Goal: Task Accomplishment & Management: Manage account settings

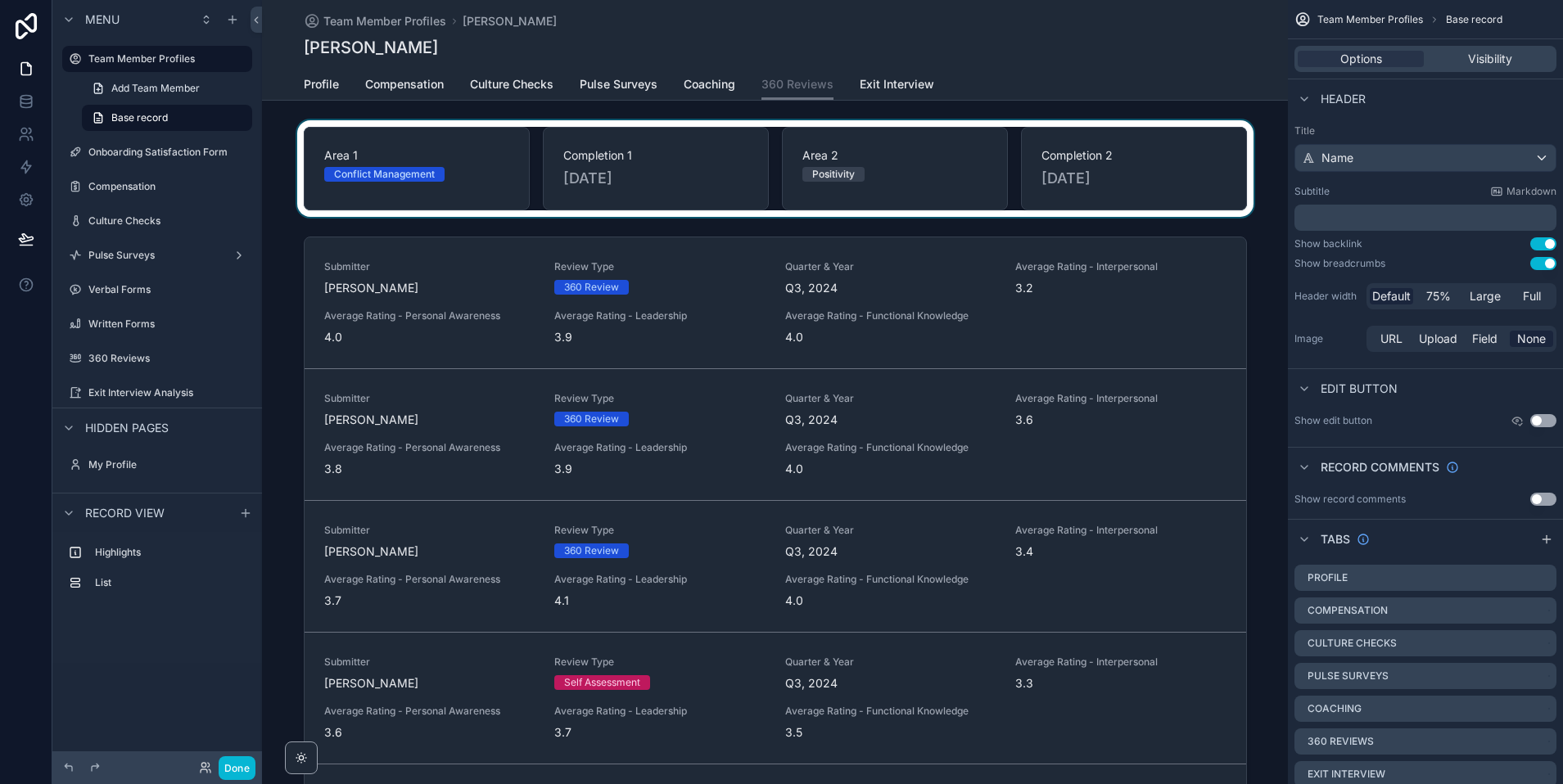
click at [1016, 164] on div "scrollable content" at bounding box center [775, 168] width 1026 height 96
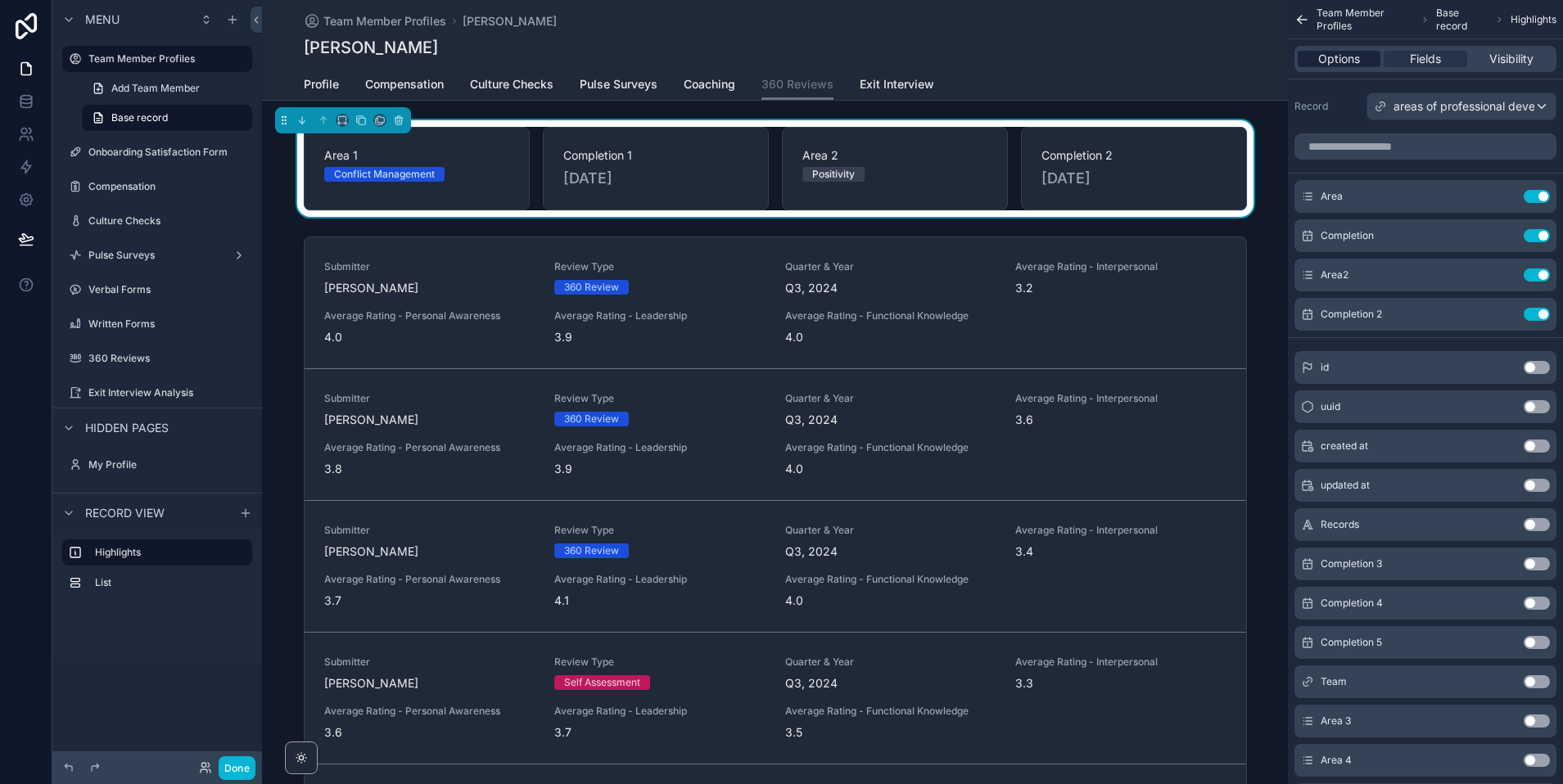
click at [1337, 59] on span "Options" at bounding box center [1338, 58] width 42 height 17
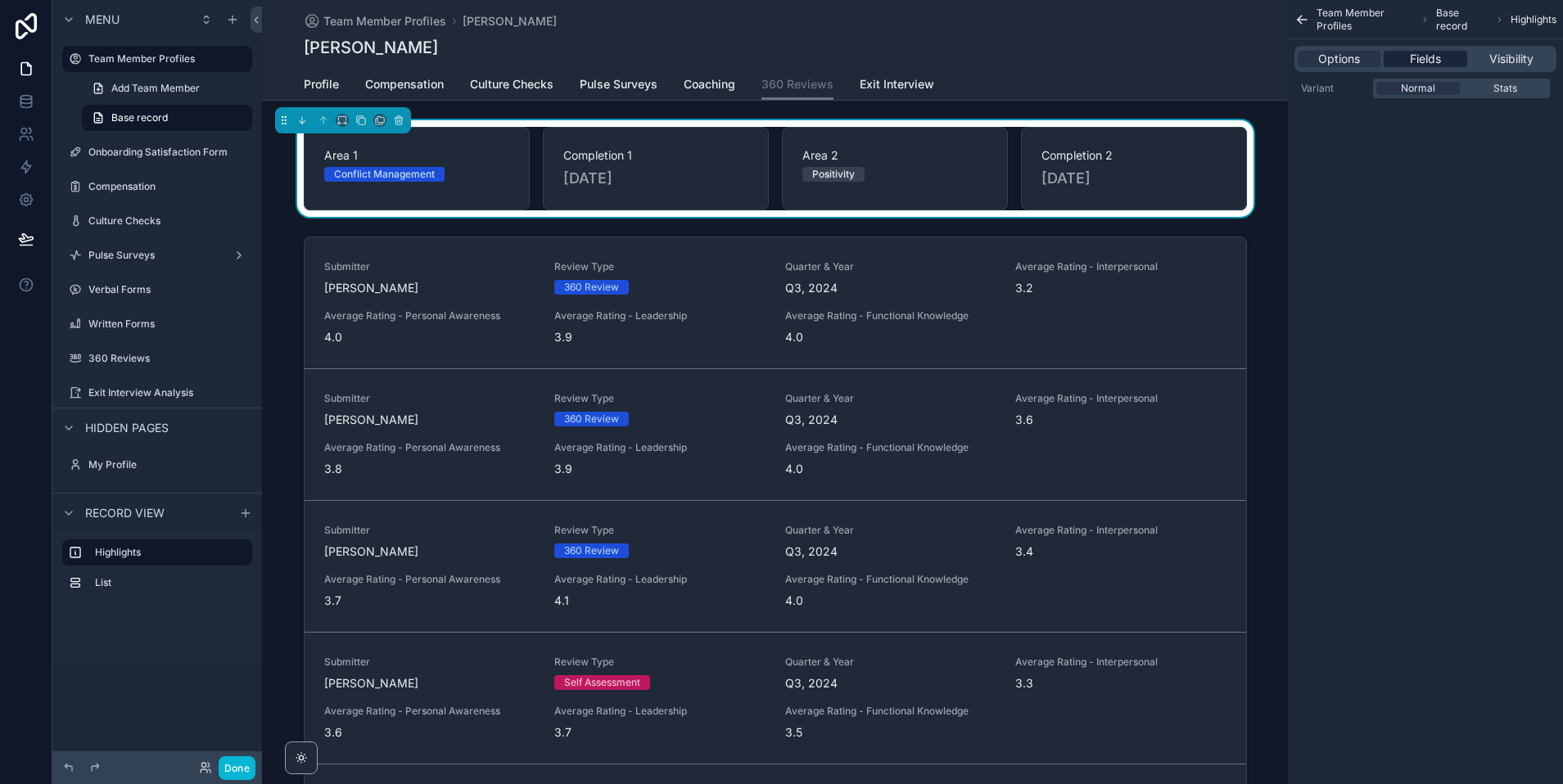
click at [1413, 54] on span "Fields" at bounding box center [1426, 58] width 31 height 17
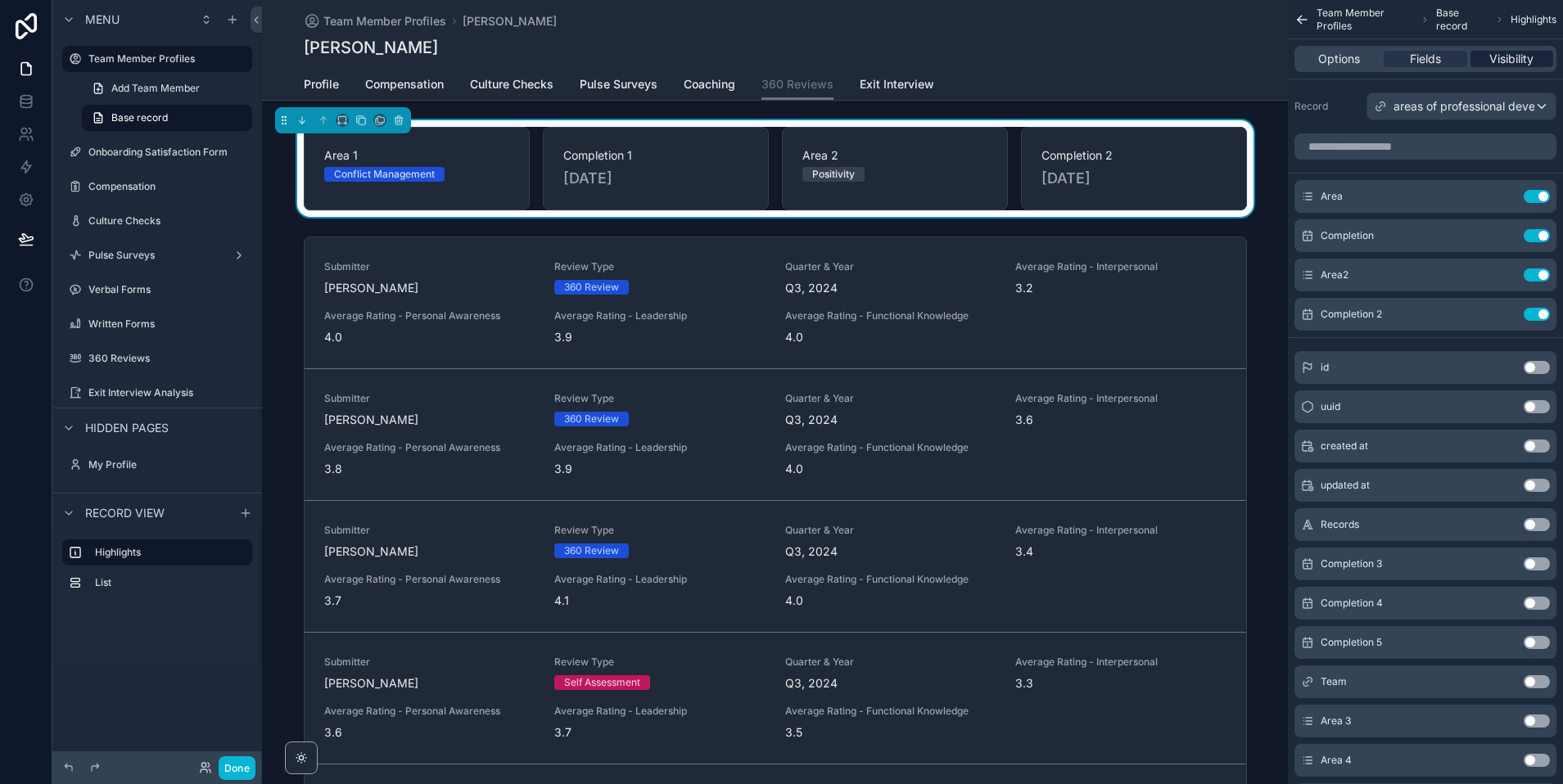
click at [1520, 57] on span "Visibility" at bounding box center [1510, 58] width 44 height 17
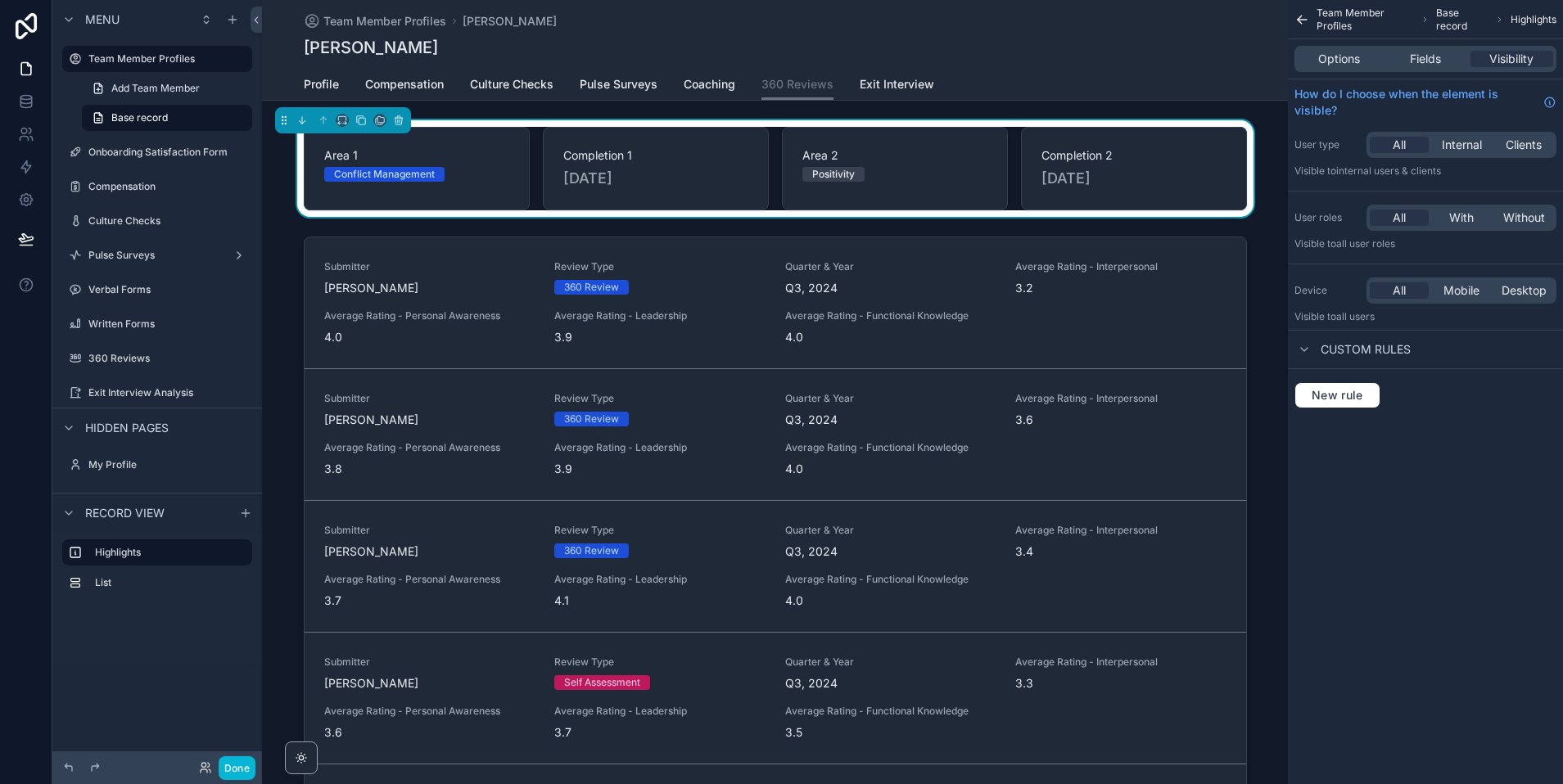
click at [1334, 49] on div "Options Fields Visibility" at bounding box center [1425, 58] width 262 height 26
click at [1327, 64] on span "Options" at bounding box center [1338, 58] width 42 height 17
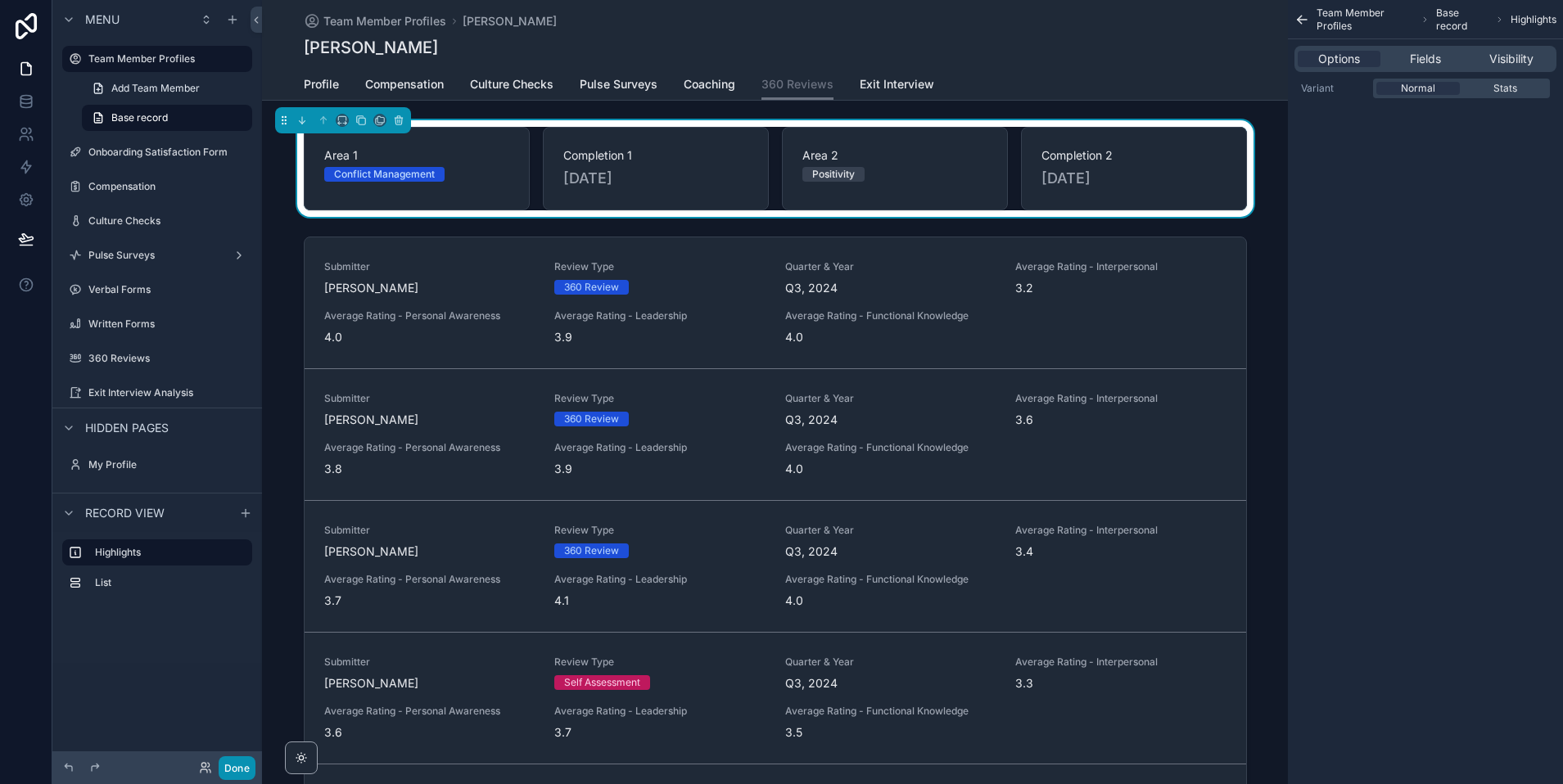
click at [225, 765] on button "Done" at bounding box center [237, 767] width 37 height 23
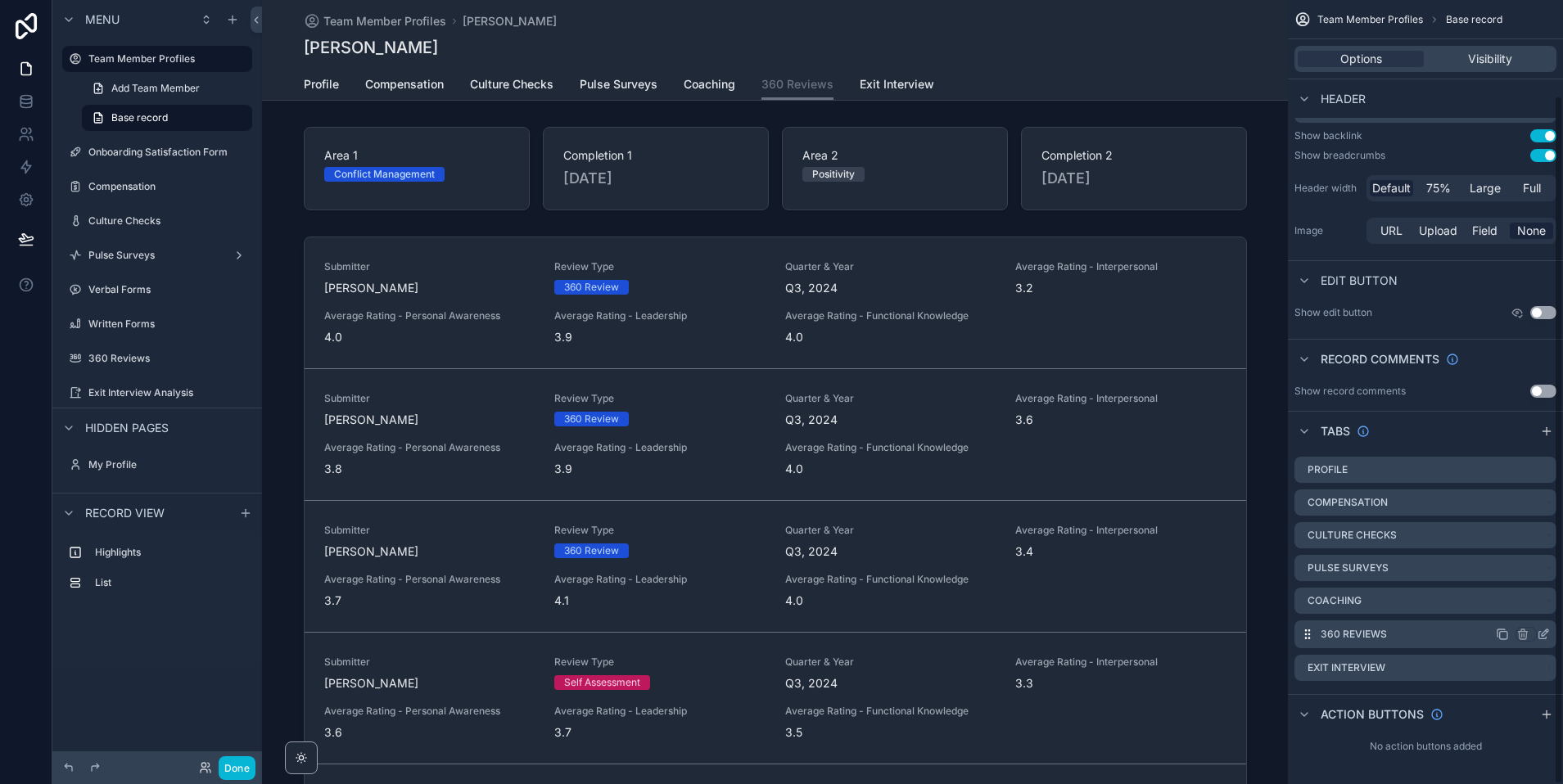
scroll to position [110, 0]
click at [1542, 632] on icon "scrollable content" at bounding box center [1545, 630] width 7 height 7
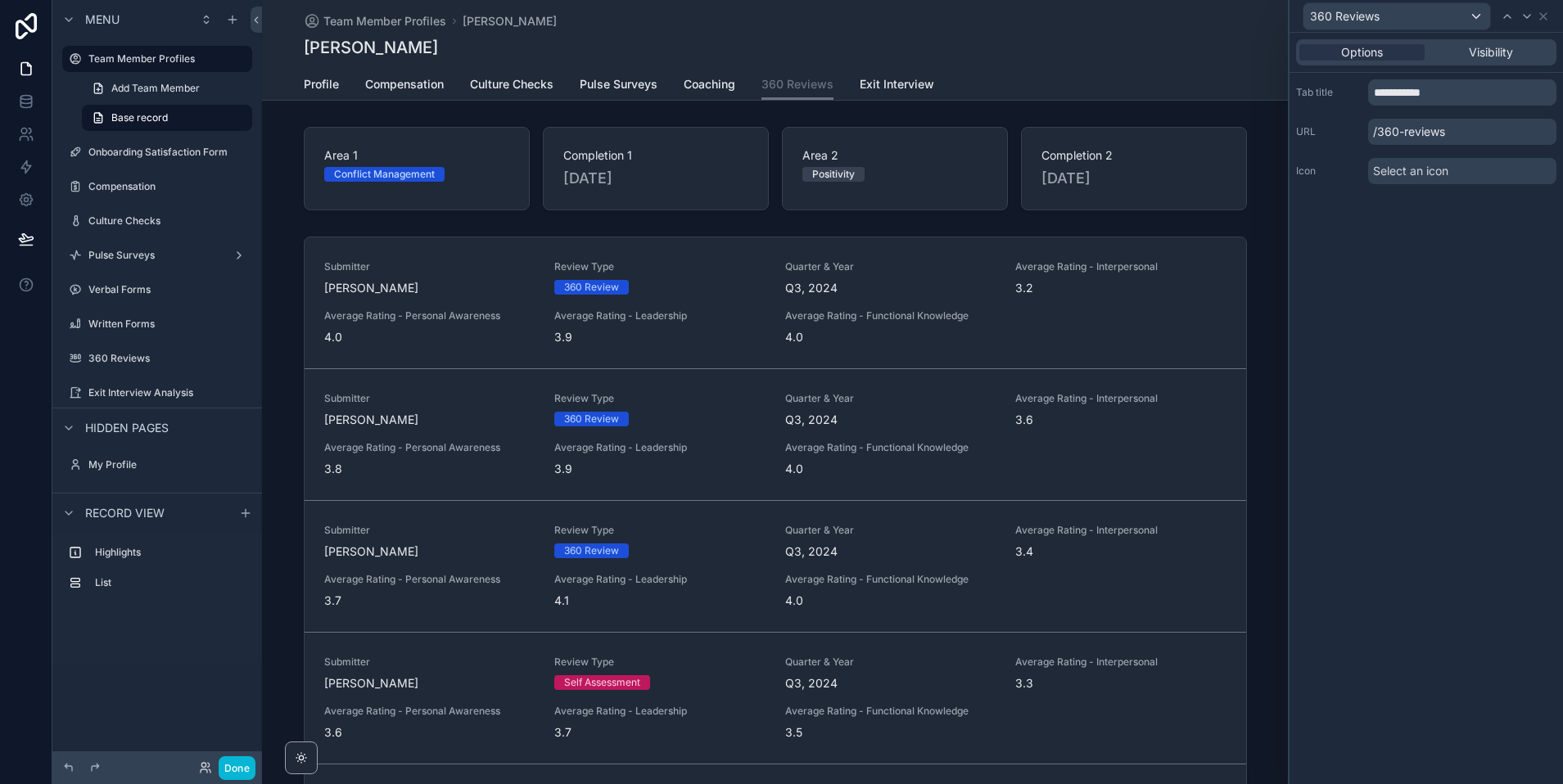
scroll to position [108, 0]
click at [1544, 17] on icon at bounding box center [1543, 16] width 7 height 7
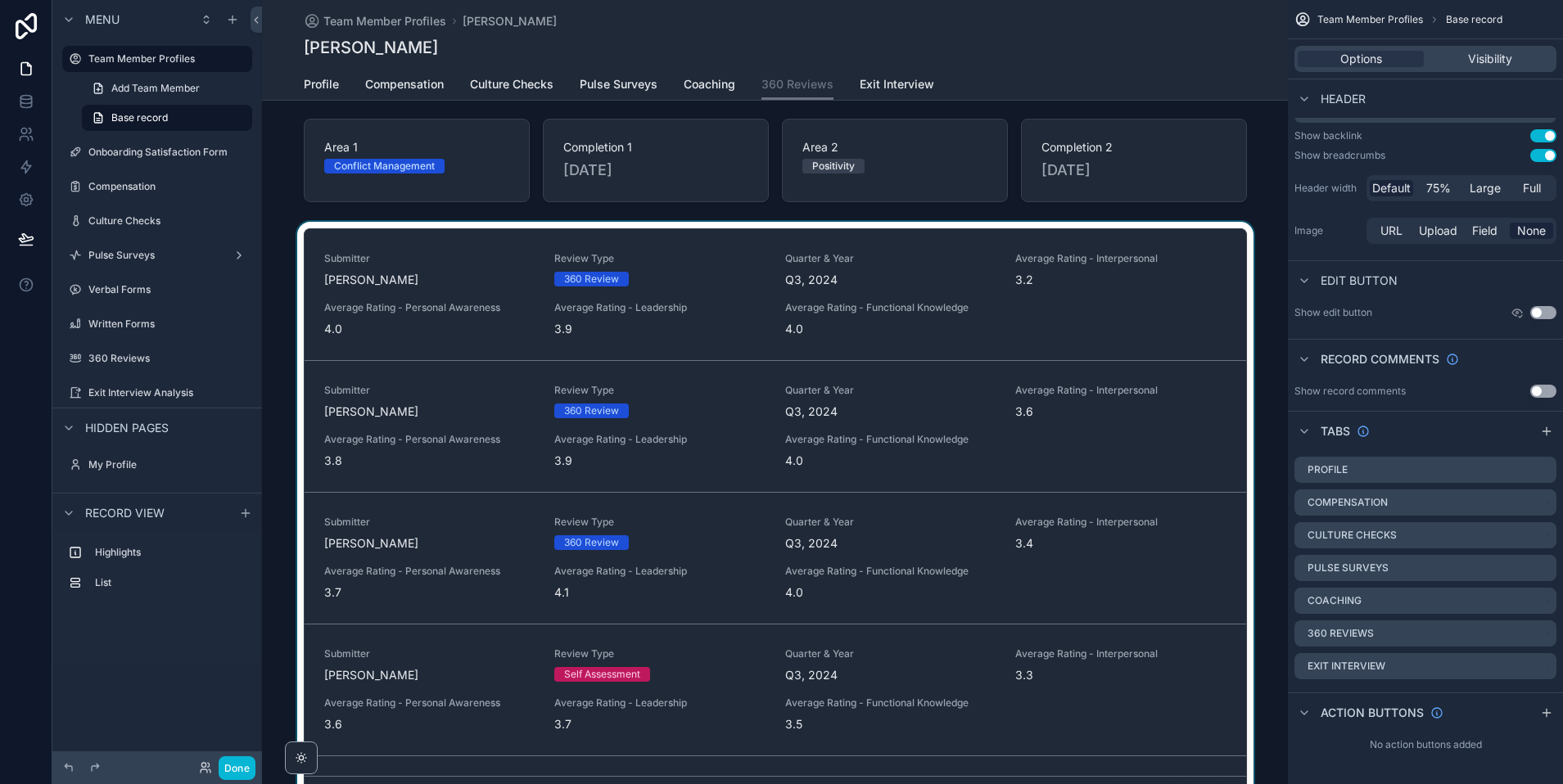
scroll to position [0, 0]
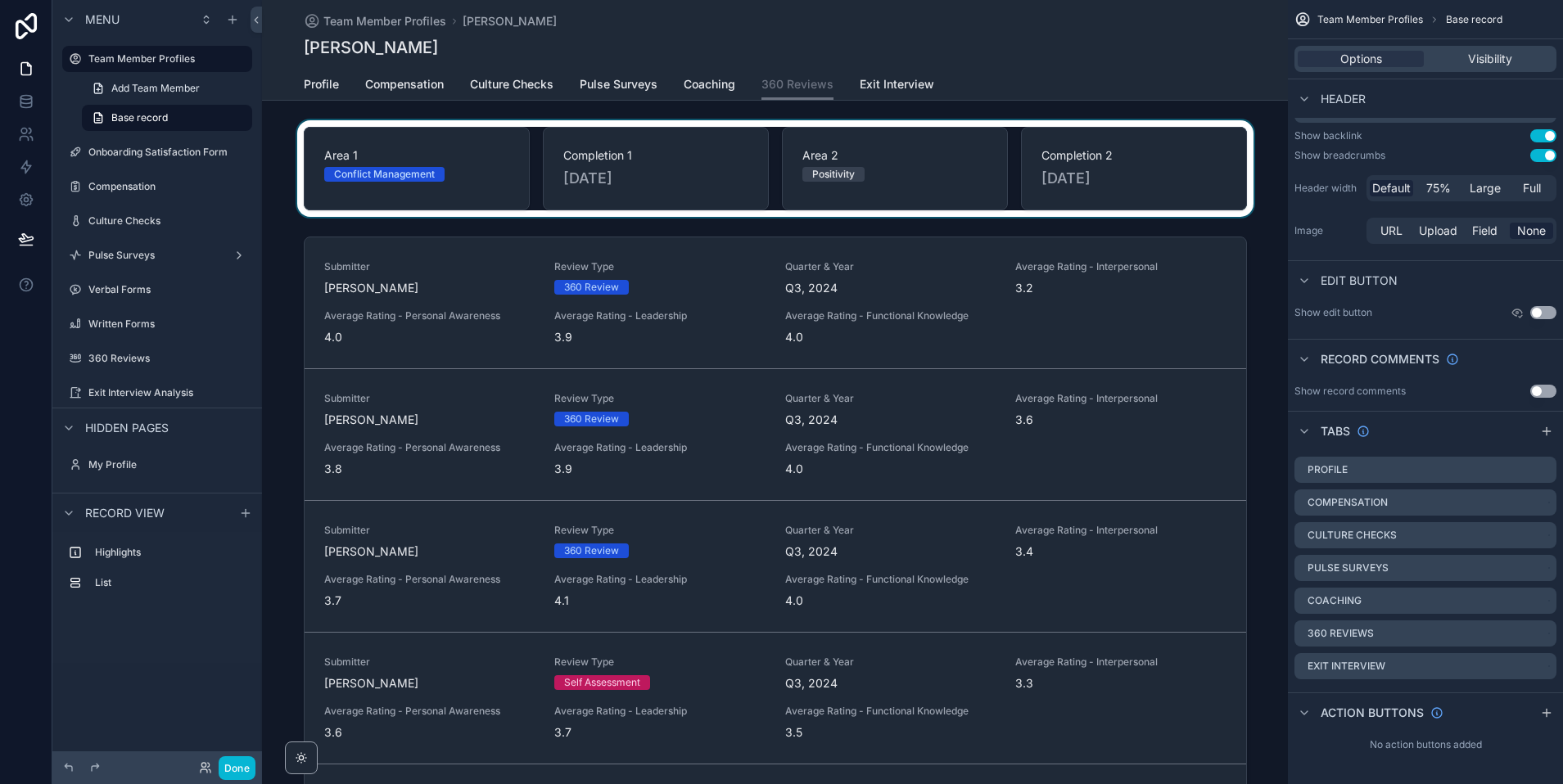
click at [837, 187] on div "scrollable content" at bounding box center [775, 168] width 1026 height 96
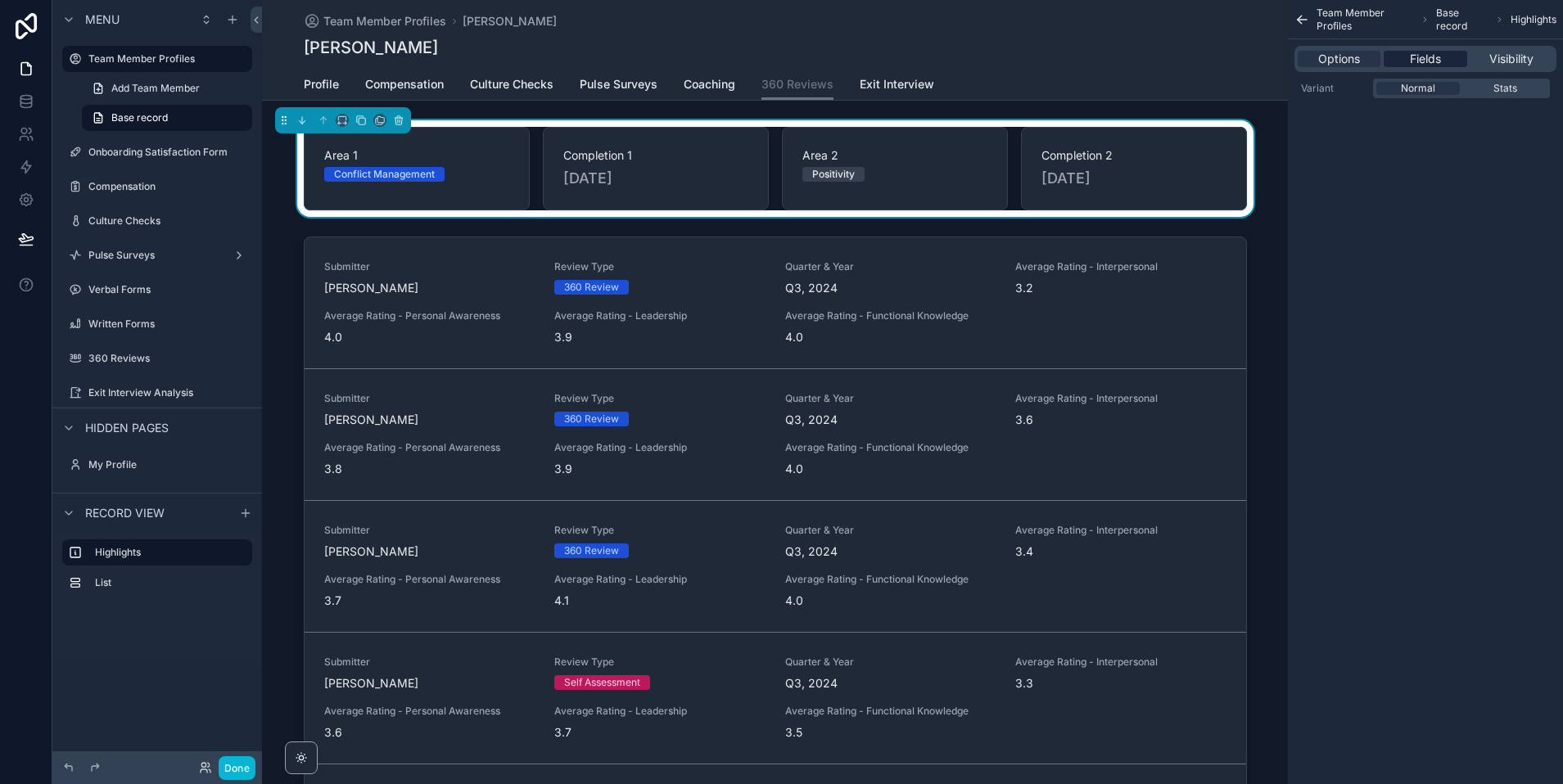
click at [1442, 54] on div "Fields" at bounding box center [1425, 58] width 83 height 17
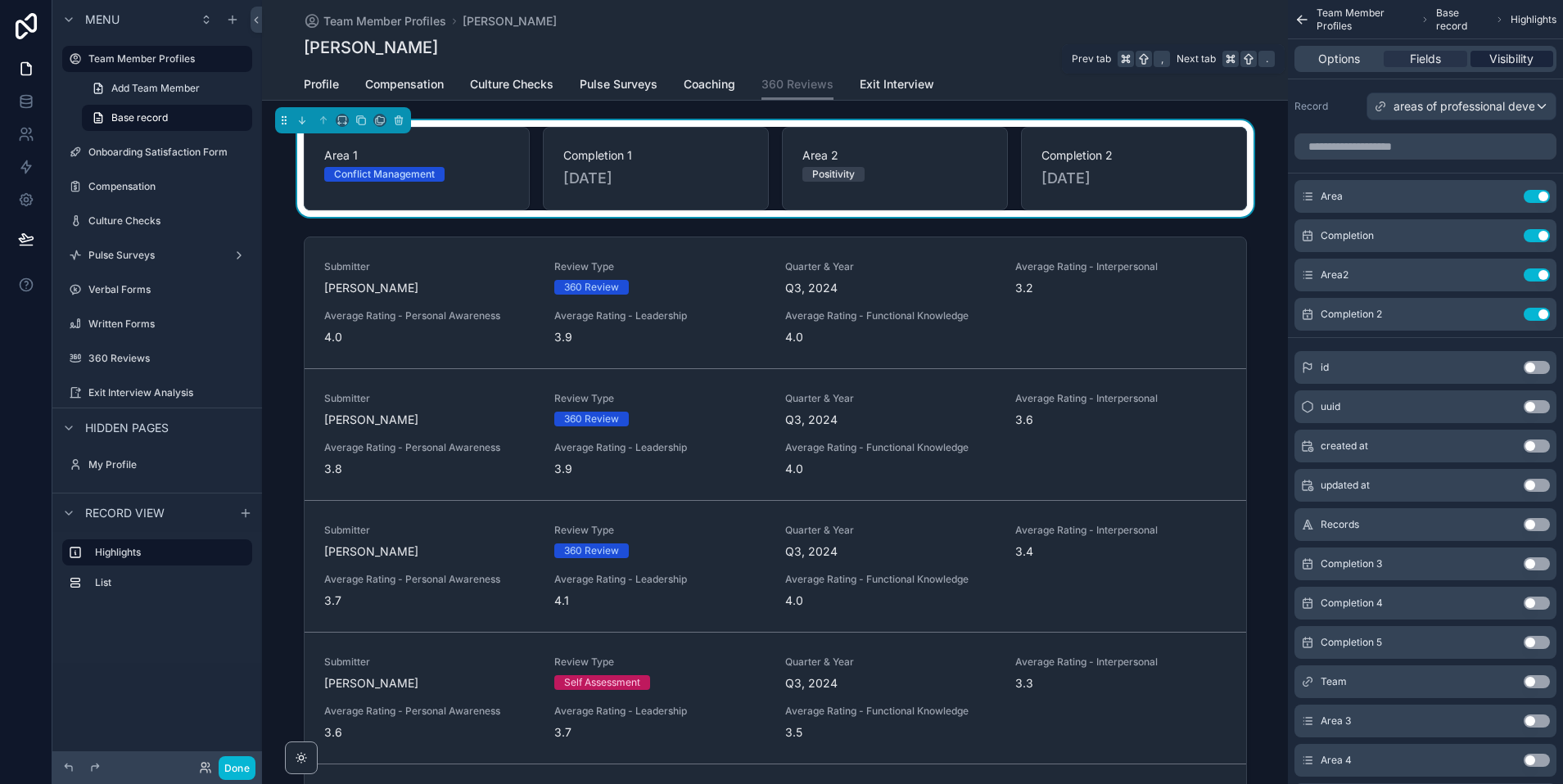
click at [1508, 57] on span "Visibility" at bounding box center [1510, 58] width 44 height 17
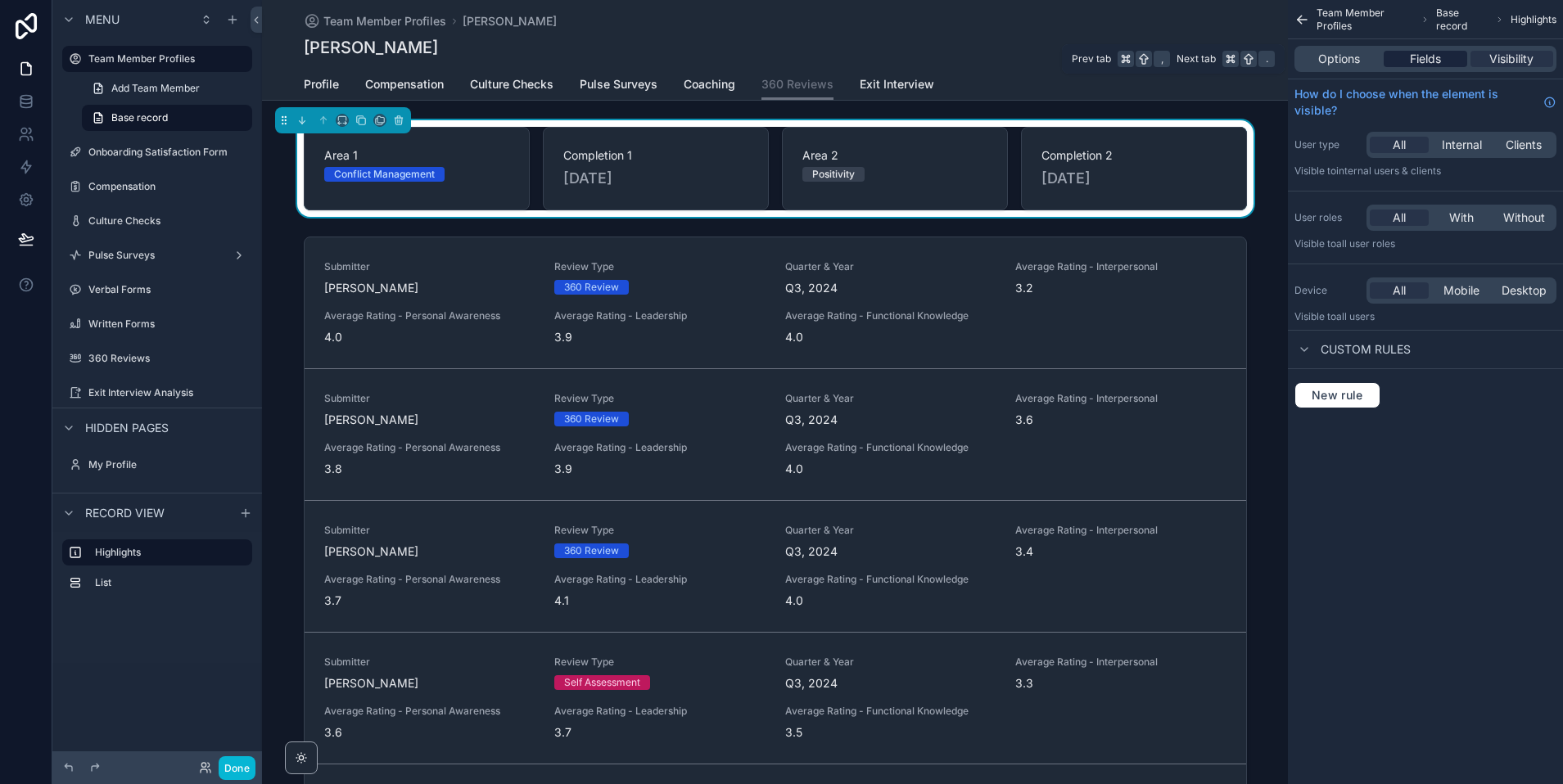
click at [1426, 59] on span "Fields" at bounding box center [1426, 58] width 31 height 17
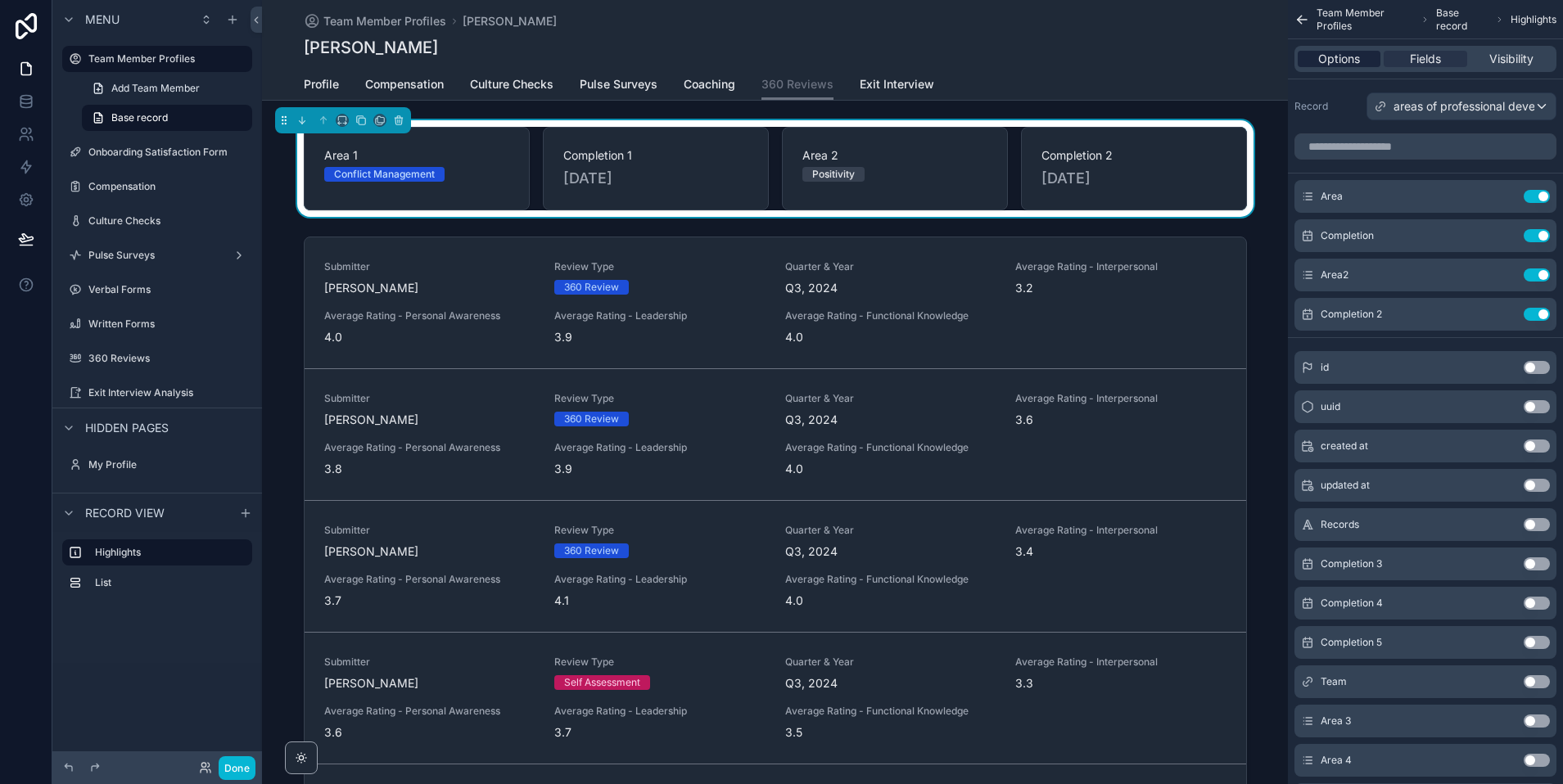
click at [1327, 56] on span "Options" at bounding box center [1338, 58] width 42 height 17
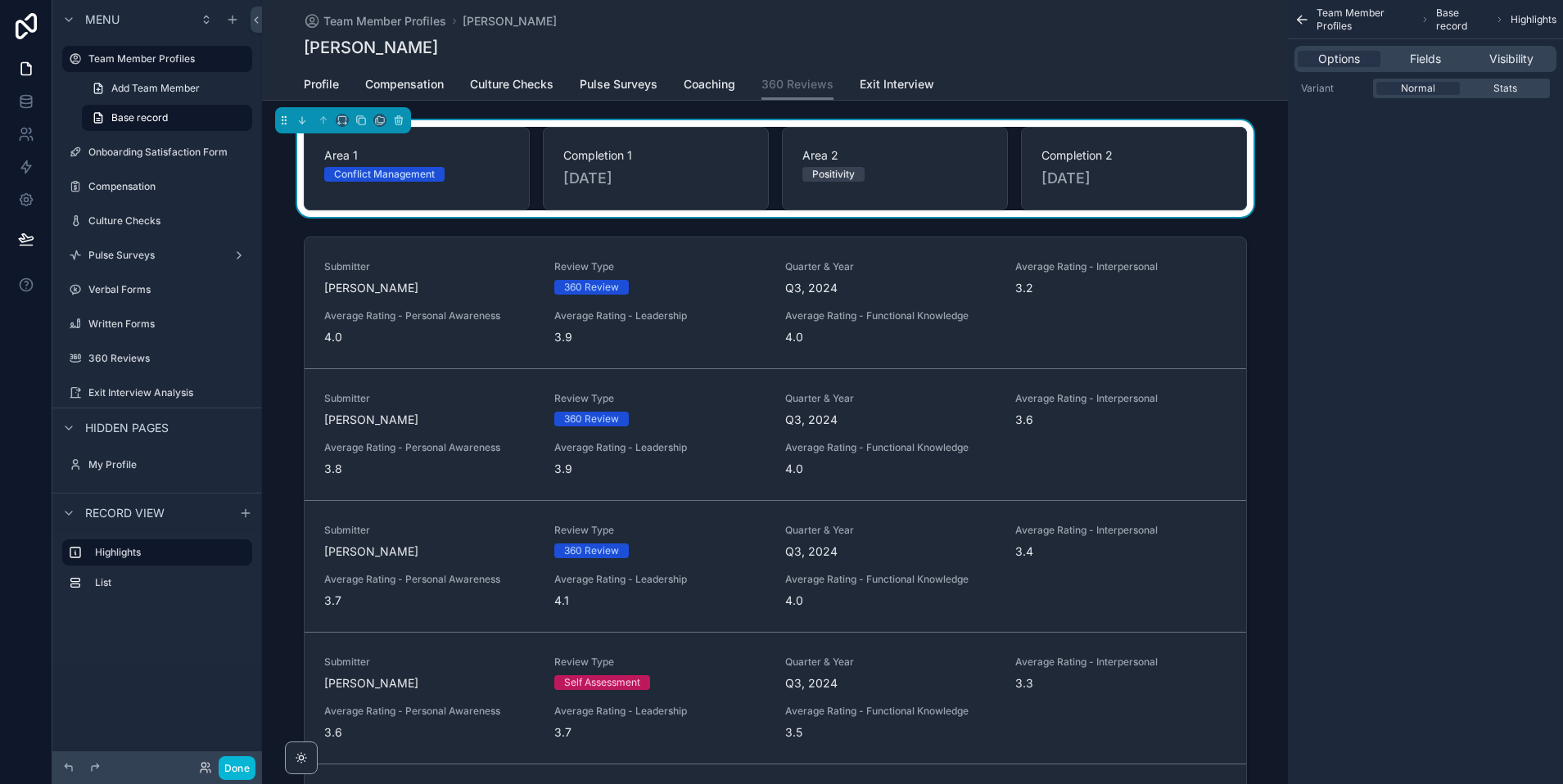
click at [1299, 13] on icon "scrollable content" at bounding box center [1302, 19] width 16 height 17
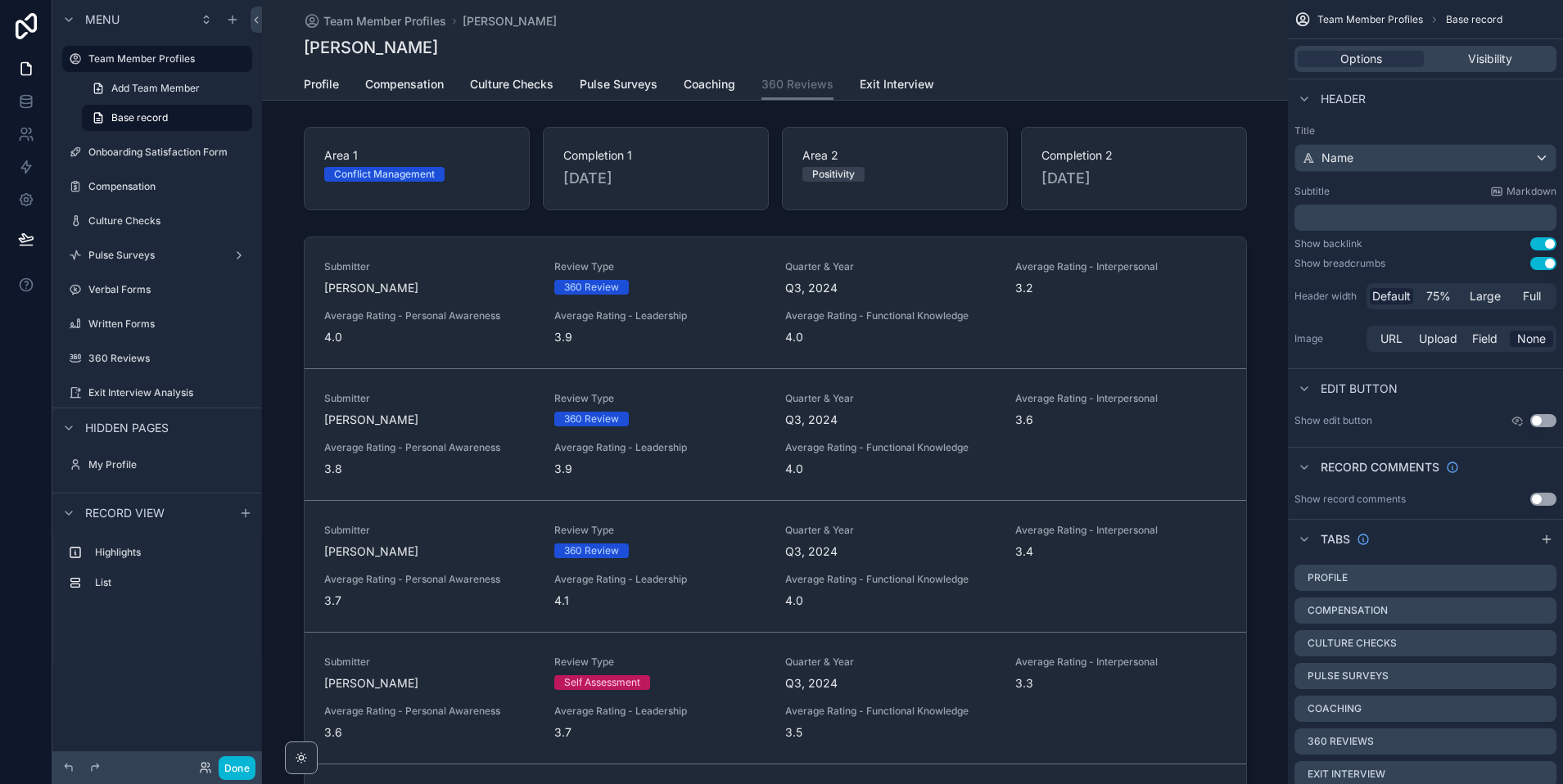
scroll to position [108, 0]
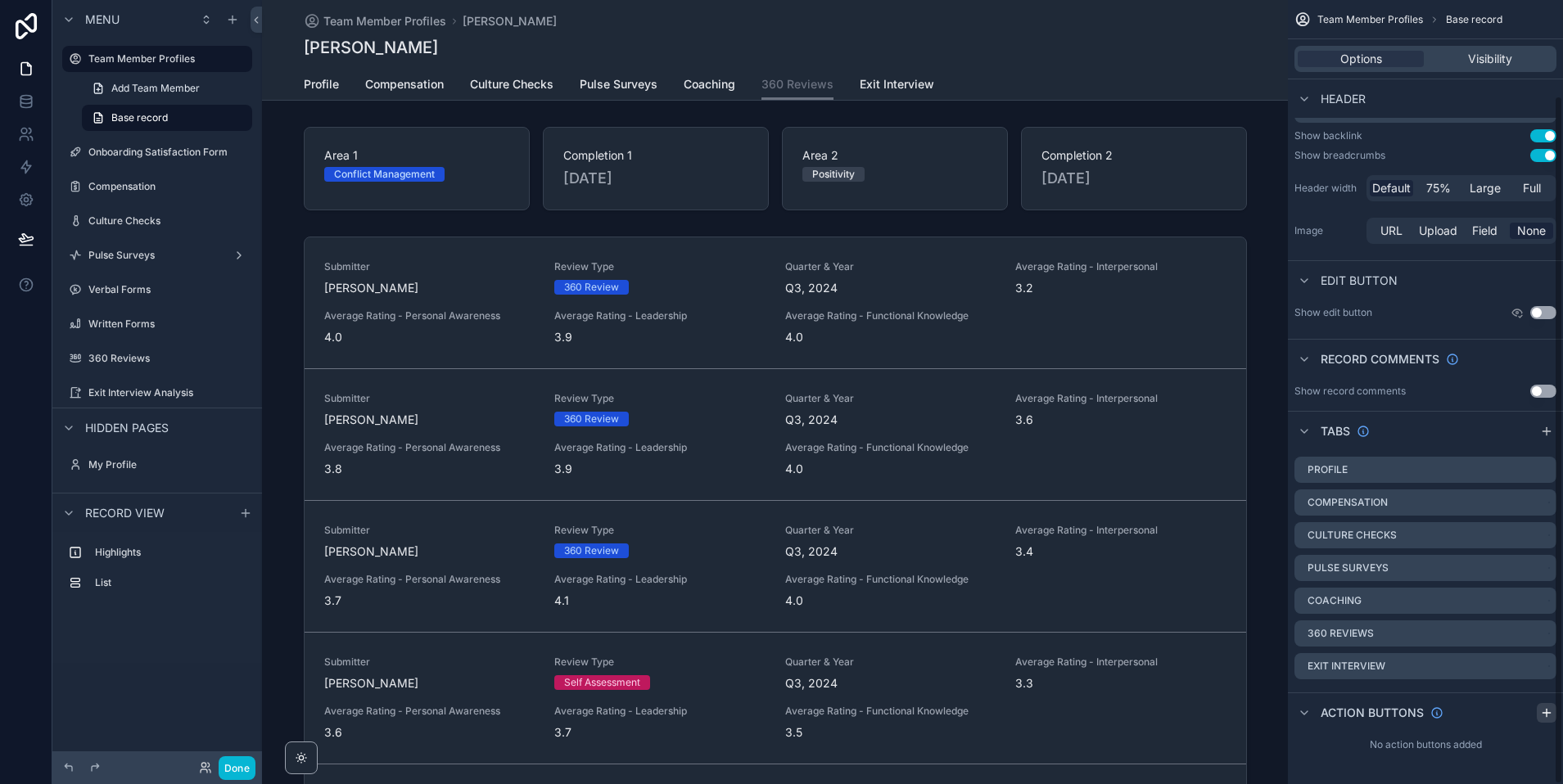
click at [1549, 706] on icon "scrollable content" at bounding box center [1545, 712] width 13 height 13
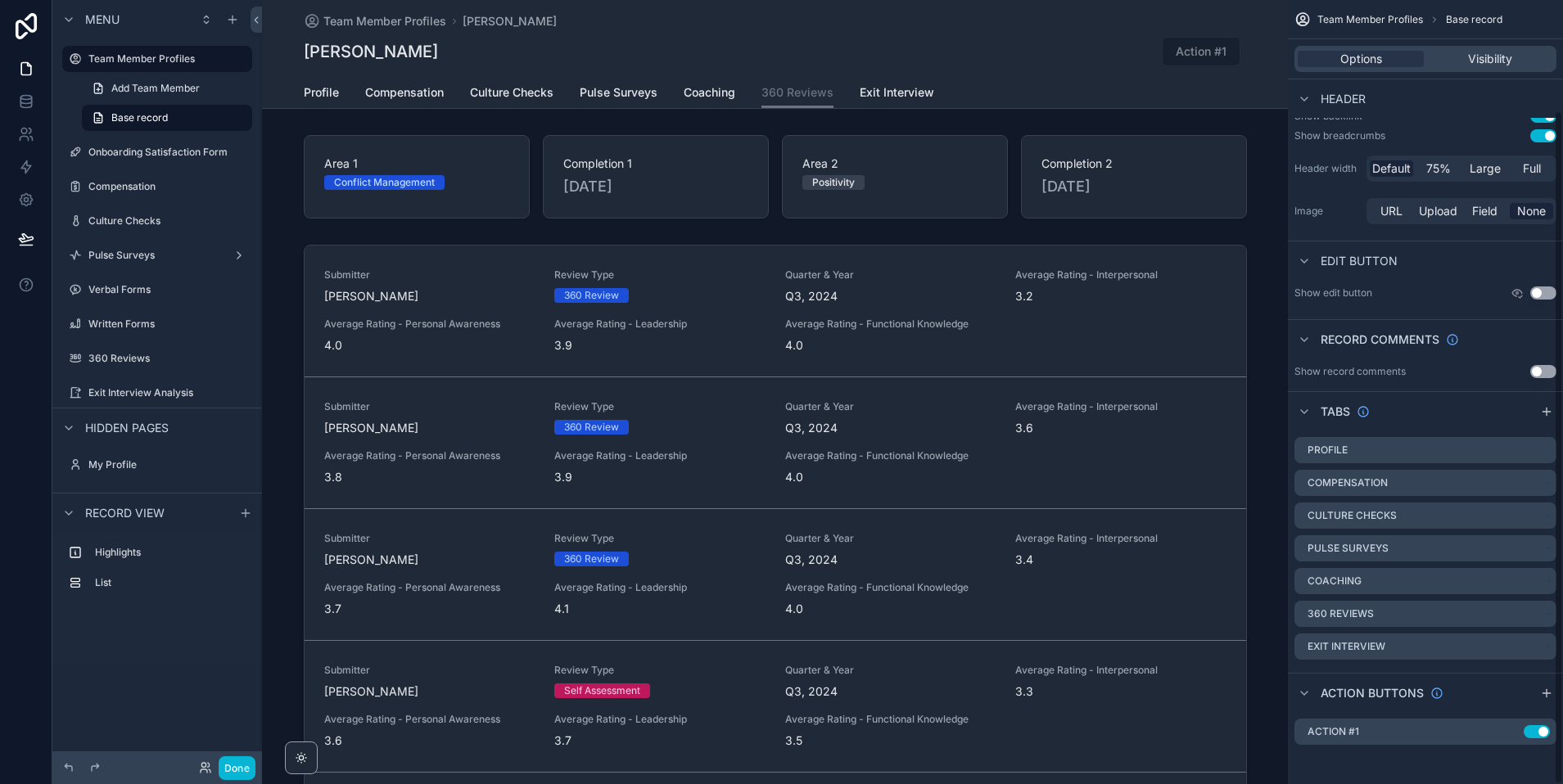
scroll to position [127, 0]
click at [1513, 731] on icon "scrollable content" at bounding box center [1509, 731] width 13 height 13
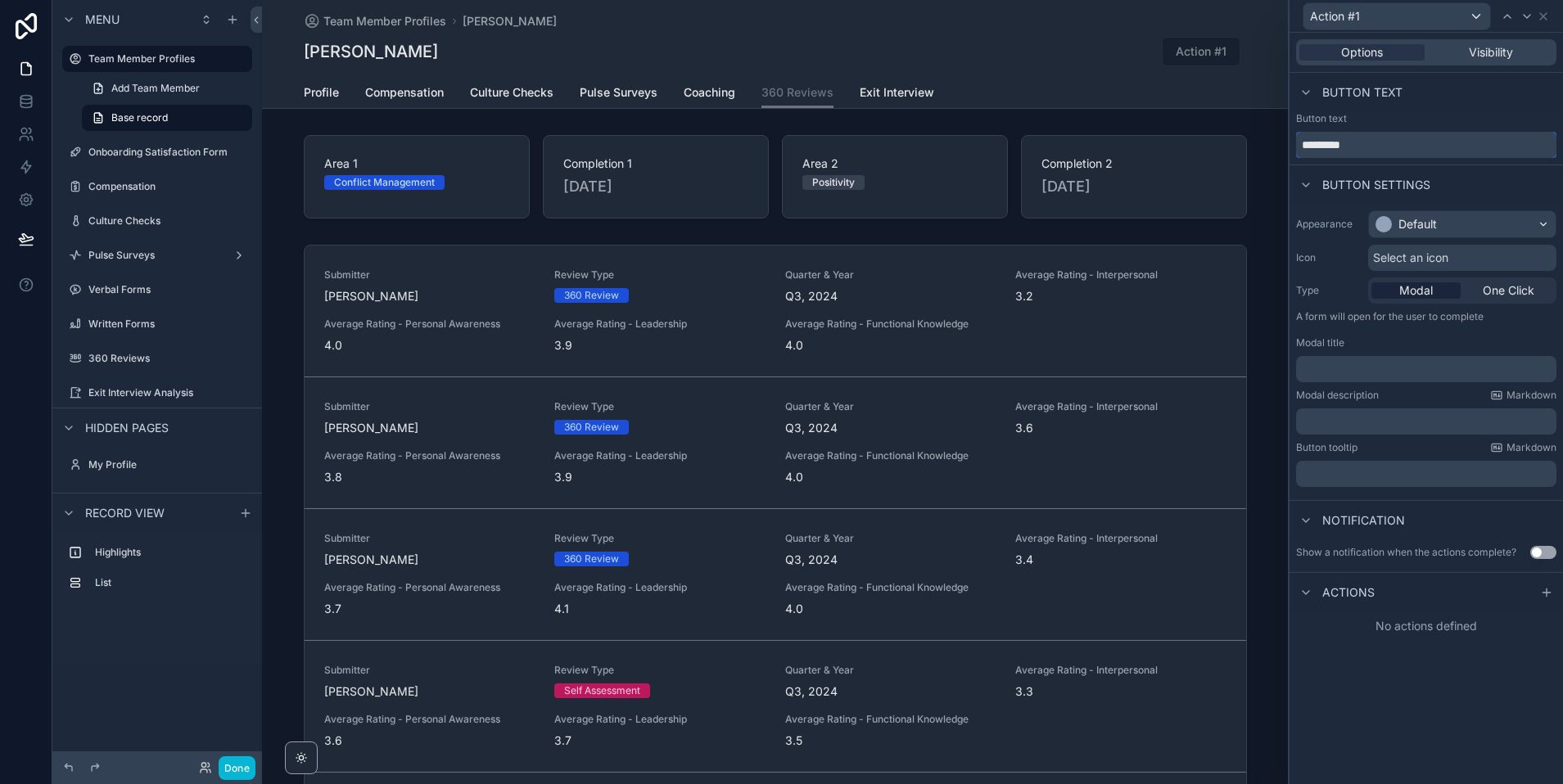
click at [1399, 141] on input "*********" at bounding box center [1427, 144] width 261 height 26
type input "**********"
click at [1454, 232] on div "Default" at bounding box center [1463, 224] width 187 height 26
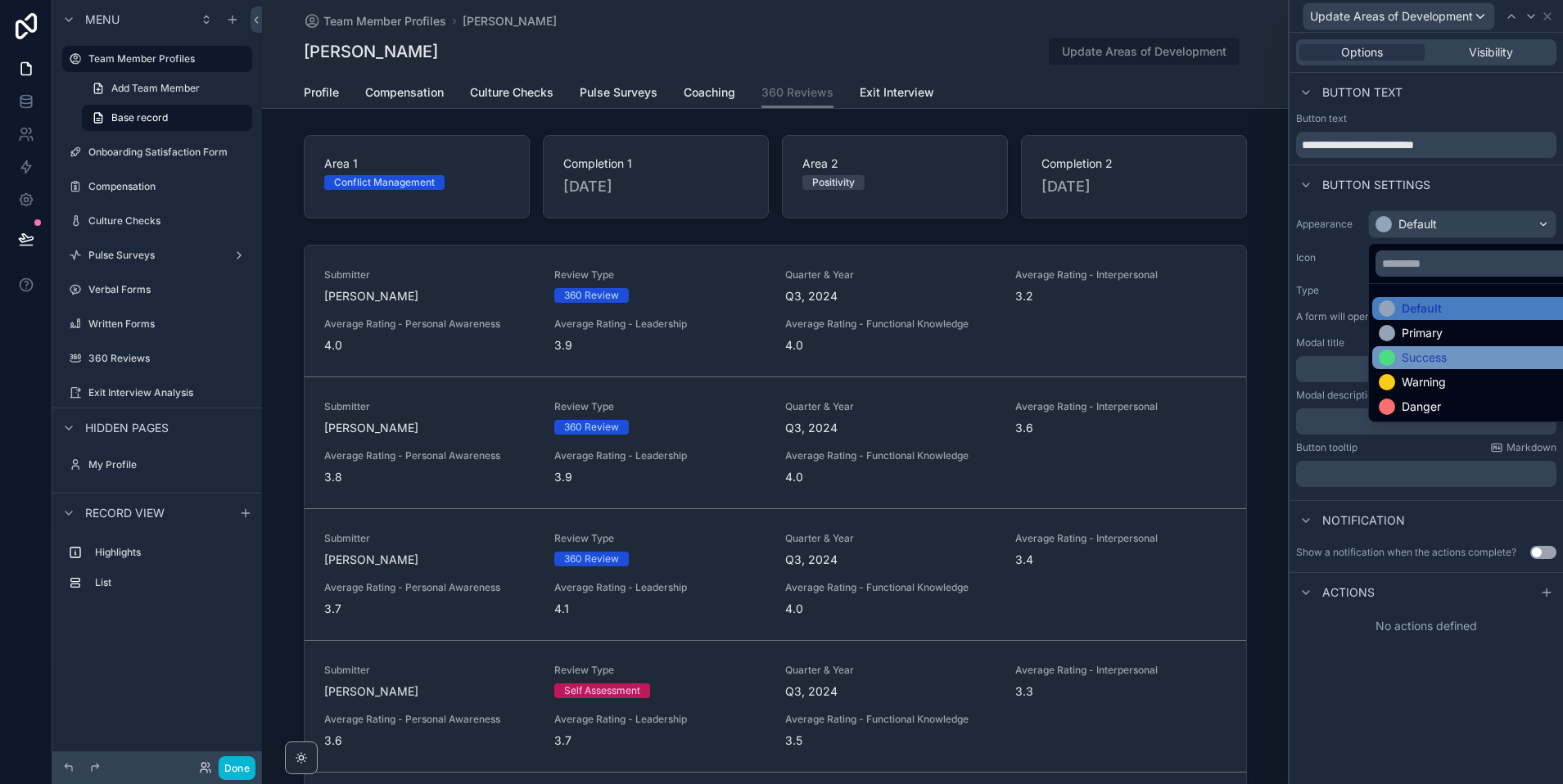
click at [1419, 363] on div "Success" at bounding box center [1424, 357] width 45 height 17
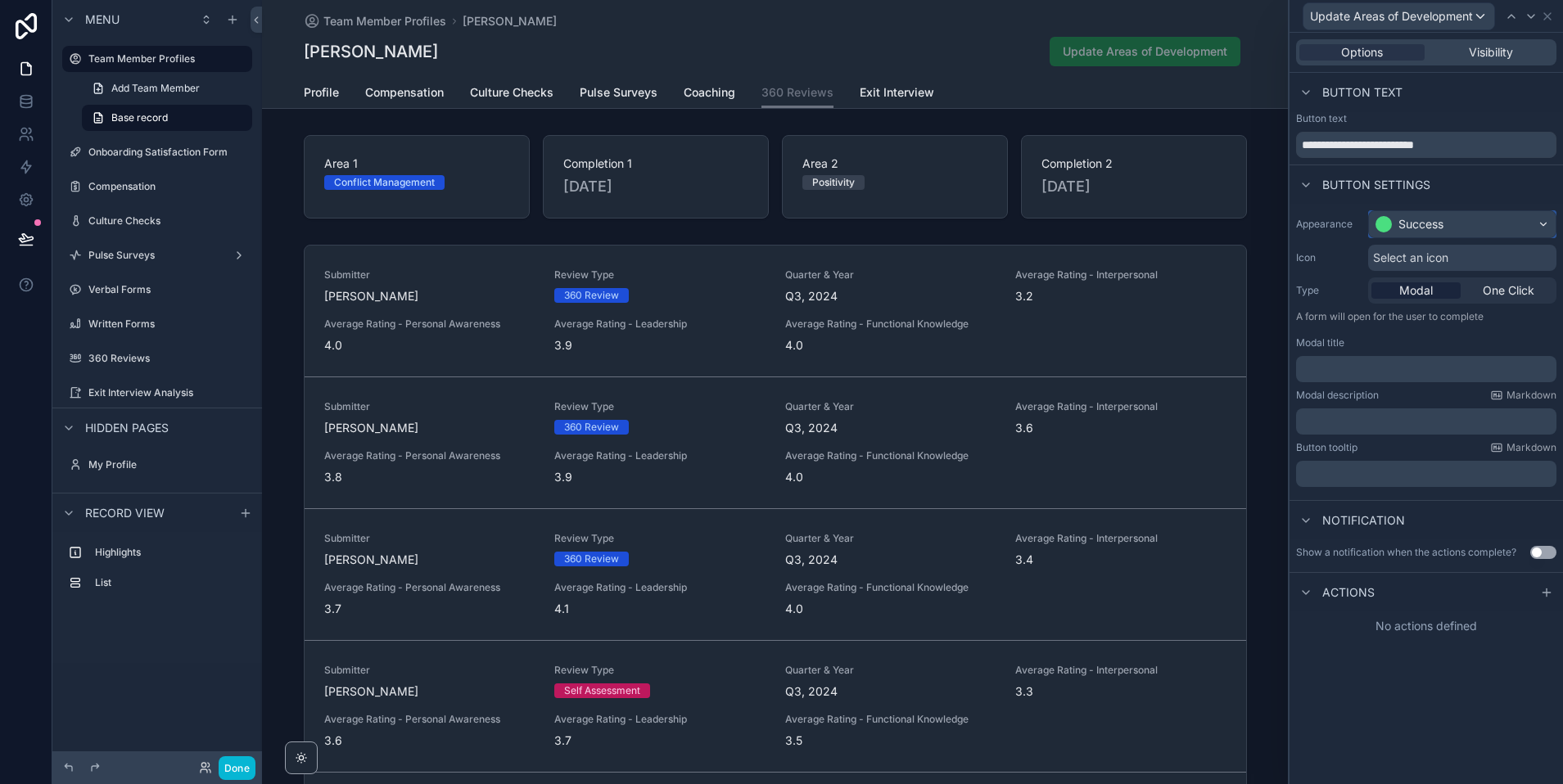
click at [1447, 220] on div "Success" at bounding box center [1463, 224] width 187 height 26
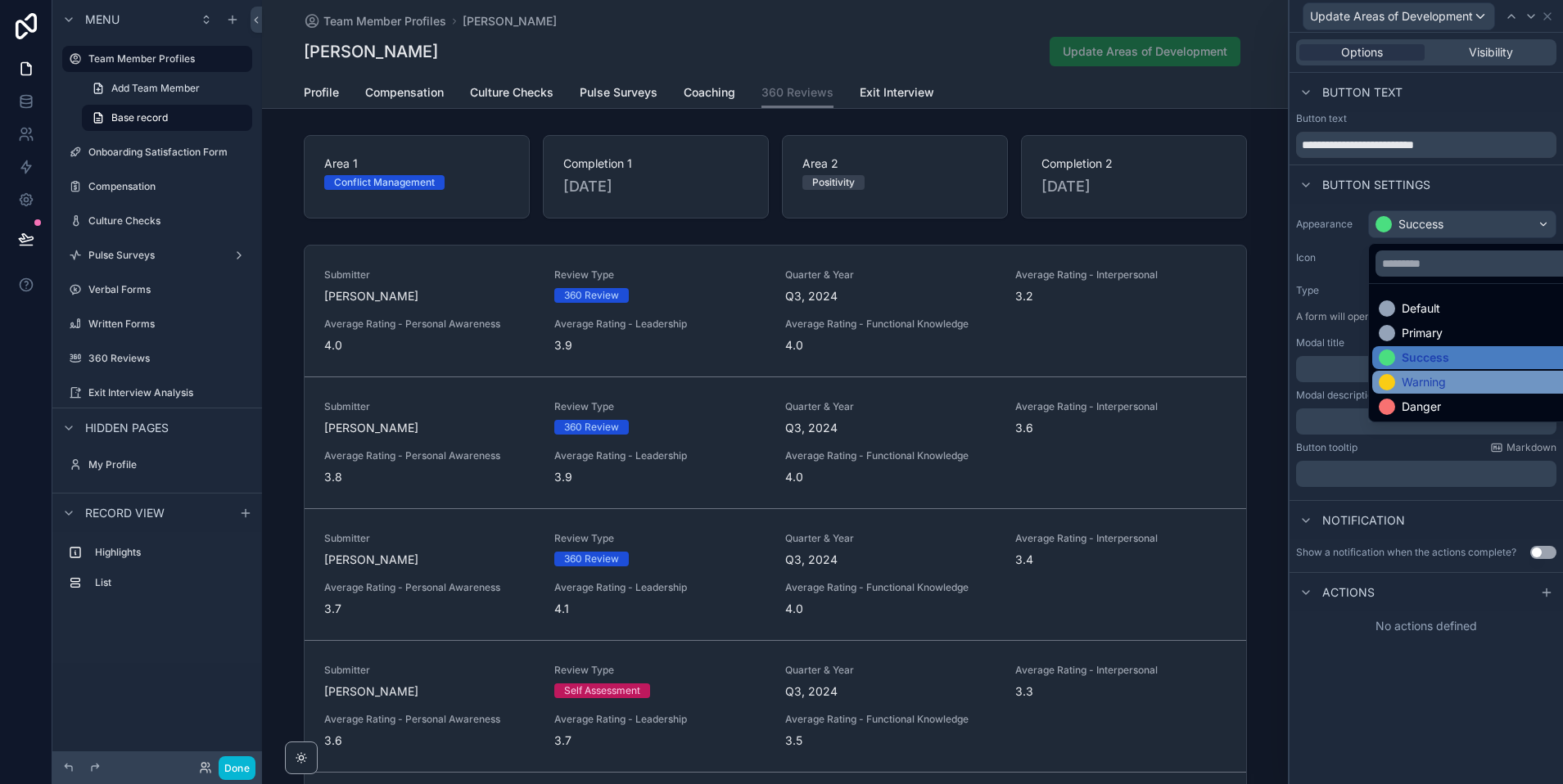
click at [1416, 386] on div "Warning" at bounding box center [1423, 381] width 44 height 17
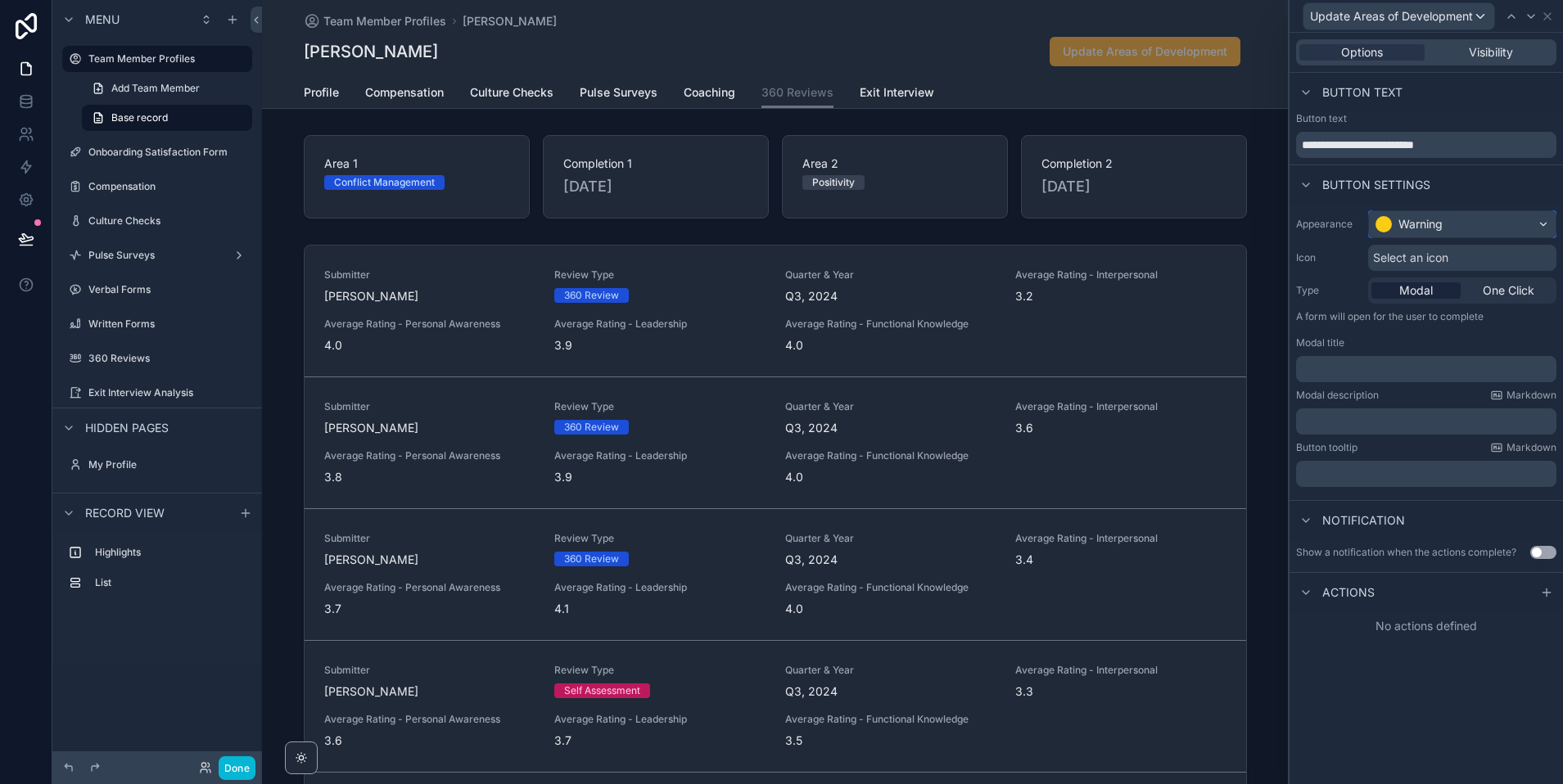
click at [1405, 218] on div "Warning" at bounding box center [1420, 224] width 44 height 17
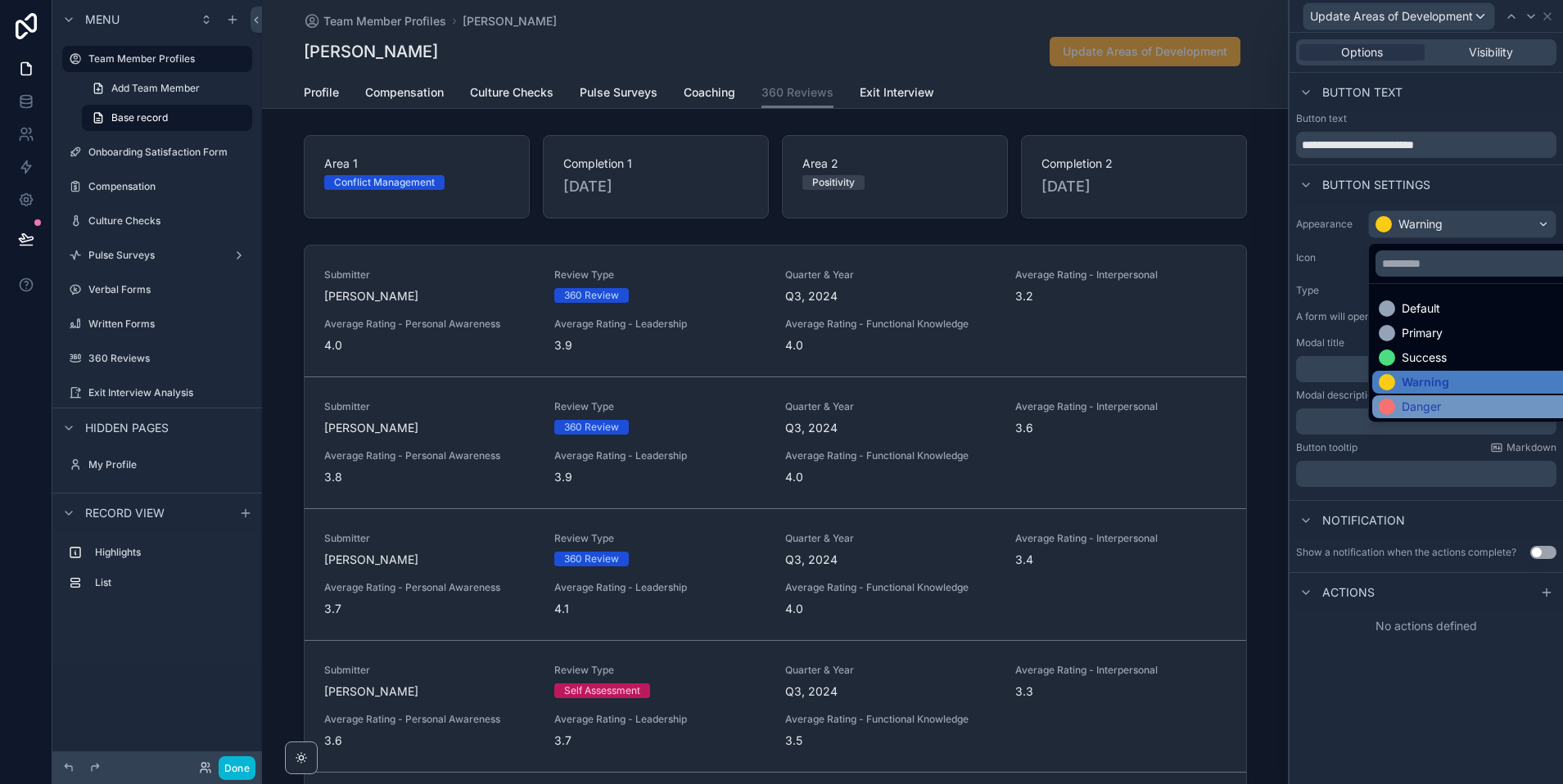
click at [1423, 399] on div "Danger" at bounding box center [1421, 407] width 39 height 17
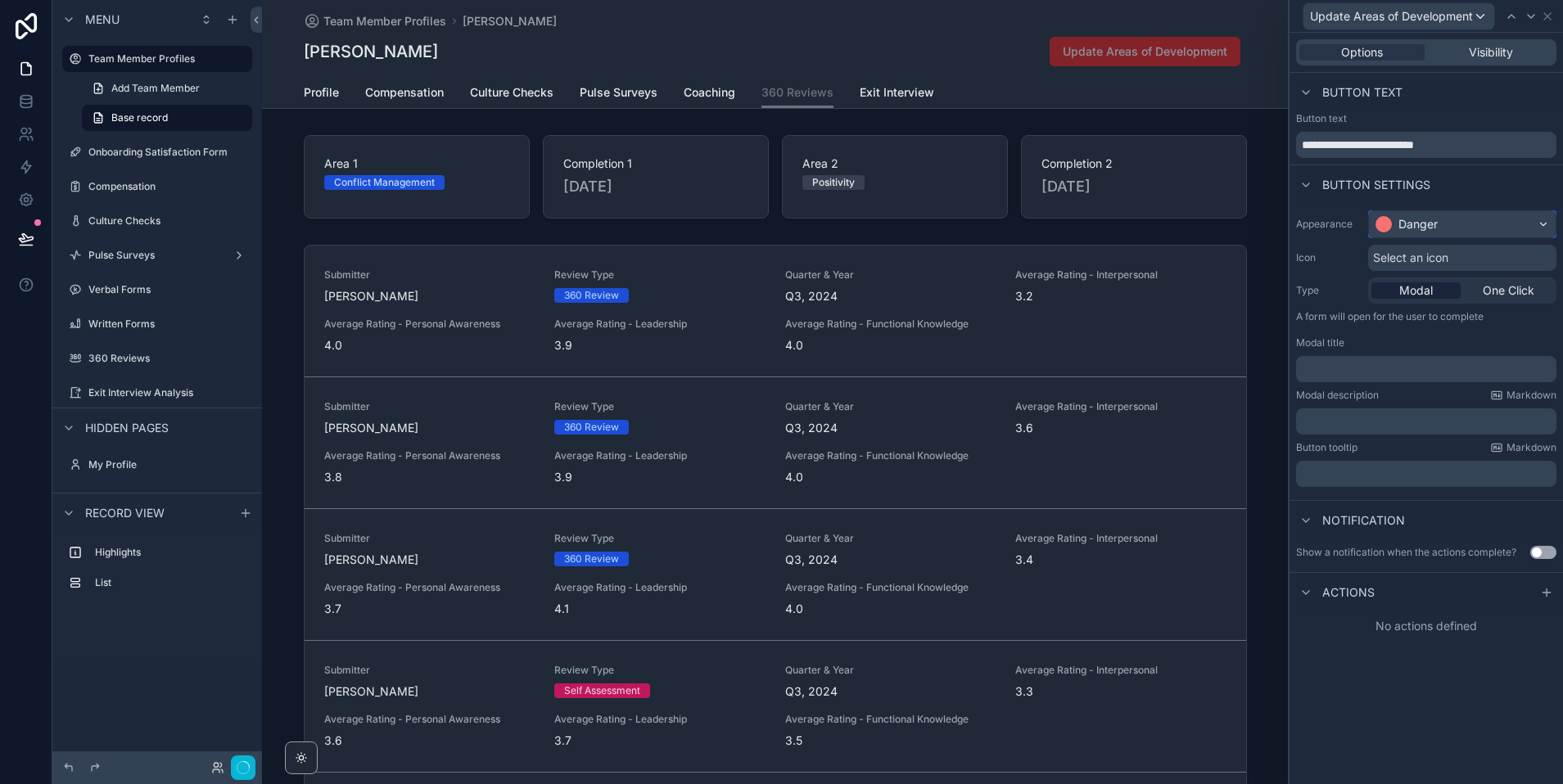
click at [1419, 225] on div "Danger" at bounding box center [1418, 224] width 39 height 17
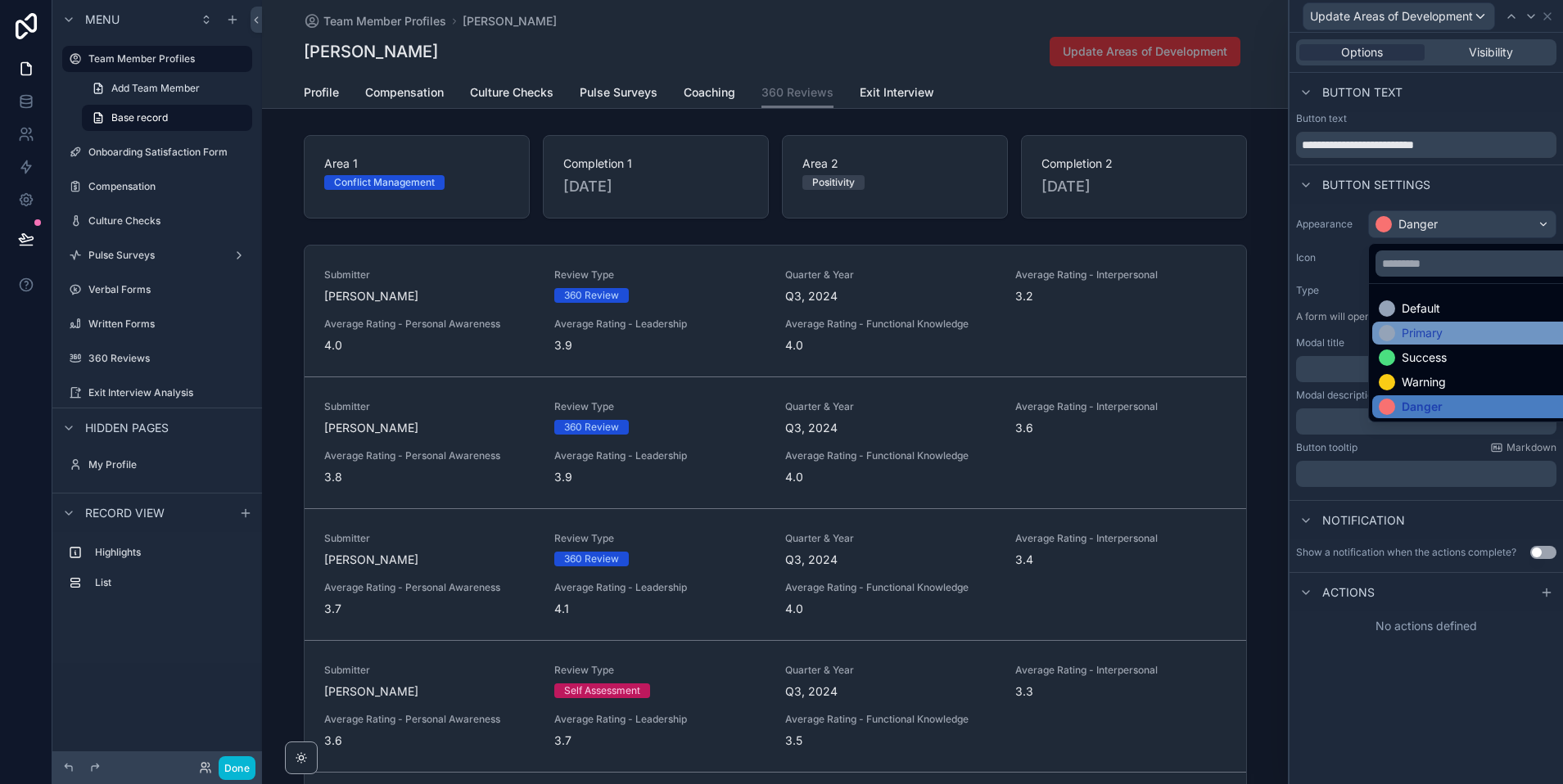
click at [1420, 334] on div "Primary" at bounding box center [1422, 333] width 41 height 17
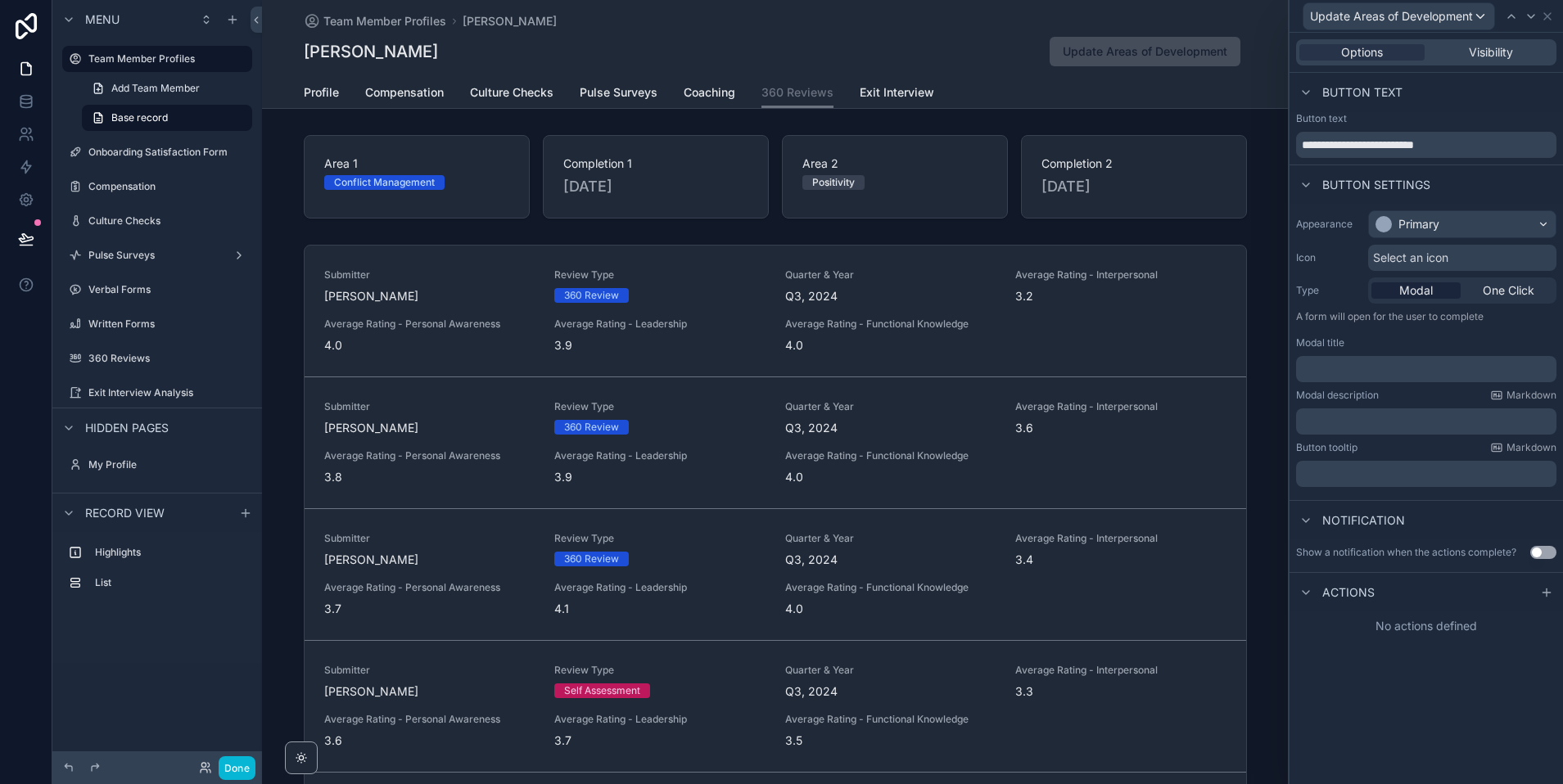
click at [1404, 254] on span "Select an icon" at bounding box center [1410, 258] width 75 height 17
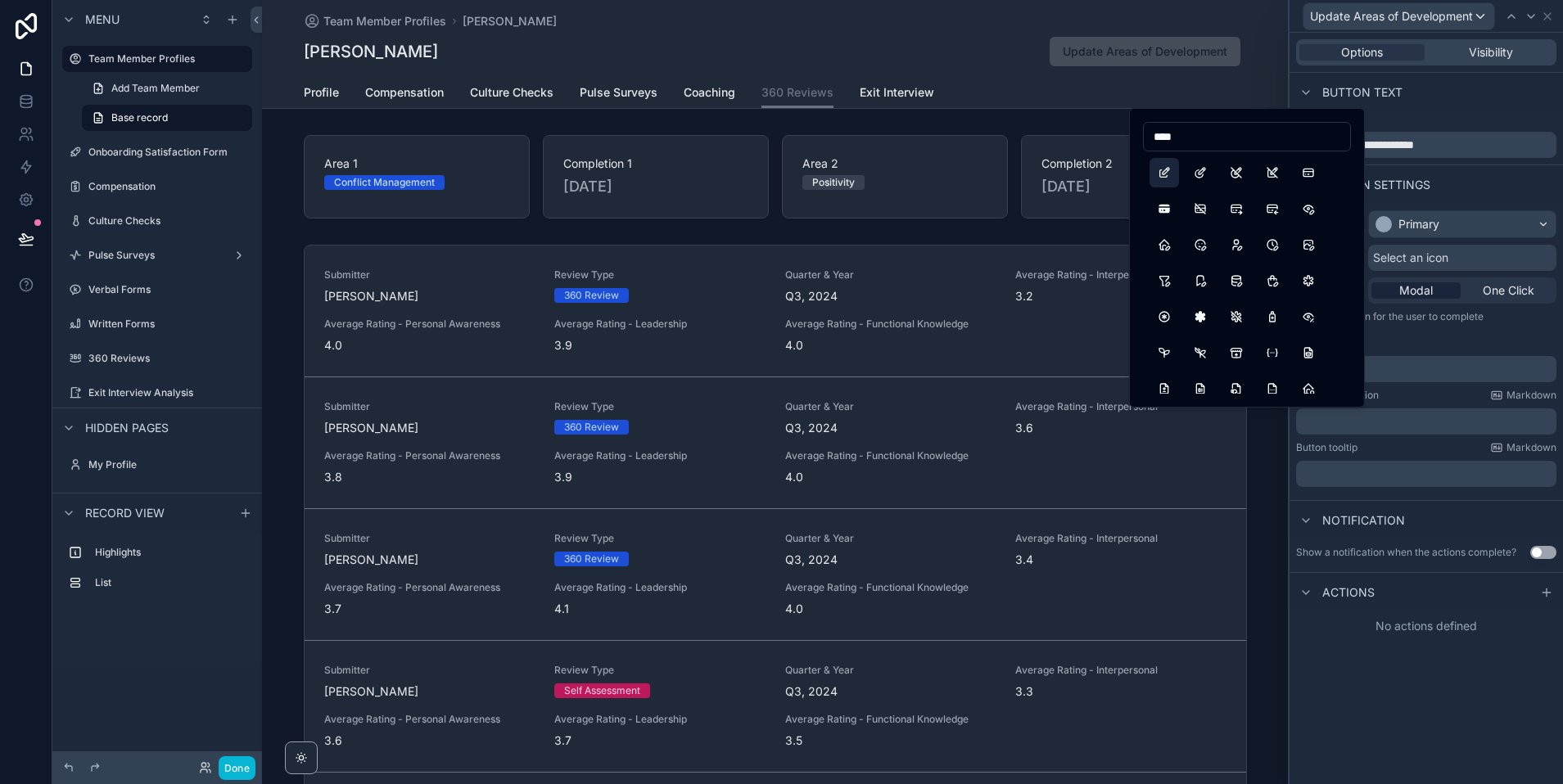
type input "****"
click at [1165, 167] on button "Edit" at bounding box center [1164, 172] width 29 height 29
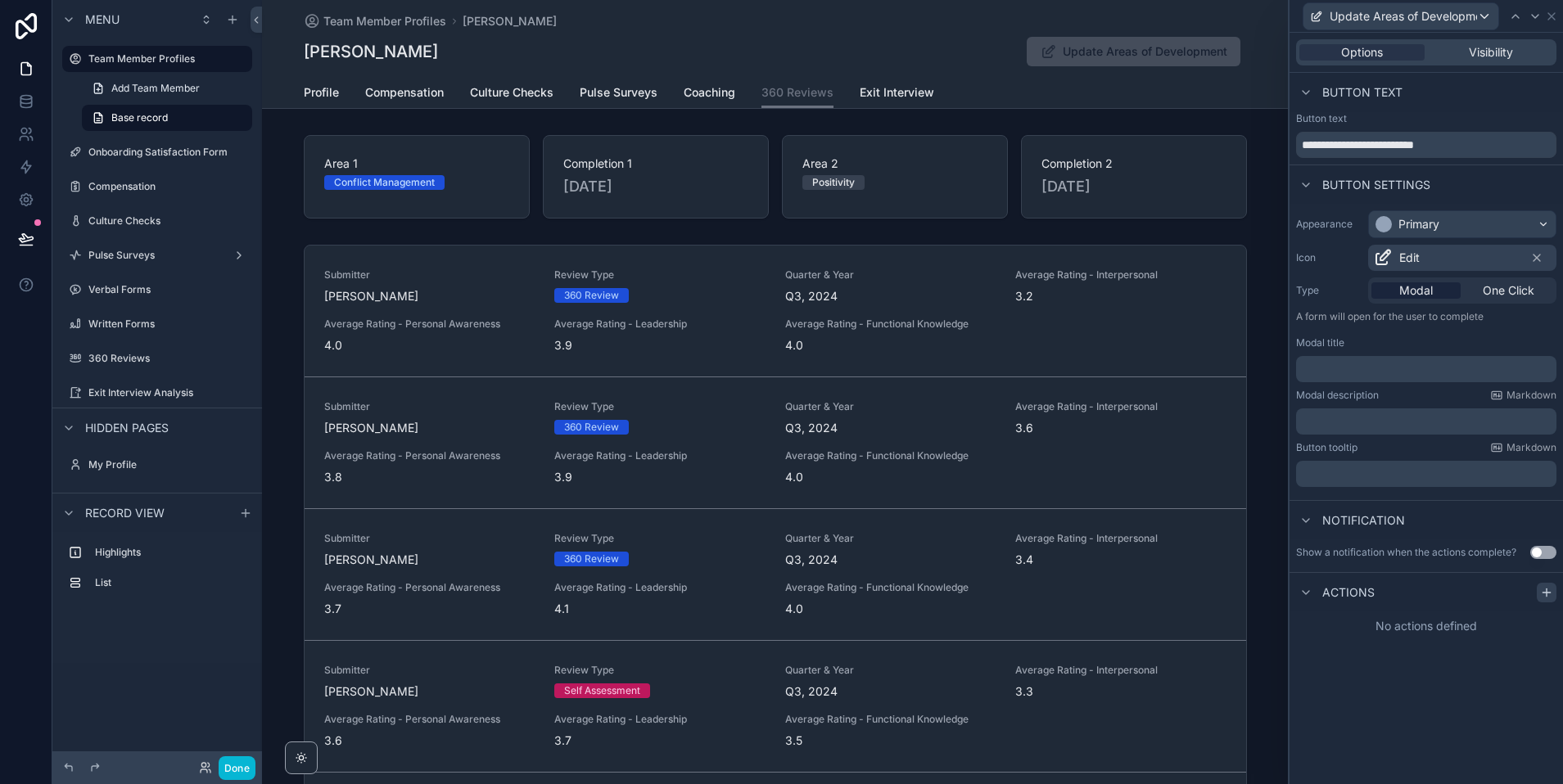
click at [1541, 592] on icon at bounding box center [1545, 591] width 13 height 13
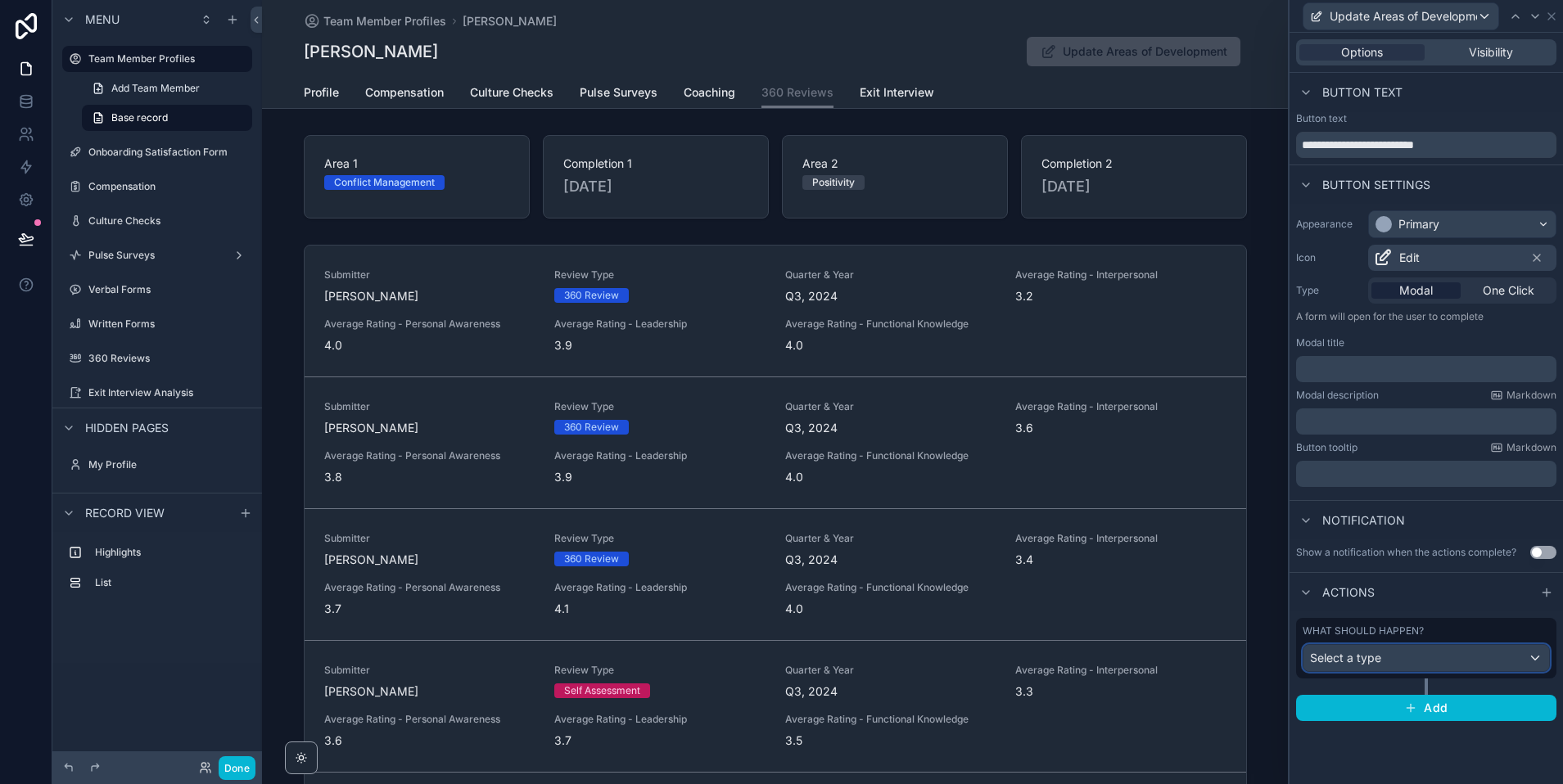
click at [1397, 666] on div "Select a type" at bounding box center [1426, 658] width 245 height 26
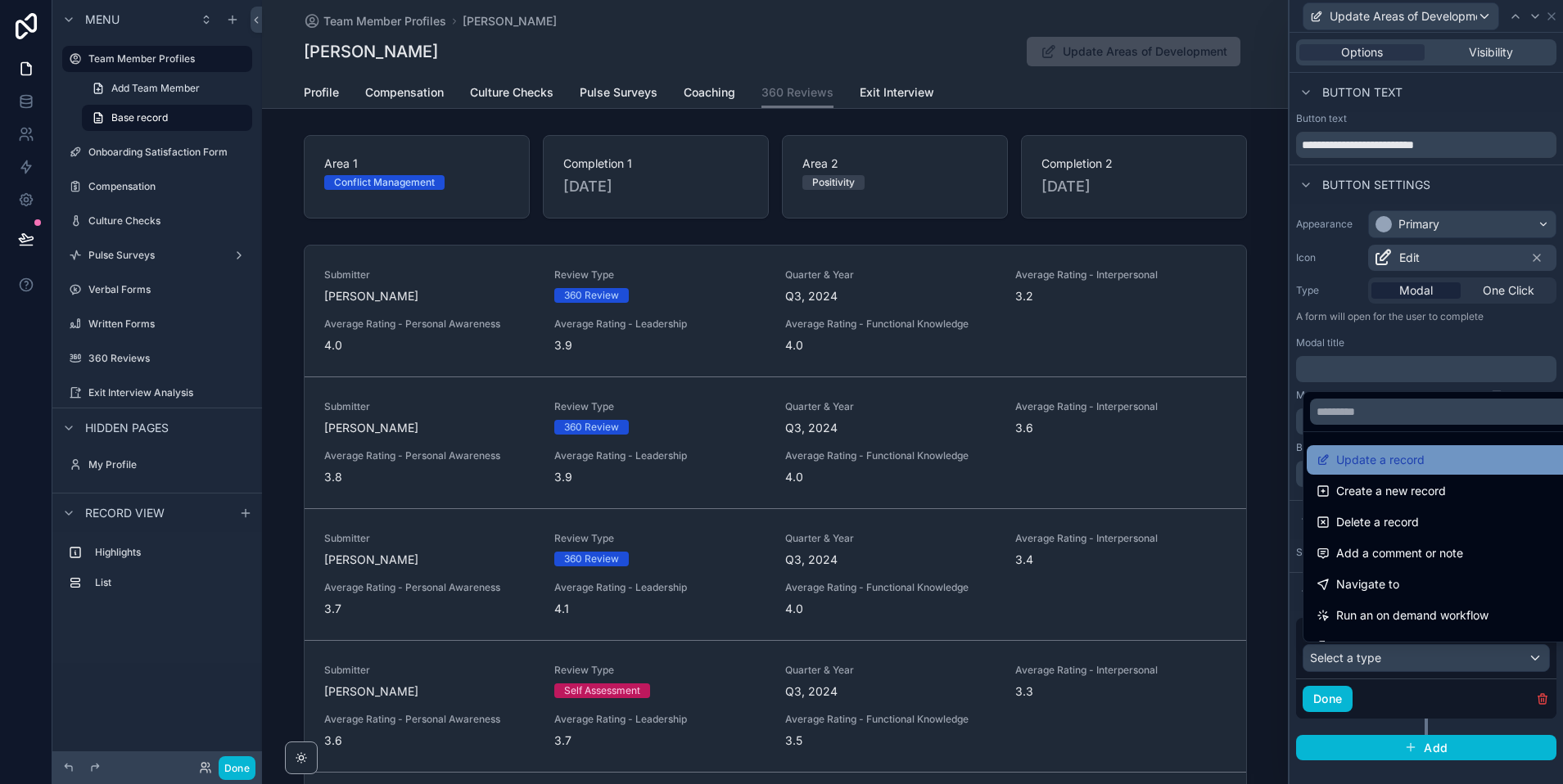
click at [1389, 446] on div "Update a record" at bounding box center [1445, 460] width 276 height 29
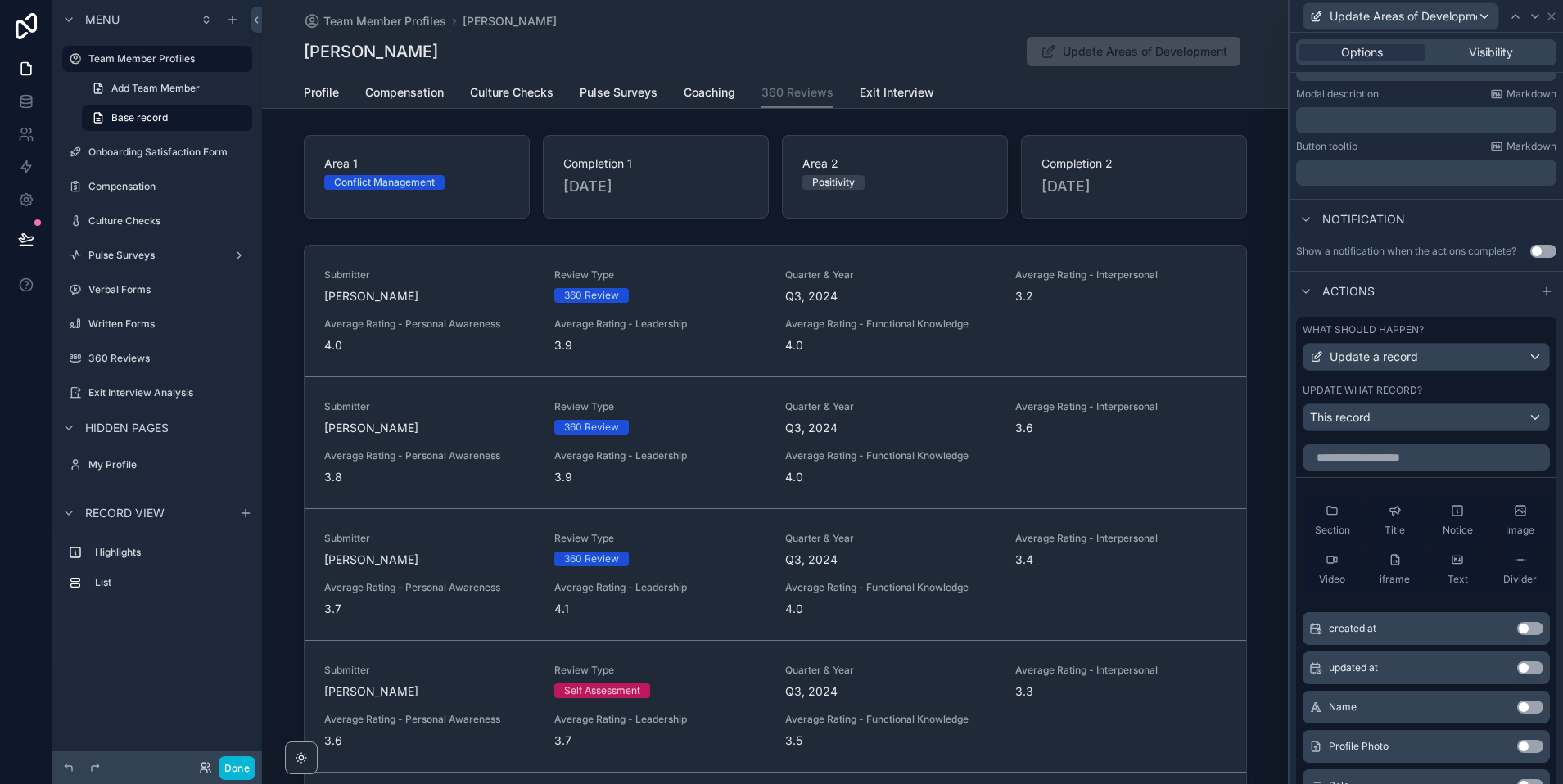
scroll to position [303, 0]
click at [1379, 413] on div "This record" at bounding box center [1426, 415] width 245 height 26
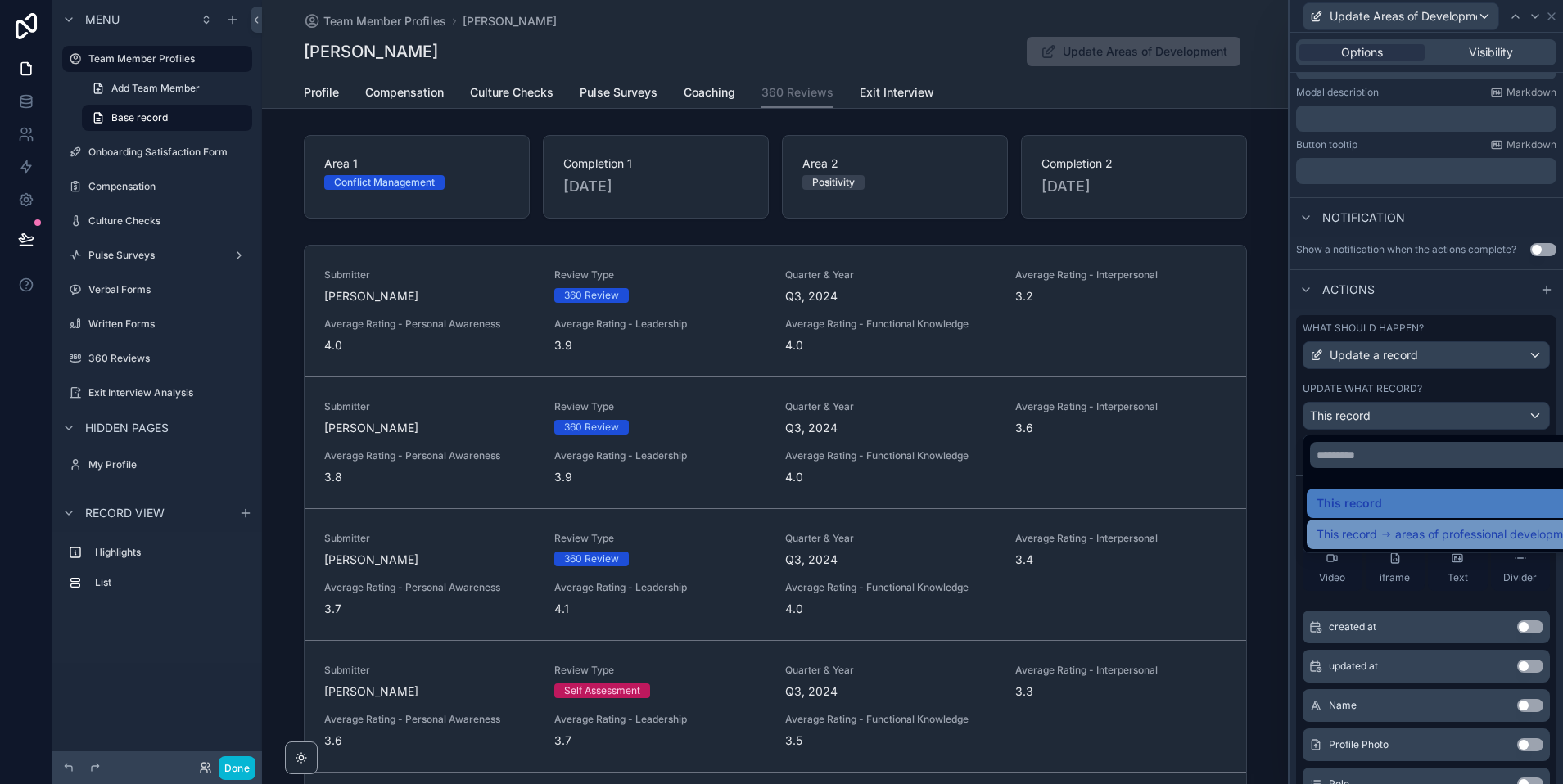
click at [1417, 537] on span "areas of professional development" at bounding box center [1487, 534] width 185 height 19
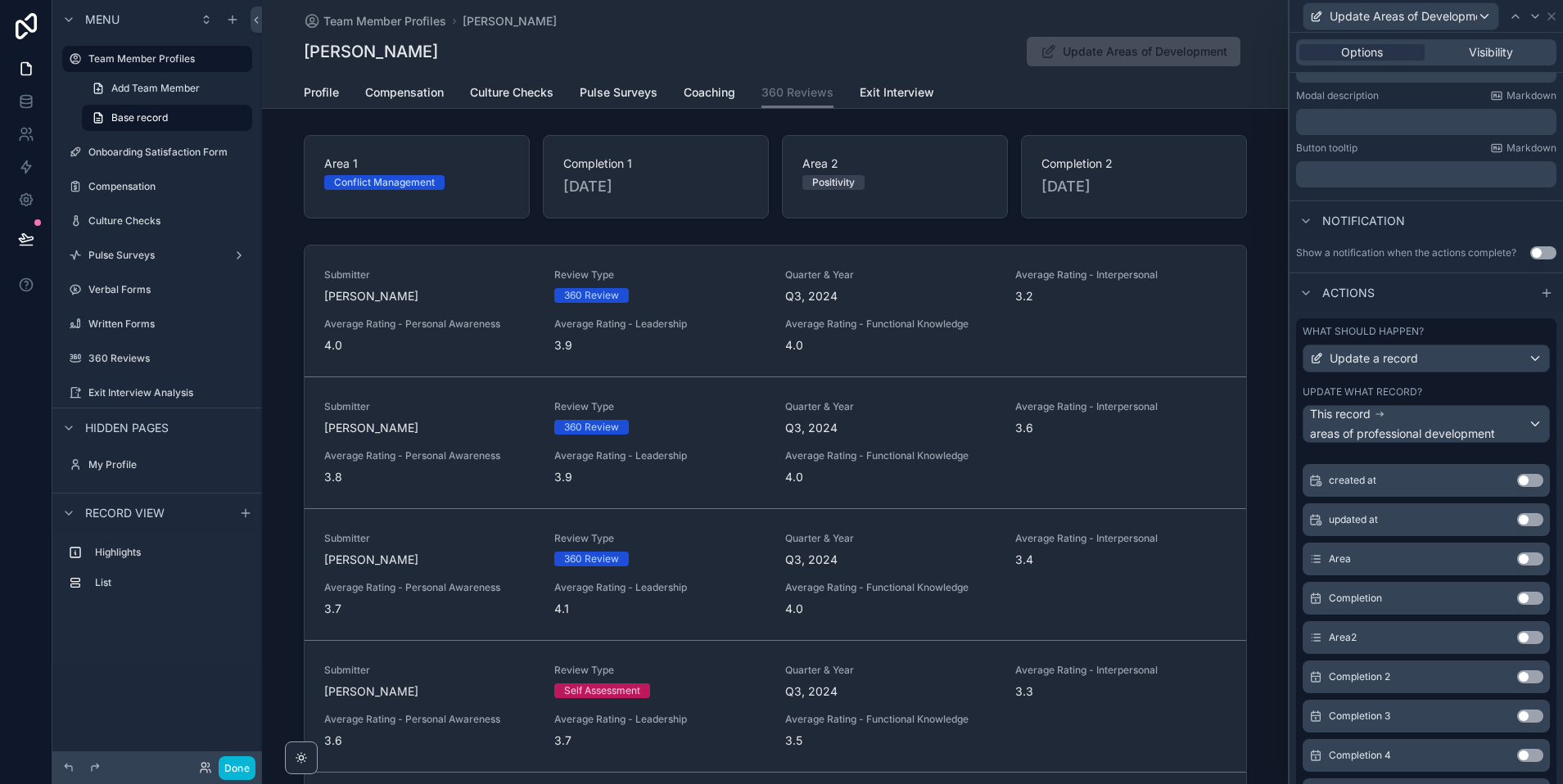
scroll to position [149, 0]
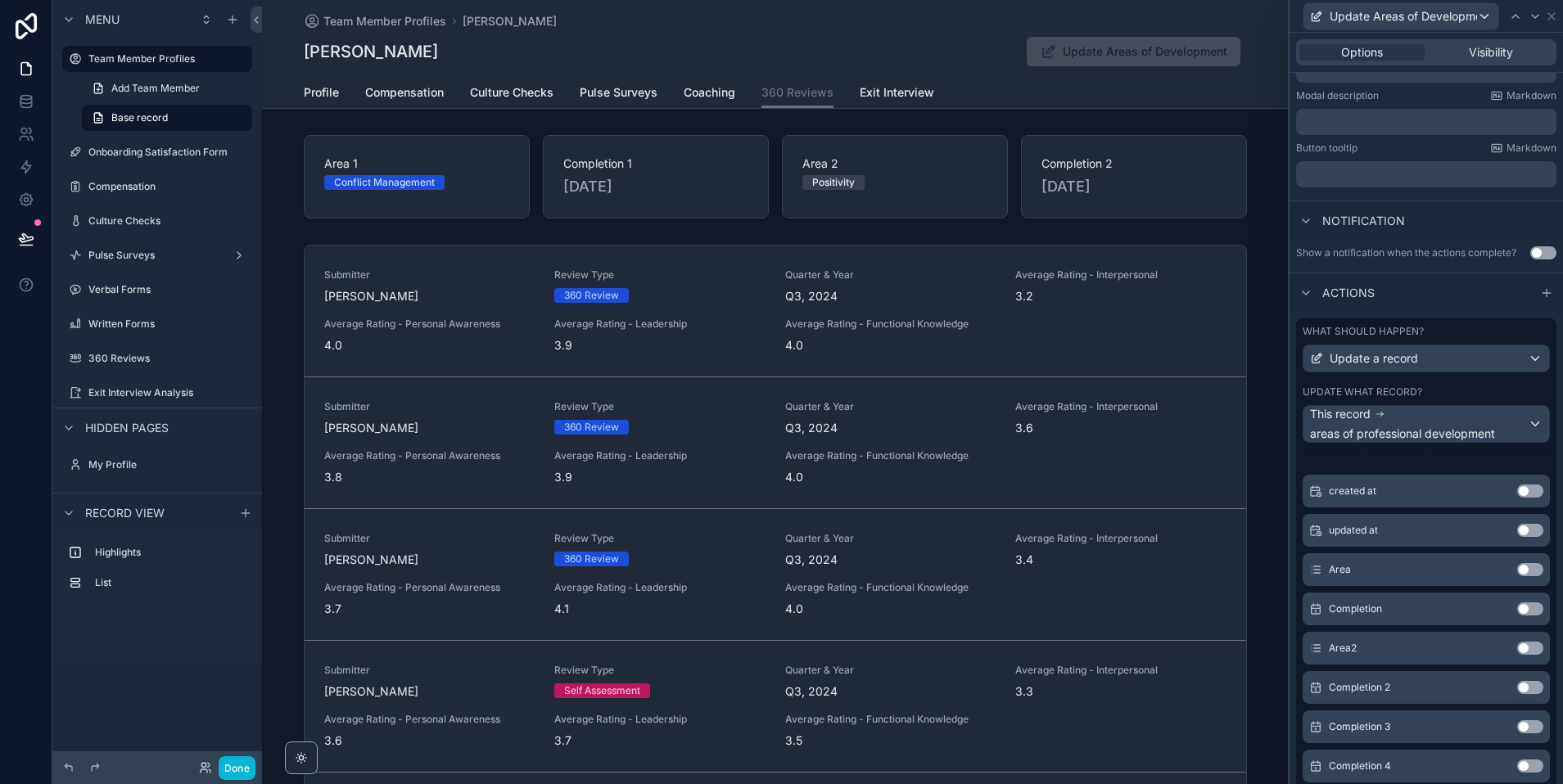
click at [1526, 570] on button "Use setting" at bounding box center [1530, 569] width 26 height 13
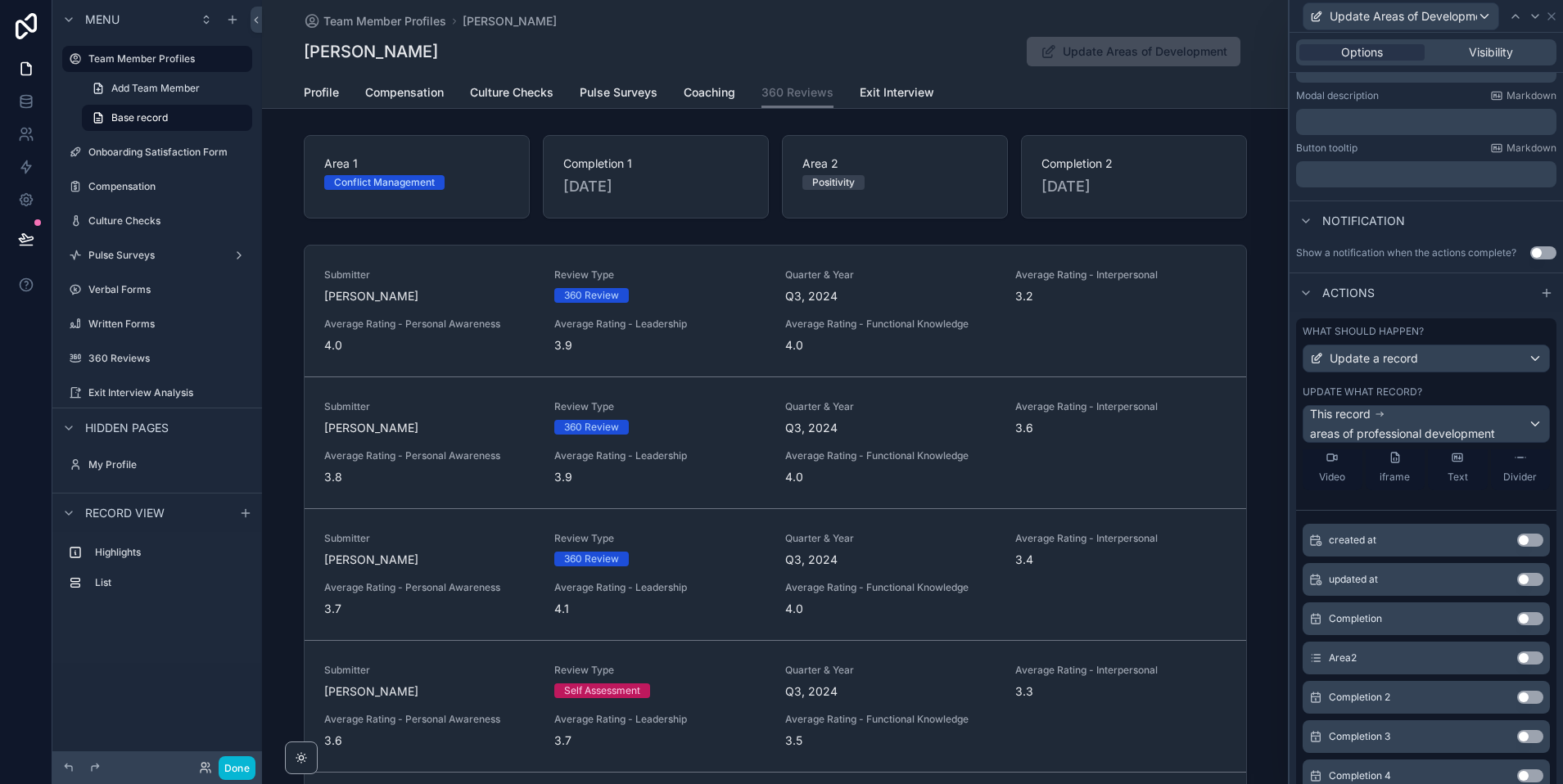
click at [1522, 622] on button "Use setting" at bounding box center [1530, 618] width 26 height 13
click at [1529, 624] on button "Use setting" at bounding box center [1530, 618] width 26 height 13
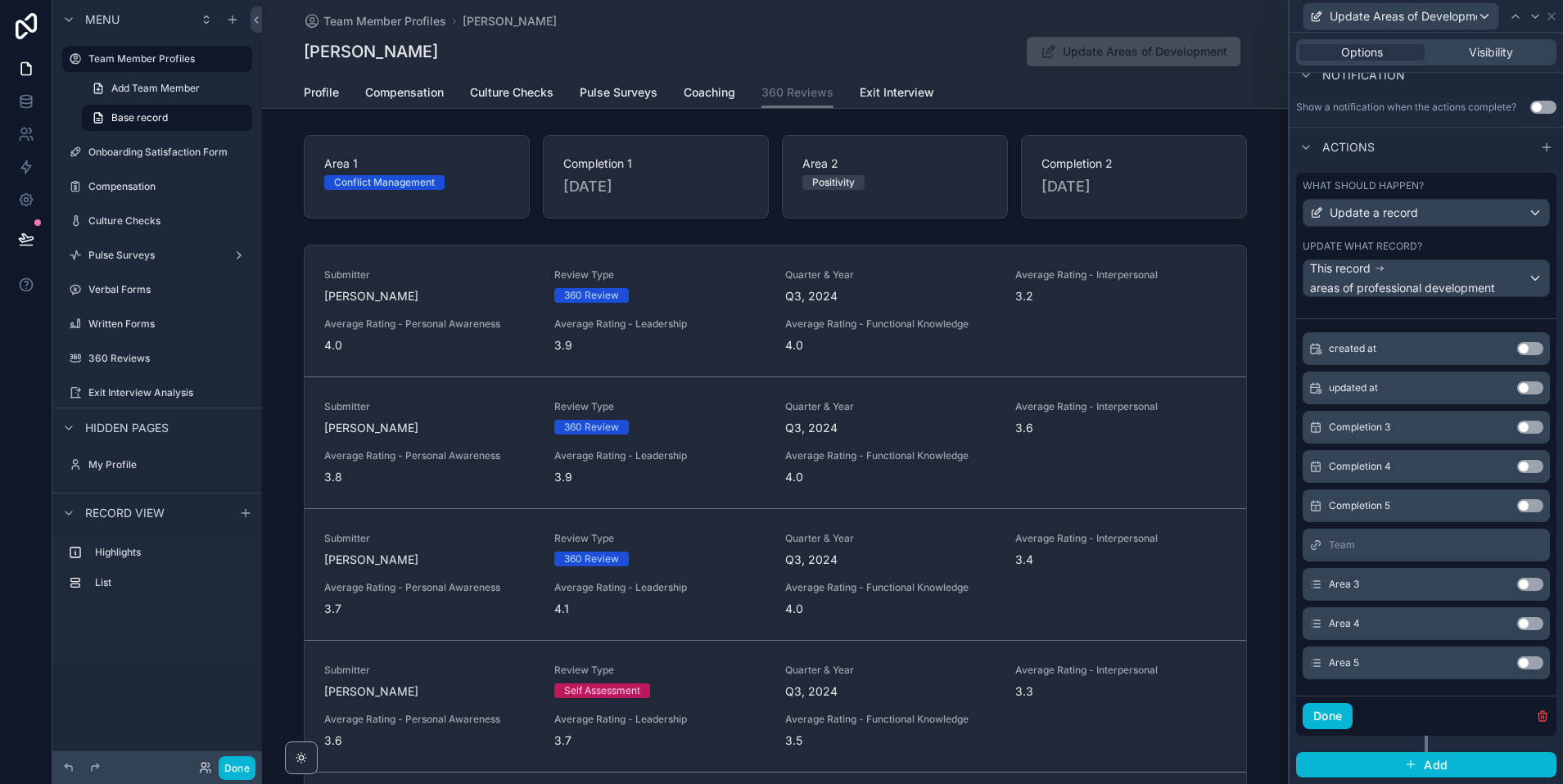
scroll to position [318, 0]
click at [1524, 586] on button "Use setting" at bounding box center [1530, 582] width 26 height 13
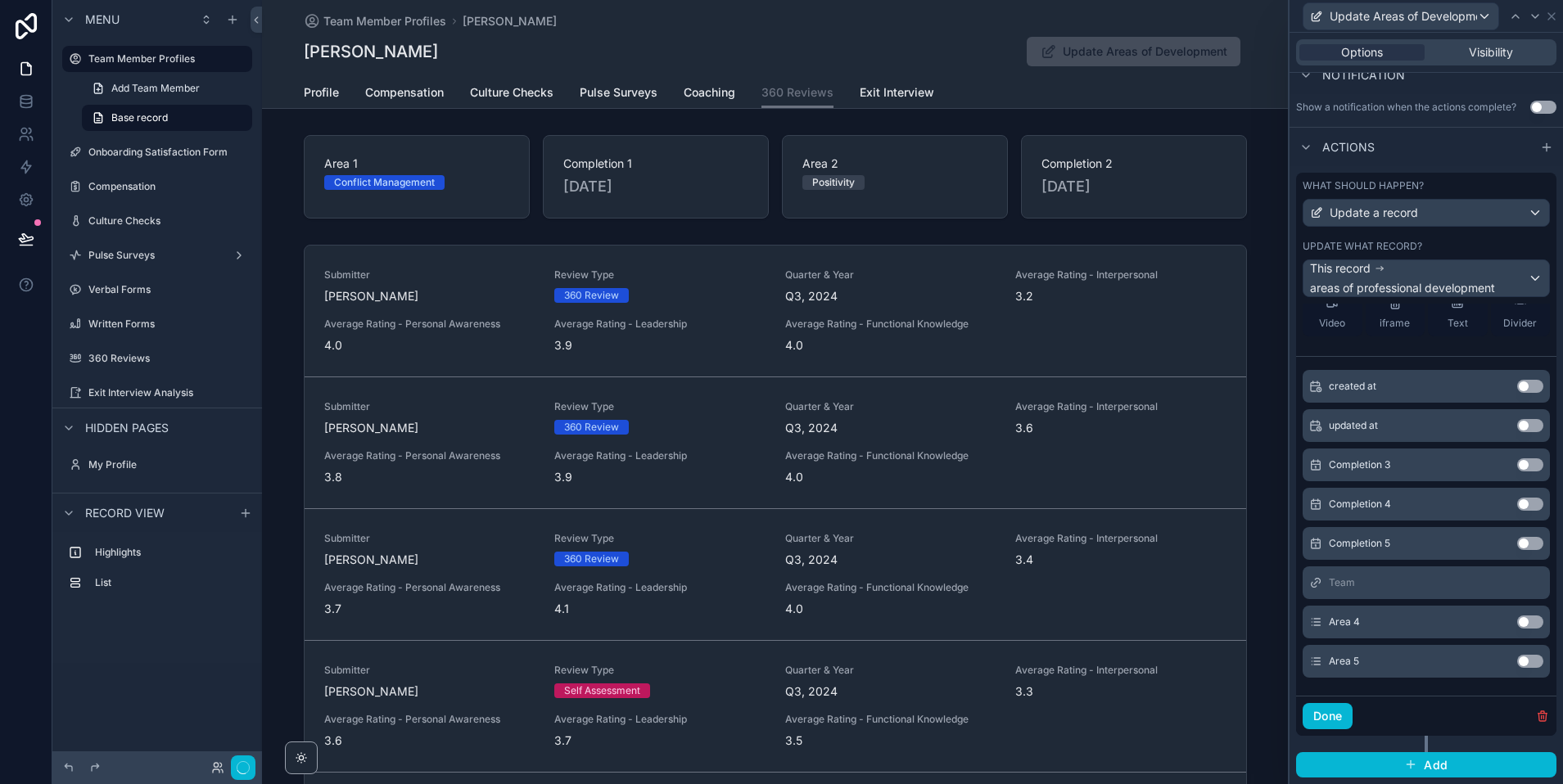
scroll to position [320, 0]
click at [1524, 461] on button "Use setting" at bounding box center [1530, 462] width 26 height 13
click at [1522, 621] on button "Use setting" at bounding box center [1530, 620] width 26 height 13
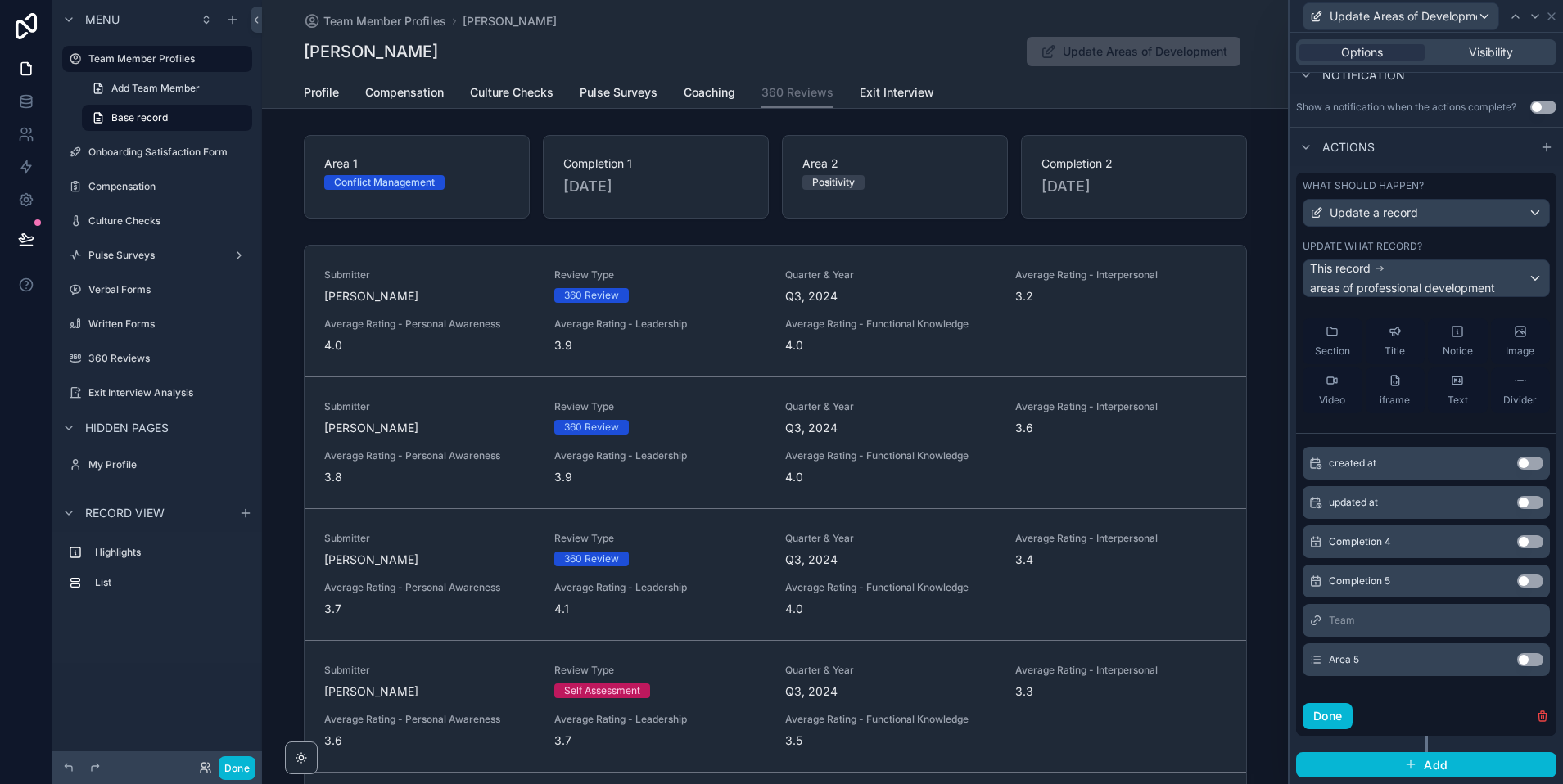
click at [1521, 543] on button "Use setting" at bounding box center [1530, 541] width 26 height 13
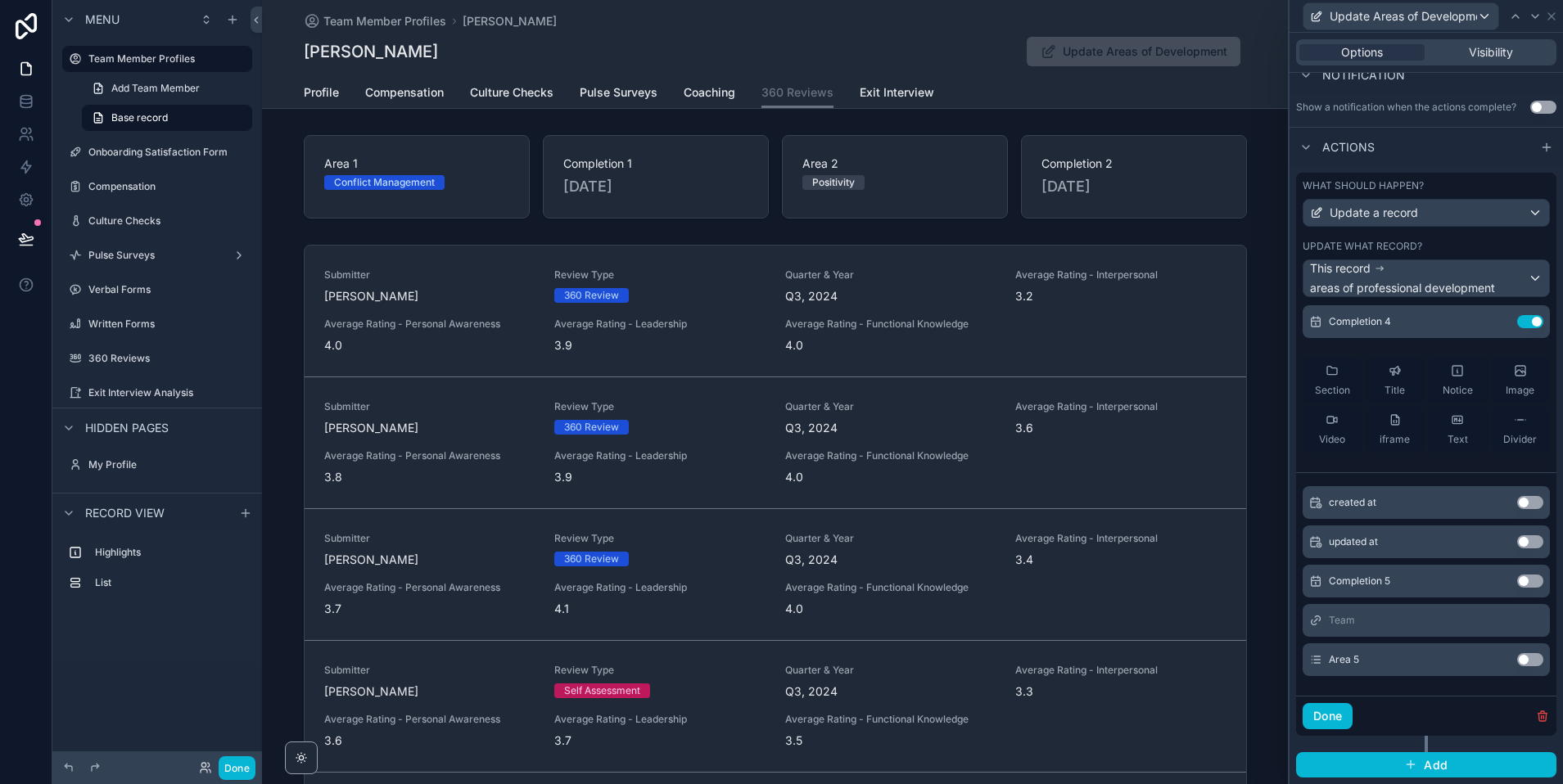
click at [1522, 662] on button "Use setting" at bounding box center [1530, 659] width 26 height 13
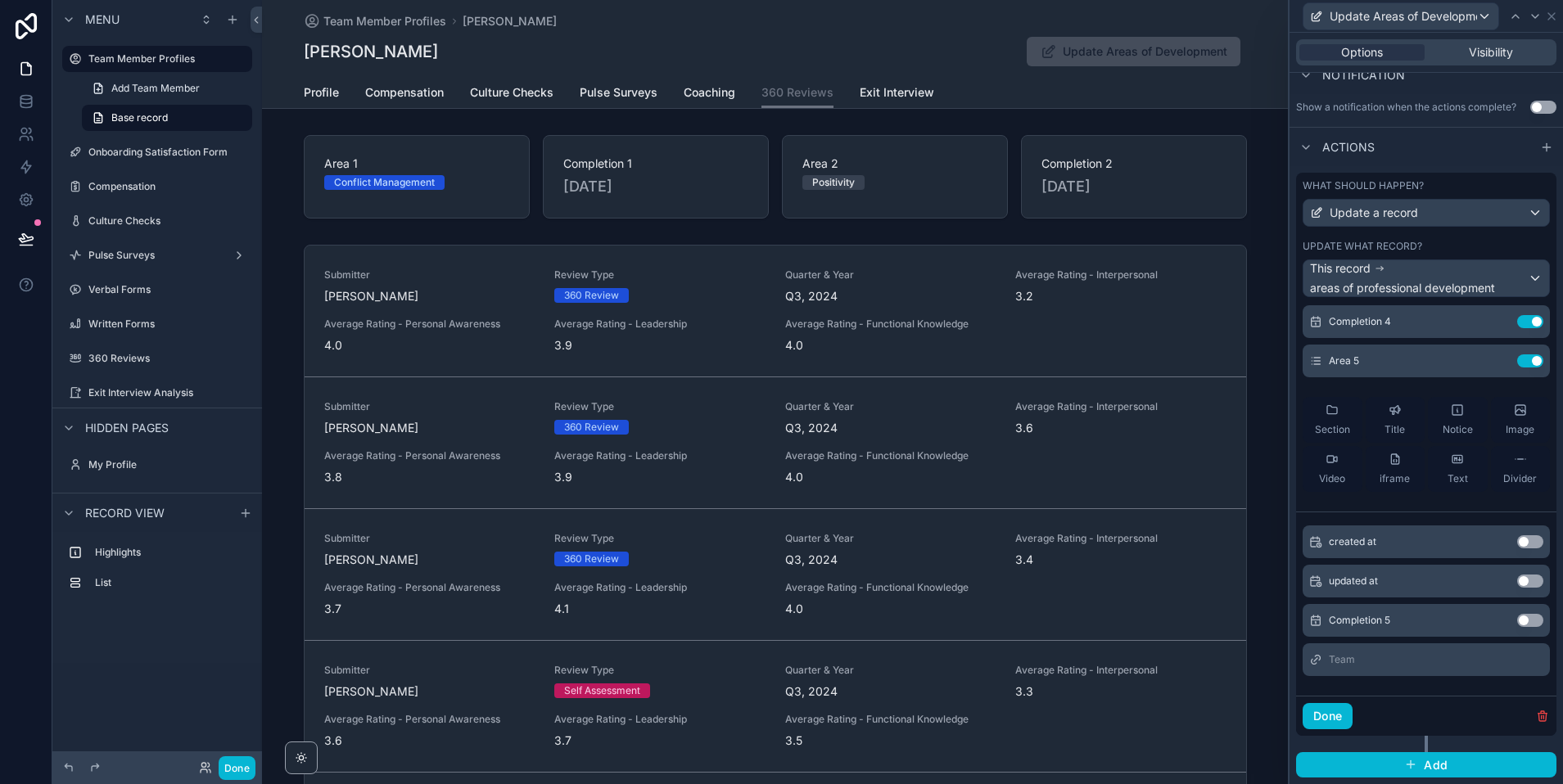
click at [1523, 620] on button "Use setting" at bounding box center [1530, 620] width 26 height 13
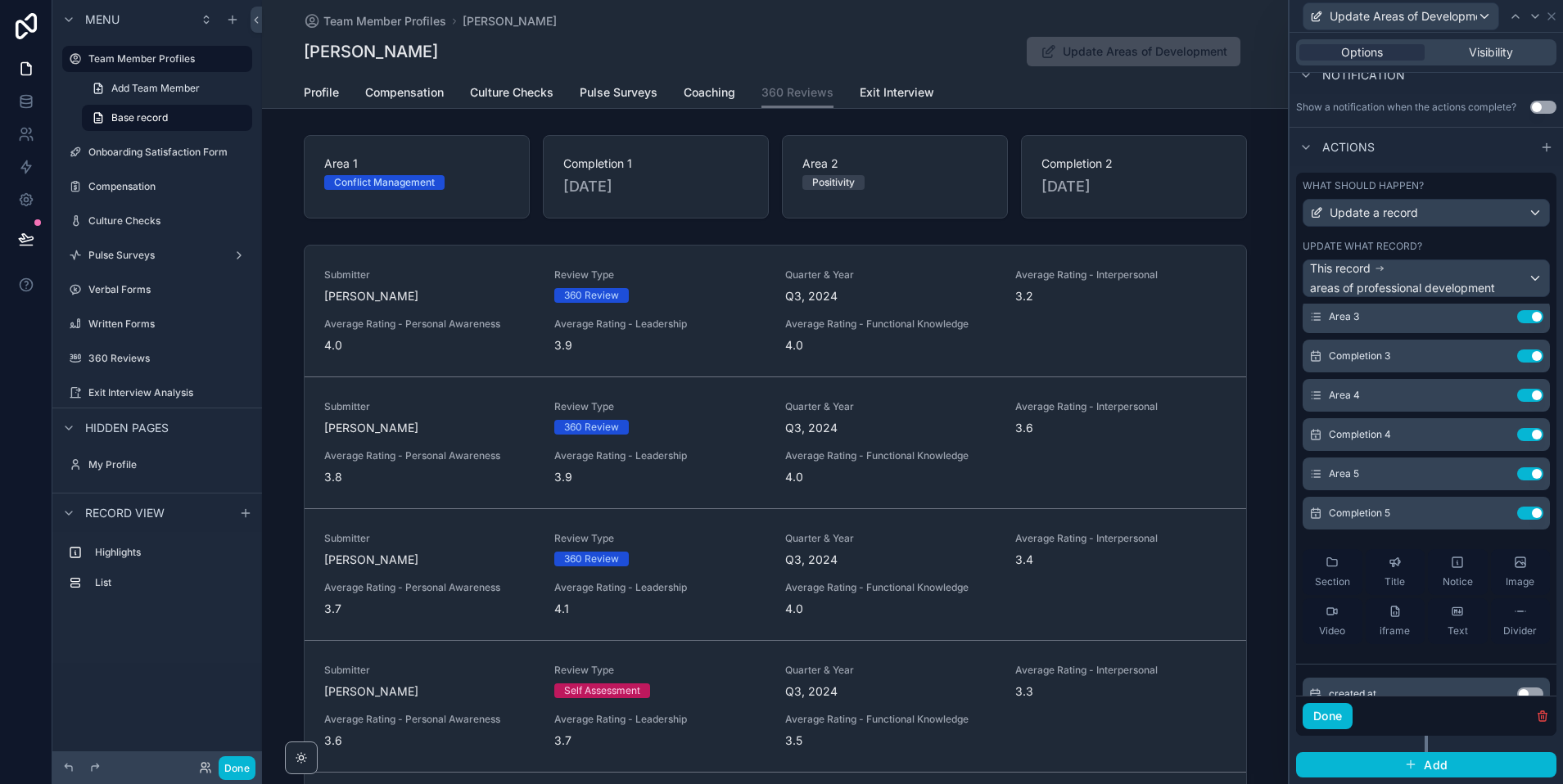
scroll to position [0, 0]
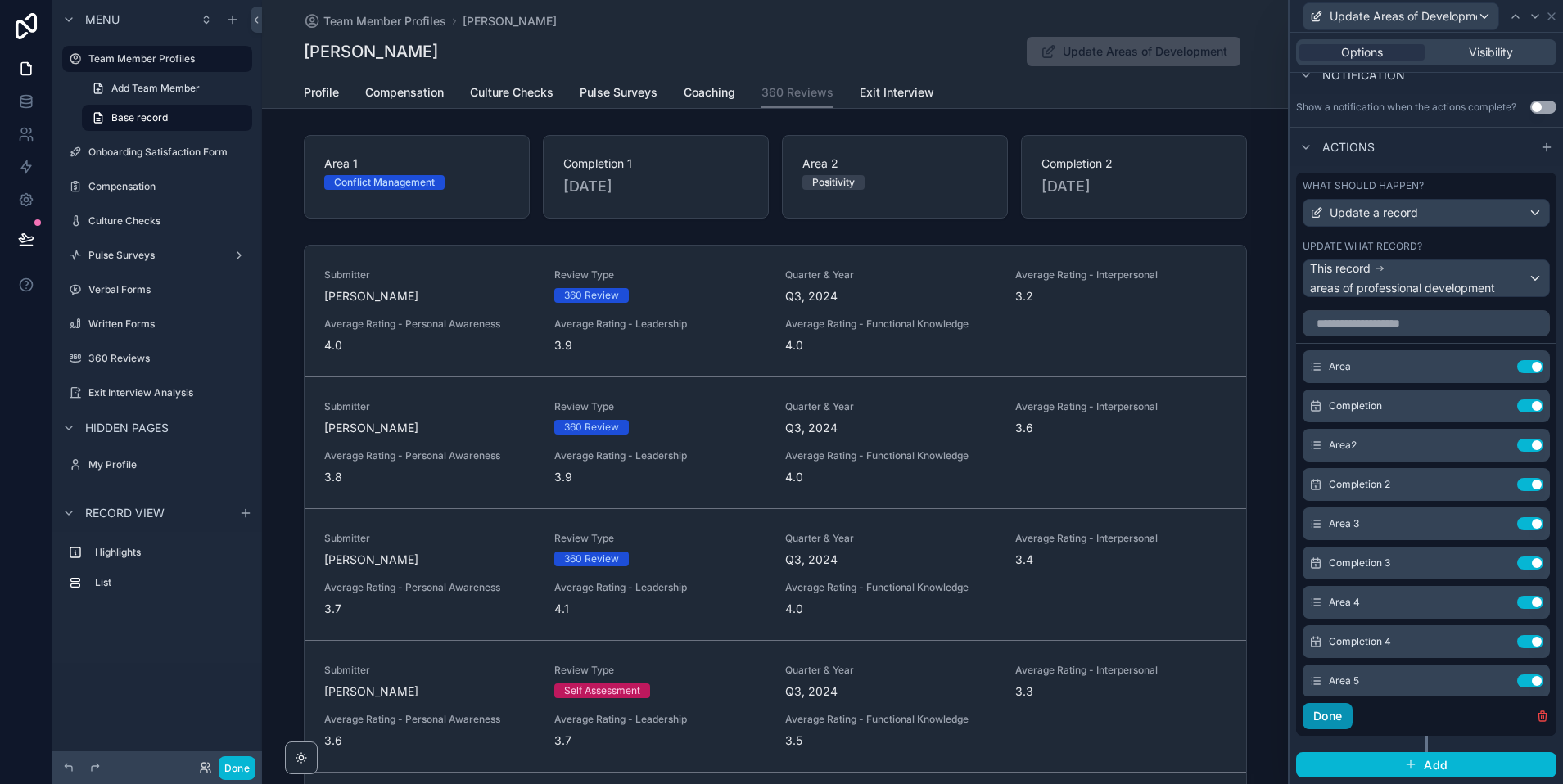
click at [1337, 715] on button "Done" at bounding box center [1327, 716] width 50 height 26
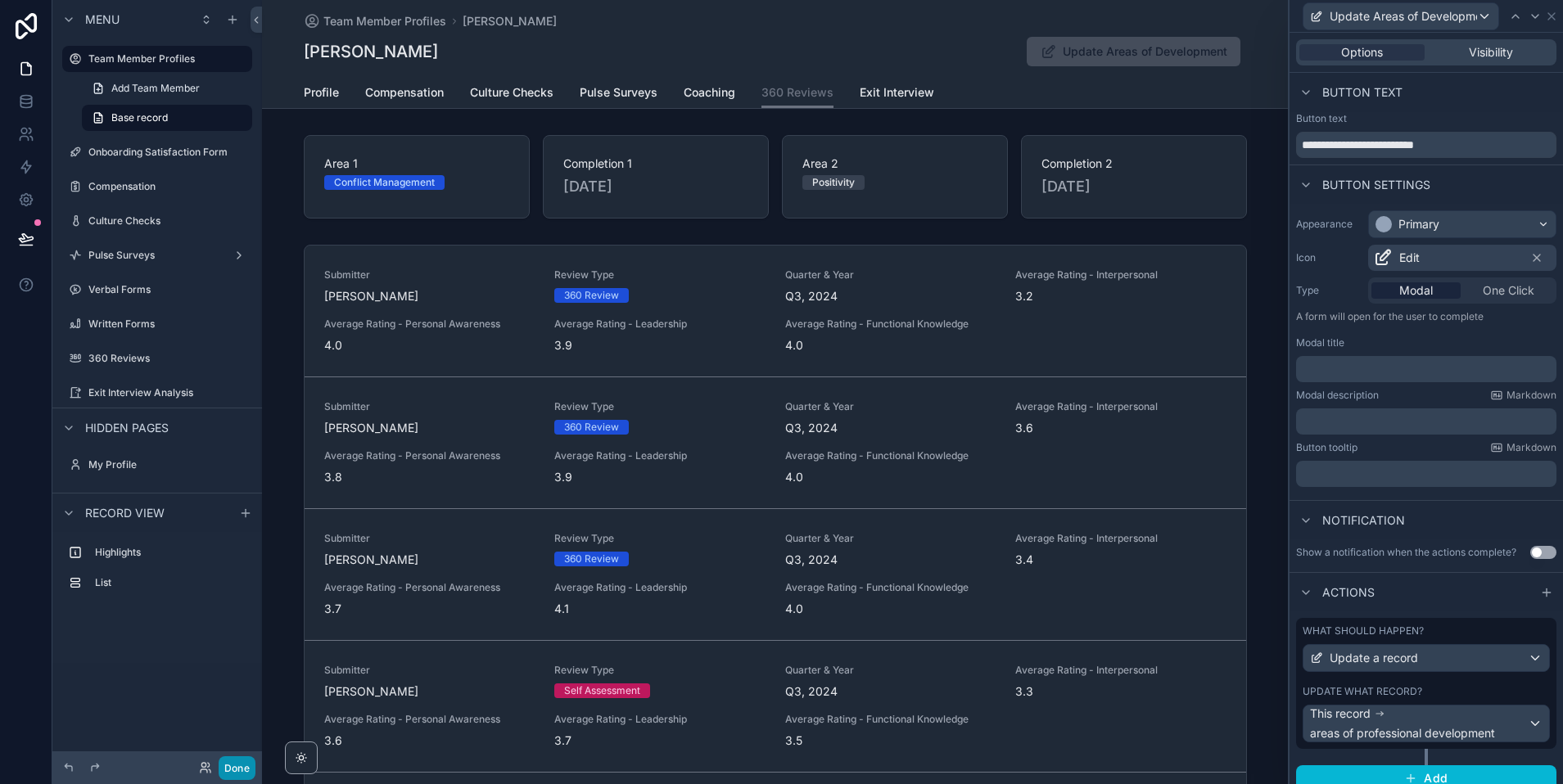
click at [231, 761] on button "Done" at bounding box center [237, 767] width 37 height 23
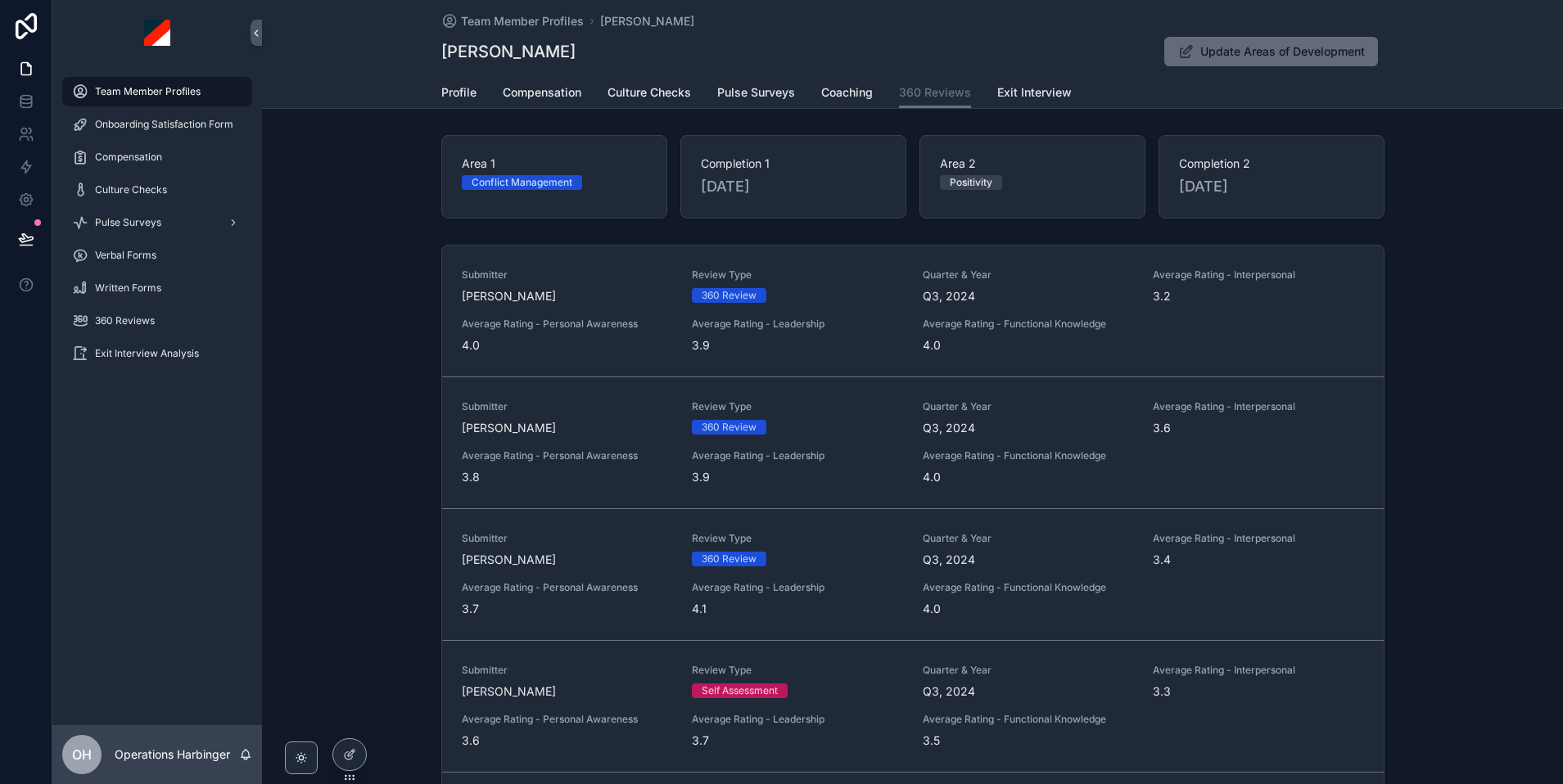
click at [1197, 50] on button "Update Areas of Development" at bounding box center [1271, 52] width 214 height 29
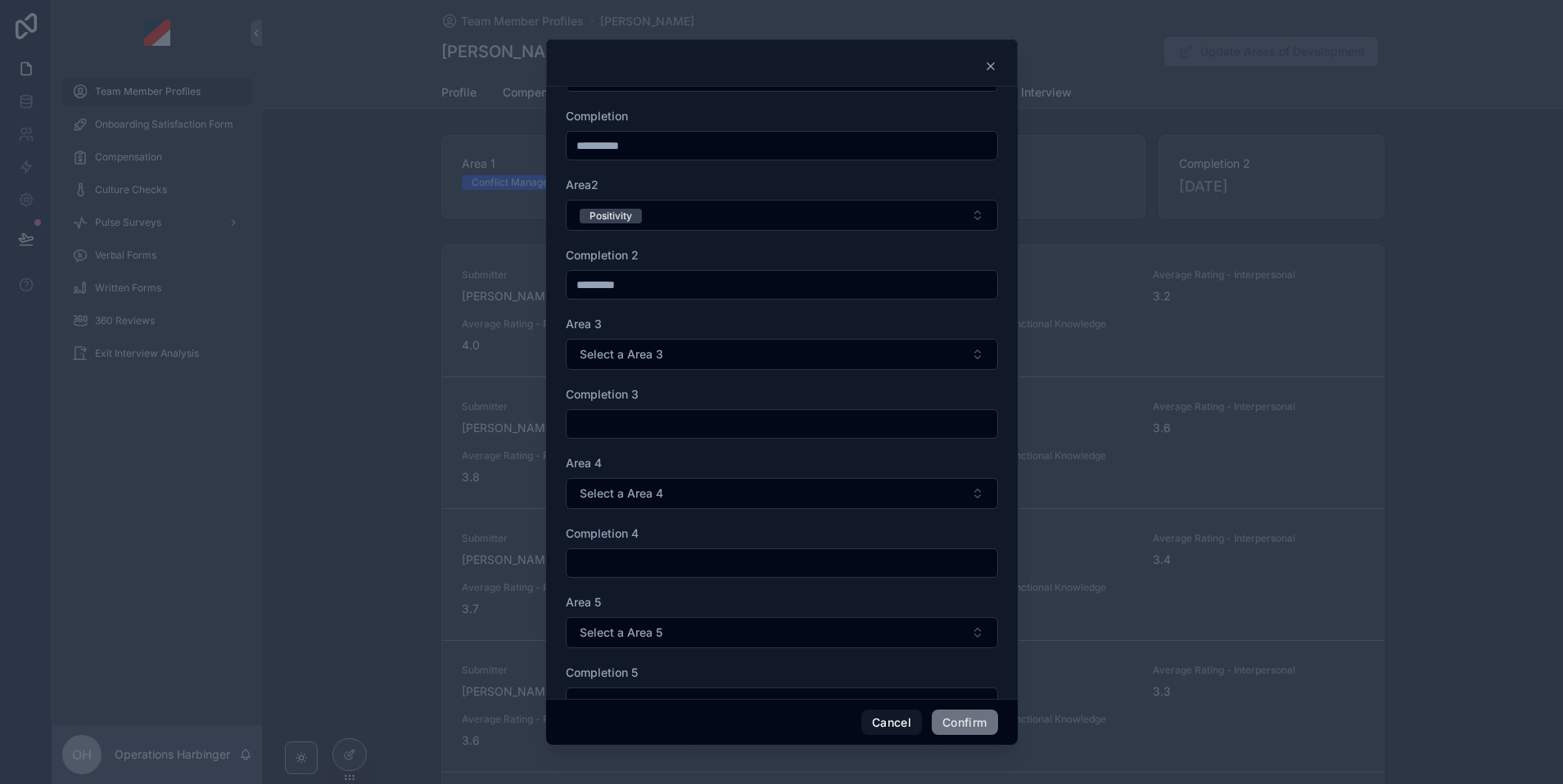
scroll to position [103, 0]
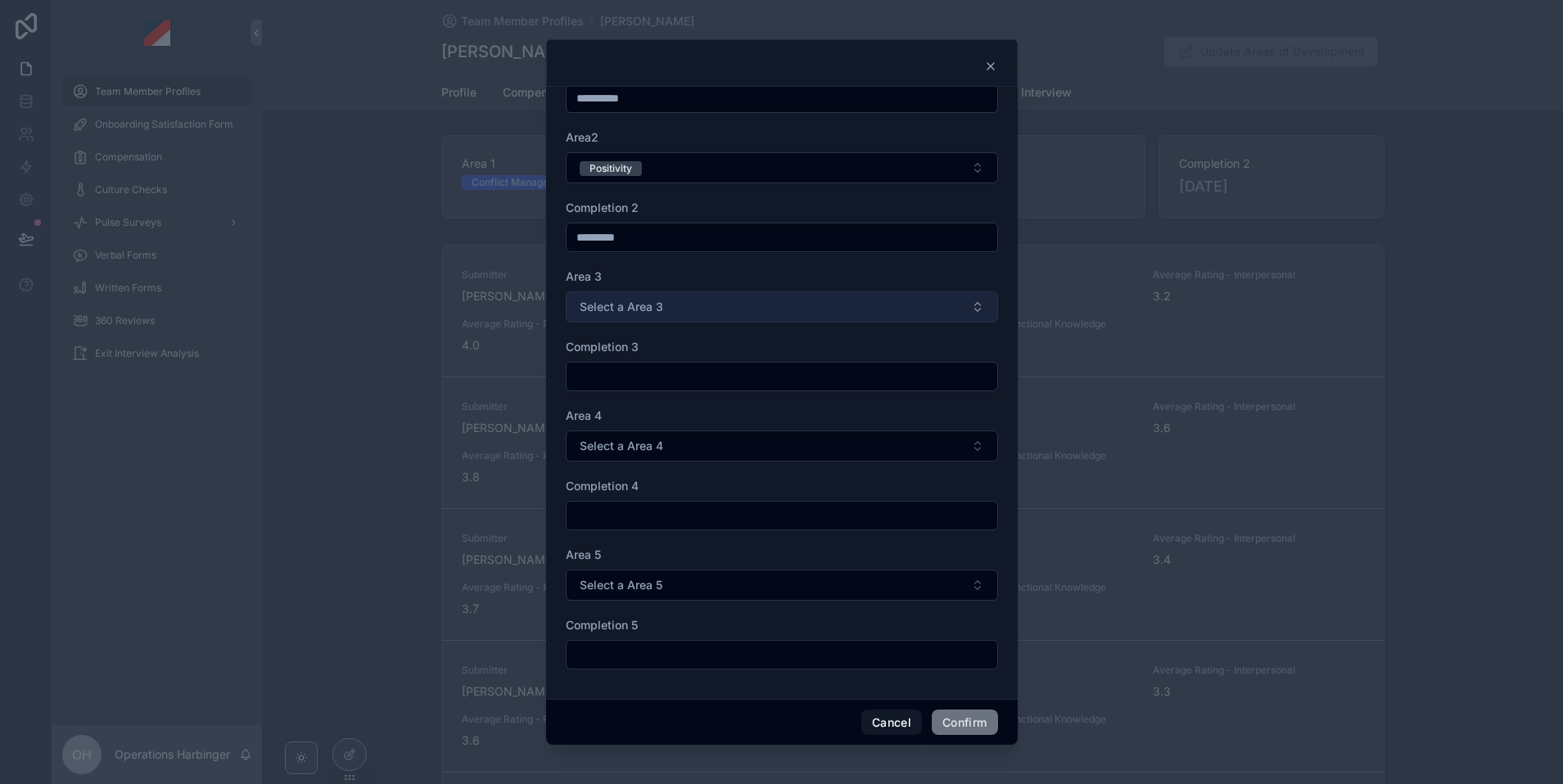
click at [715, 312] on button "Select a Area 3" at bounding box center [782, 306] width 432 height 31
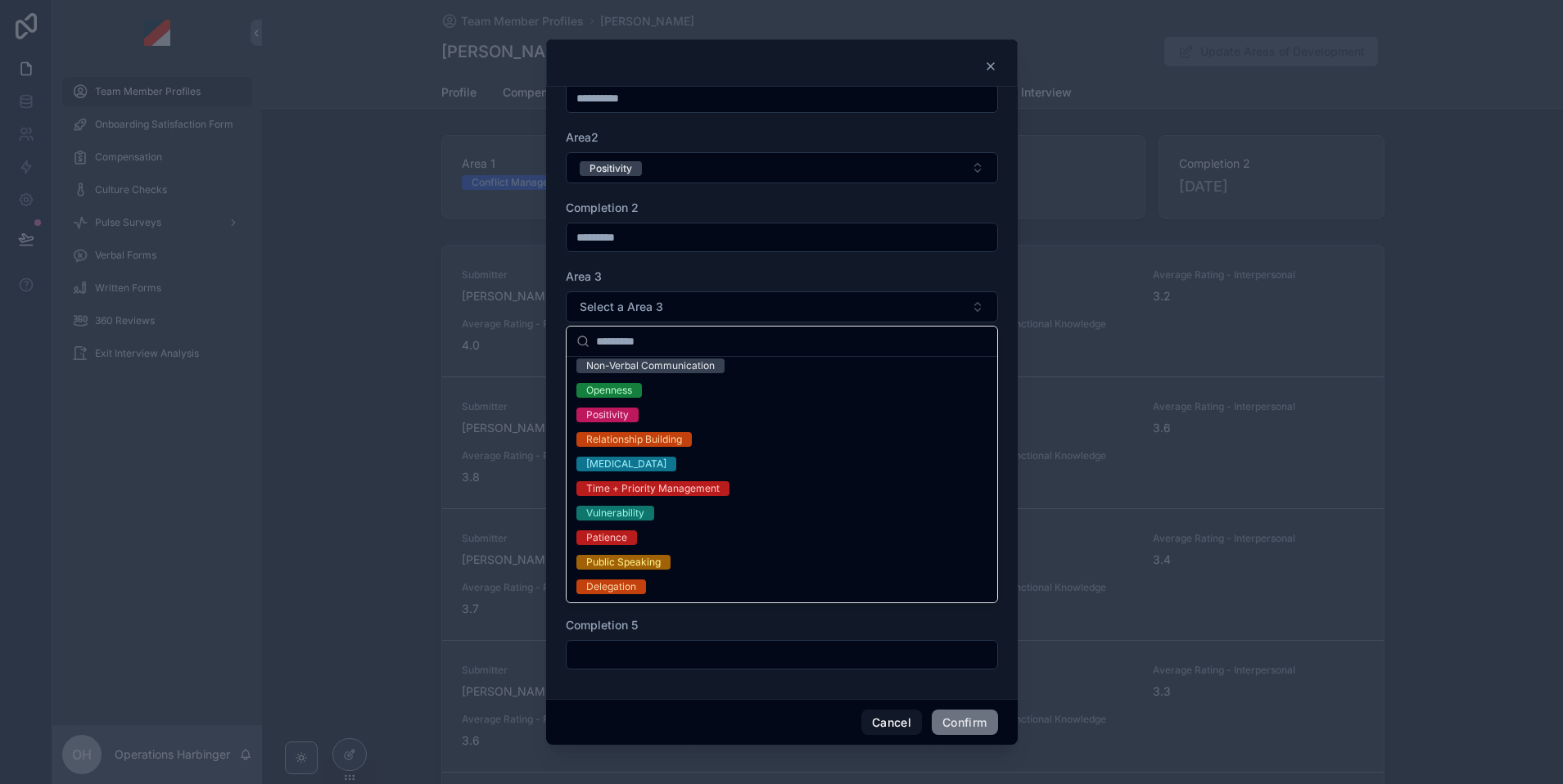
scroll to position [0, 0]
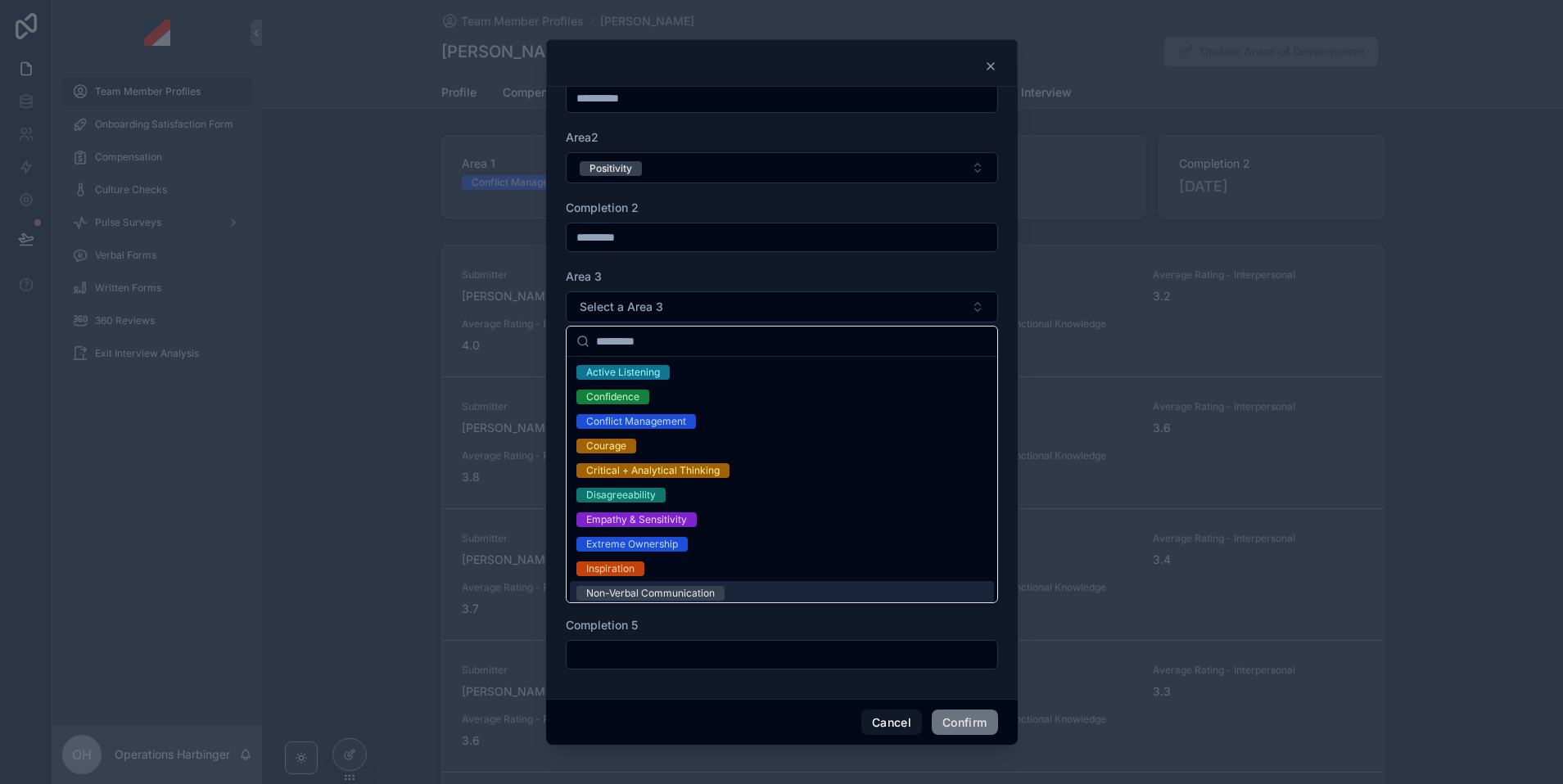
click at [814, 682] on form "**********" at bounding box center [782, 338] width 432 height 695
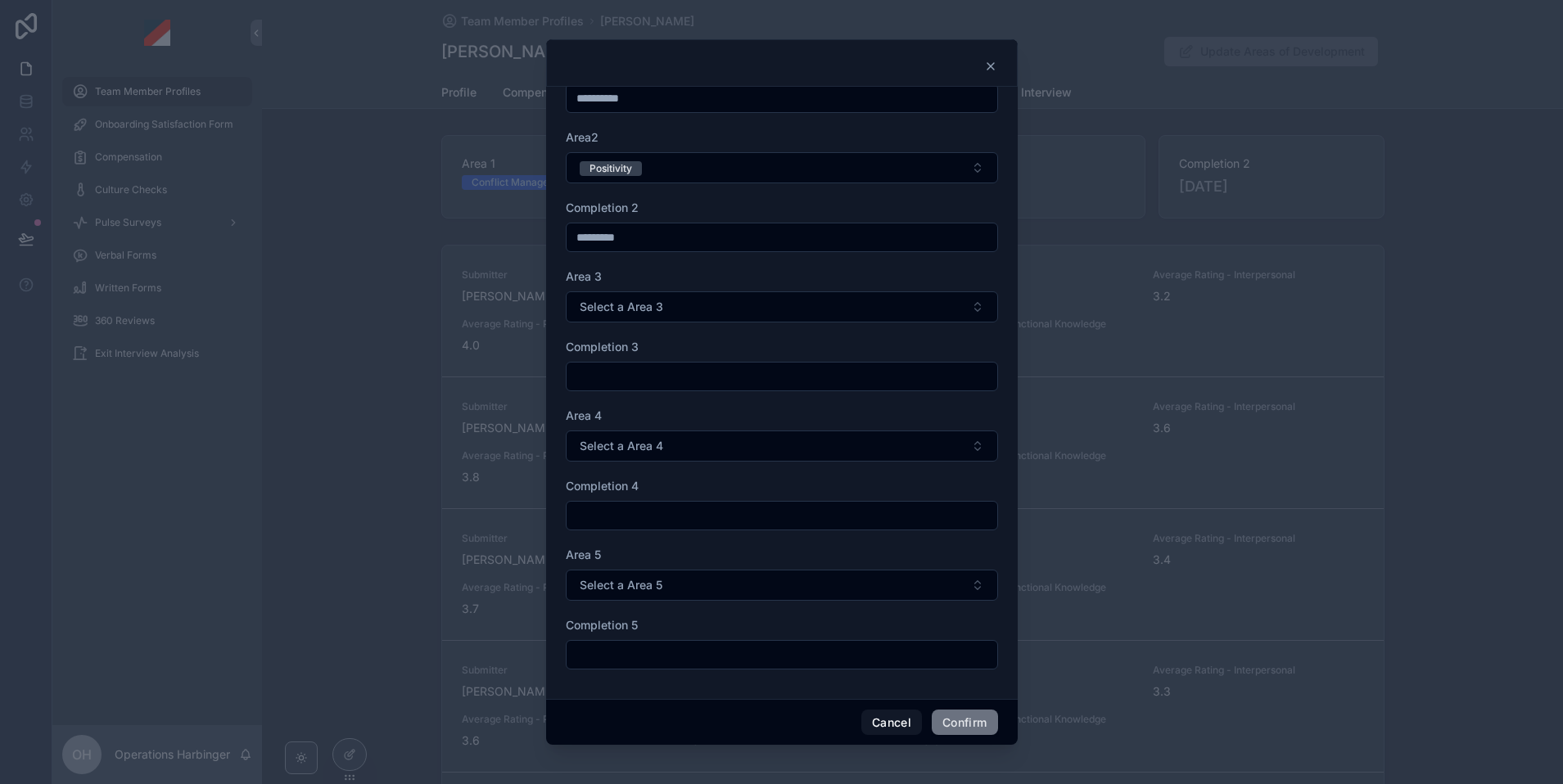
click at [766, 658] on input "text" at bounding box center [782, 655] width 430 height 23
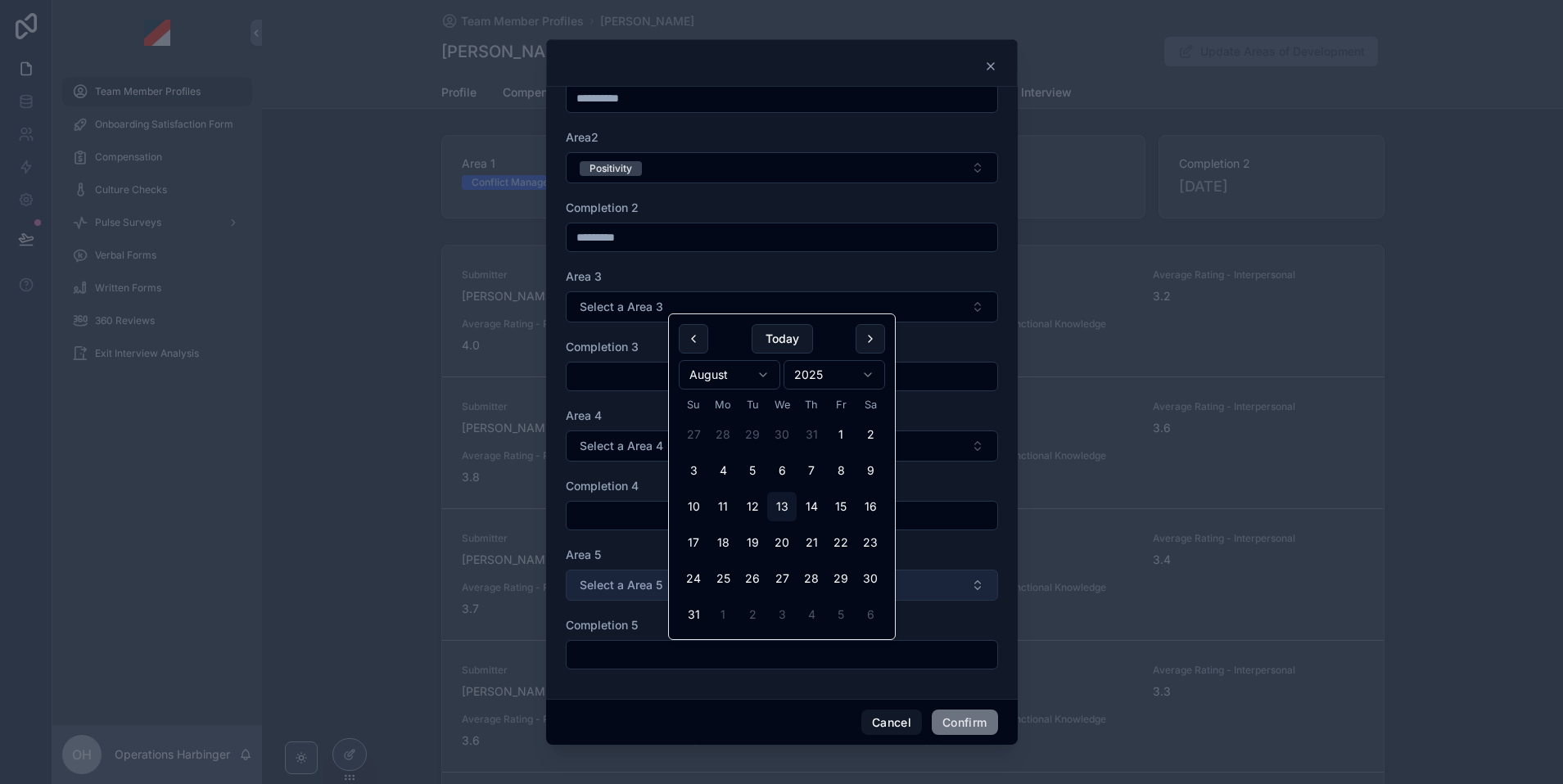
click at [616, 583] on span "Select a Area 5" at bounding box center [621, 585] width 83 height 17
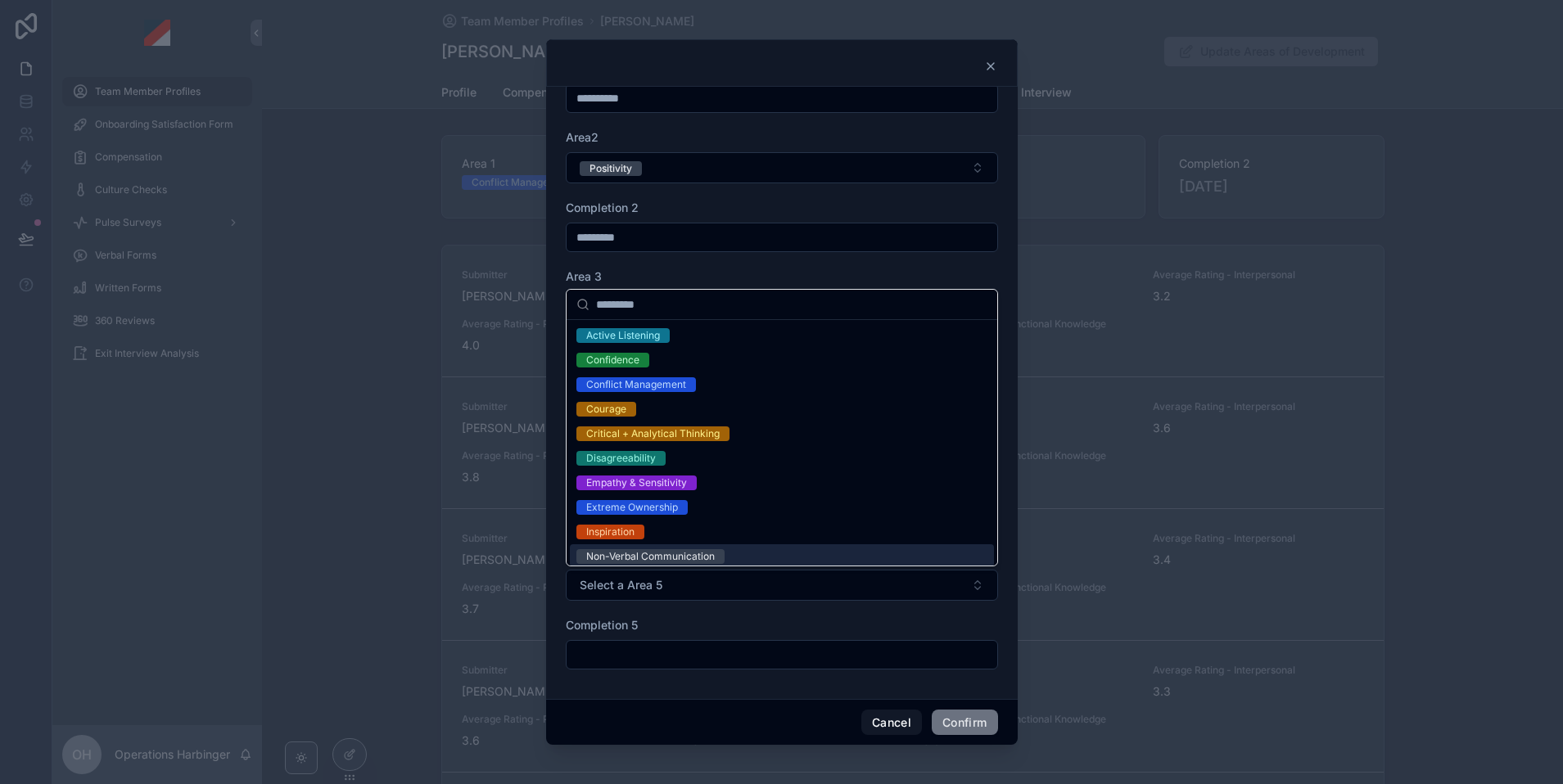
click at [770, 623] on div "Completion 5" at bounding box center [782, 624] width 432 height 17
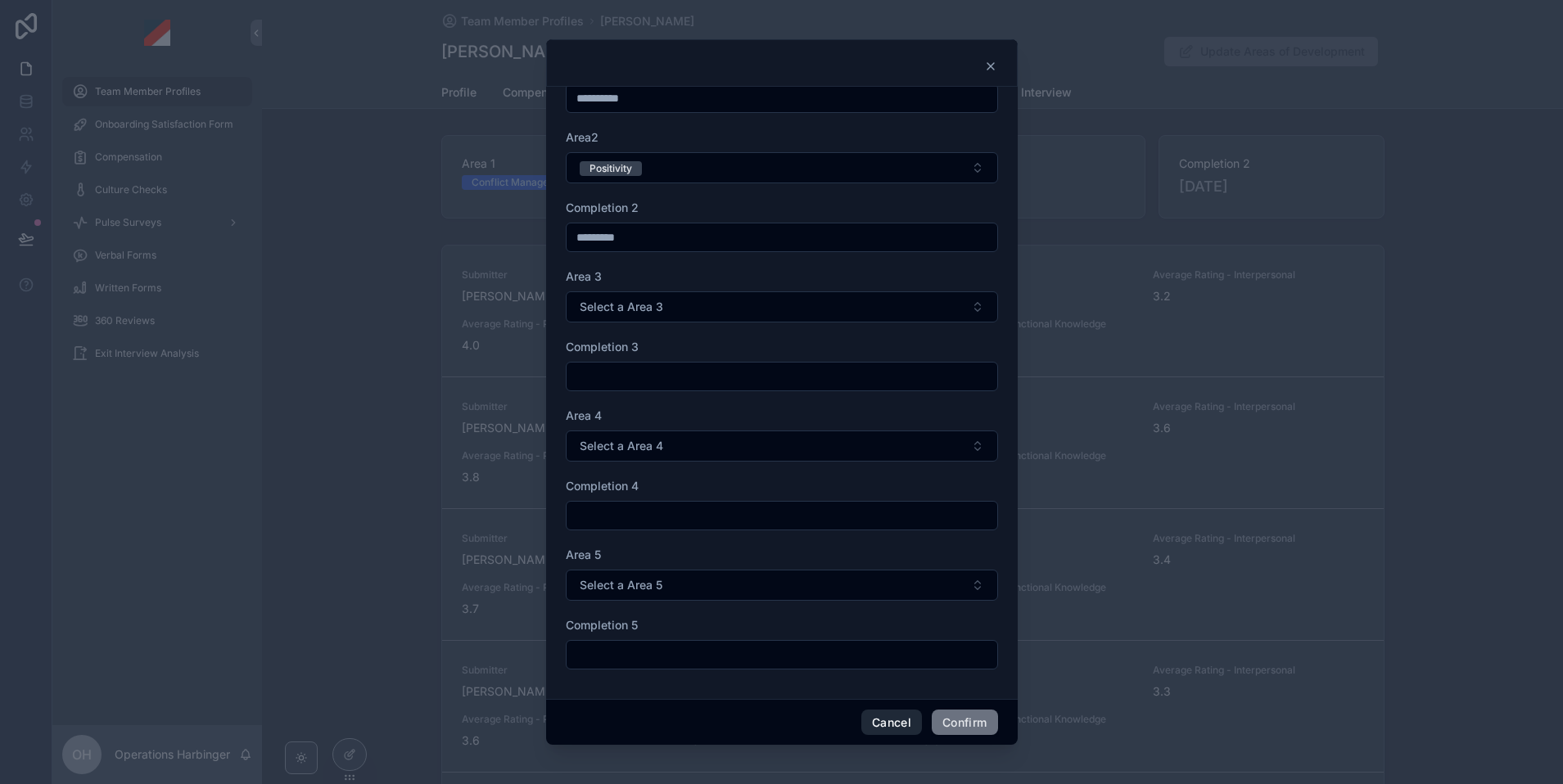
click at [882, 716] on button "Cancel" at bounding box center [891, 722] width 60 height 26
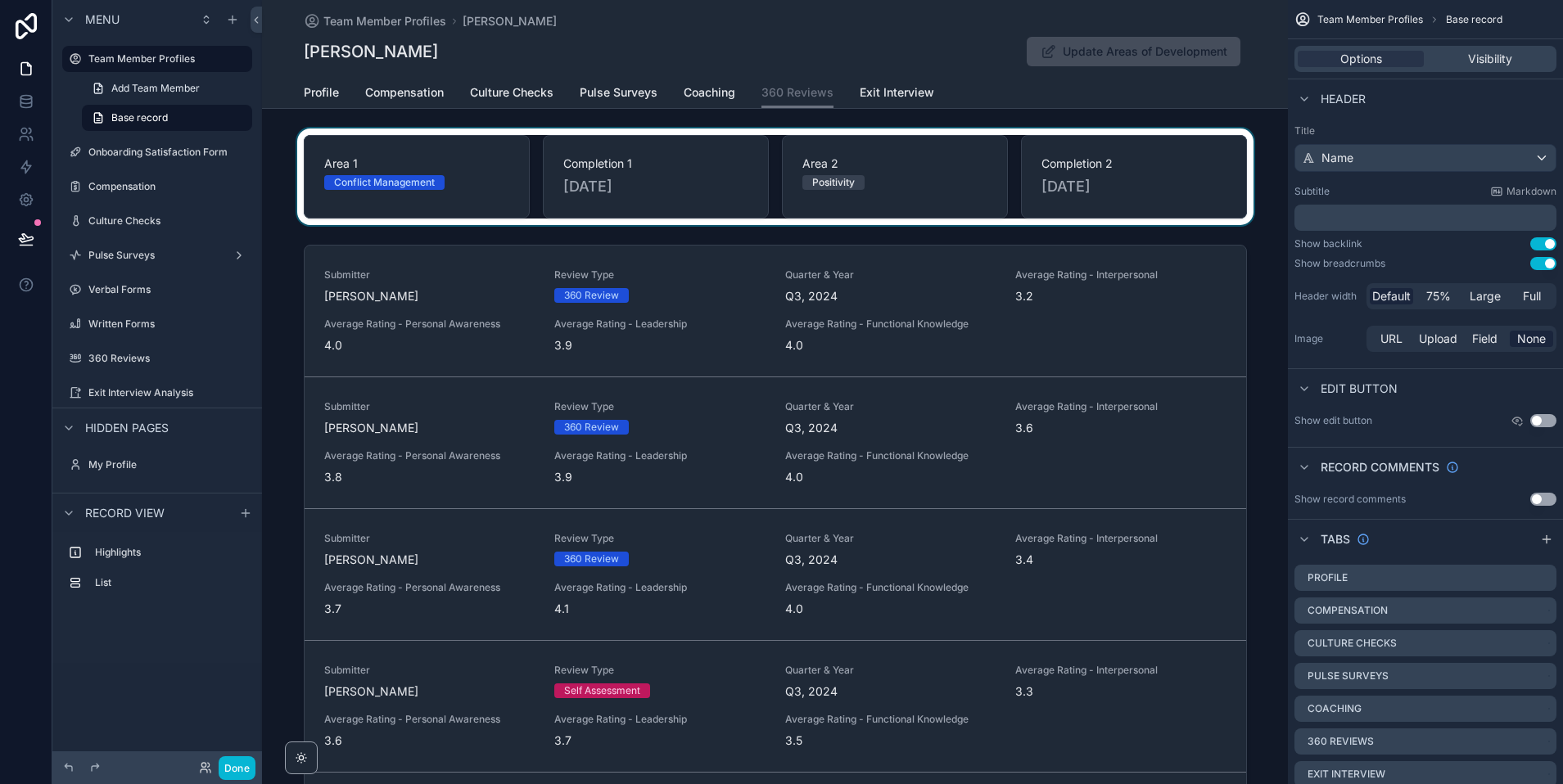
click at [1003, 201] on div "scrollable content" at bounding box center [775, 176] width 1026 height 96
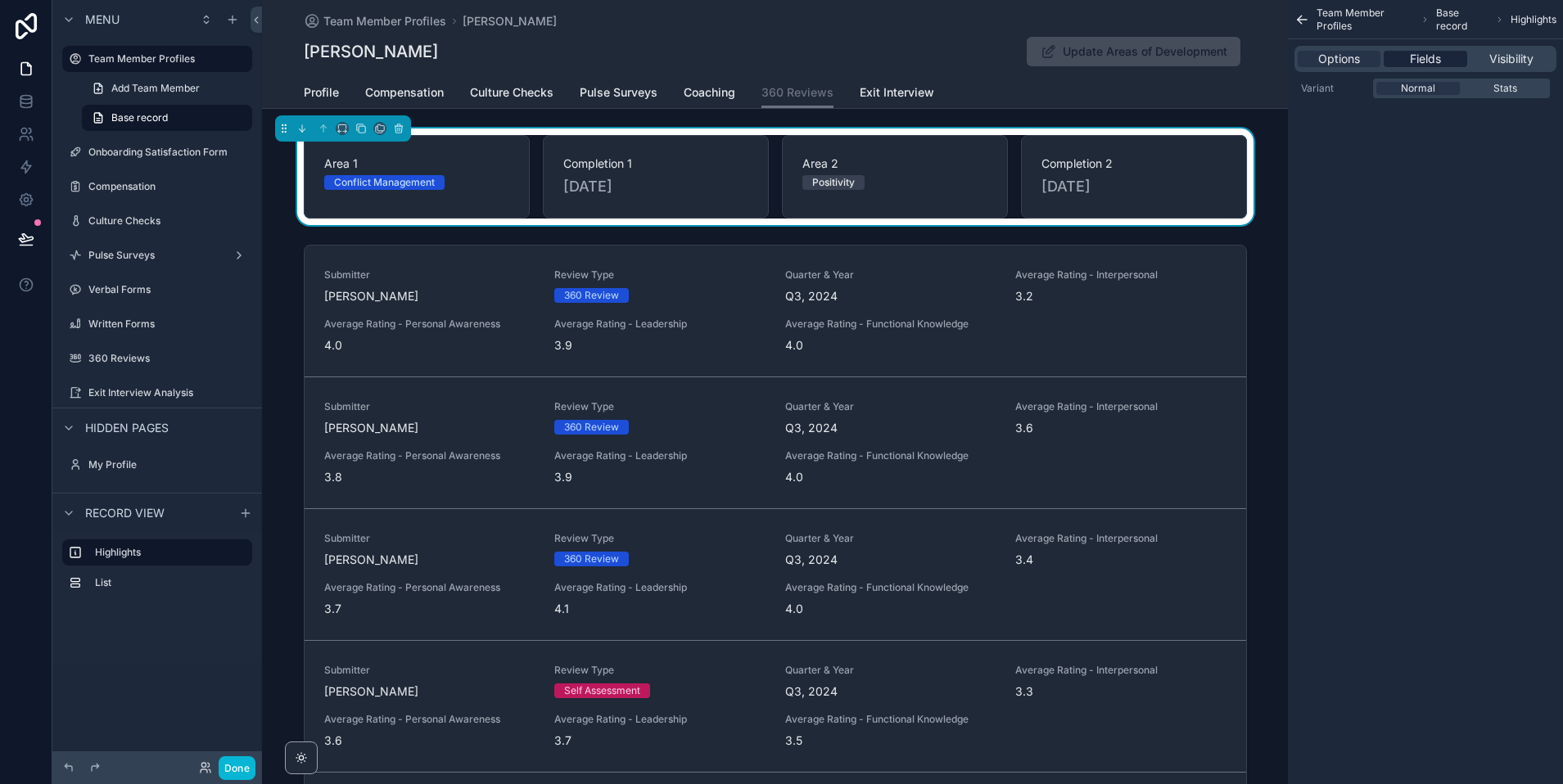
click at [1440, 58] on span "Fields" at bounding box center [1426, 58] width 31 height 17
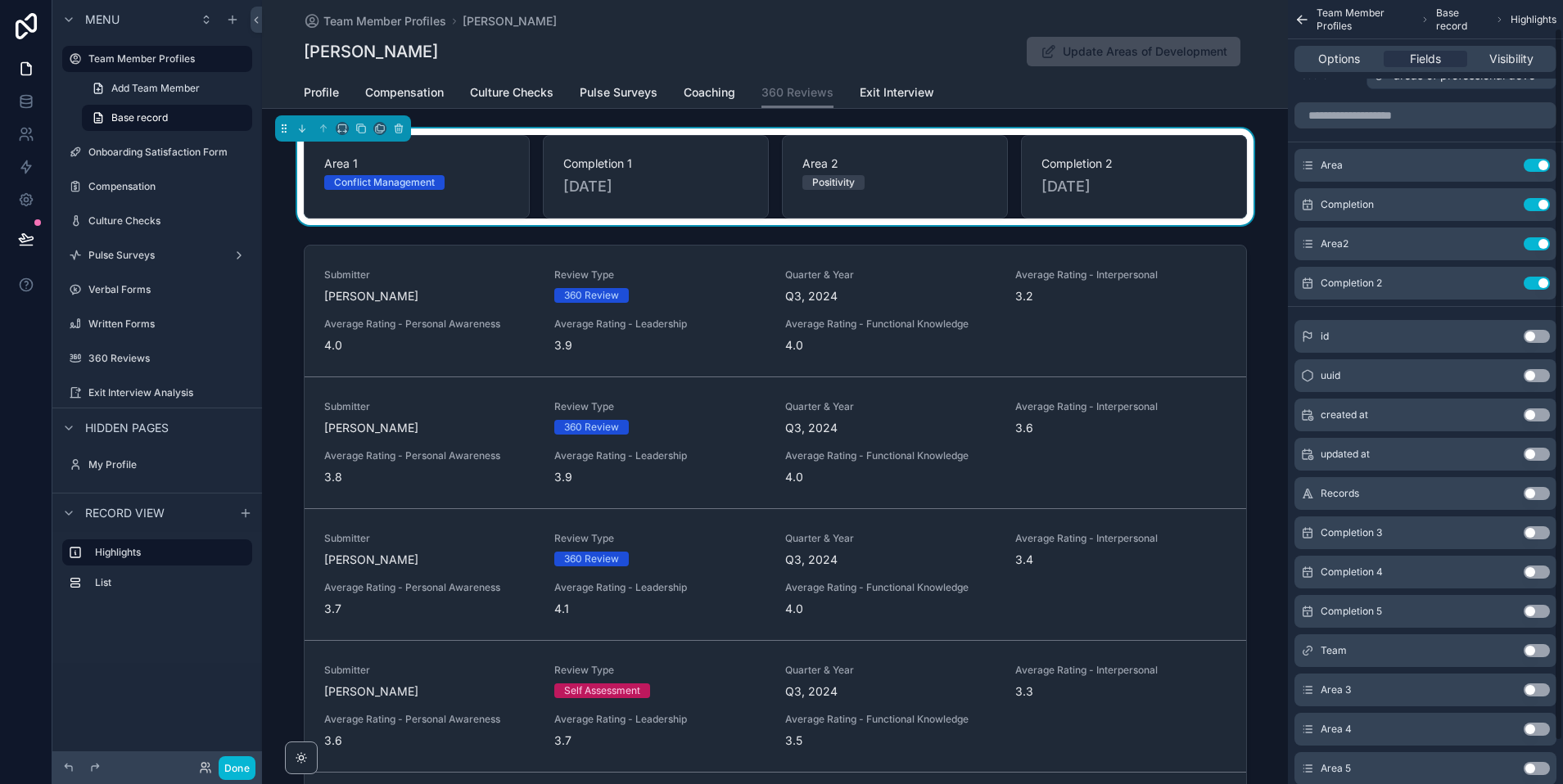
scroll to position [78, 0]
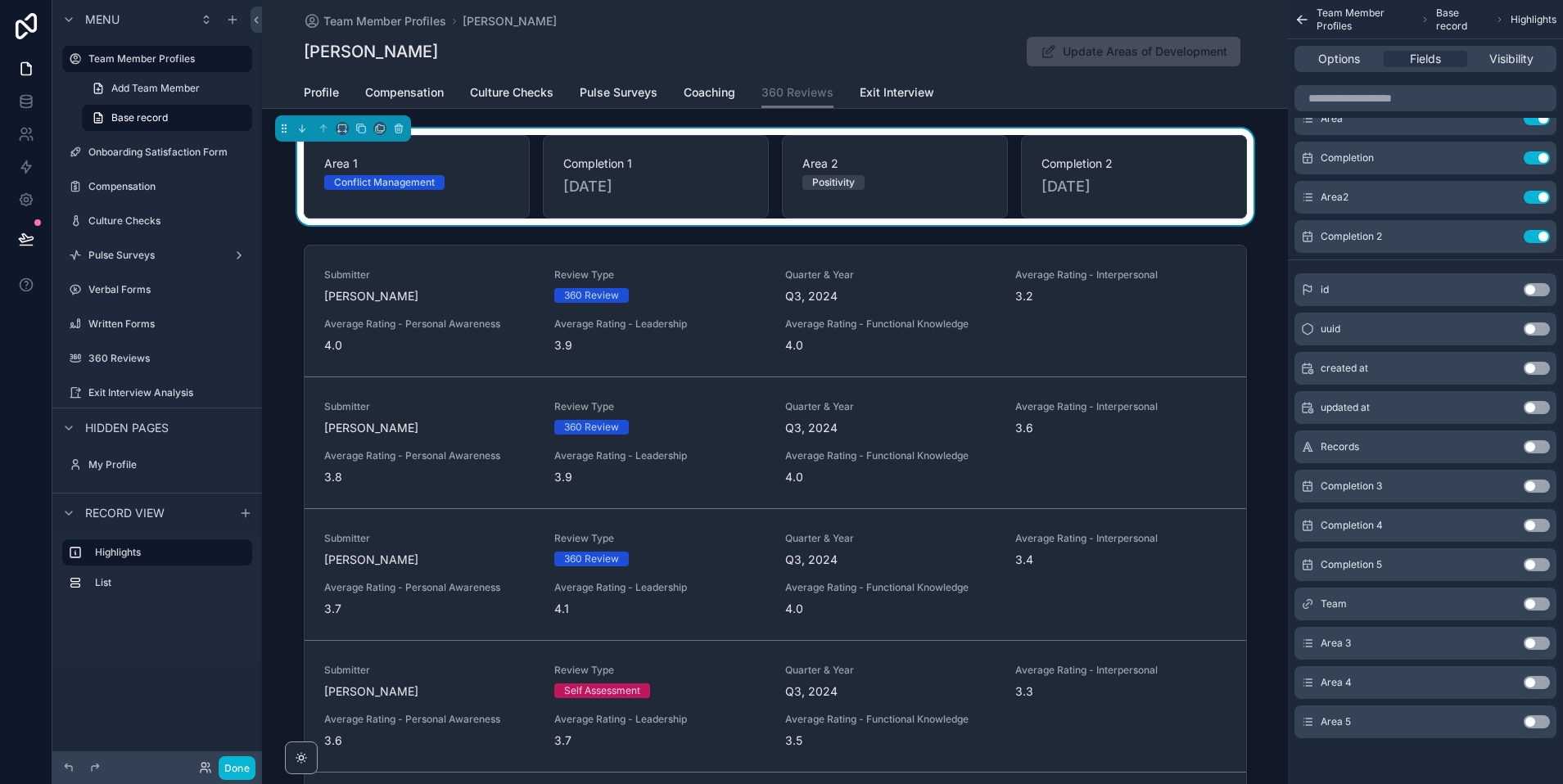
click at [1530, 641] on button "Use setting" at bounding box center [1537, 642] width 26 height 13
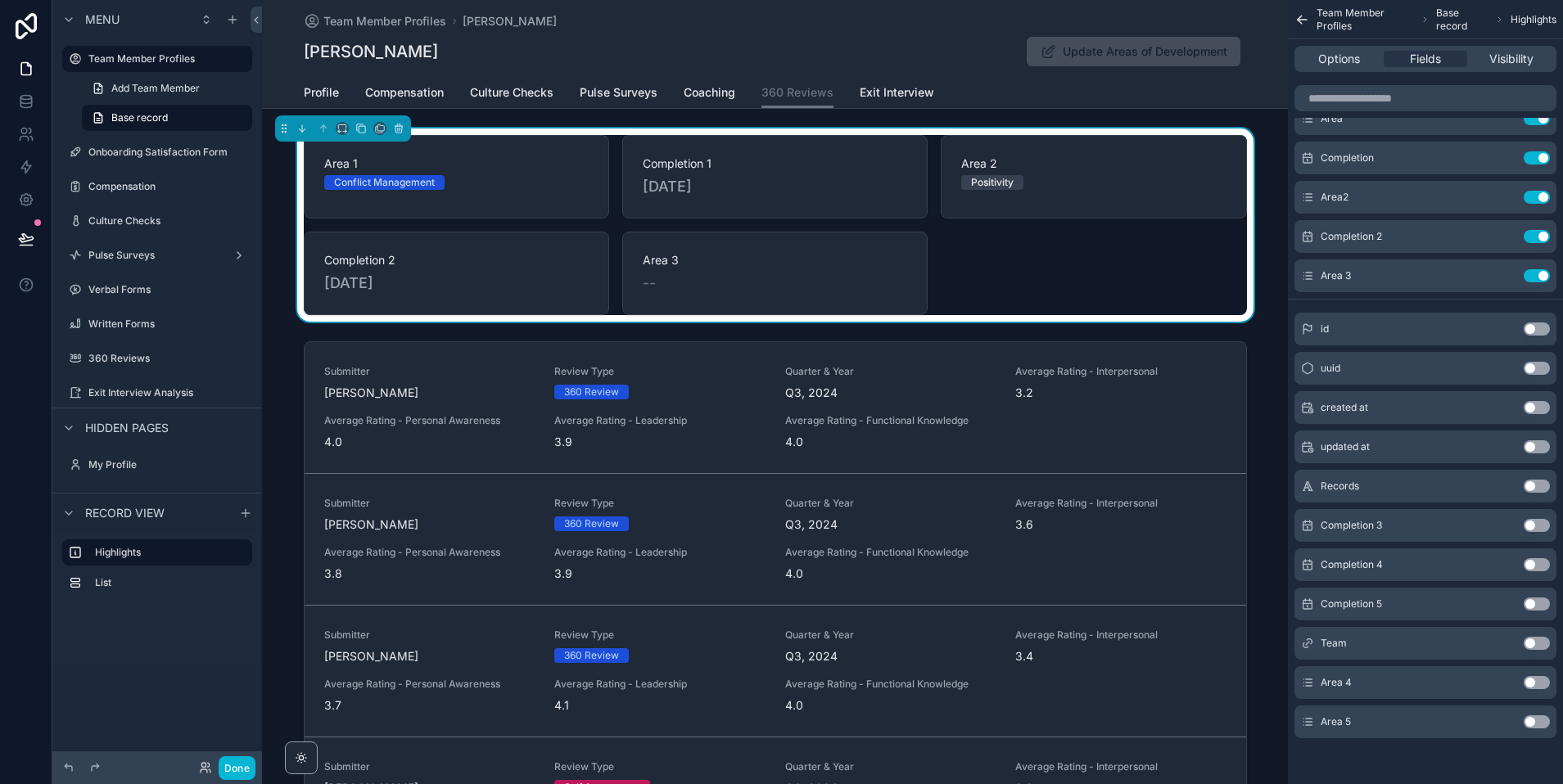
click at [1530, 522] on button "Use setting" at bounding box center [1537, 524] width 26 height 13
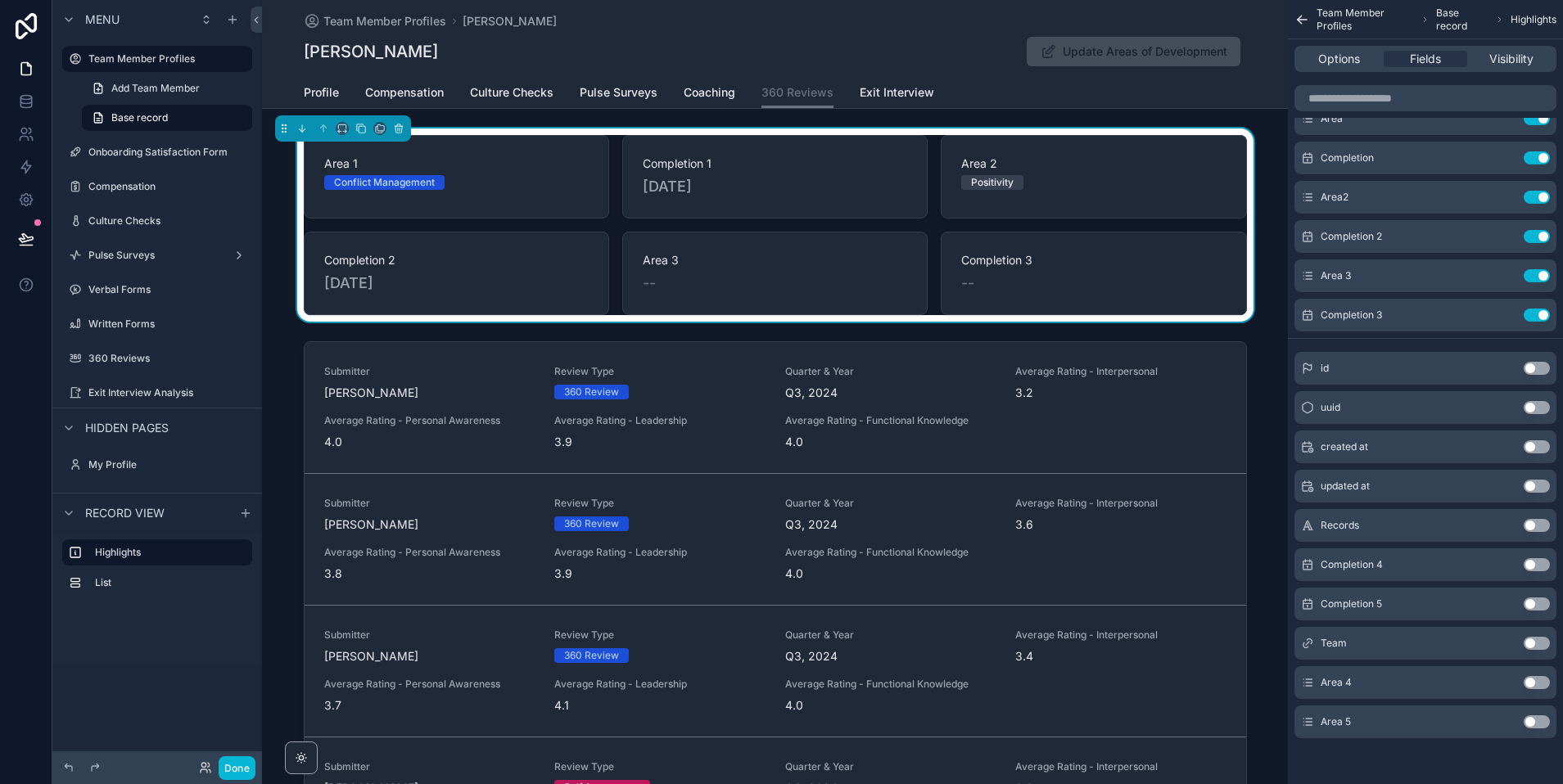
click at [1530, 683] on button "Use setting" at bounding box center [1537, 682] width 26 height 13
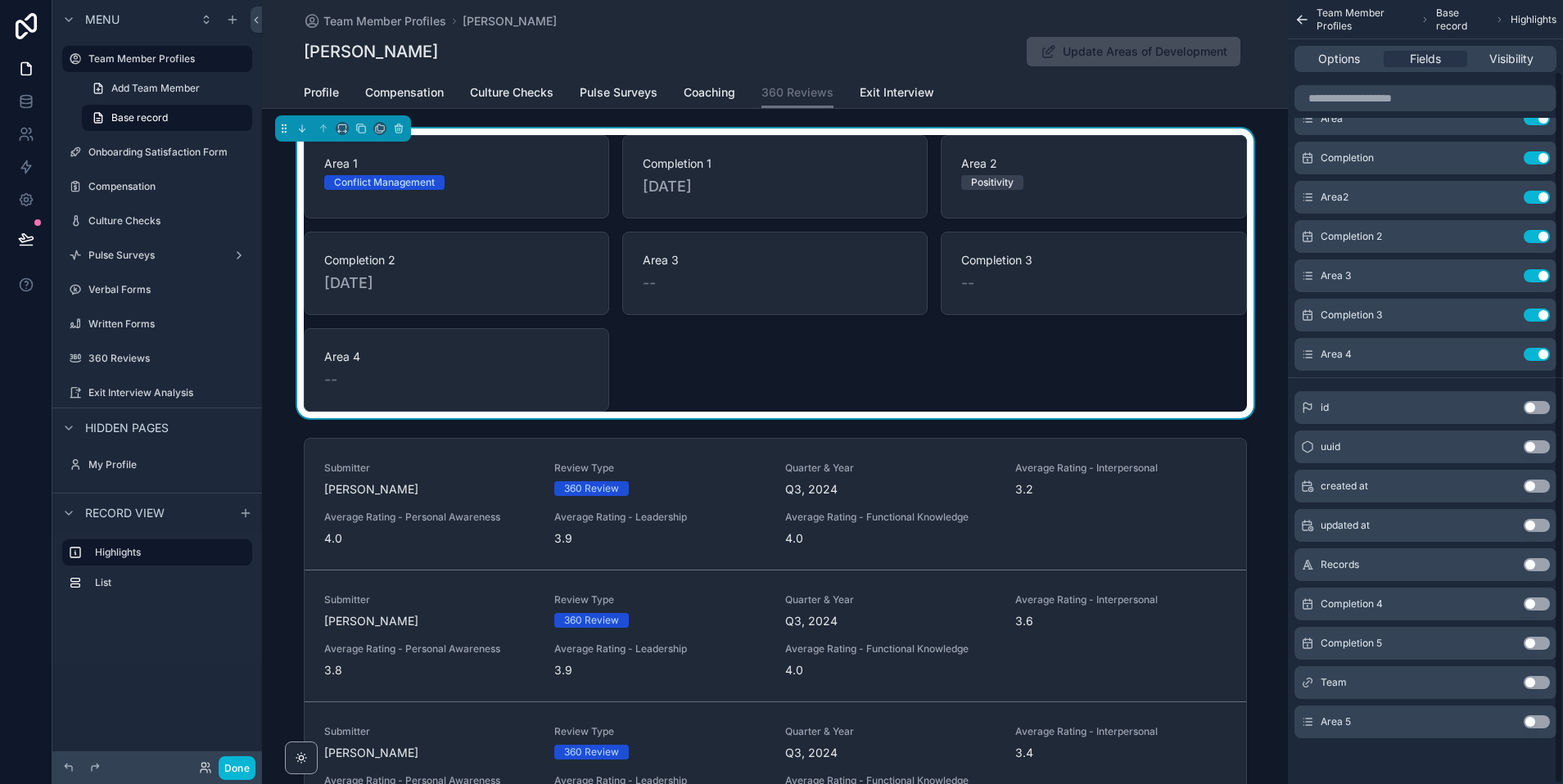
click at [1533, 605] on button "Use setting" at bounding box center [1537, 603] width 26 height 13
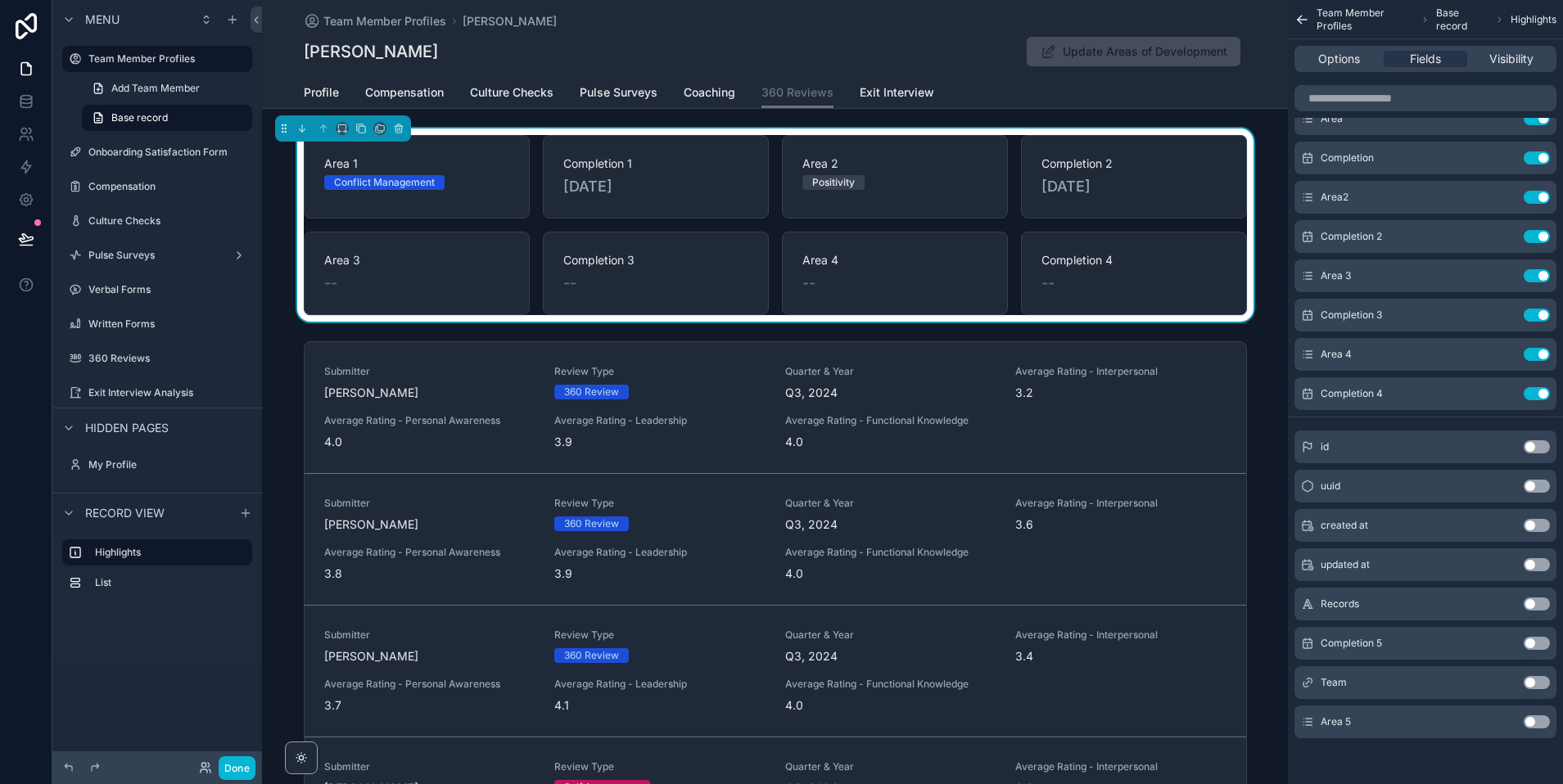
click at [1531, 725] on button "Use setting" at bounding box center [1537, 721] width 26 height 13
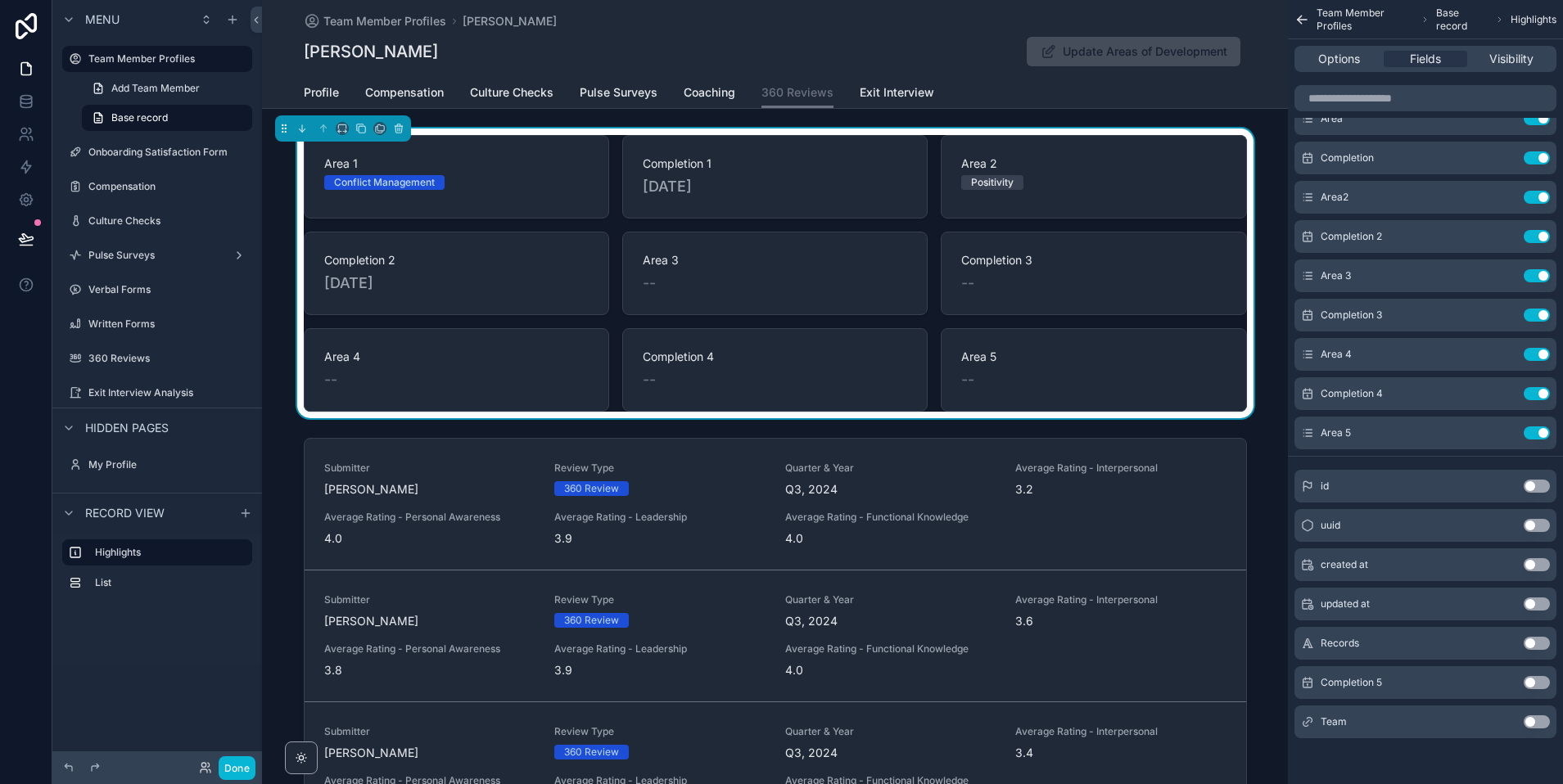
click at [1532, 681] on button "Use setting" at bounding box center [1537, 682] width 26 height 13
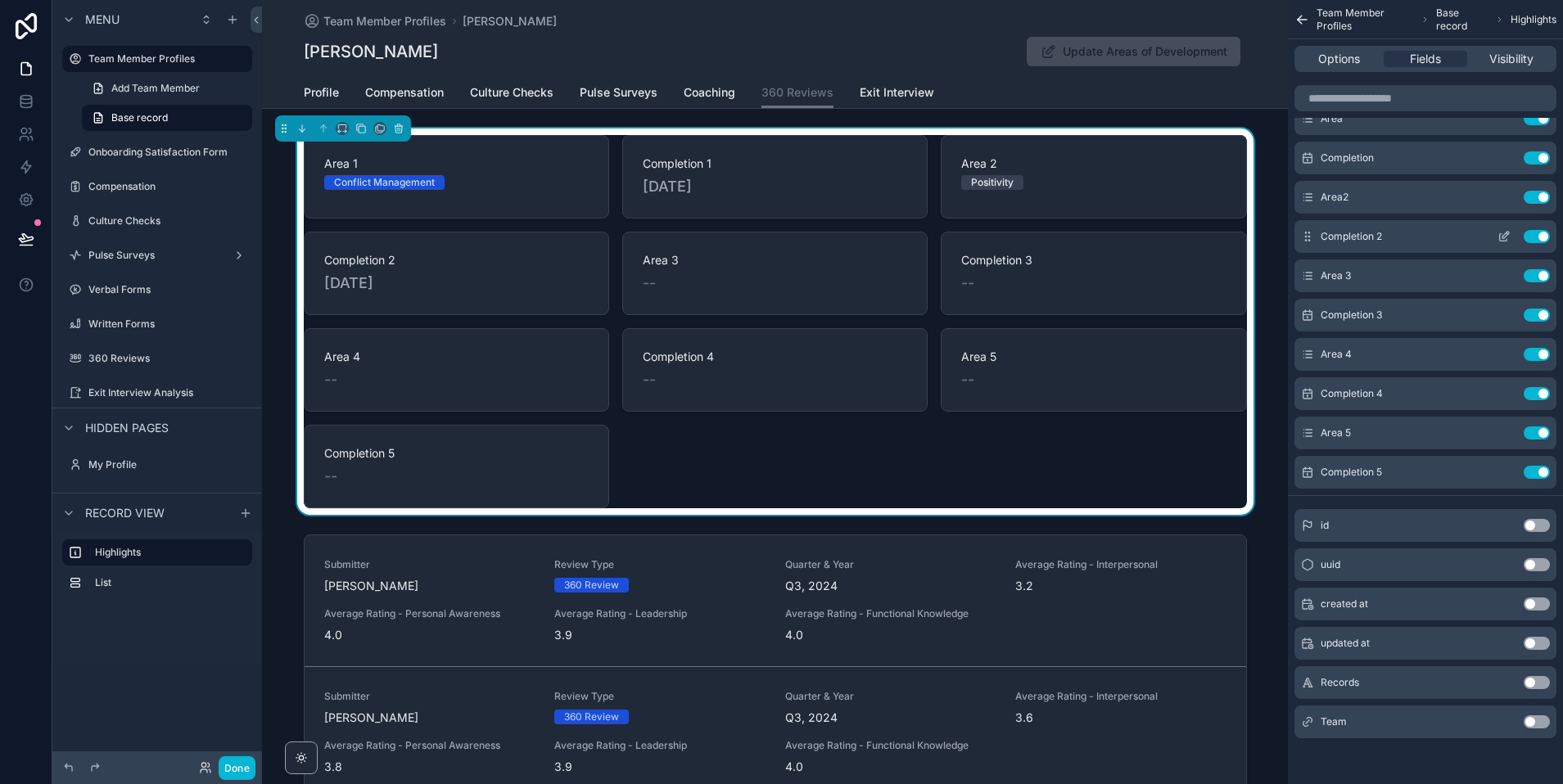
scroll to position [0, 0]
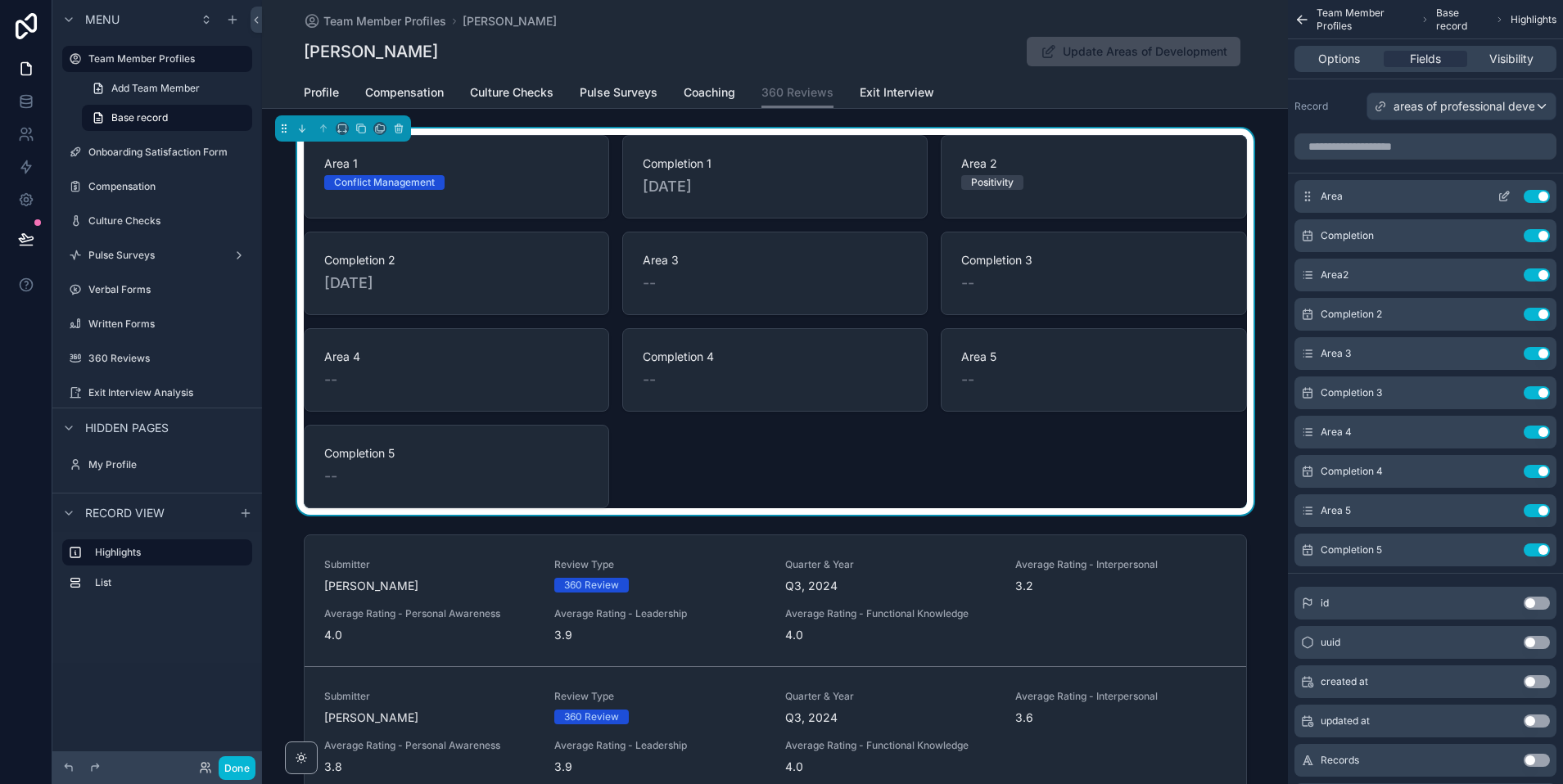
click at [1501, 194] on icon "scrollable content" at bounding box center [1504, 197] width 8 height 8
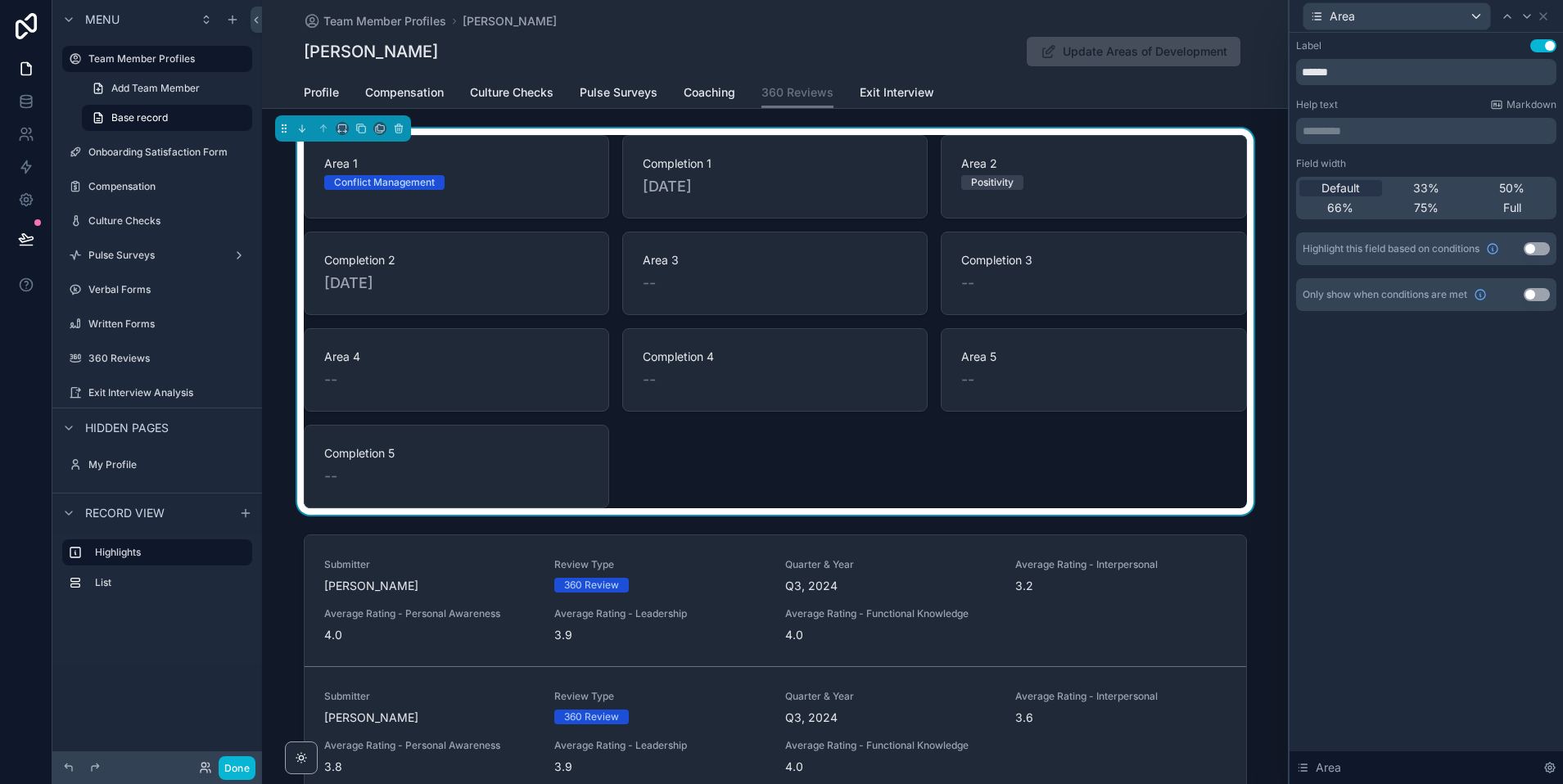
click at [1529, 297] on button "Use setting" at bounding box center [1537, 294] width 26 height 13
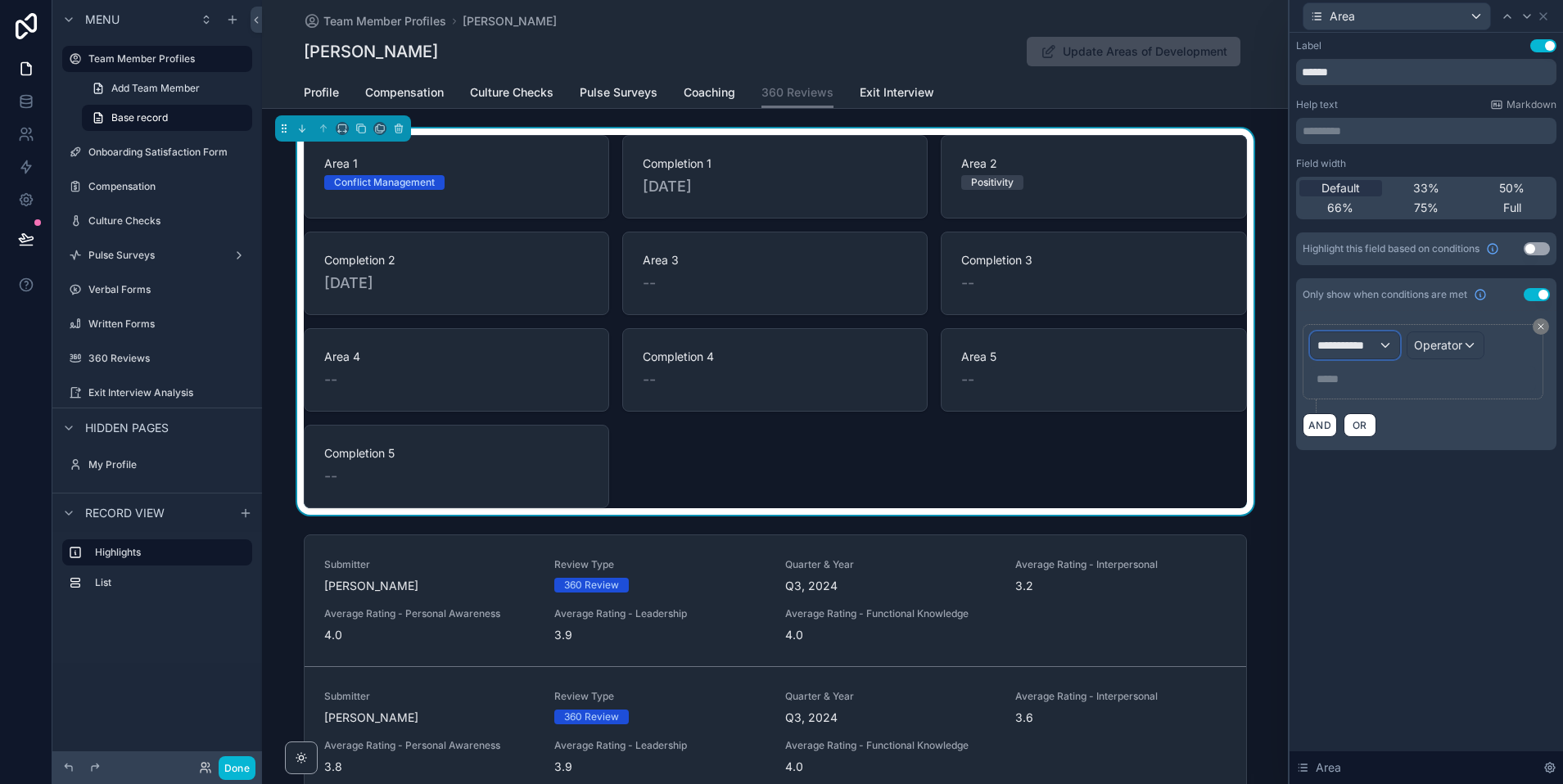
click at [1338, 349] on span "**********" at bounding box center [1348, 345] width 60 height 17
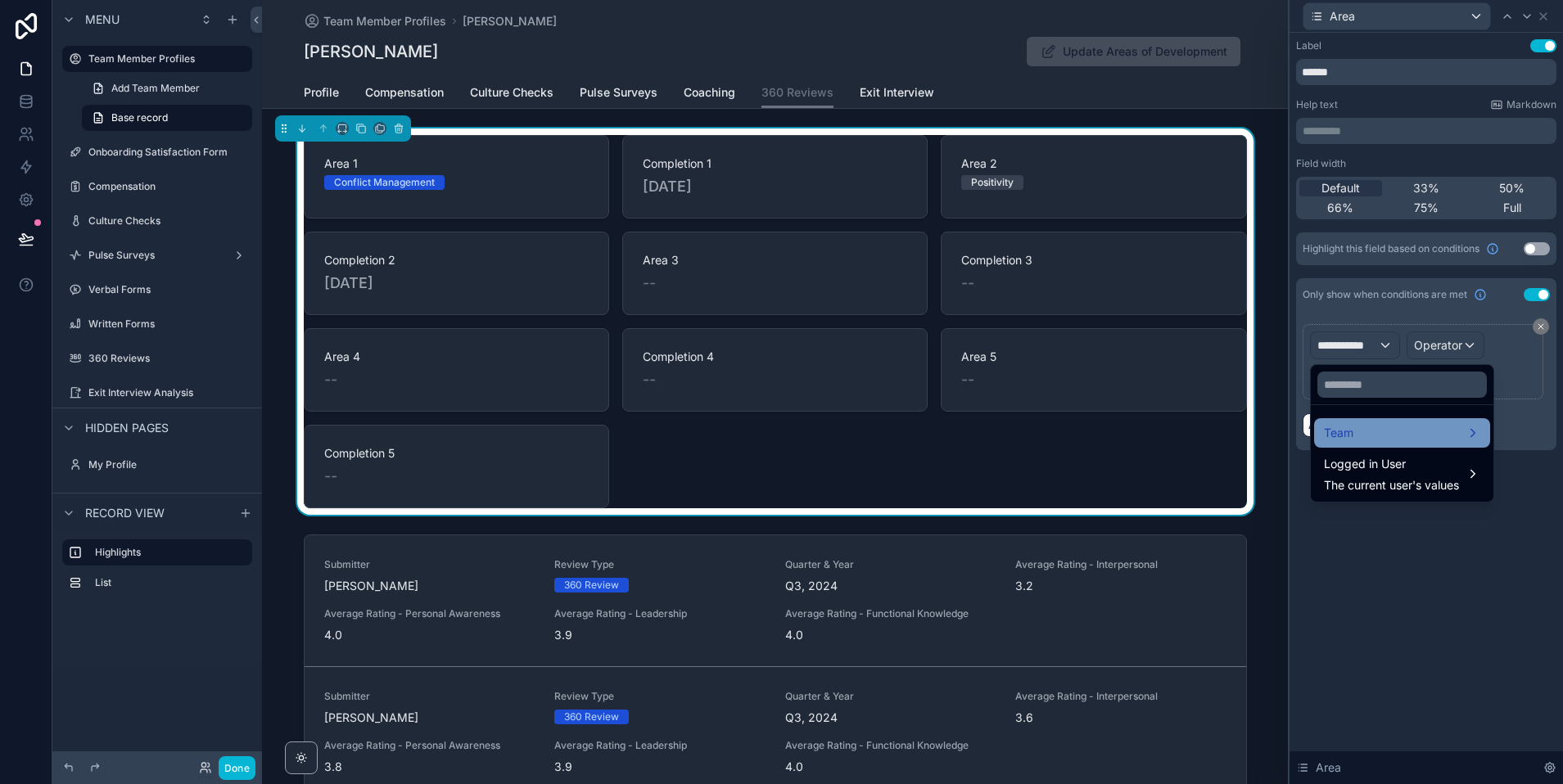
click at [1380, 441] on div "Team" at bounding box center [1401, 433] width 157 height 19
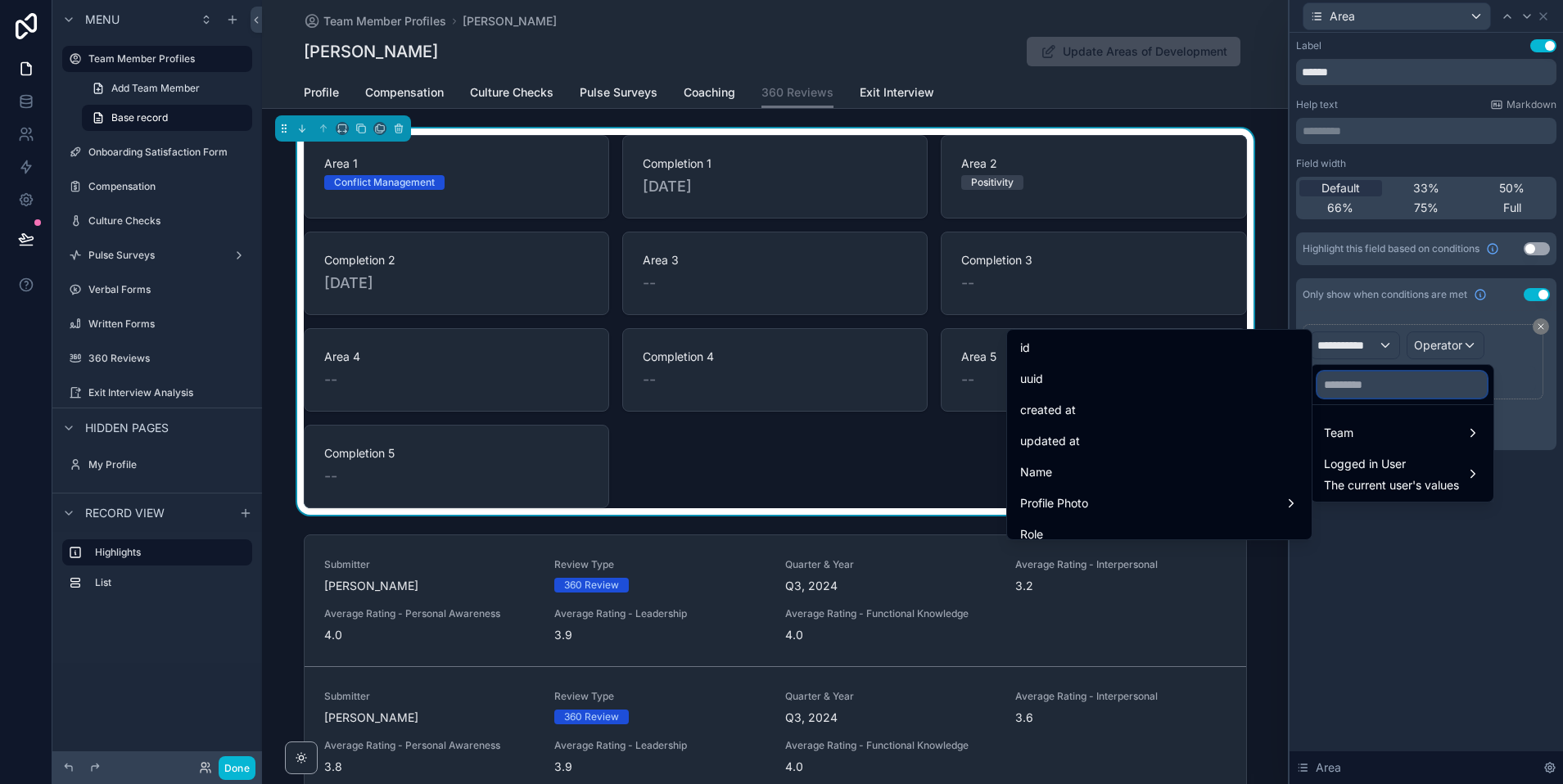
click at [1392, 383] on input "text" at bounding box center [1402, 384] width 169 height 26
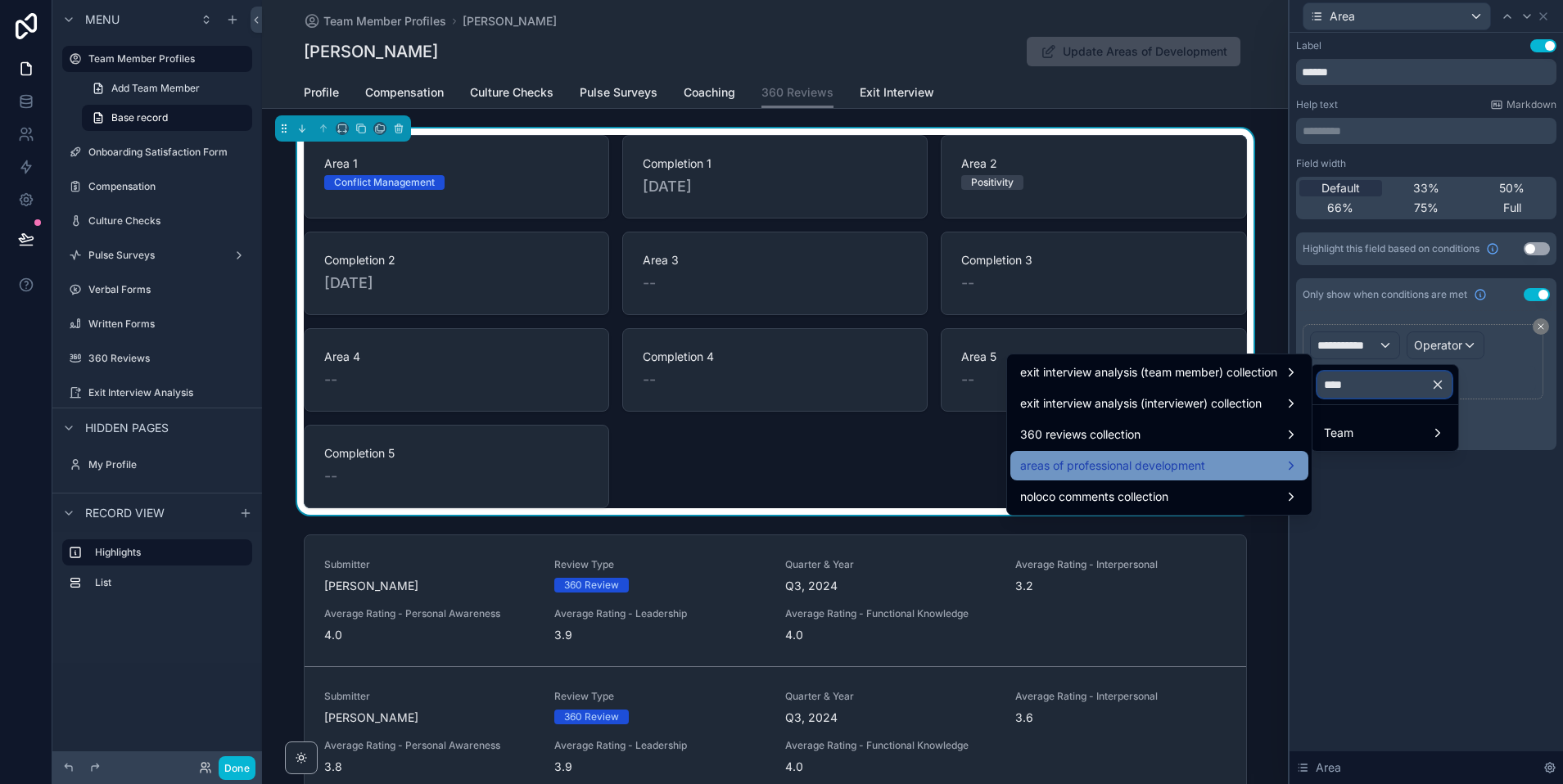
type input "****"
click at [1225, 456] on div "areas of professional development" at bounding box center [1159, 466] width 278 height 19
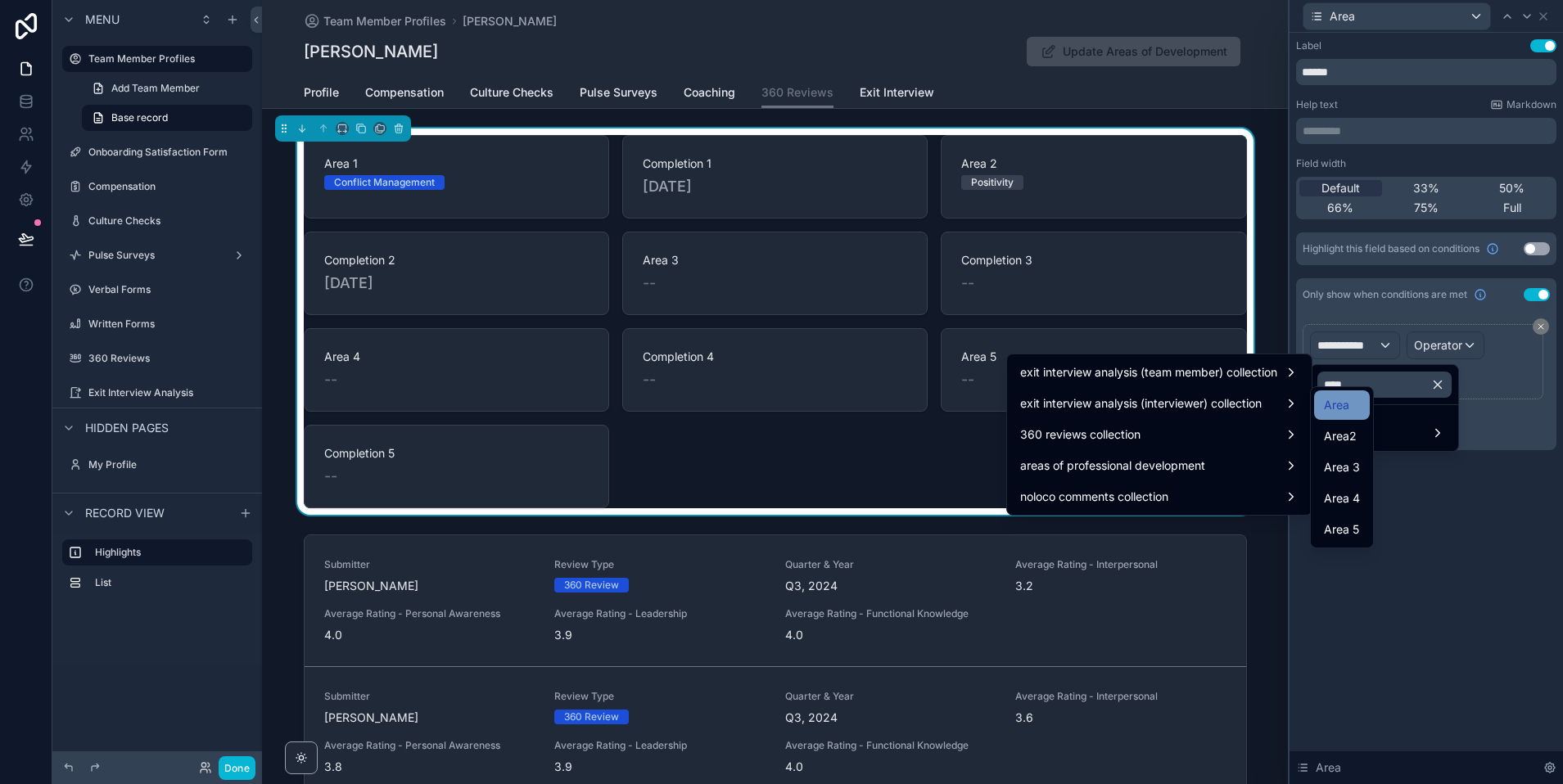
click at [1349, 402] on span "Area" at bounding box center [1336, 405] width 25 height 19
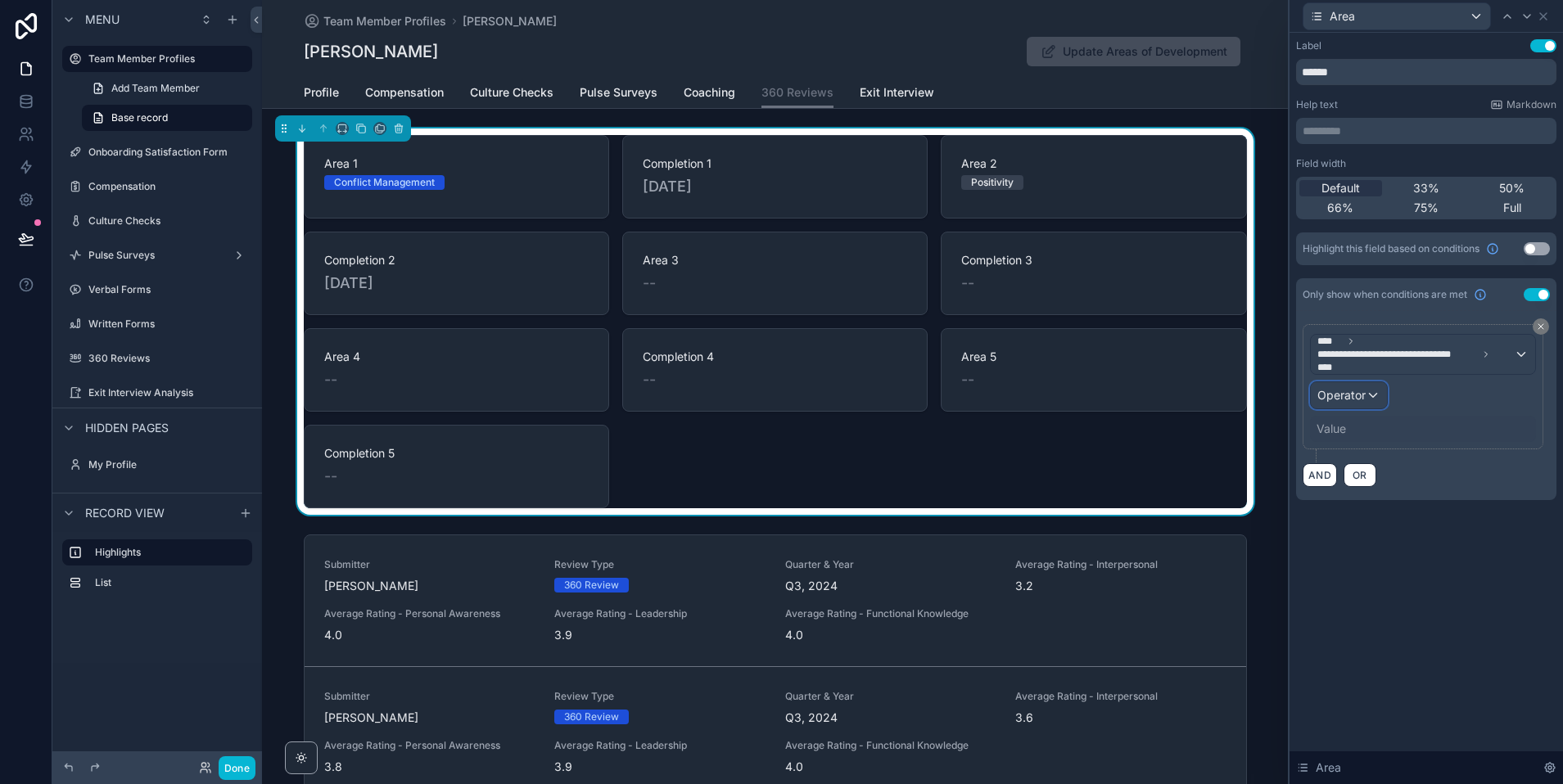
click at [1355, 396] on span "Operator" at bounding box center [1342, 395] width 49 height 14
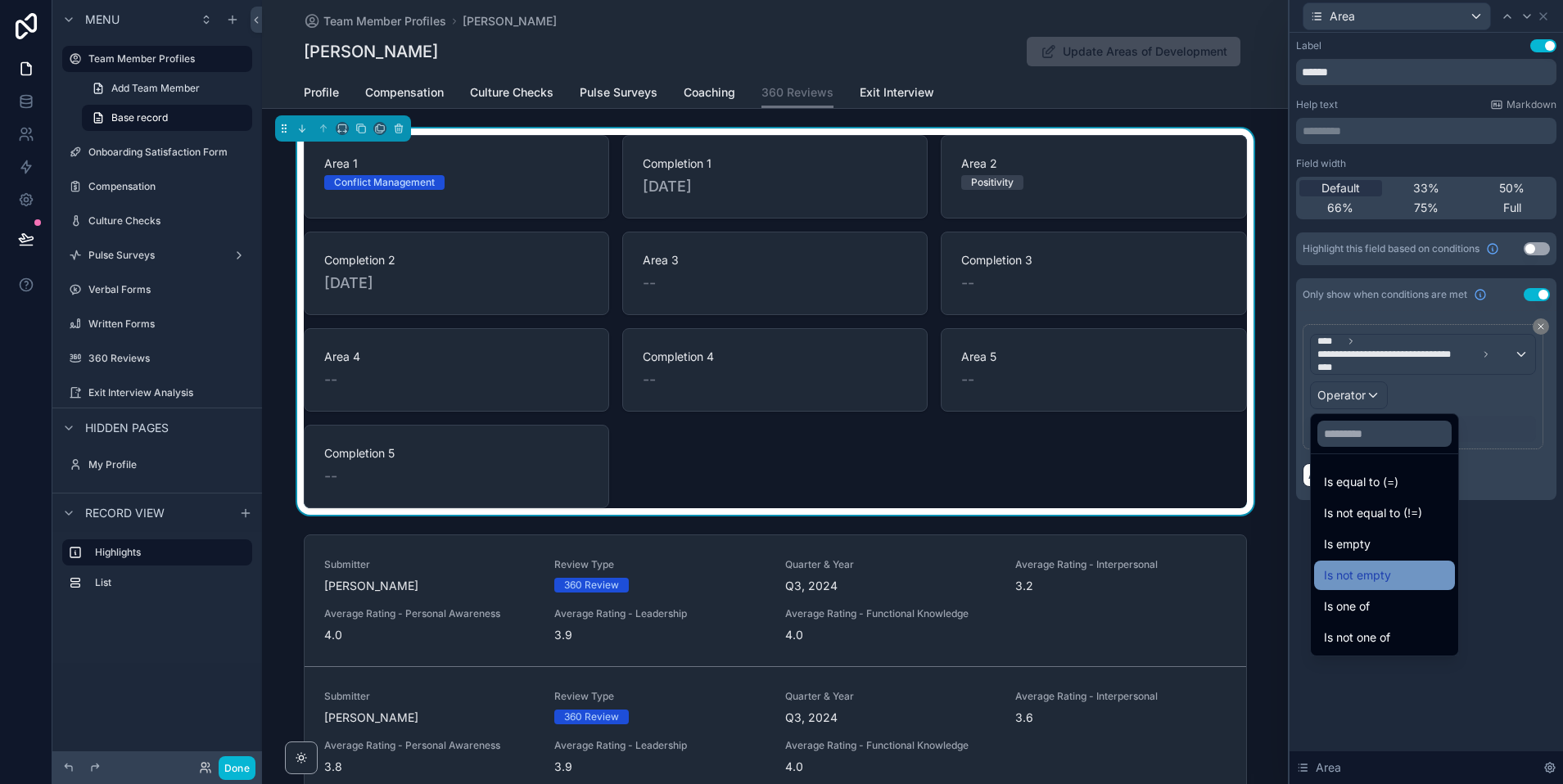
click at [1374, 578] on span "Is not empty" at bounding box center [1357, 575] width 67 height 19
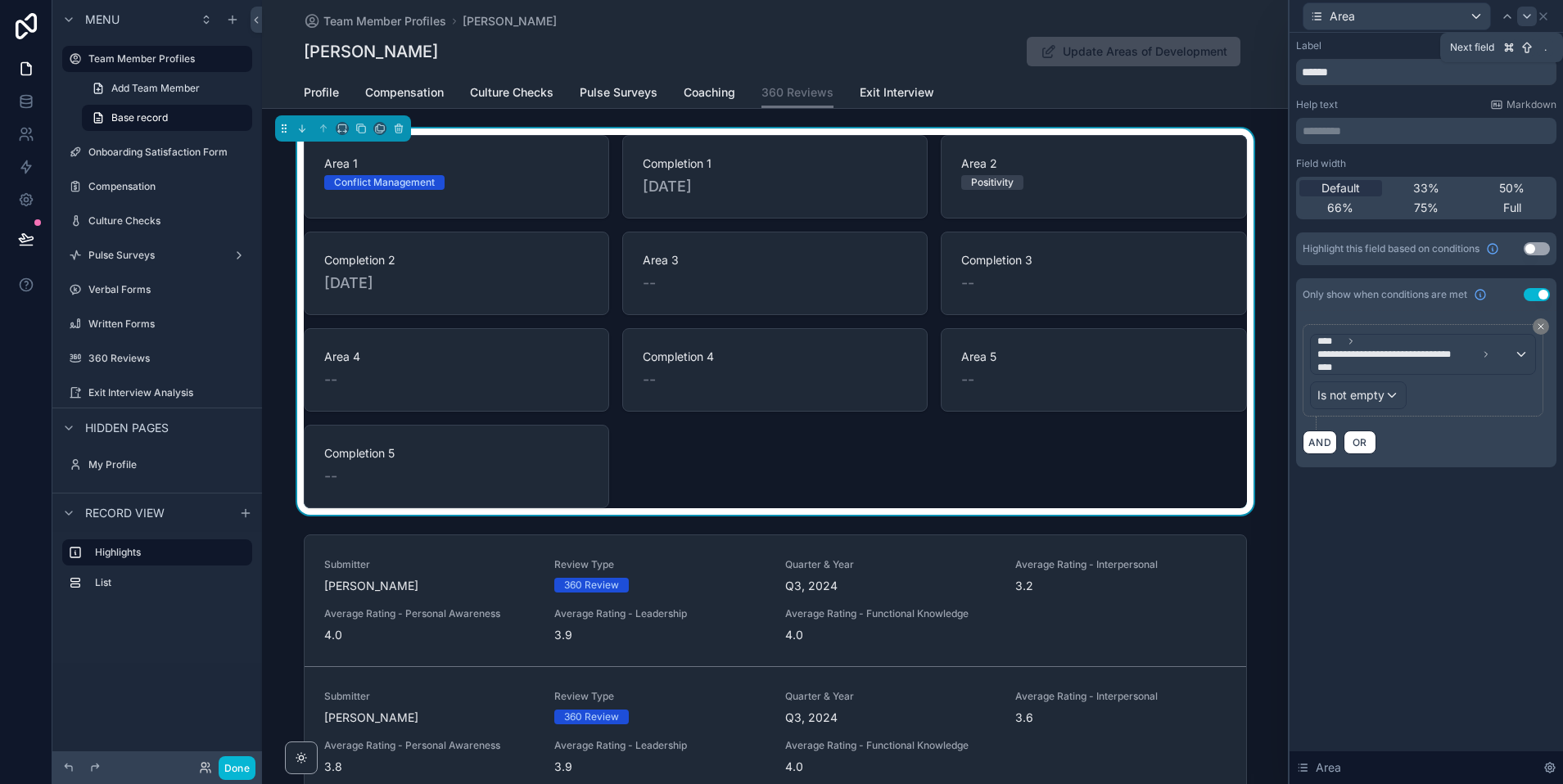
click at [1525, 18] on icon at bounding box center [1526, 16] width 13 height 13
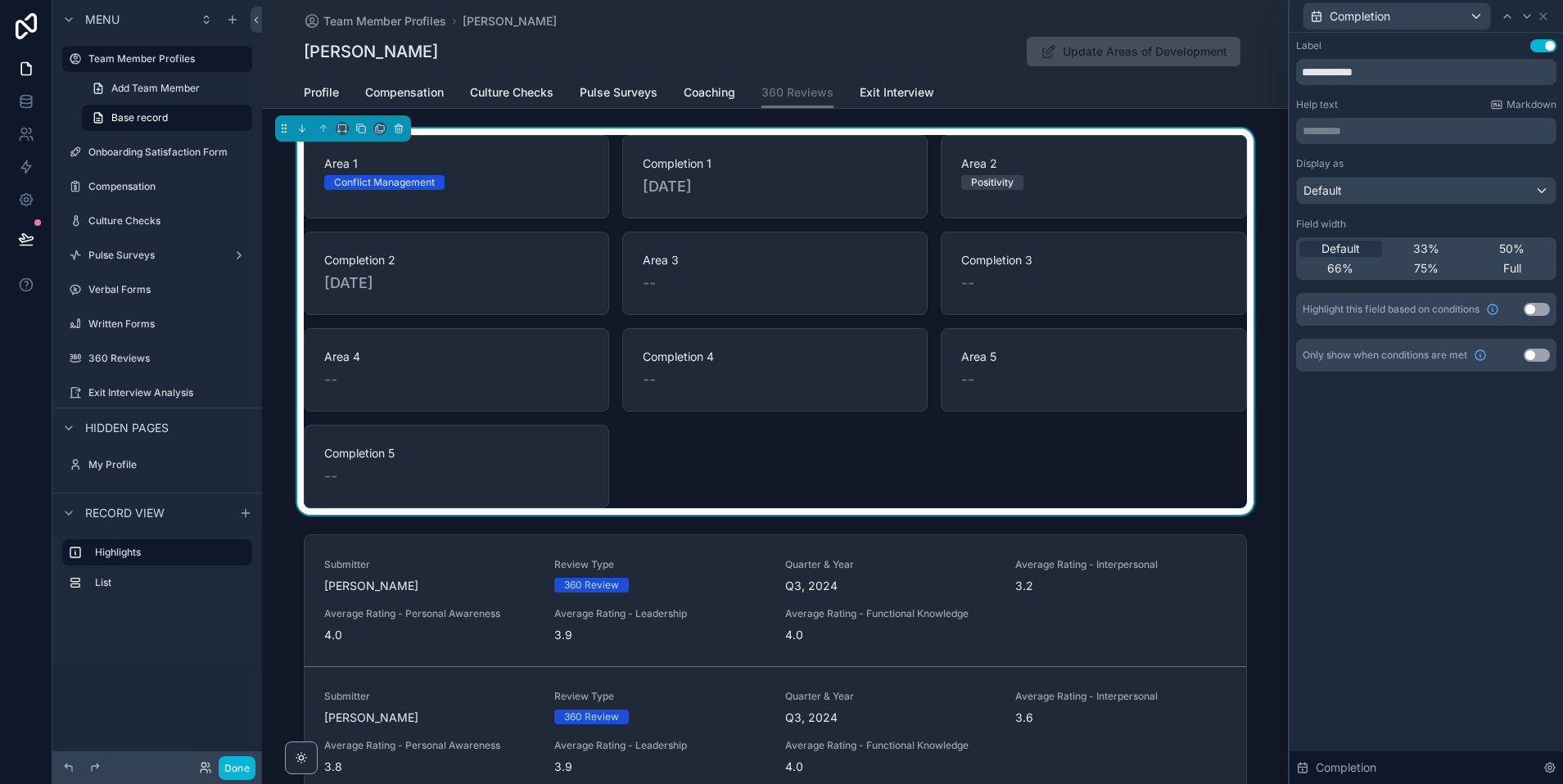
click at [1533, 358] on button "Use setting" at bounding box center [1537, 354] width 26 height 13
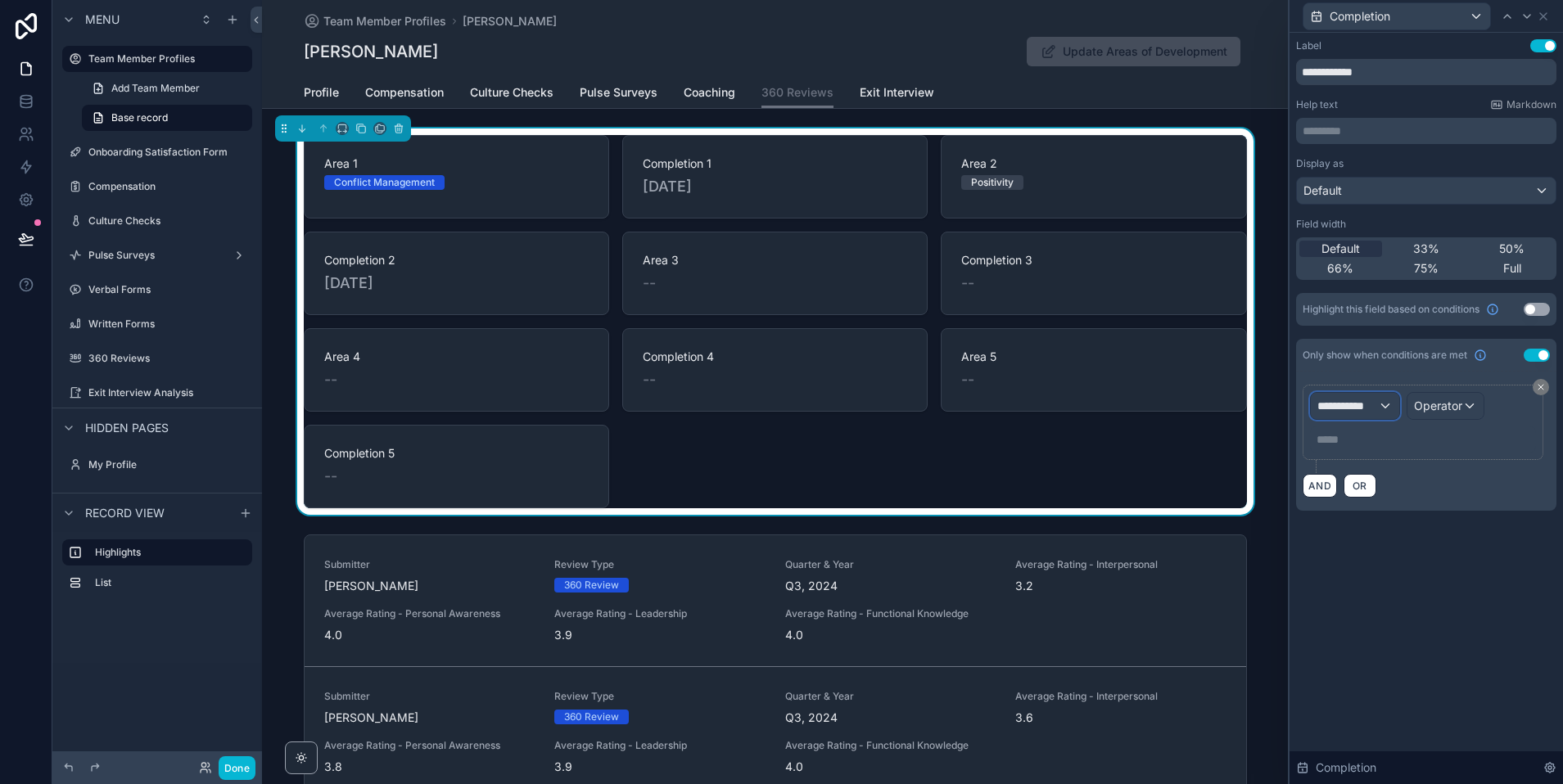
click at [1376, 401] on span "**********" at bounding box center [1348, 406] width 60 height 17
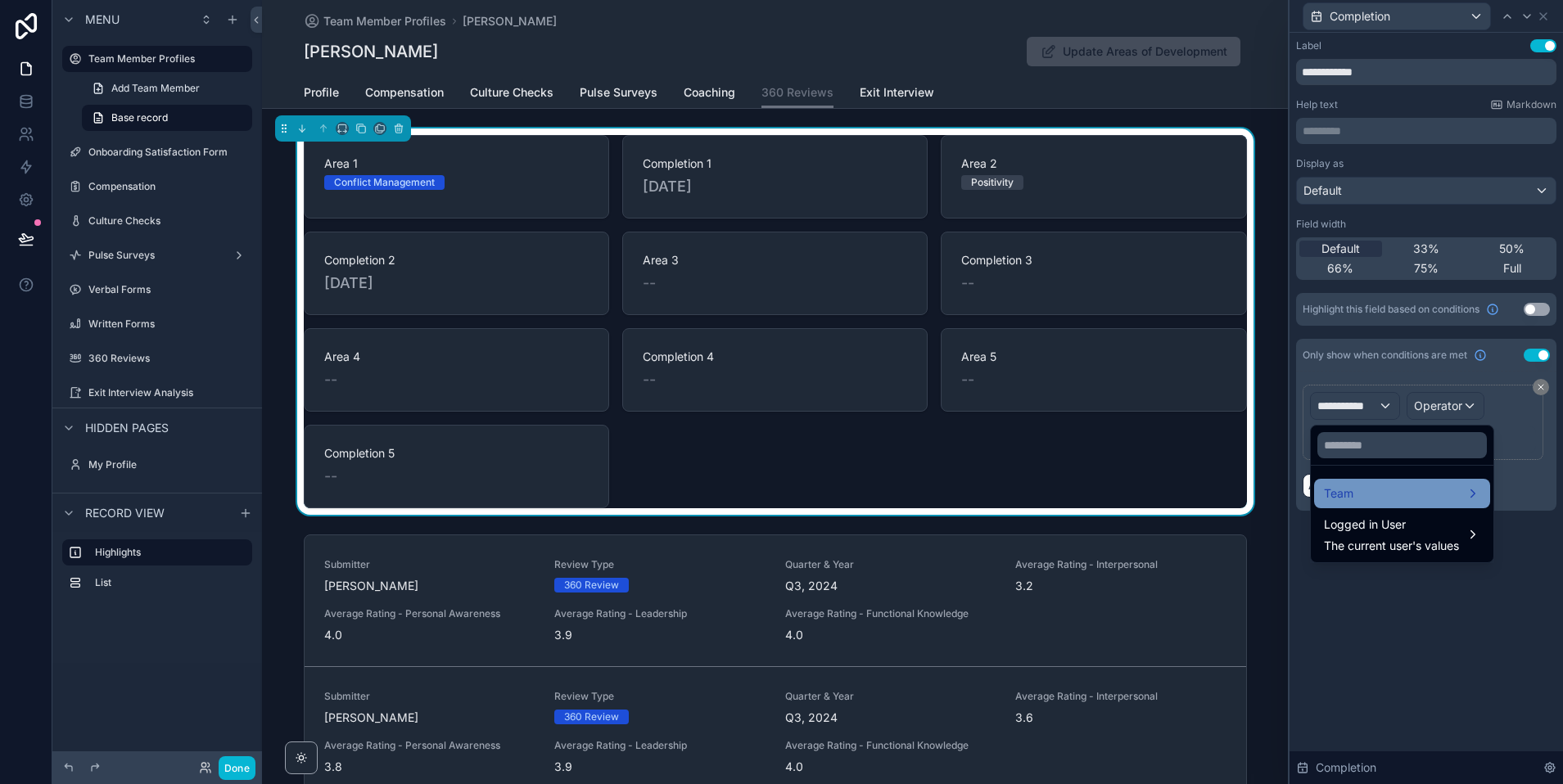
click at [1380, 496] on div "Team" at bounding box center [1401, 493] width 157 height 19
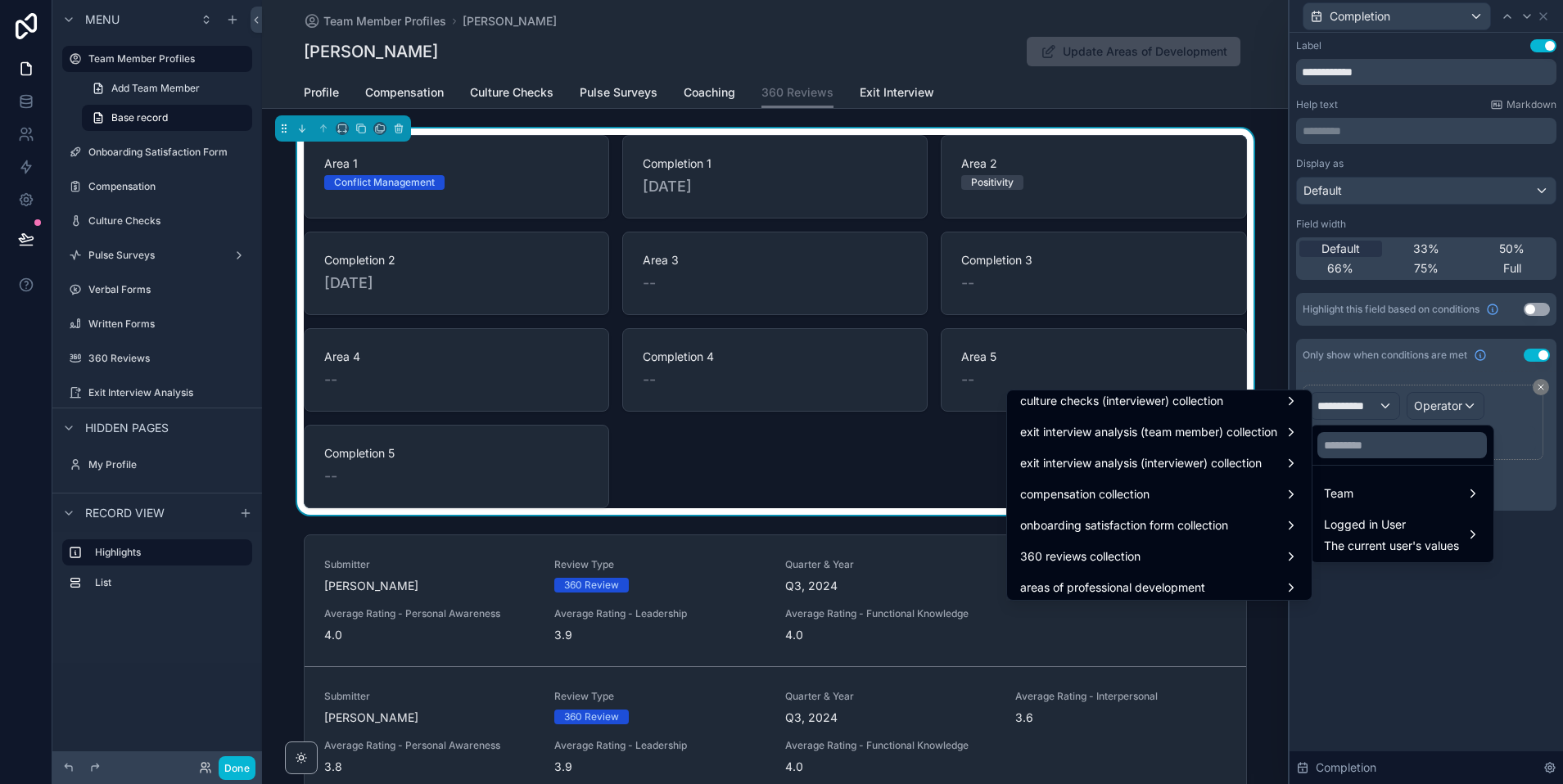
scroll to position [1350, 0]
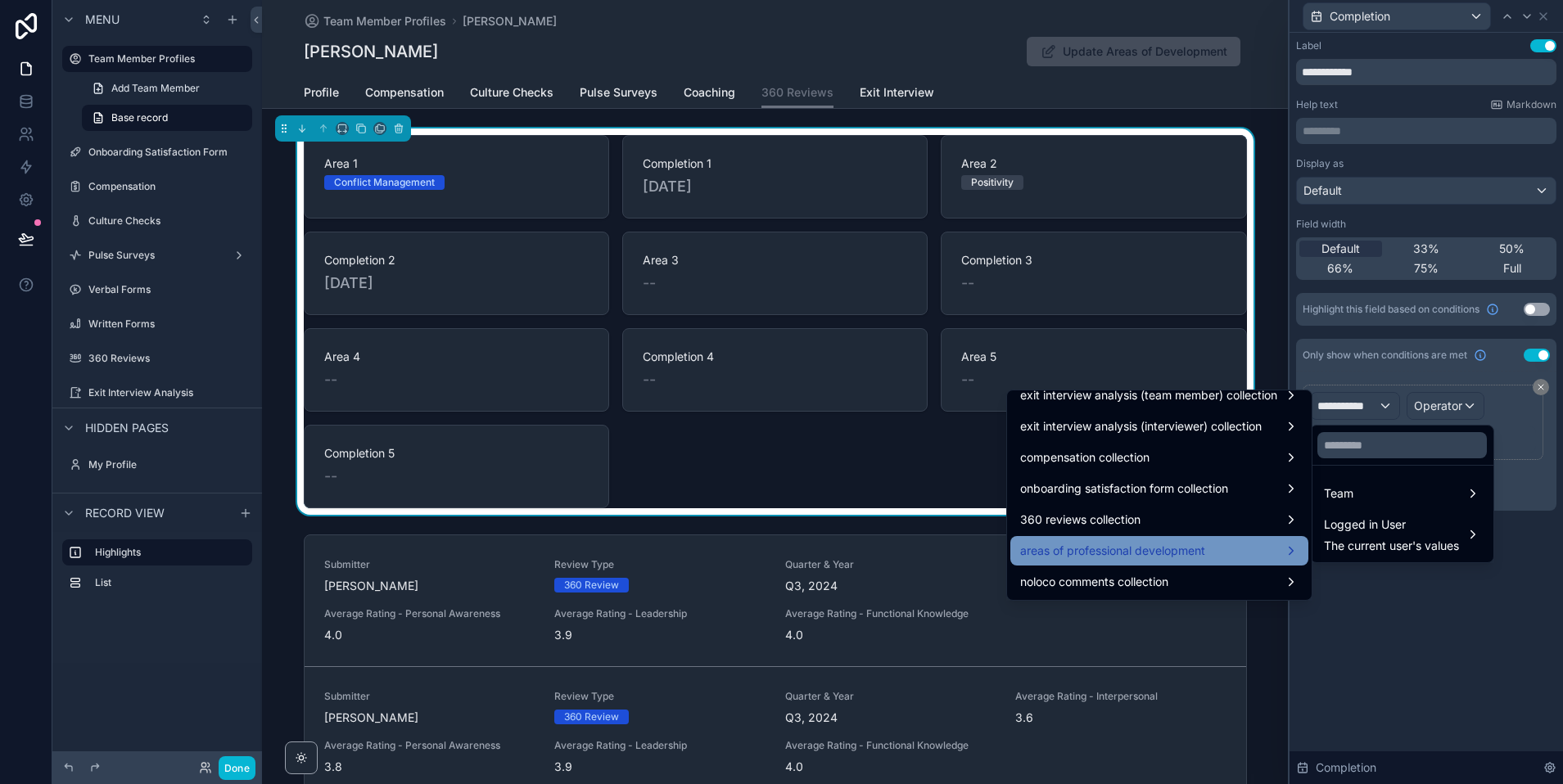
click at [1137, 554] on span "areas of professional development" at bounding box center [1112, 551] width 185 height 19
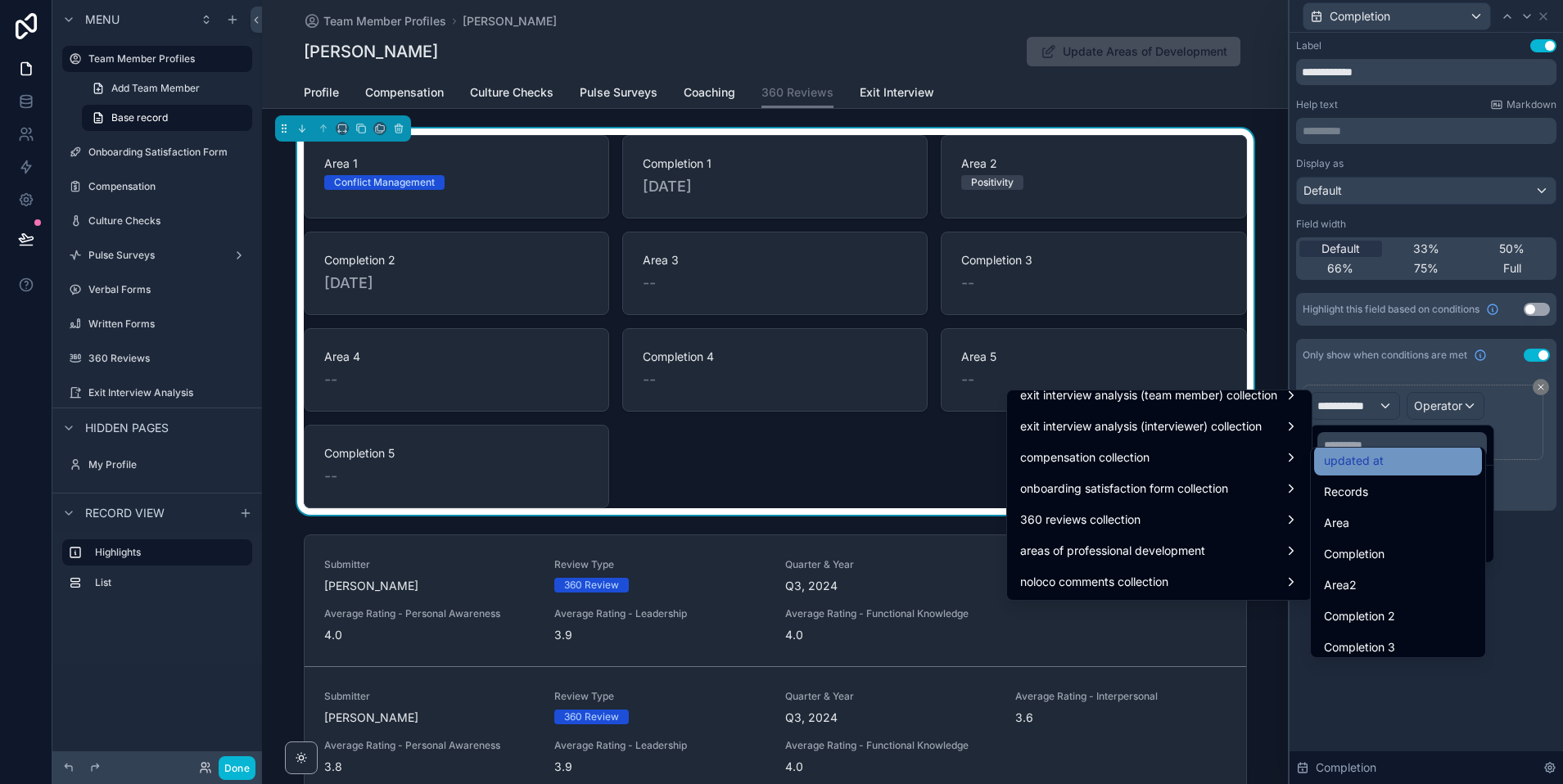
scroll to position [114, 0]
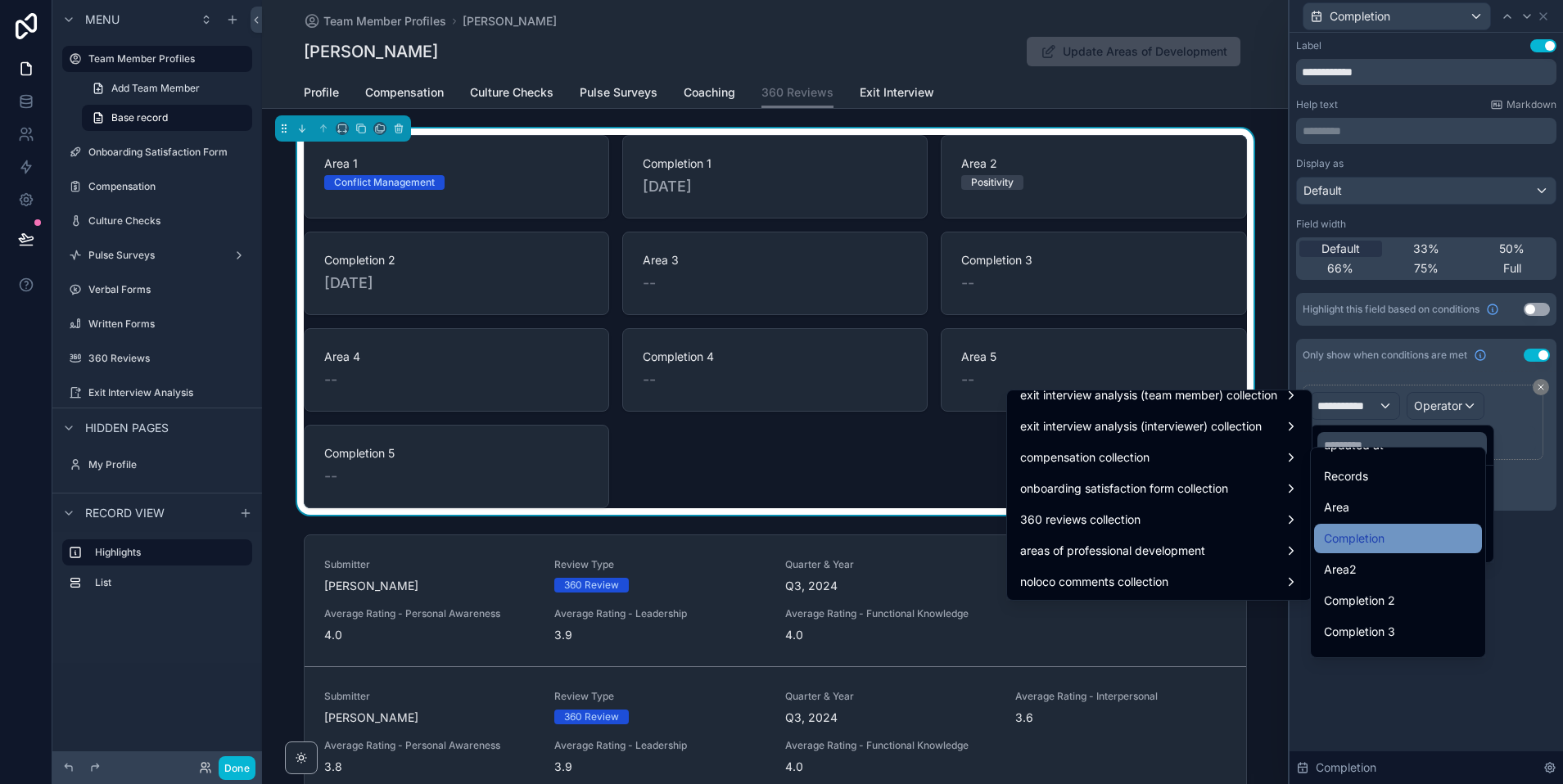
click at [1364, 544] on span "Completion" at bounding box center [1354, 538] width 60 height 19
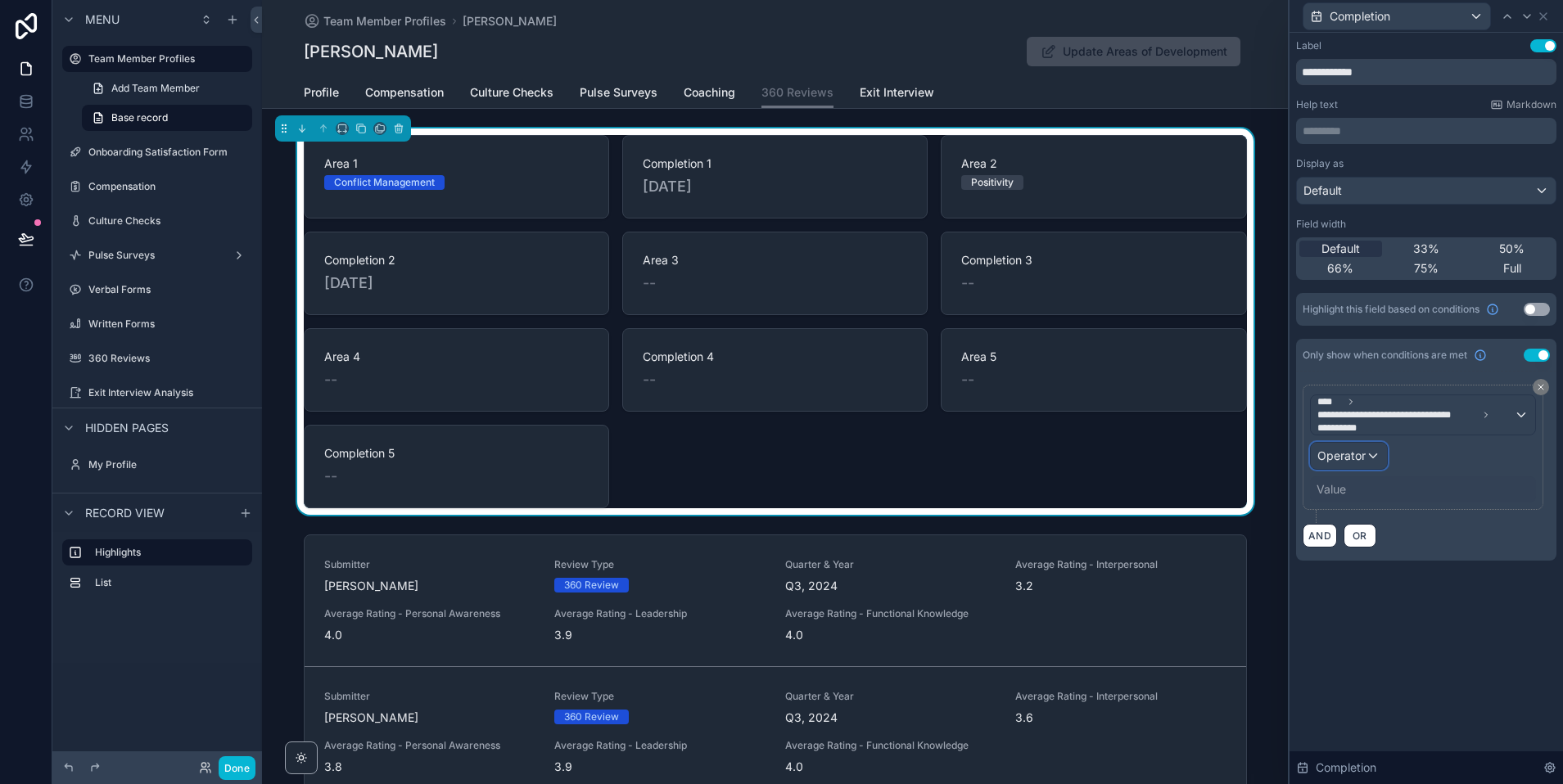
click at [1358, 458] on span "Operator" at bounding box center [1342, 455] width 49 height 14
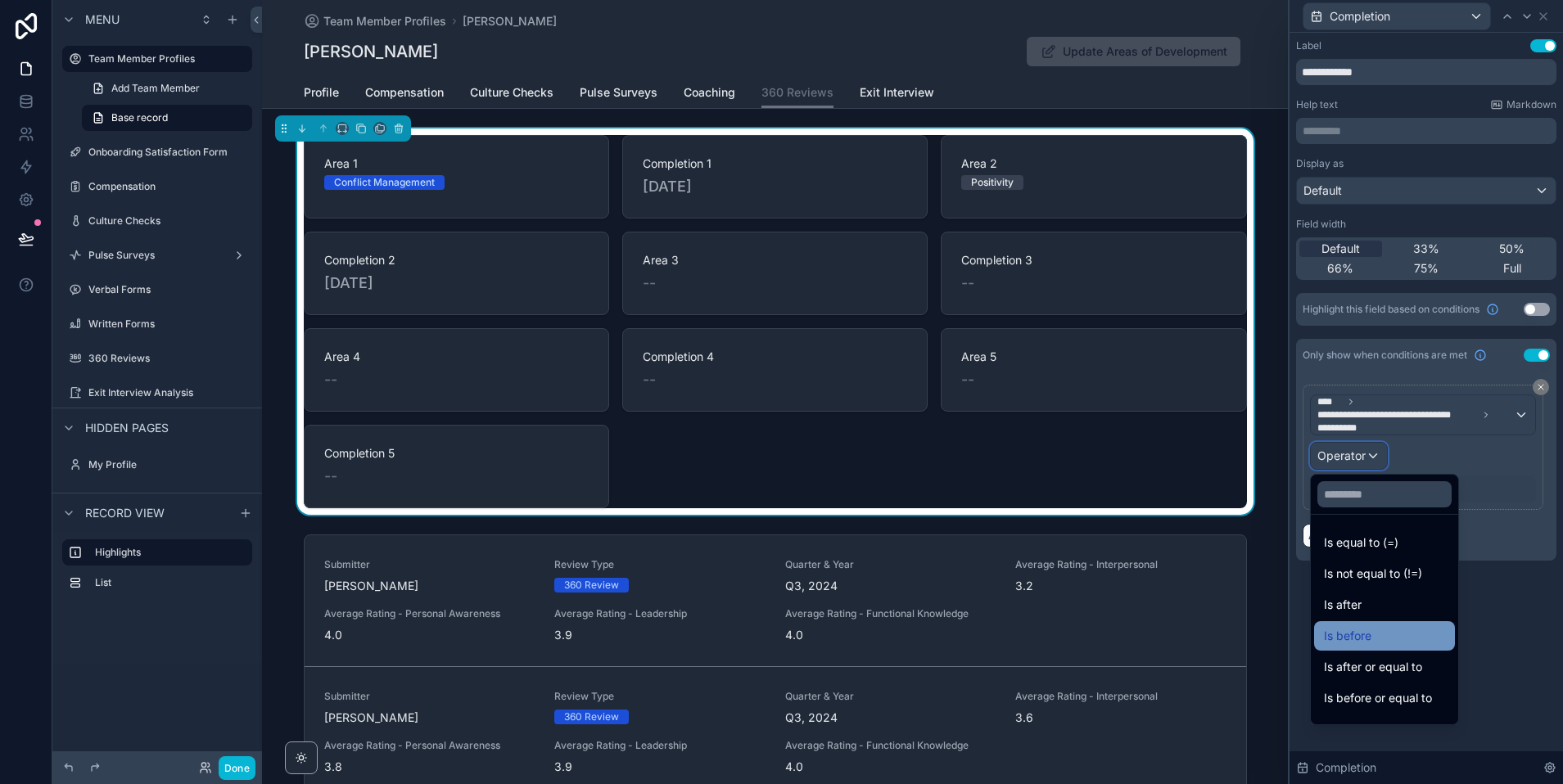
scroll to position [54, 0]
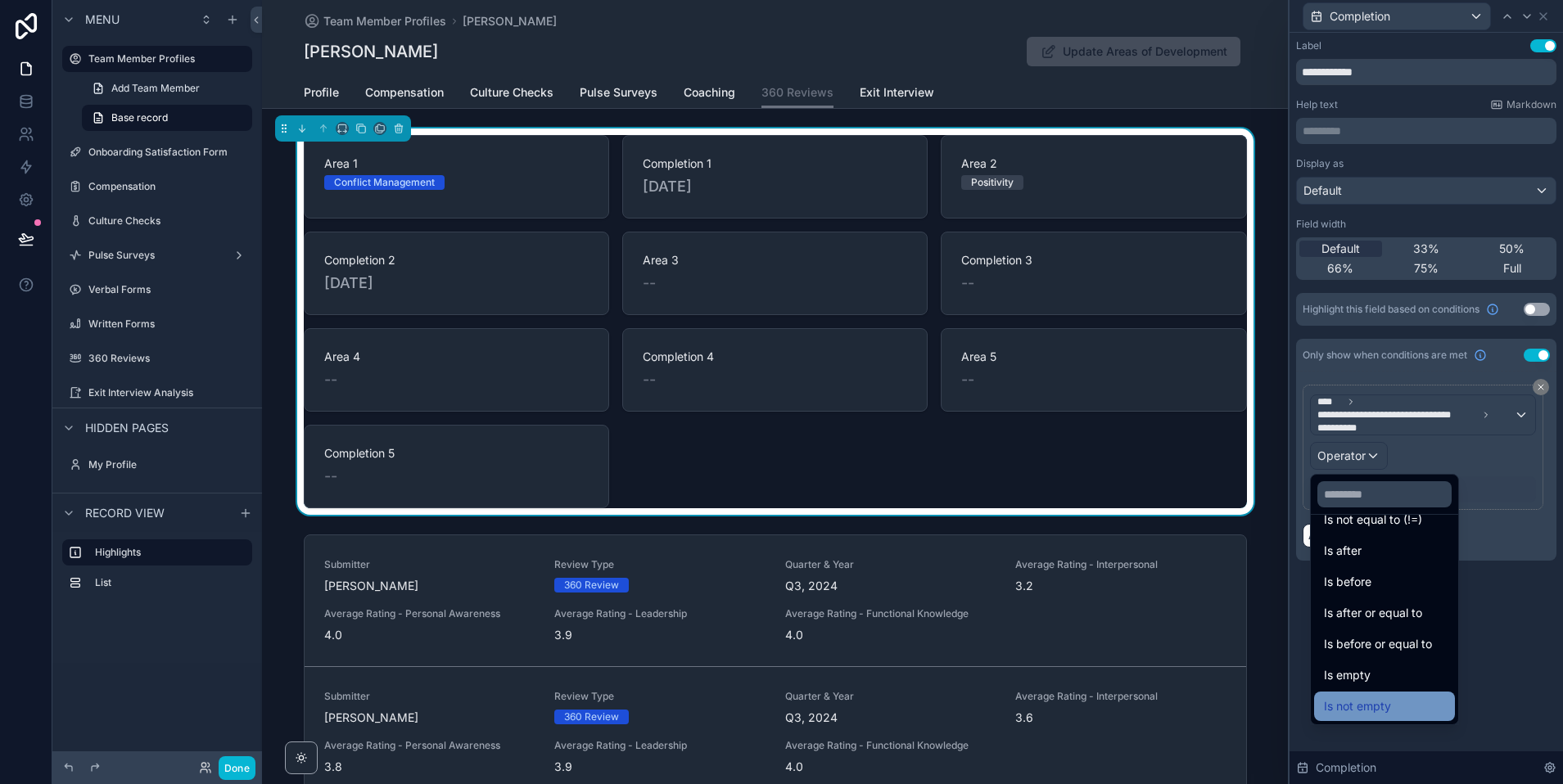
click at [1365, 702] on span "Is not empty" at bounding box center [1357, 706] width 67 height 19
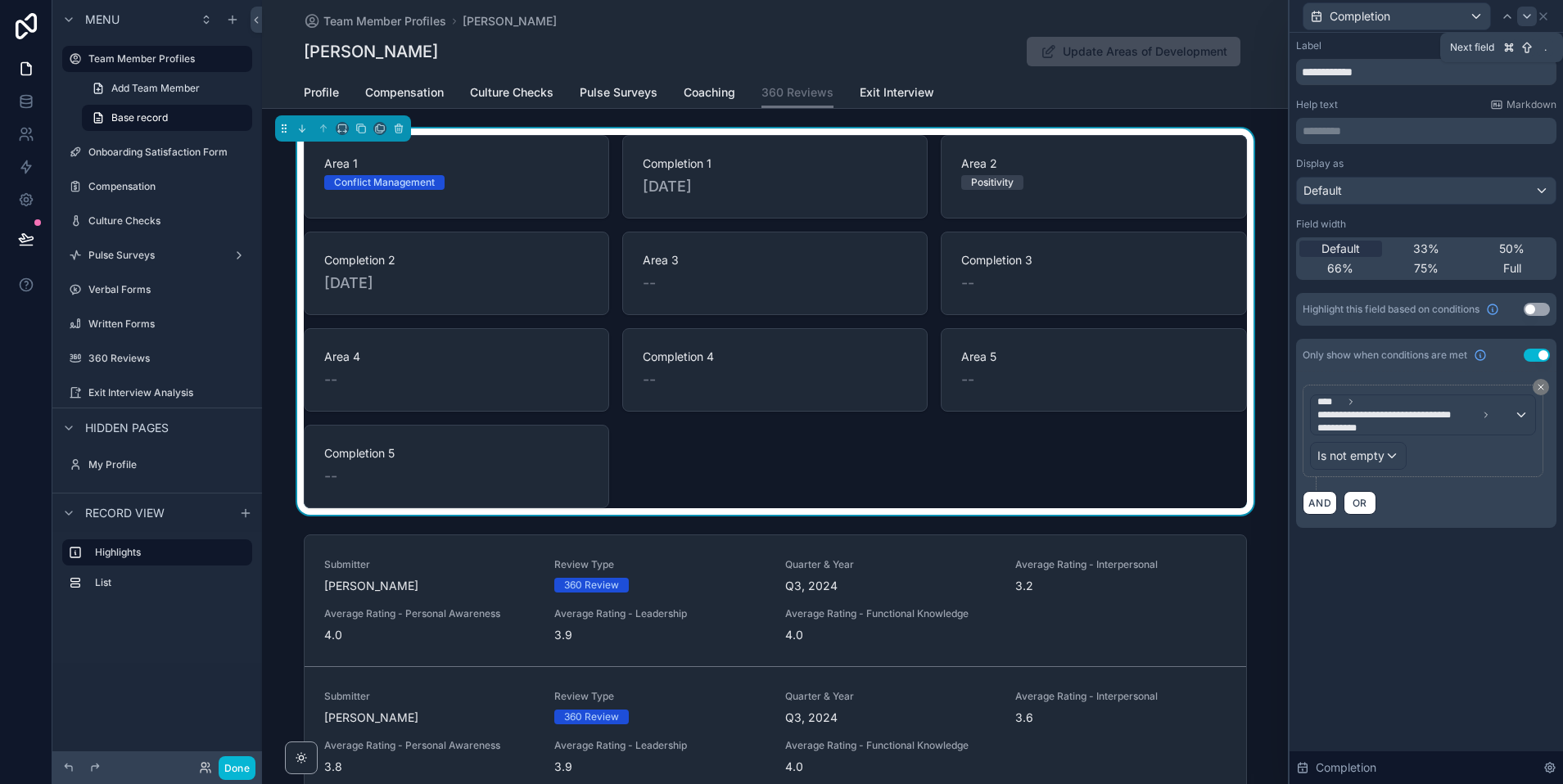
click at [1522, 18] on icon at bounding box center [1526, 16] width 13 height 13
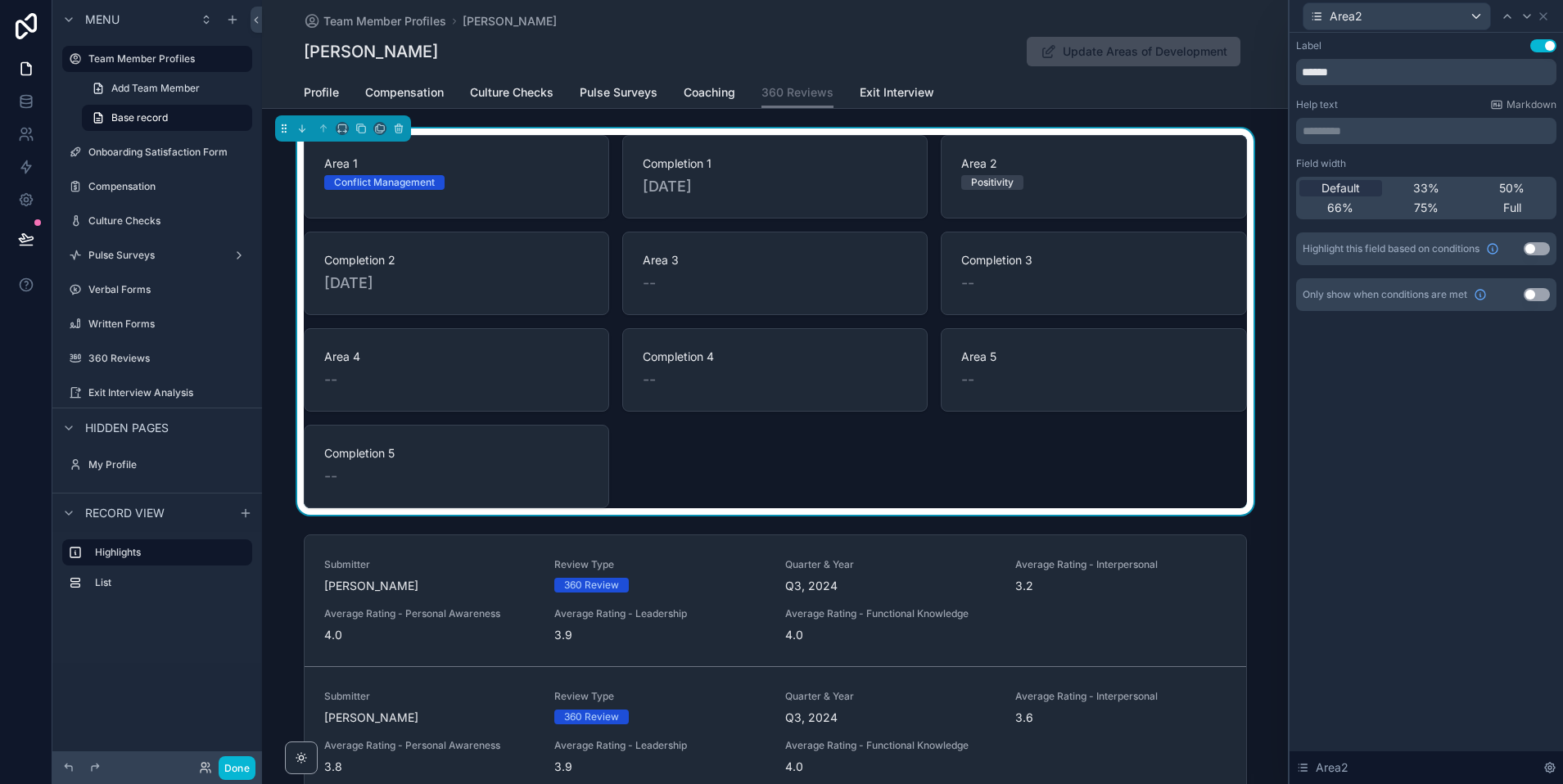
click at [1538, 291] on button "Use setting" at bounding box center [1537, 294] width 26 height 13
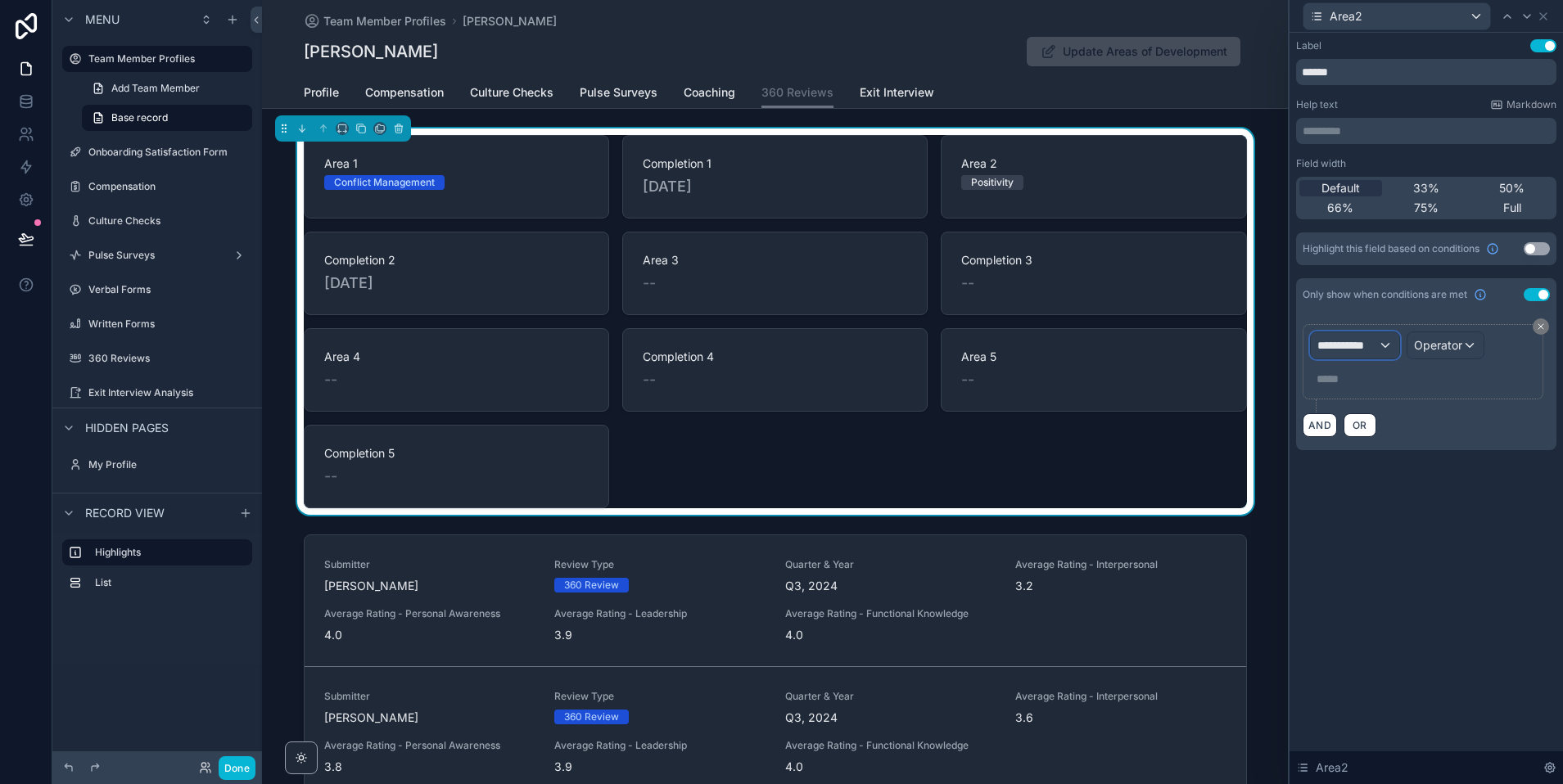
click at [1347, 348] on span "**********" at bounding box center [1348, 345] width 60 height 17
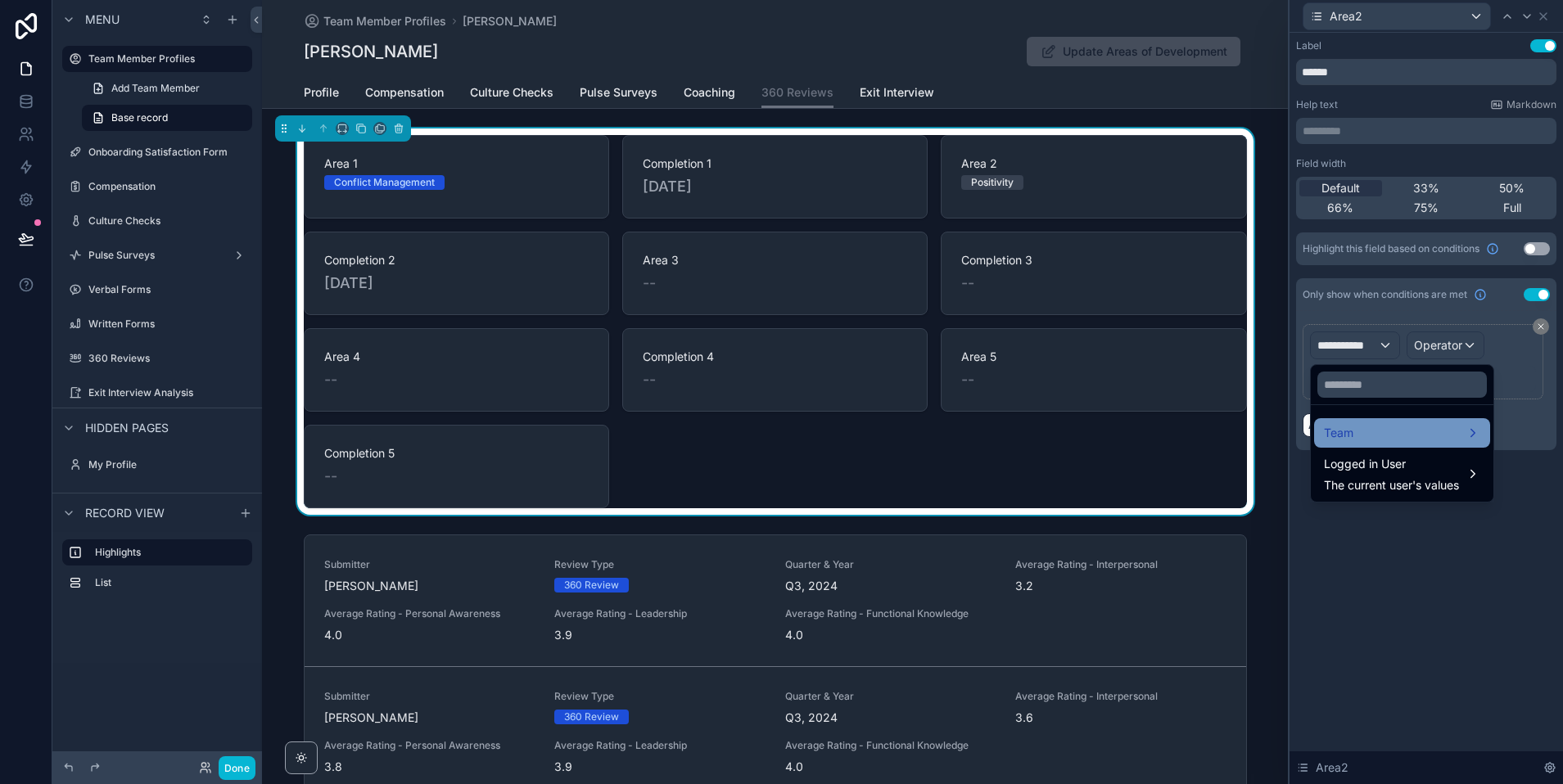
click at [1372, 428] on div "Team" at bounding box center [1401, 433] width 157 height 19
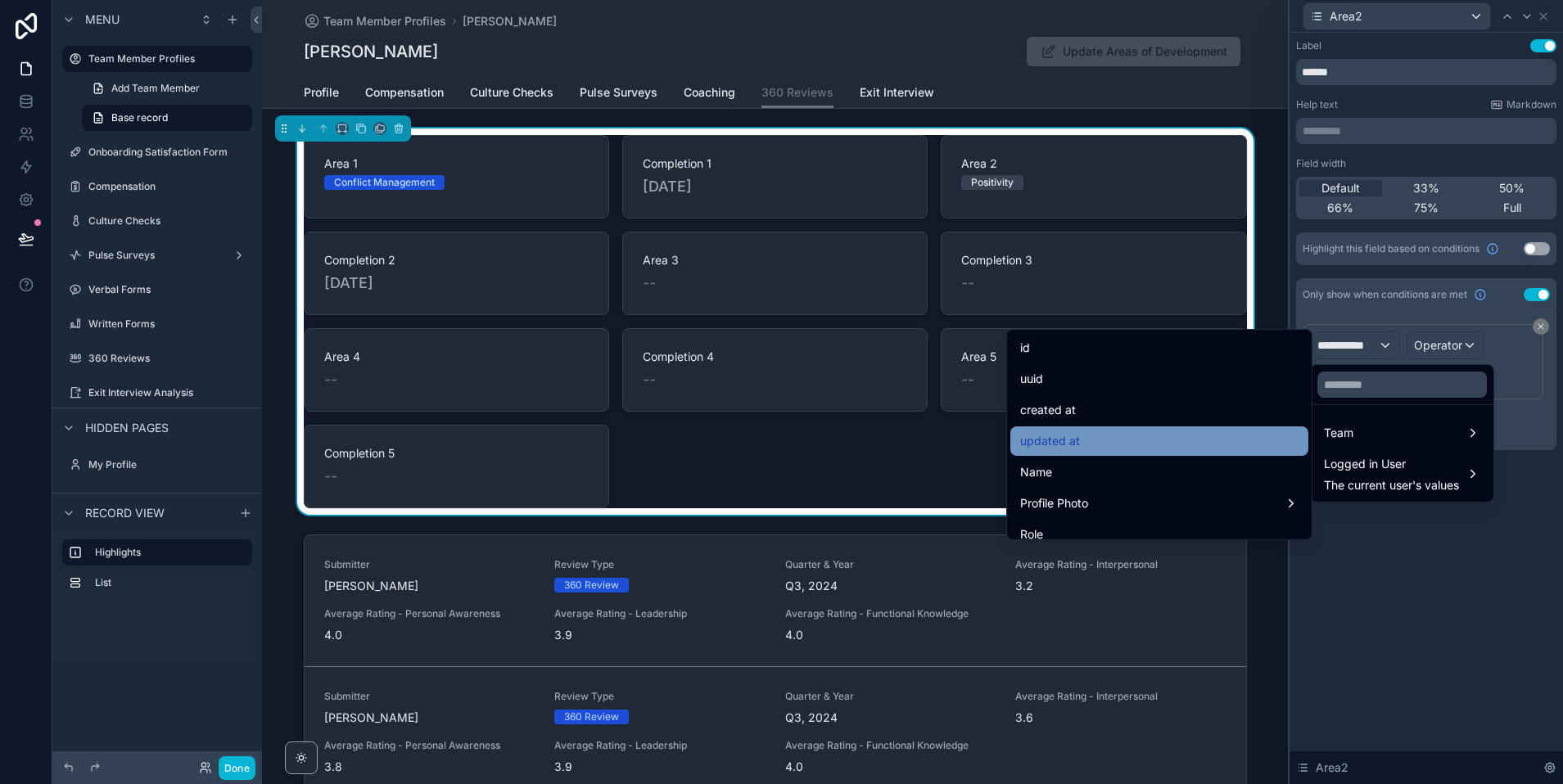
scroll to position [1350, 0]
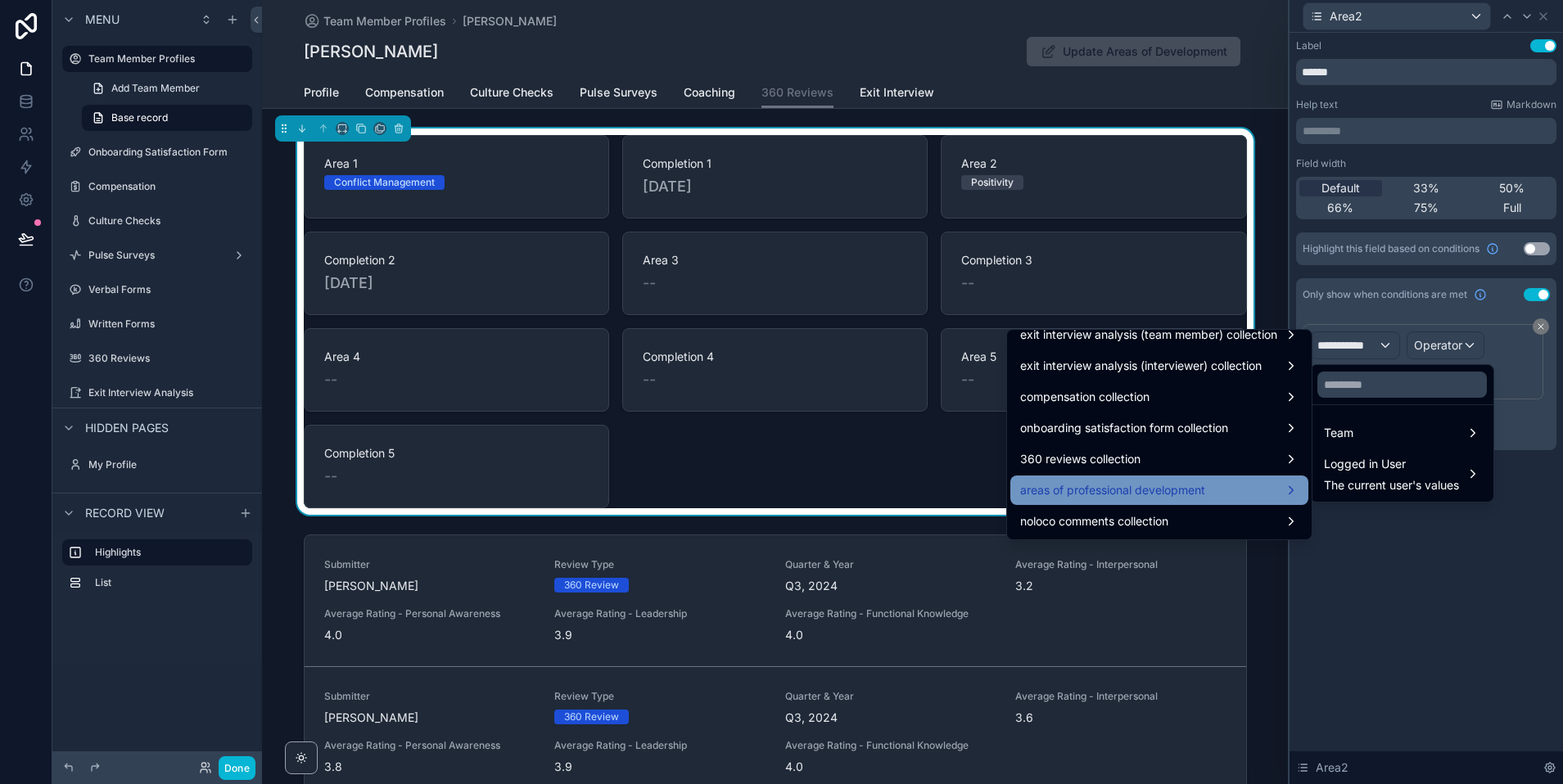
click at [1117, 498] on span "areas of professional development" at bounding box center [1112, 490] width 185 height 19
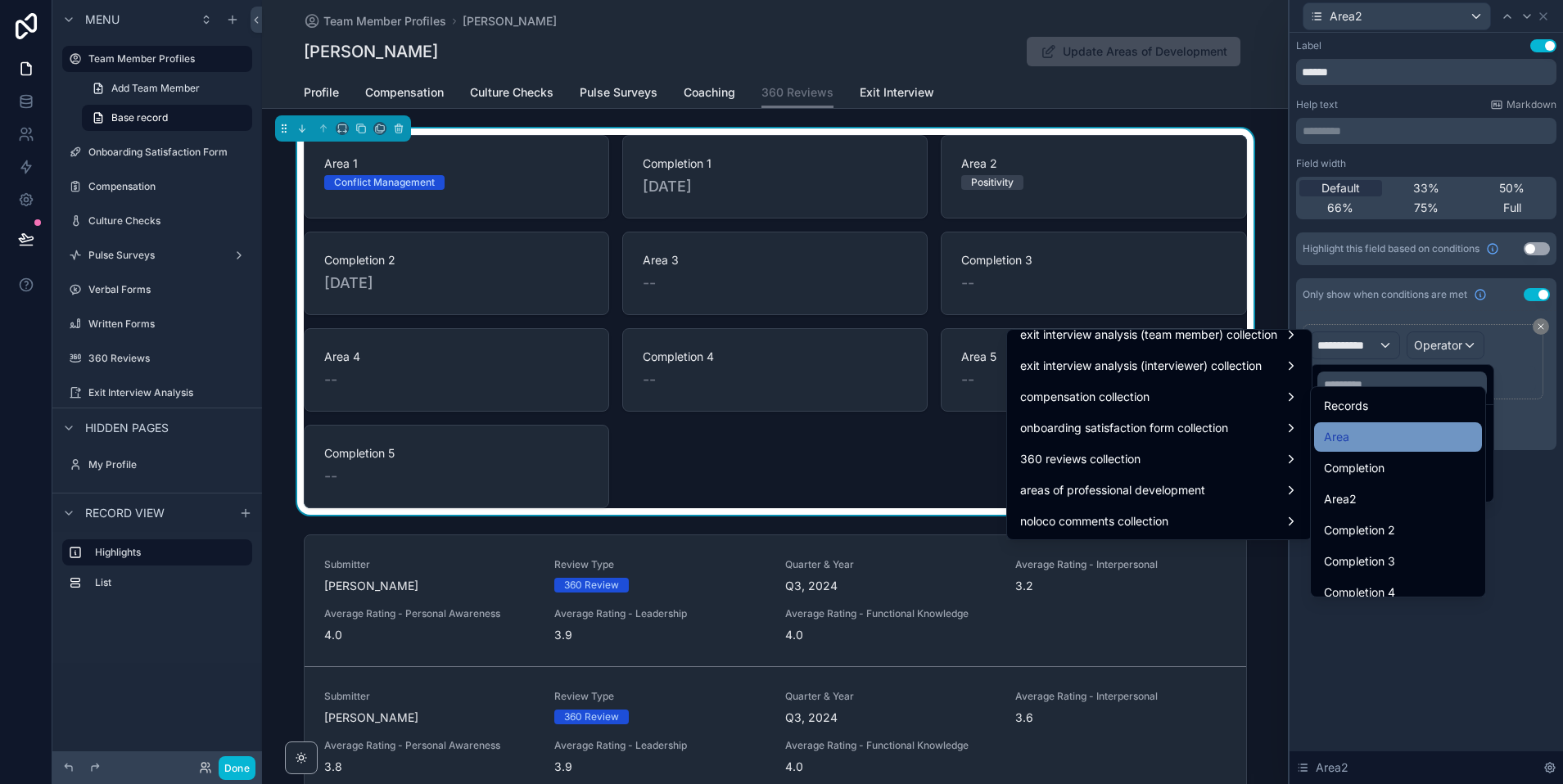
scroll to position [134, 0]
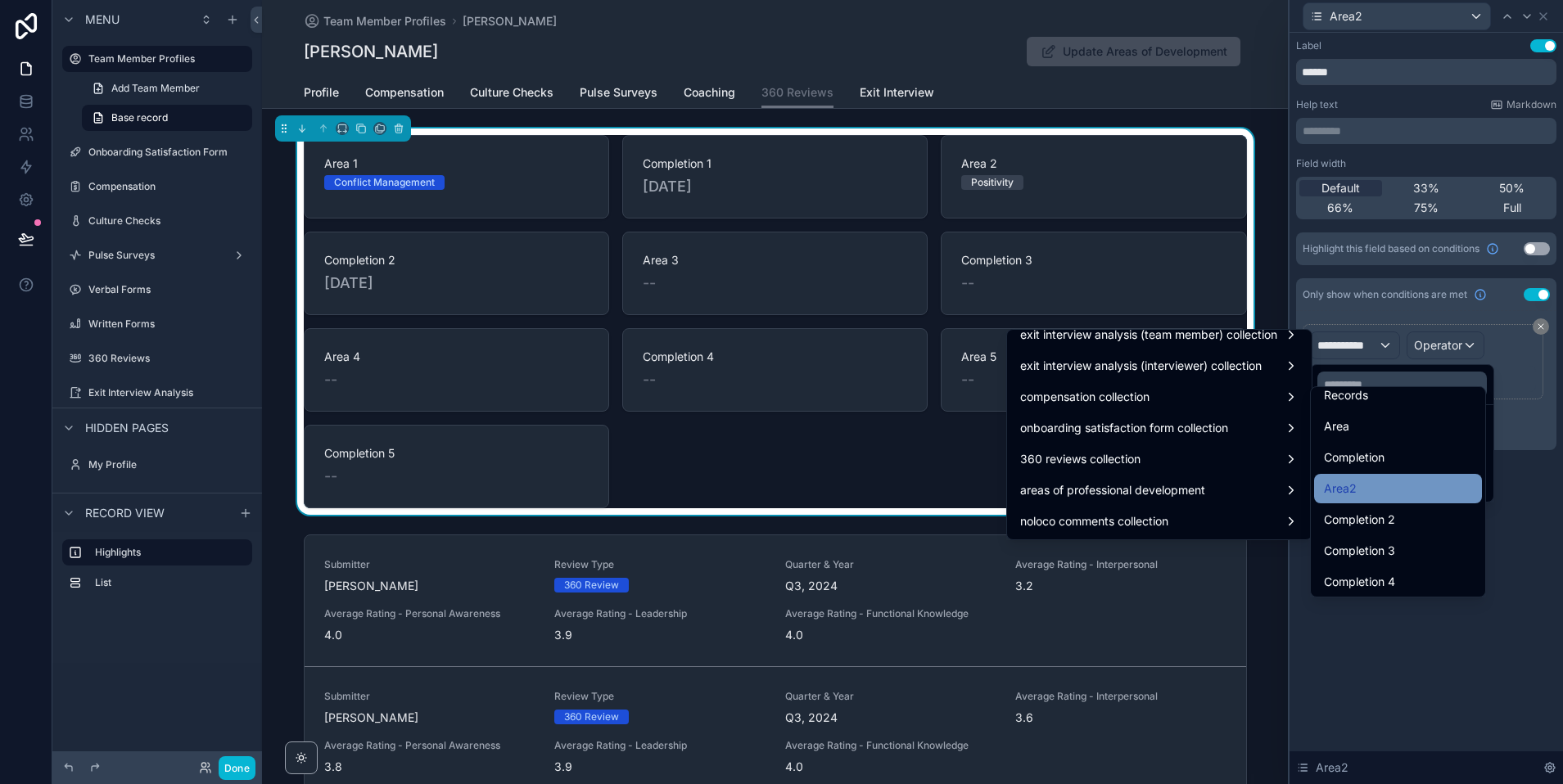
click at [1367, 498] on div "Area2" at bounding box center [1398, 488] width 167 height 29
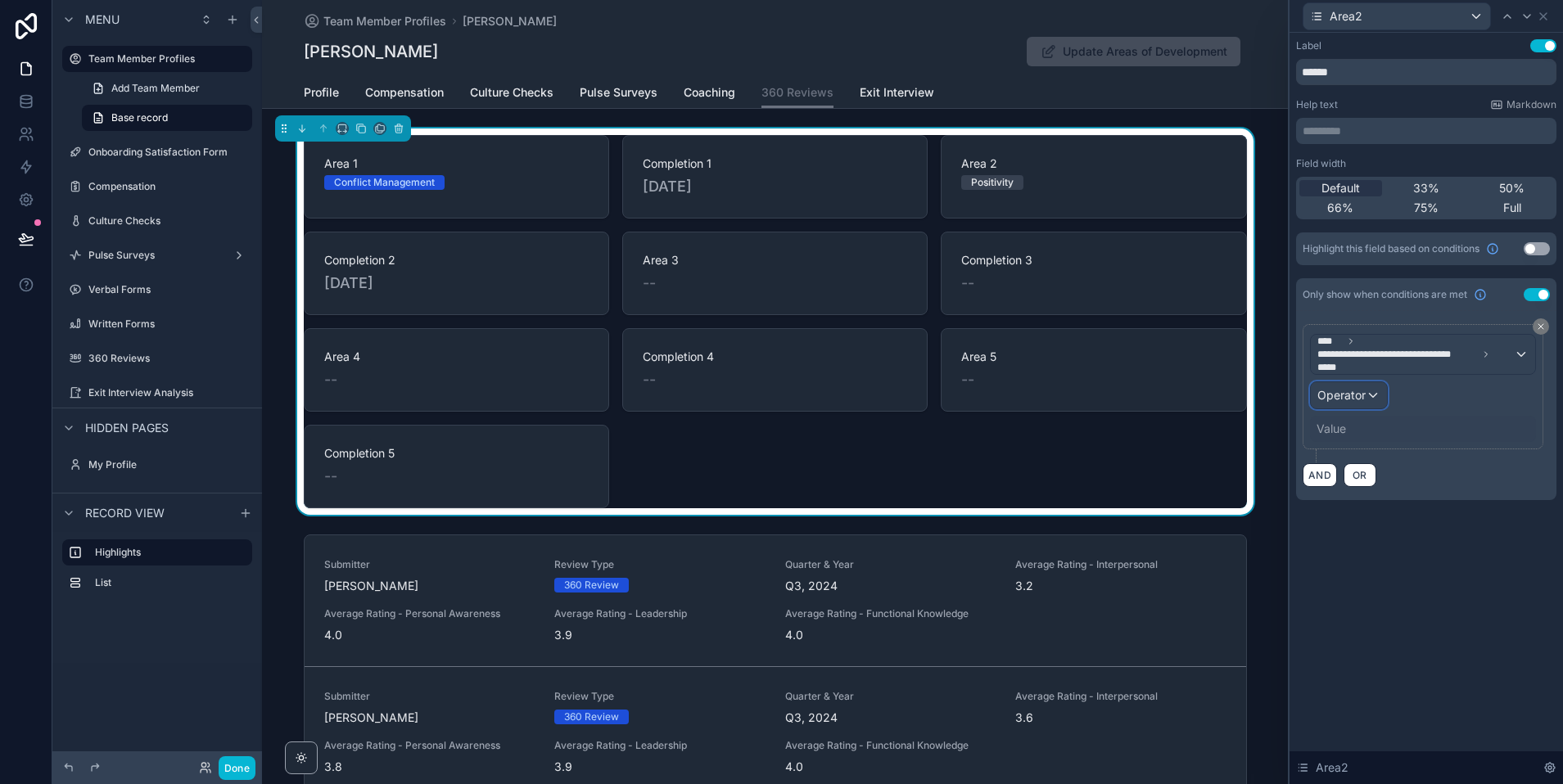
click at [1361, 391] on span "Operator" at bounding box center [1342, 395] width 49 height 14
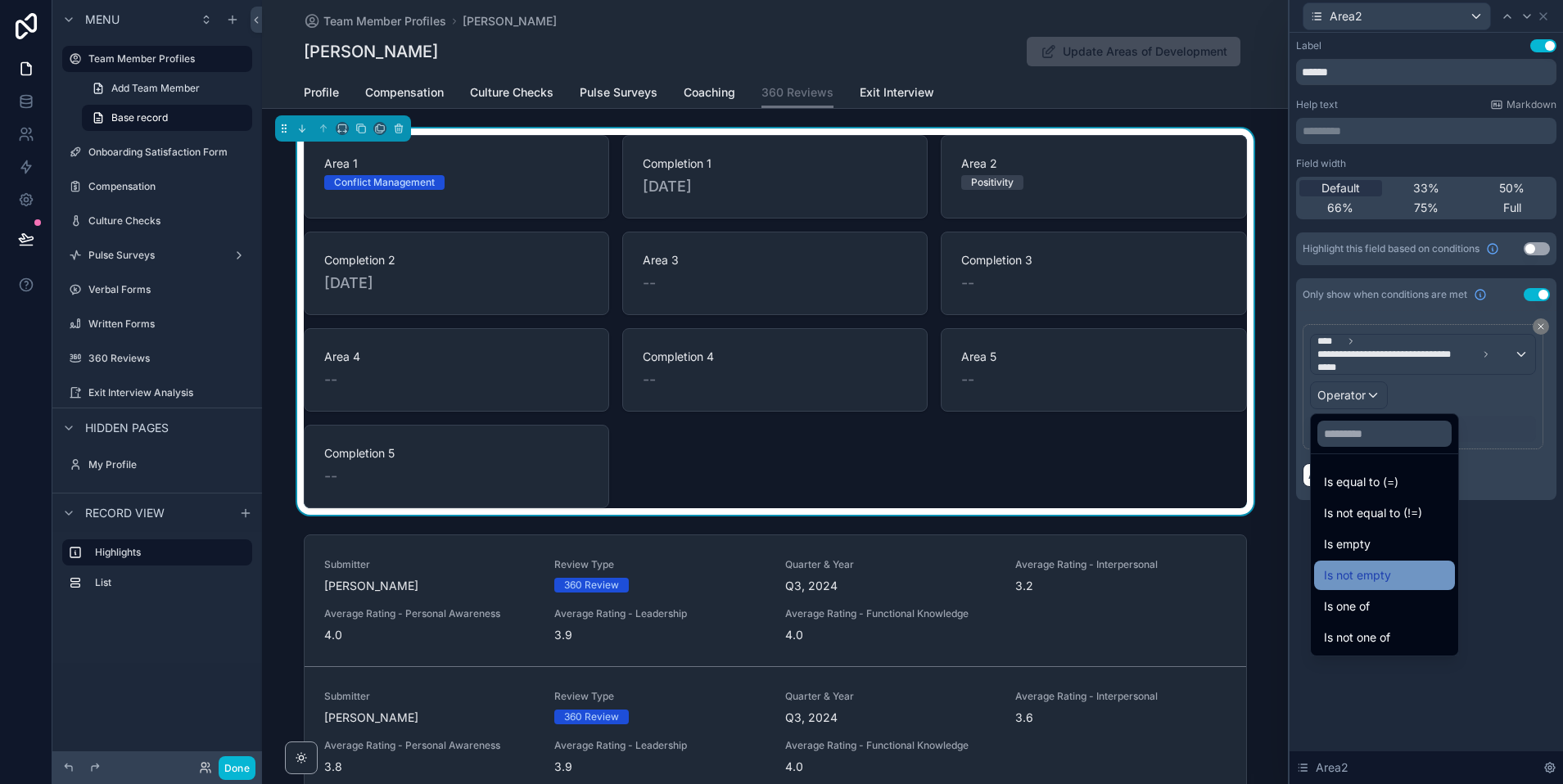
click at [1360, 570] on span "Is not empty" at bounding box center [1357, 575] width 67 height 19
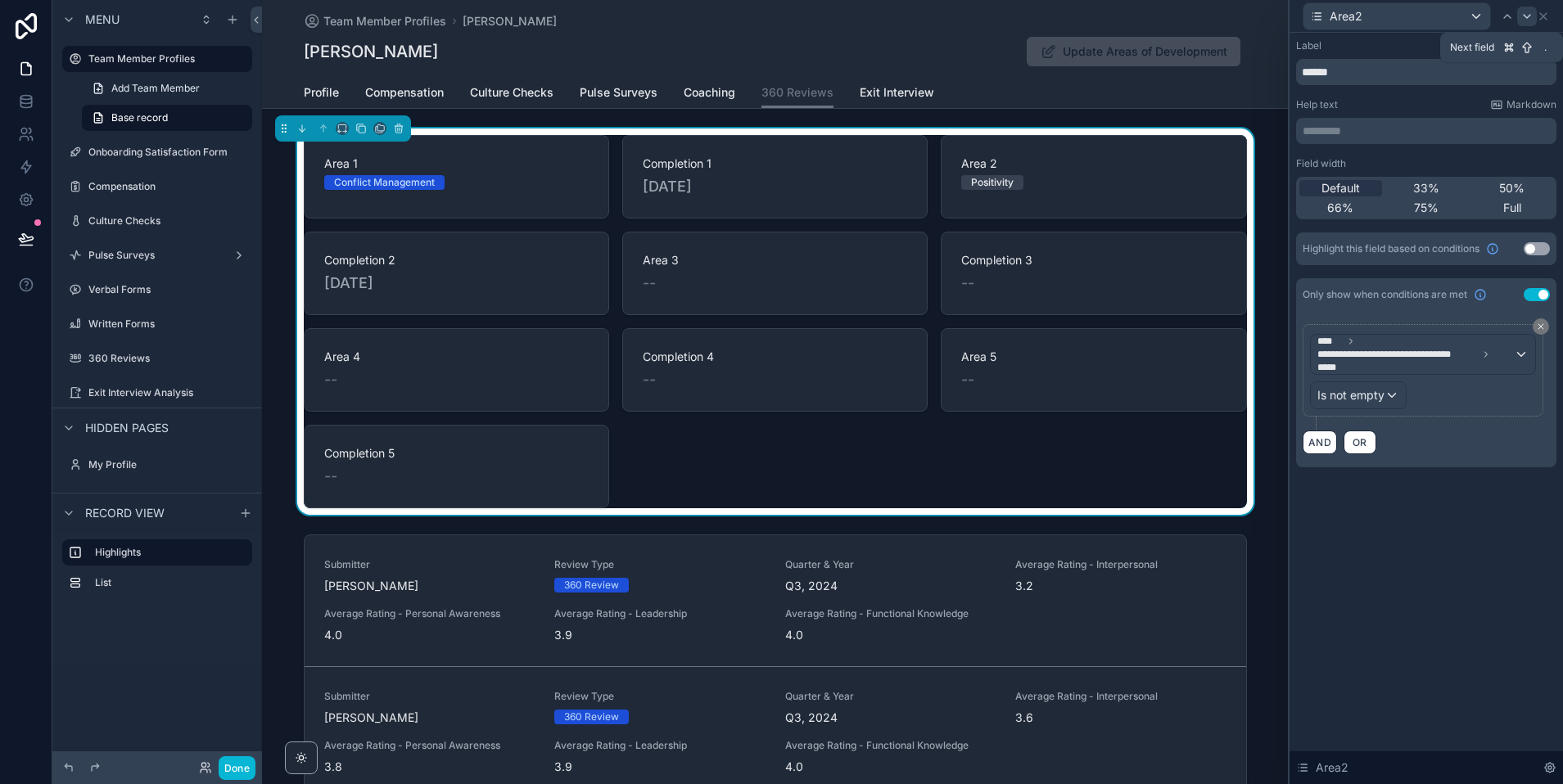
click at [1524, 16] on icon at bounding box center [1527, 16] width 7 height 3
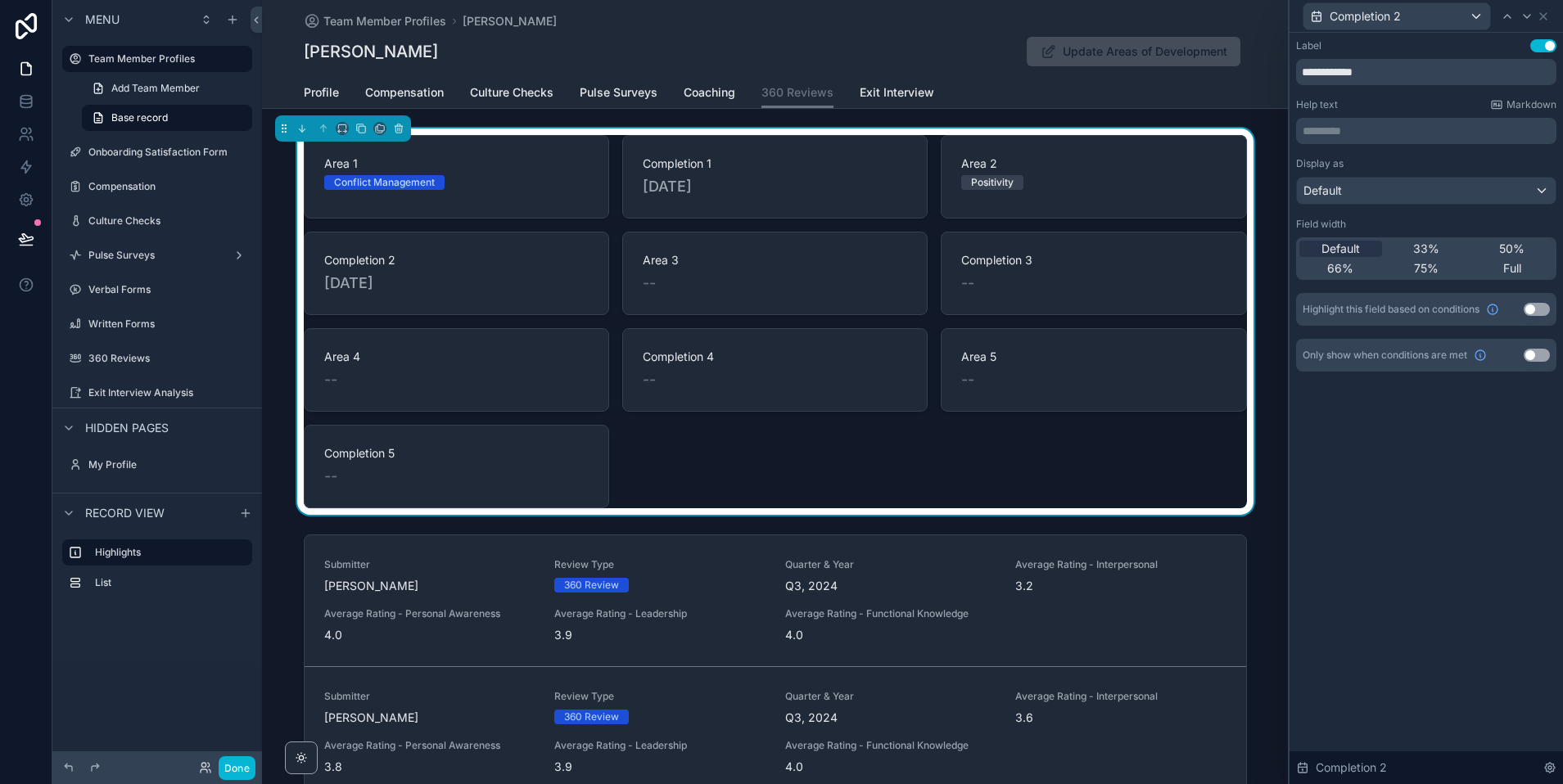
click at [1530, 353] on button "Use setting" at bounding box center [1537, 354] width 26 height 13
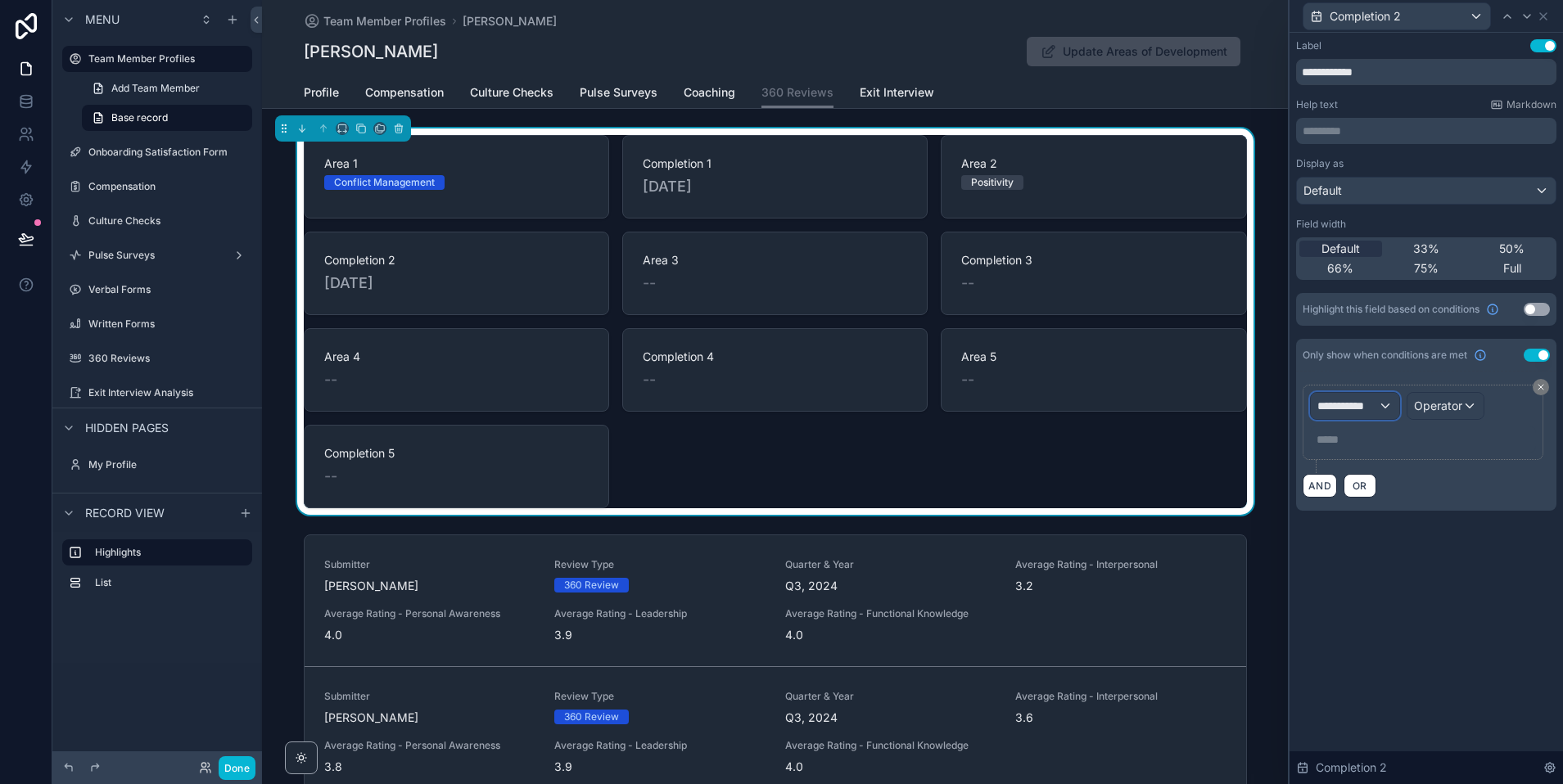
click at [1383, 404] on div "**********" at bounding box center [1355, 406] width 89 height 26
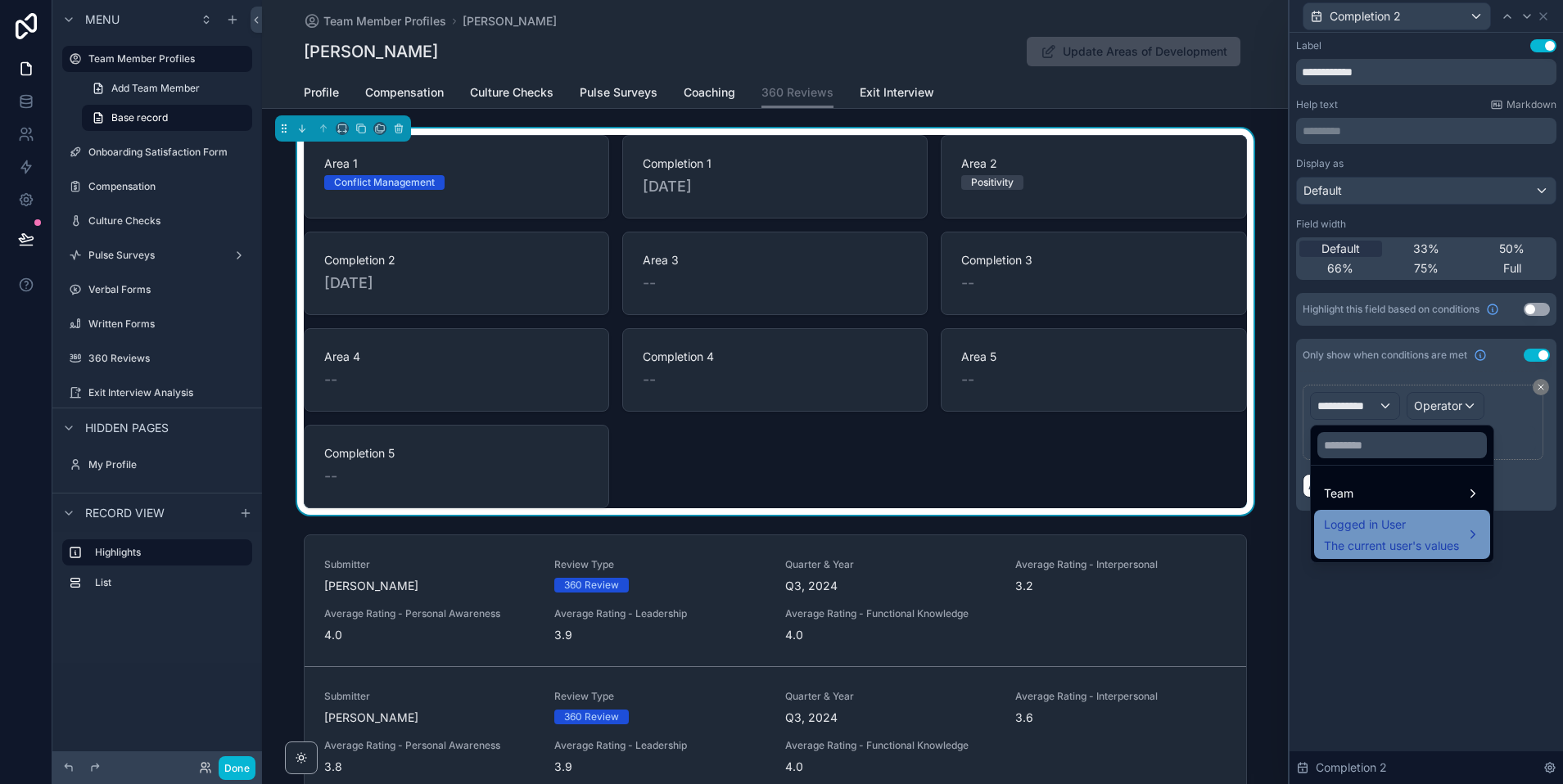
click at [1380, 540] on span "The current user's values" at bounding box center [1391, 546] width 135 height 17
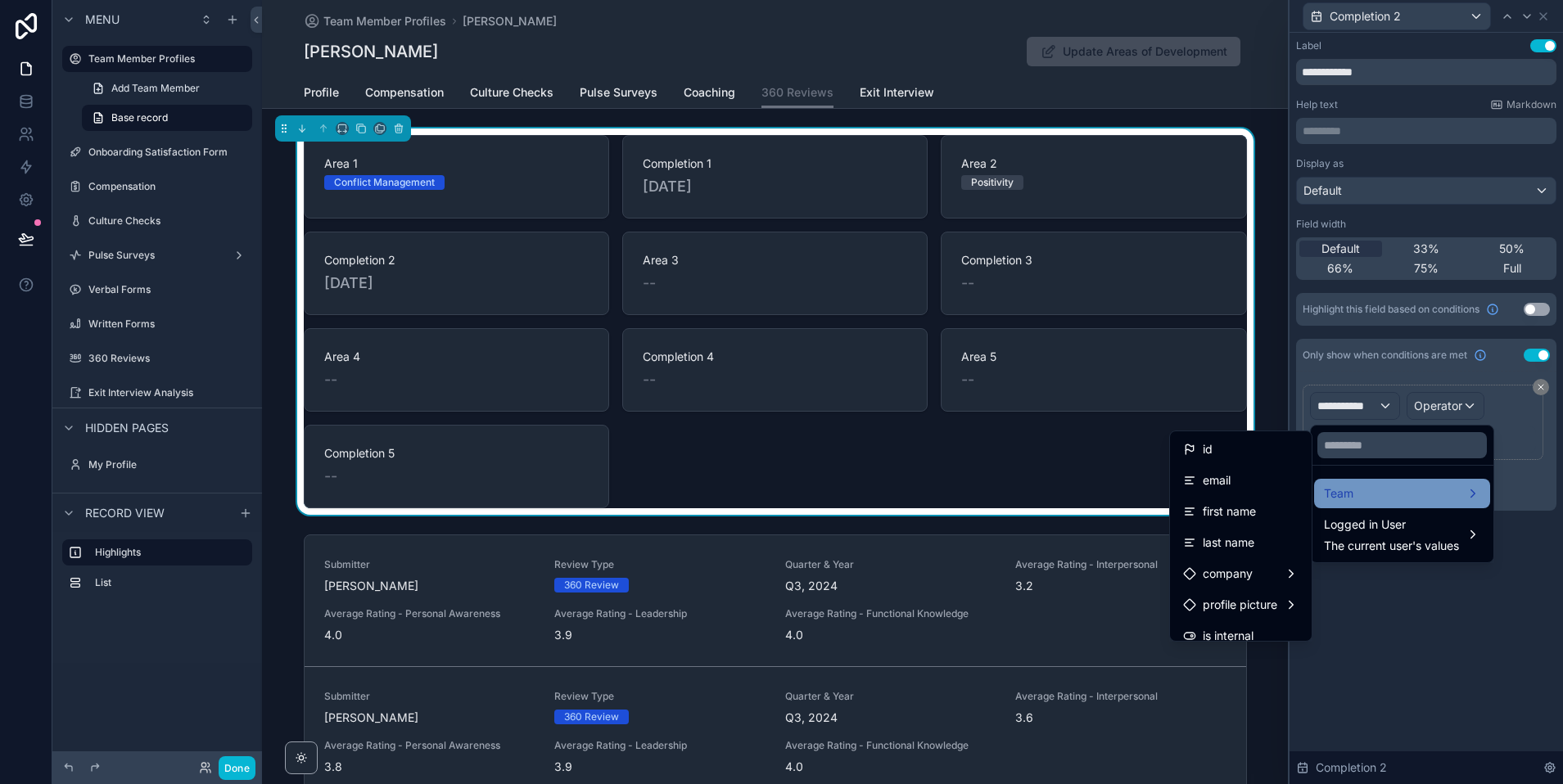
click at [1364, 487] on div "Team" at bounding box center [1401, 493] width 157 height 19
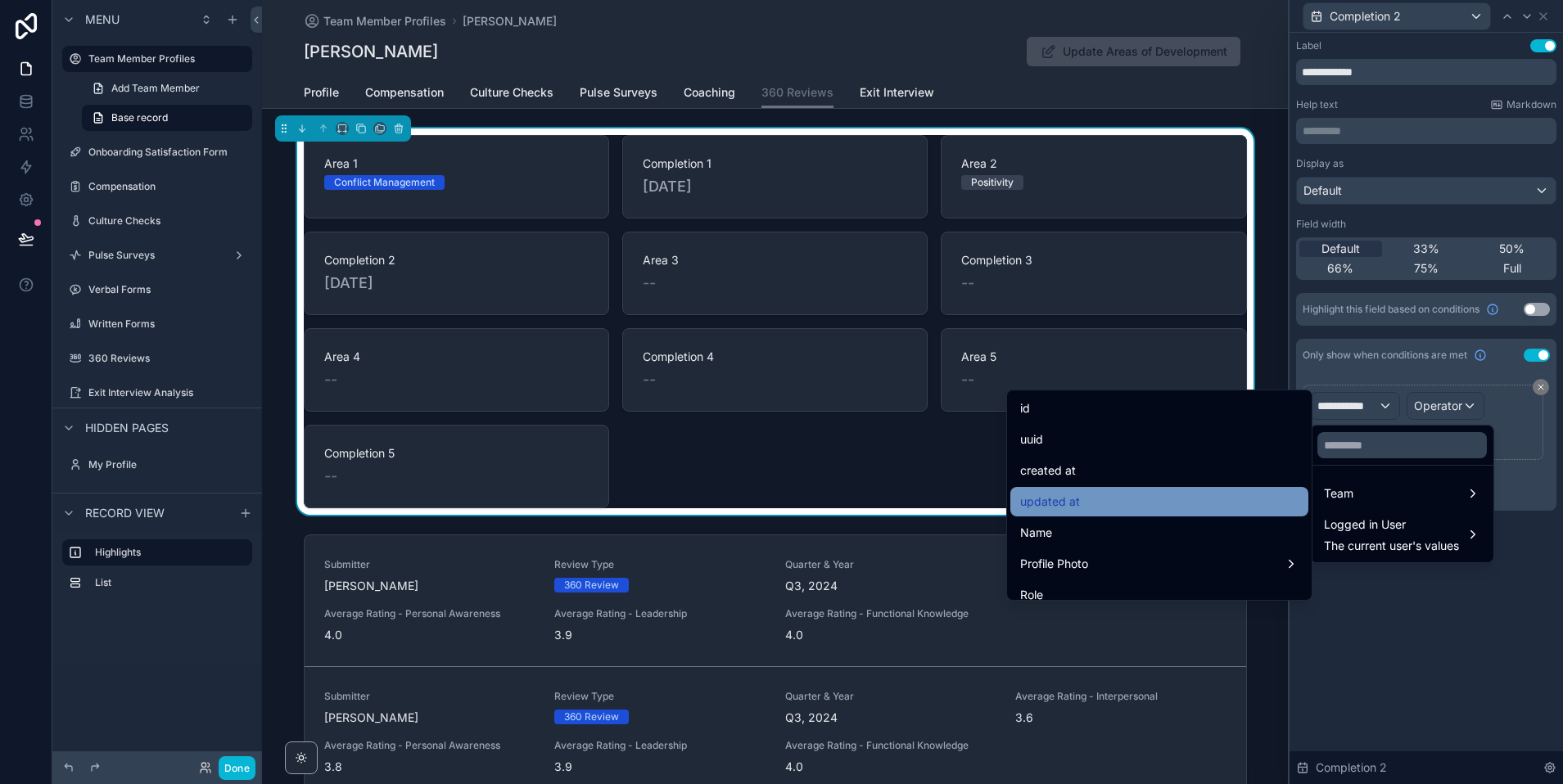
scroll to position [1350, 0]
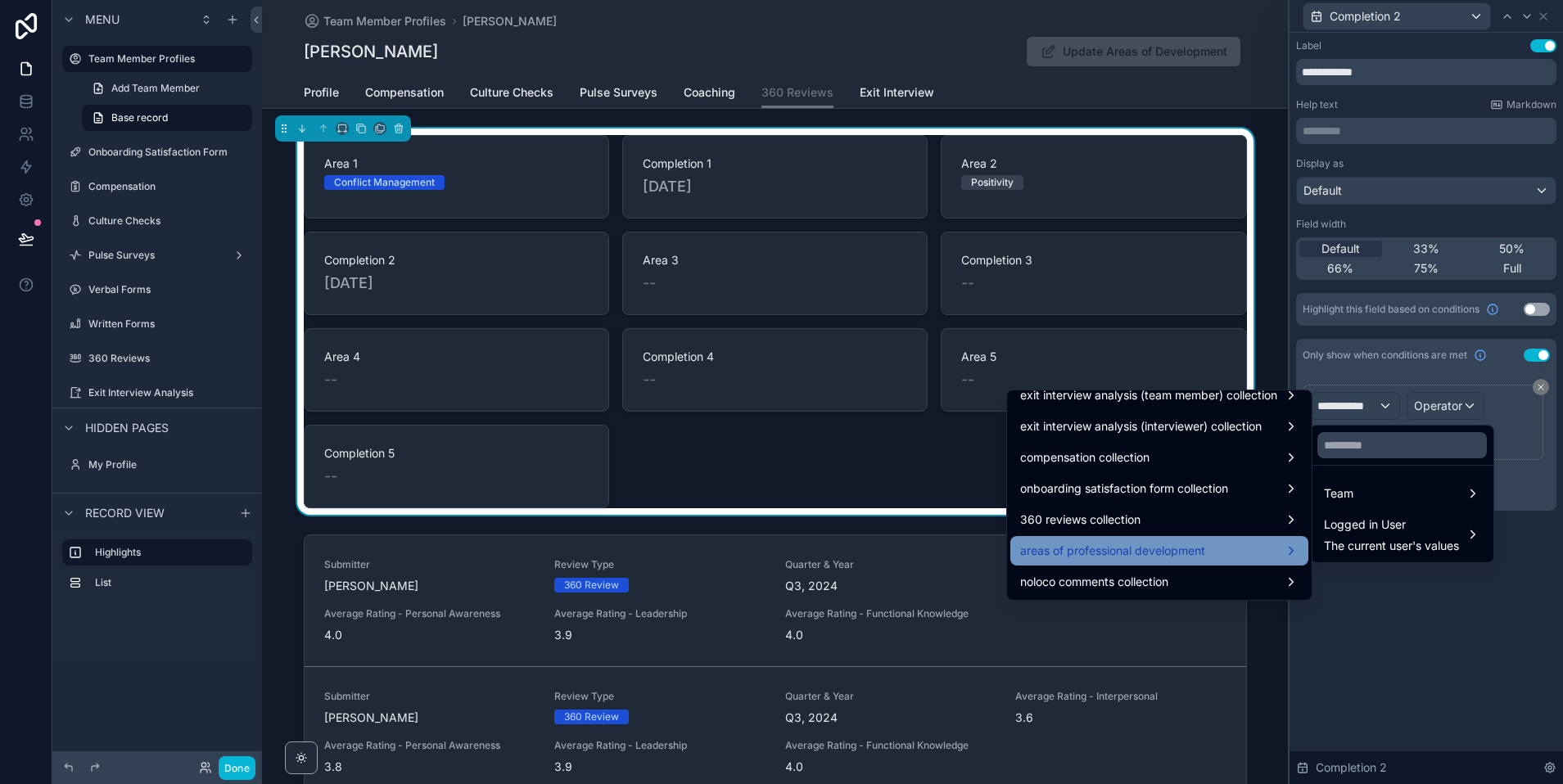
click at [1132, 549] on span "areas of professional development" at bounding box center [1112, 551] width 185 height 19
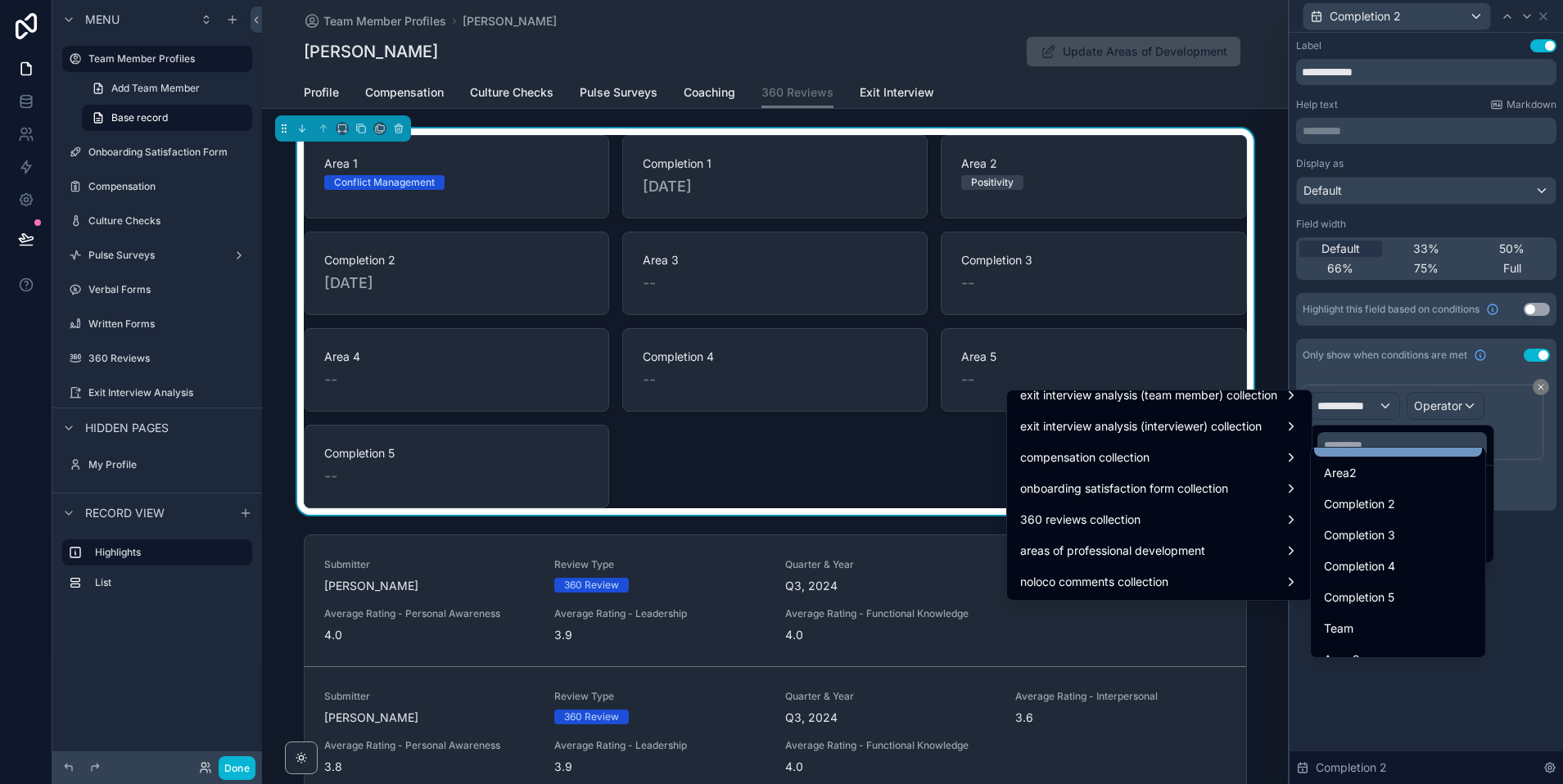
scroll to position [211, 0]
click at [1369, 508] on span "Completion 2" at bounding box center [1359, 503] width 71 height 19
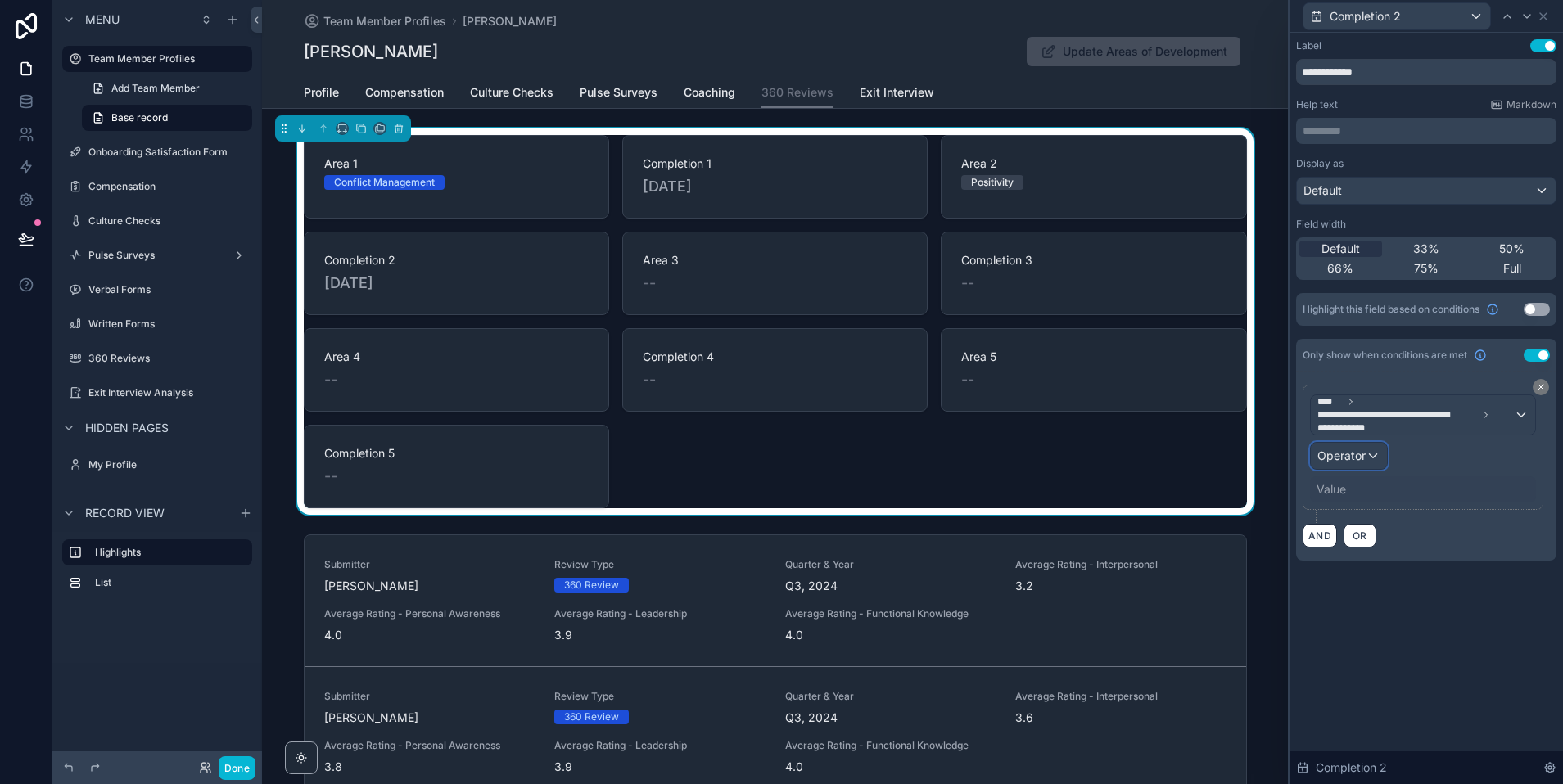
click at [1355, 457] on span "Operator" at bounding box center [1342, 455] width 49 height 14
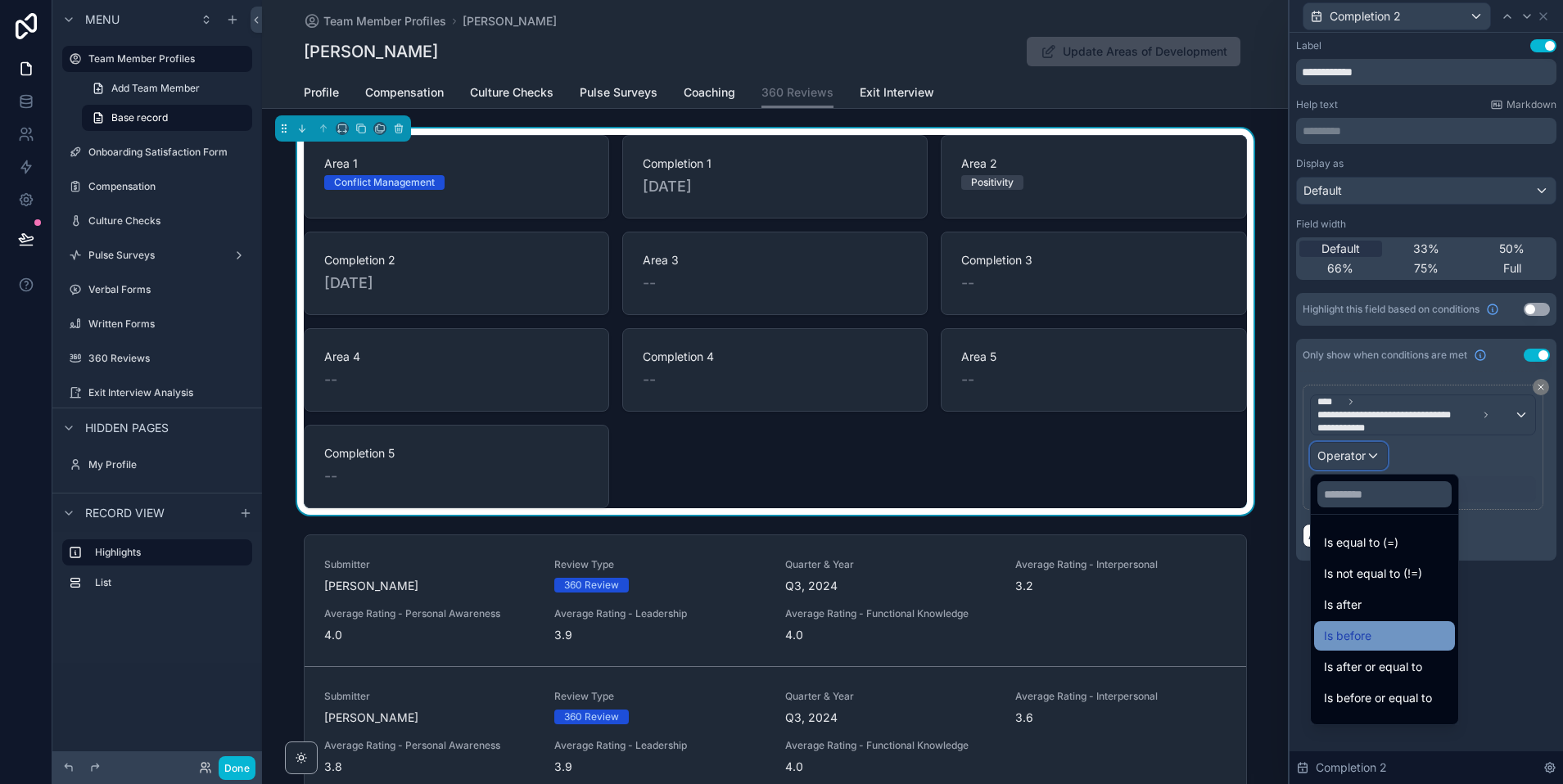
scroll to position [54, 0]
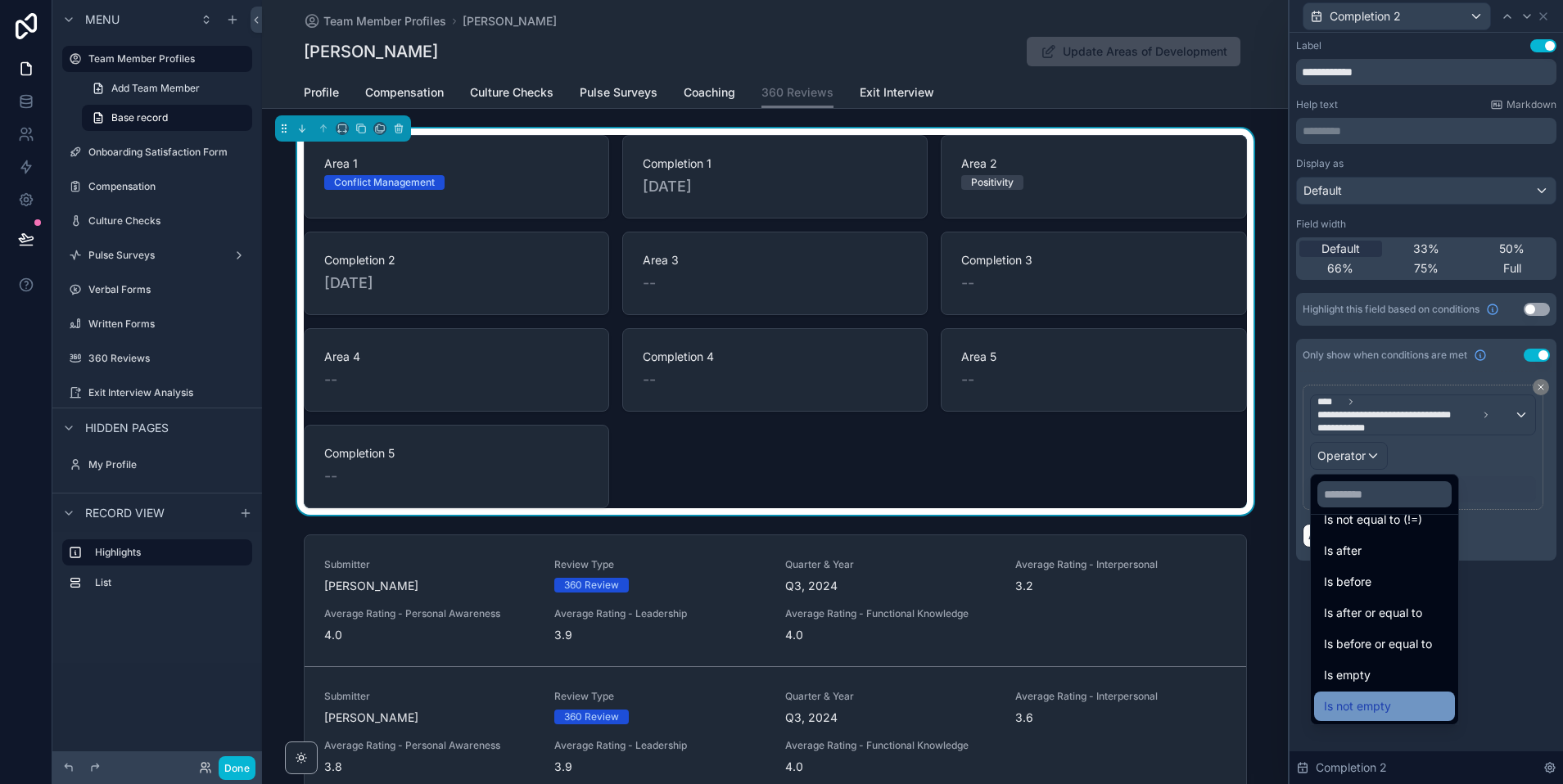
click at [1366, 703] on span "Is not empty" at bounding box center [1357, 706] width 67 height 19
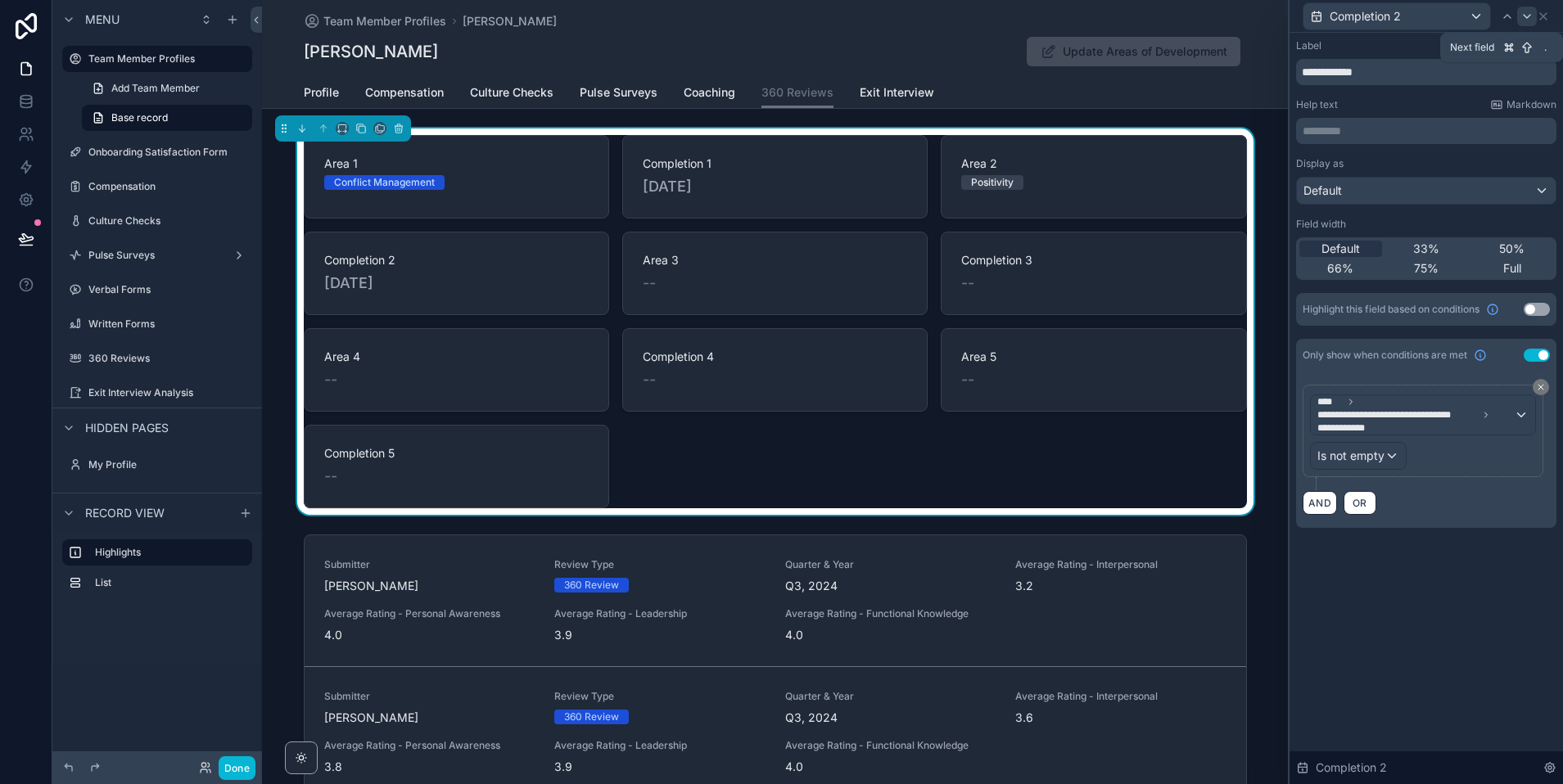
click at [1527, 16] on icon at bounding box center [1526, 16] width 13 height 13
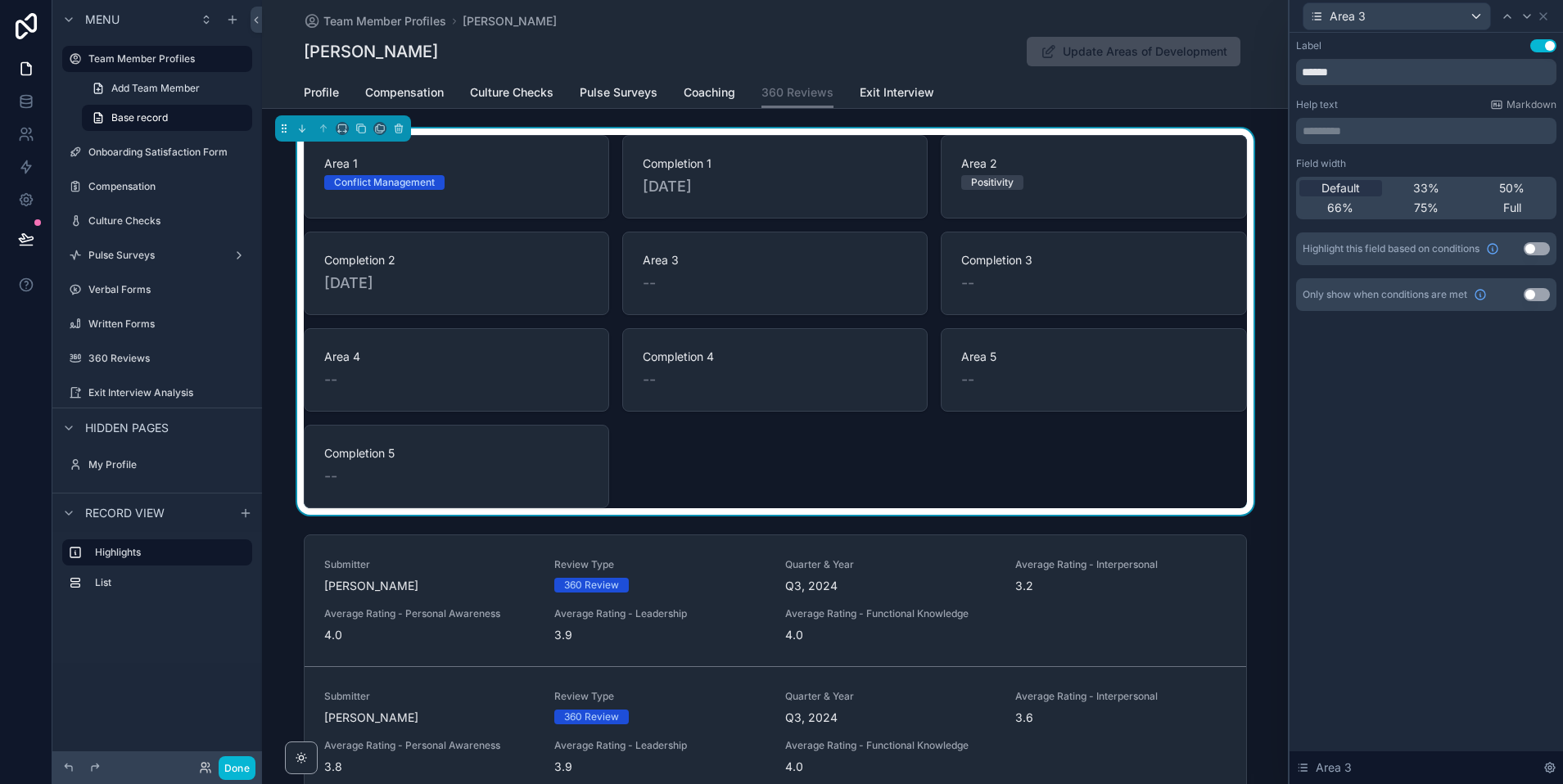
click at [1530, 296] on button "Use setting" at bounding box center [1537, 294] width 26 height 13
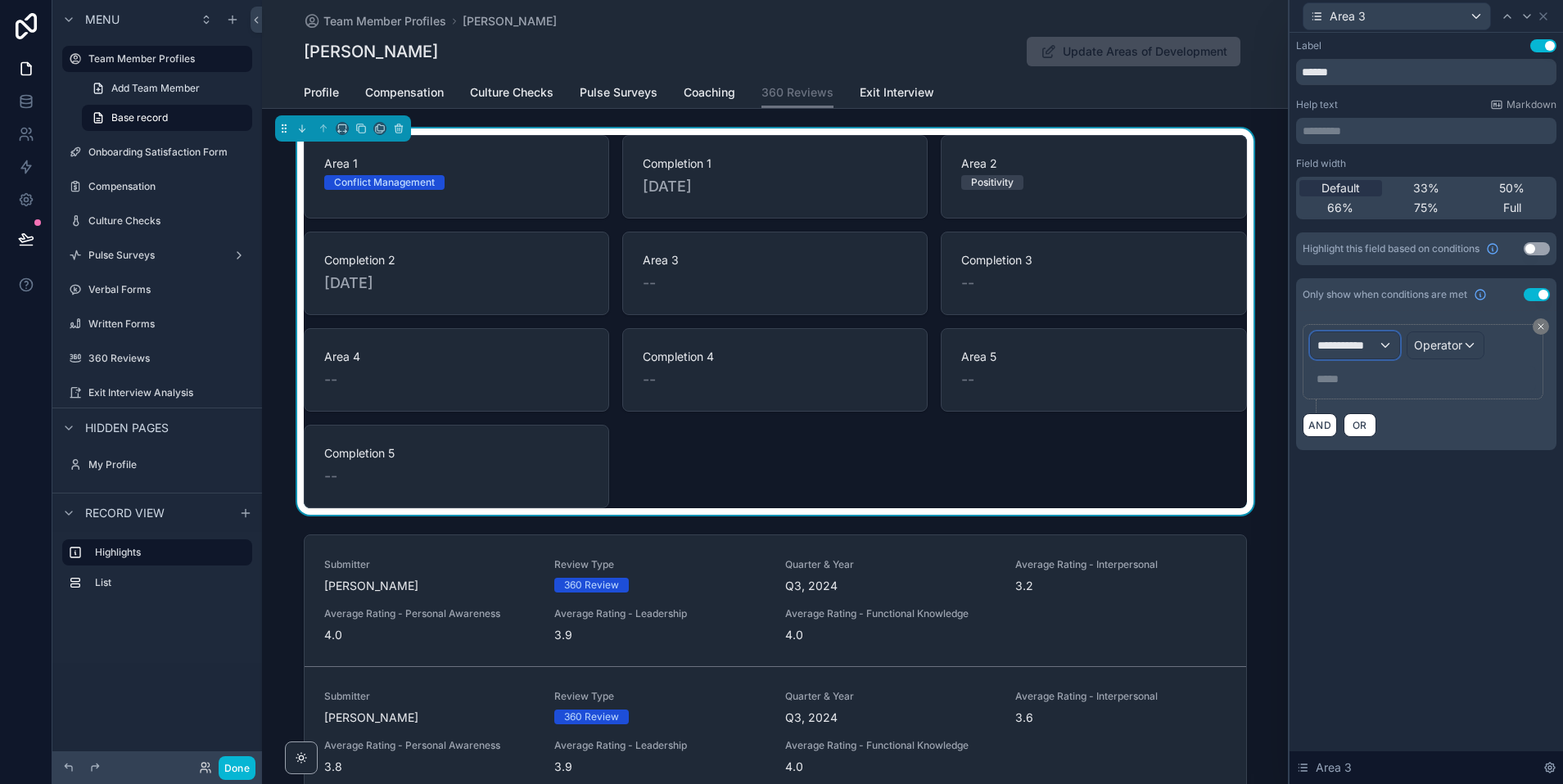
click at [1364, 342] on span "**********" at bounding box center [1348, 345] width 60 height 17
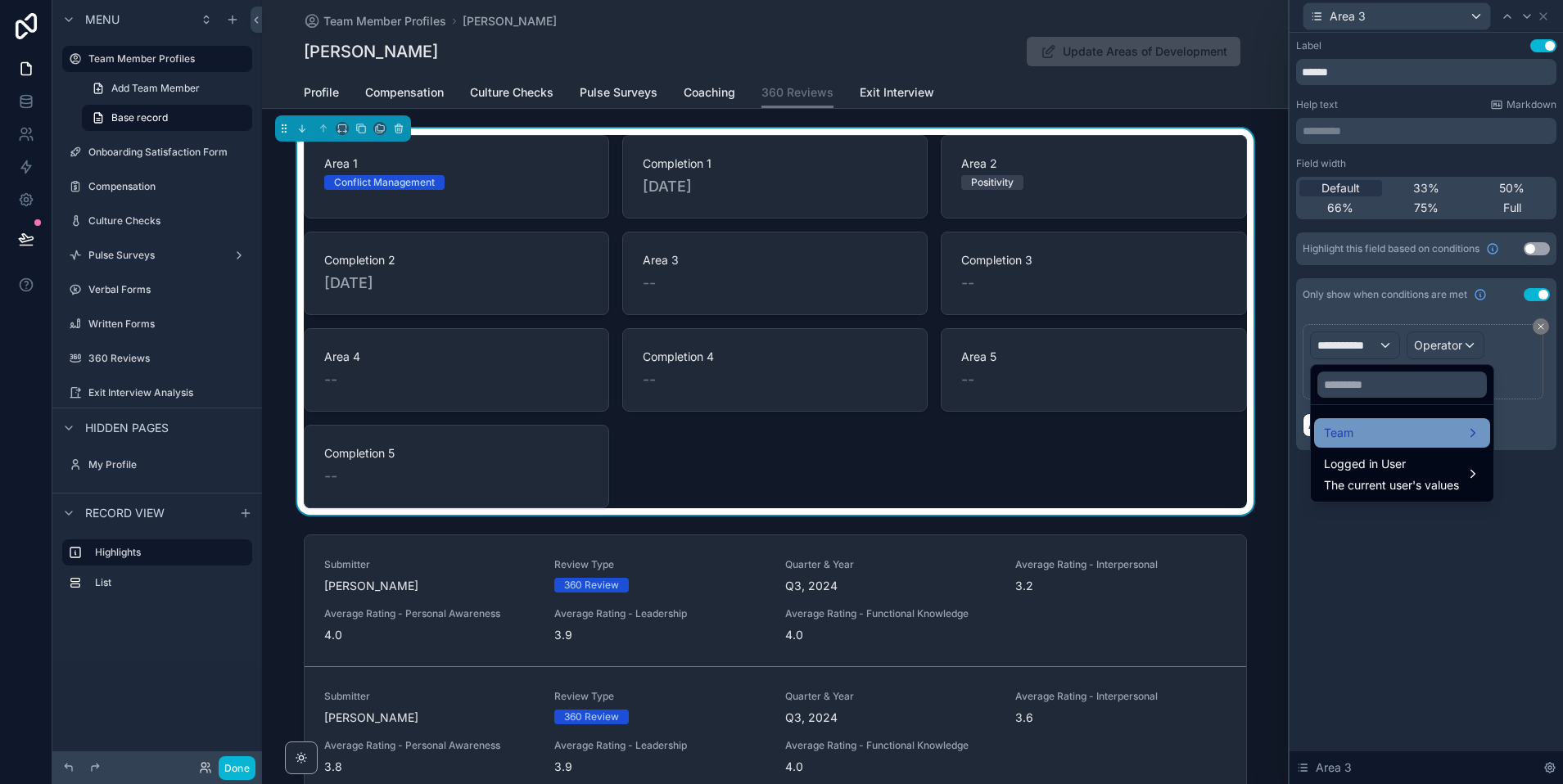
click at [1375, 432] on div "Team" at bounding box center [1401, 433] width 157 height 19
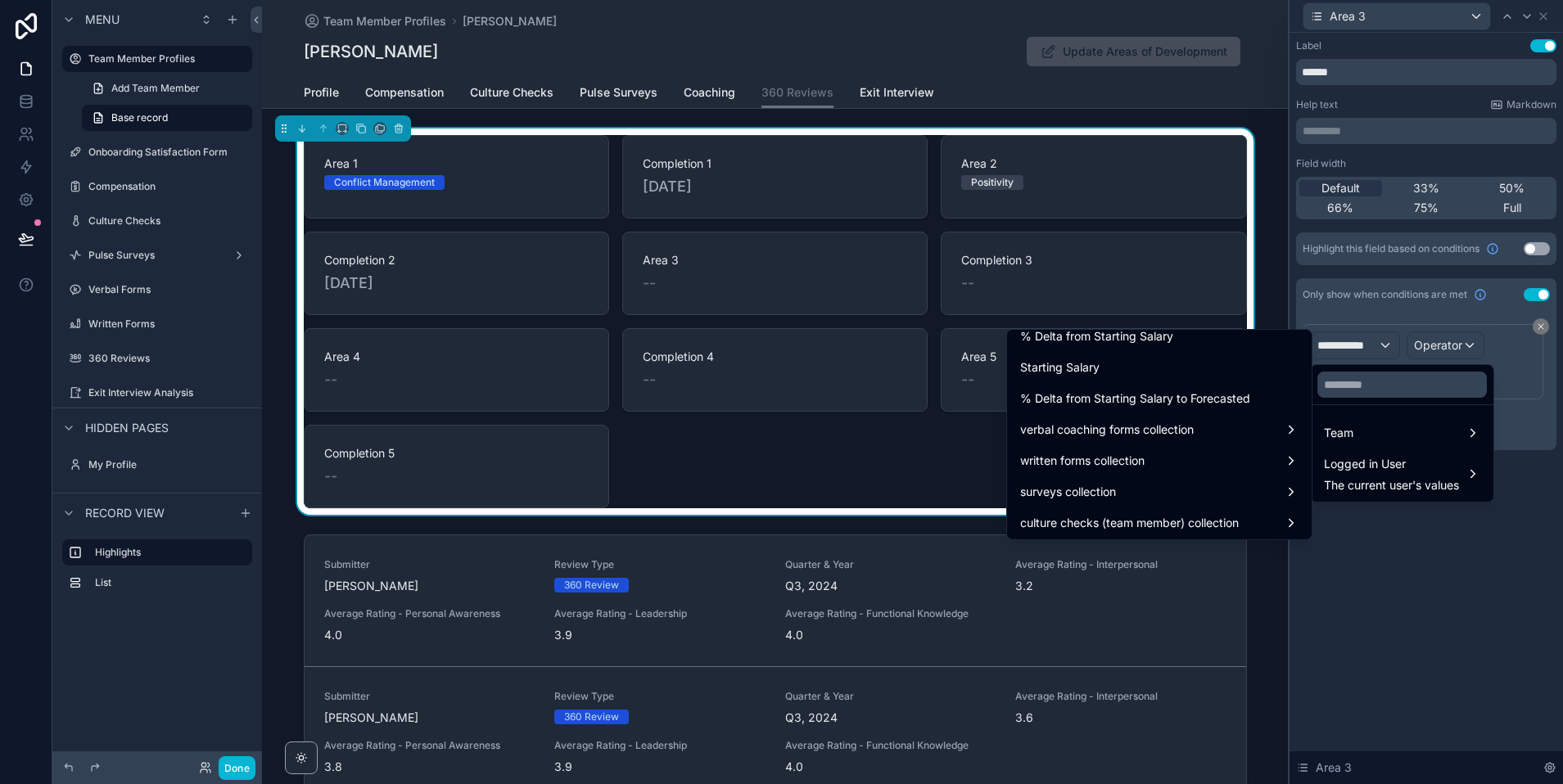
scroll to position [1350, 0]
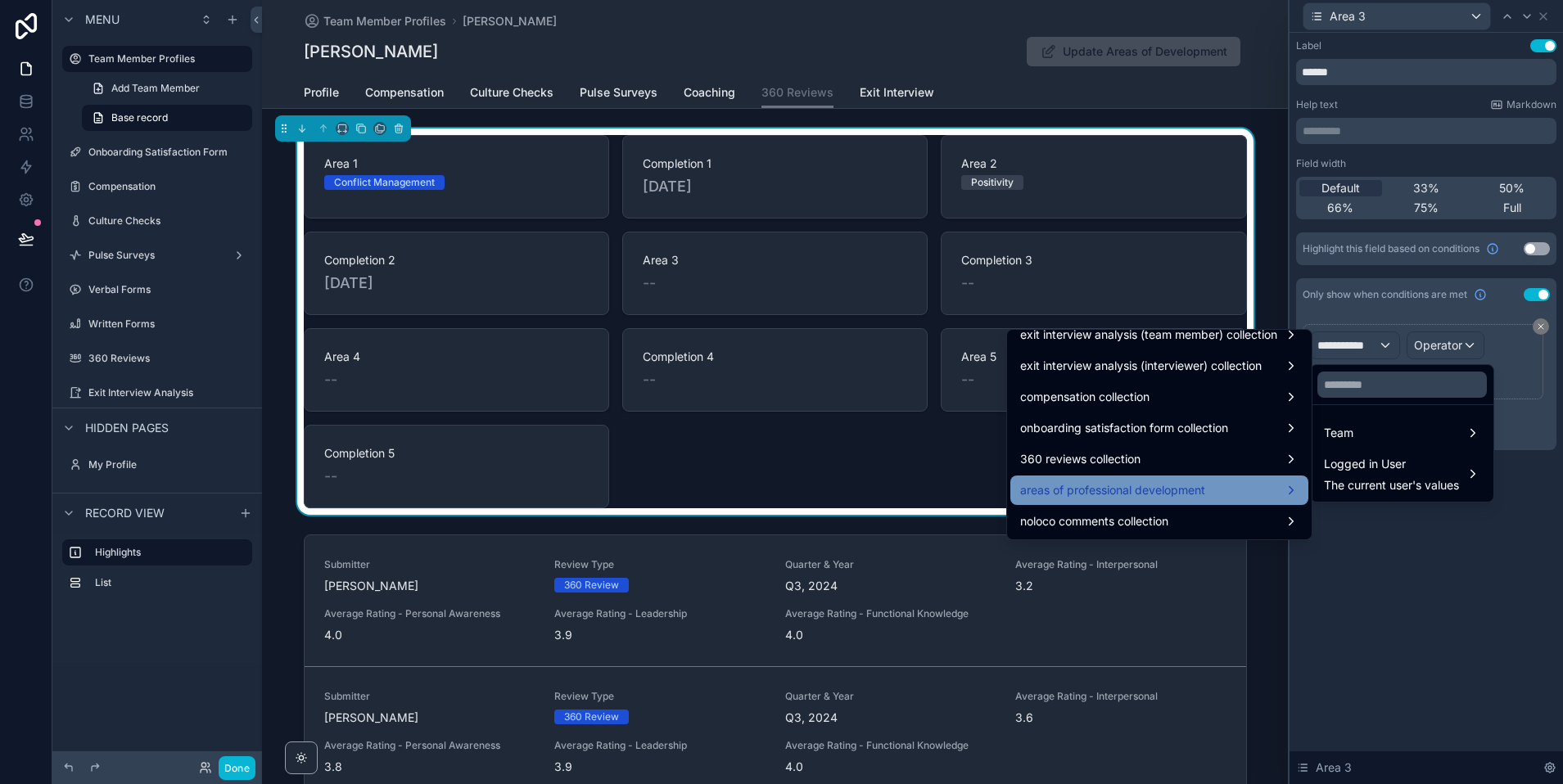
click at [1096, 490] on span "areas of professional development" at bounding box center [1112, 490] width 185 height 19
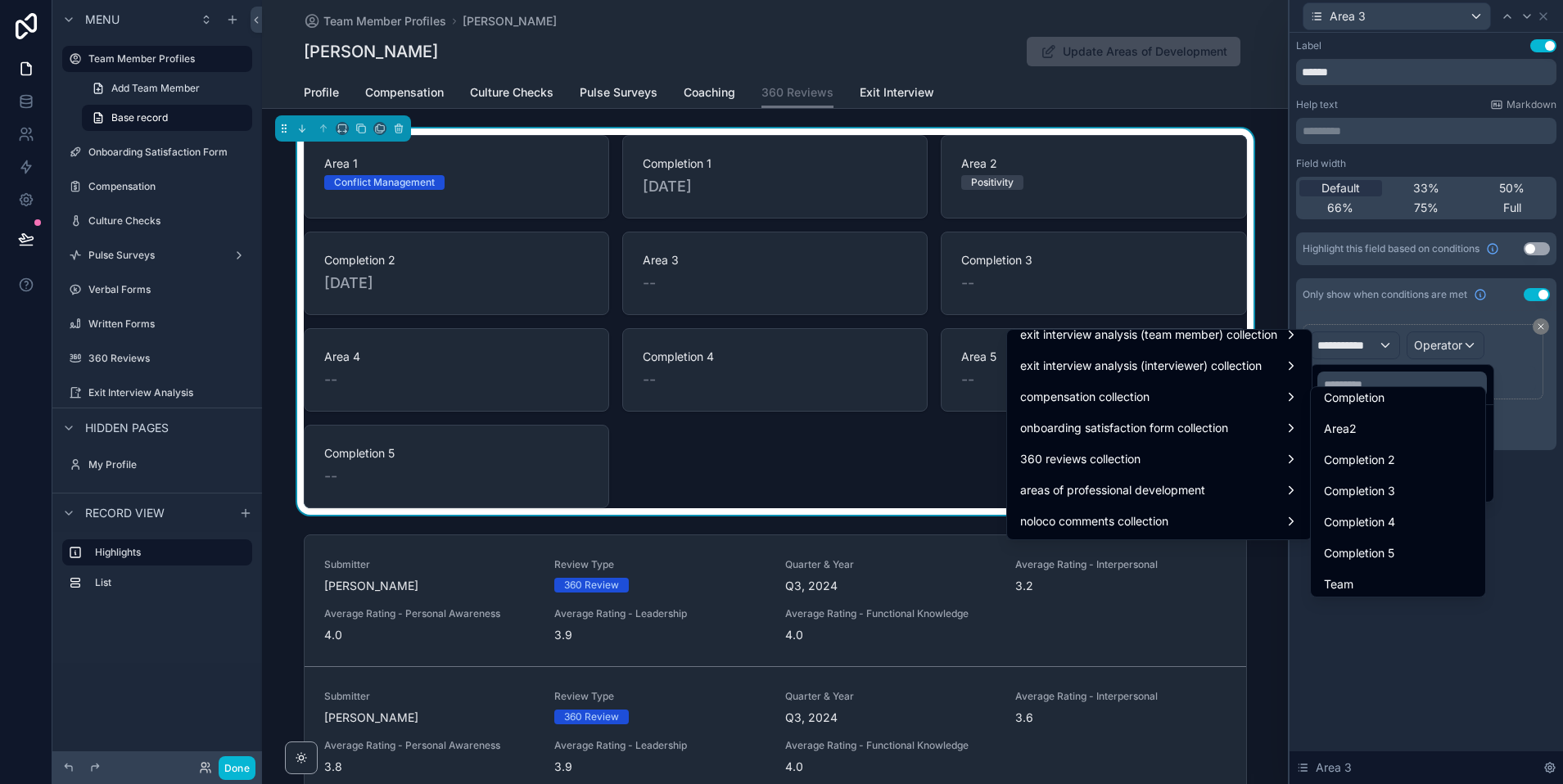
scroll to position [324, 0]
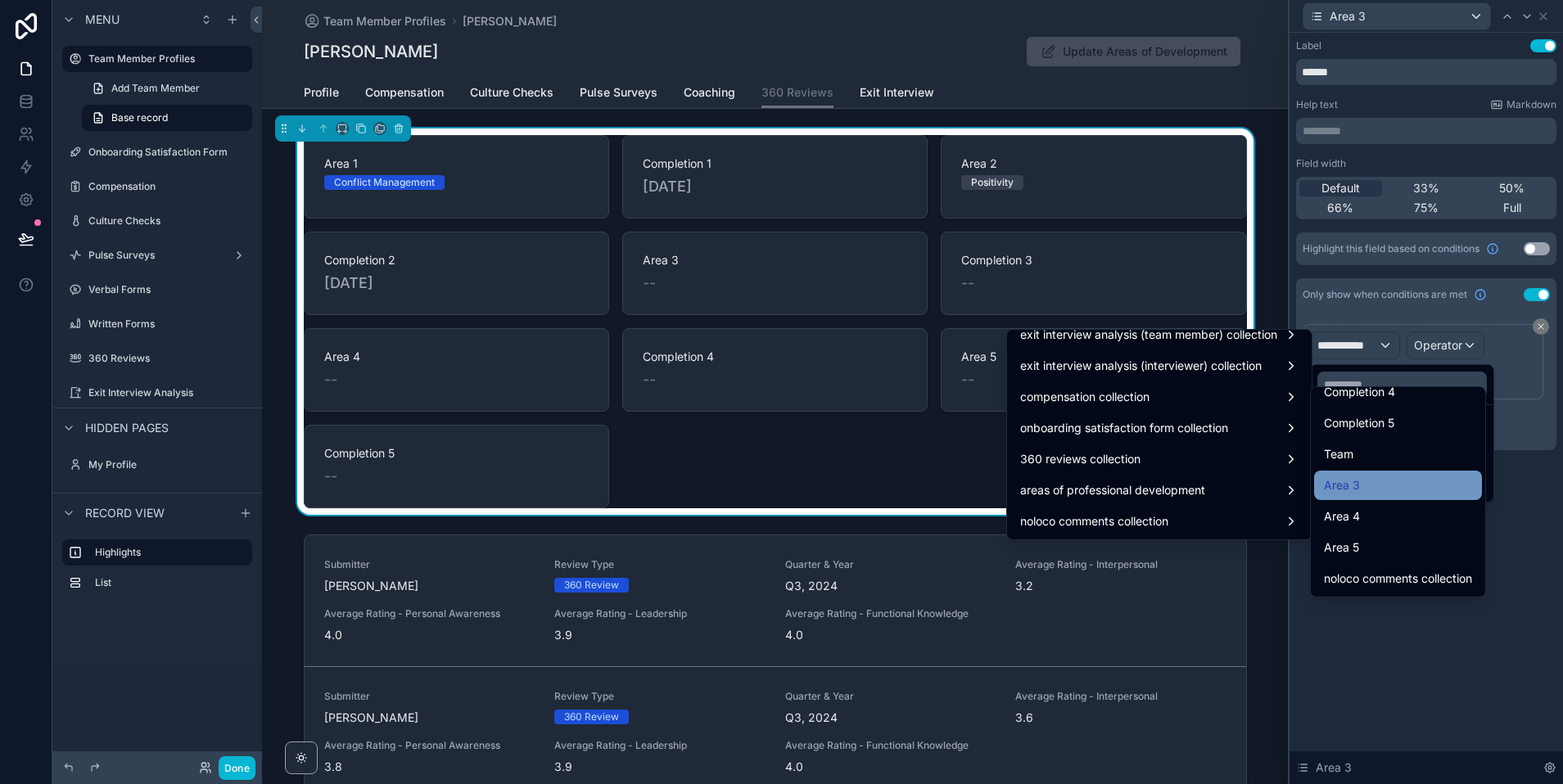
click at [1353, 476] on span "Area 3" at bounding box center [1341, 485] width 36 height 19
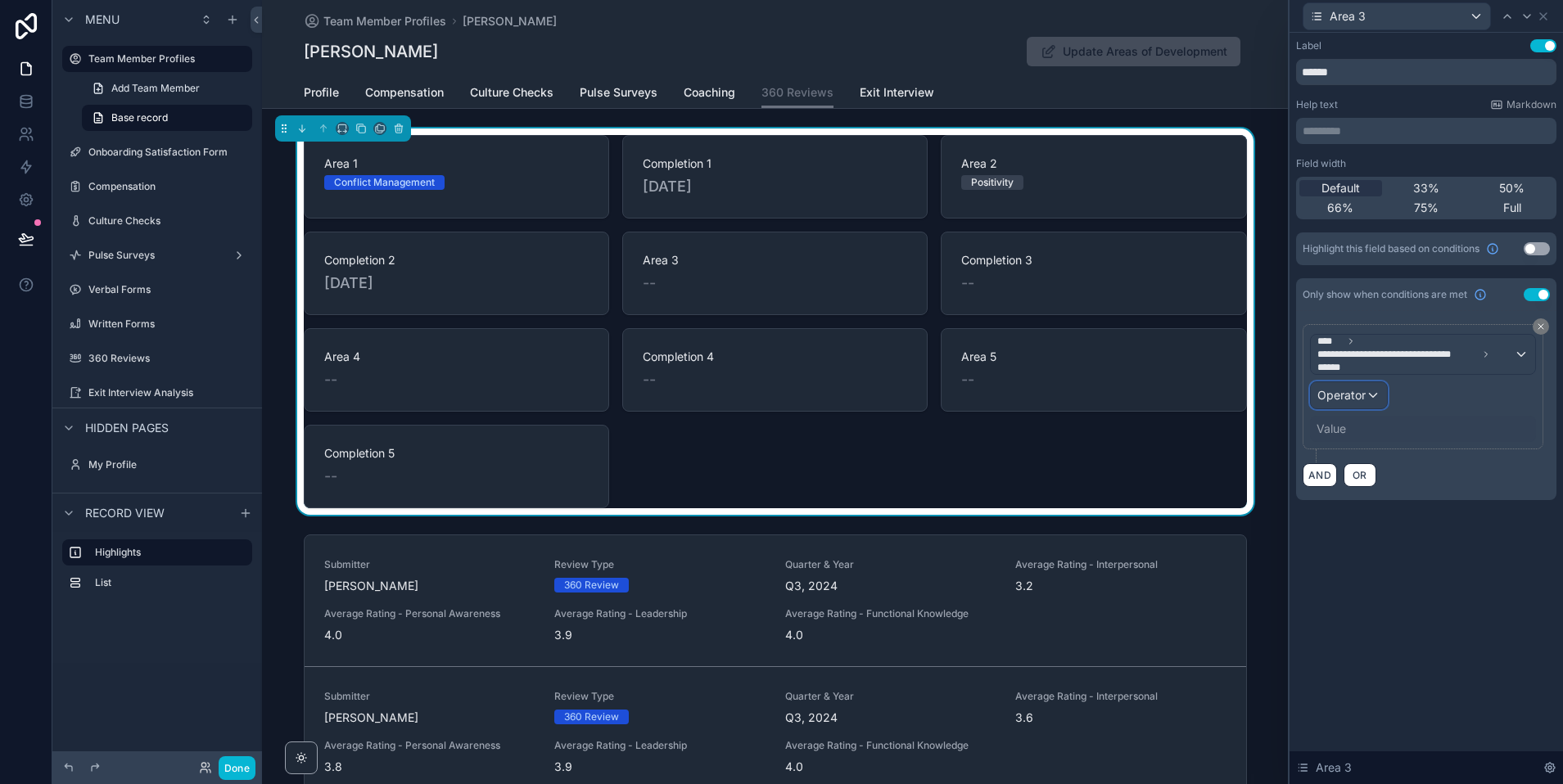
click at [1351, 396] on span "Operator" at bounding box center [1342, 395] width 49 height 14
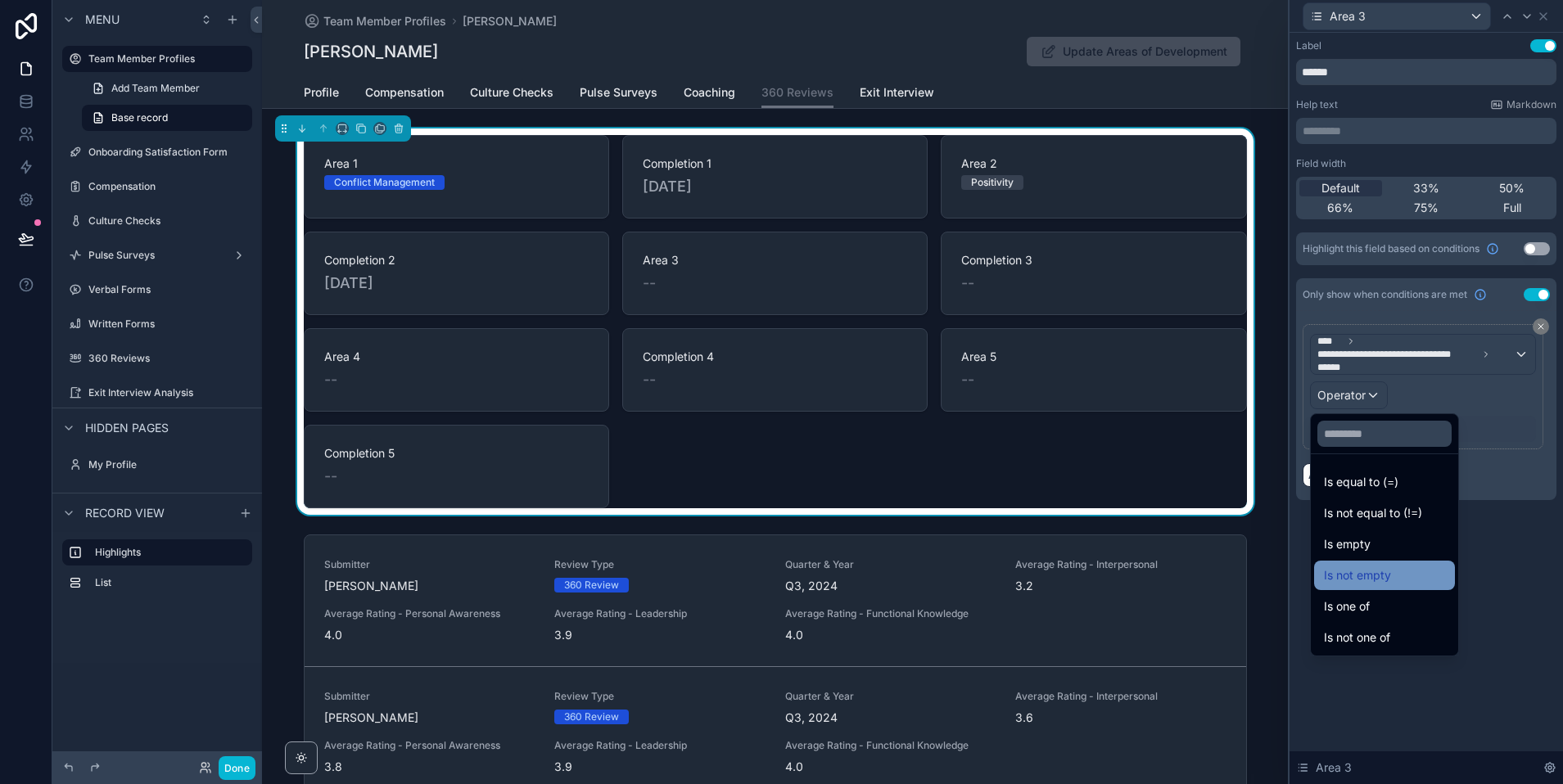
click at [1368, 578] on span "Is not empty" at bounding box center [1357, 575] width 67 height 19
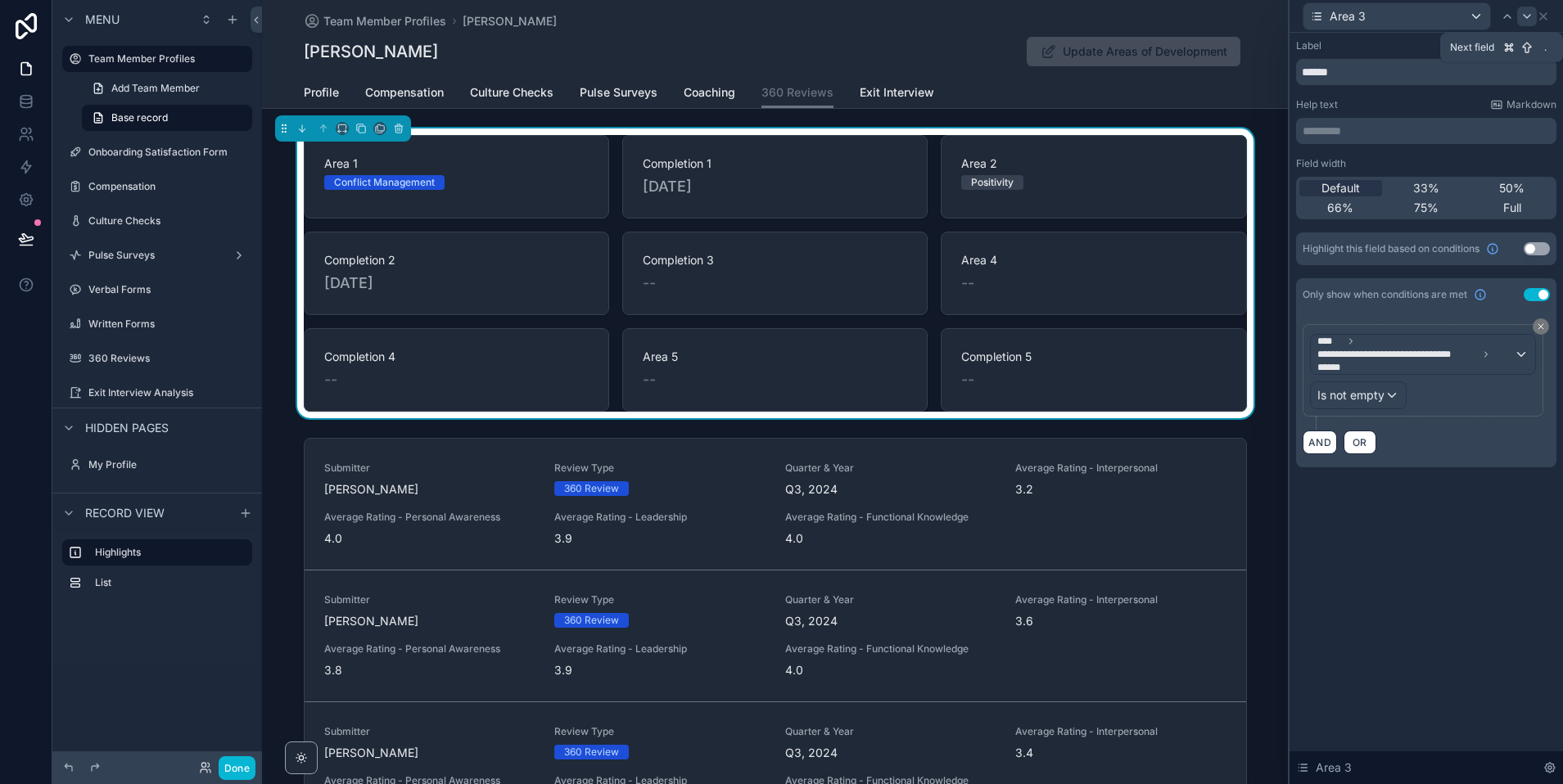
click at [1527, 14] on icon at bounding box center [1526, 16] width 13 height 13
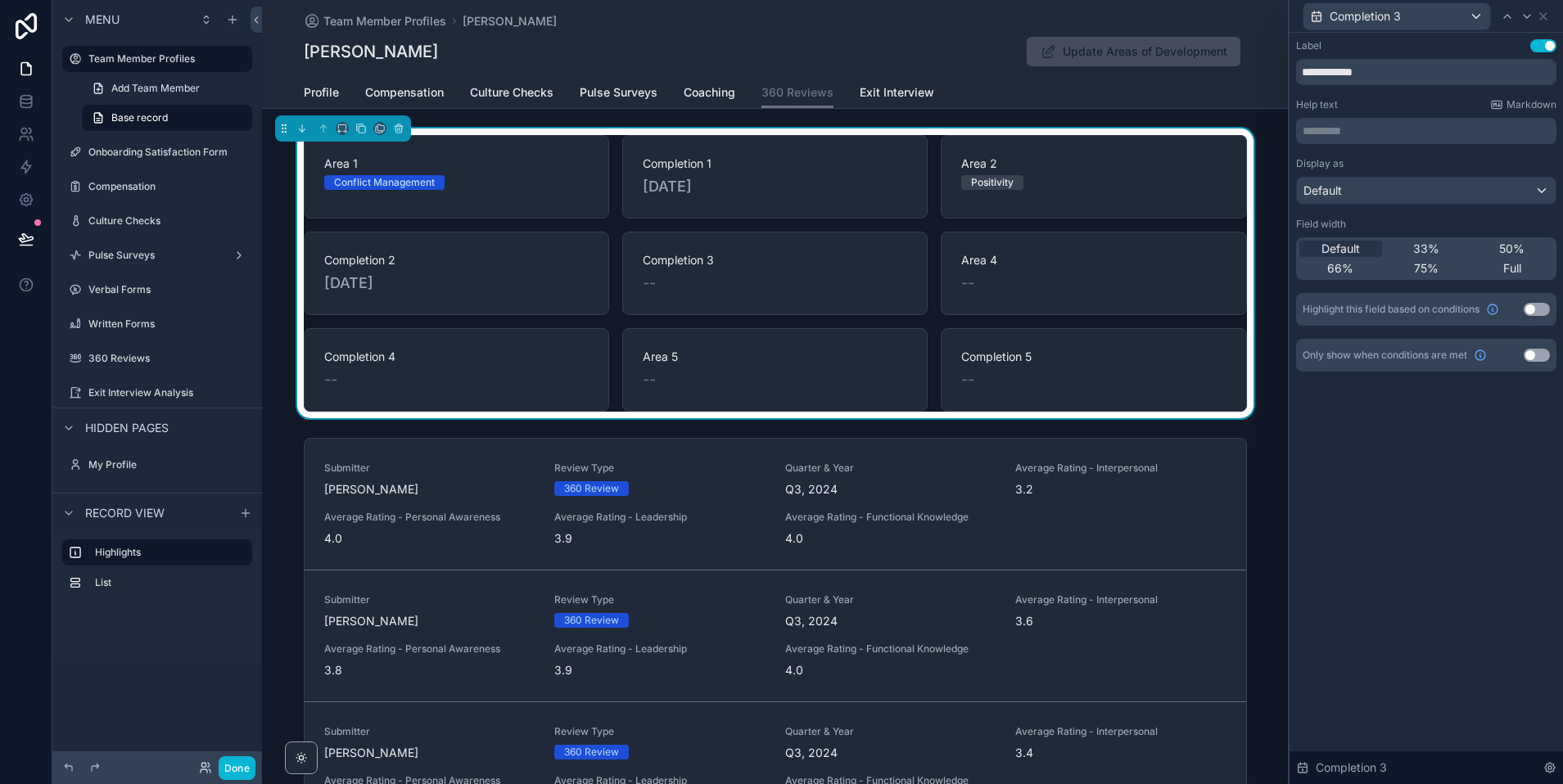
click at [1530, 353] on button "Use setting" at bounding box center [1537, 354] width 26 height 13
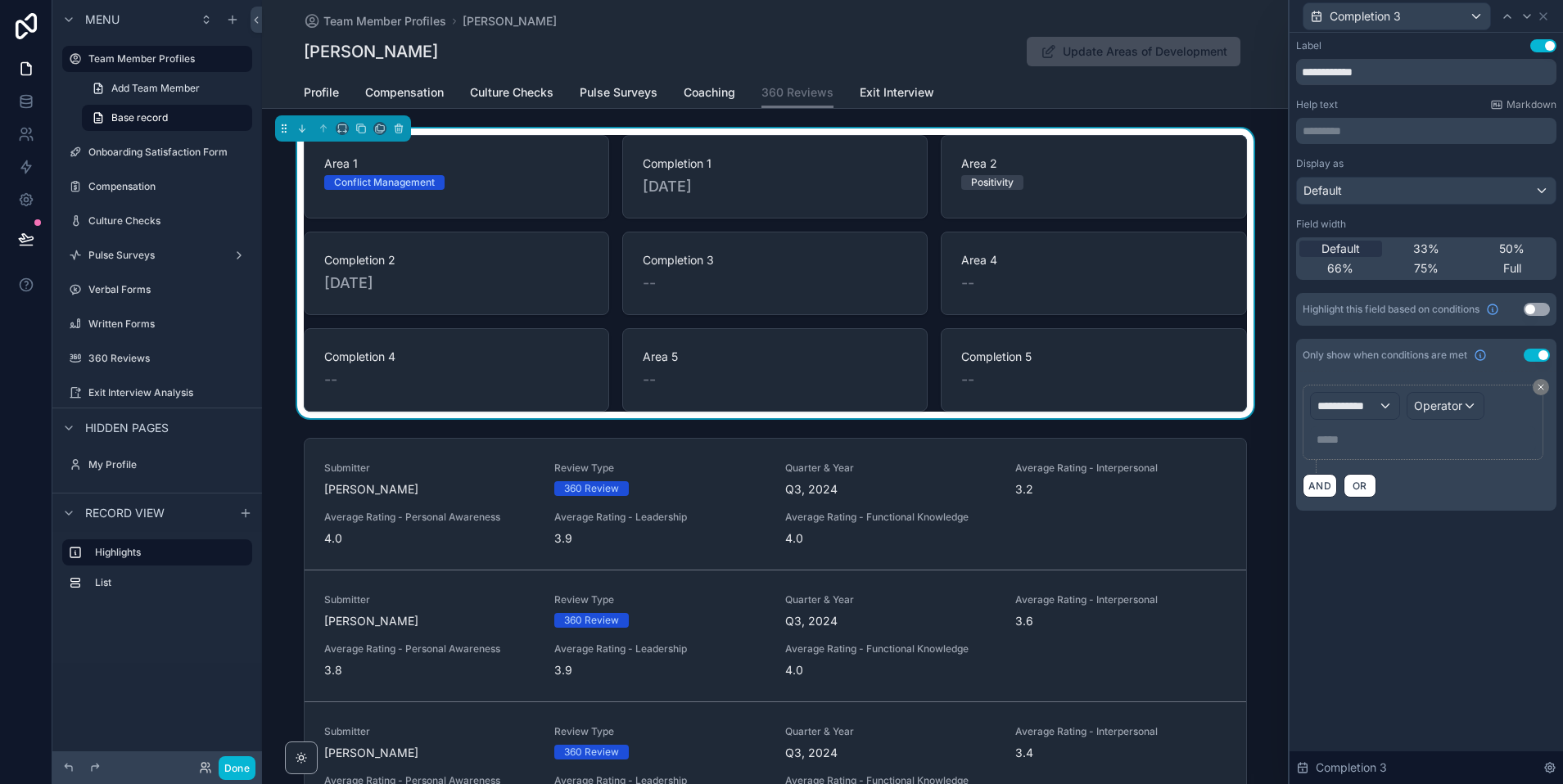
click at [1327, 379] on div "**********" at bounding box center [1427, 441] width 261 height 139
click at [1339, 406] on span "**********" at bounding box center [1348, 406] width 60 height 17
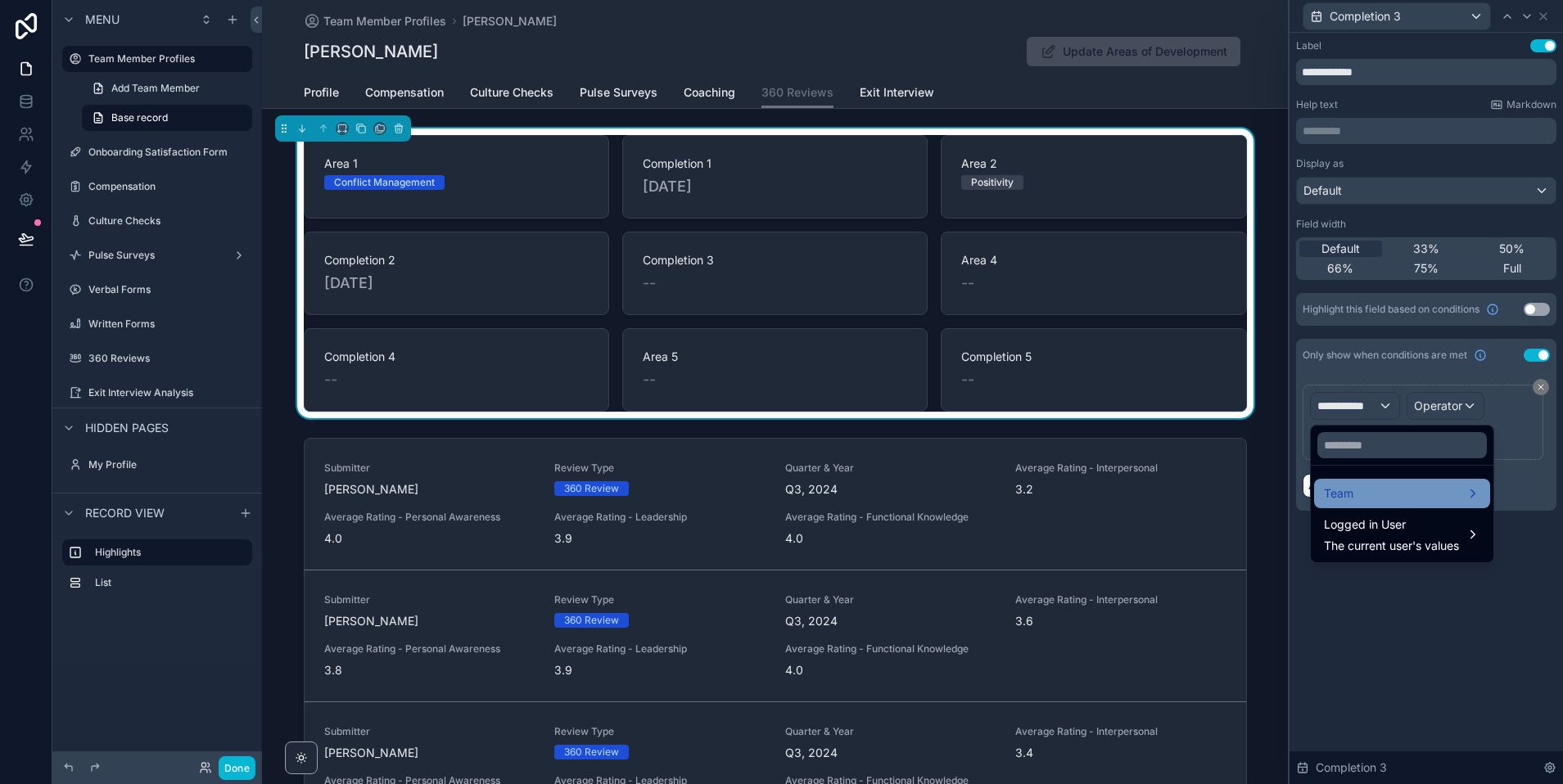
click at [1362, 496] on div "Team" at bounding box center [1401, 493] width 157 height 19
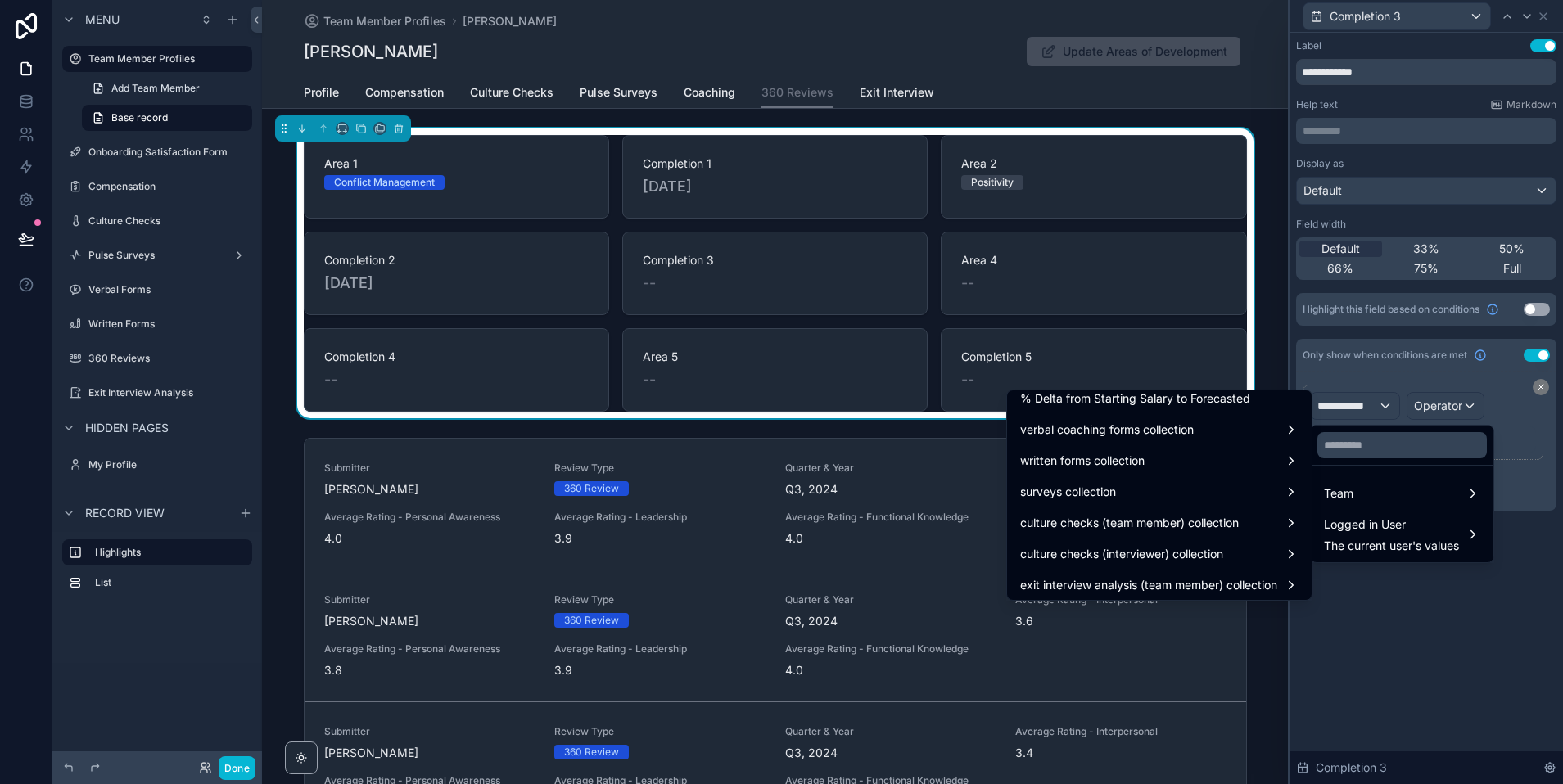
scroll to position [1350, 0]
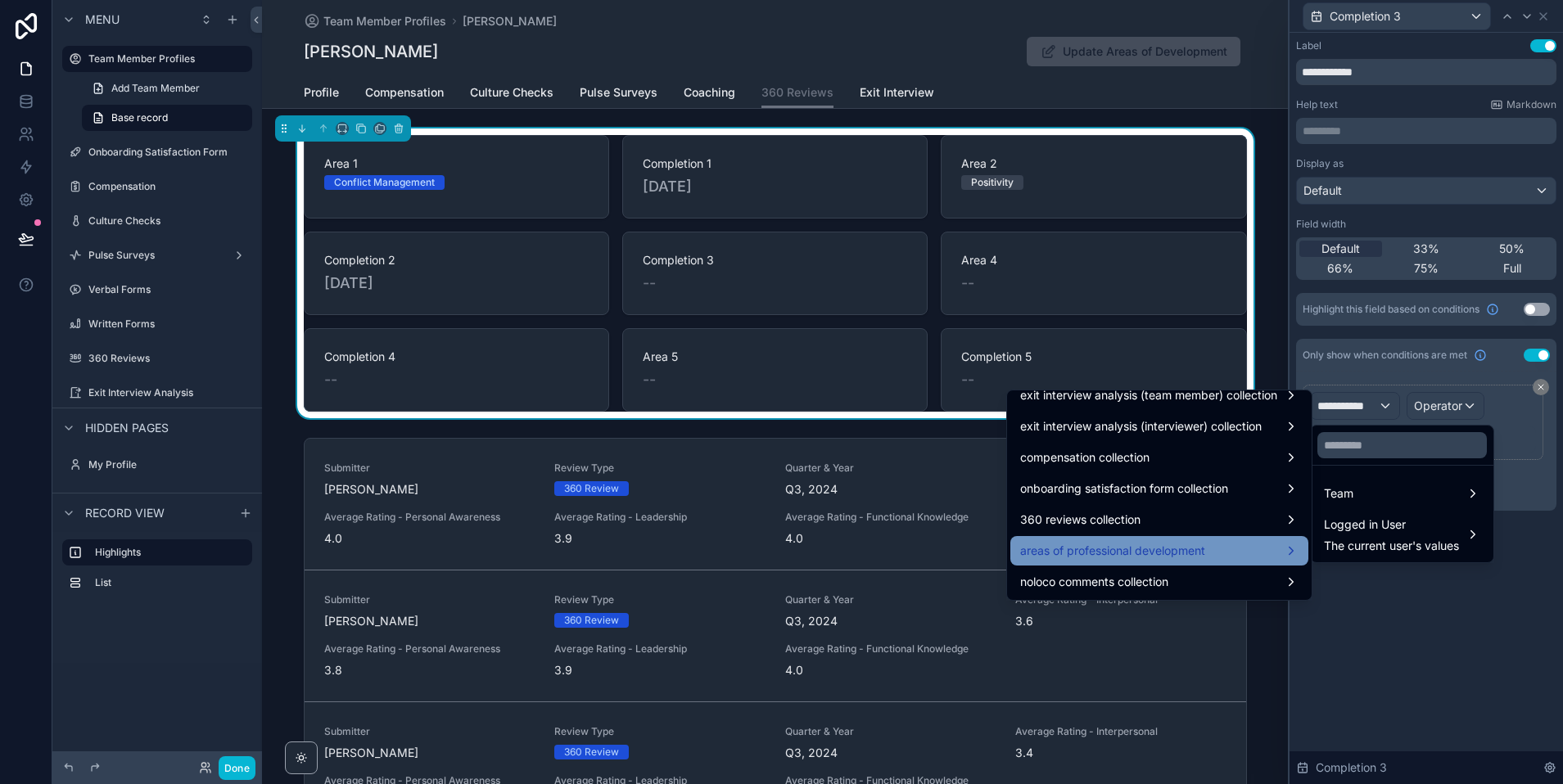
click at [1110, 559] on span "areas of professional development" at bounding box center [1112, 551] width 185 height 19
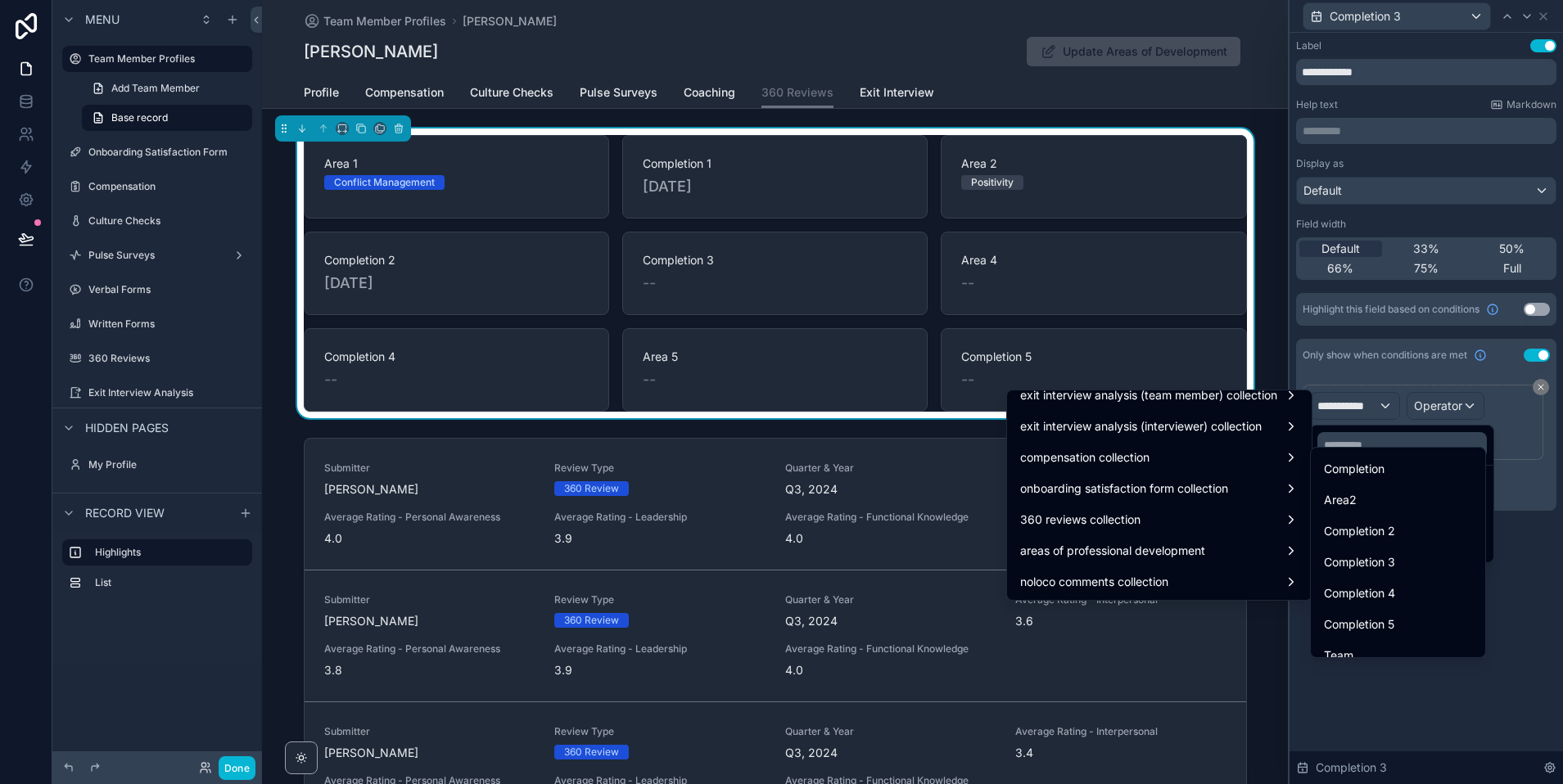
scroll to position [188, 0]
click at [1377, 555] on span "Completion 3" at bounding box center [1359, 558] width 71 height 19
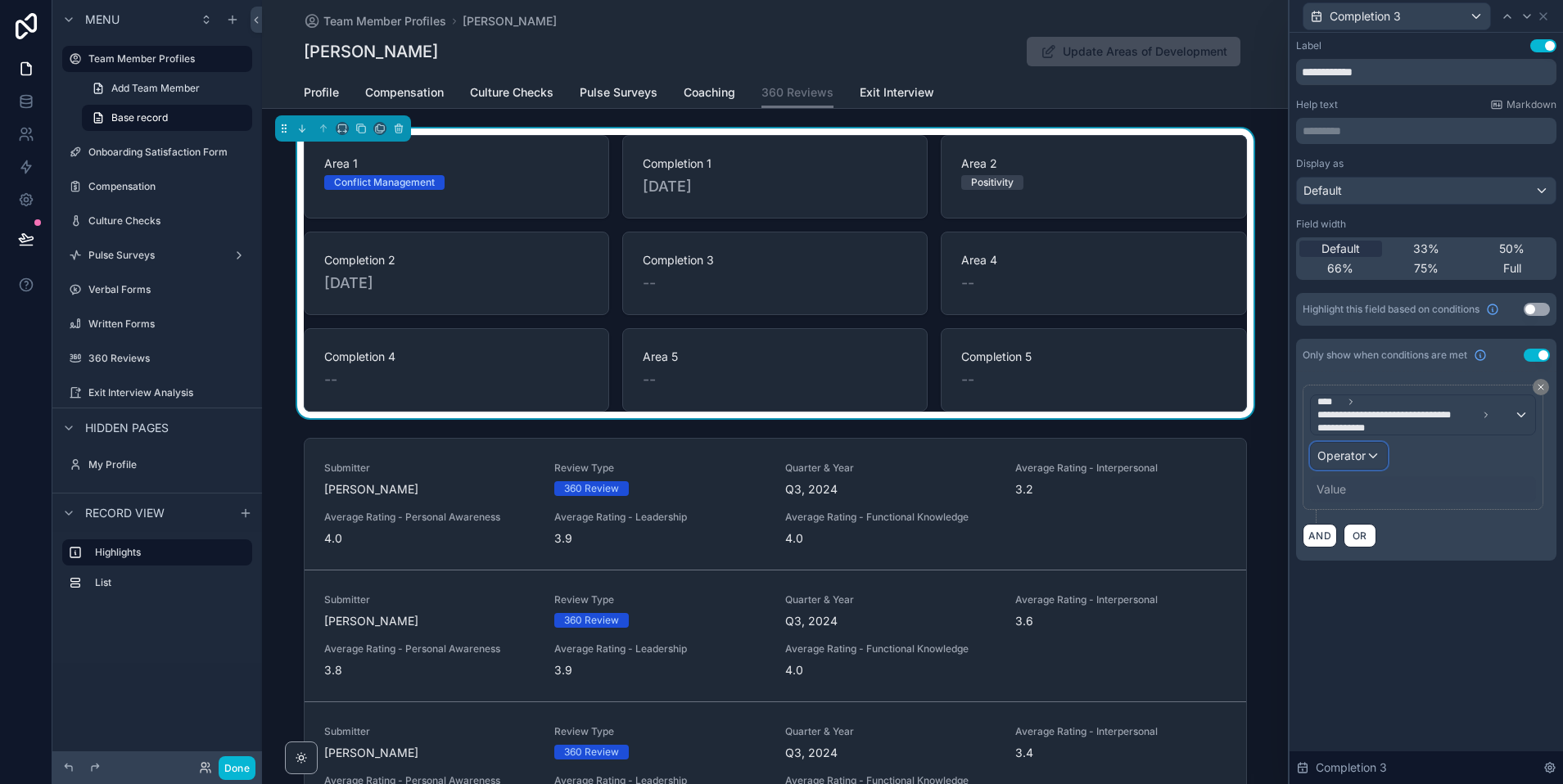
click at [1369, 465] on div "Operator" at bounding box center [1349, 455] width 76 height 26
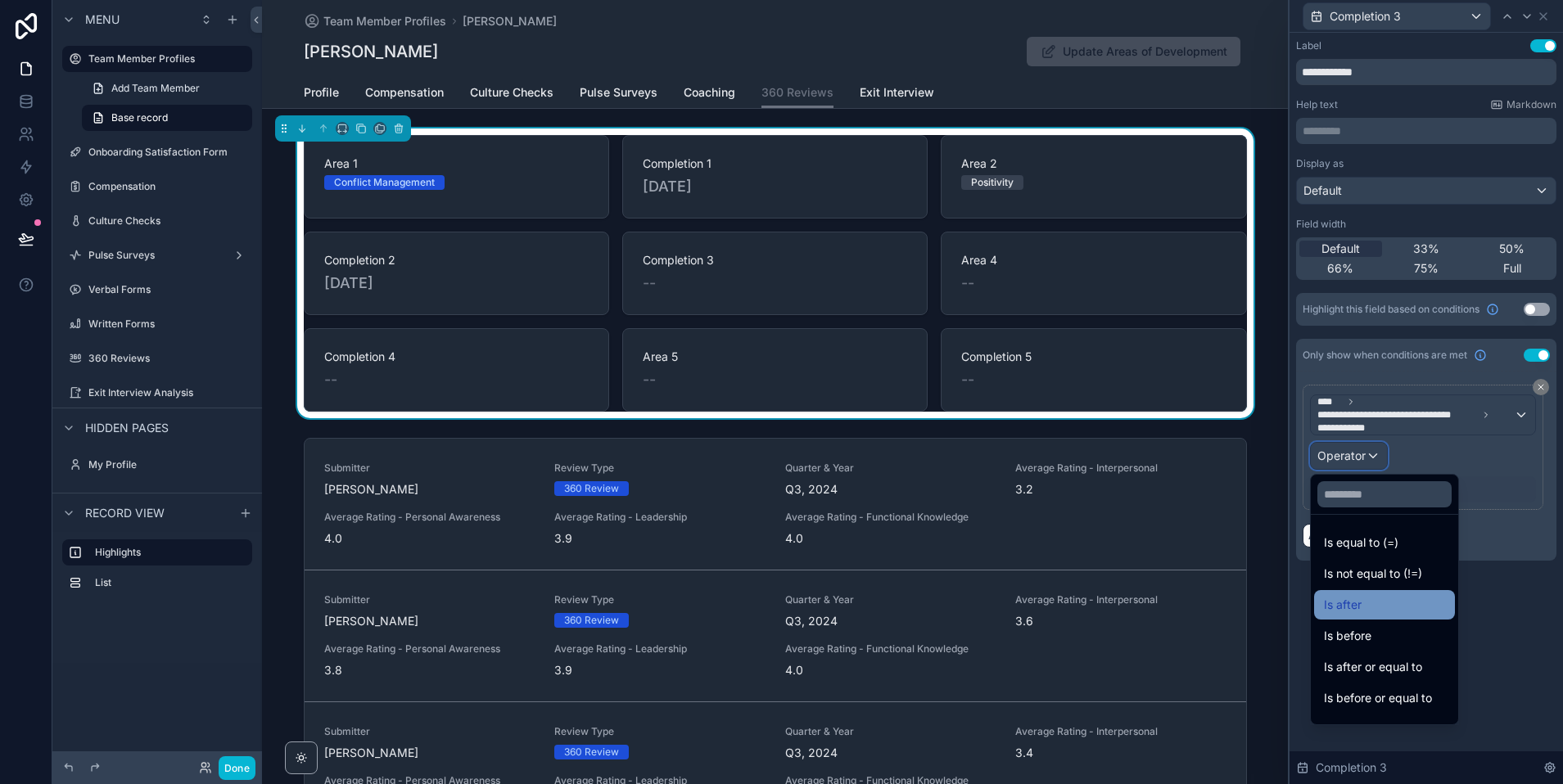
scroll to position [54, 0]
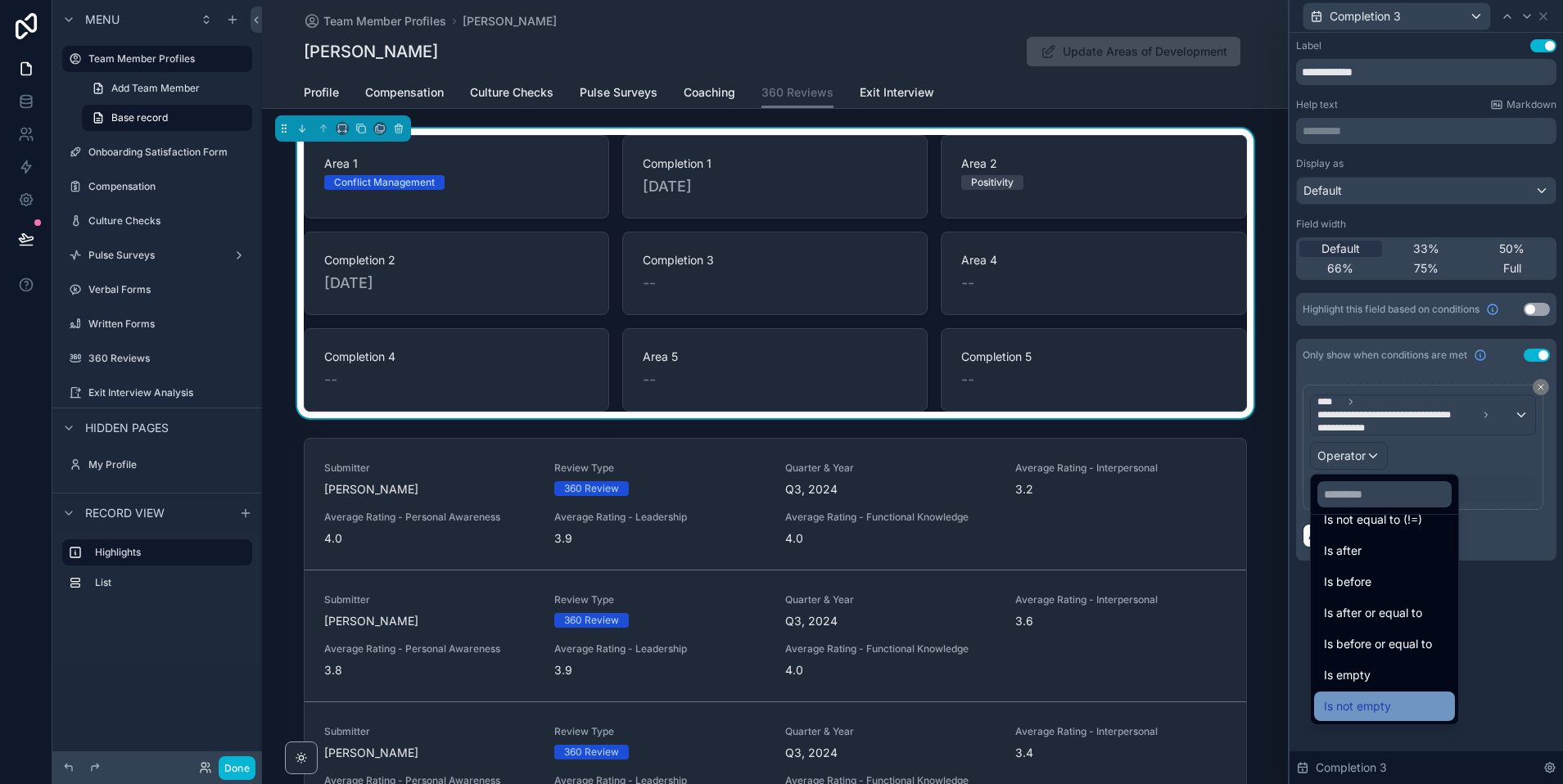
click at [1360, 703] on span "Is not empty" at bounding box center [1357, 706] width 67 height 19
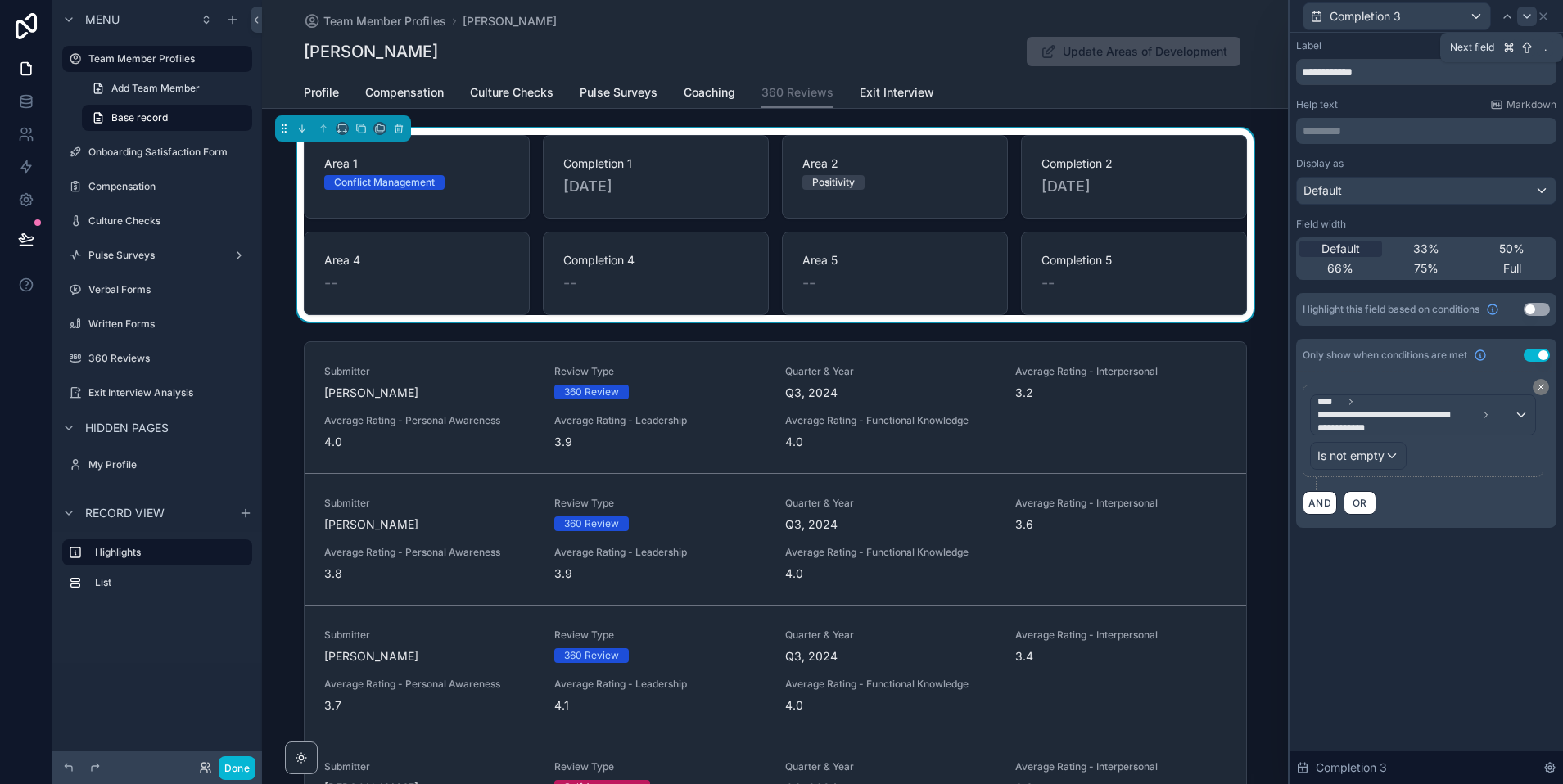
click at [1519, 18] on div at bounding box center [1527, 17] width 19 height 19
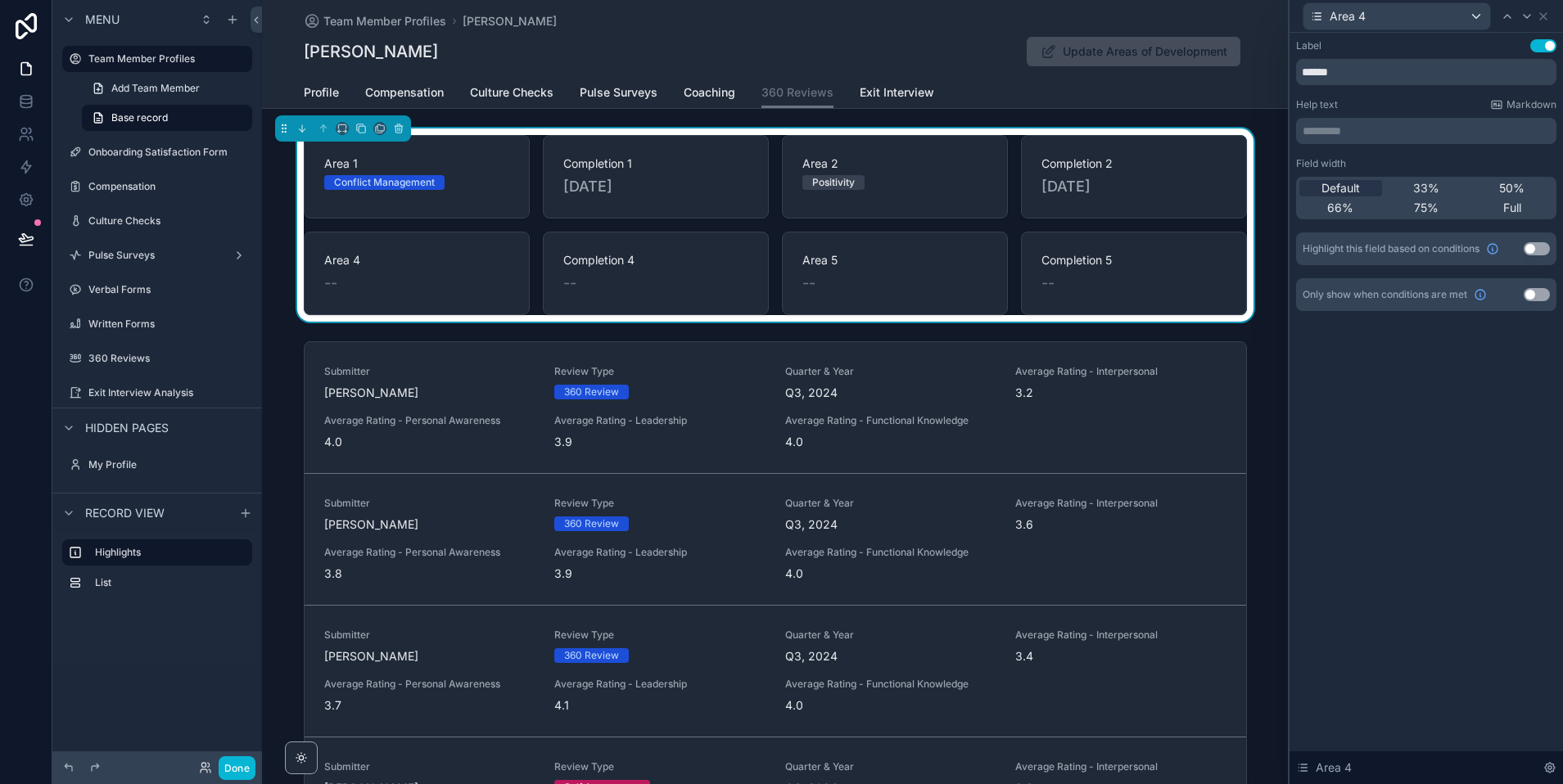
click at [1537, 291] on button "Use setting" at bounding box center [1537, 294] width 26 height 13
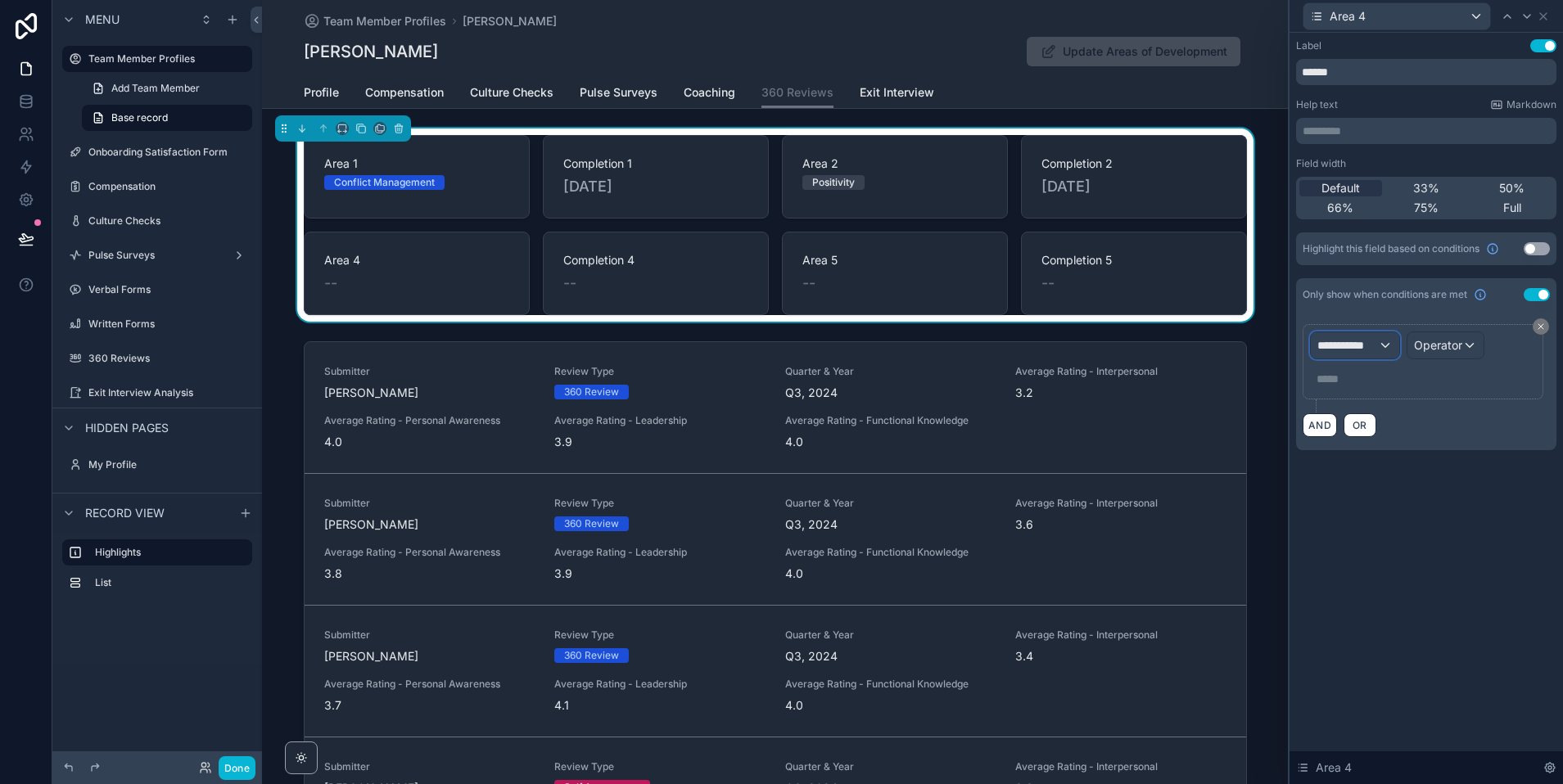
click at [1375, 342] on span "**********" at bounding box center [1348, 345] width 60 height 17
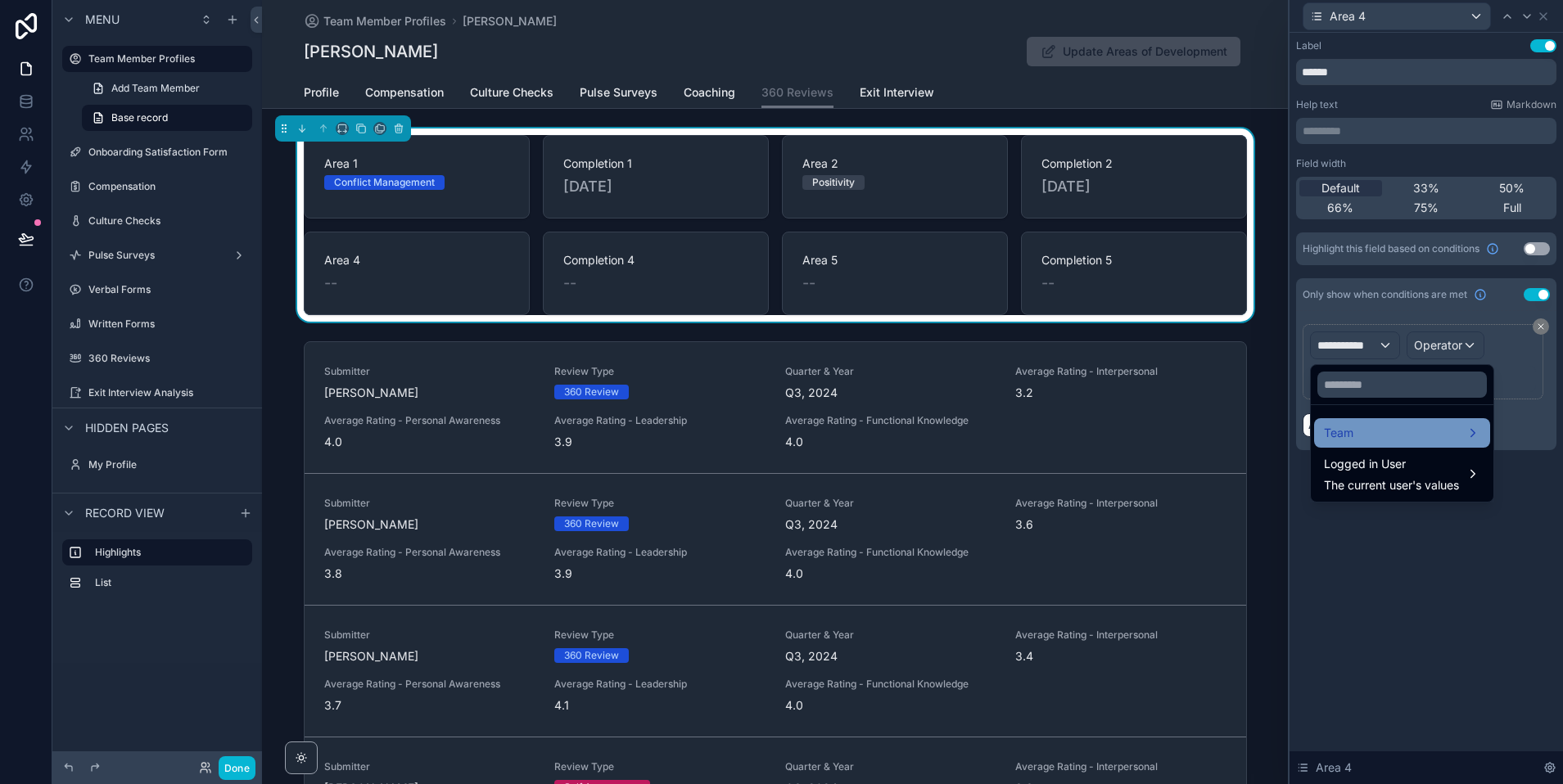
click at [1374, 435] on div "Team" at bounding box center [1401, 433] width 157 height 19
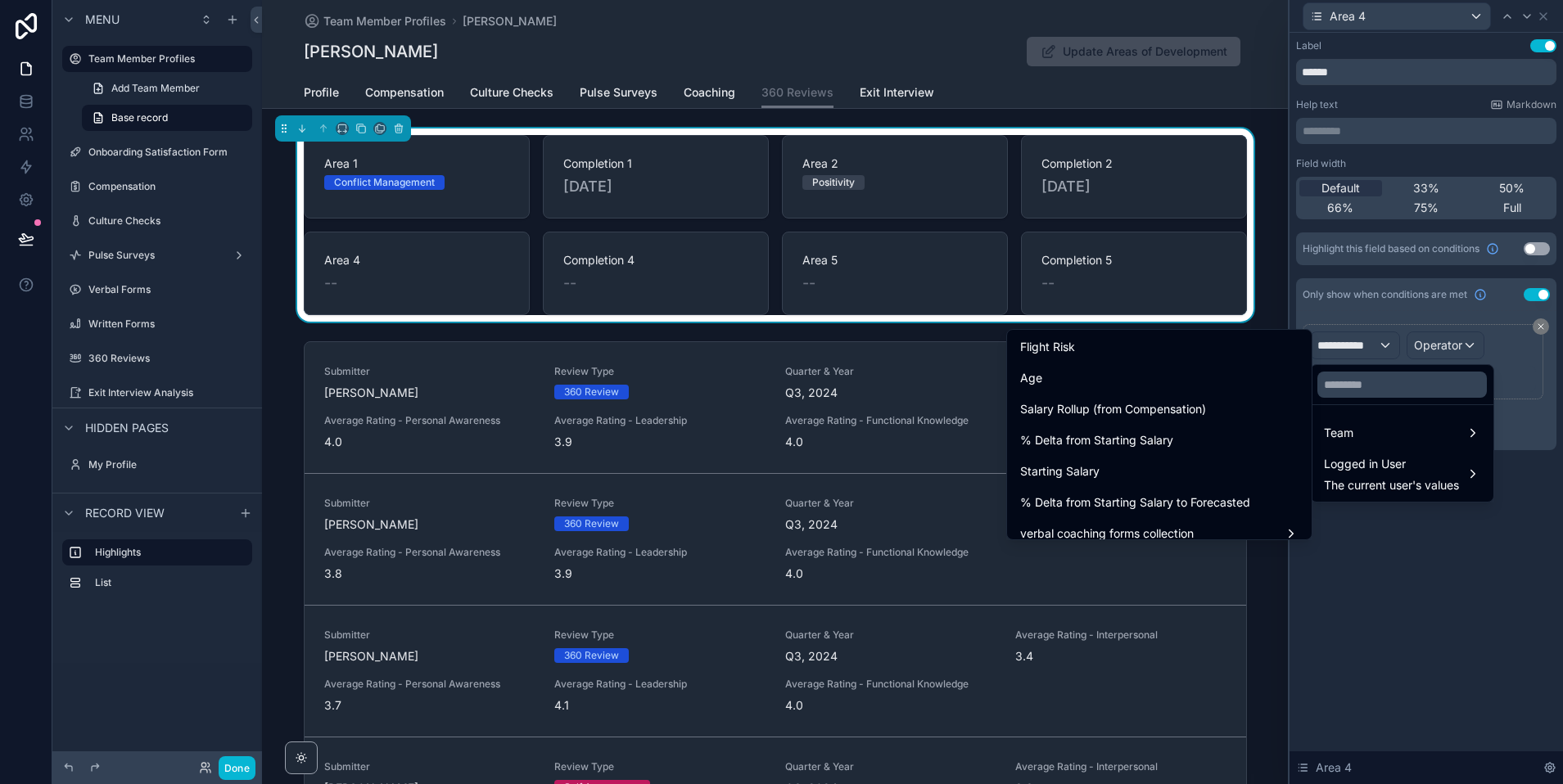
scroll to position [1350, 0]
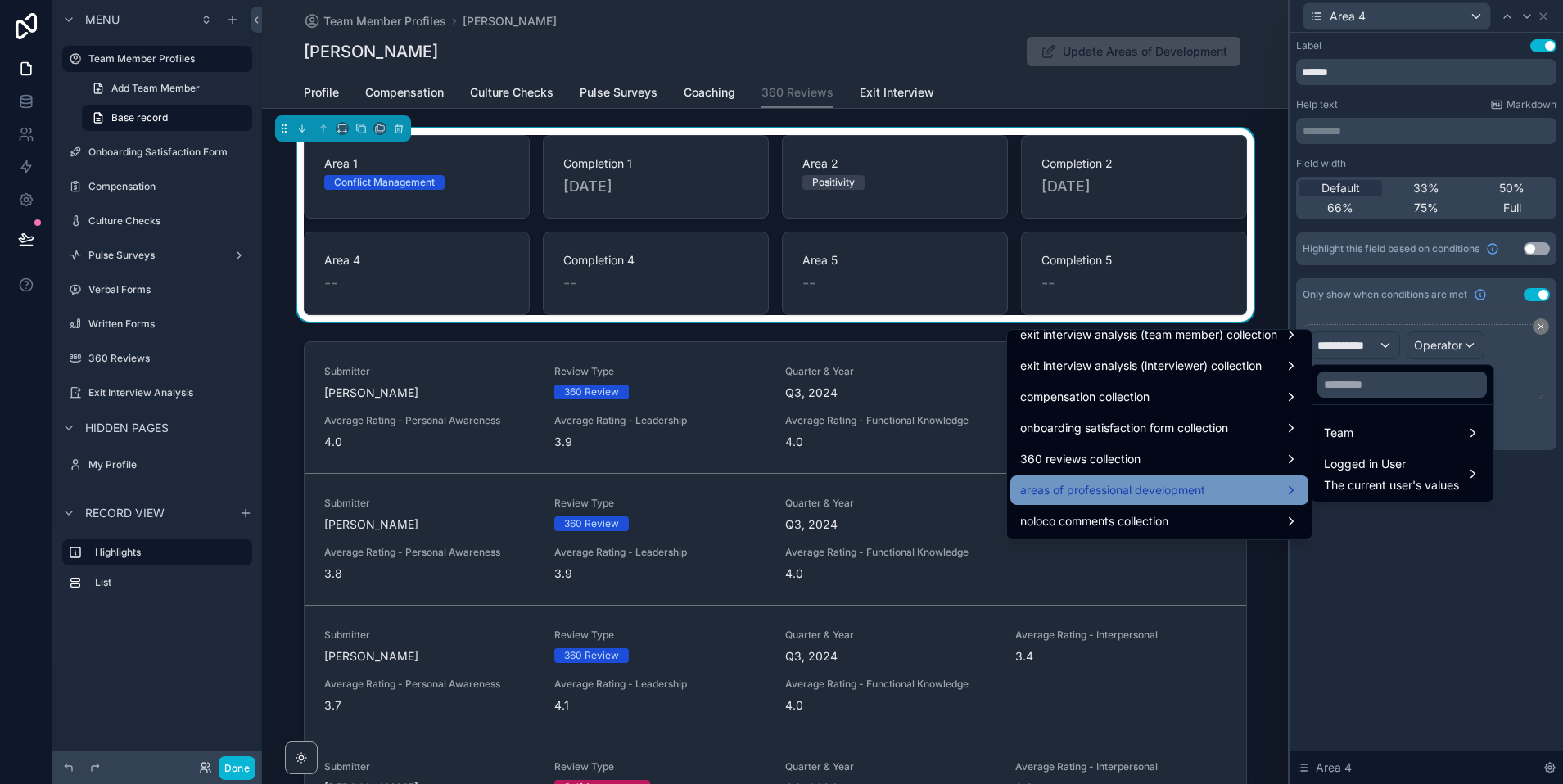
click at [1122, 495] on span "areas of professional development" at bounding box center [1112, 490] width 185 height 19
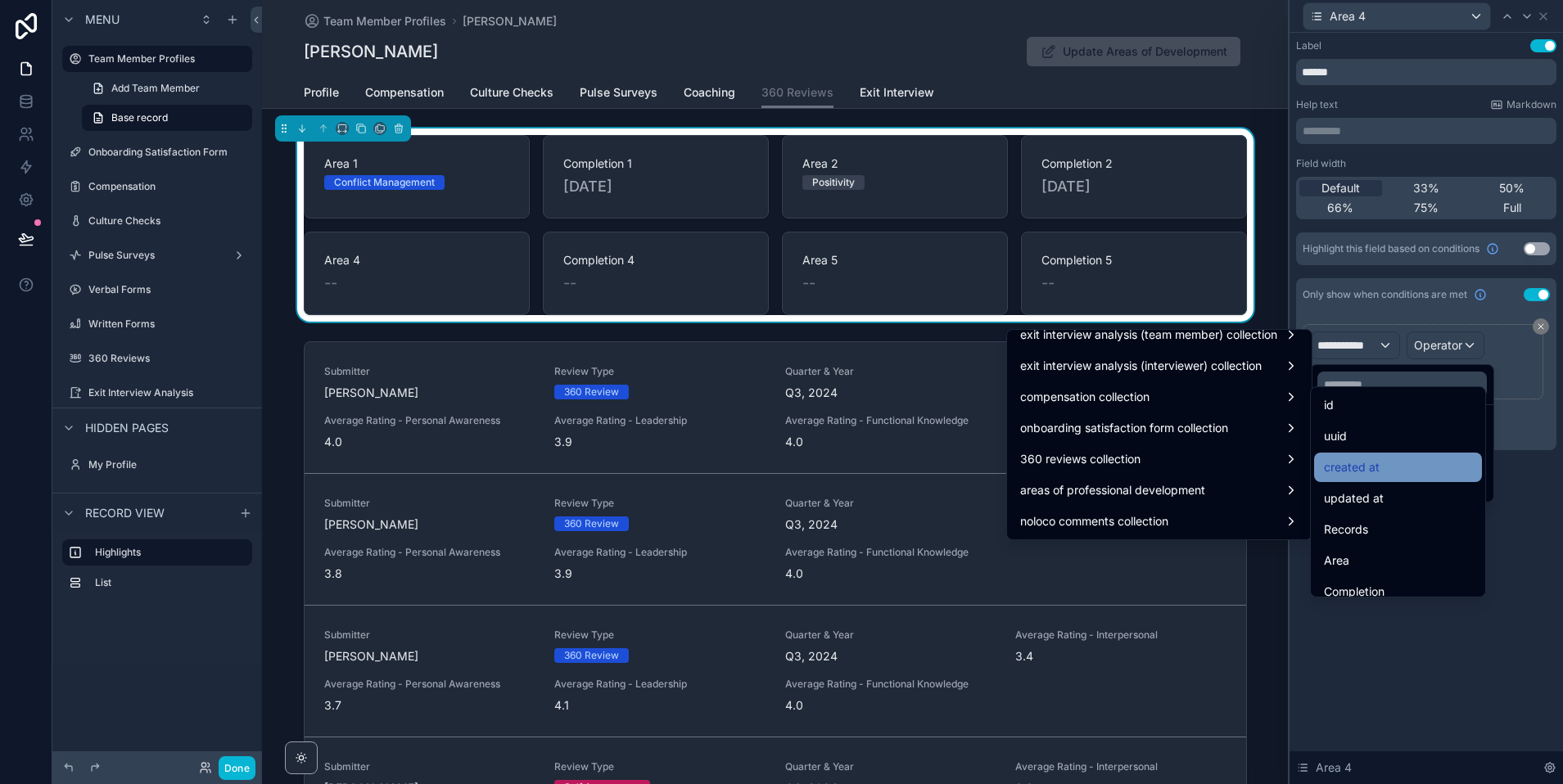
scroll to position [324, 0]
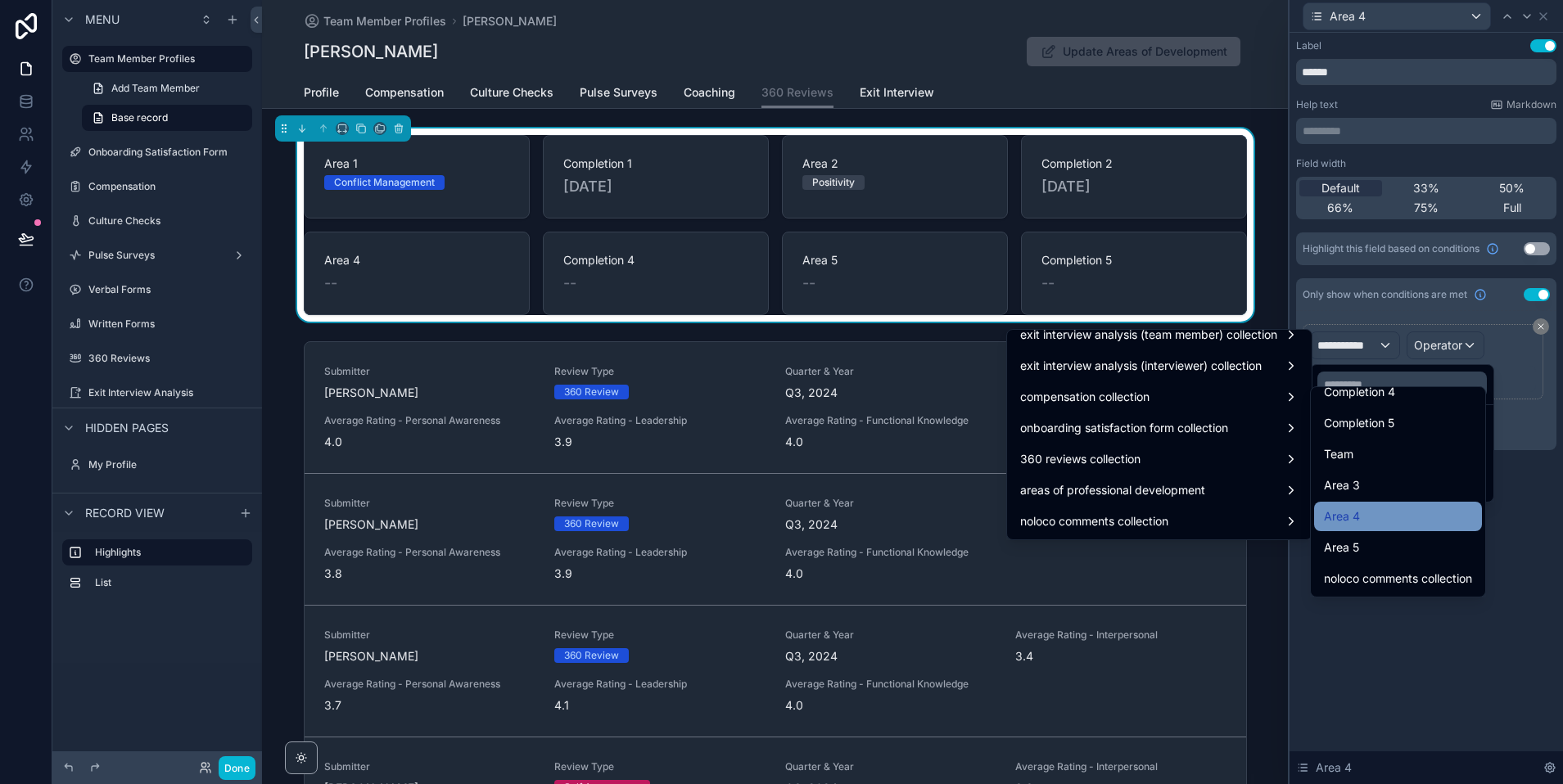
click at [1369, 509] on div "Area 4" at bounding box center [1398, 517] width 148 height 19
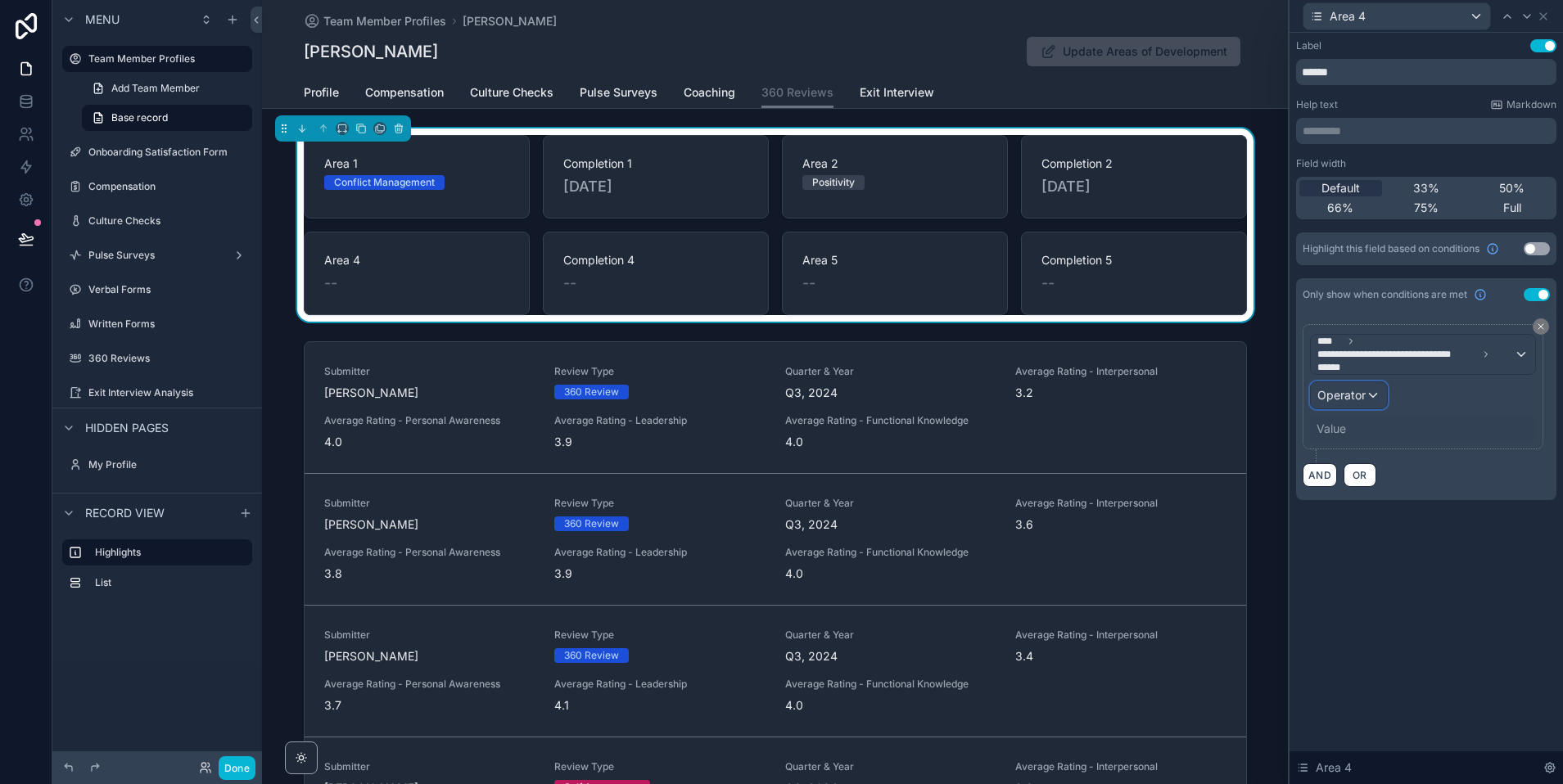
click at [1354, 396] on span "Operator" at bounding box center [1342, 395] width 49 height 14
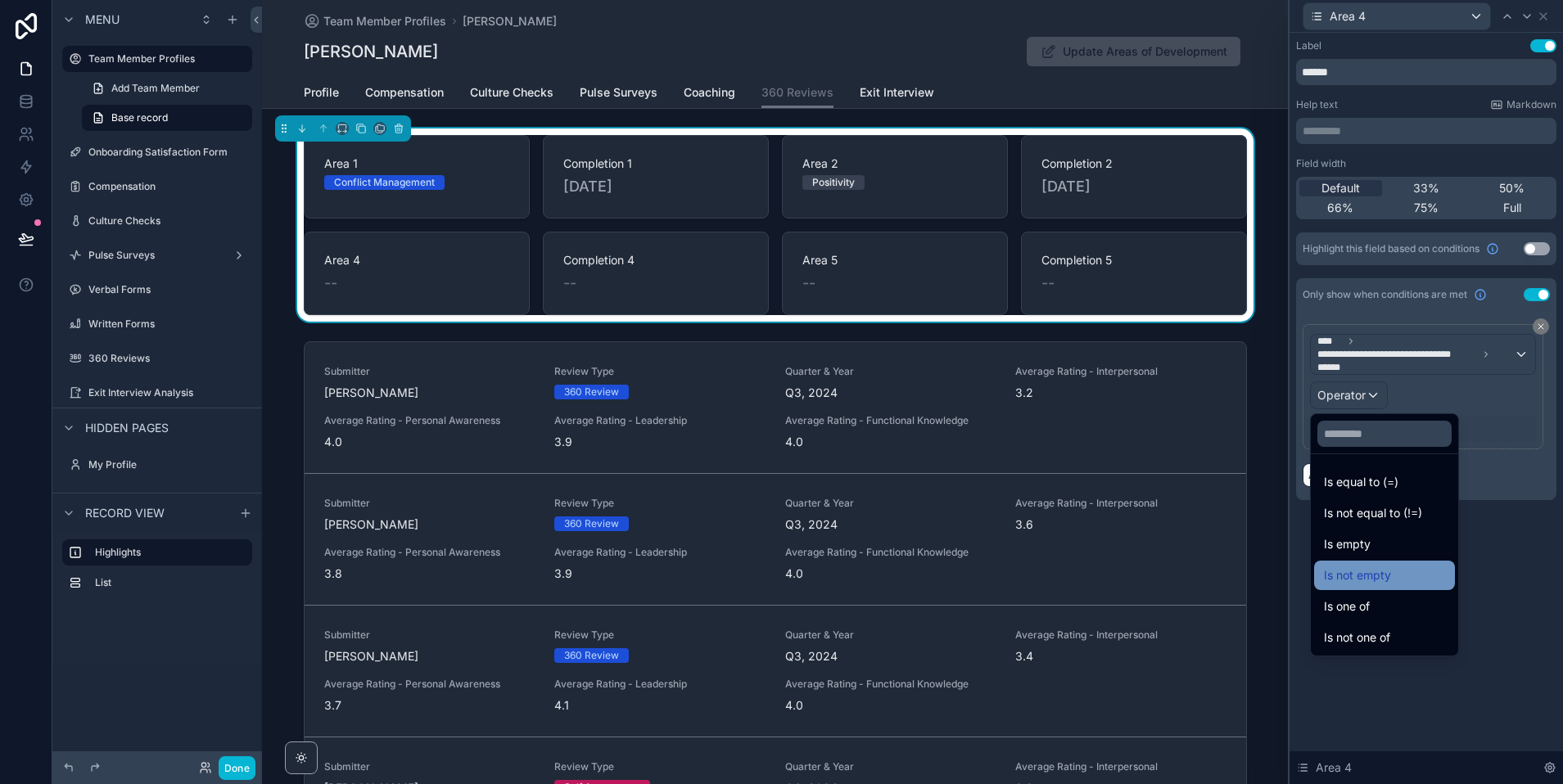
click at [1363, 575] on span "Is not empty" at bounding box center [1357, 575] width 67 height 19
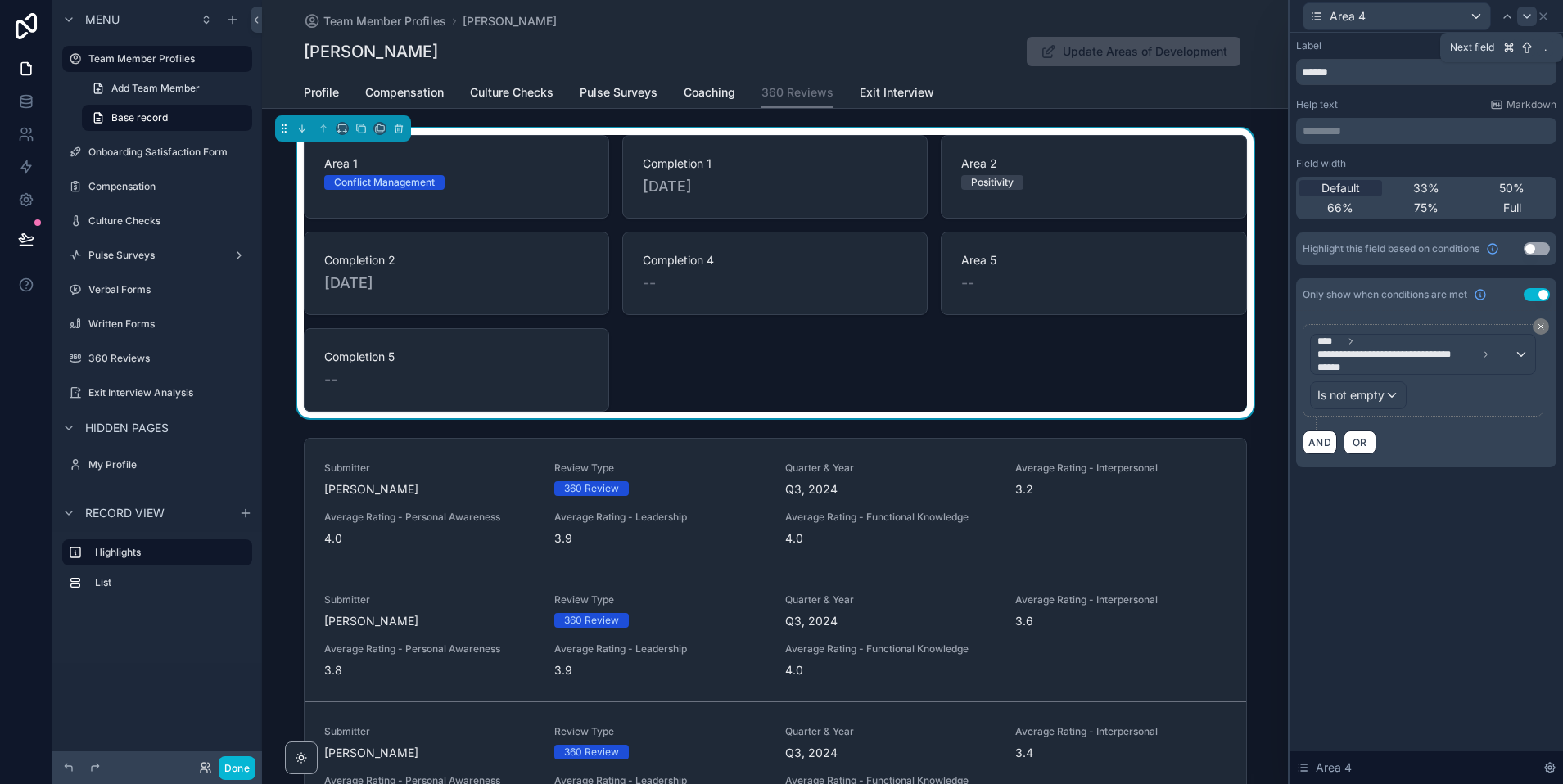
click at [1526, 18] on icon at bounding box center [1527, 16] width 7 height 3
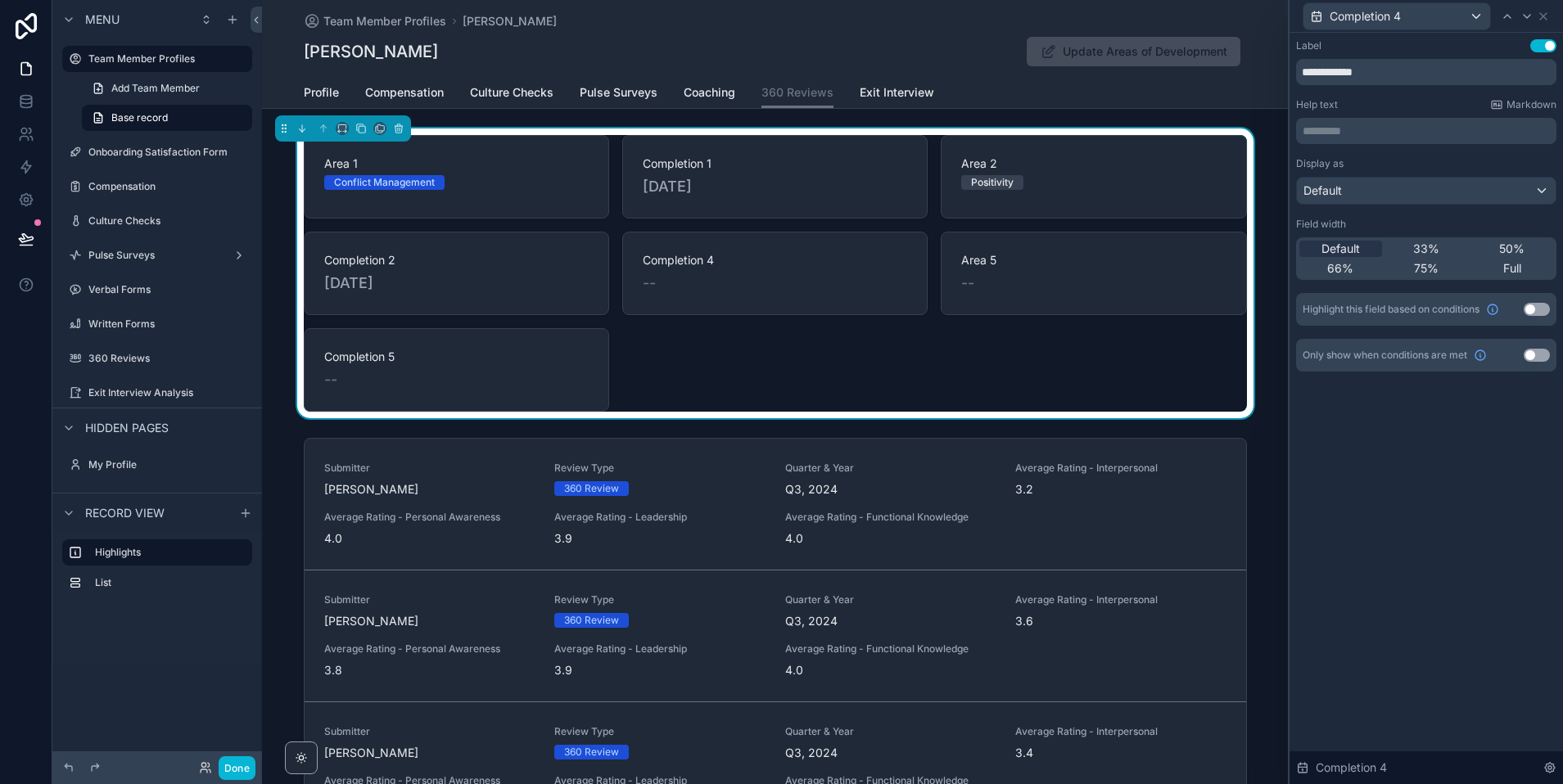
drag, startPoint x: 1536, startPoint y: 353, endPoint x: 1525, endPoint y: 355, distance: 11.2
click at [1536, 353] on button "Use setting" at bounding box center [1537, 354] width 26 height 13
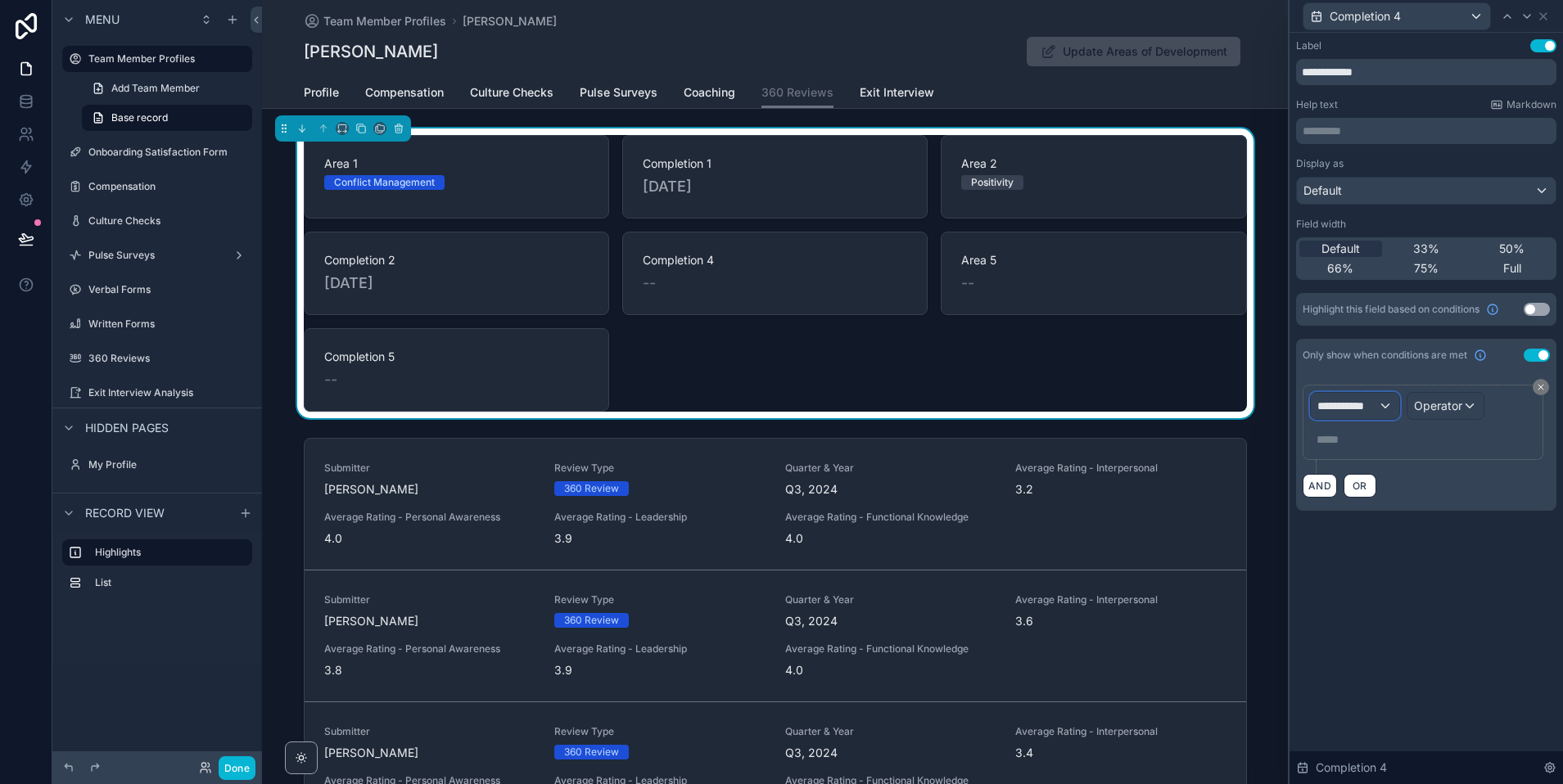
click at [1382, 410] on div "**********" at bounding box center [1355, 406] width 89 height 26
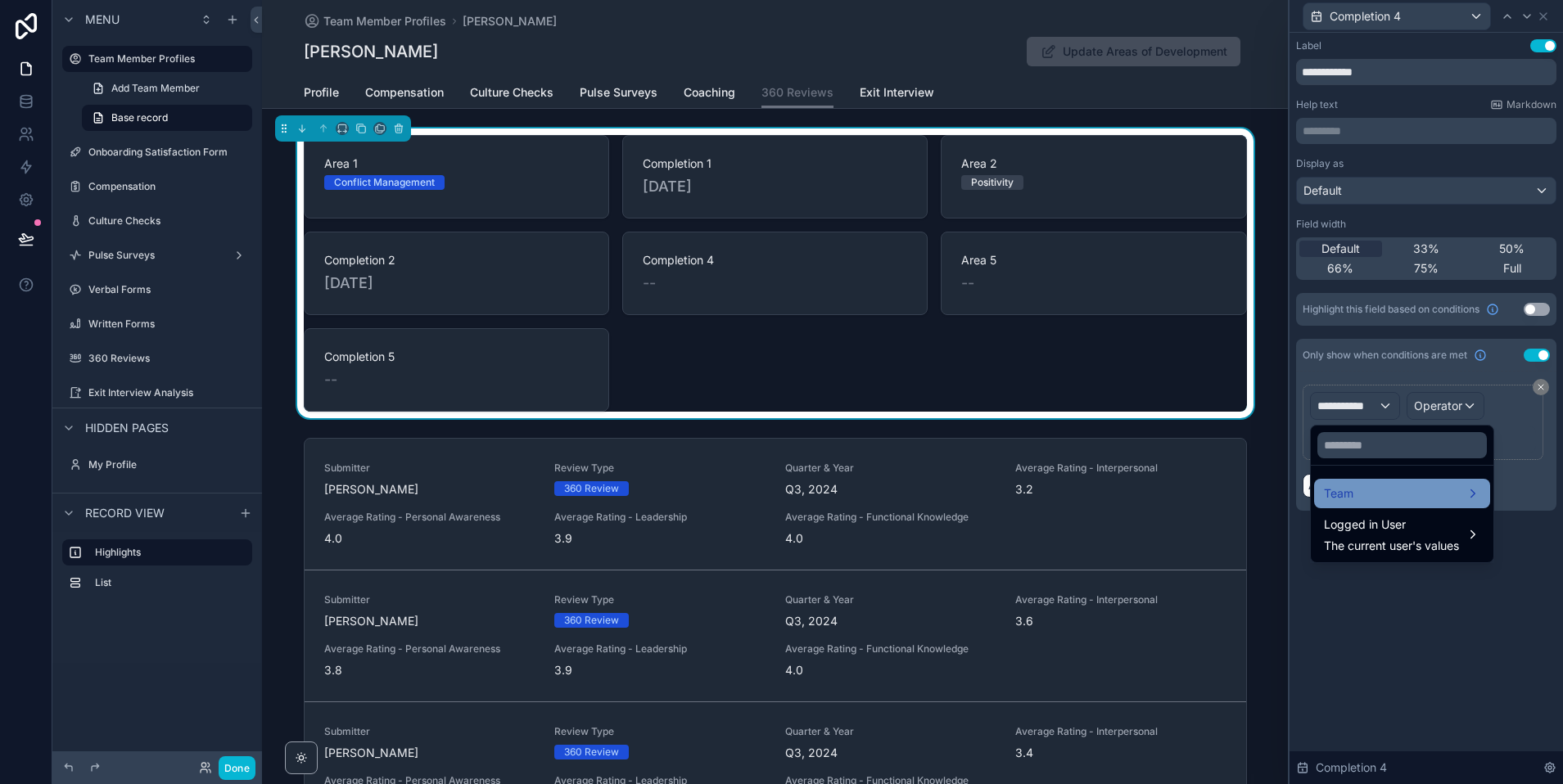
drag, startPoint x: 1383, startPoint y: 497, endPoint x: 1367, endPoint y: 497, distance: 16.0
click at [1383, 497] on div "Team" at bounding box center [1401, 493] width 157 height 19
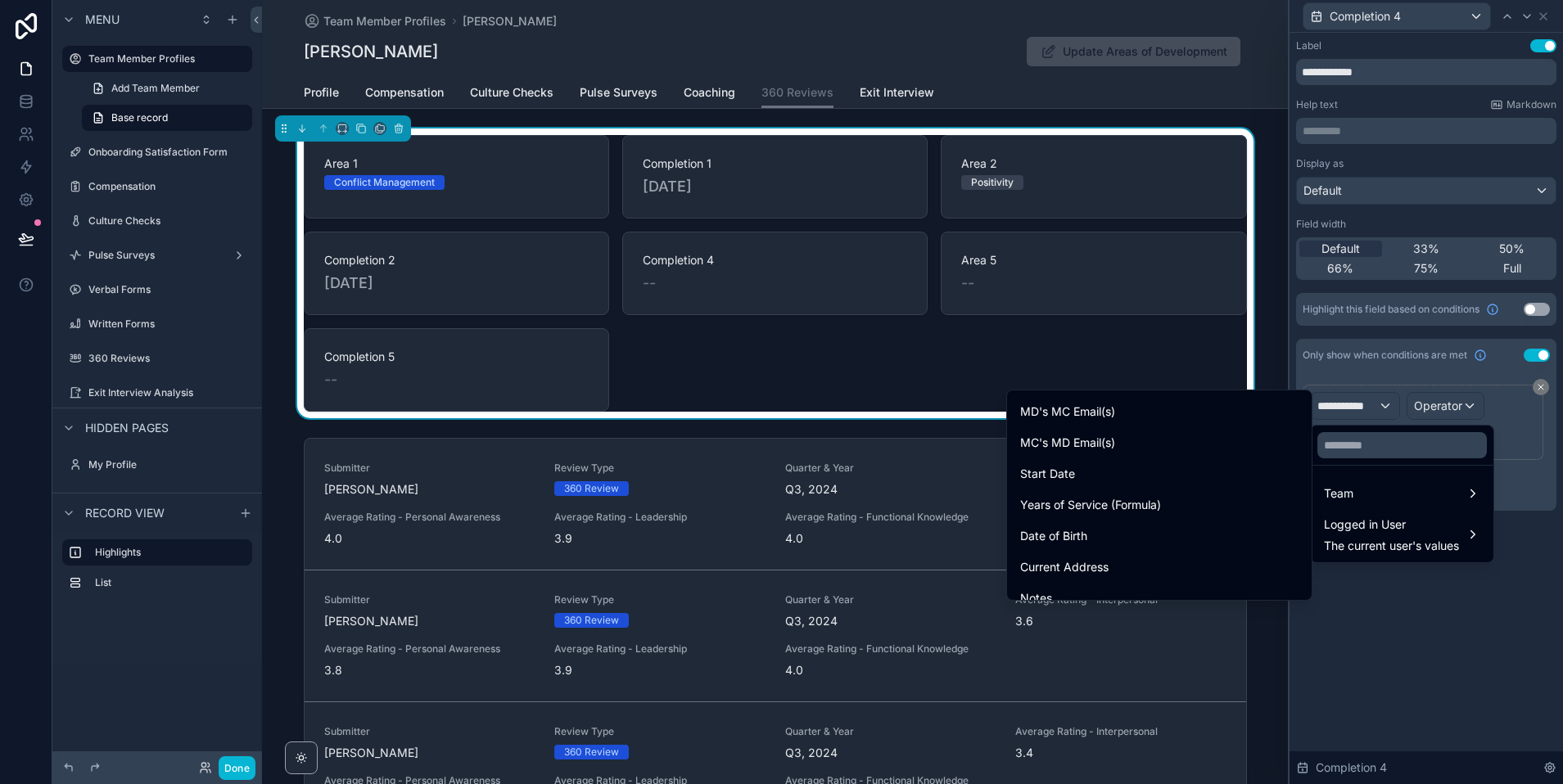
scroll to position [1350, 0]
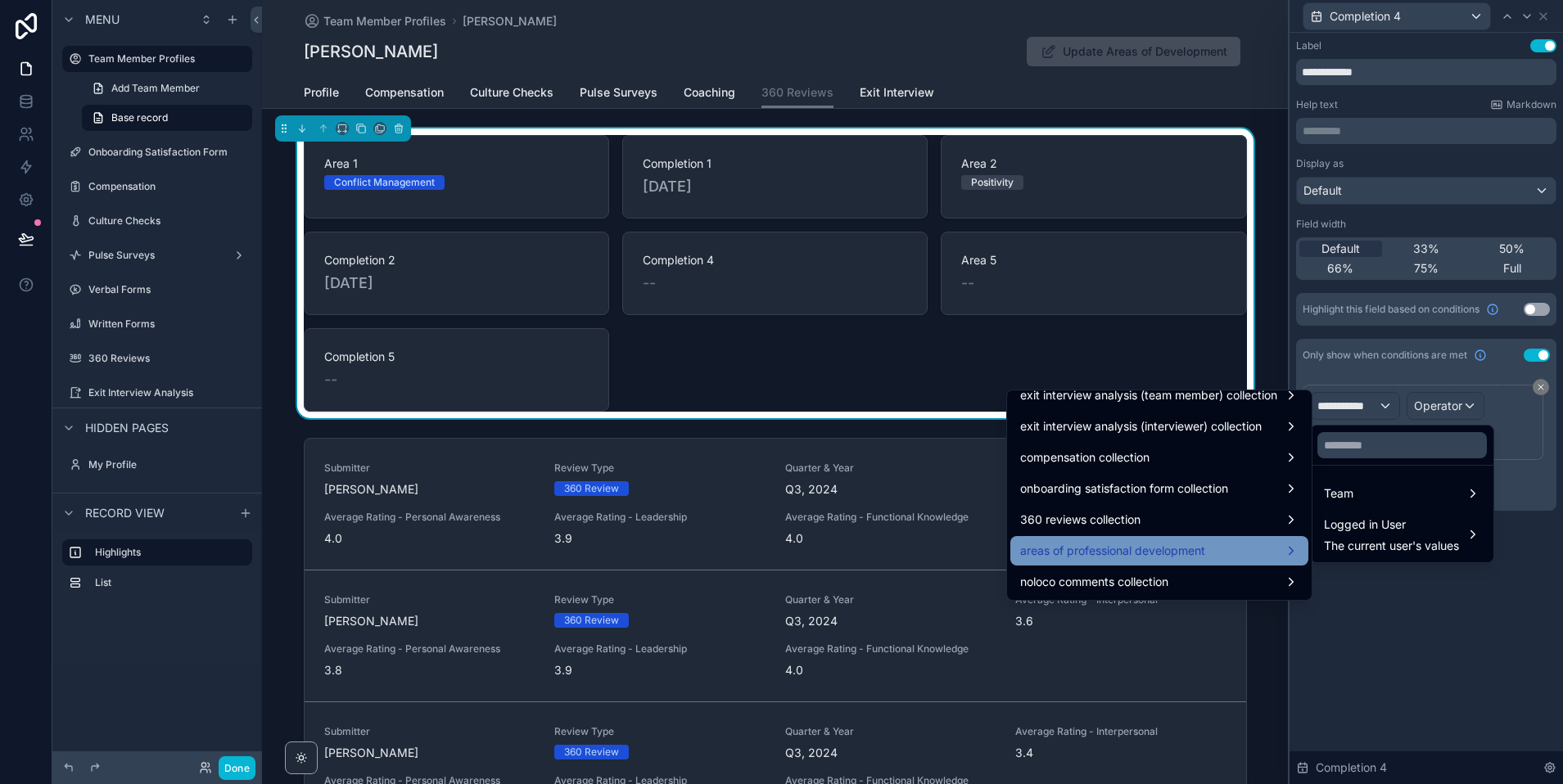
click at [1101, 559] on span "areas of professional development" at bounding box center [1112, 551] width 185 height 19
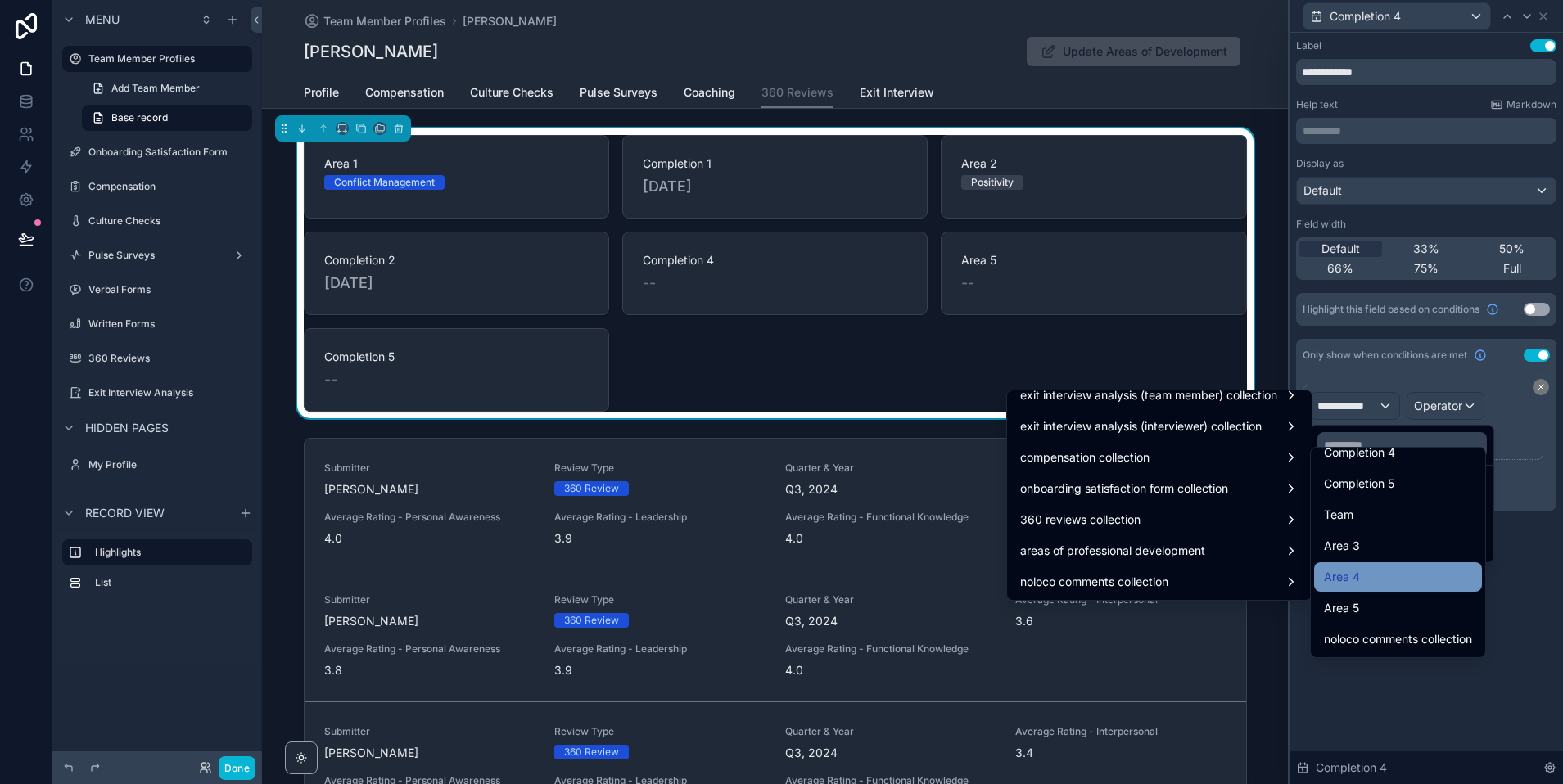
scroll to position [276, 0]
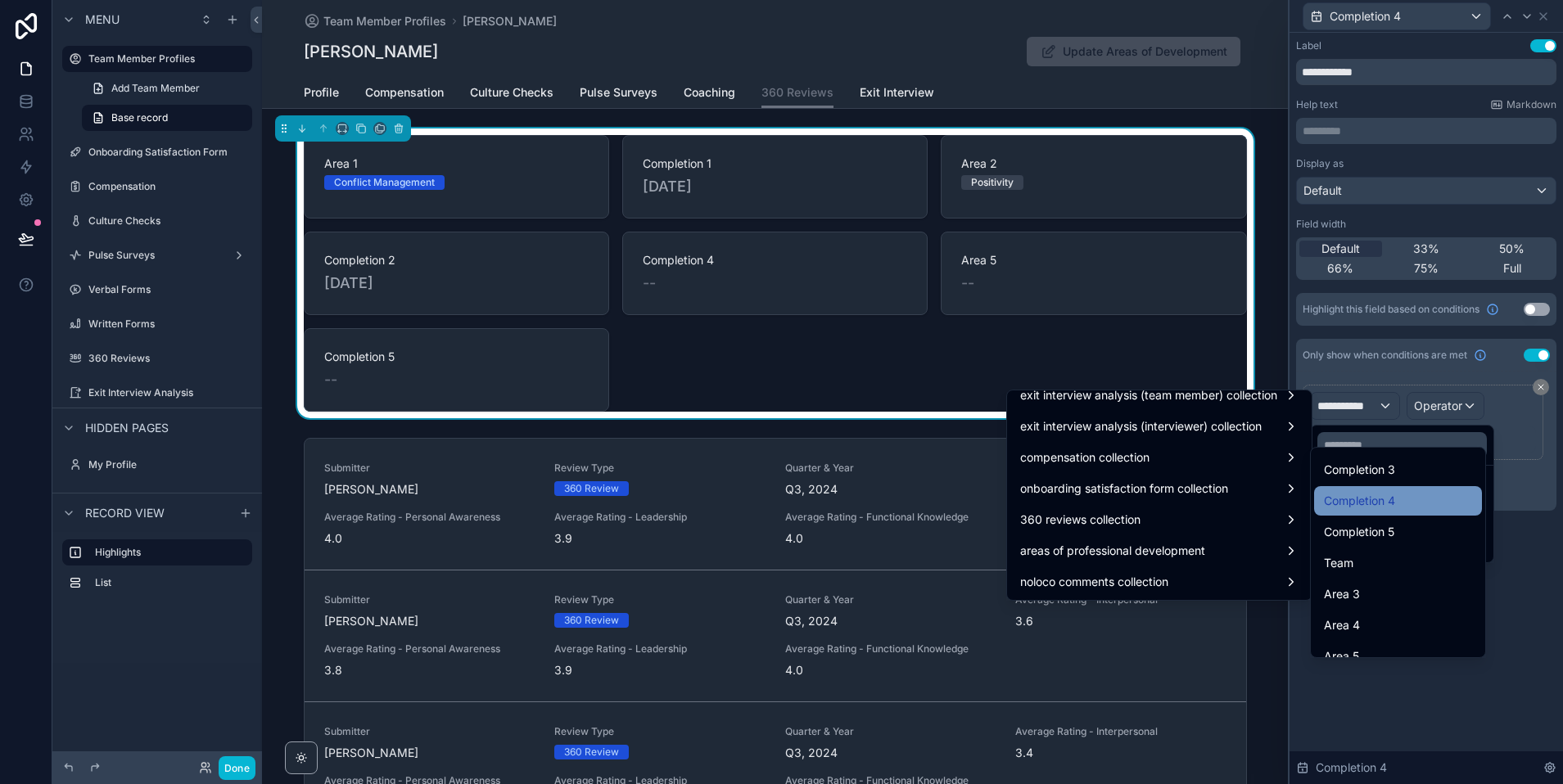
click at [1373, 505] on span "Completion 4" at bounding box center [1359, 501] width 71 height 19
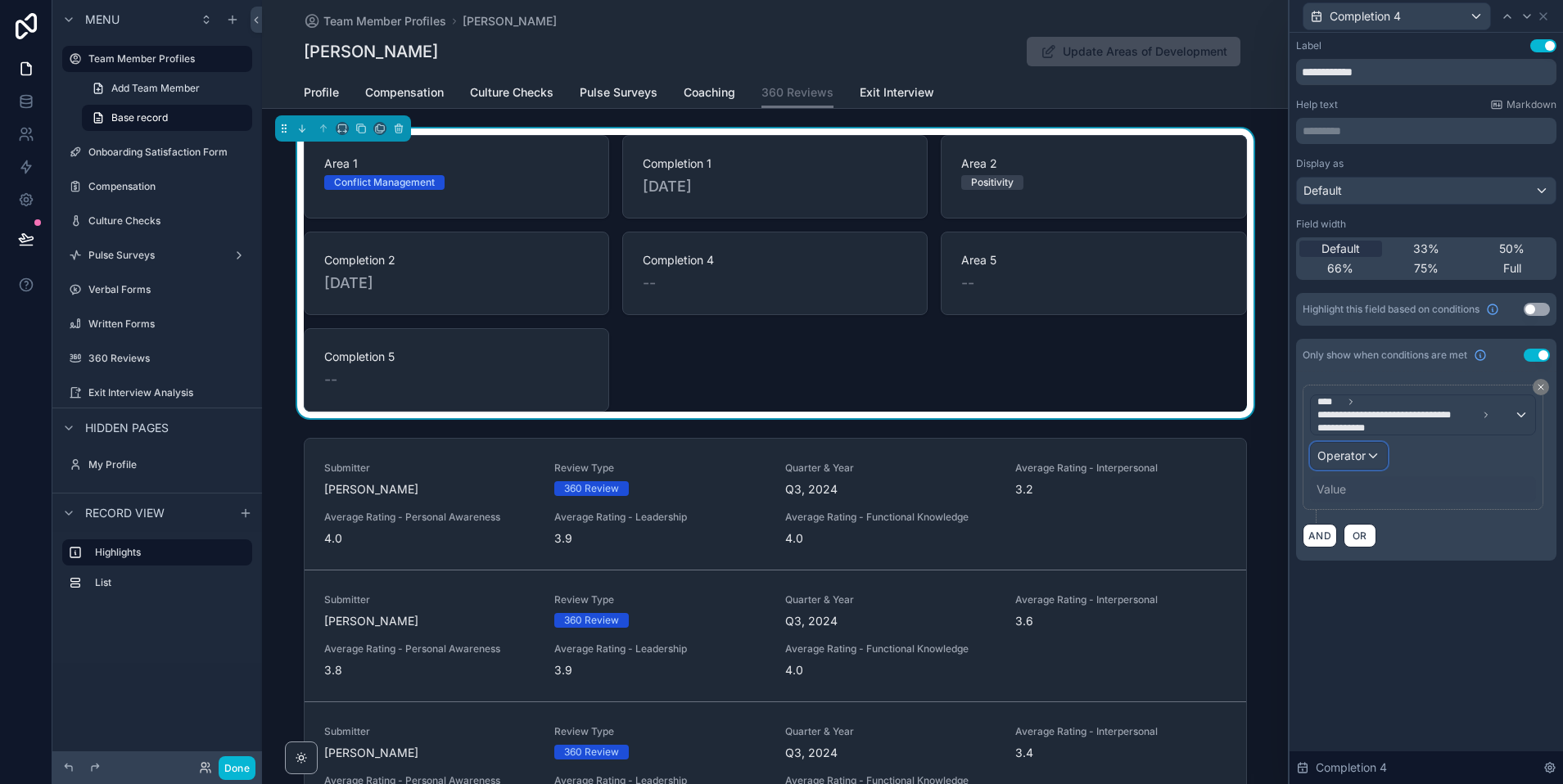
click at [1361, 445] on div "Operator" at bounding box center [1349, 455] width 76 height 26
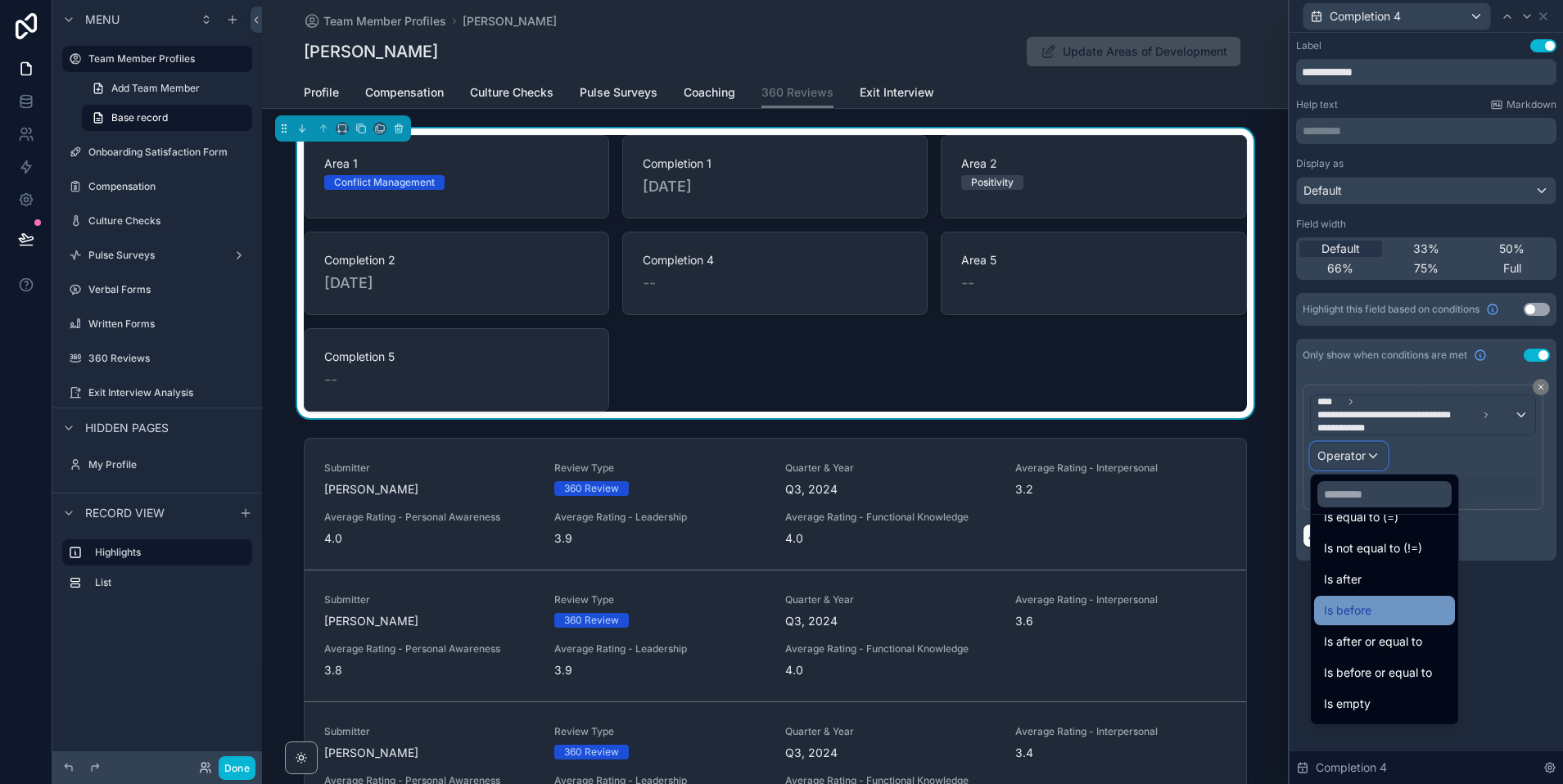
scroll to position [54, 0]
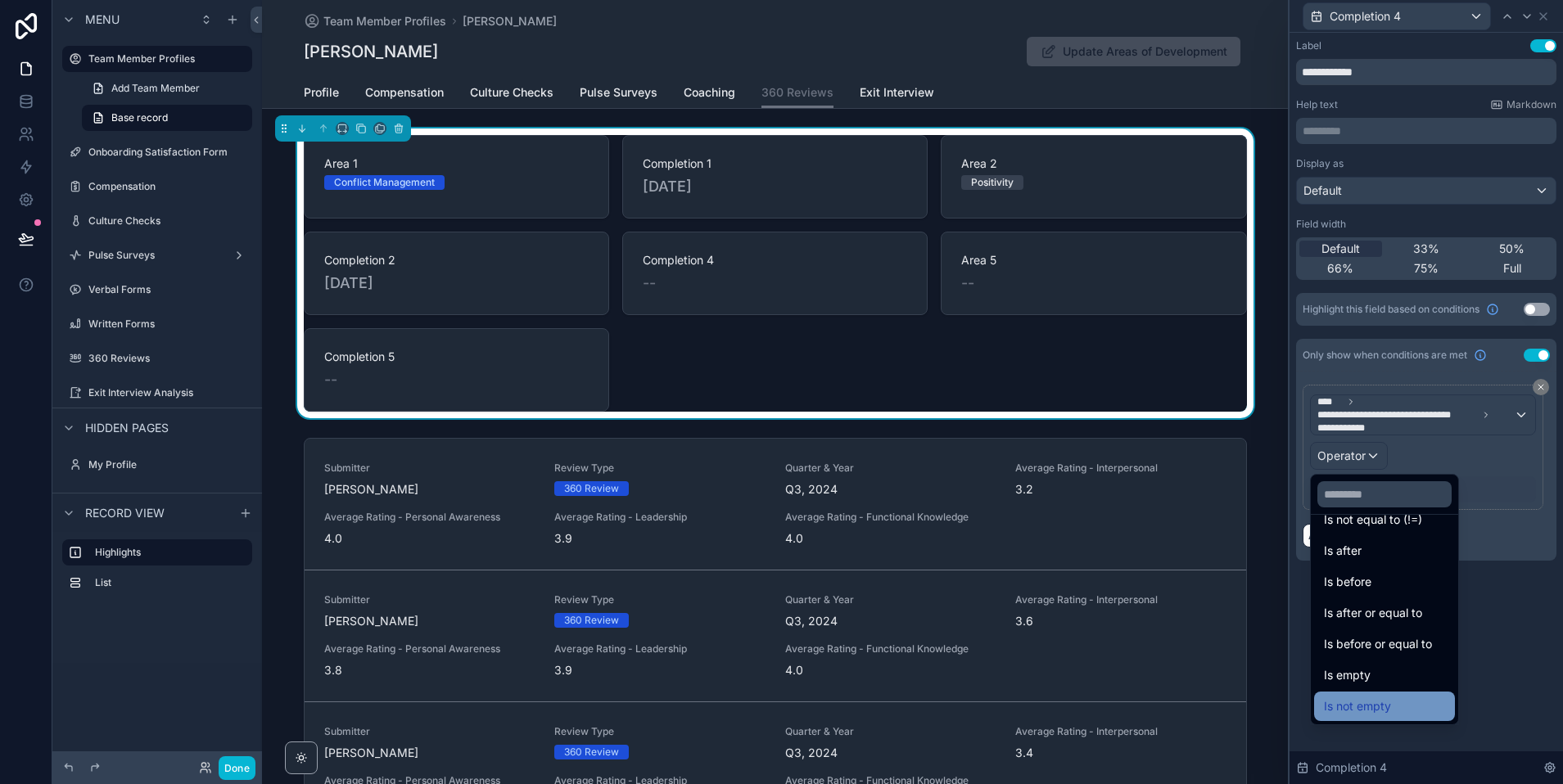
click at [1370, 709] on span "Is not empty" at bounding box center [1357, 706] width 67 height 19
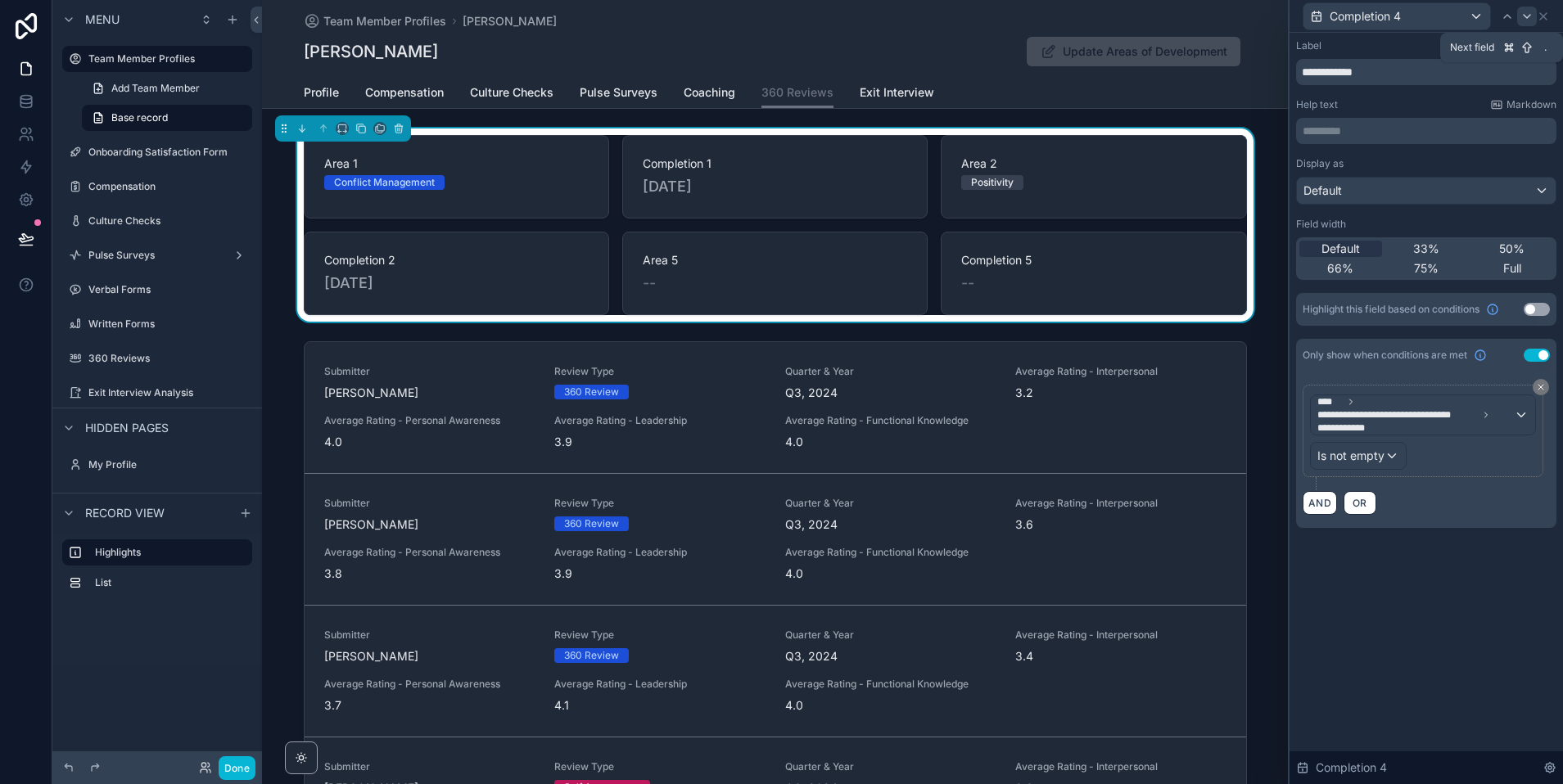
click at [1528, 15] on icon at bounding box center [1527, 16] width 7 height 3
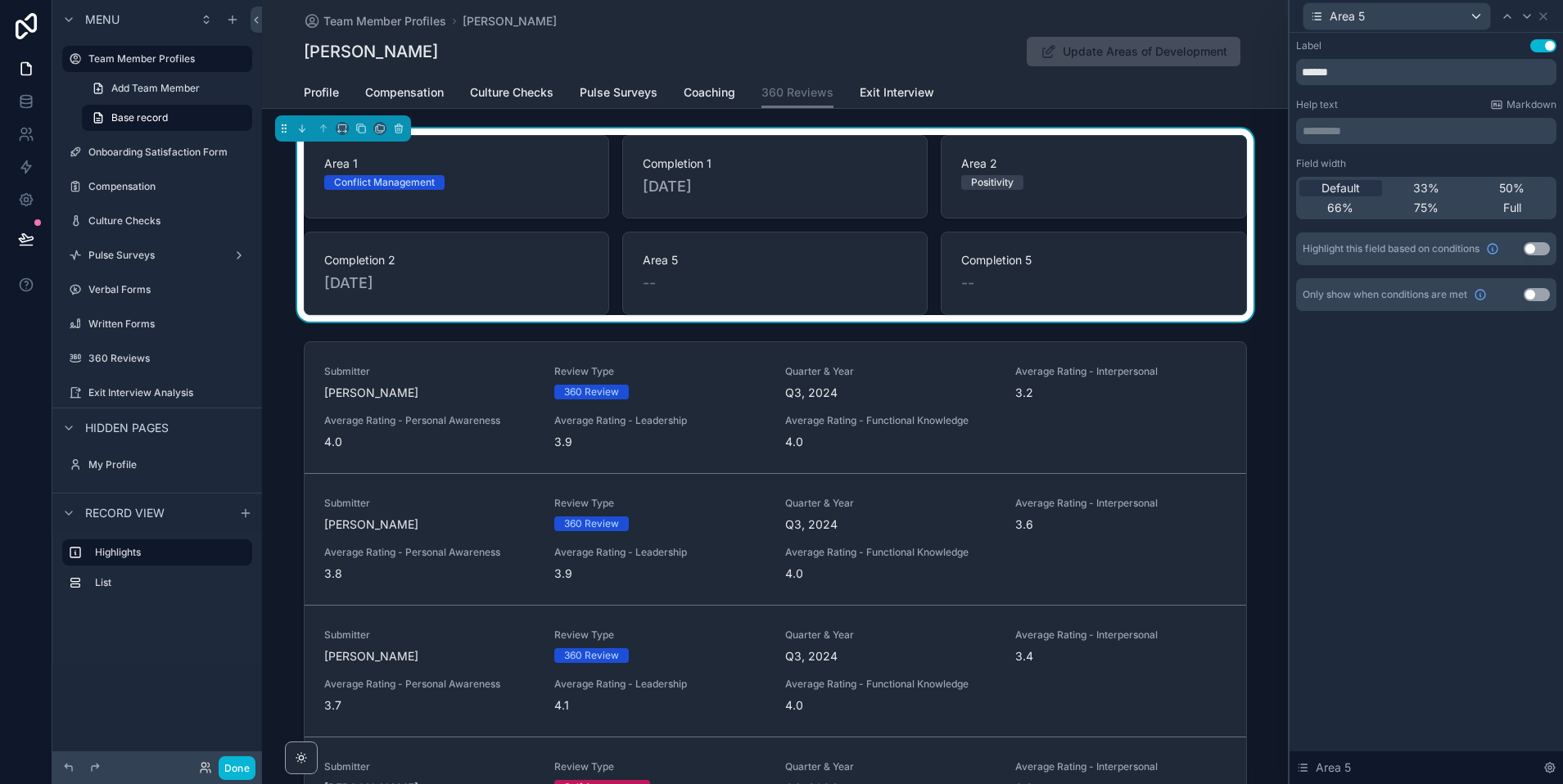
click at [1536, 283] on div "Only show when conditions are met Use setting" at bounding box center [1427, 295] width 261 height 33
click at [1535, 291] on button "Use setting" at bounding box center [1537, 294] width 26 height 13
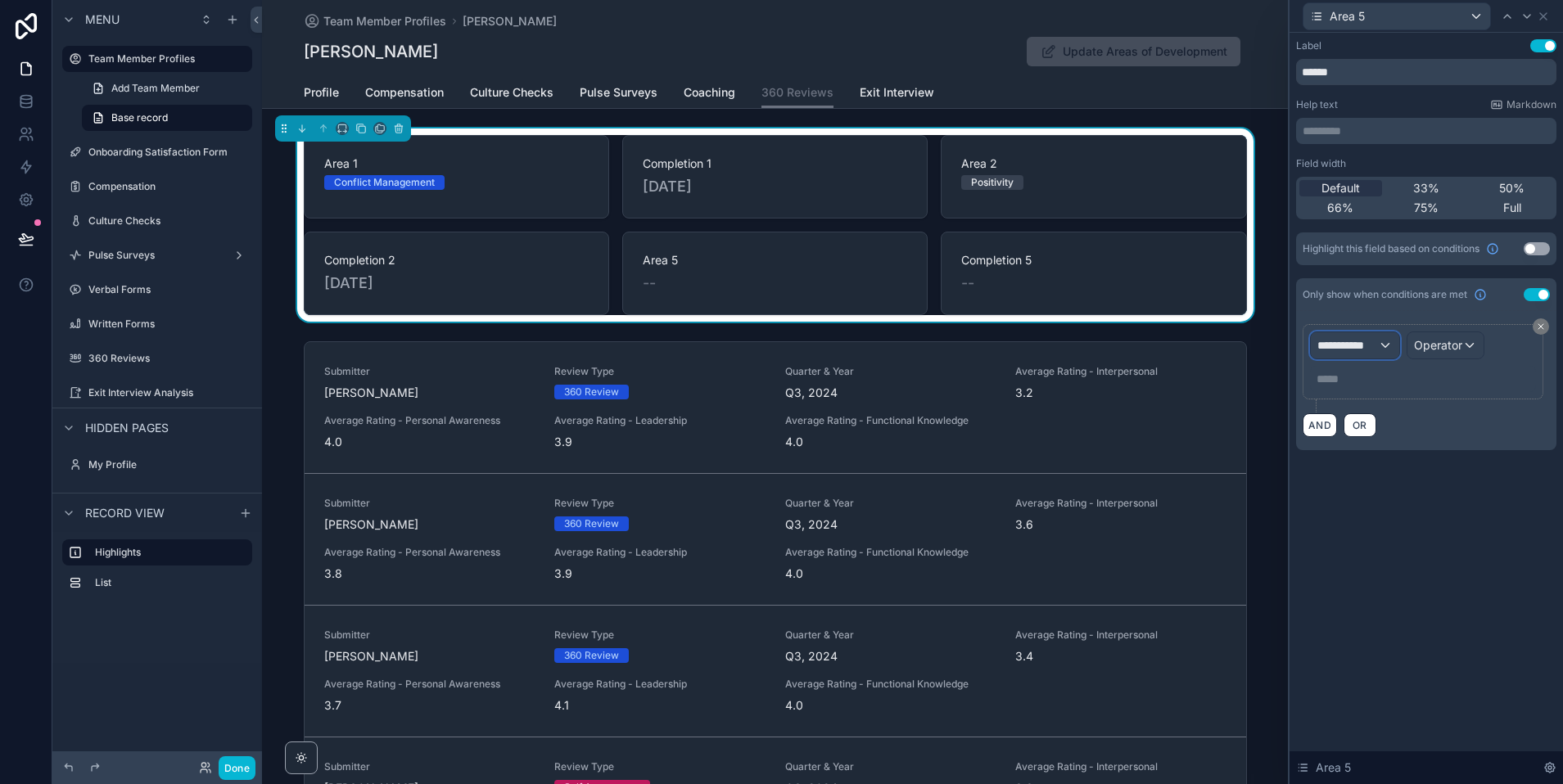
click at [1381, 336] on div "**********" at bounding box center [1355, 345] width 89 height 26
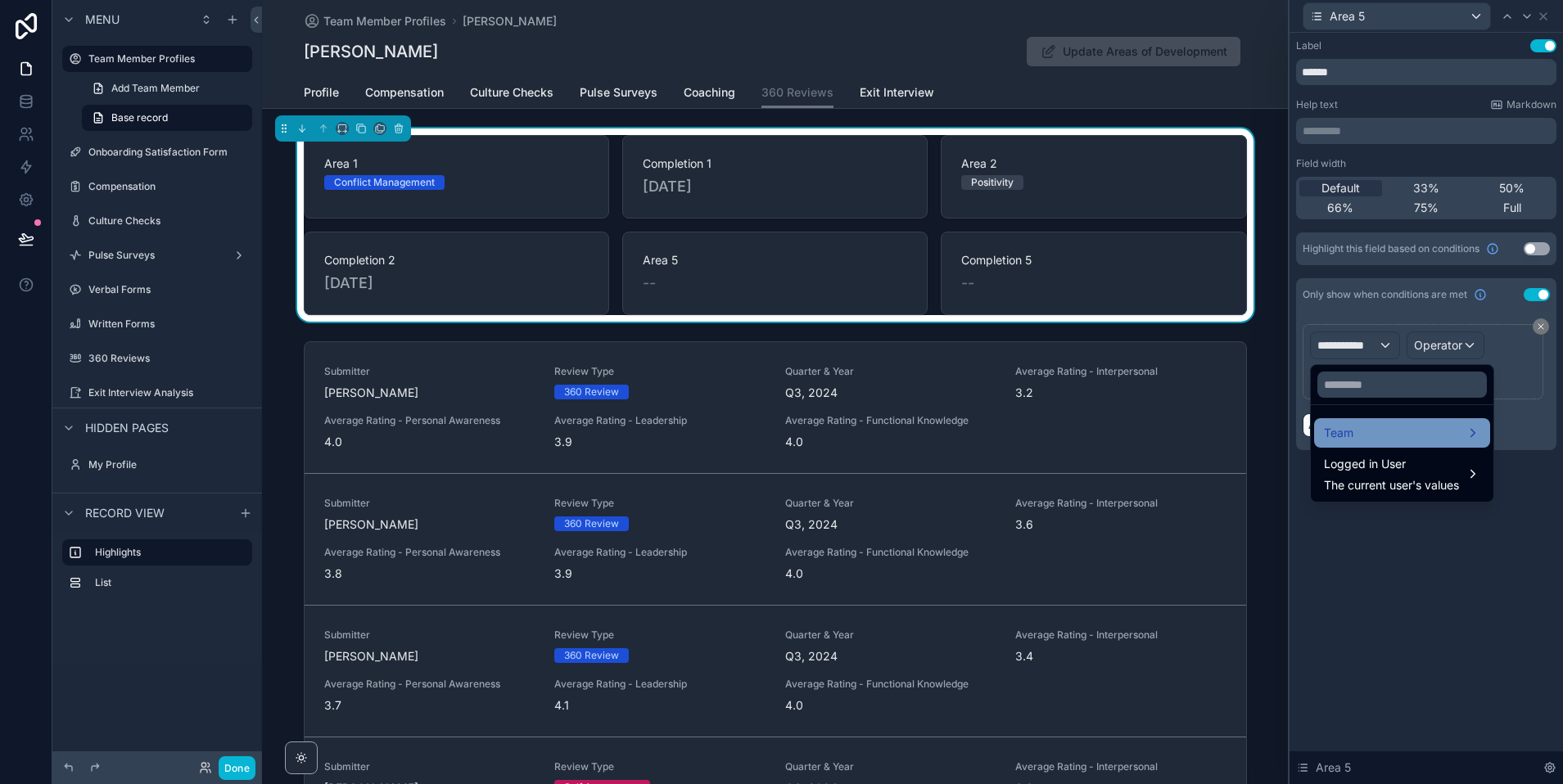
click at [1394, 434] on div "Team" at bounding box center [1401, 433] width 157 height 19
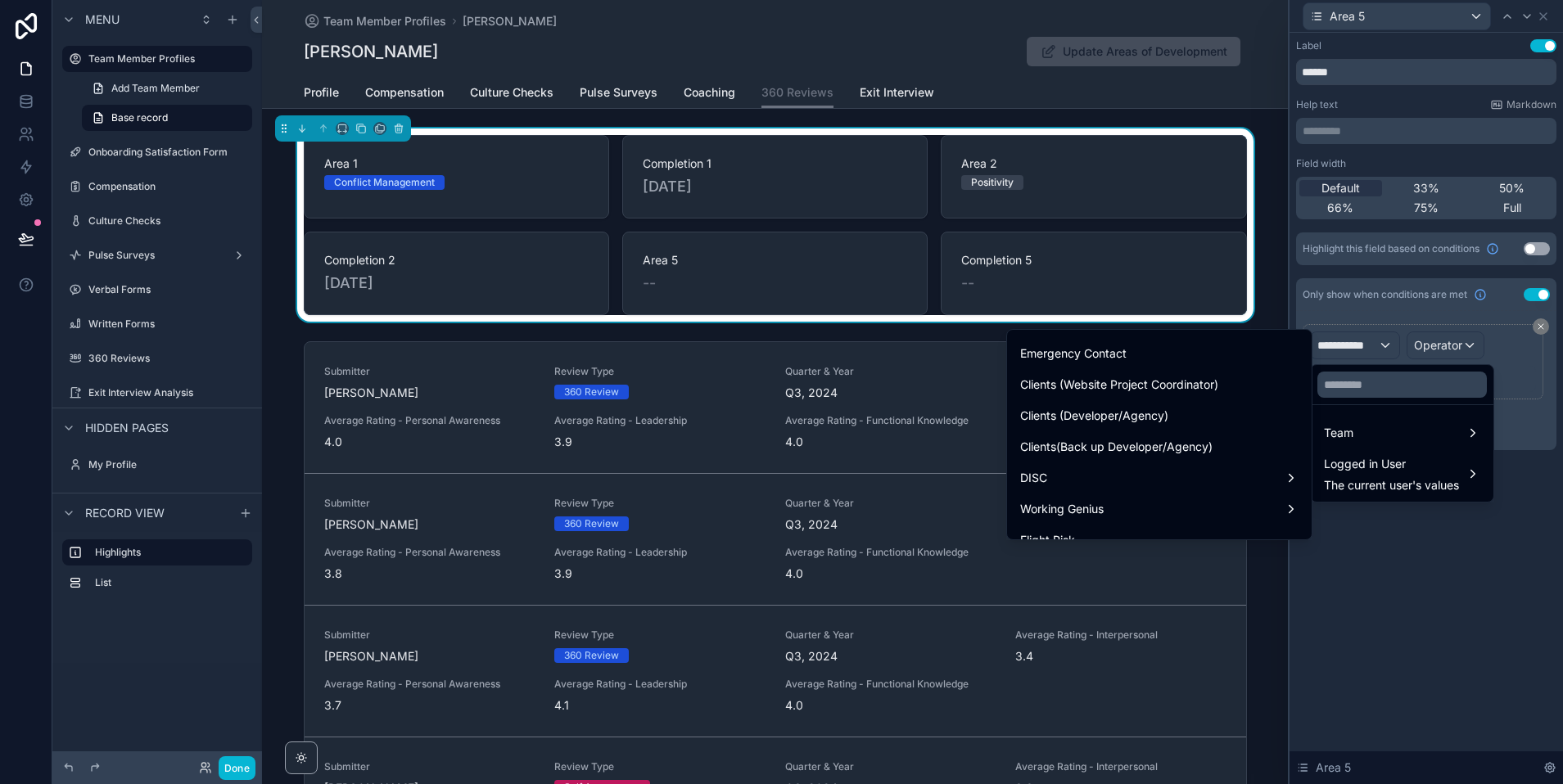
scroll to position [1350, 0]
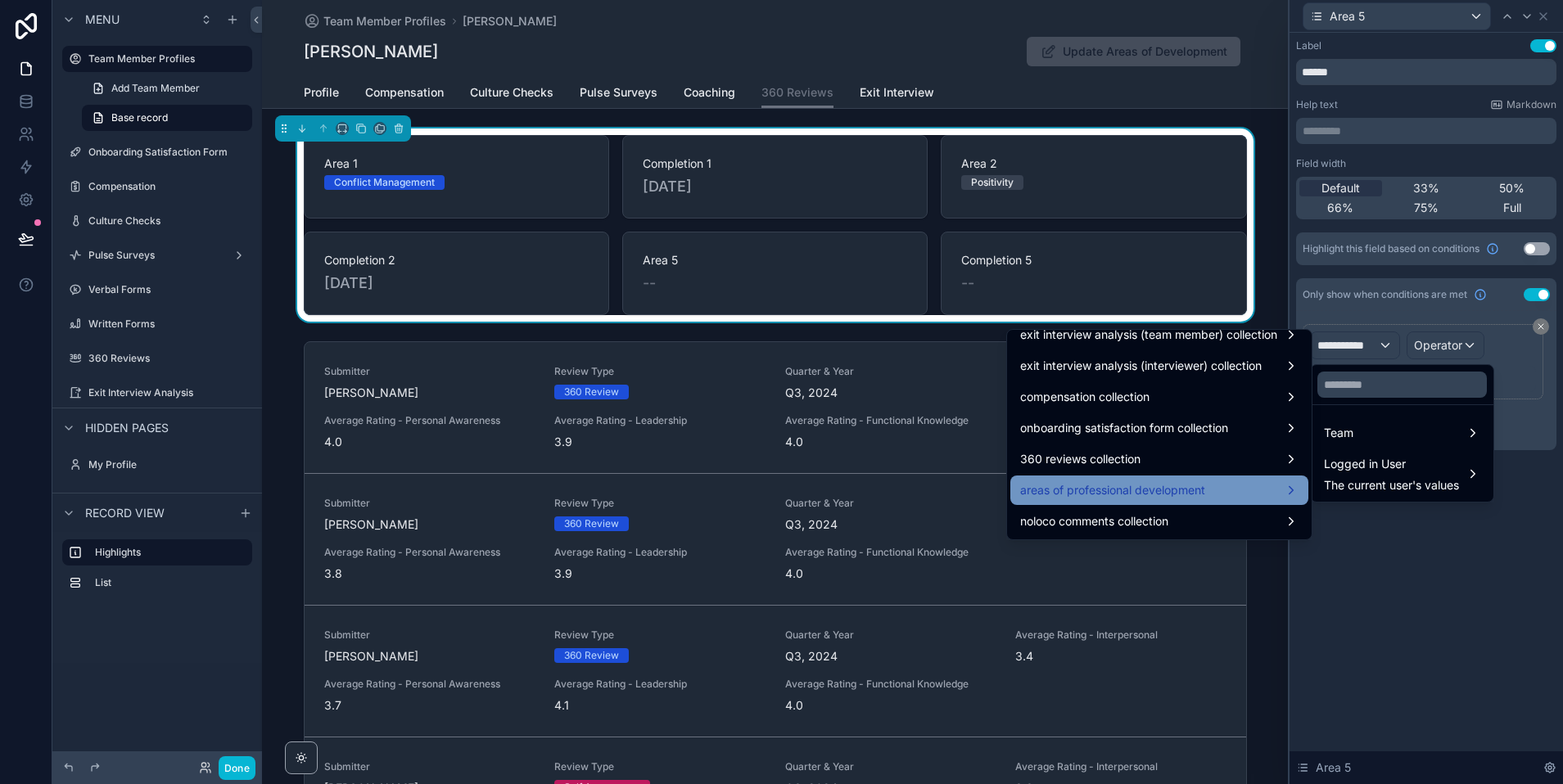
click at [1122, 491] on span "areas of professional development" at bounding box center [1112, 490] width 185 height 19
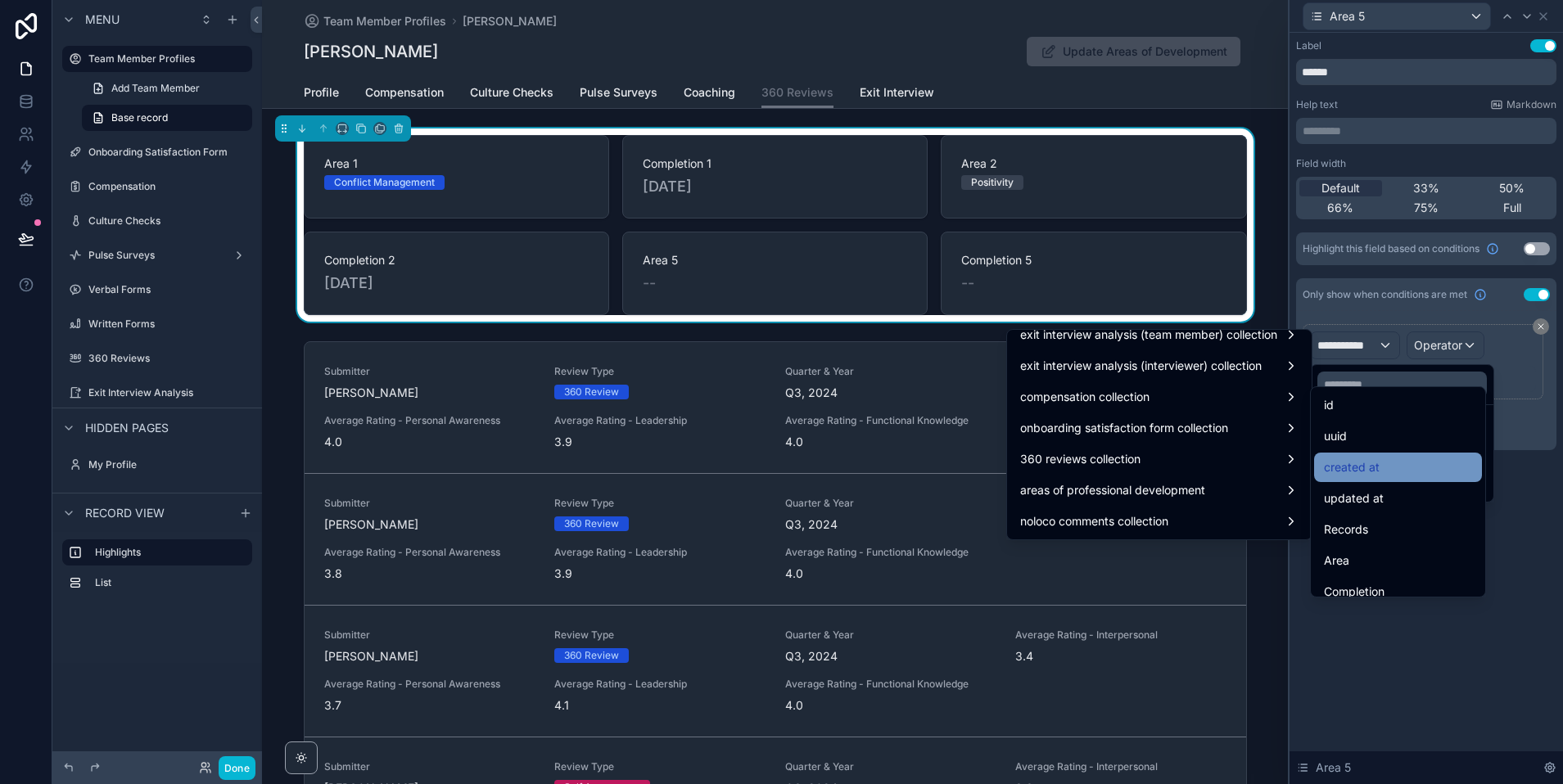
scroll to position [324, 0]
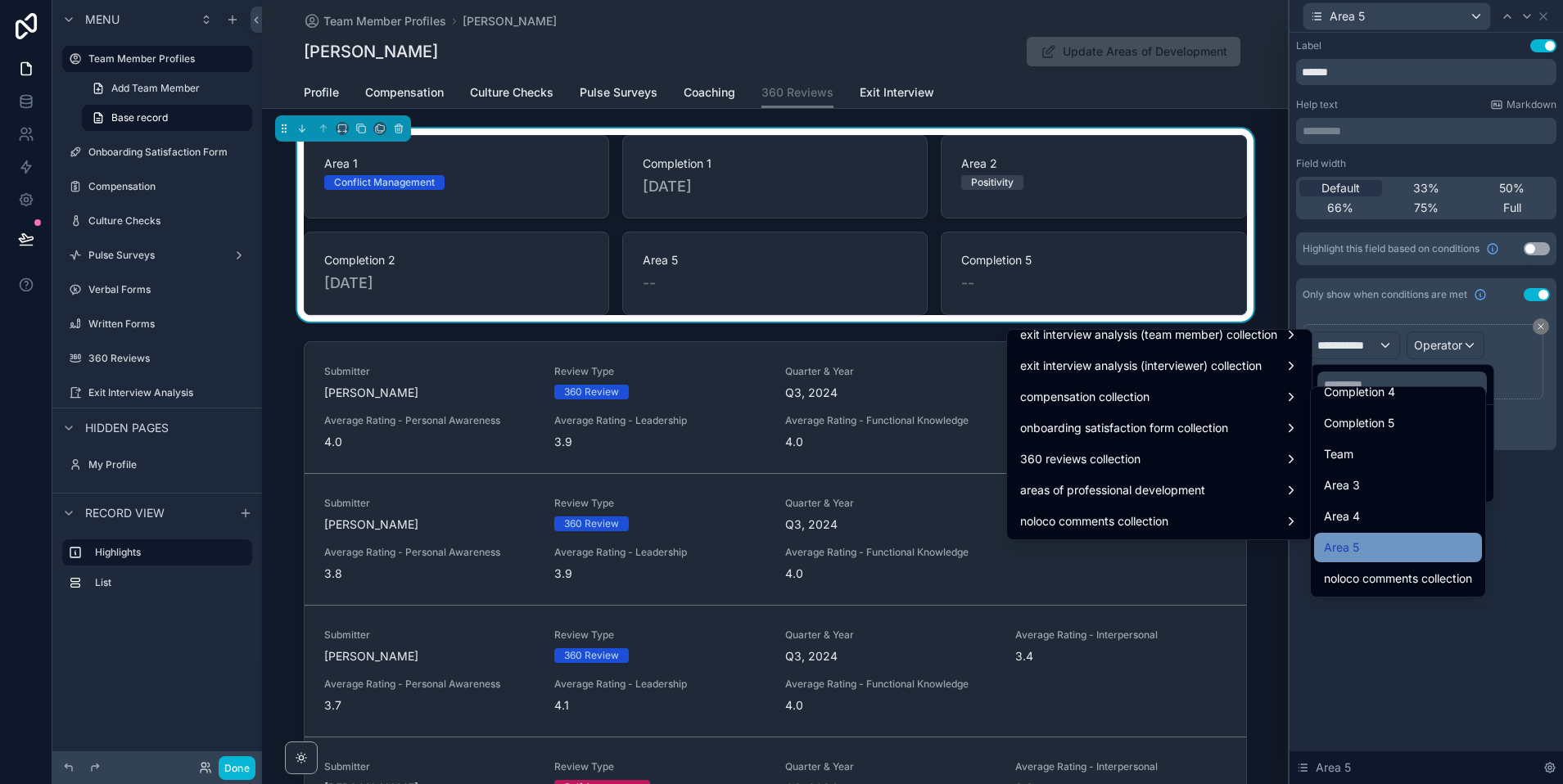
click at [1361, 542] on div "Area 5" at bounding box center [1398, 548] width 148 height 19
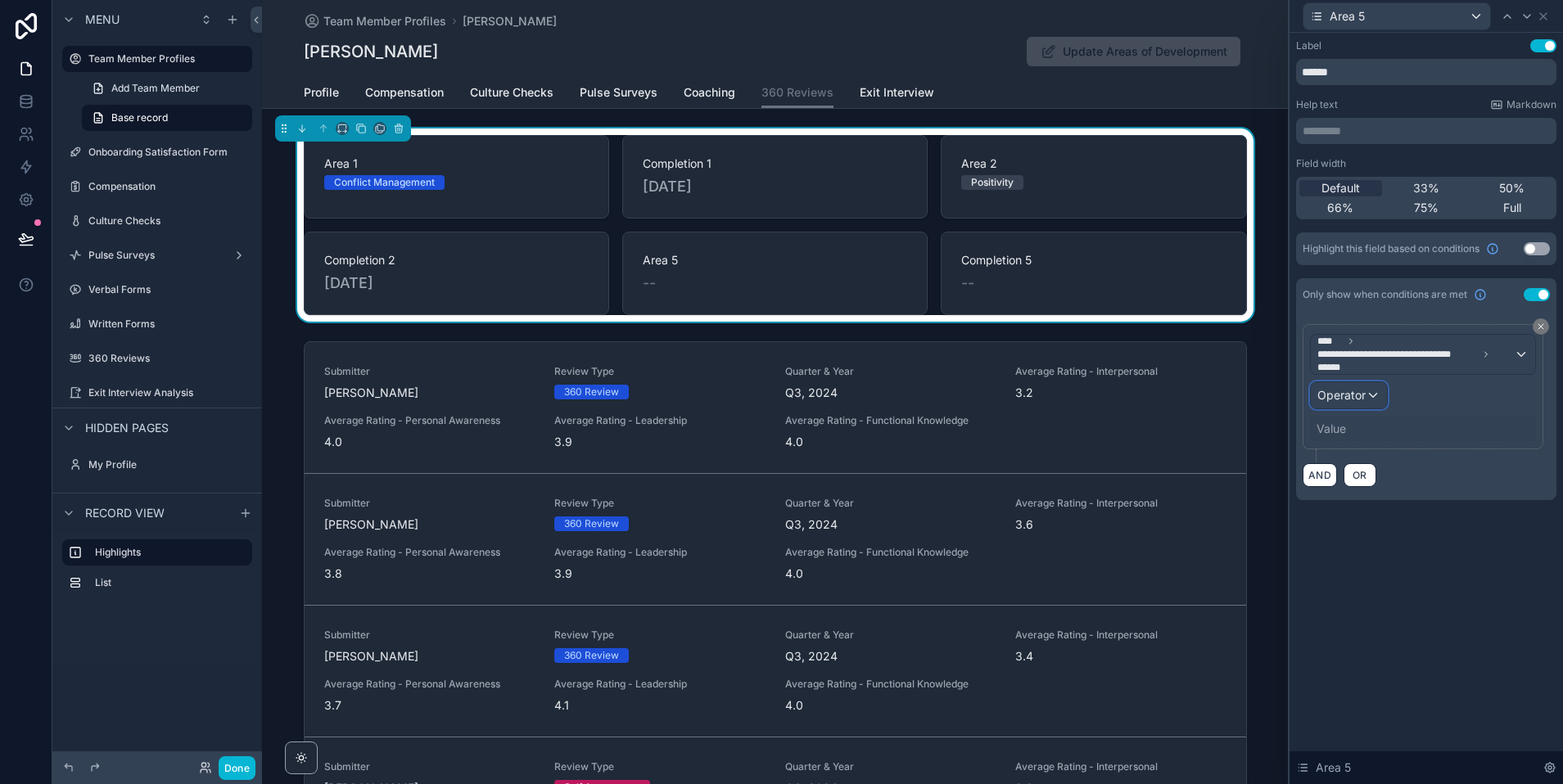
click at [1347, 391] on span "Operator" at bounding box center [1342, 395] width 49 height 14
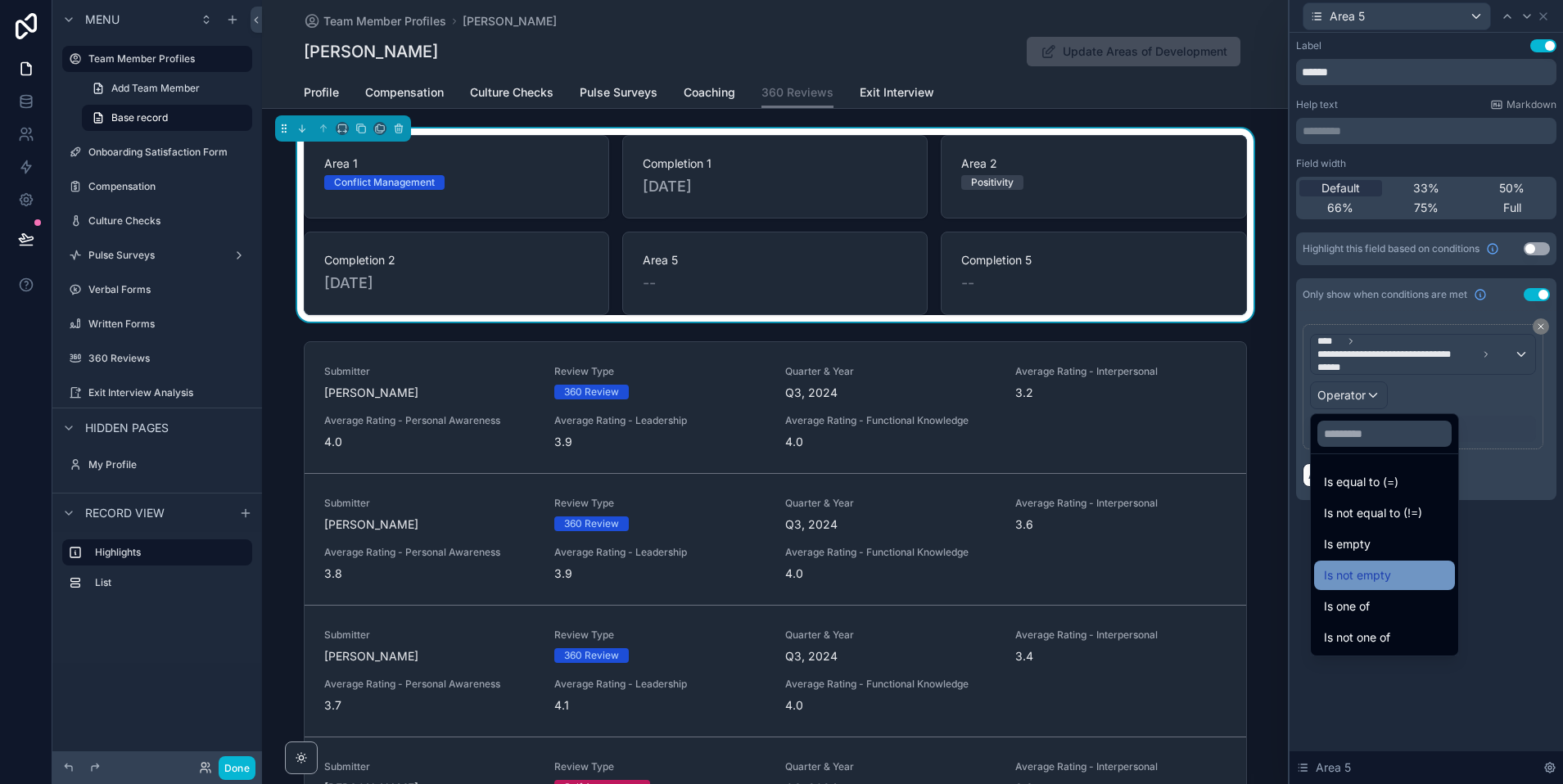
click at [1352, 583] on span "Is not empty" at bounding box center [1357, 575] width 67 height 19
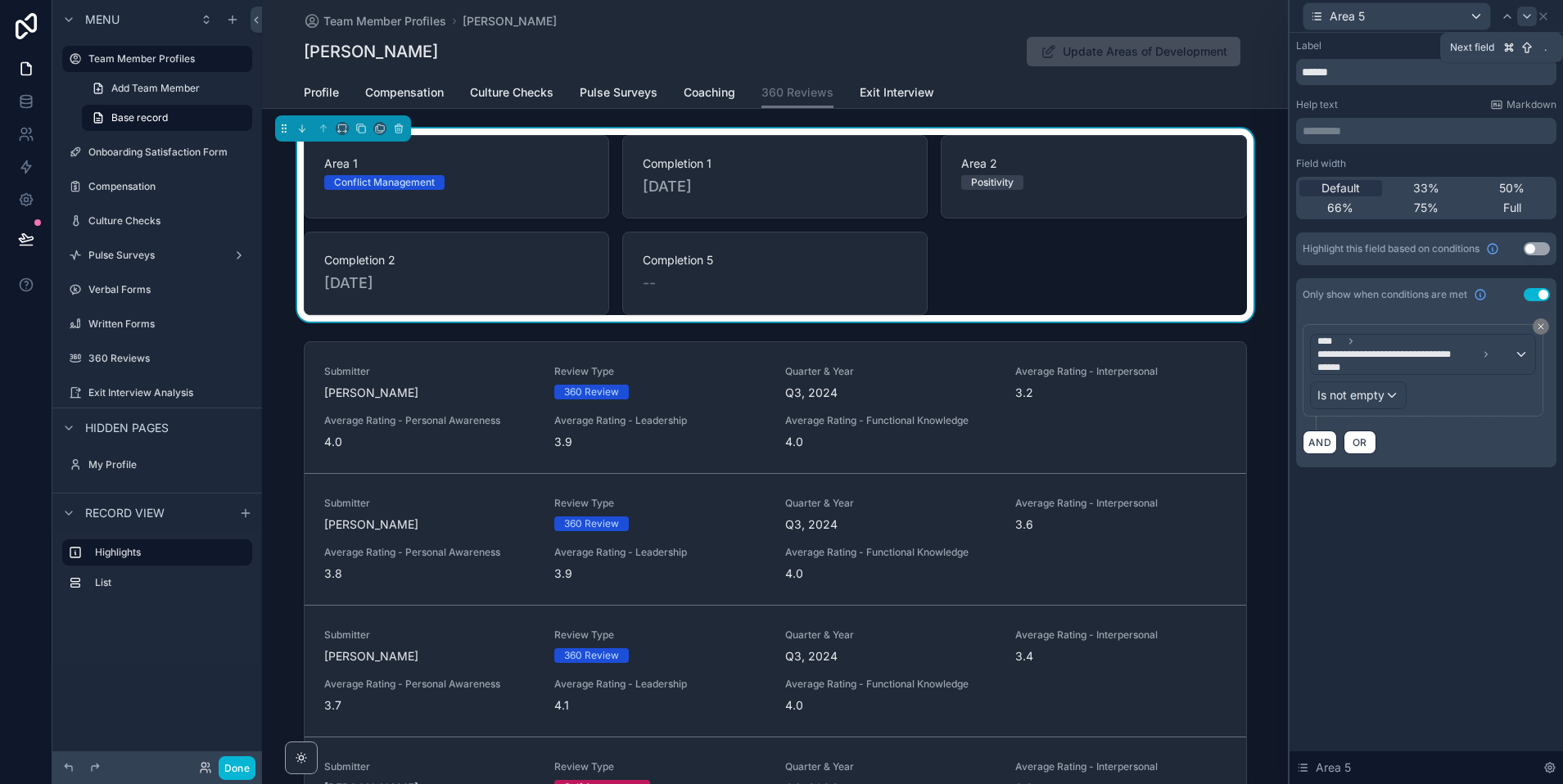
click at [1524, 17] on icon at bounding box center [1526, 16] width 13 height 13
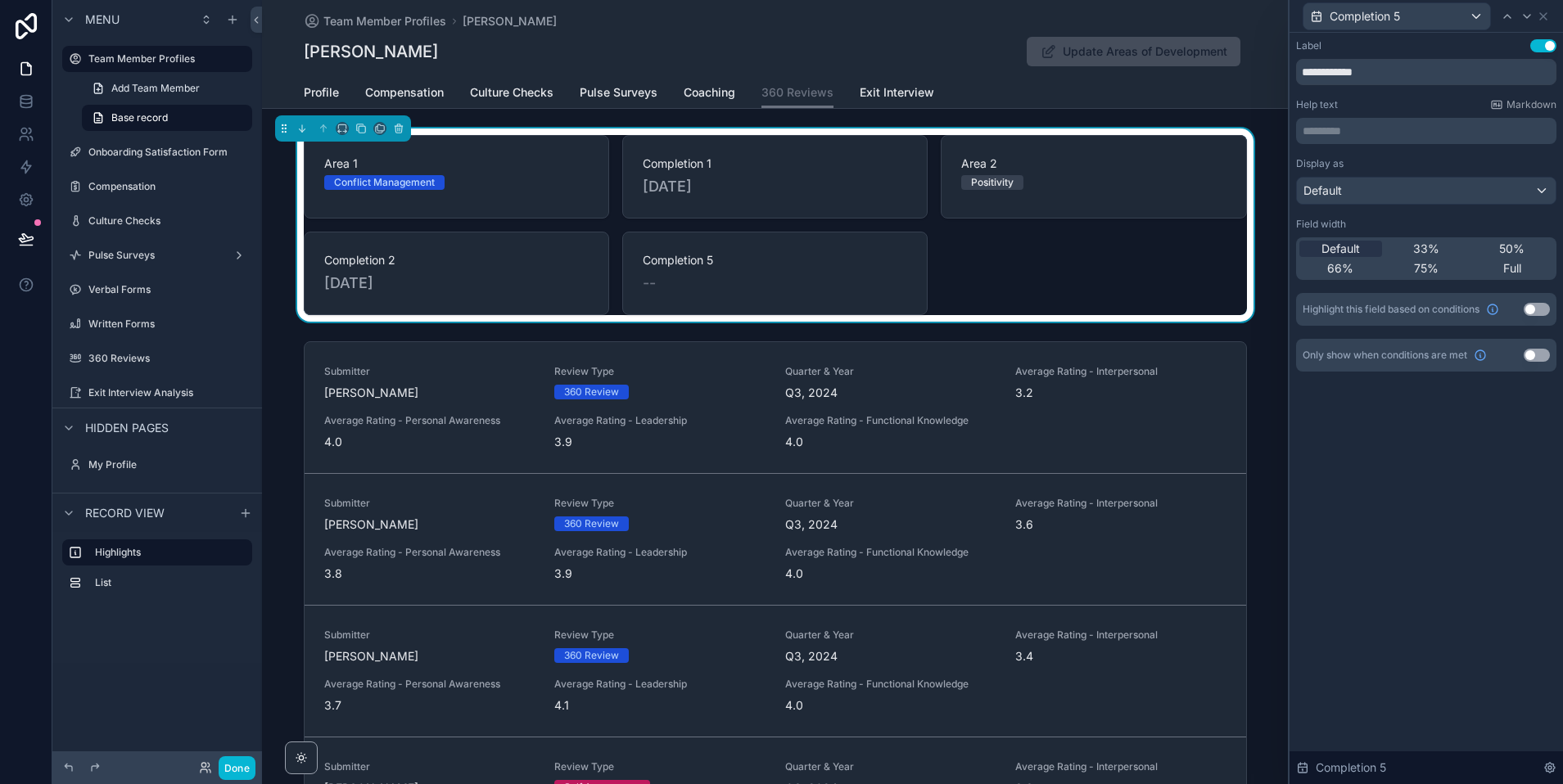
click at [1531, 354] on button "Use setting" at bounding box center [1537, 354] width 26 height 13
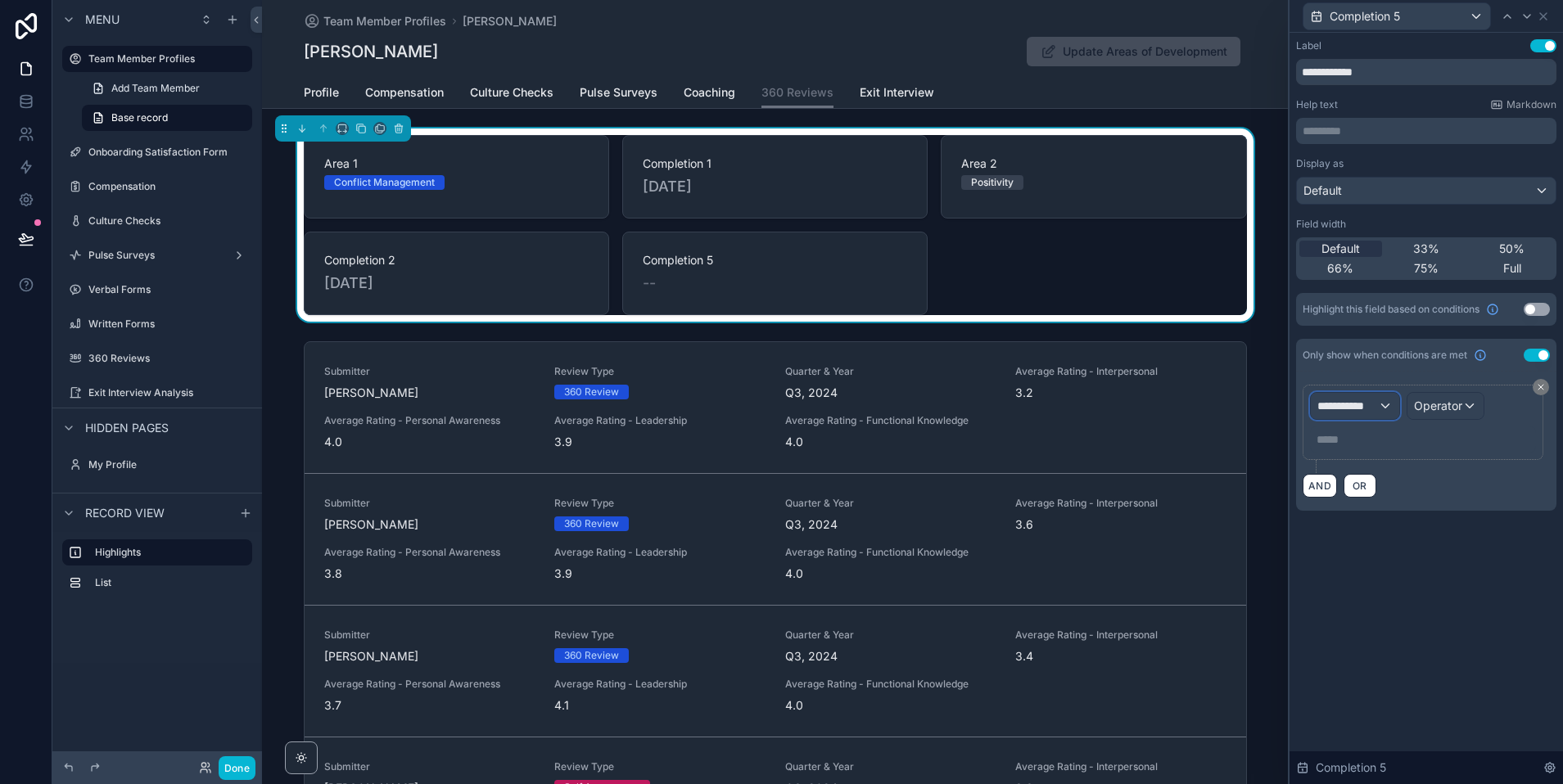
click at [1377, 403] on span "**********" at bounding box center [1348, 406] width 60 height 17
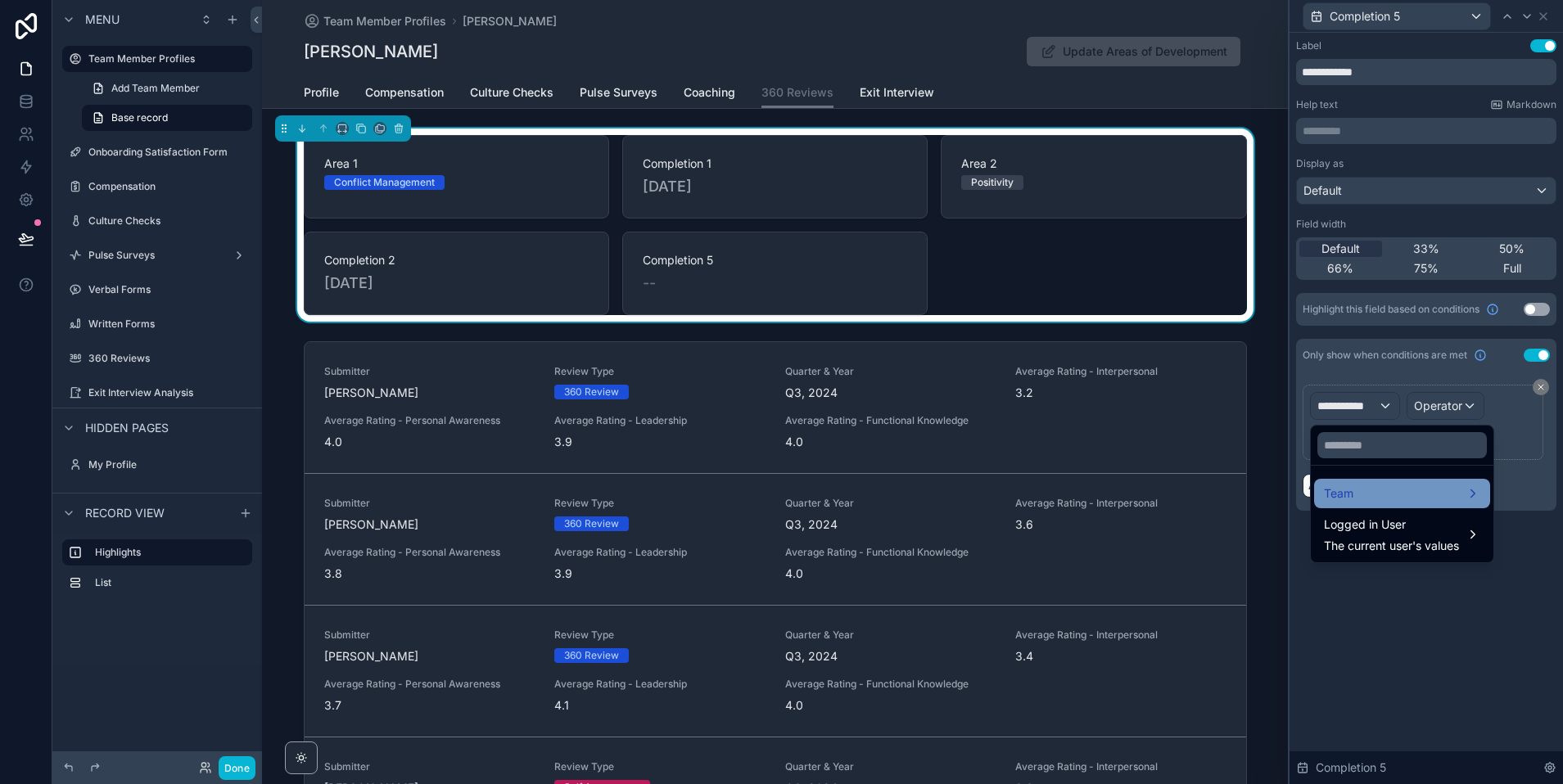
click at [1387, 498] on div "Team" at bounding box center [1401, 493] width 157 height 19
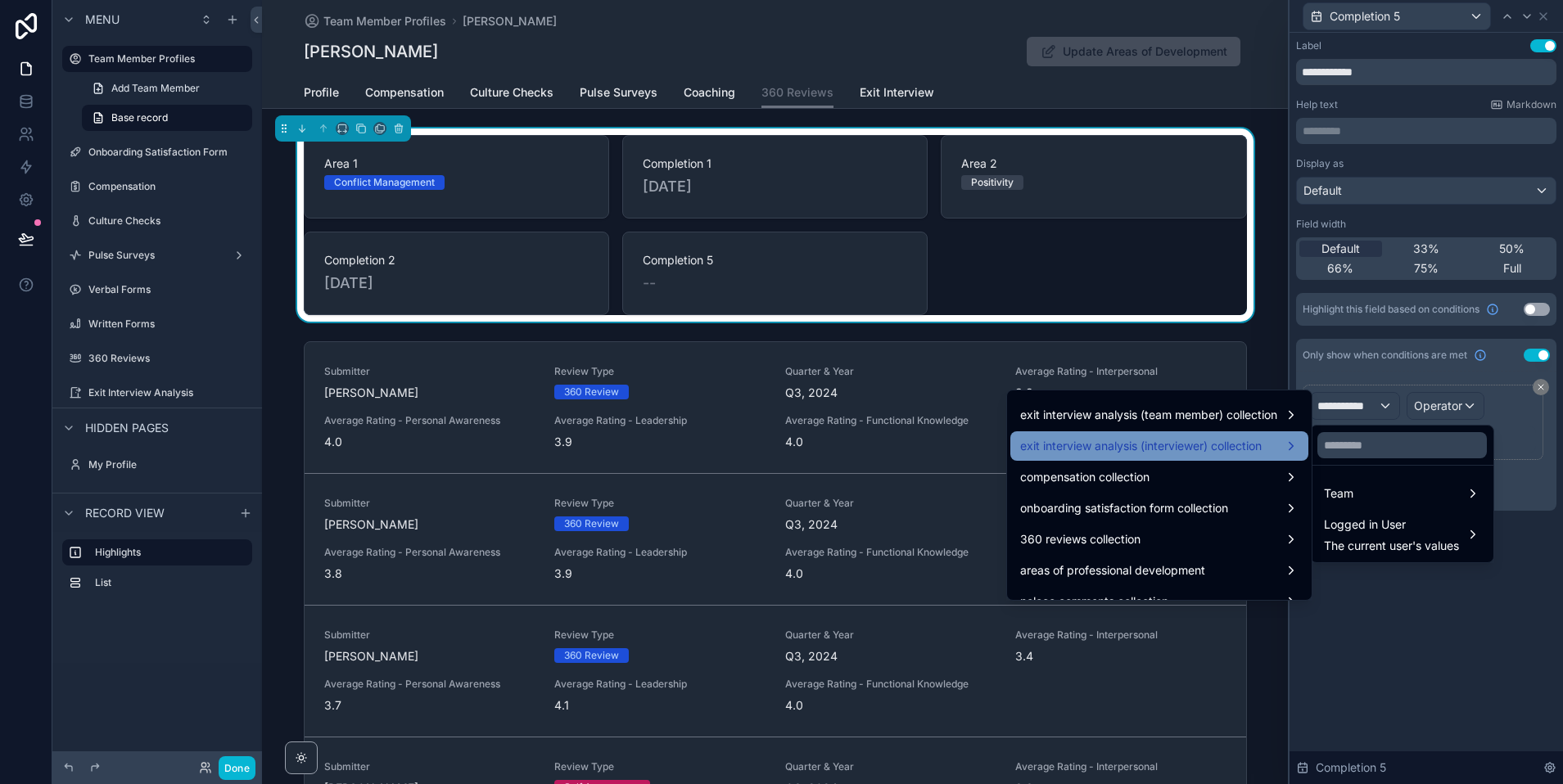
scroll to position [1350, 0]
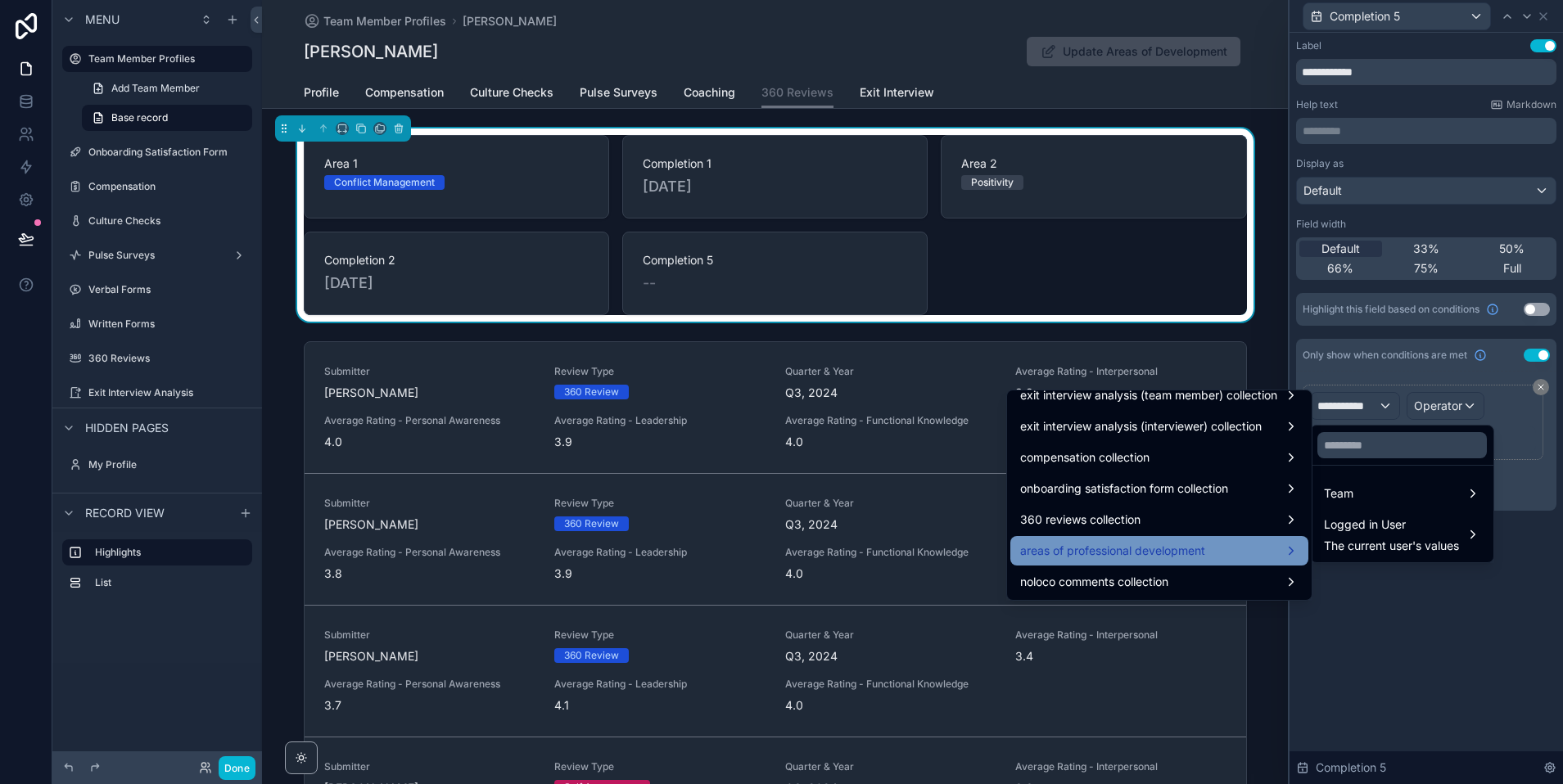
click at [1108, 551] on span "areas of professional development" at bounding box center [1112, 551] width 185 height 19
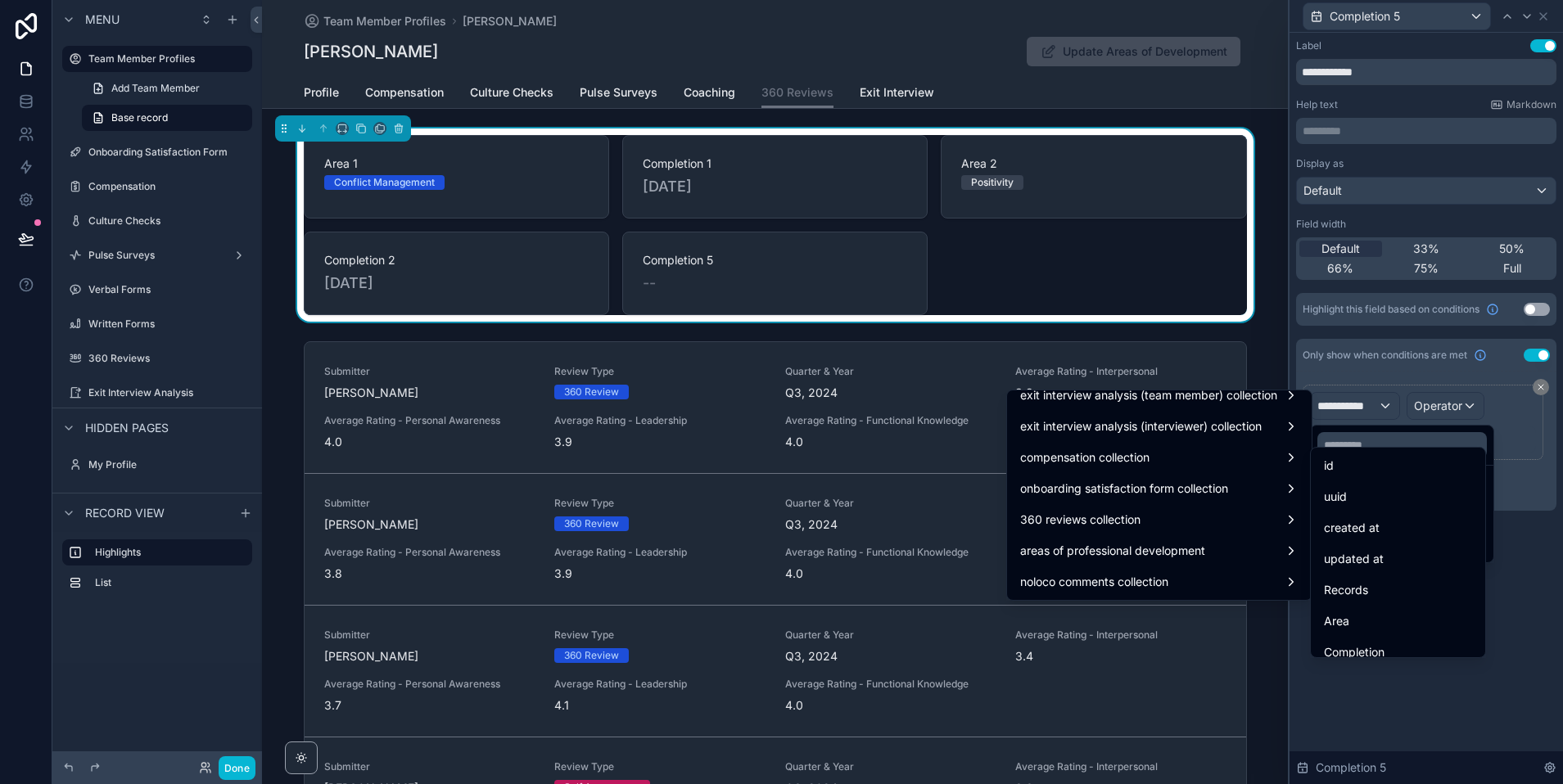
scroll to position [324, 0]
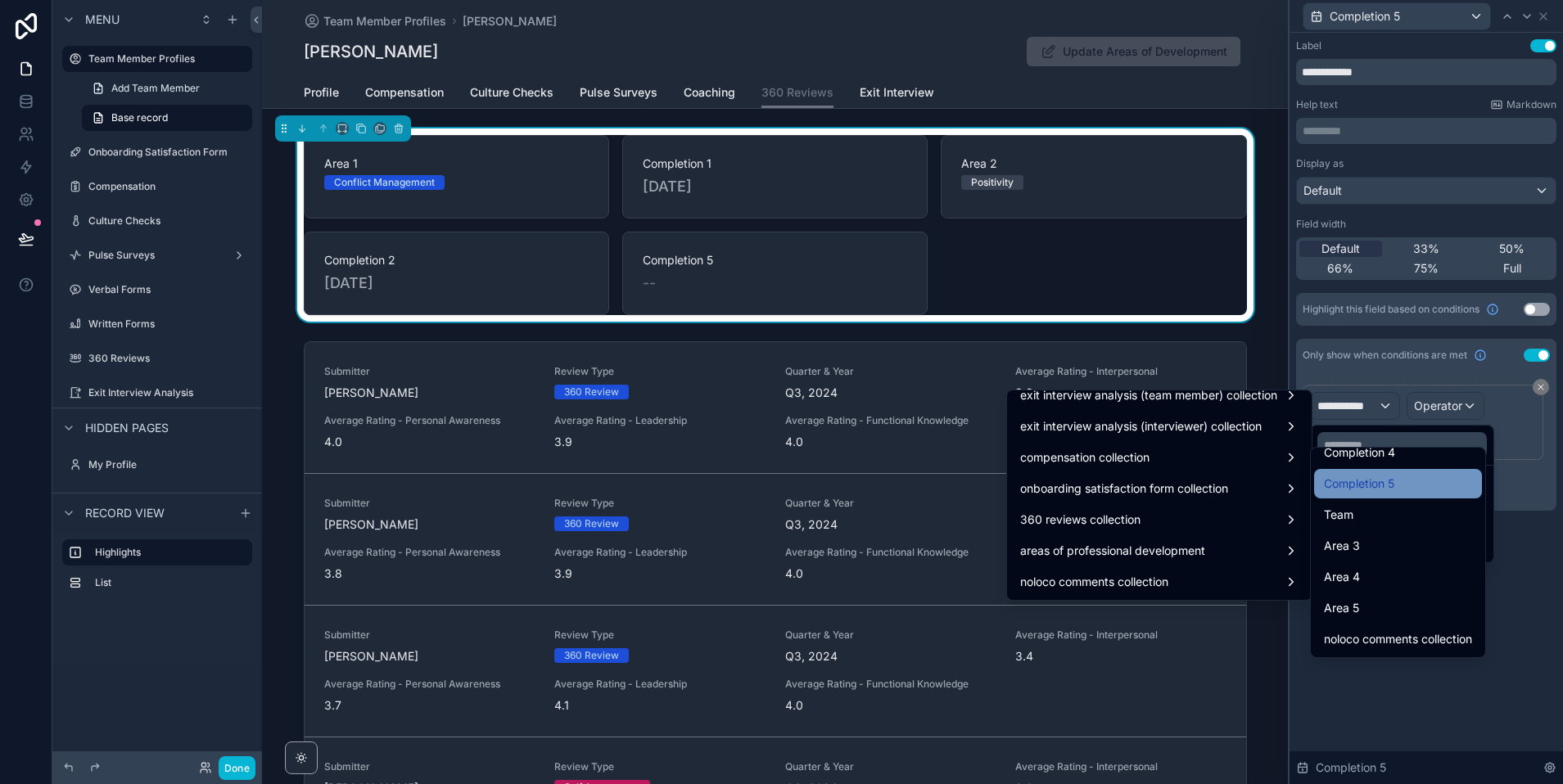
click at [1372, 487] on span "Completion 5" at bounding box center [1359, 483] width 70 height 19
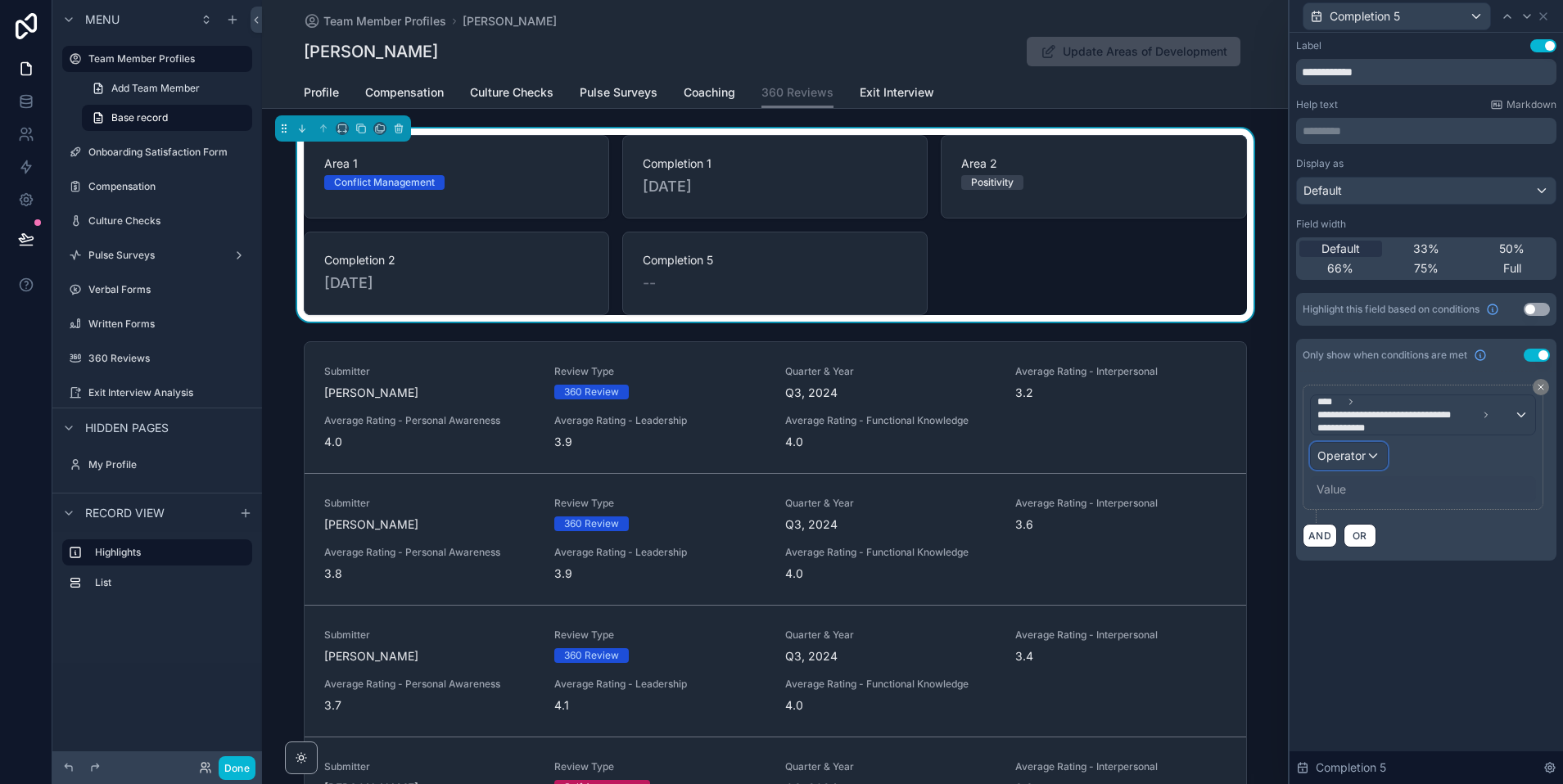
click at [1352, 457] on span "Operator" at bounding box center [1342, 455] width 49 height 14
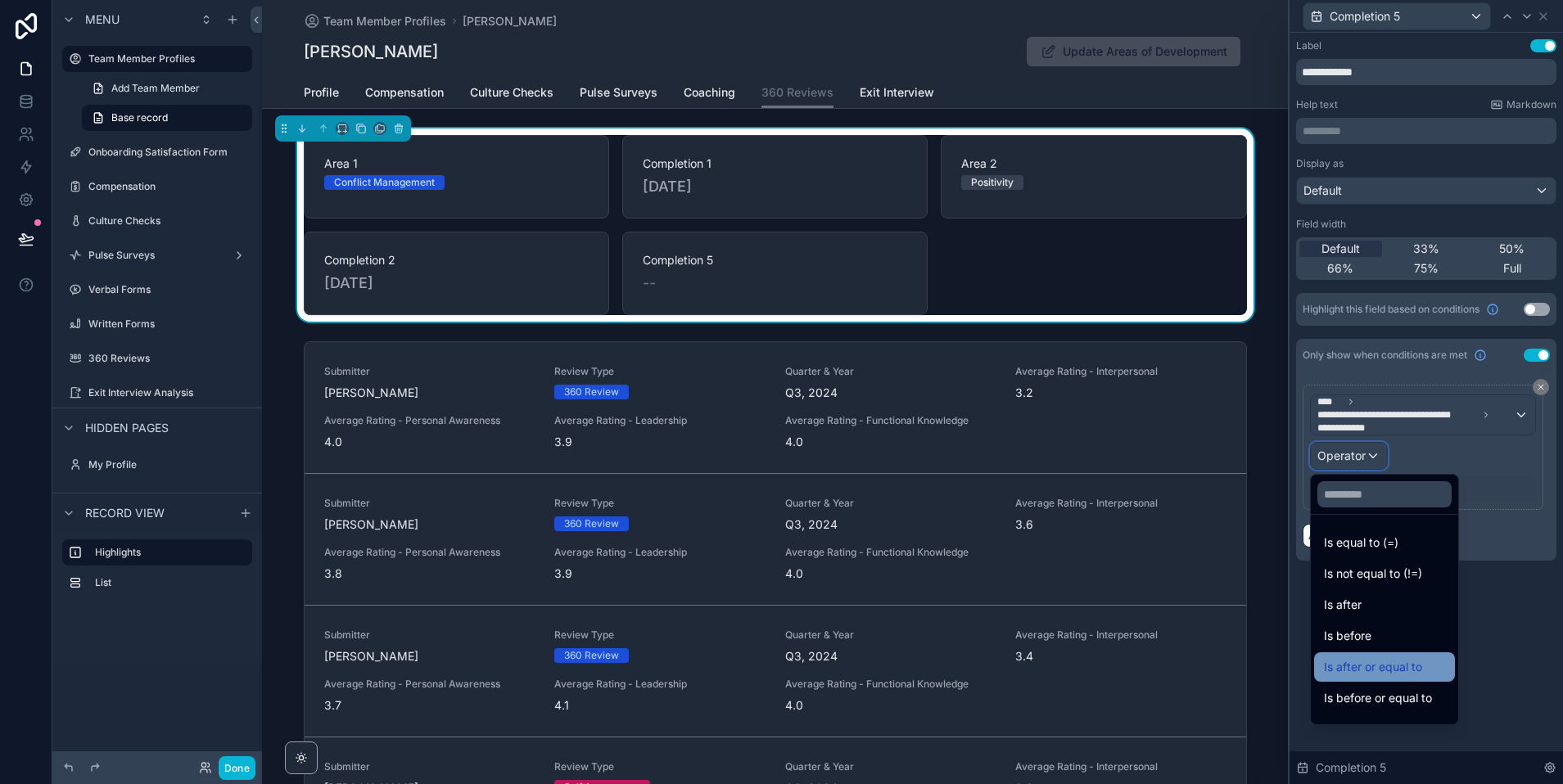
scroll to position [54, 0]
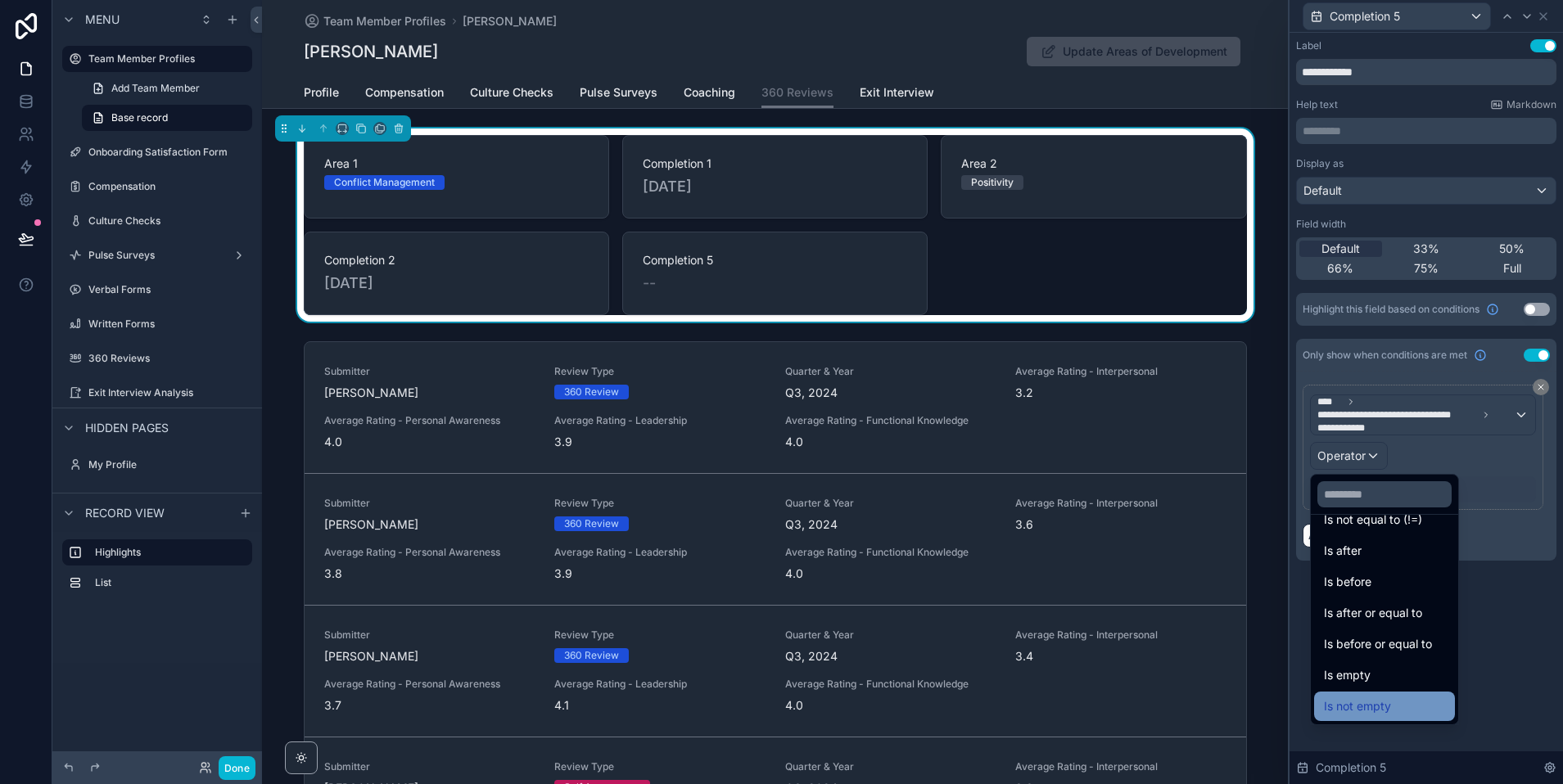
click at [1360, 713] on span "Is not empty" at bounding box center [1357, 706] width 67 height 19
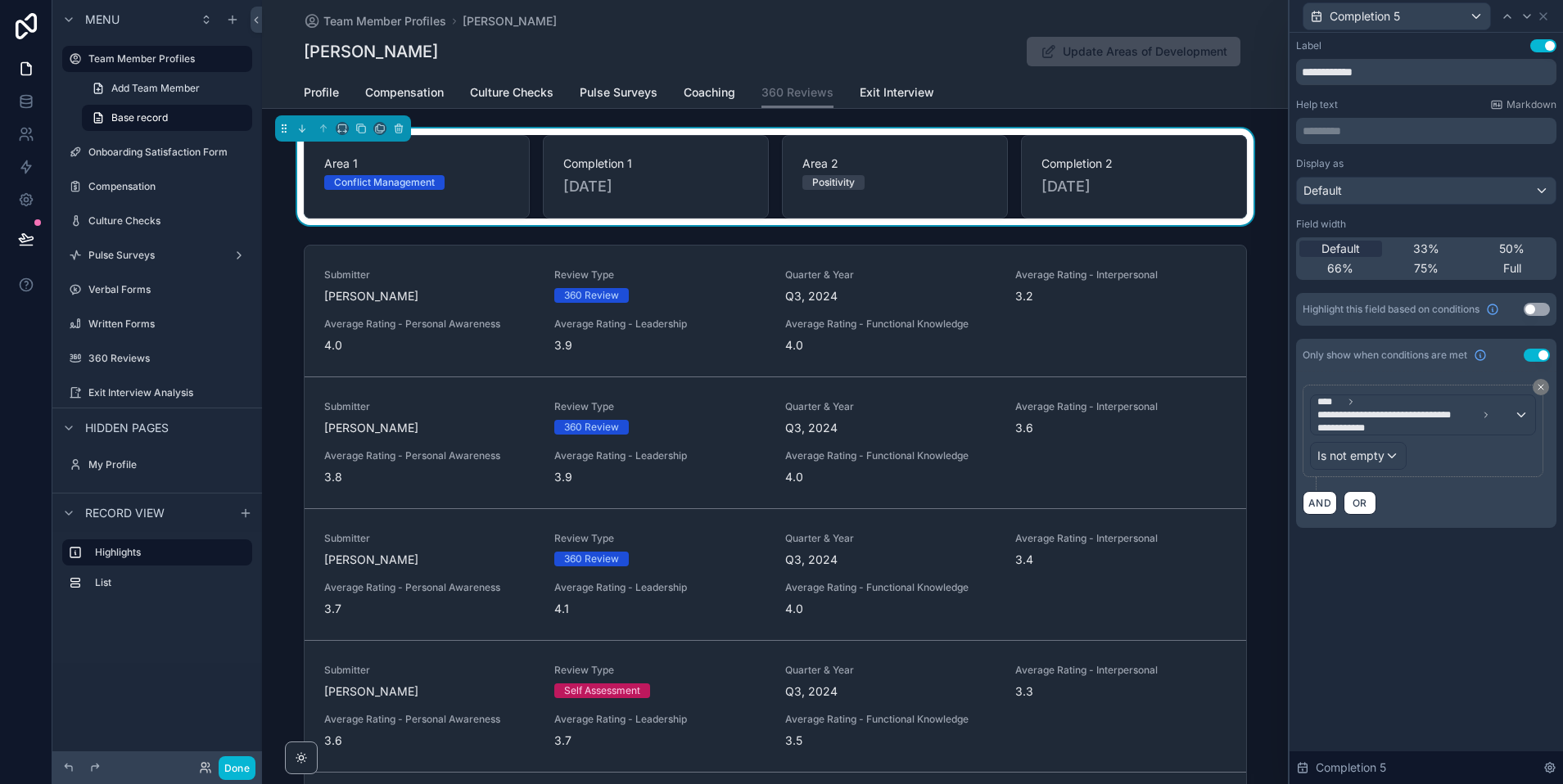
click at [1404, 103] on div "Help text Markdown" at bounding box center [1427, 104] width 261 height 13
click at [236, 770] on button "Done" at bounding box center [237, 767] width 37 height 23
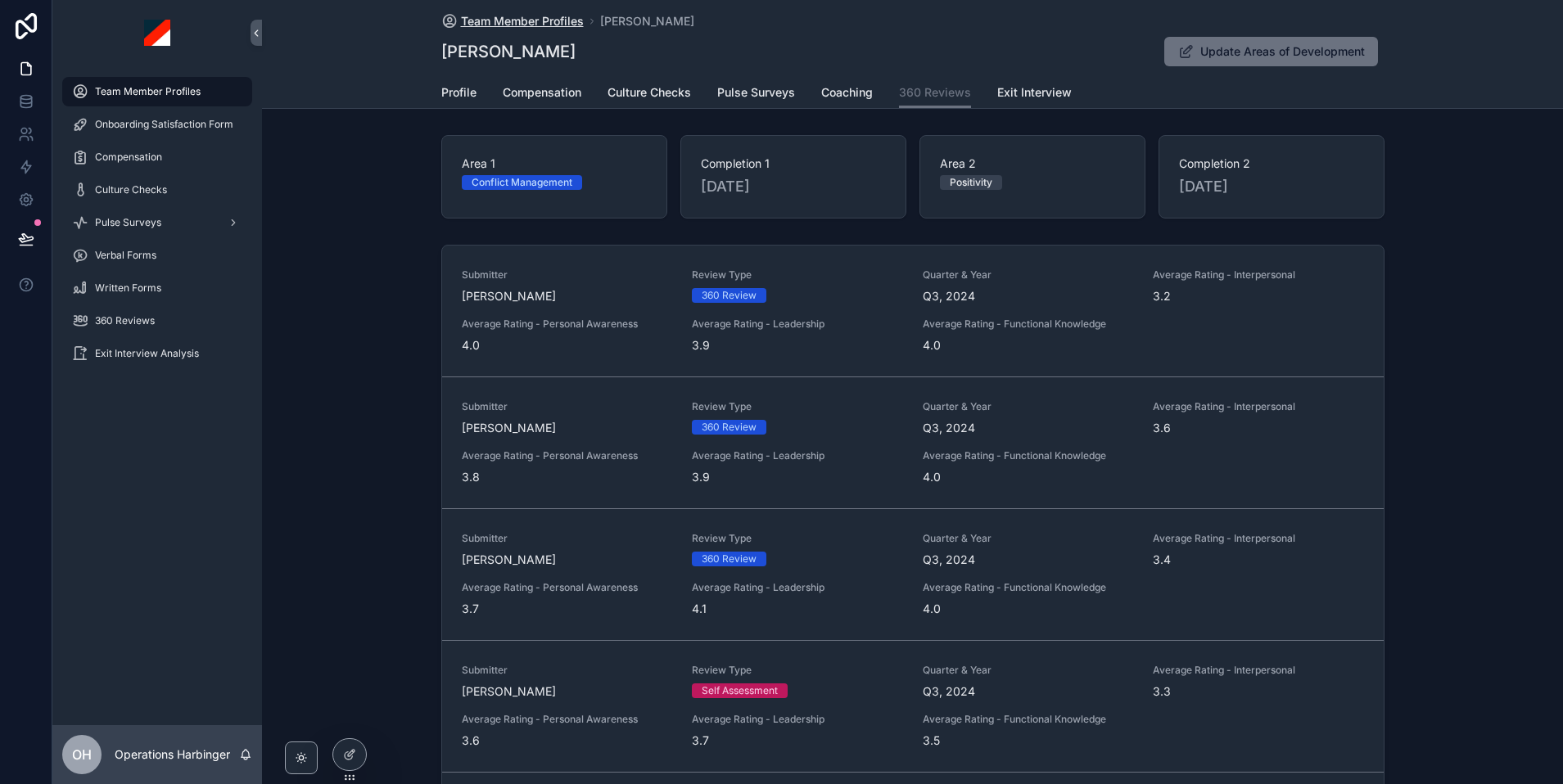
click at [507, 22] on span "Team Member Profiles" at bounding box center [523, 20] width 123 height 17
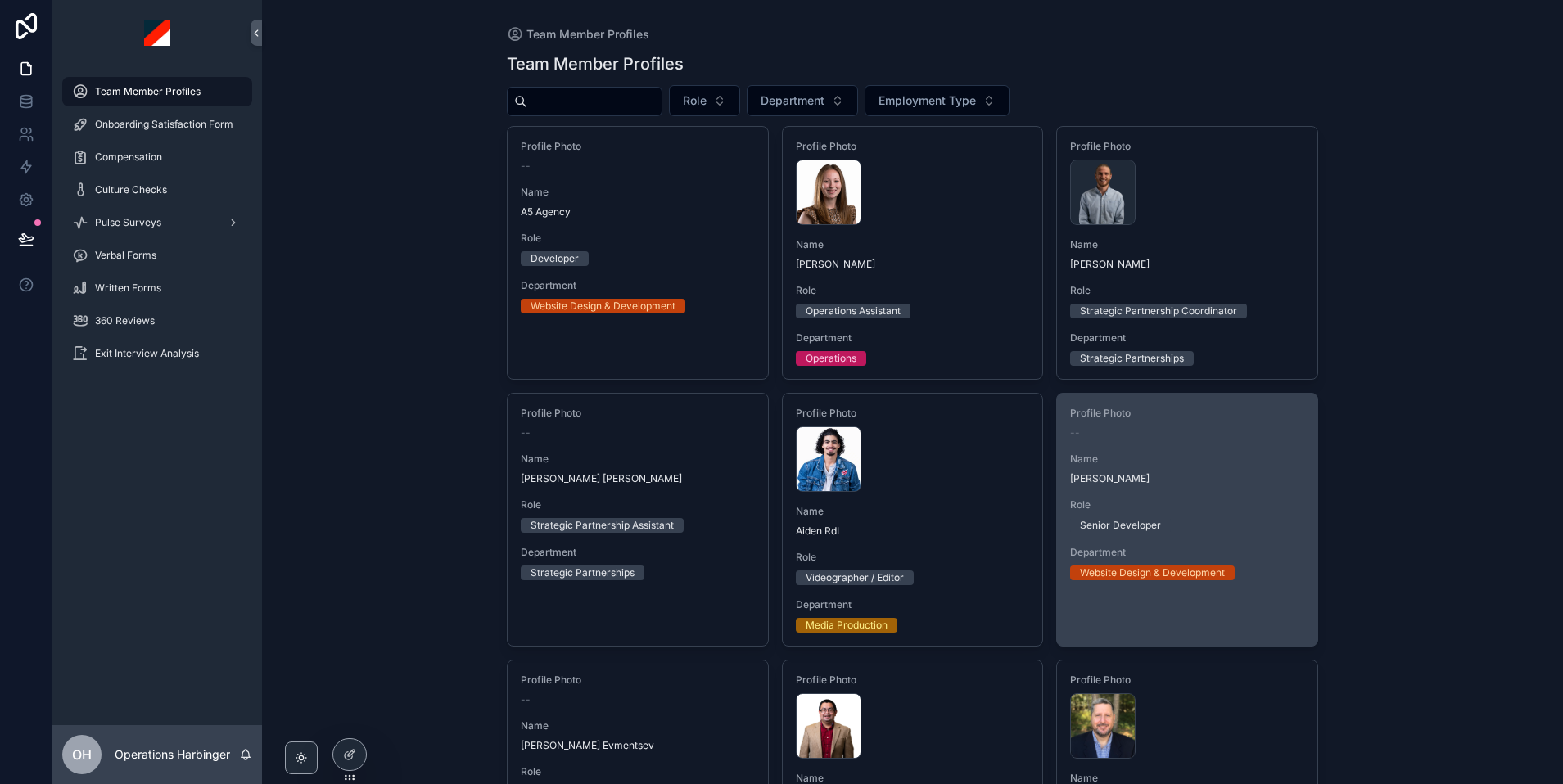
scroll to position [192, 0]
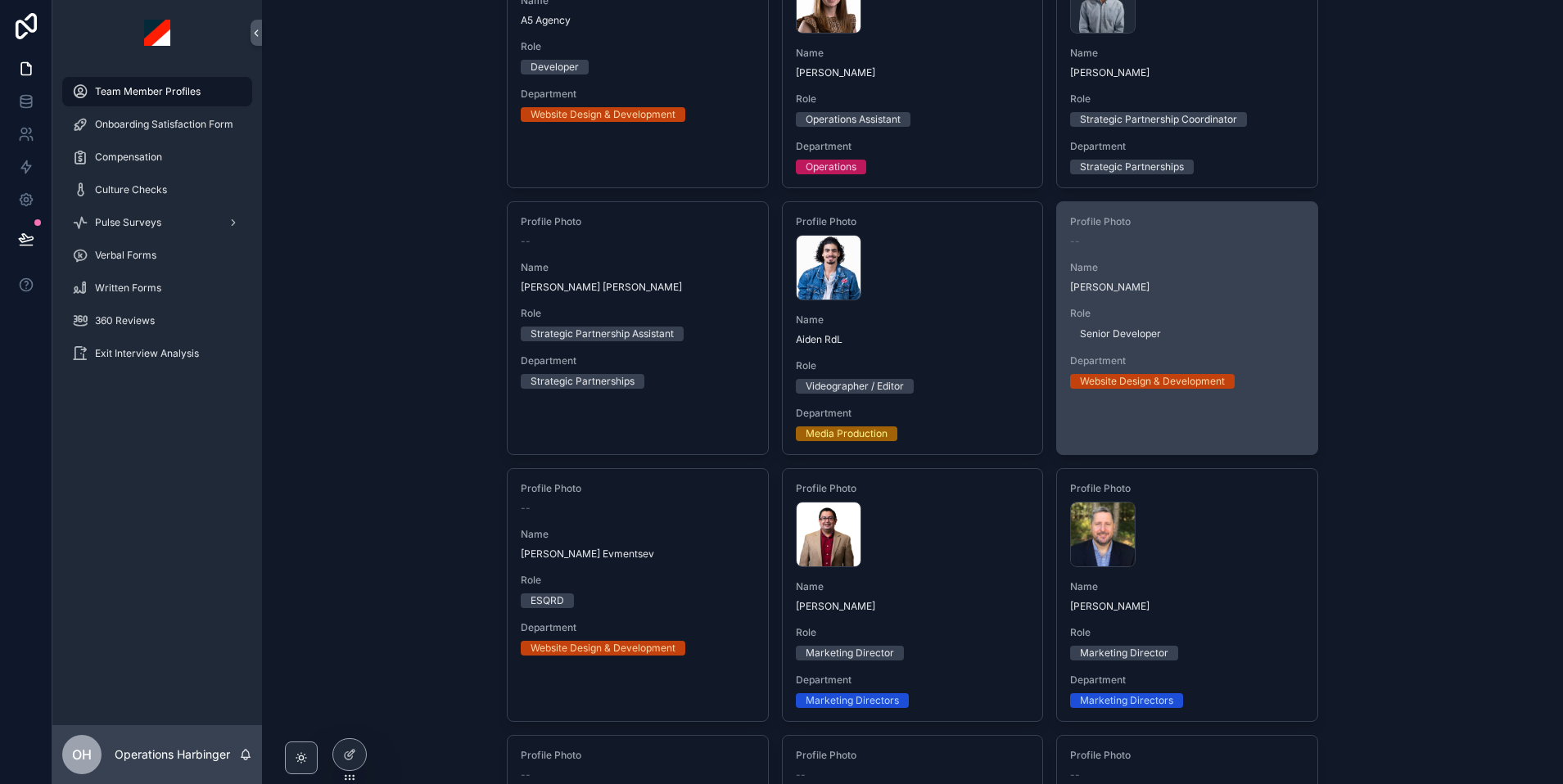
click at [1230, 564] on div "EAH---Headshot-2023 .jpeg" at bounding box center [1187, 534] width 235 height 65
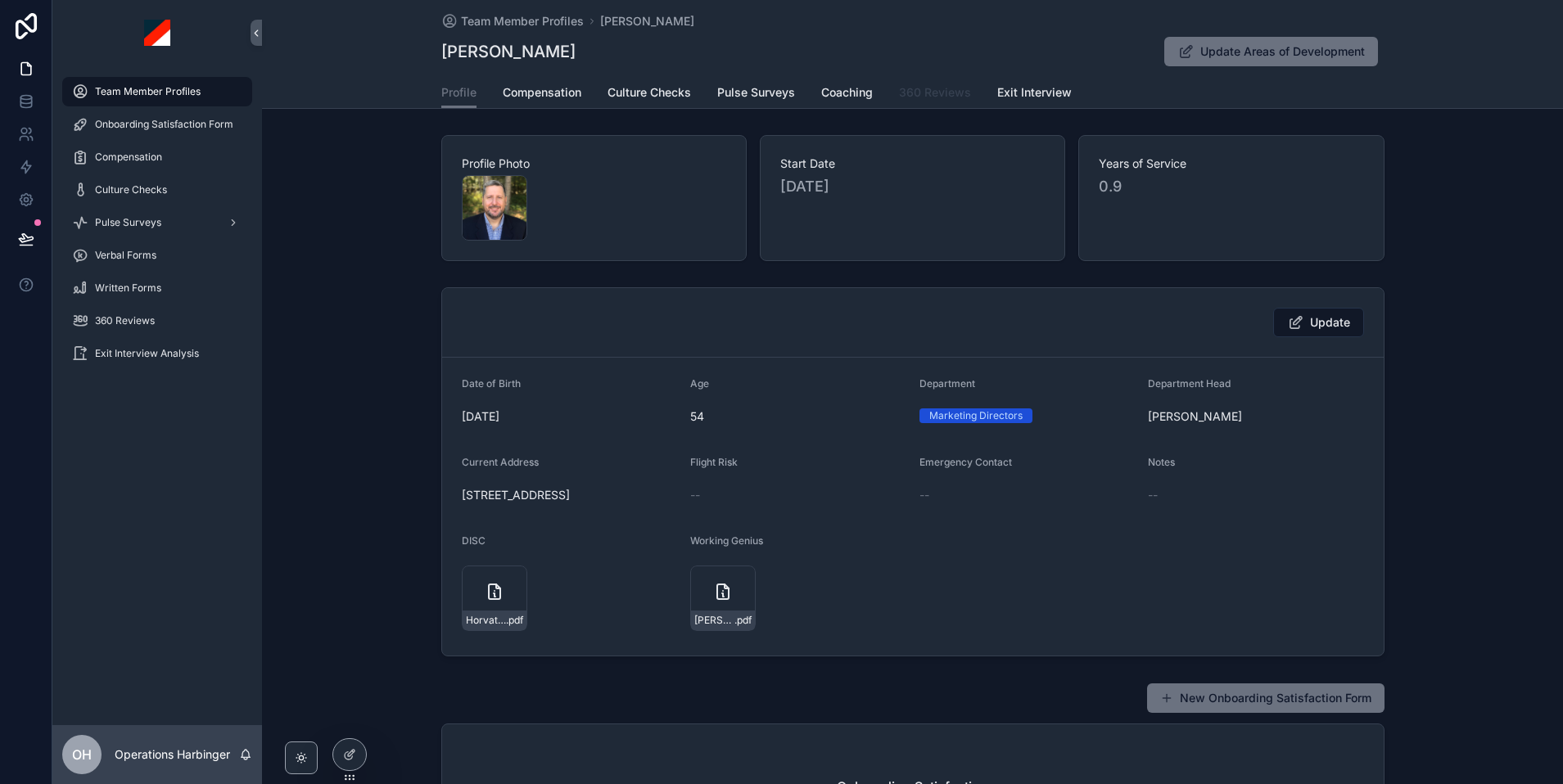
click at [921, 93] on span "360 Reviews" at bounding box center [935, 92] width 72 height 17
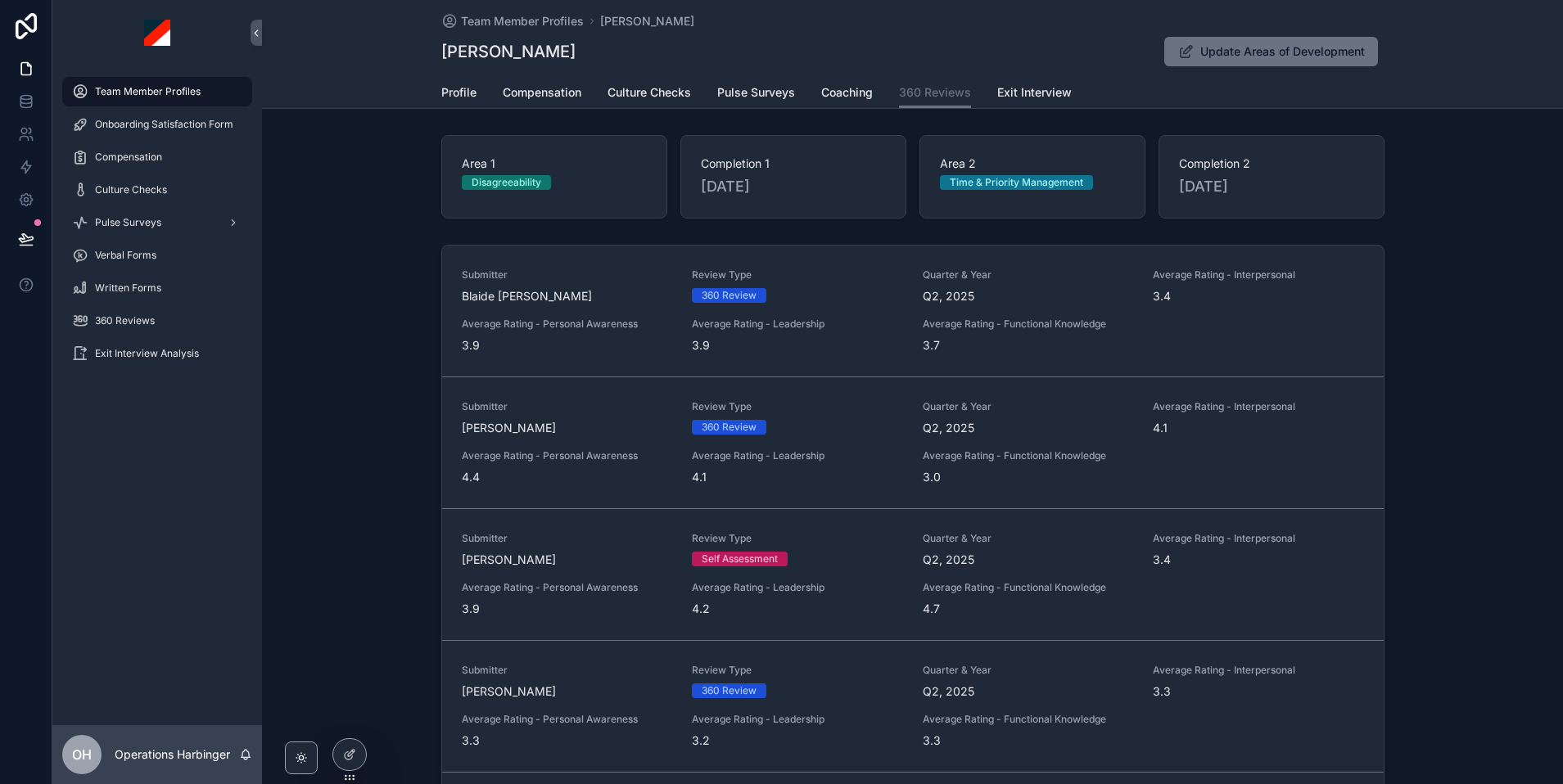
click at [136, 90] on span "Team Member Profiles" at bounding box center [148, 90] width 106 height 13
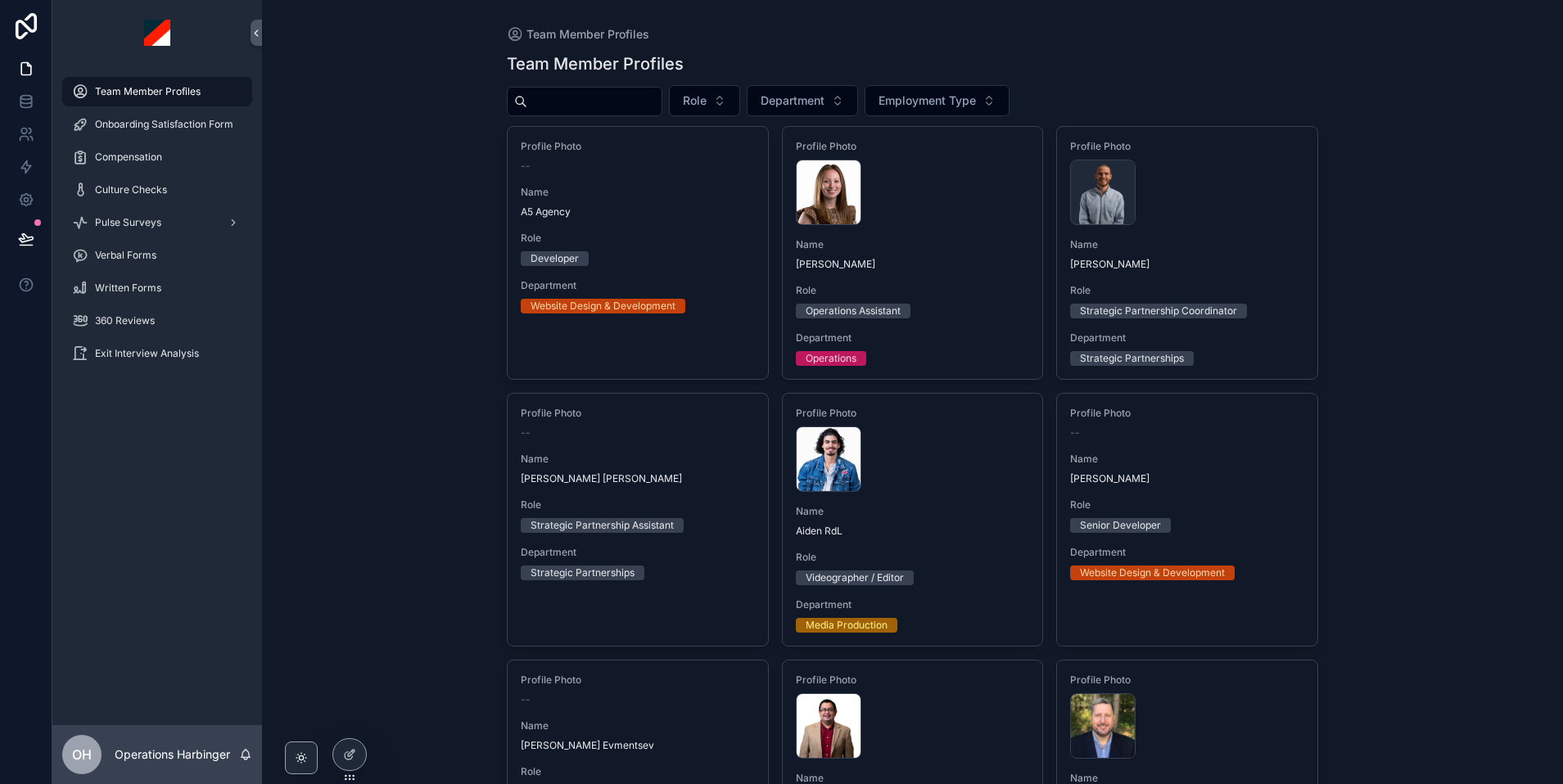
click at [600, 100] on input "scrollable content" at bounding box center [595, 102] width 134 height 23
type input "***"
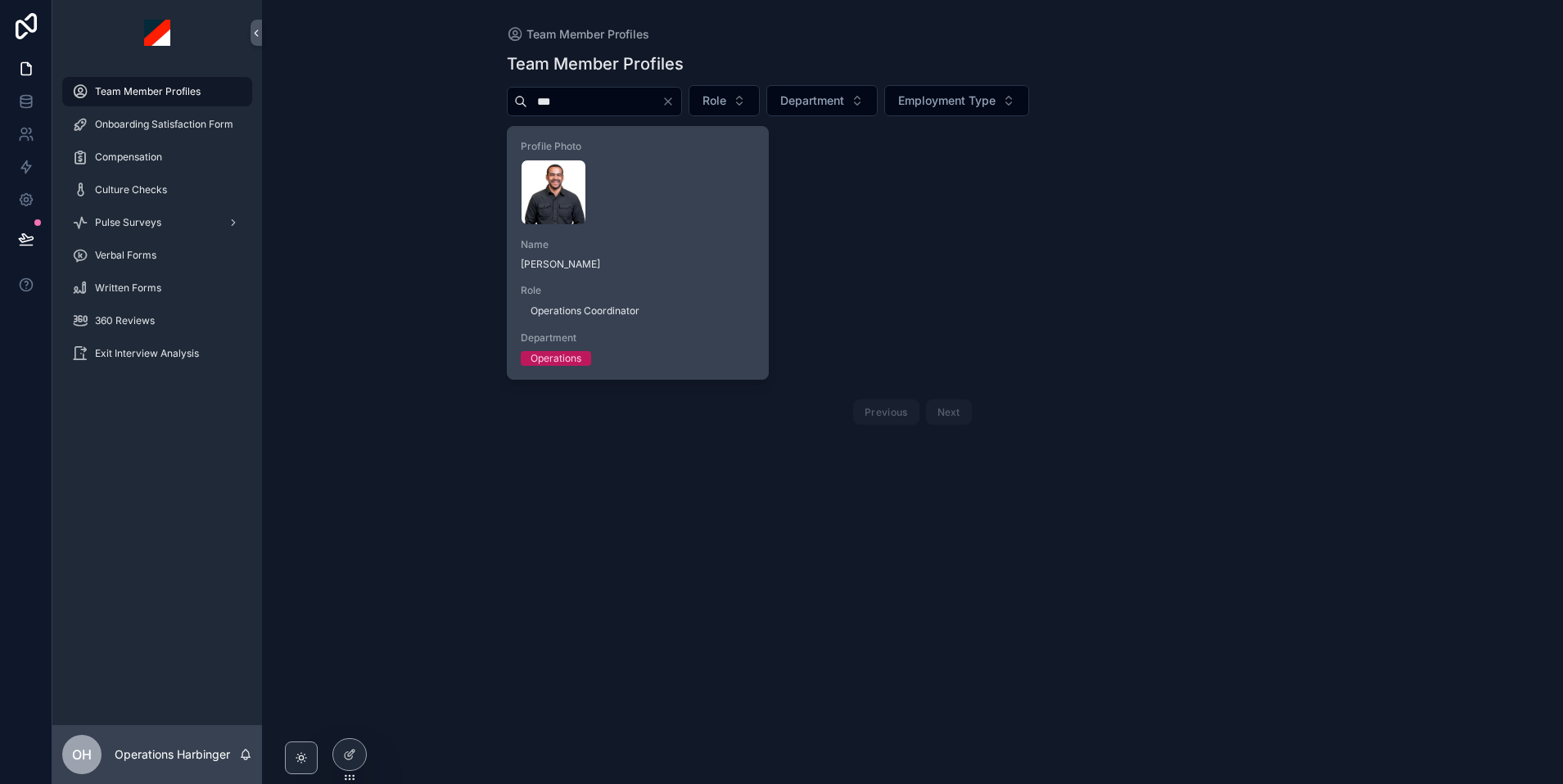
click at [669, 255] on div "Name [PERSON_NAME]" at bounding box center [637, 255] width 235 height 33
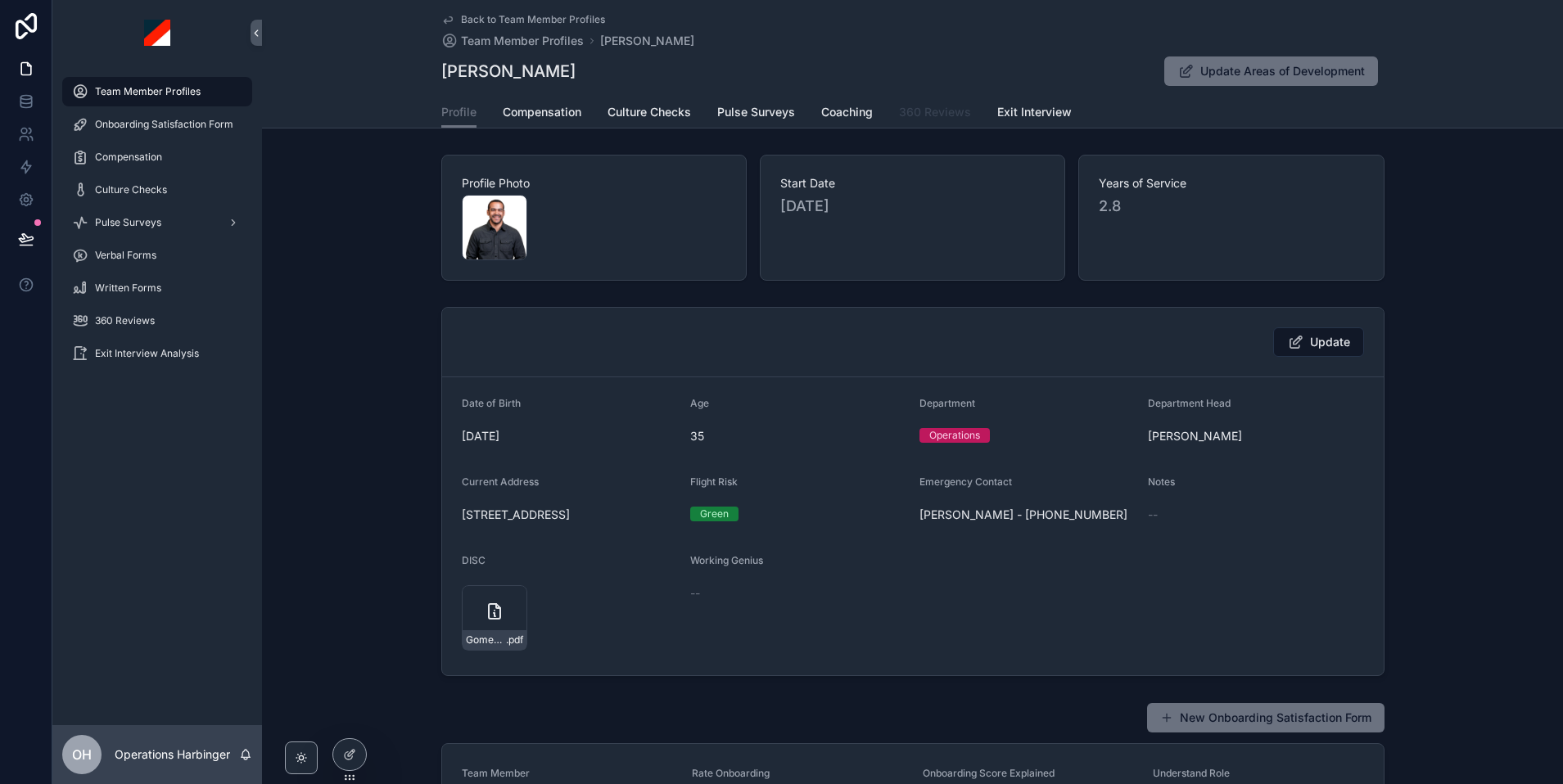
click at [922, 106] on span "360 Reviews" at bounding box center [935, 112] width 72 height 17
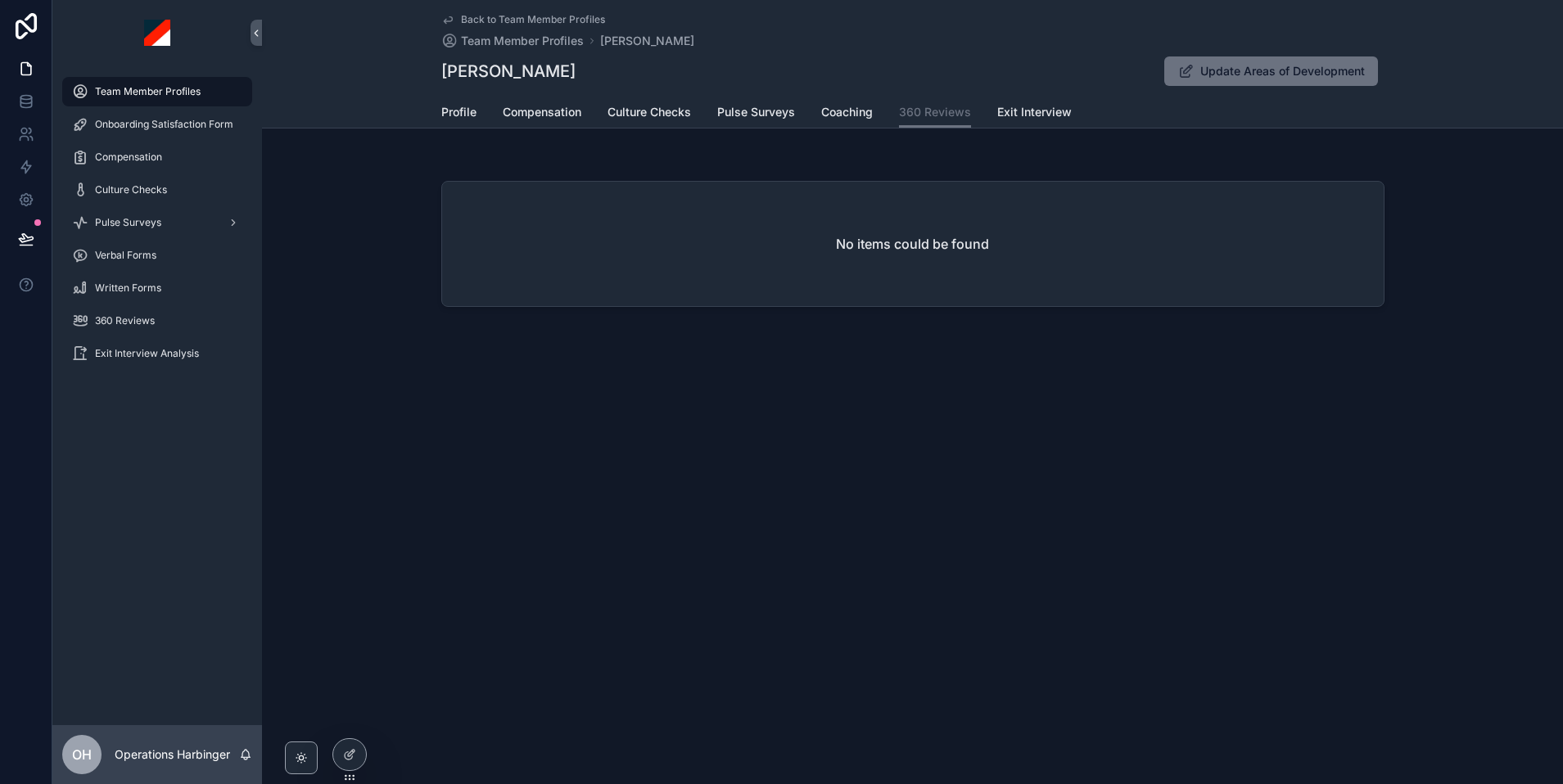
click at [122, 95] on span "Team Member Profiles" at bounding box center [148, 90] width 106 height 13
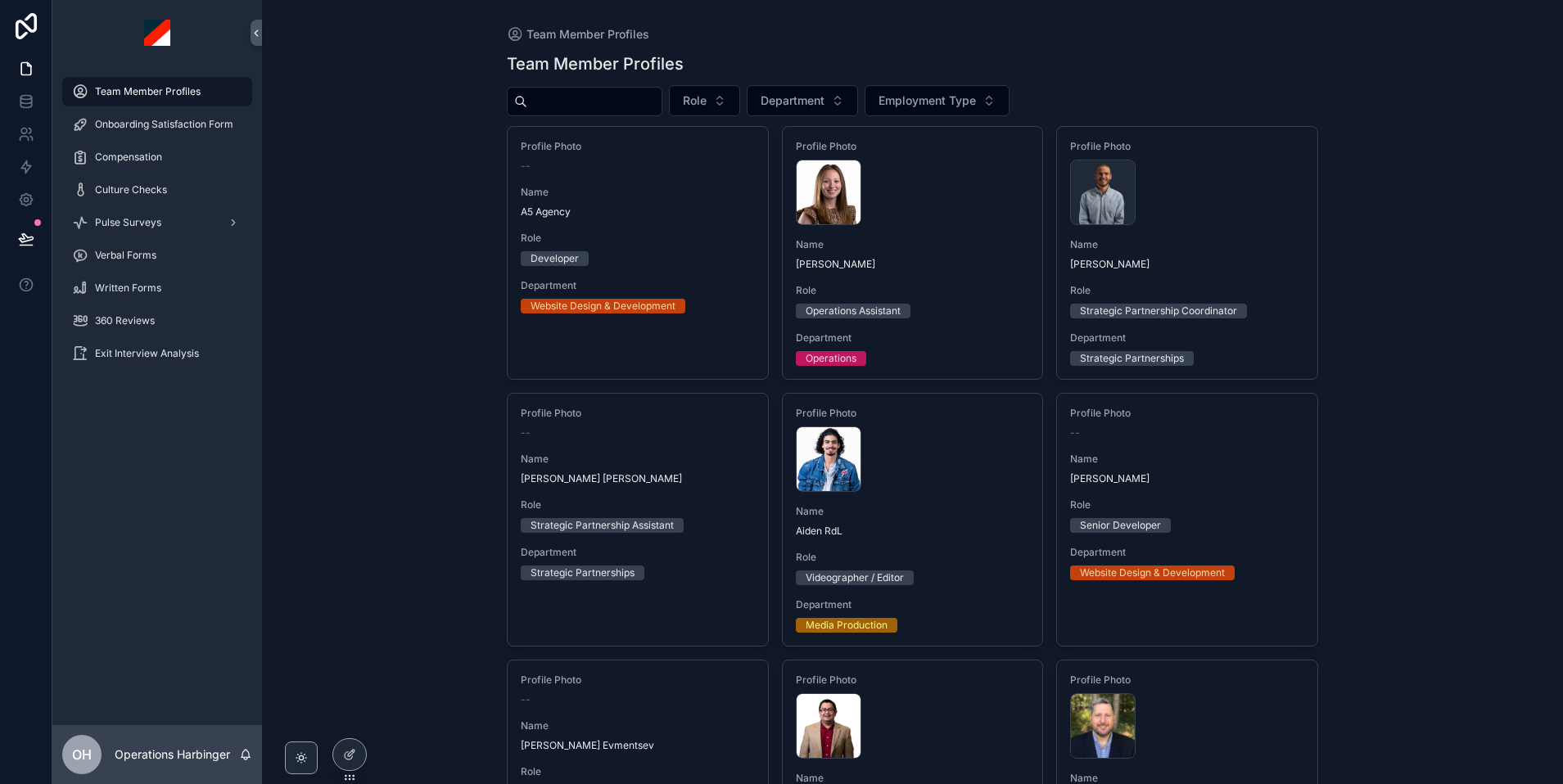
click at [617, 99] on input "scrollable content" at bounding box center [595, 102] width 134 height 23
click at [904, 55] on div "Team Member Profiles" at bounding box center [913, 64] width 812 height 23
click at [649, 108] on input "scrollable content" at bounding box center [595, 102] width 134 height 23
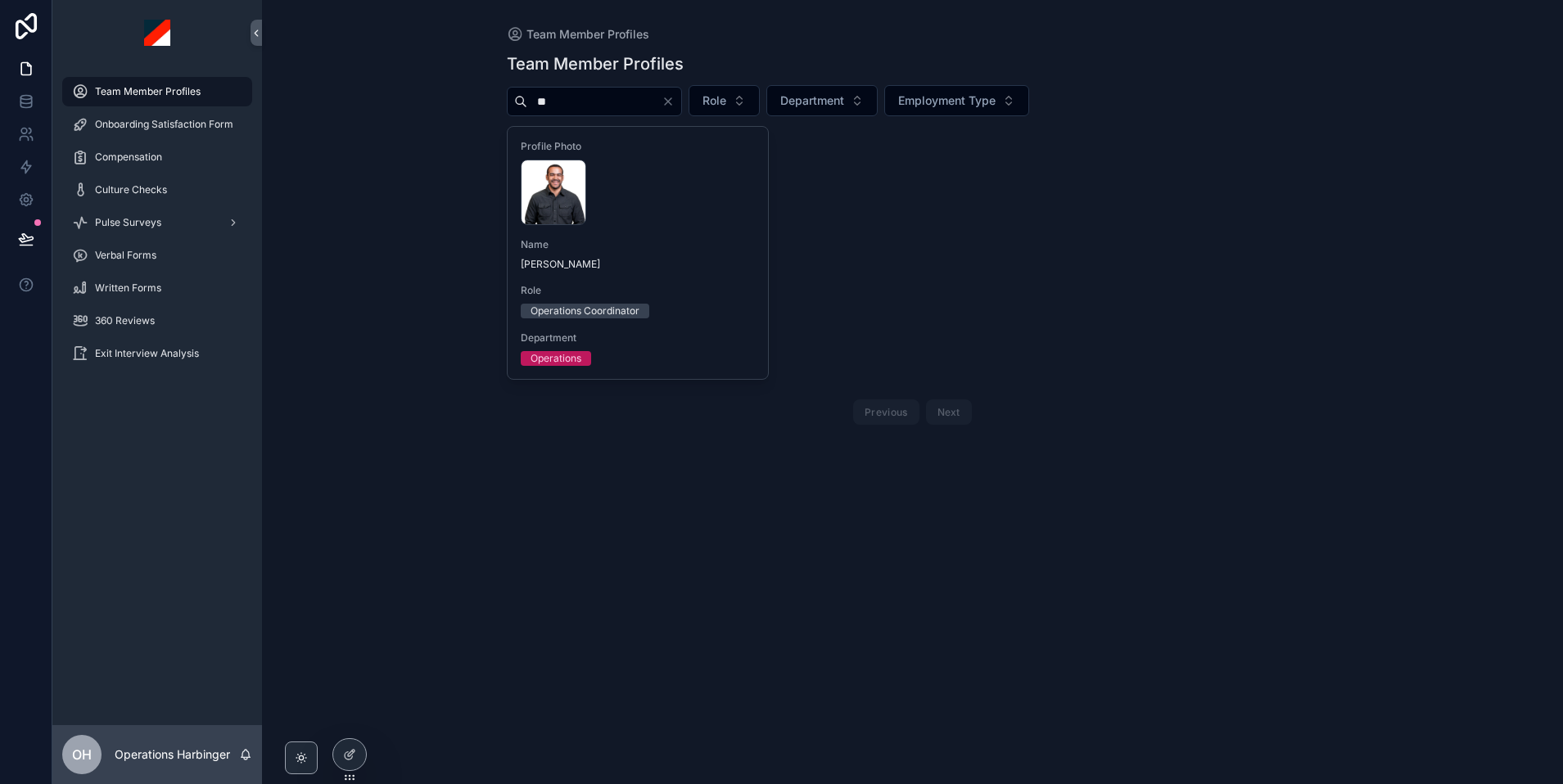
type input "*"
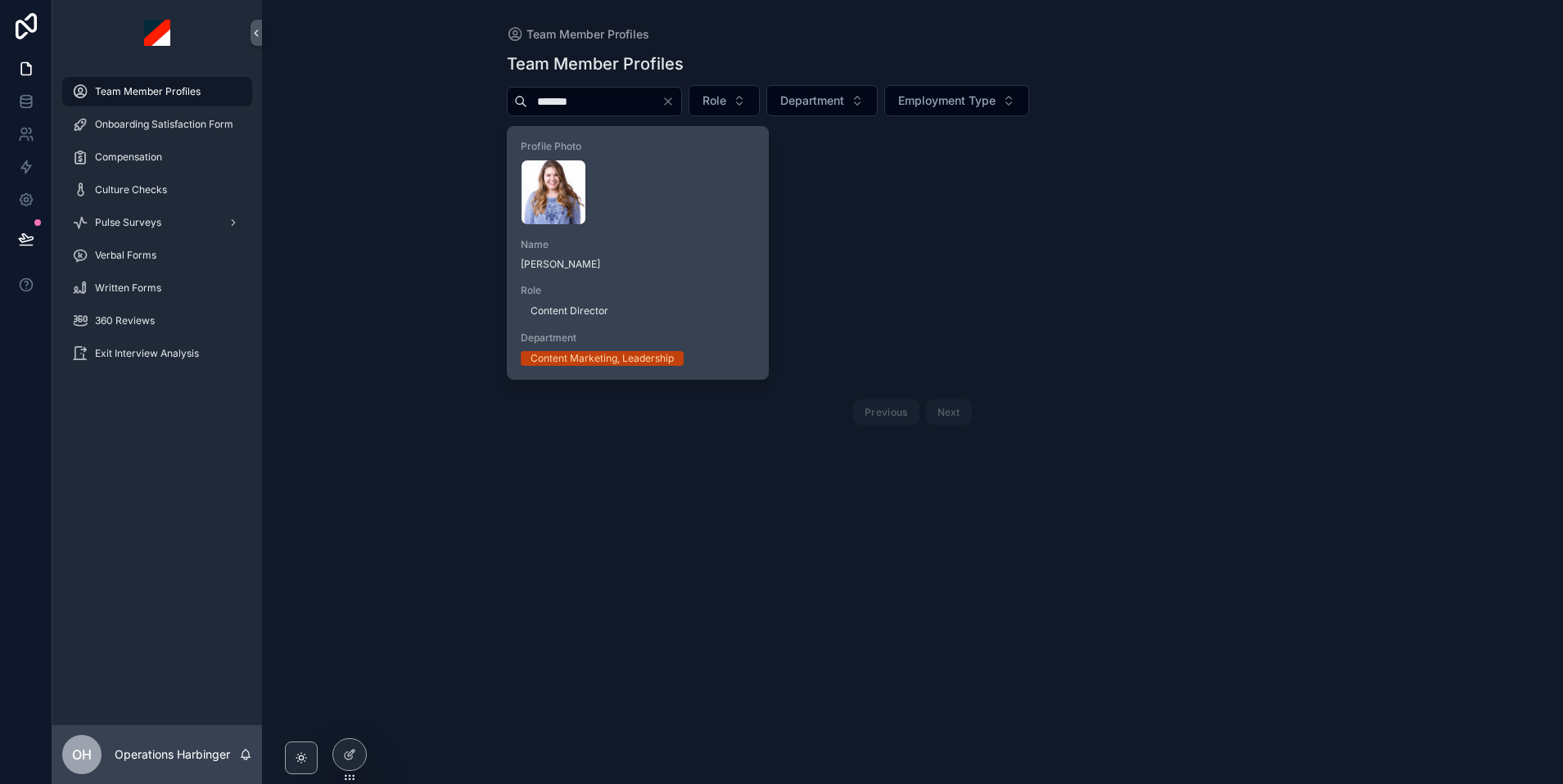
type input "*******"
click at [678, 252] on div "Name [PERSON_NAME]" at bounding box center [637, 255] width 235 height 33
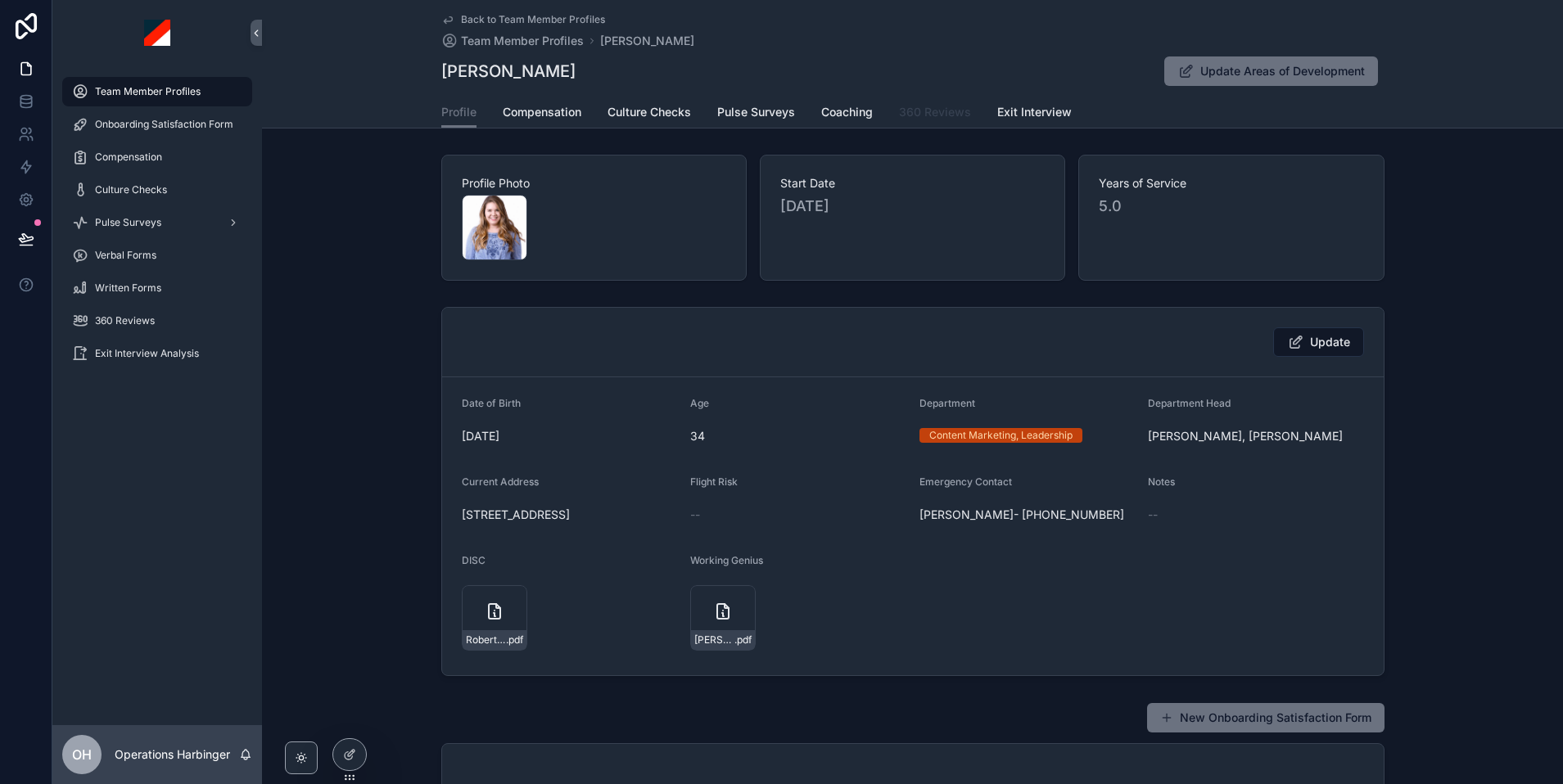
click at [916, 111] on span "360 Reviews" at bounding box center [935, 112] width 72 height 17
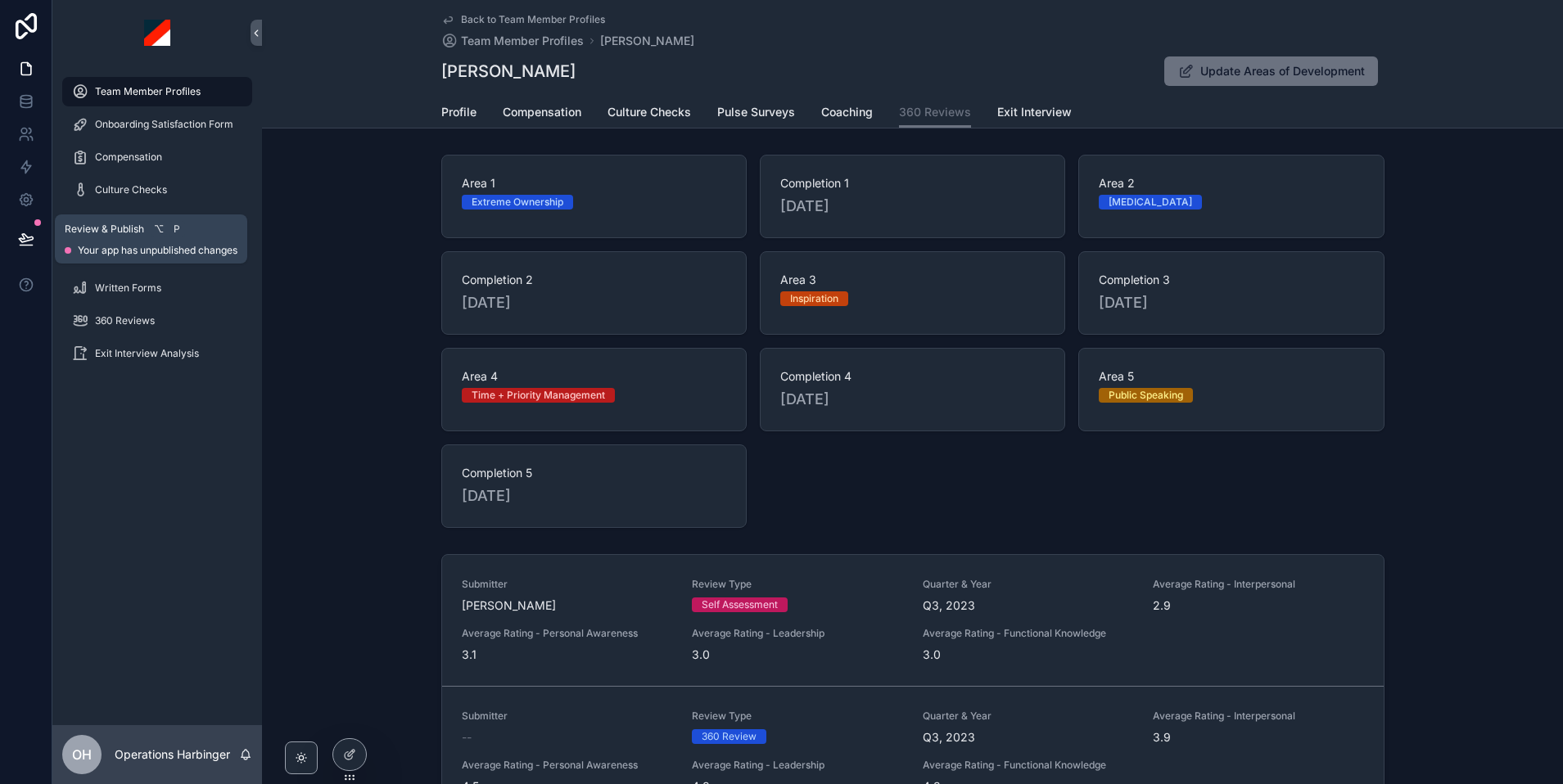
click at [20, 240] on icon at bounding box center [25, 238] width 14 height 8
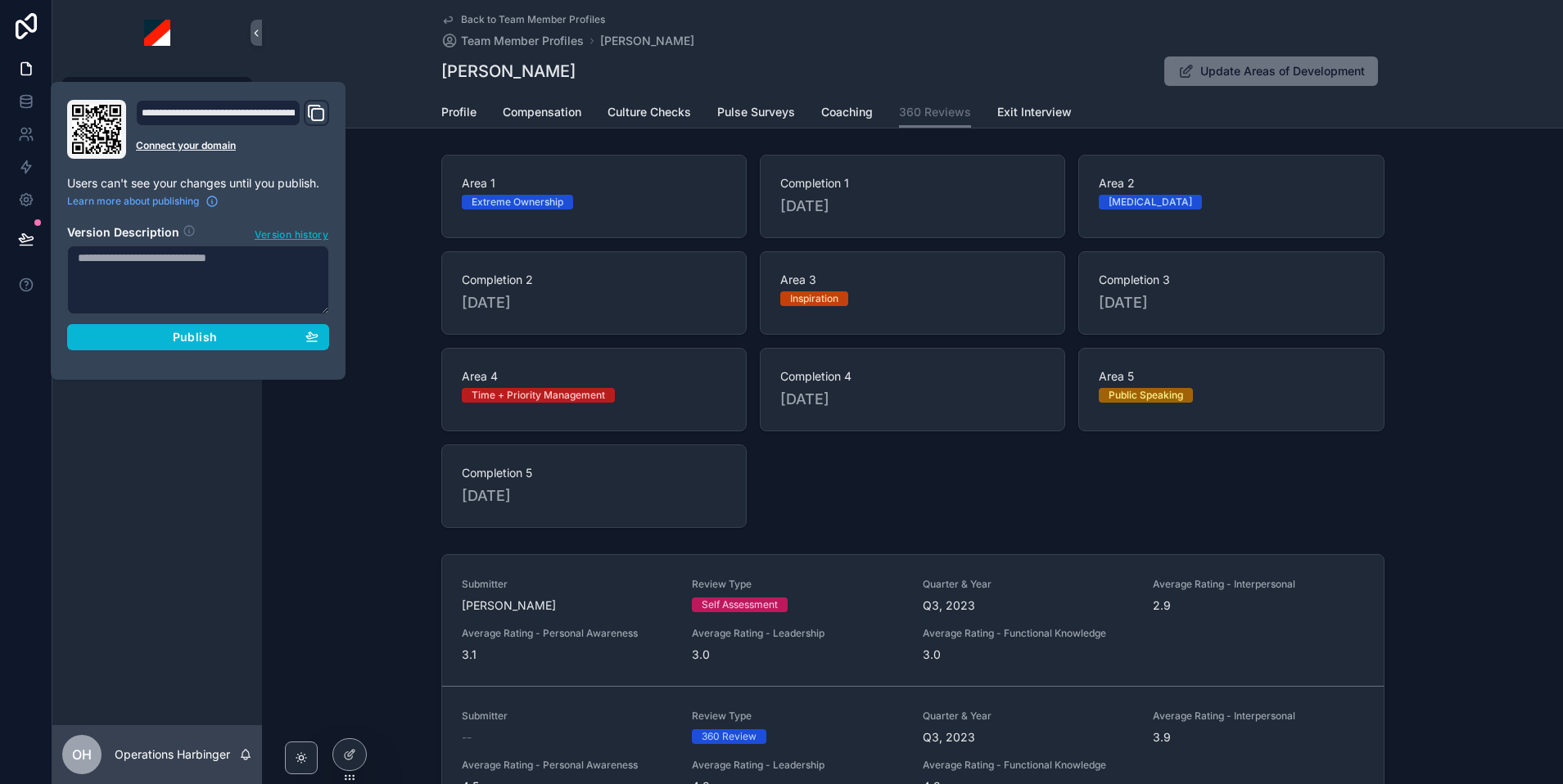
click at [136, 283] on textarea at bounding box center [198, 279] width 262 height 69
type textarea "**********"
click at [188, 336] on span "Publish" at bounding box center [195, 337] width 44 height 15
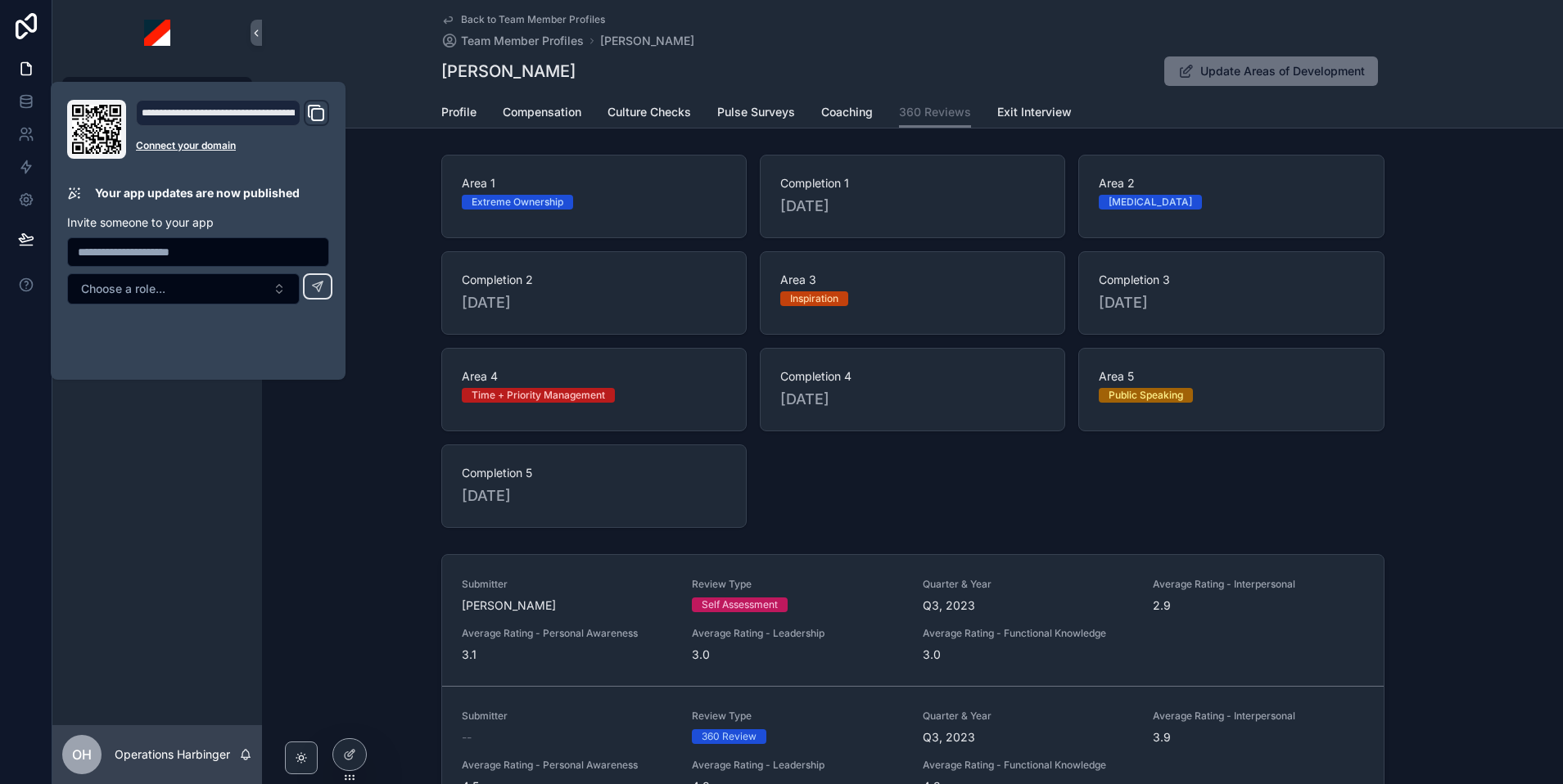
click at [964, 33] on div "Back to Team Member Profiles Team Member Profiles [PERSON_NAME]" at bounding box center [912, 30] width 943 height 36
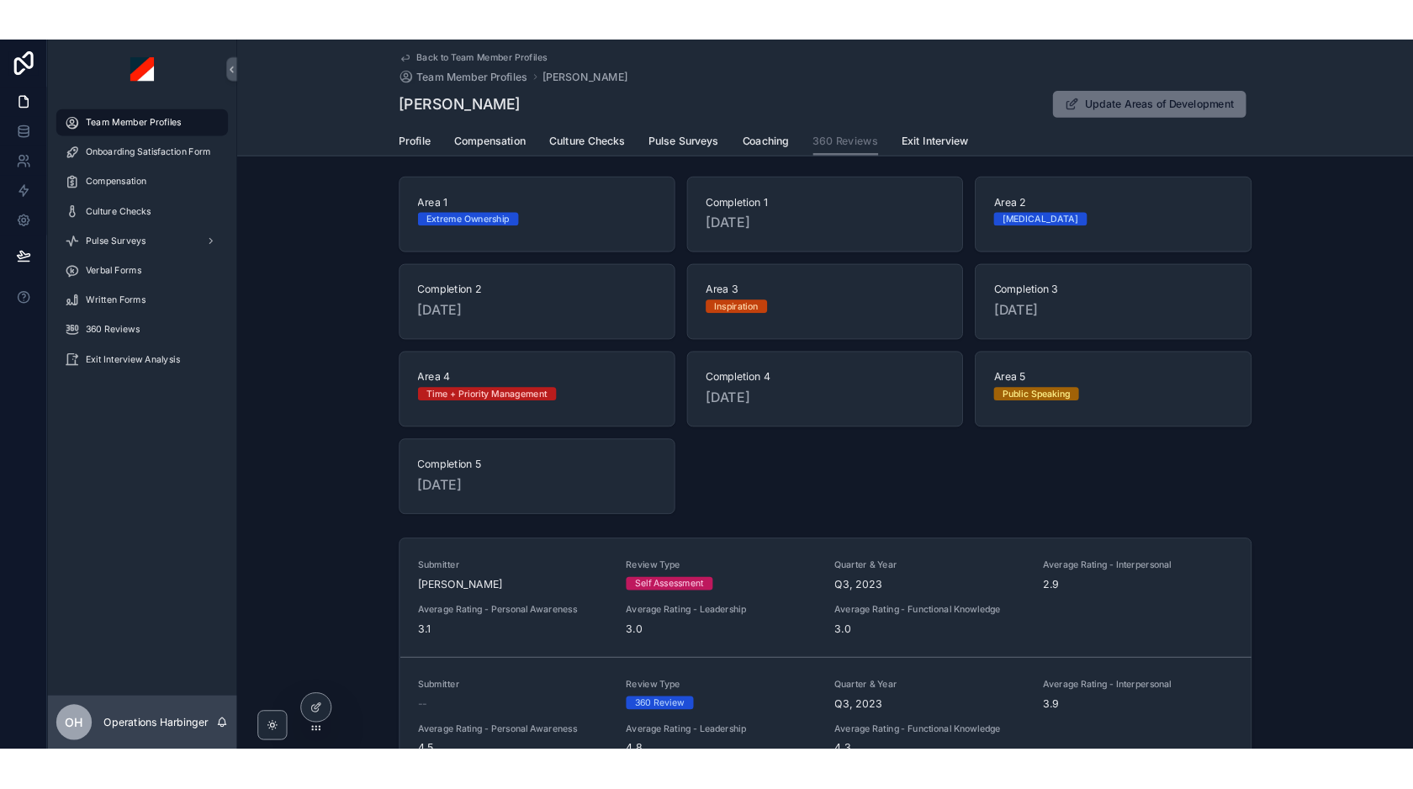
scroll to position [3, 0]
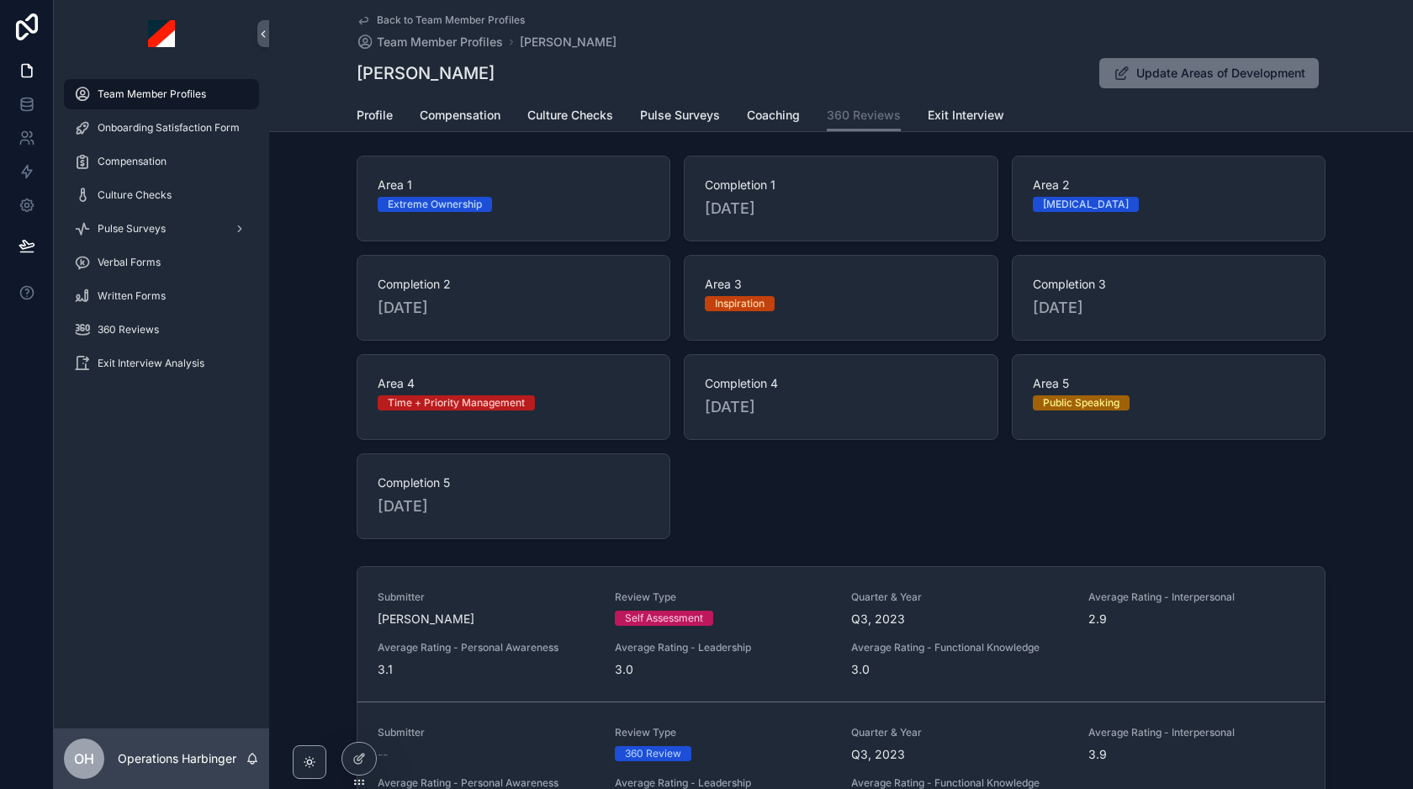
click at [448, 13] on span "Back to Team Member Profiles" at bounding box center [451, 19] width 148 height 13
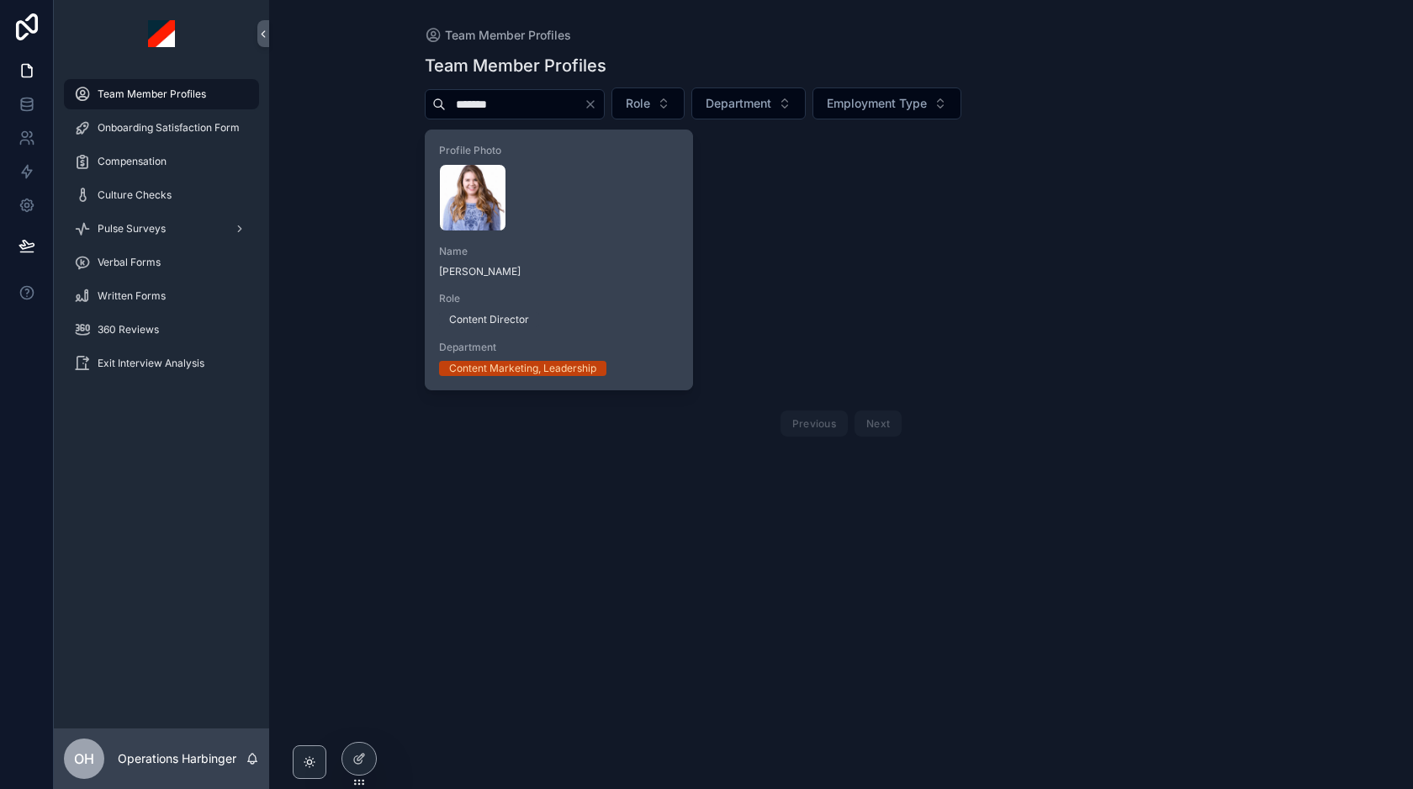
click at [577, 209] on div "[PERSON_NAME] .webp" at bounding box center [559, 197] width 241 height 67
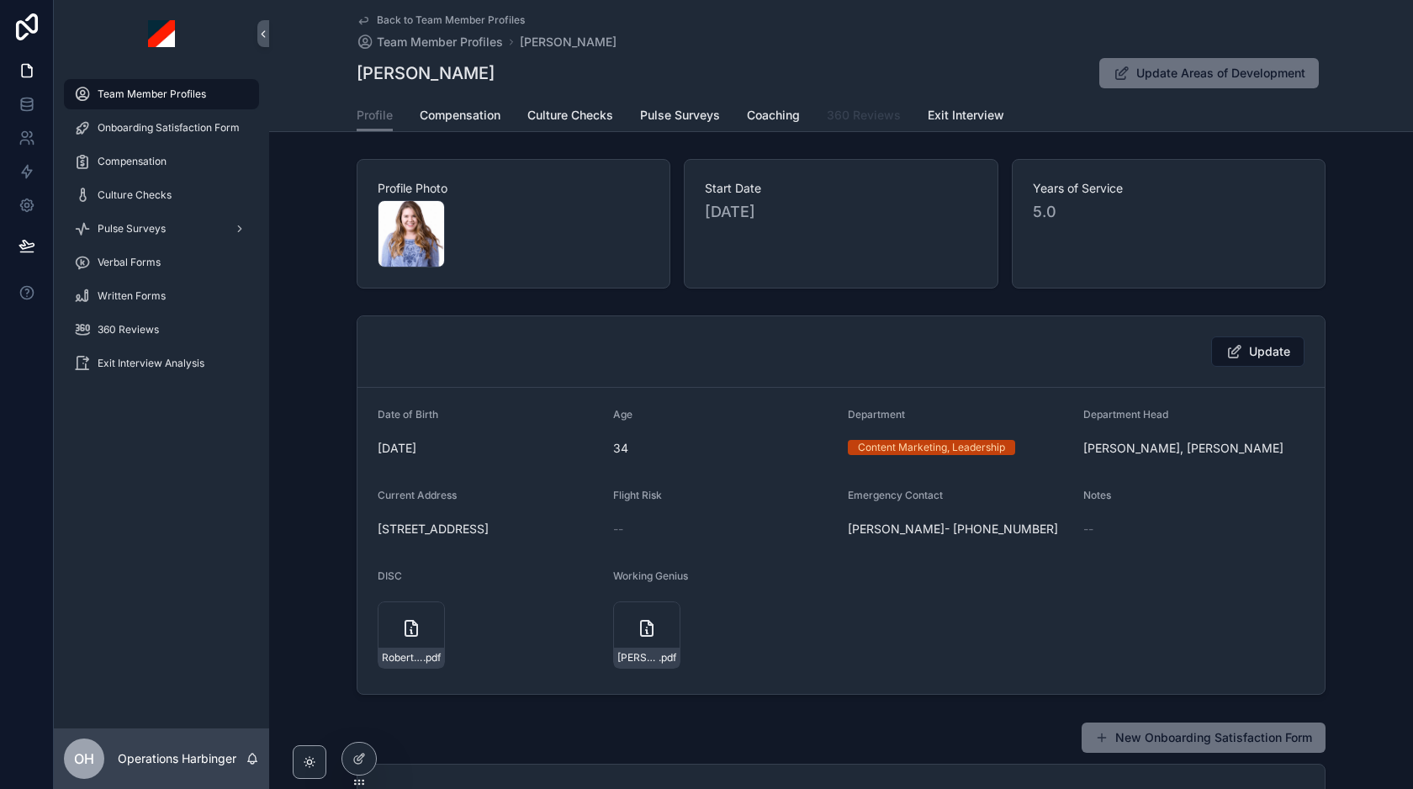
click at [840, 117] on span "360 Reviews" at bounding box center [864, 115] width 74 height 17
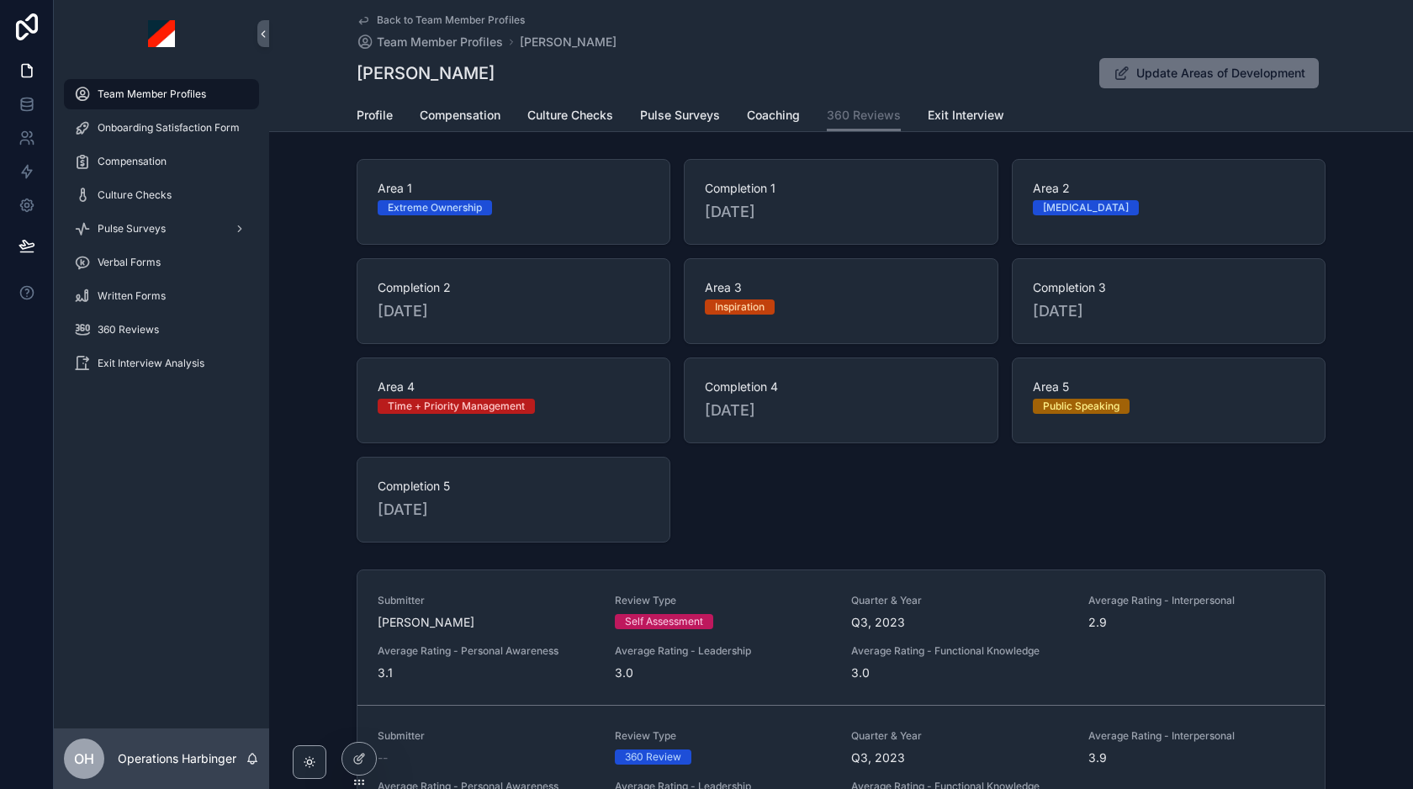
click at [438, 11] on div "Back to Team Member Profiles Team Member Profiles [PERSON_NAME] [PERSON_NAME] U…" at bounding box center [841, 49] width 969 height 99
click at [425, 18] on span "Back to Team Member Profiles" at bounding box center [451, 19] width 148 height 13
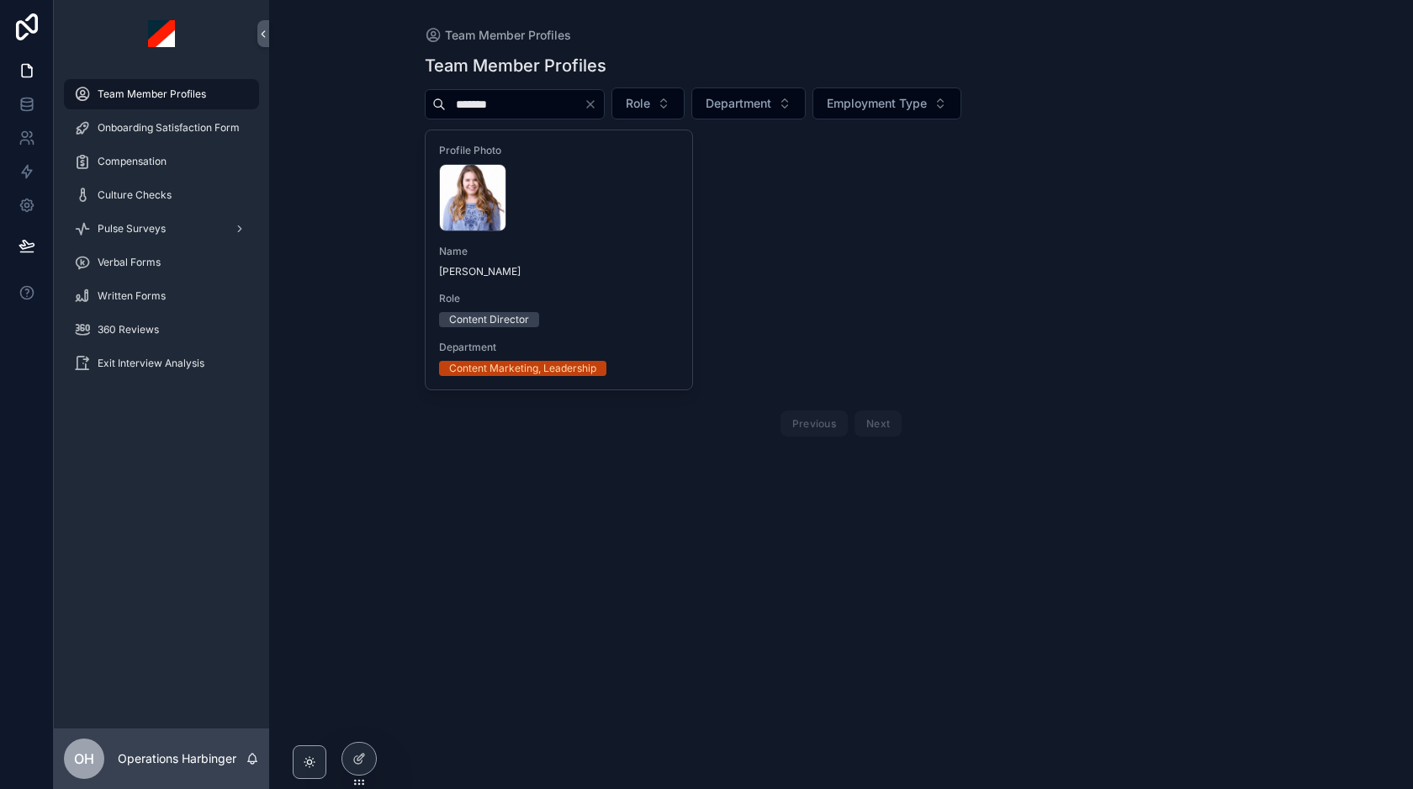
click at [533, 103] on input "*******" at bounding box center [515, 105] width 138 height 24
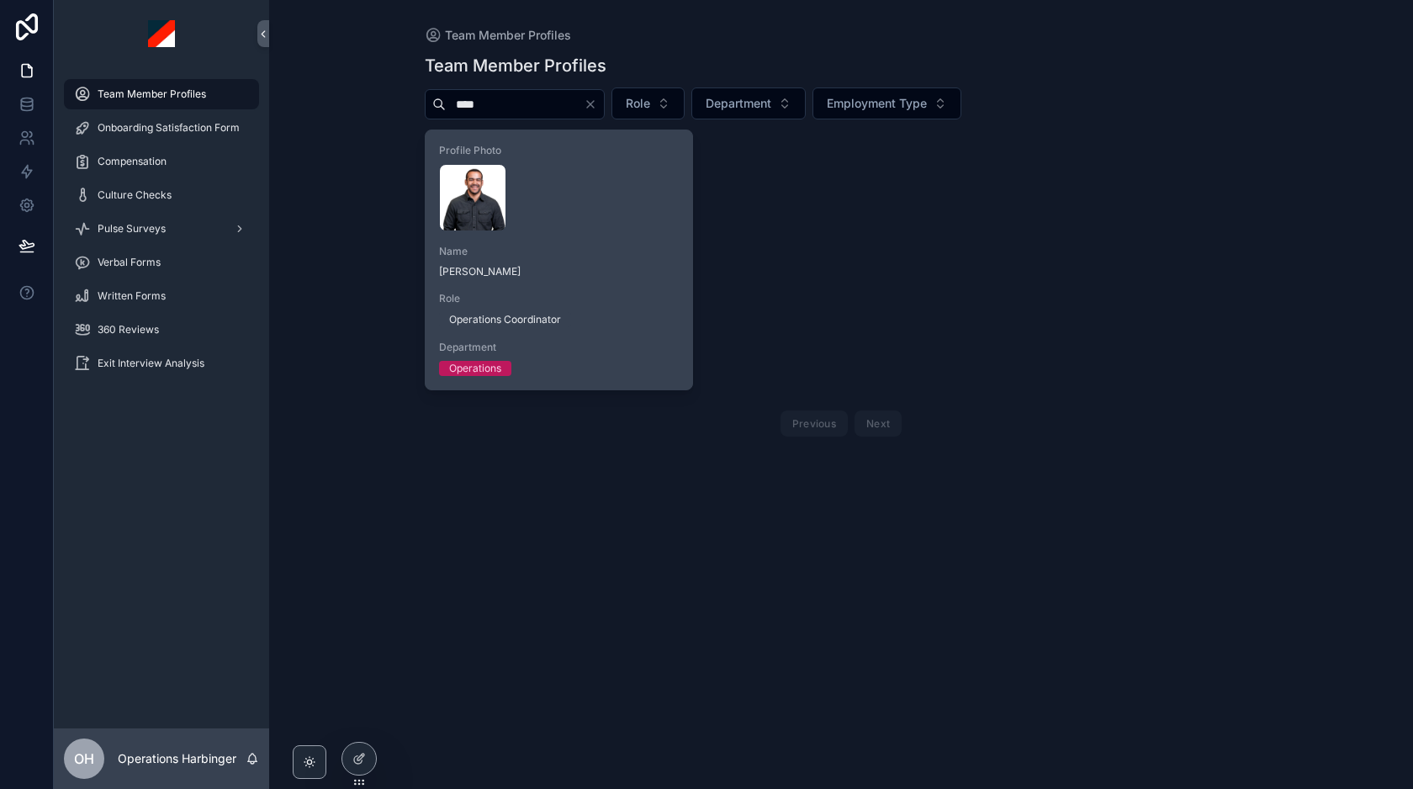
type input "****"
click at [602, 272] on span "[PERSON_NAME]" at bounding box center [559, 271] width 241 height 13
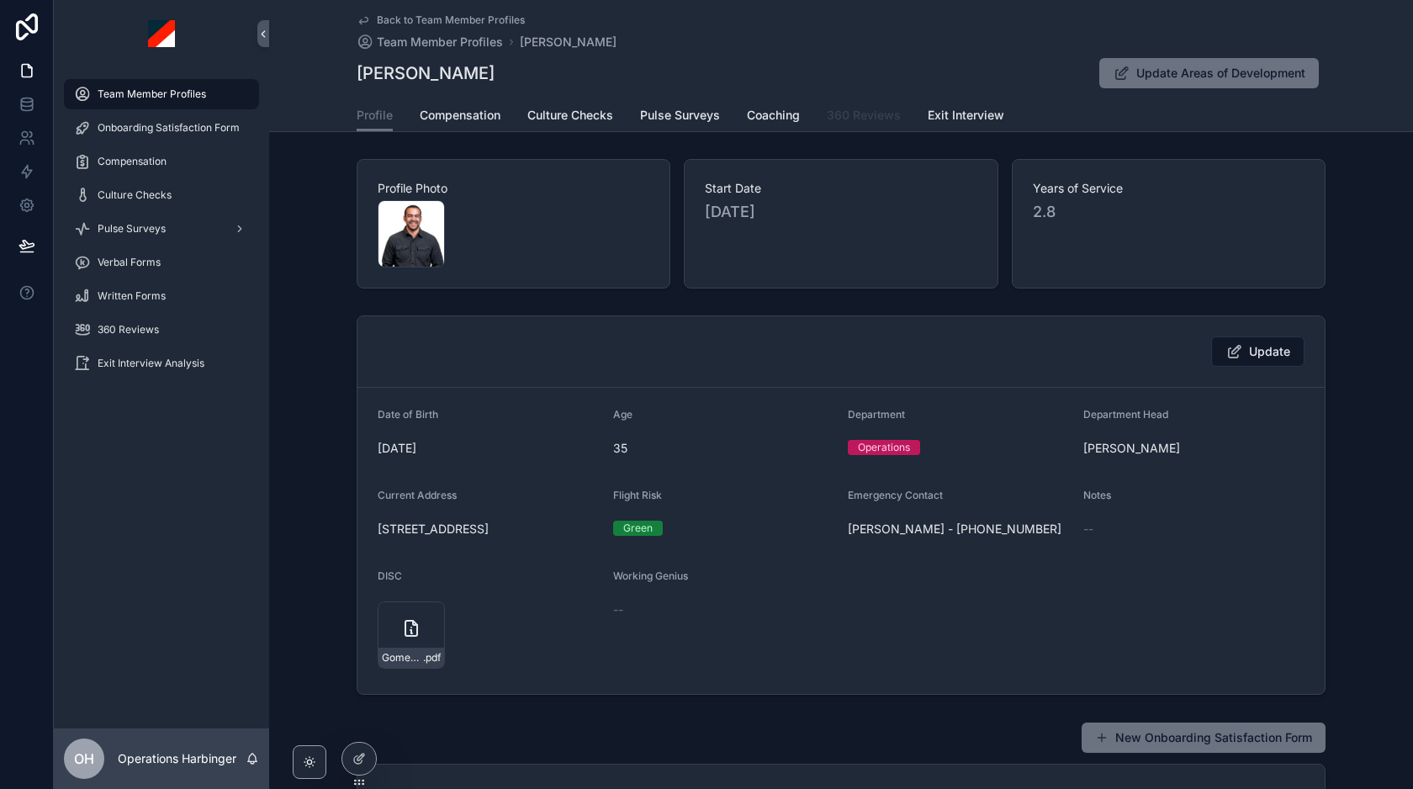
click at [865, 111] on span "360 Reviews" at bounding box center [864, 115] width 74 height 17
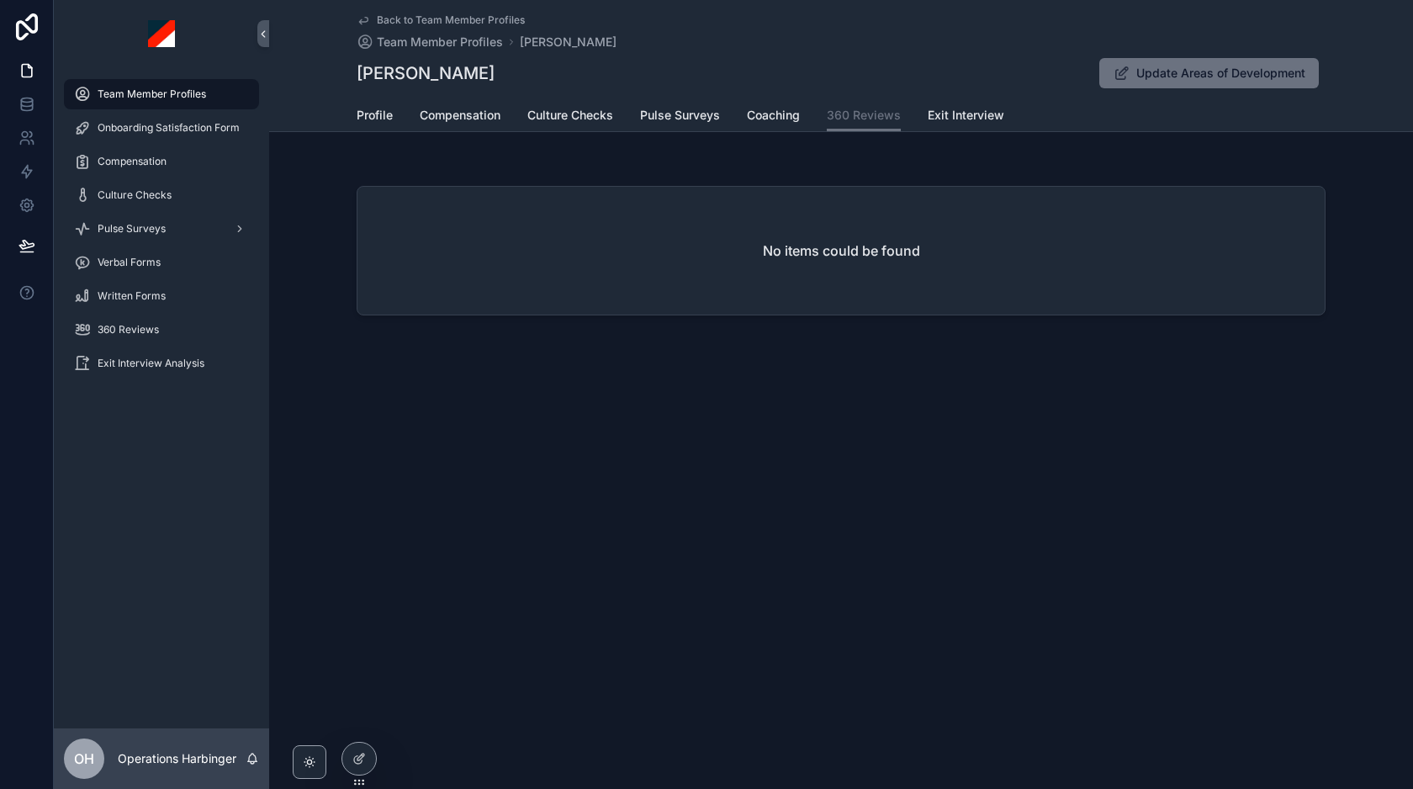
click at [128, 98] on span "Team Member Profiles" at bounding box center [152, 93] width 109 height 13
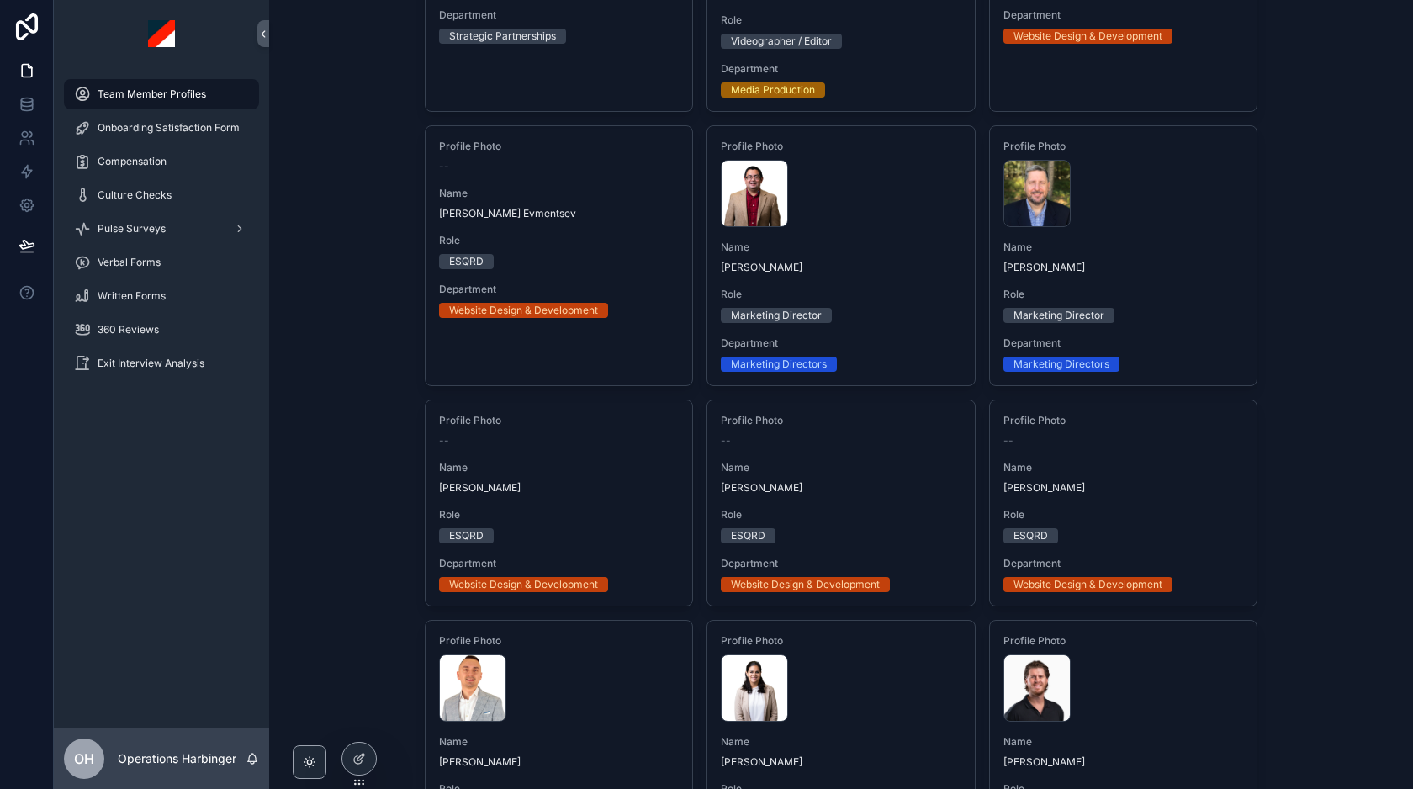
scroll to position [558, 0]
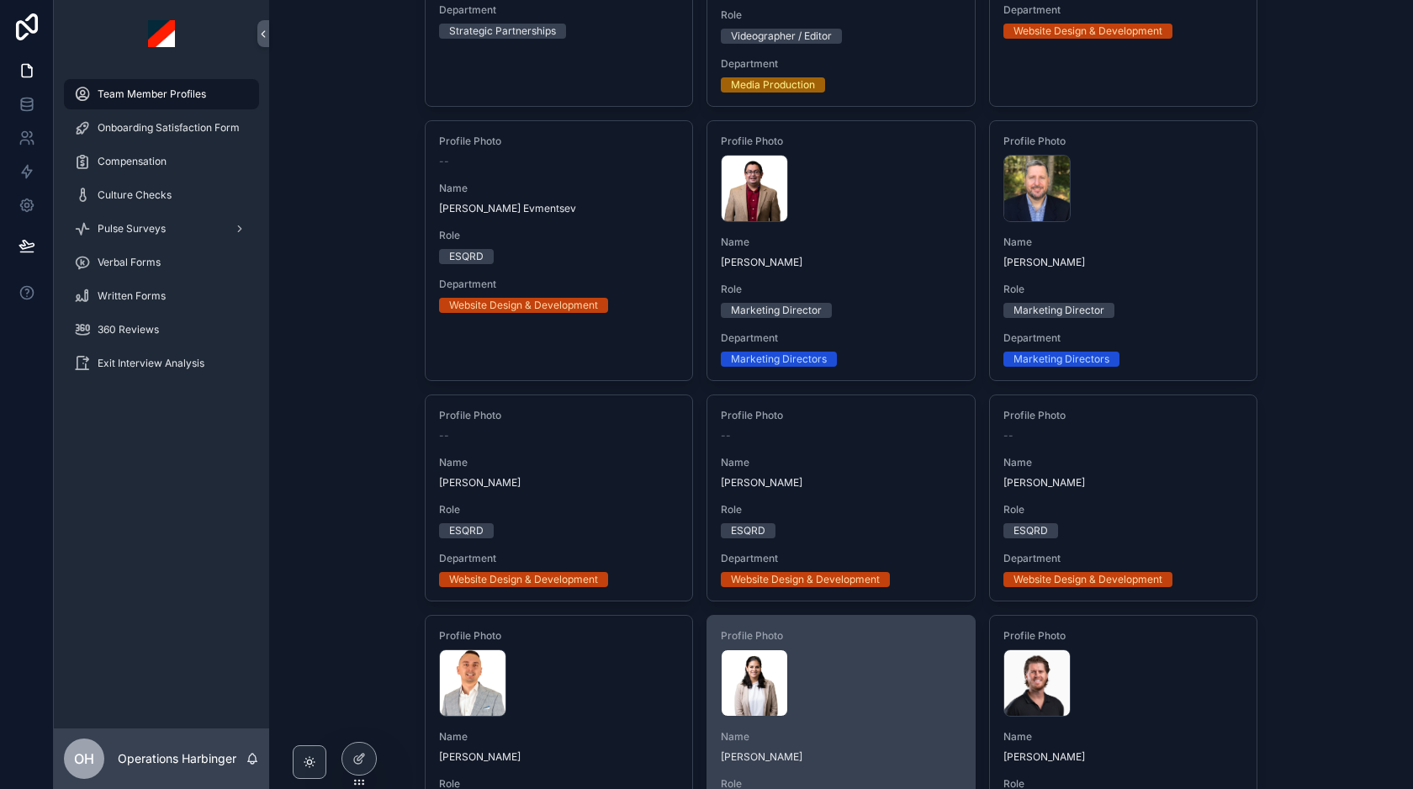
click at [886, 669] on div "[PERSON_NAME] .webp" at bounding box center [841, 682] width 241 height 67
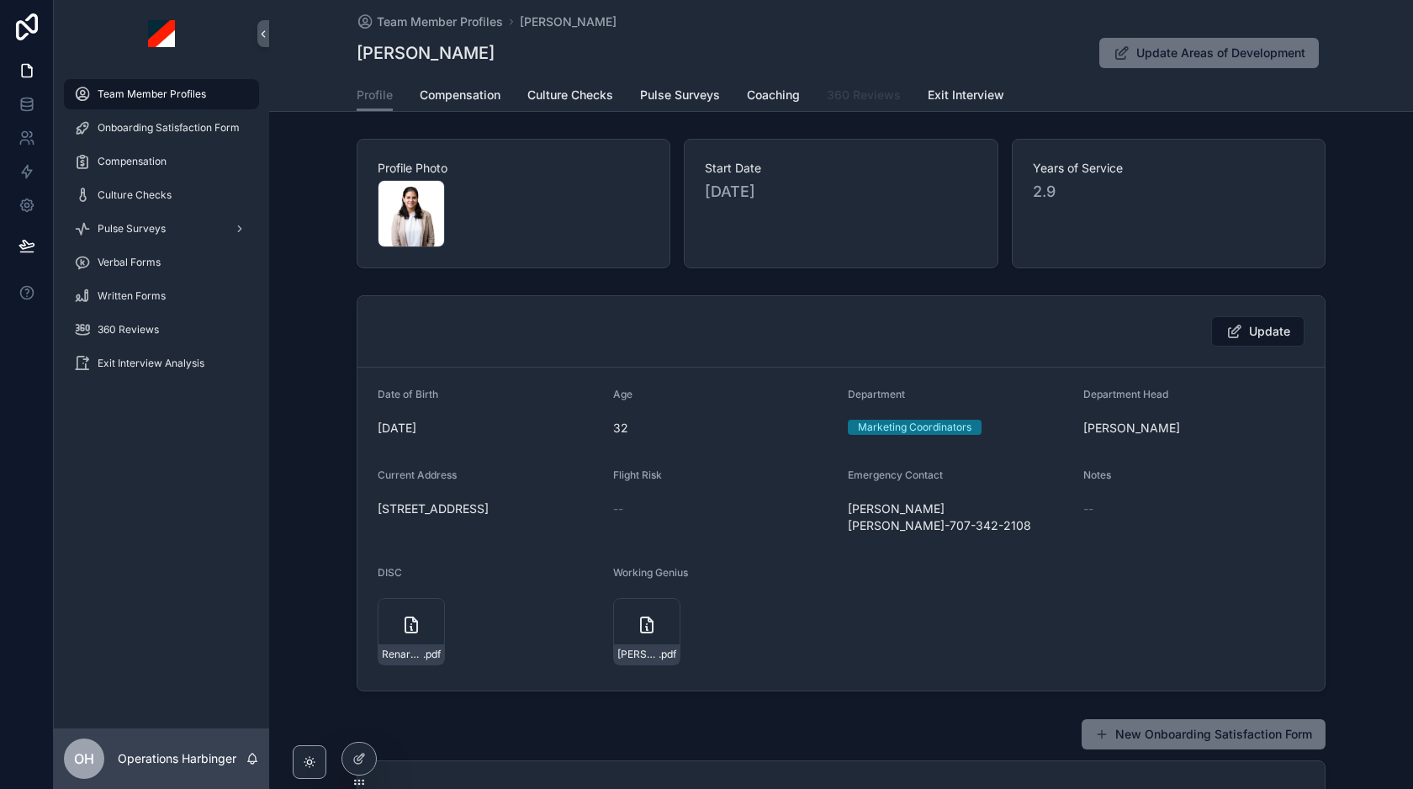
click at [847, 85] on link "360 Reviews" at bounding box center [864, 97] width 74 height 34
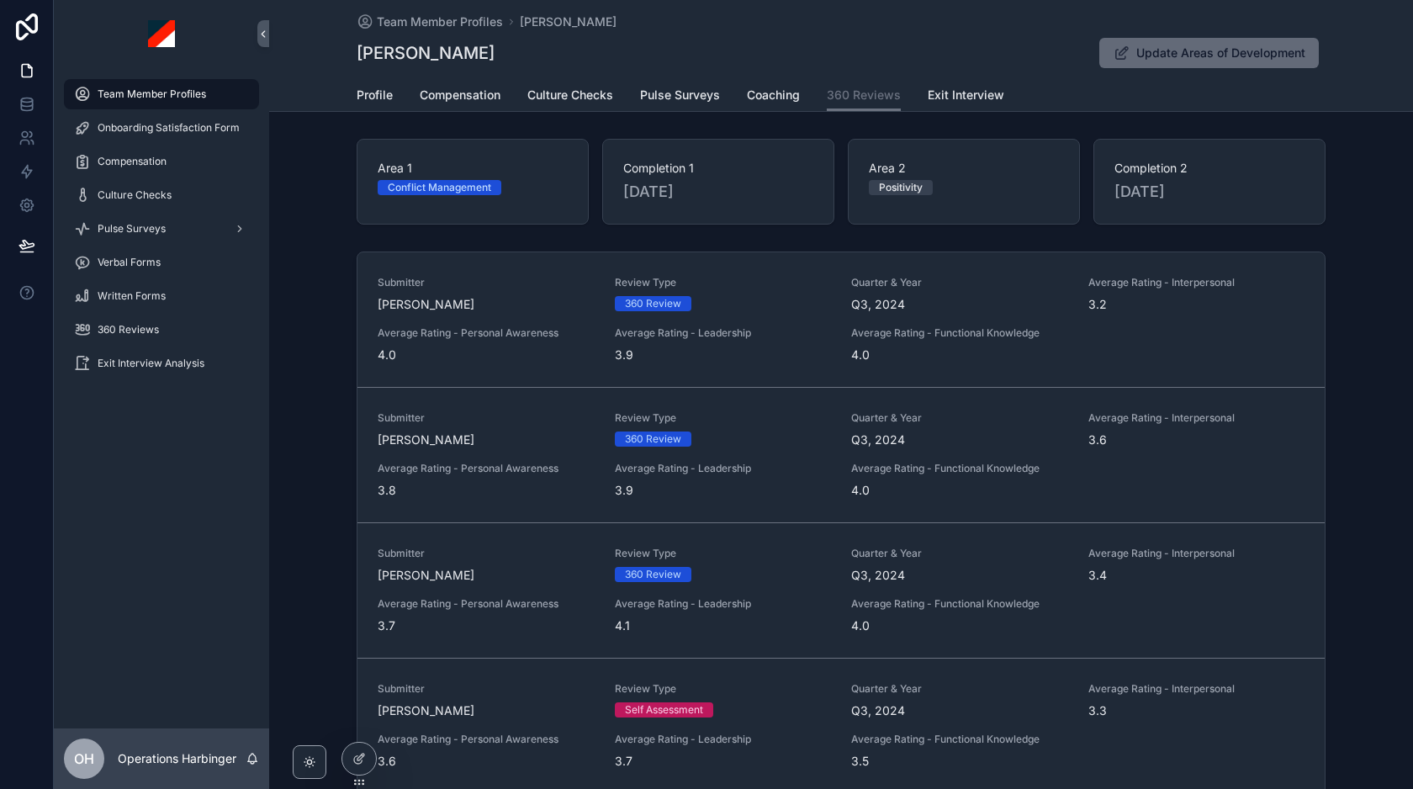
click at [1189, 59] on span "Update Areas of Development" at bounding box center [1221, 53] width 169 height 17
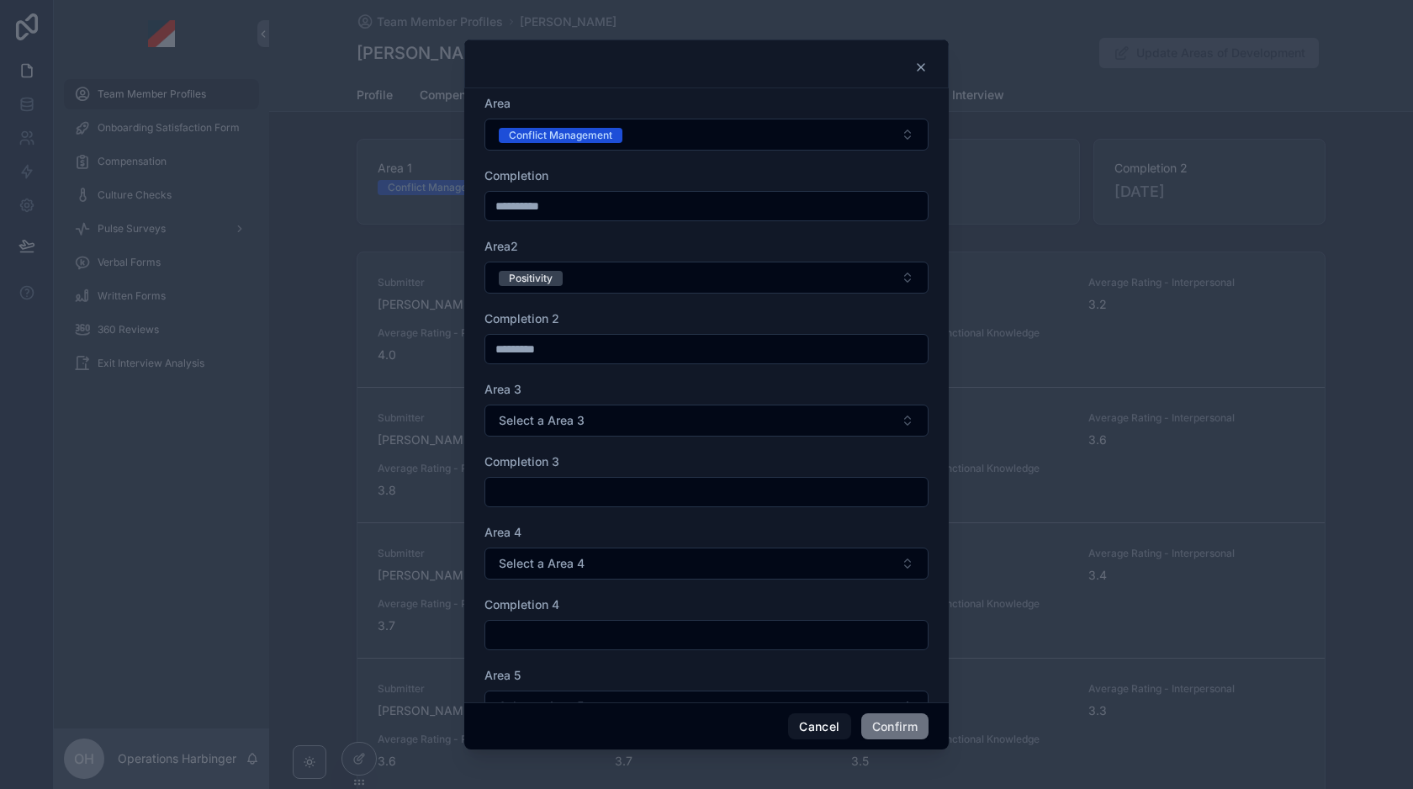
scroll to position [121, 0]
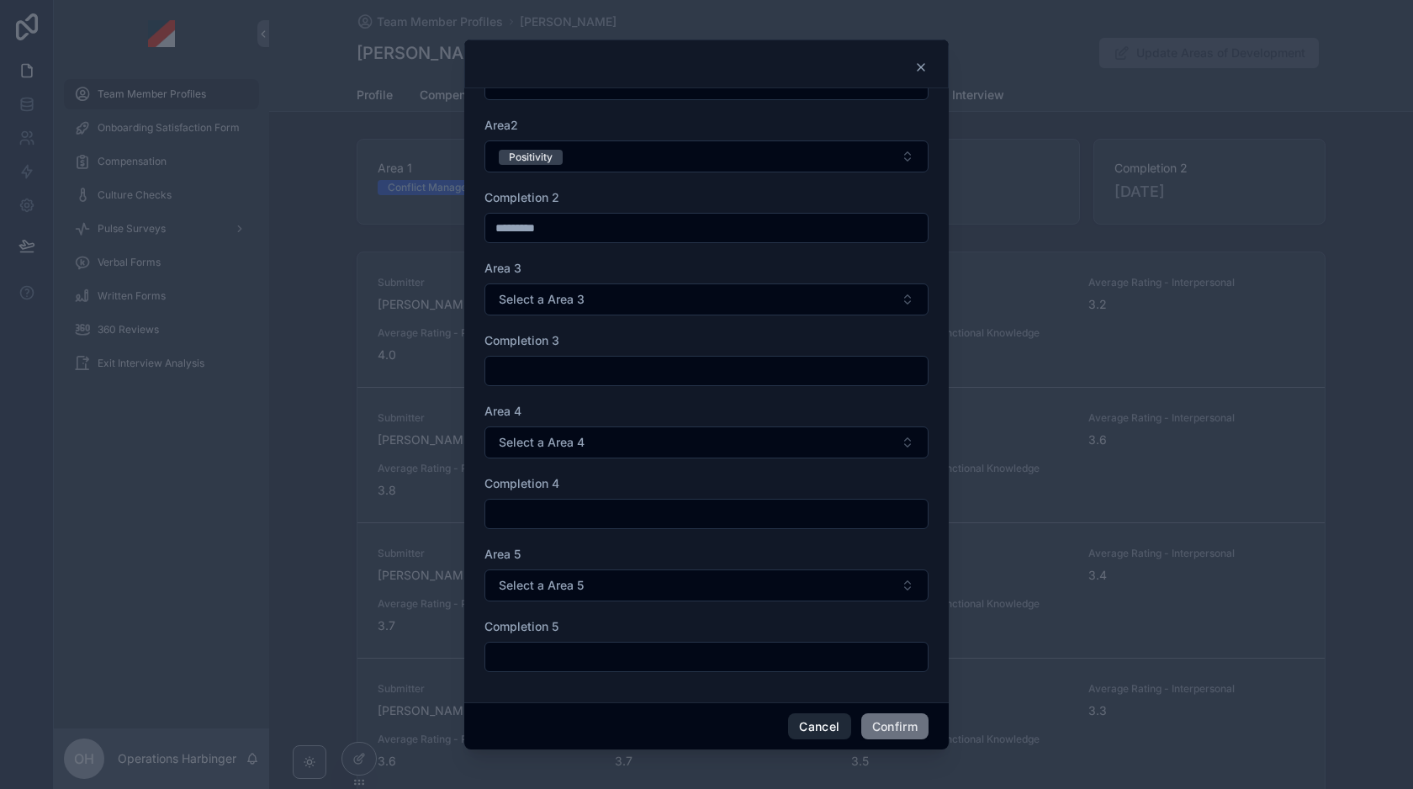
click at [823, 723] on button "Cancel" at bounding box center [819, 726] width 62 height 27
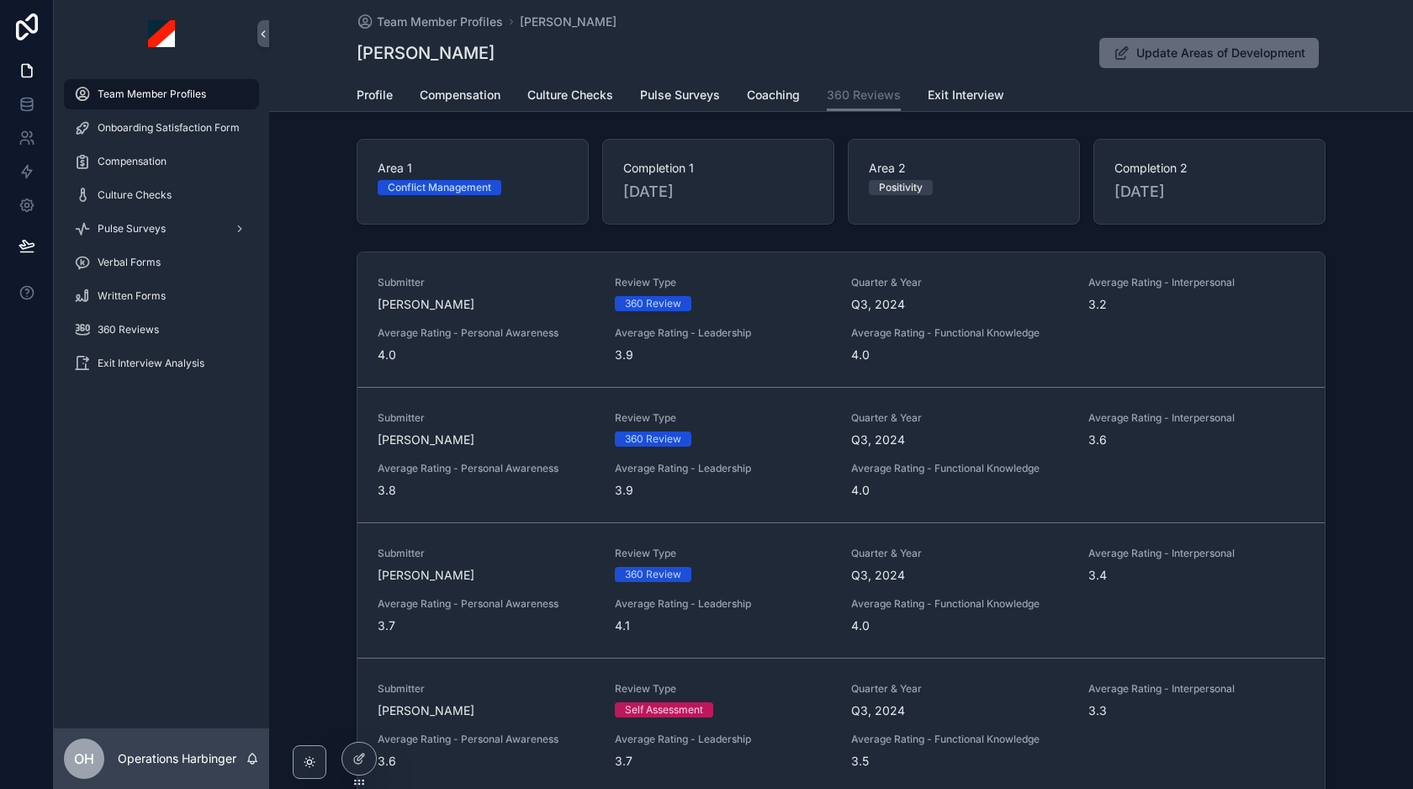
click at [1190, 53] on span "Update Areas of Development" at bounding box center [1221, 53] width 169 height 17
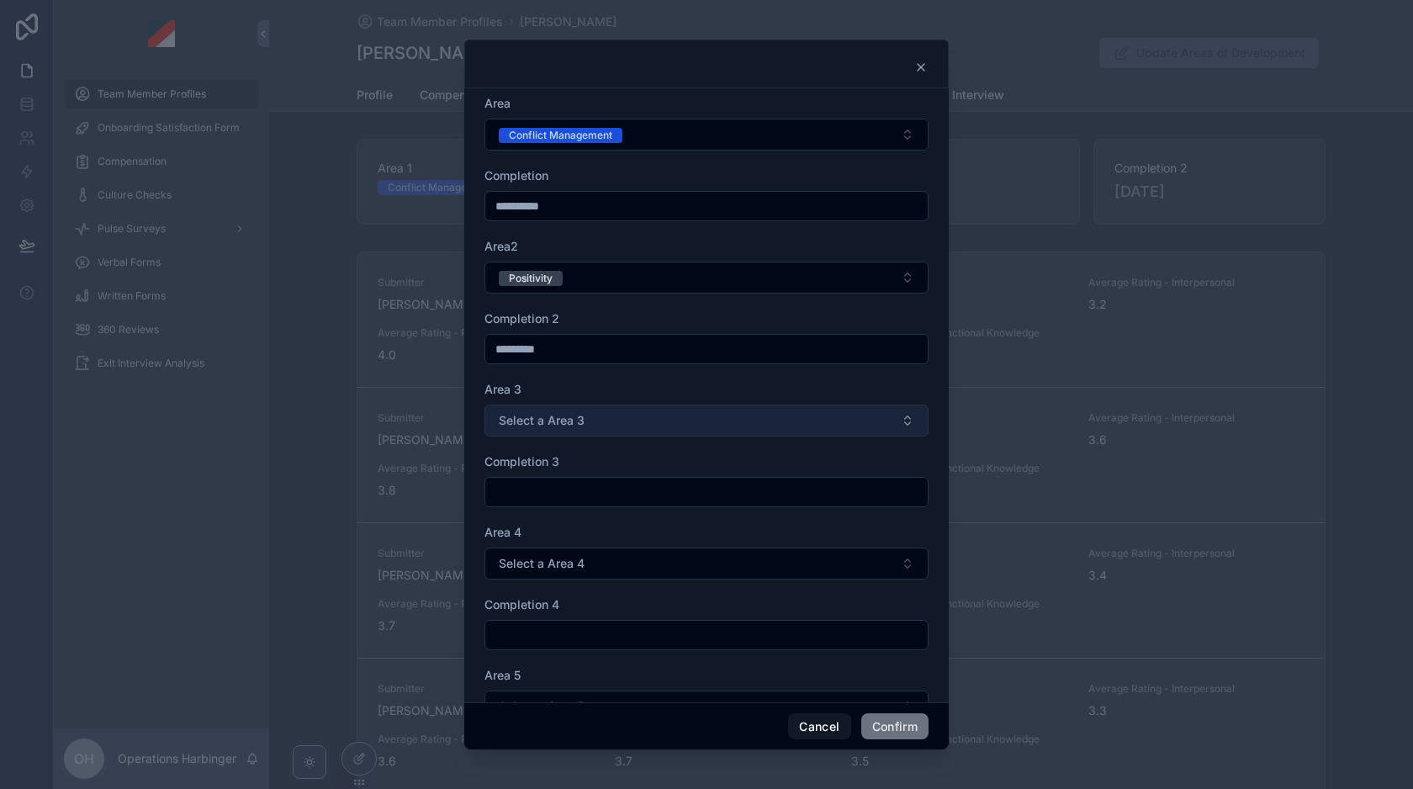
click at [635, 425] on button "Select a Area 3" at bounding box center [707, 421] width 444 height 32
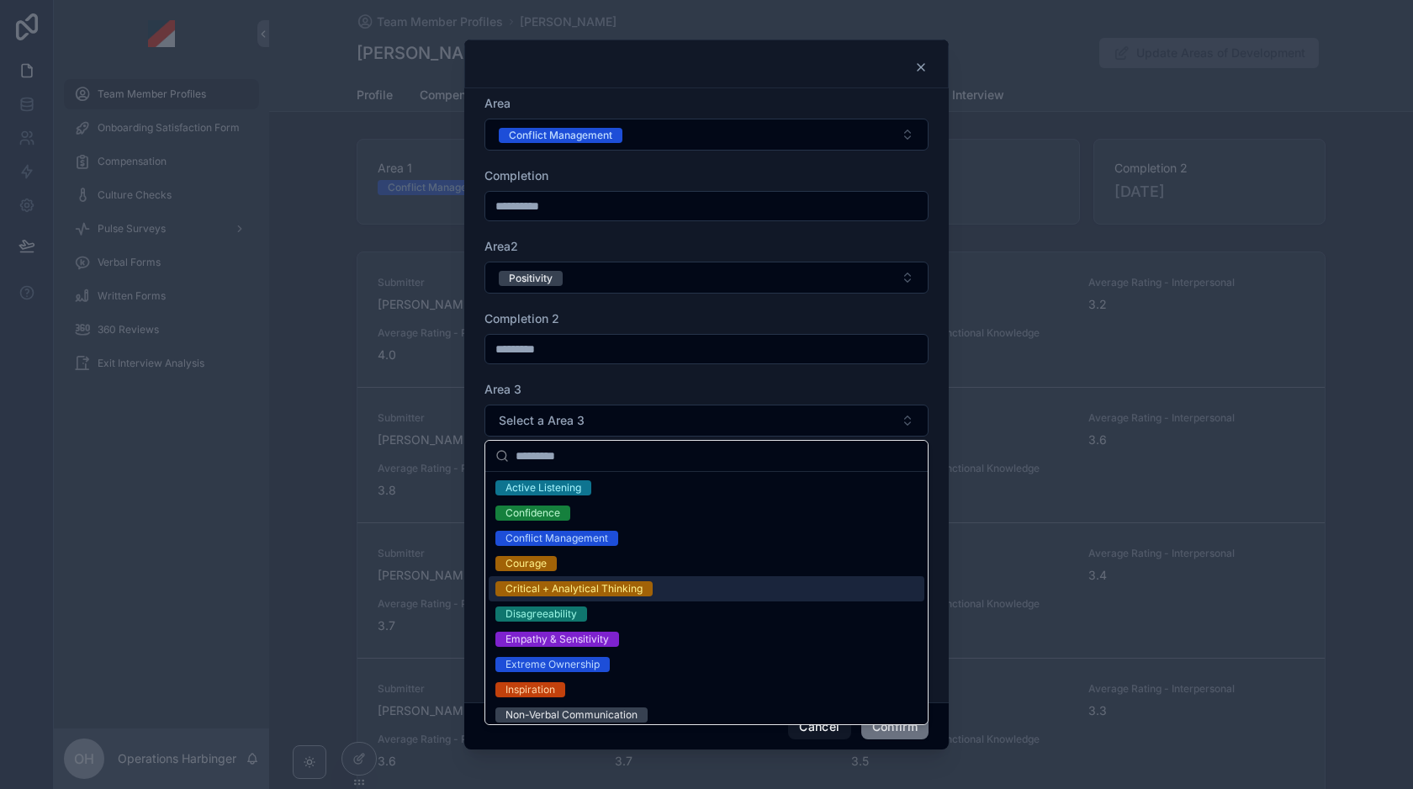
scroll to position [234, 0]
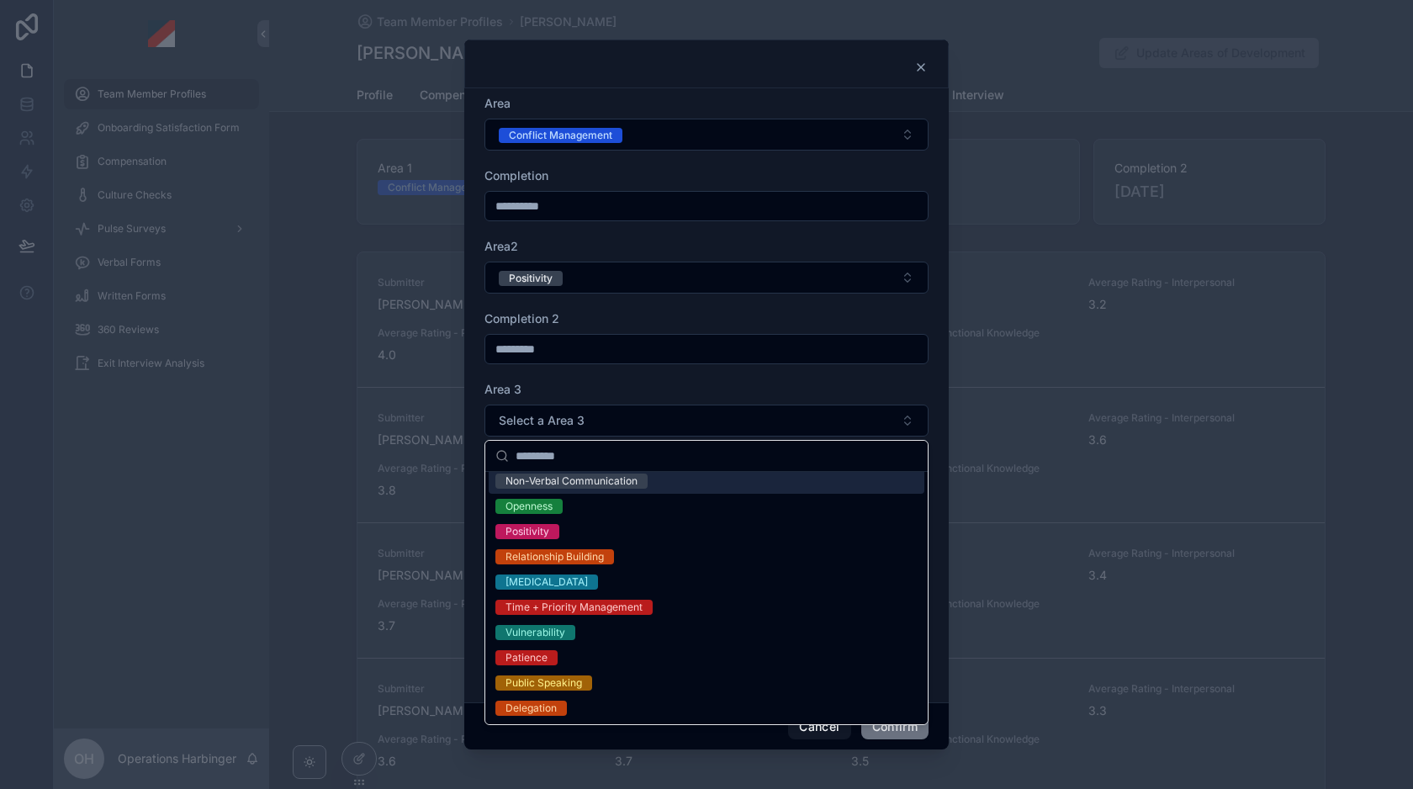
click at [692, 35] on div at bounding box center [706, 394] width 1413 height 789
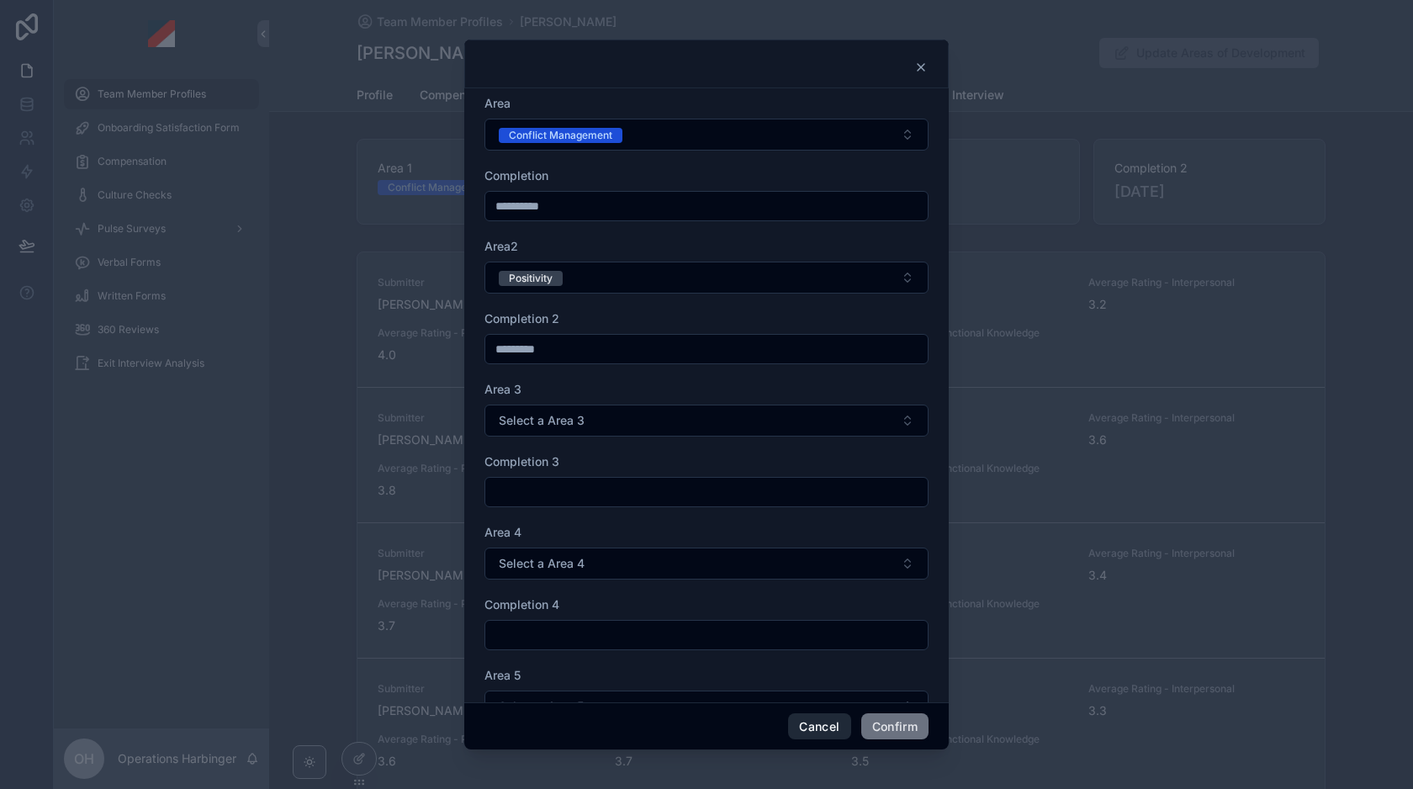
click at [809, 728] on button "Cancel" at bounding box center [819, 726] width 62 height 27
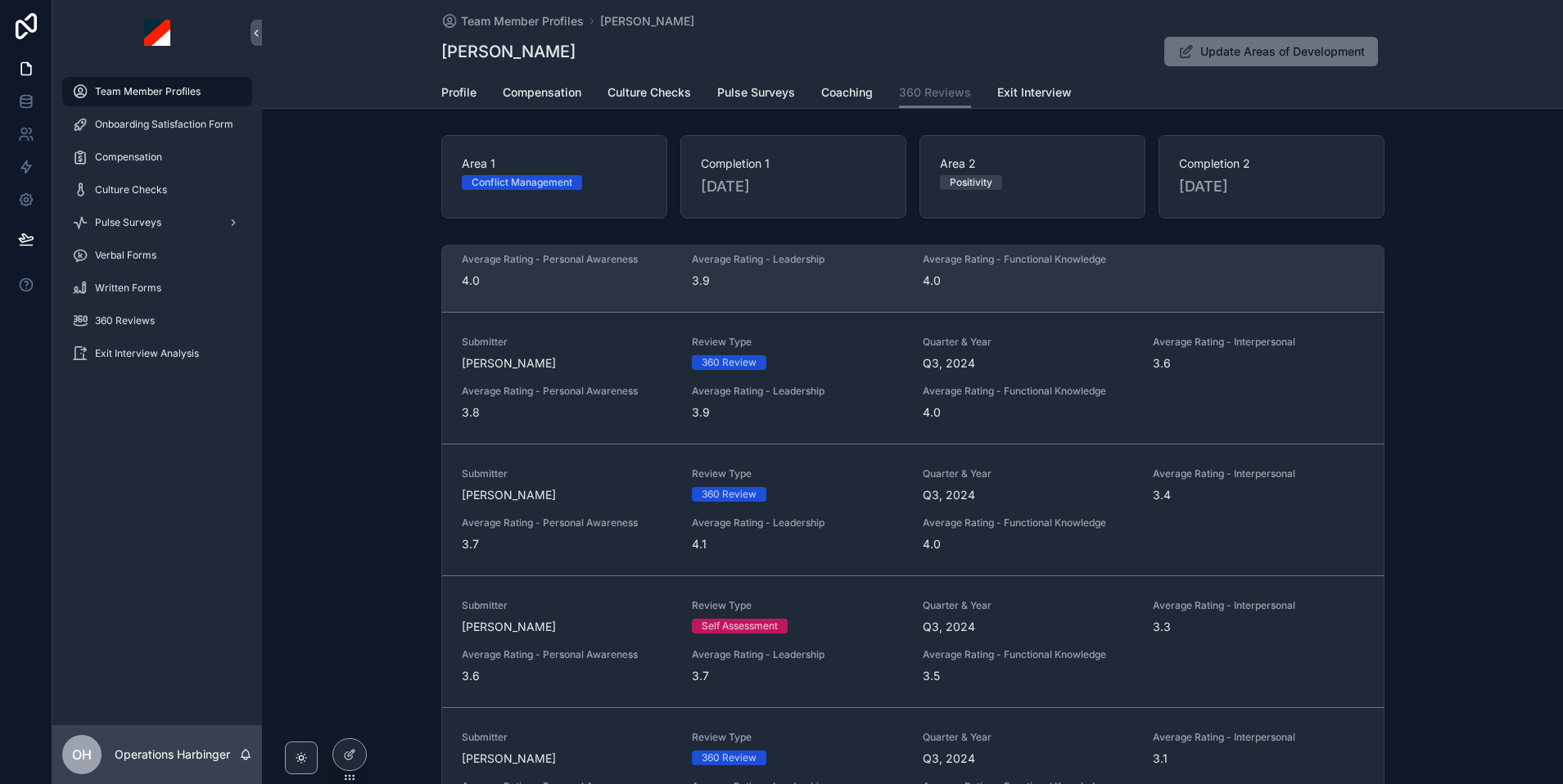
scroll to position [0, 0]
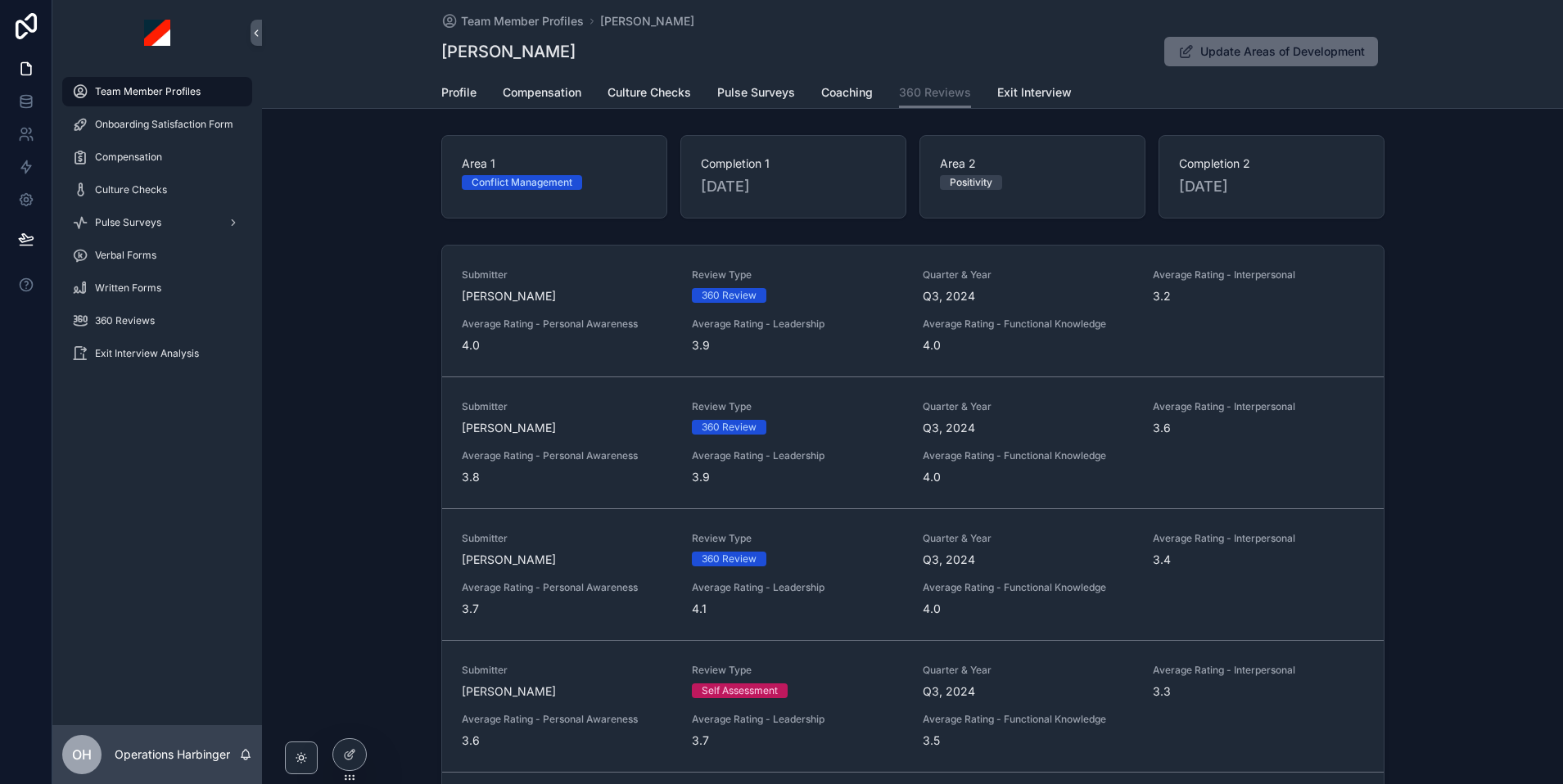
click at [1230, 44] on span "Update Areas of Development" at bounding box center [1282, 52] width 164 height 17
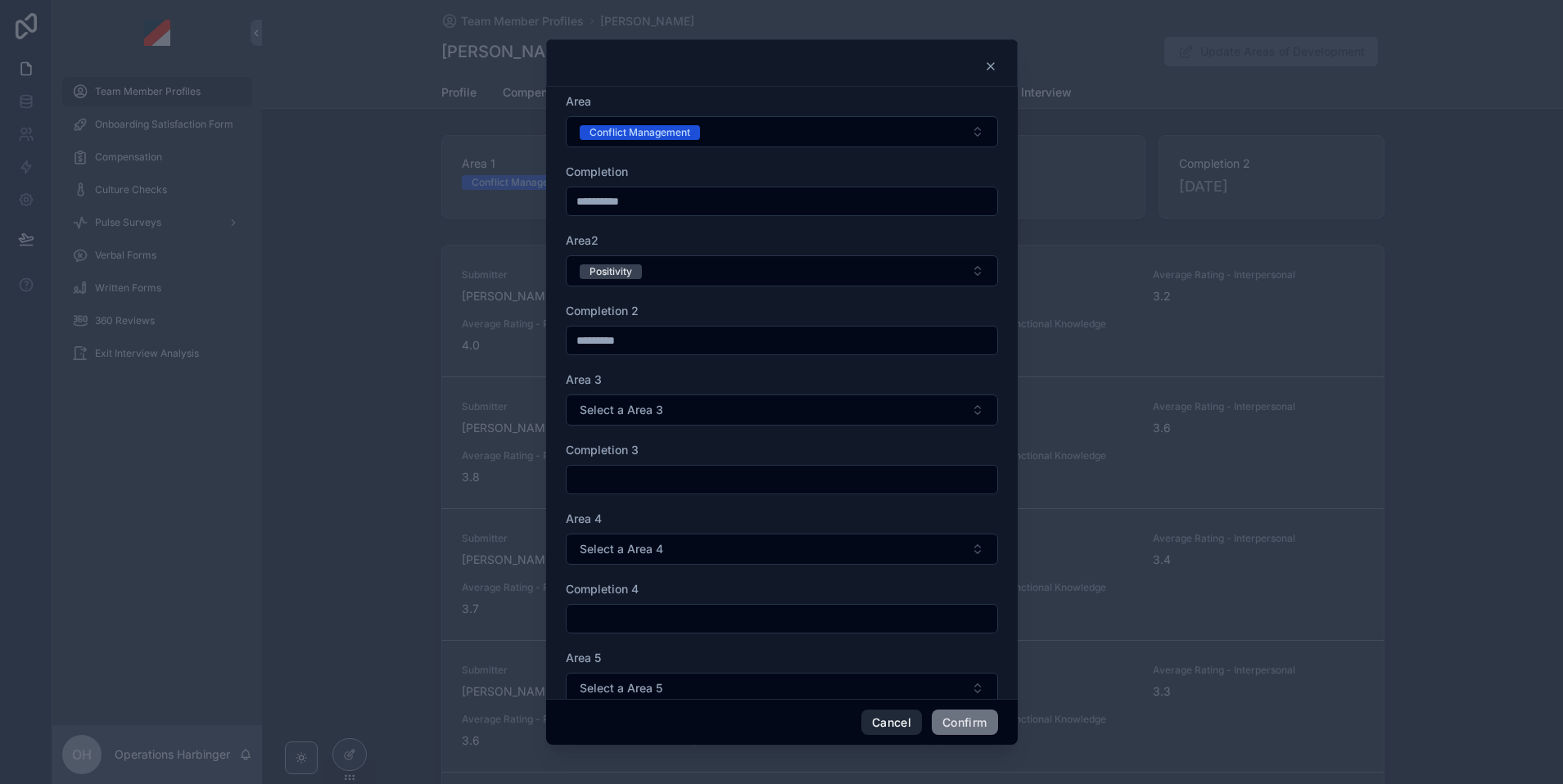
click at [883, 733] on button "Cancel" at bounding box center [891, 722] width 60 height 26
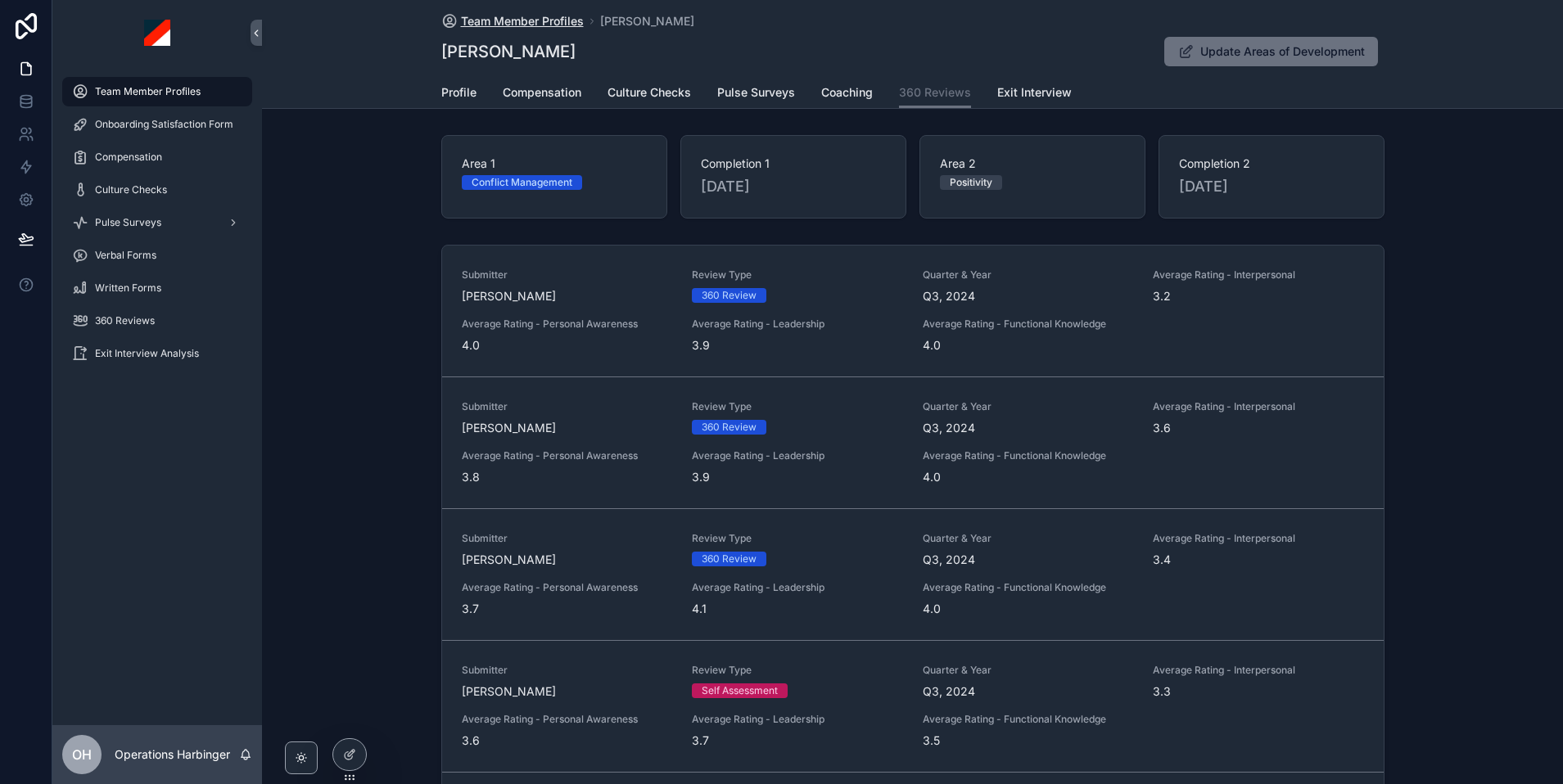
click at [512, 22] on span "Team Member Profiles" at bounding box center [523, 20] width 123 height 17
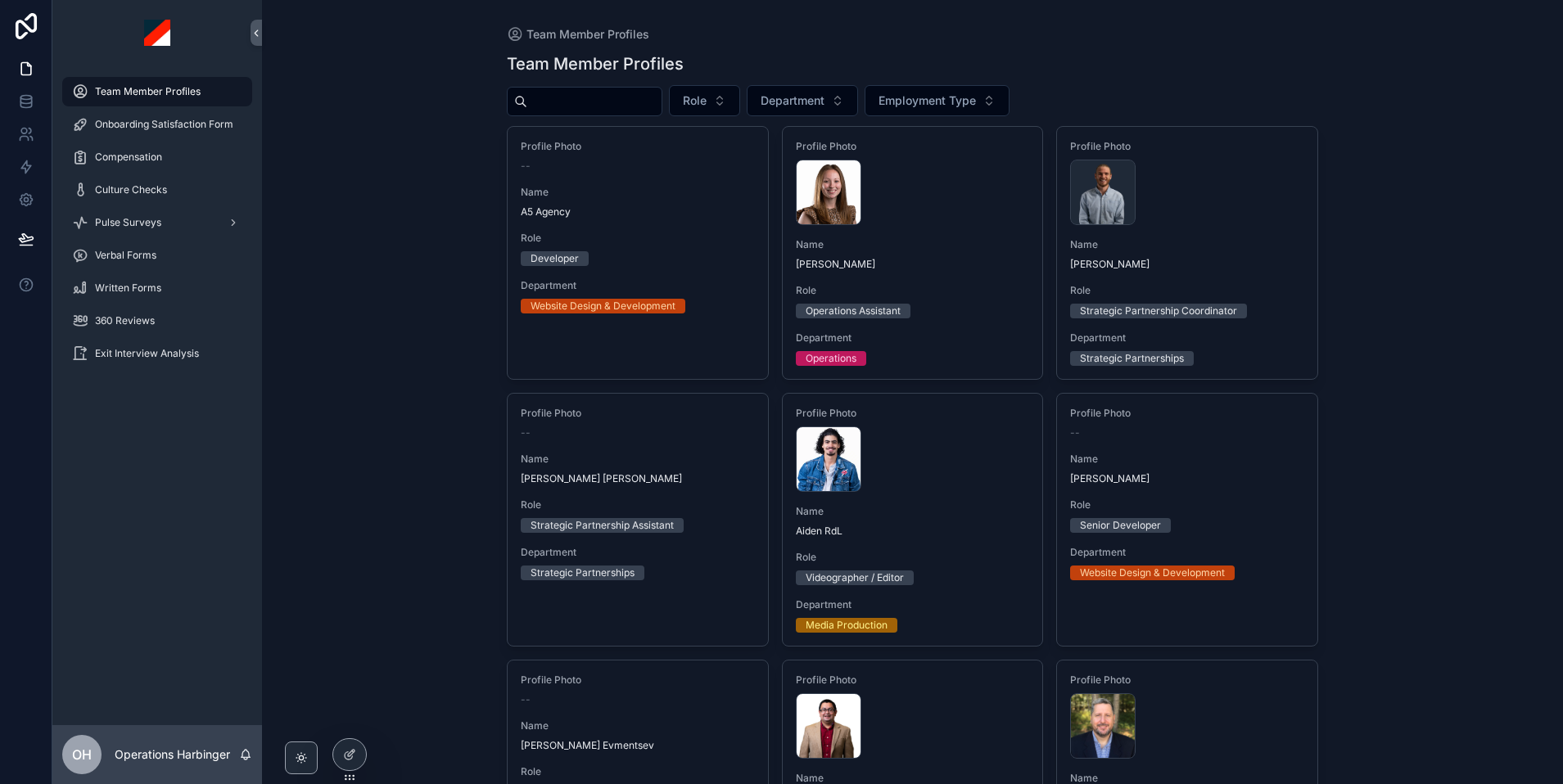
click at [599, 93] on input "scrollable content" at bounding box center [595, 102] width 134 height 23
type input "****"
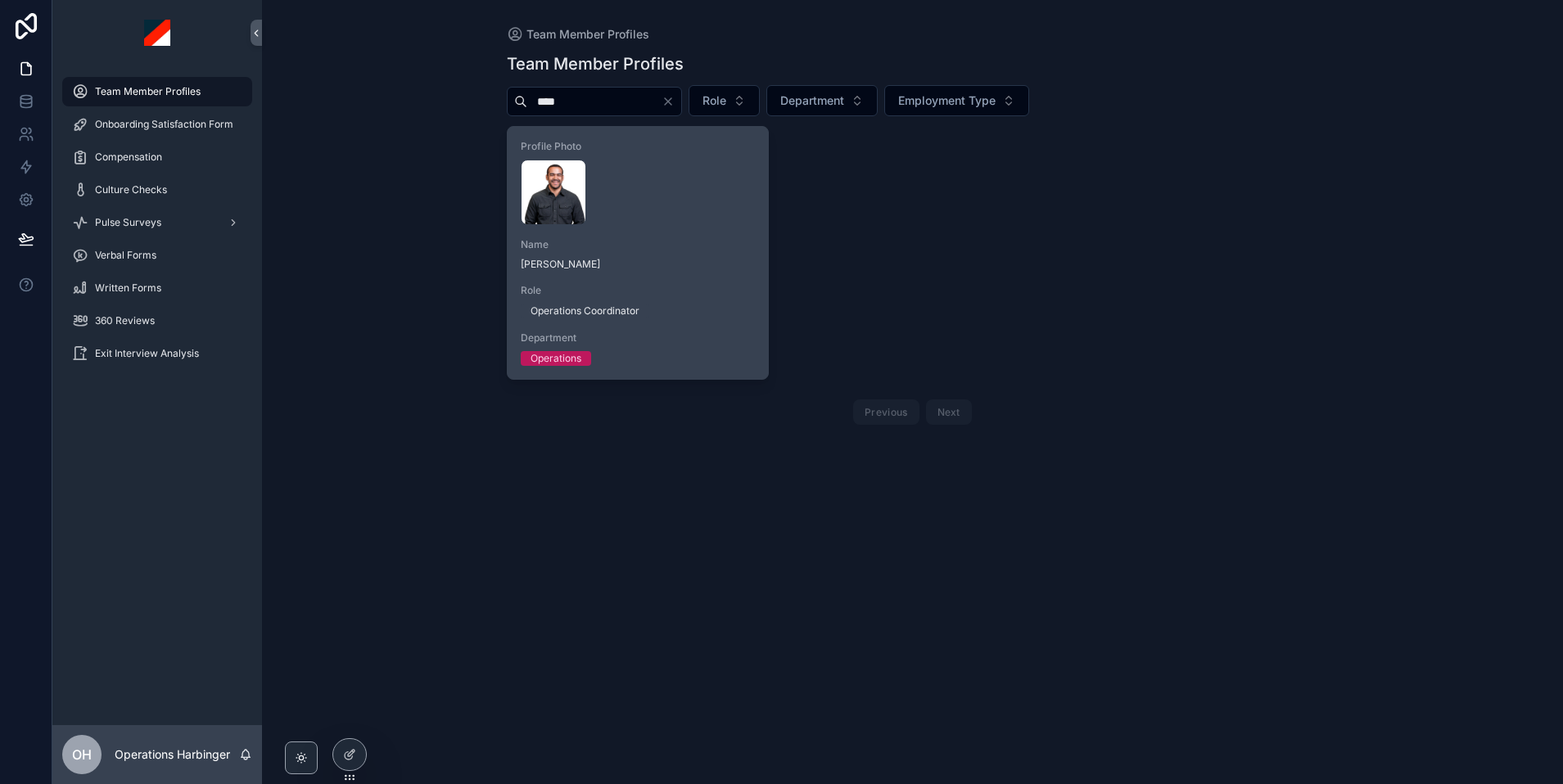
click at [740, 239] on span "Name" at bounding box center [637, 244] width 235 height 13
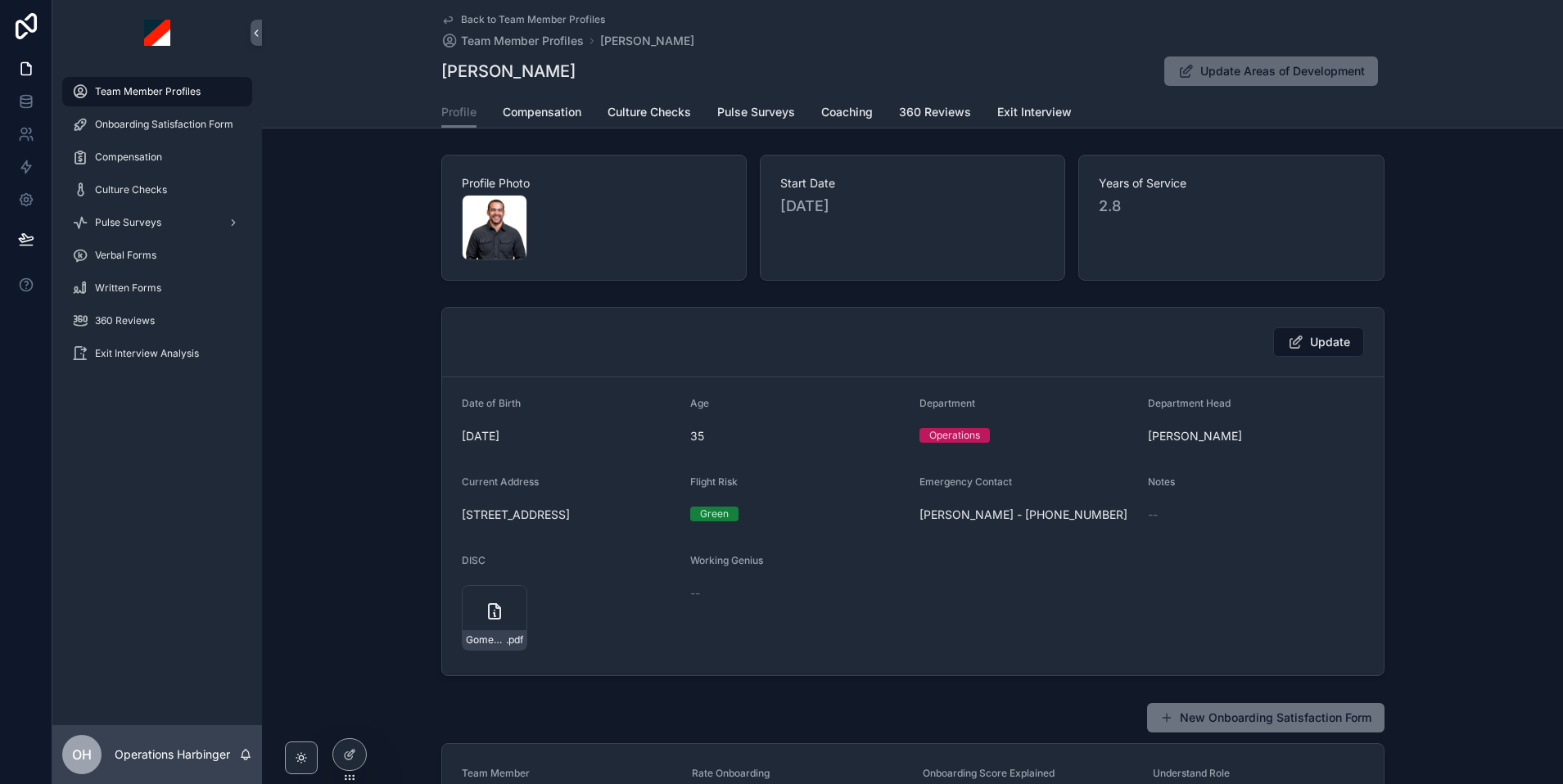
click at [1277, 80] on button "Update Areas of Development" at bounding box center [1271, 71] width 214 height 29
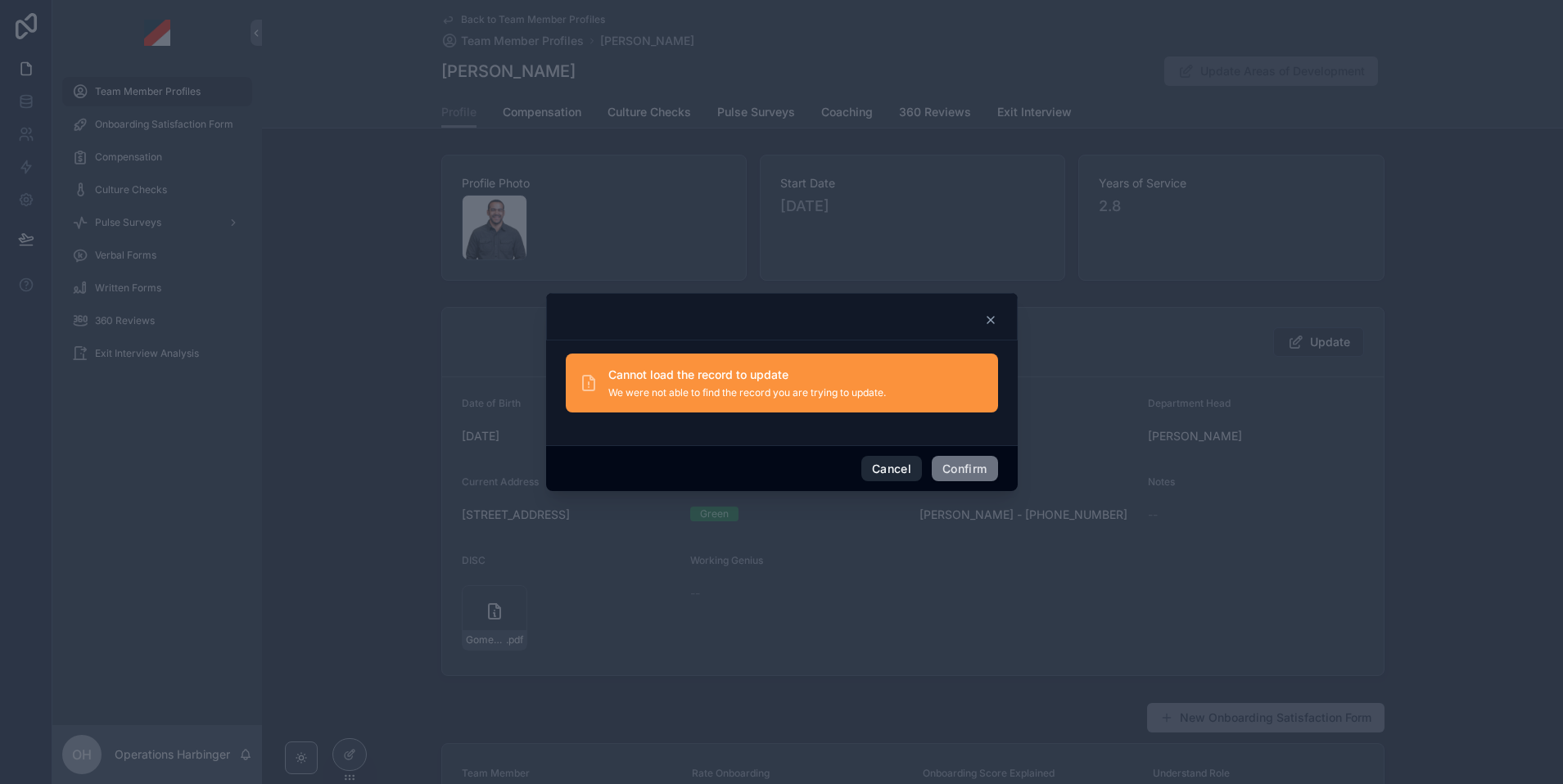
click at [891, 472] on button "Cancel" at bounding box center [891, 469] width 60 height 26
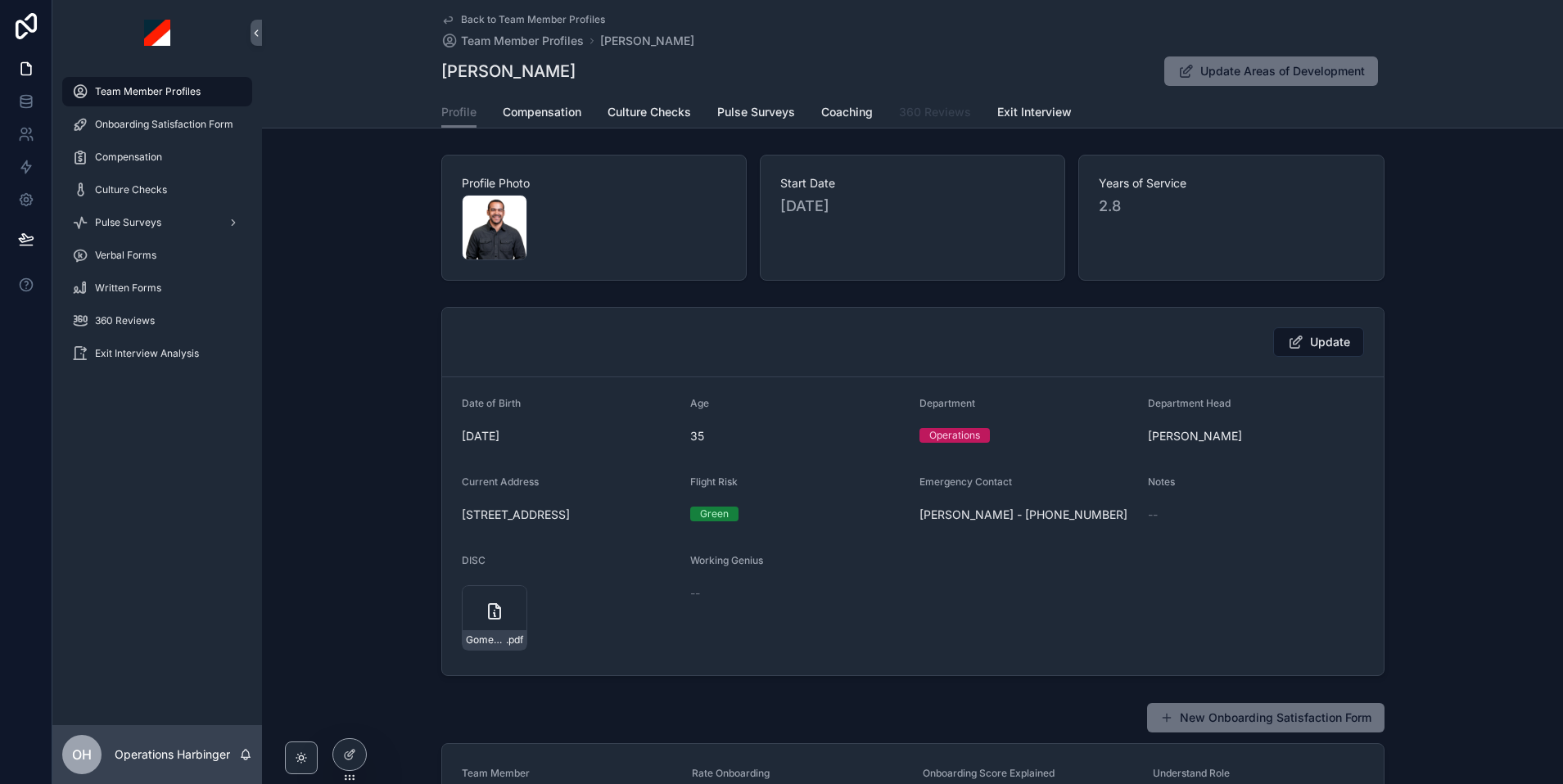
click at [945, 112] on span "360 Reviews" at bounding box center [935, 112] width 72 height 17
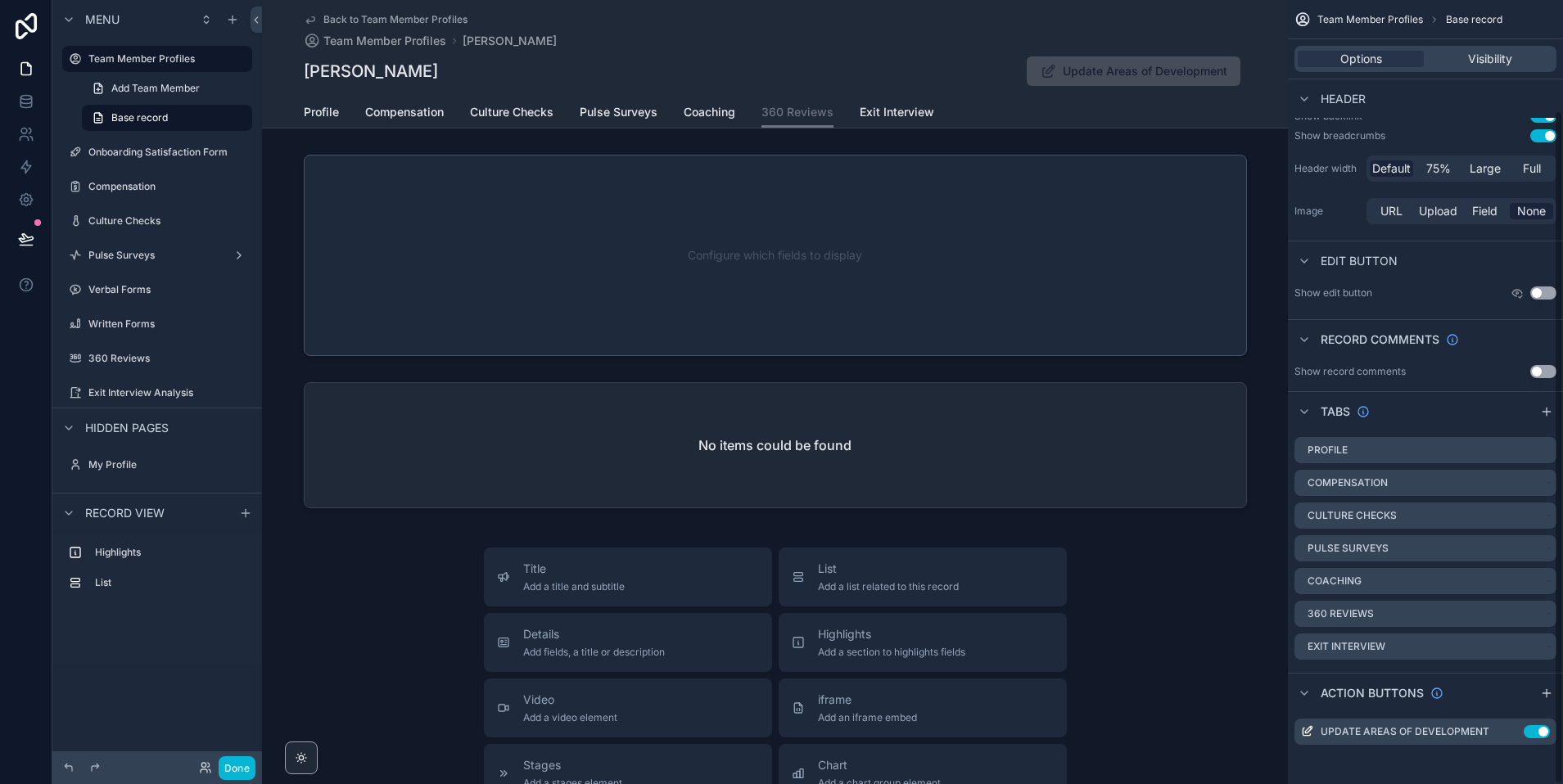
scroll to position [127, 0]
click at [1543, 695] on icon "scrollable content" at bounding box center [1545, 693] width 13 height 13
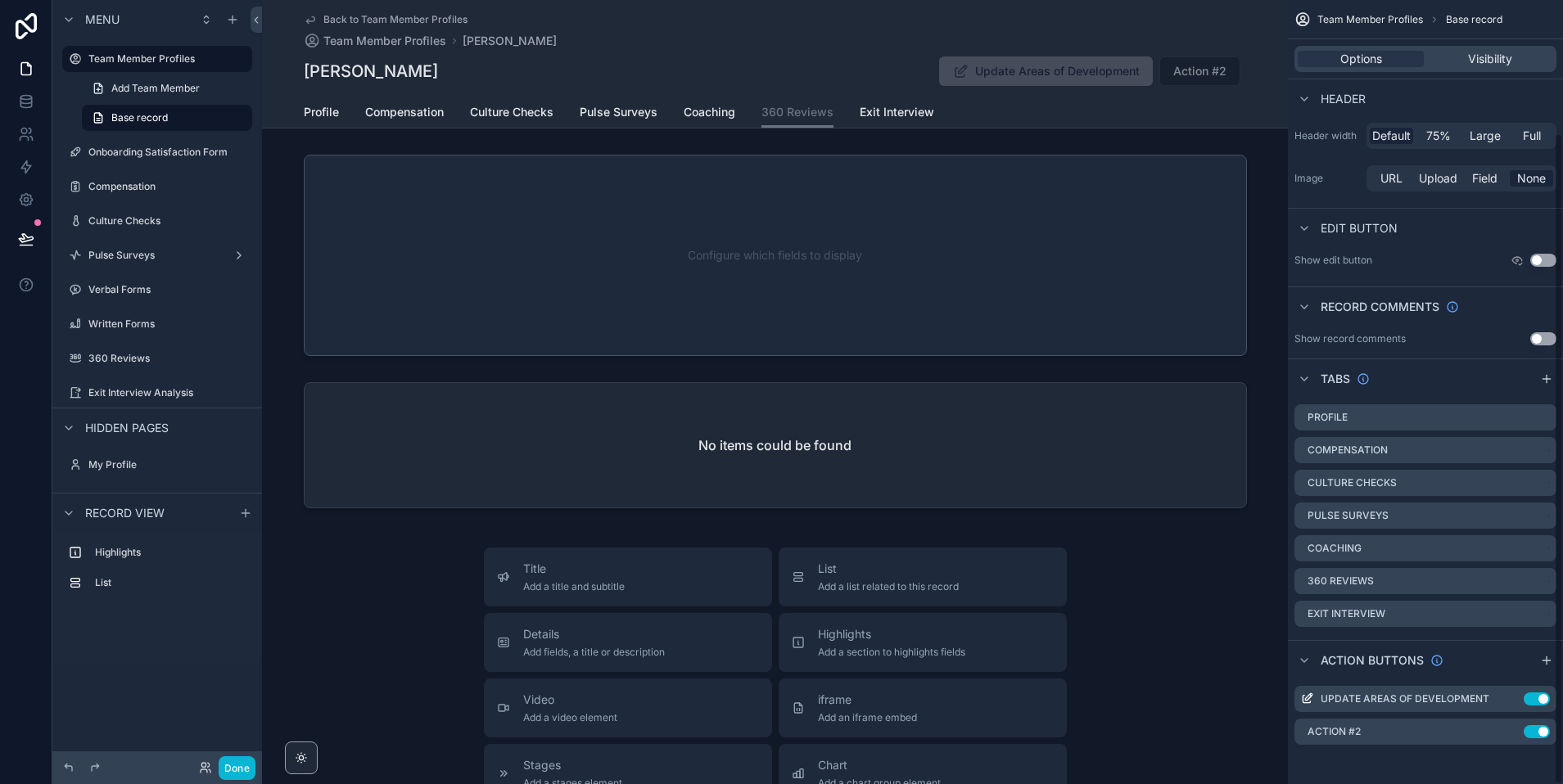
scroll to position [160, 0]
click at [1508, 731] on icon "scrollable content" at bounding box center [1509, 731] width 13 height 13
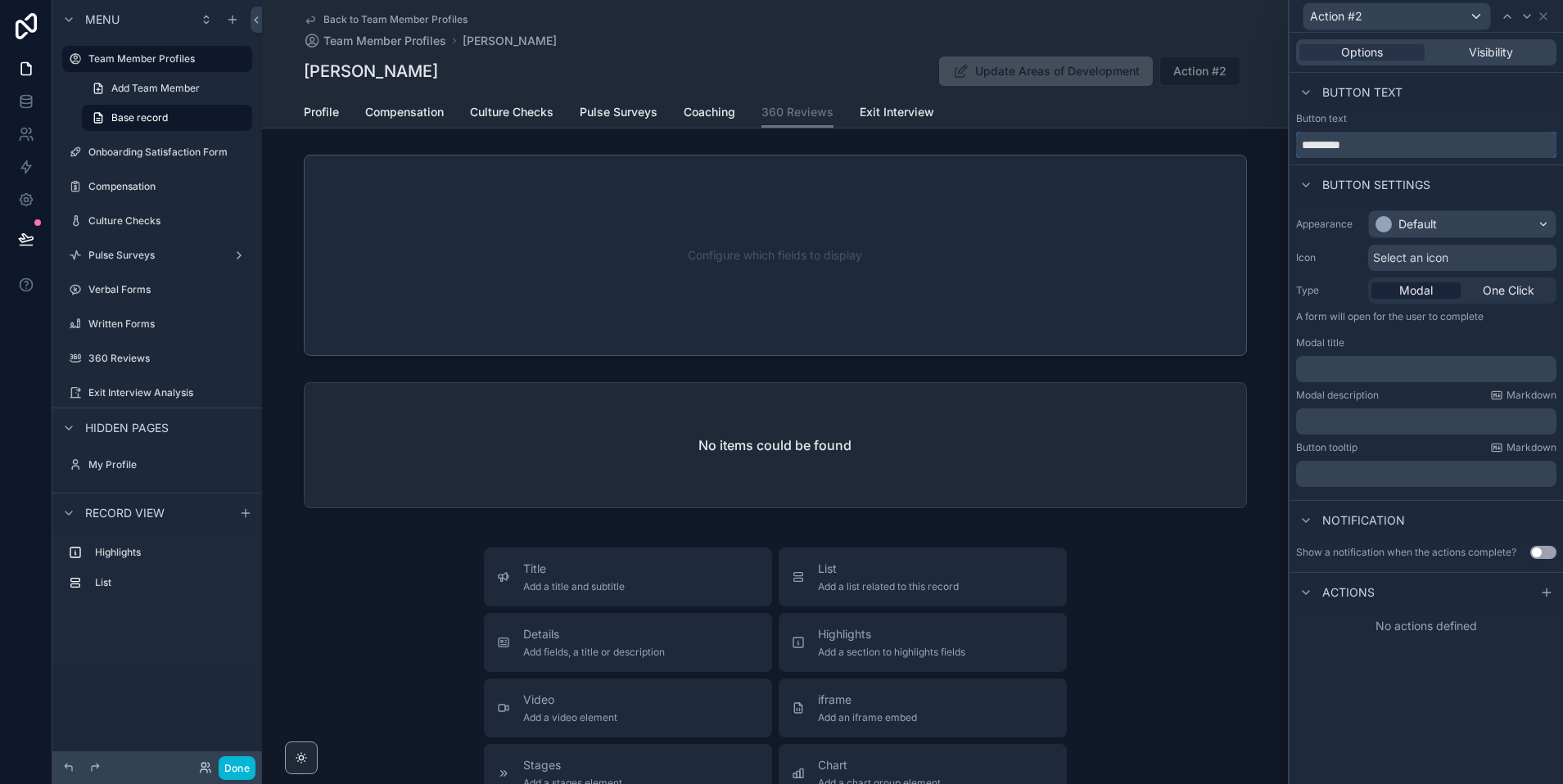
click at [1376, 139] on input "*********" at bounding box center [1427, 144] width 261 height 26
type input "**********"
click at [1426, 255] on span "Select an icon" at bounding box center [1410, 258] width 75 height 17
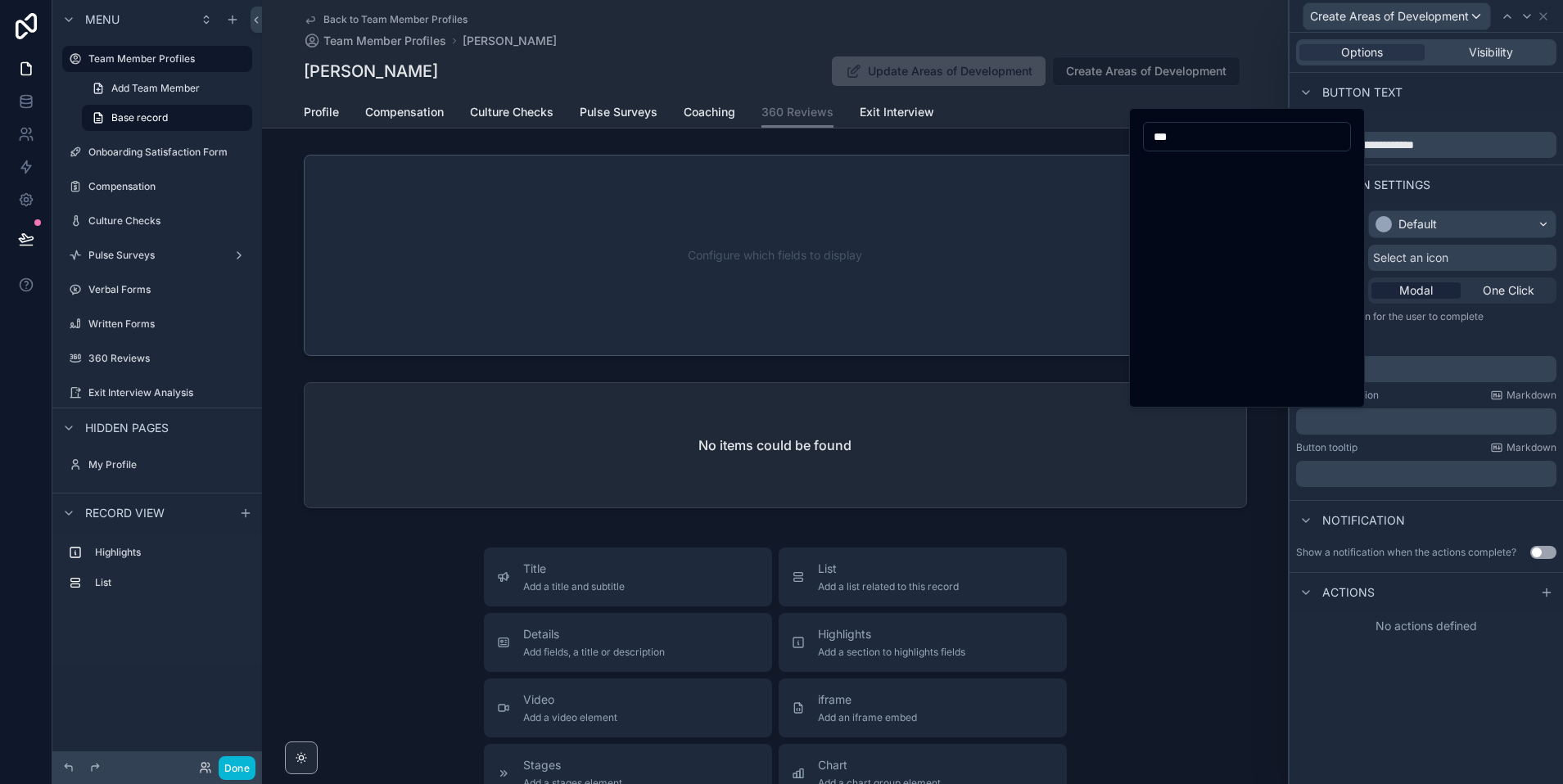
scroll to position [0, 0]
type input "*"
type input "****"
click at [1163, 173] on button "Plus" at bounding box center [1164, 172] width 29 height 29
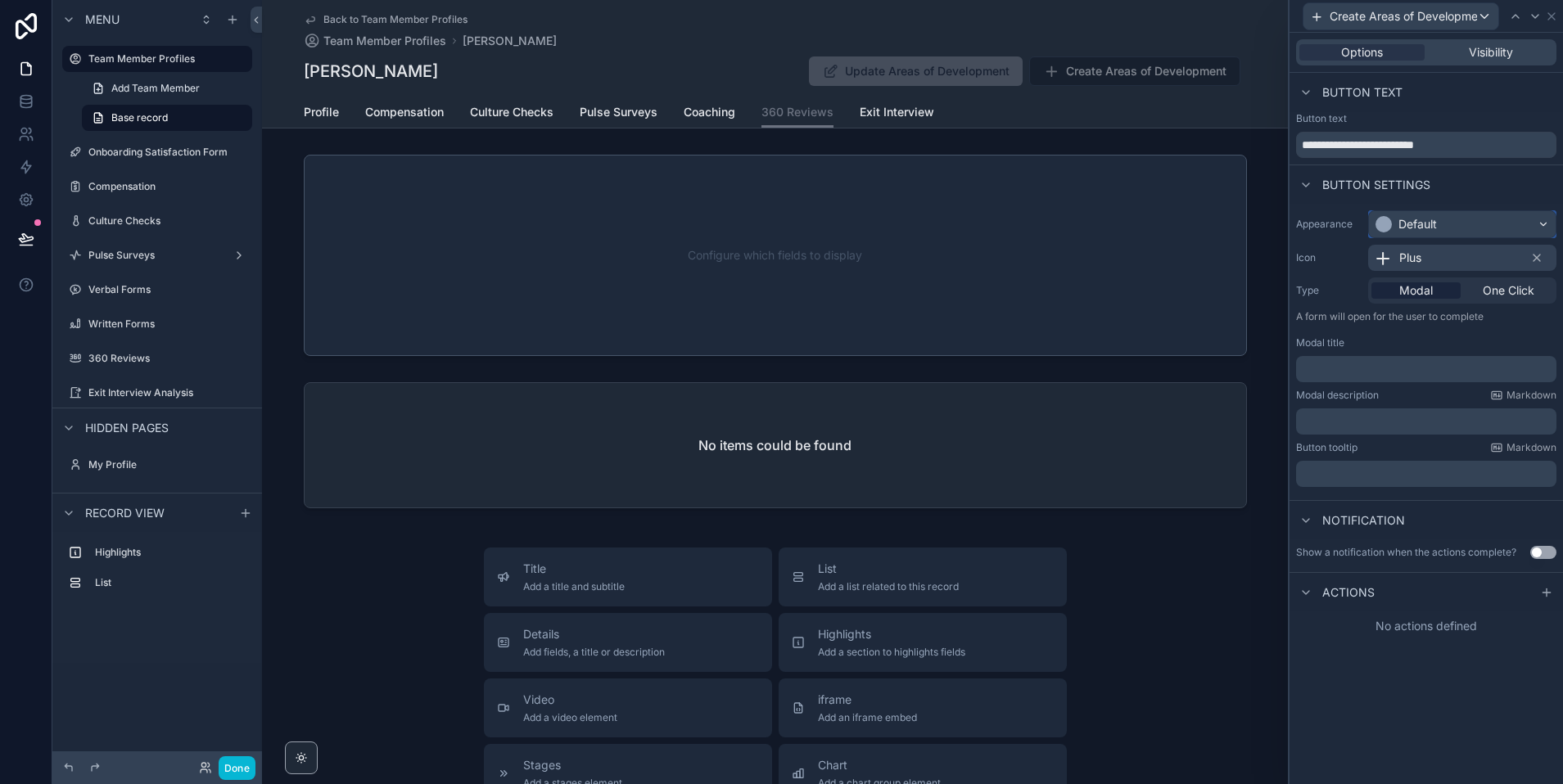
click at [1449, 223] on div "Default" at bounding box center [1463, 224] width 187 height 26
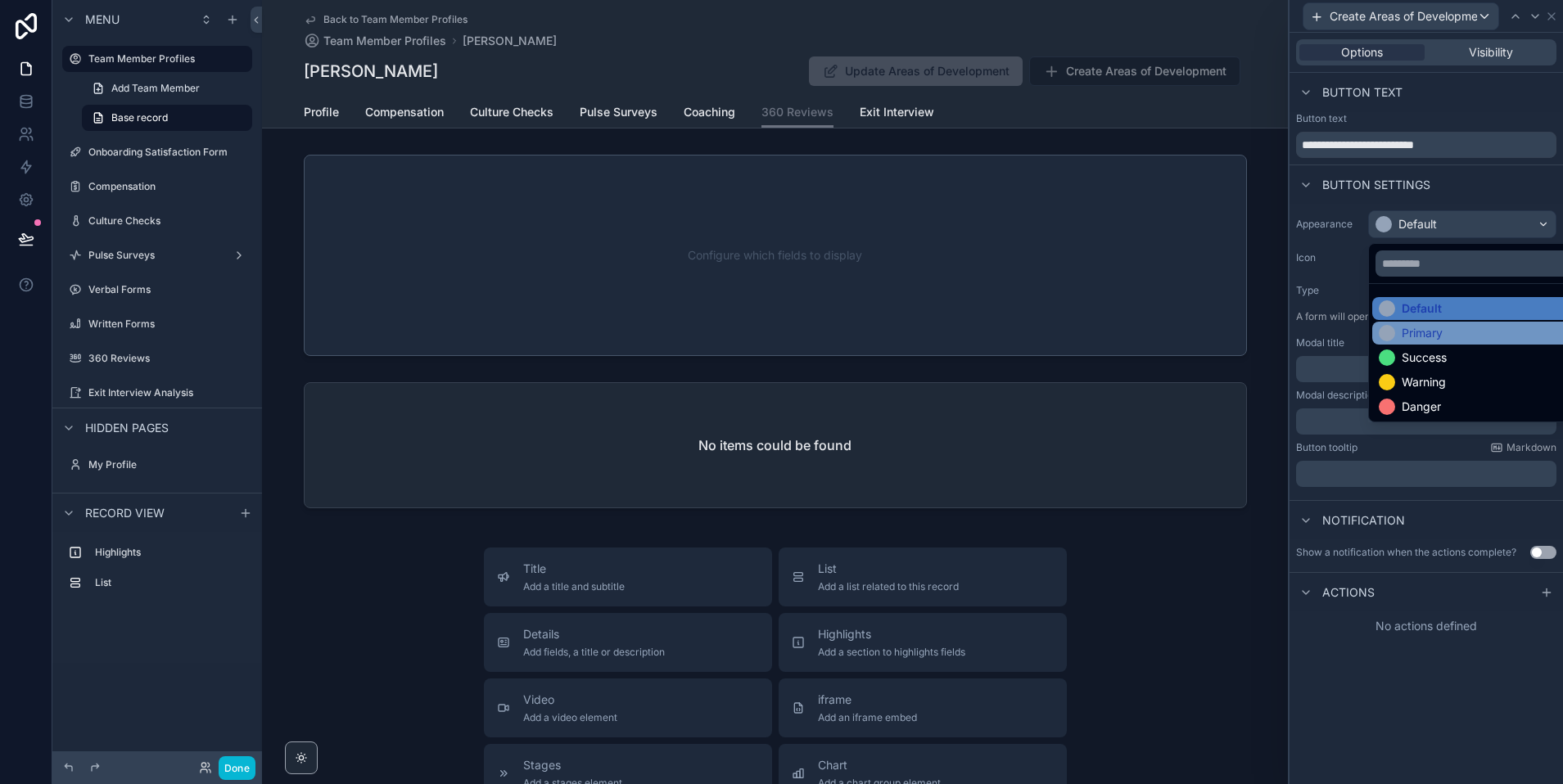
click at [1425, 335] on div "Primary" at bounding box center [1422, 333] width 41 height 17
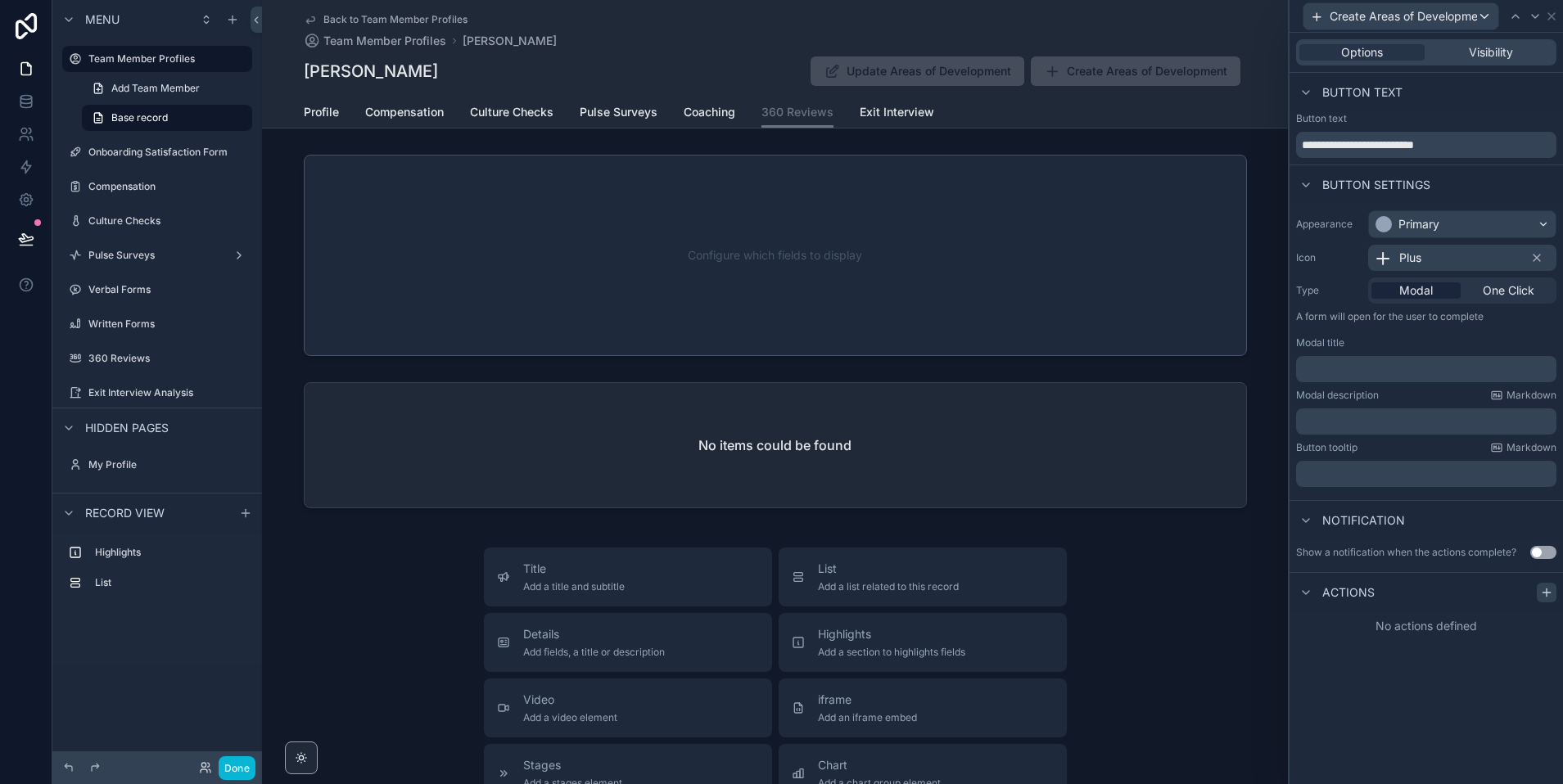
click at [1544, 586] on icon at bounding box center [1545, 591] width 13 height 13
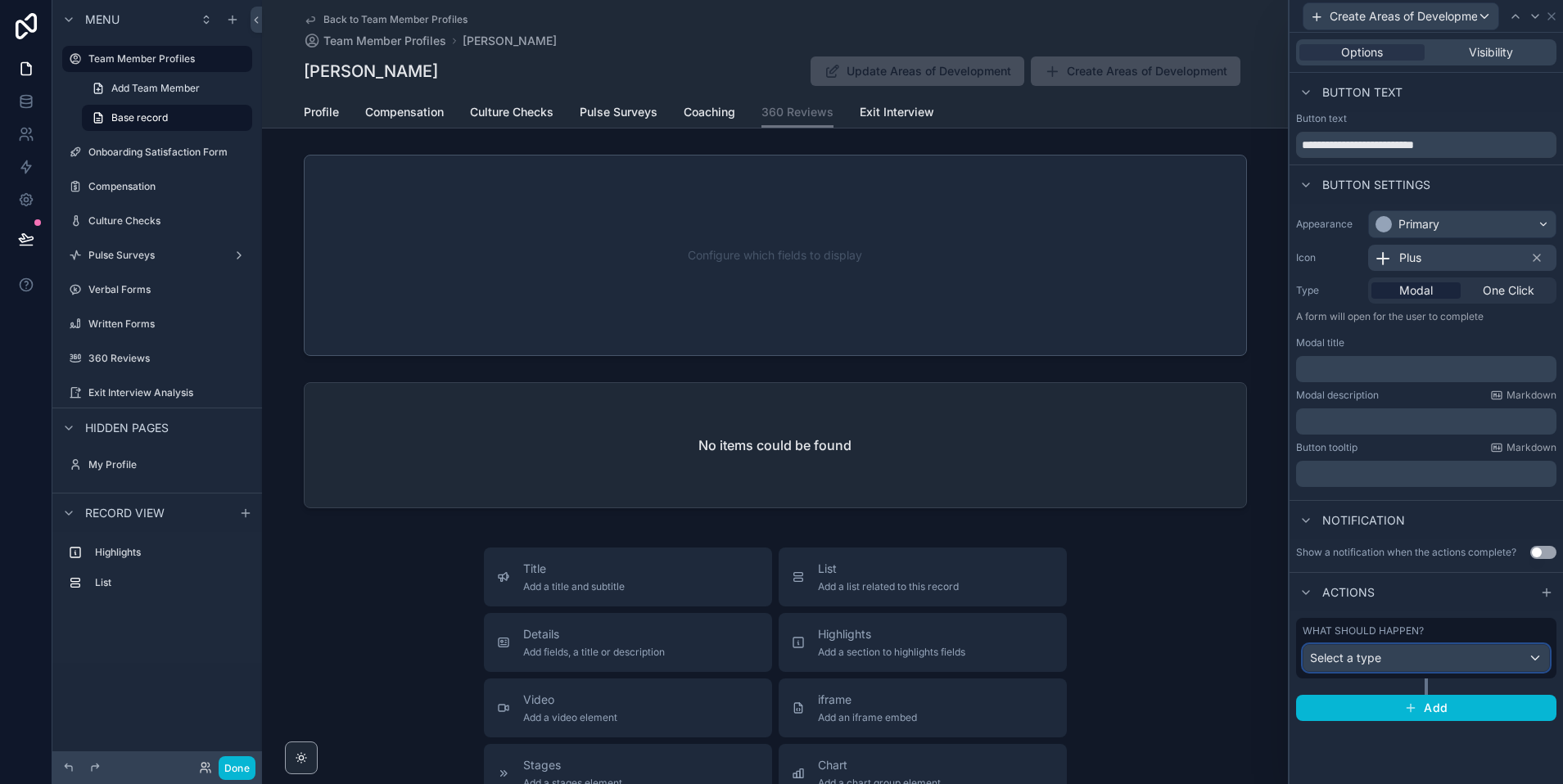
click at [1405, 664] on div "Select a type" at bounding box center [1426, 658] width 245 height 26
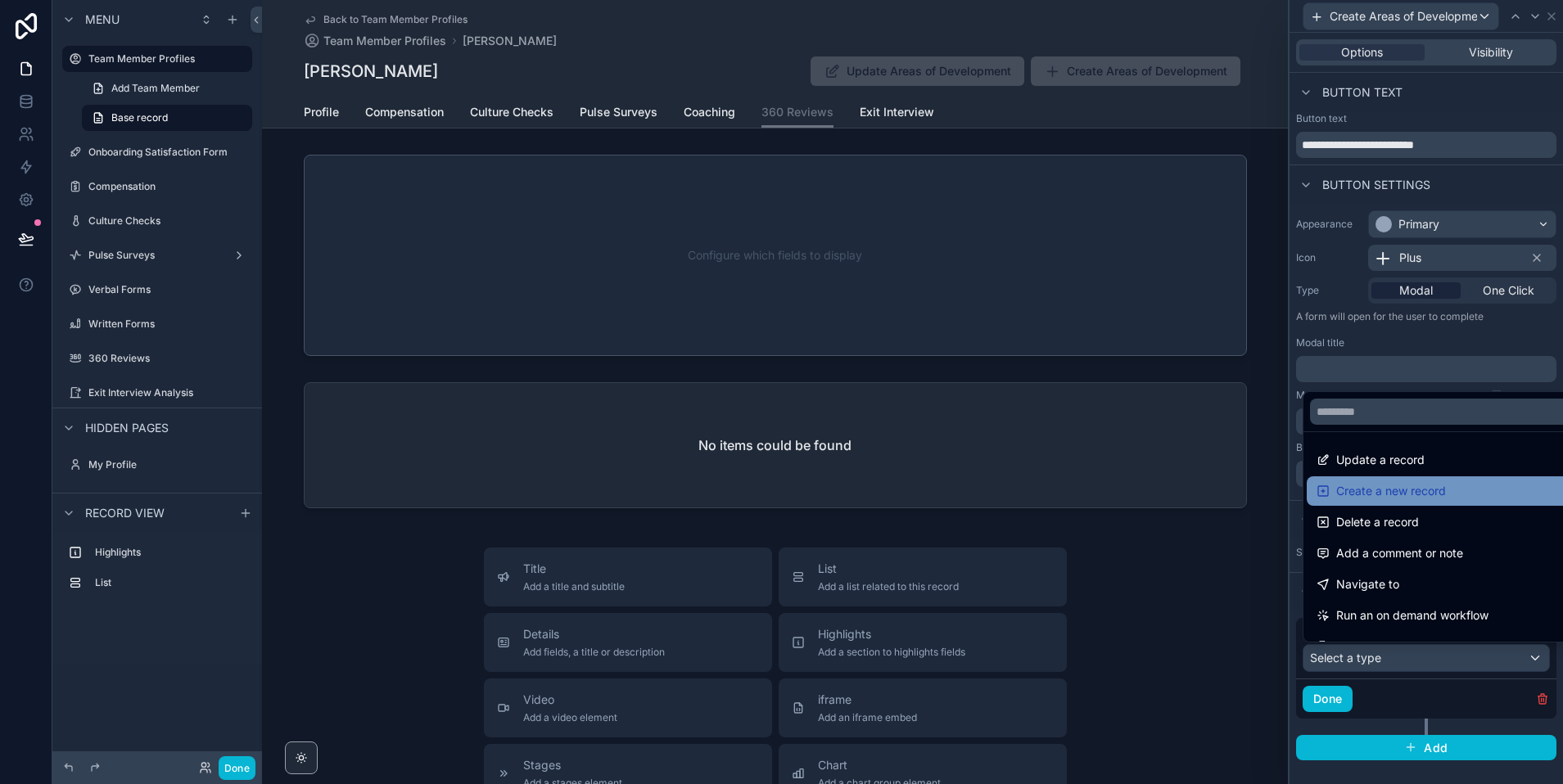
click at [1363, 497] on span "Create a new record" at bounding box center [1391, 491] width 110 height 19
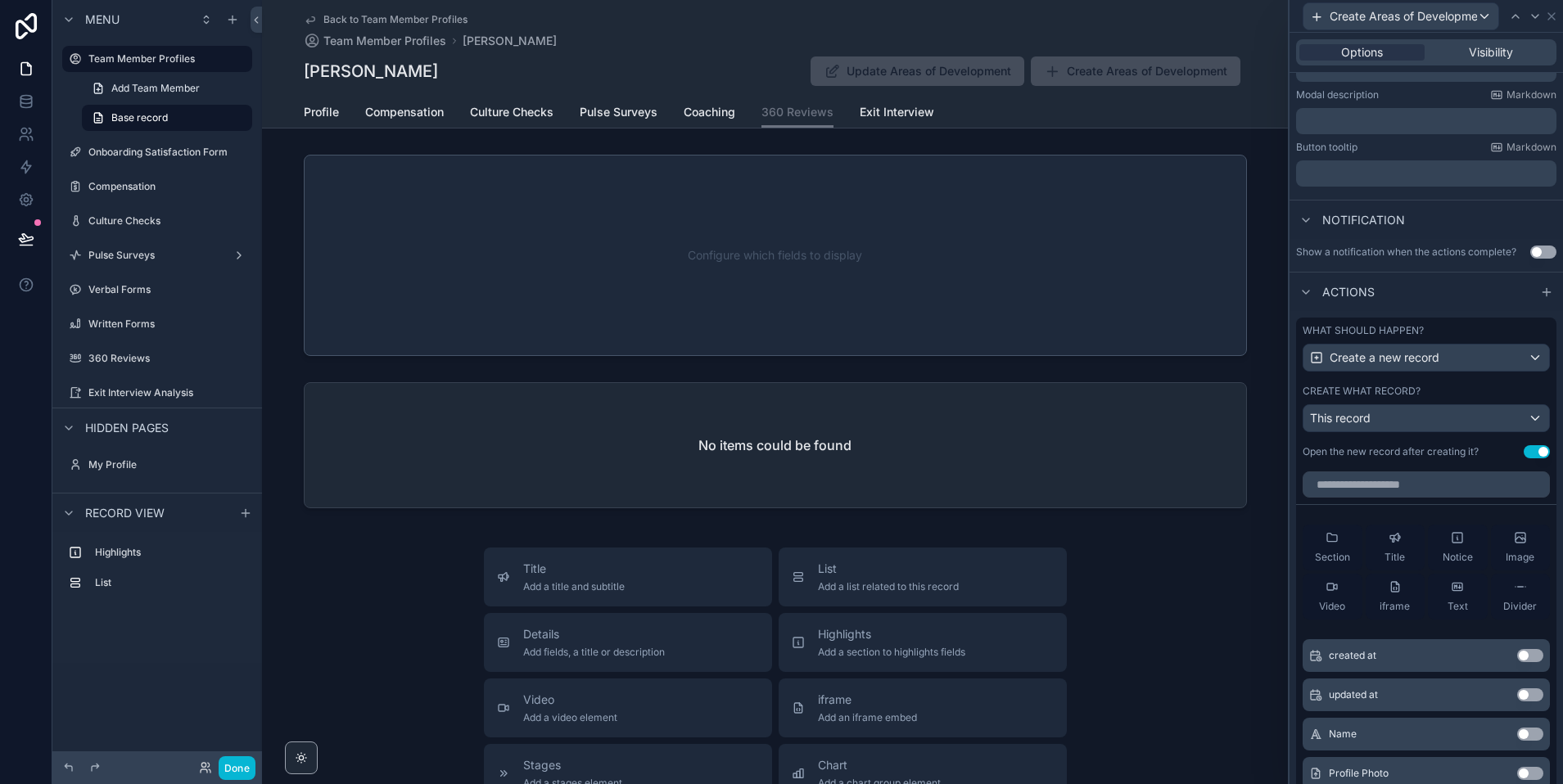
scroll to position [302, 0]
click at [1357, 419] on span "This record" at bounding box center [1340, 416] width 60 height 14
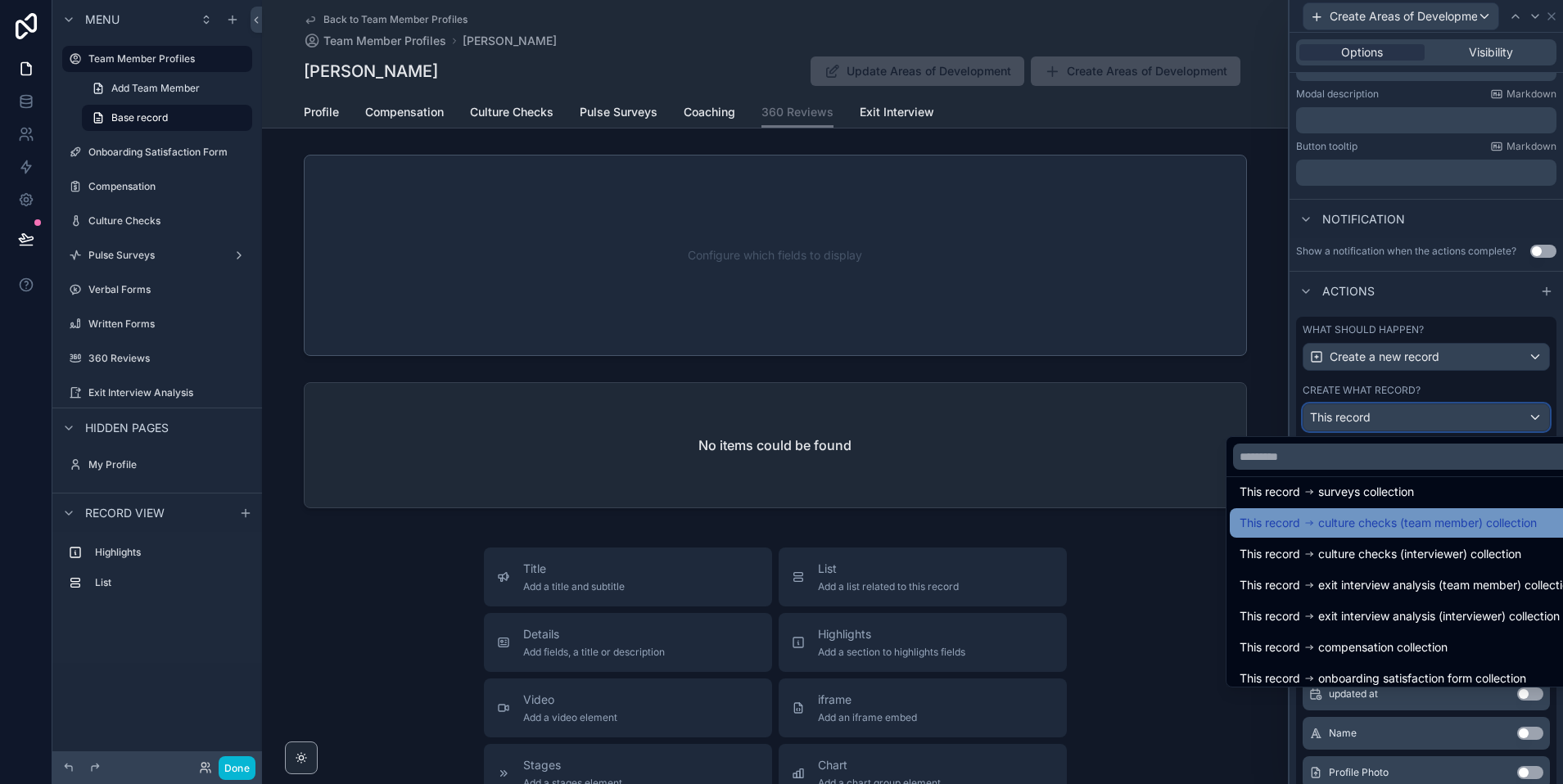
scroll to position [240, 0]
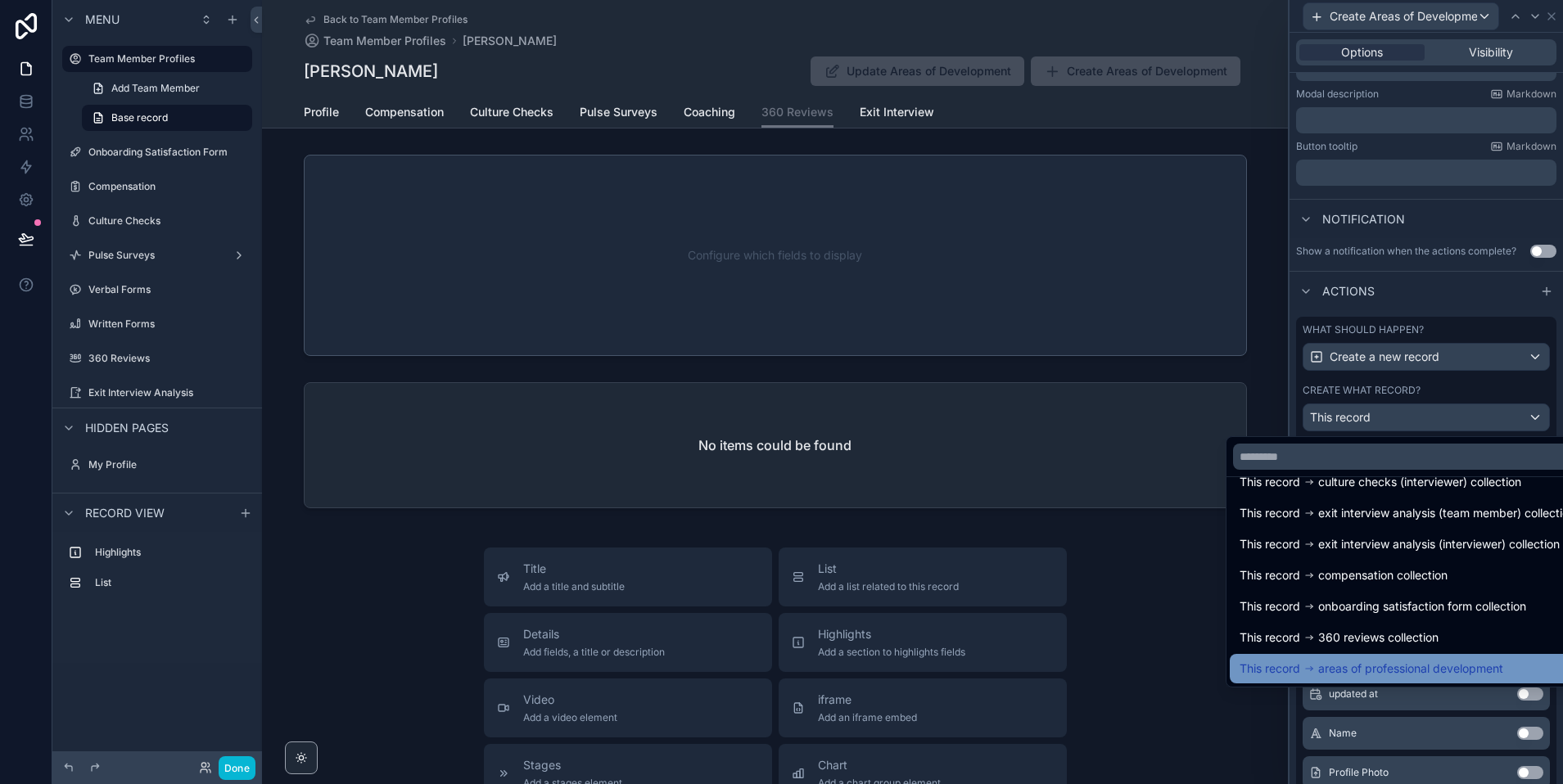
click at [1364, 664] on span "areas of professional development" at bounding box center [1410, 668] width 185 height 19
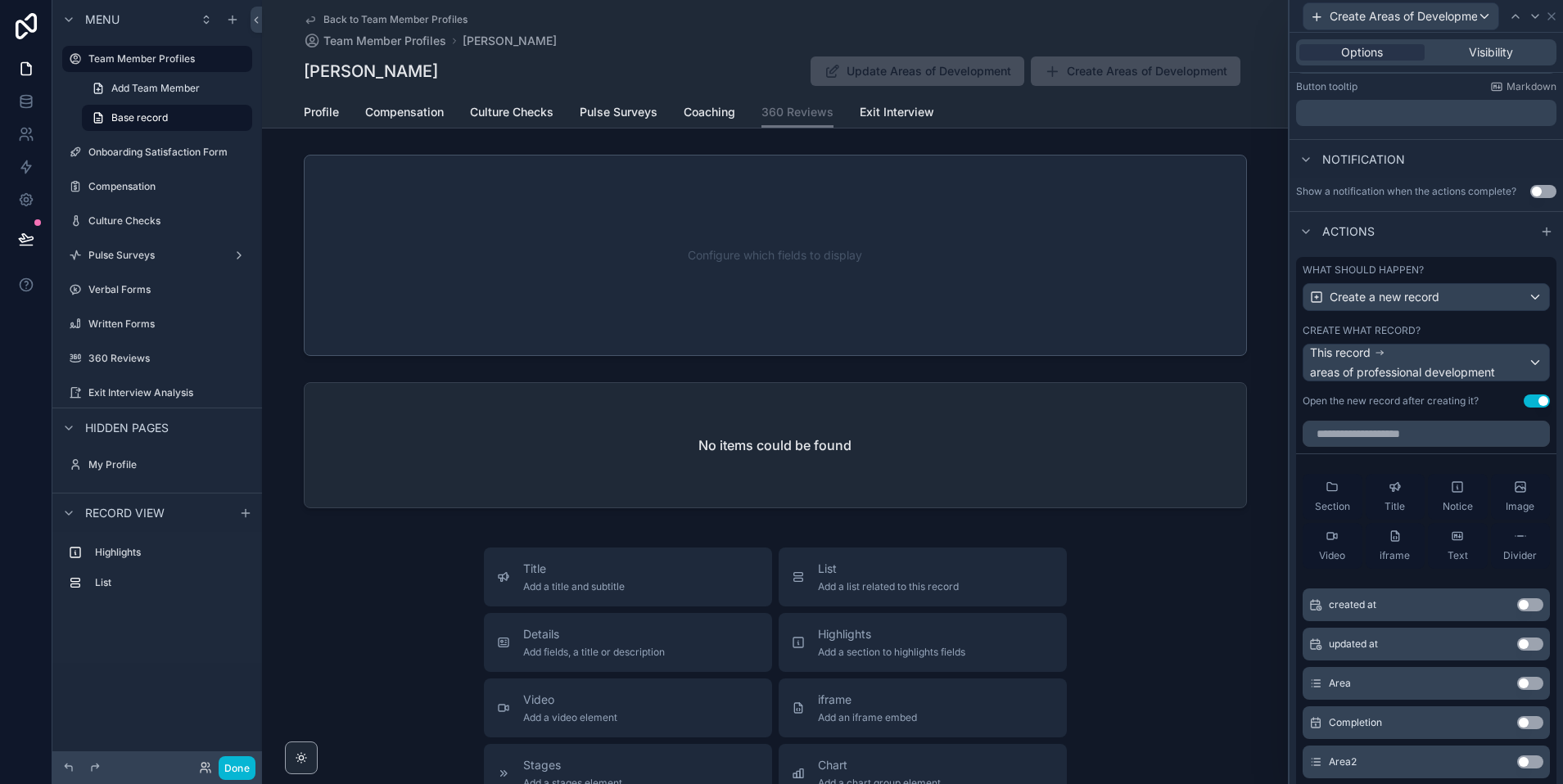
scroll to position [366, 0]
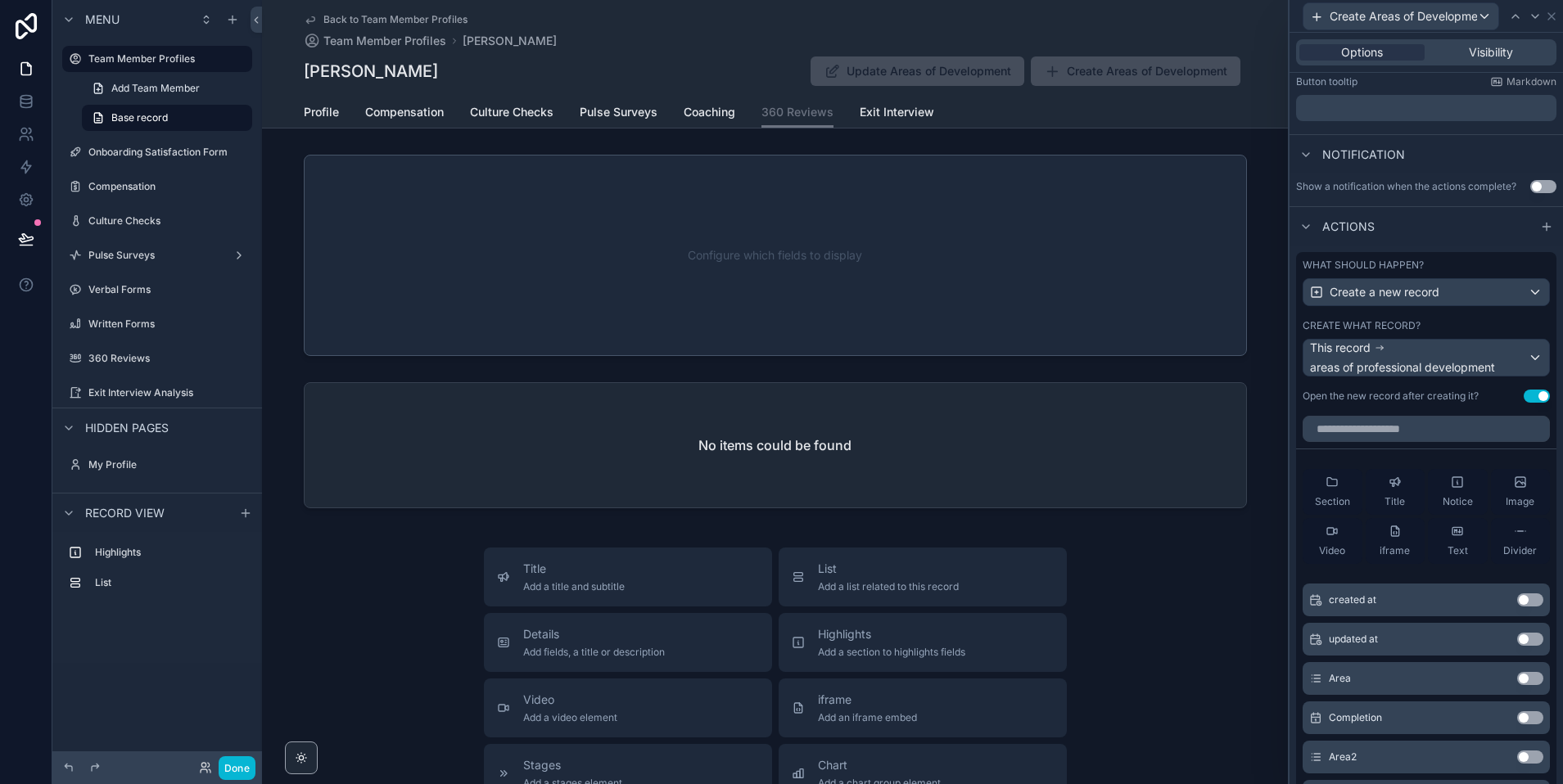
click at [1536, 394] on button "Use setting" at bounding box center [1537, 395] width 26 height 13
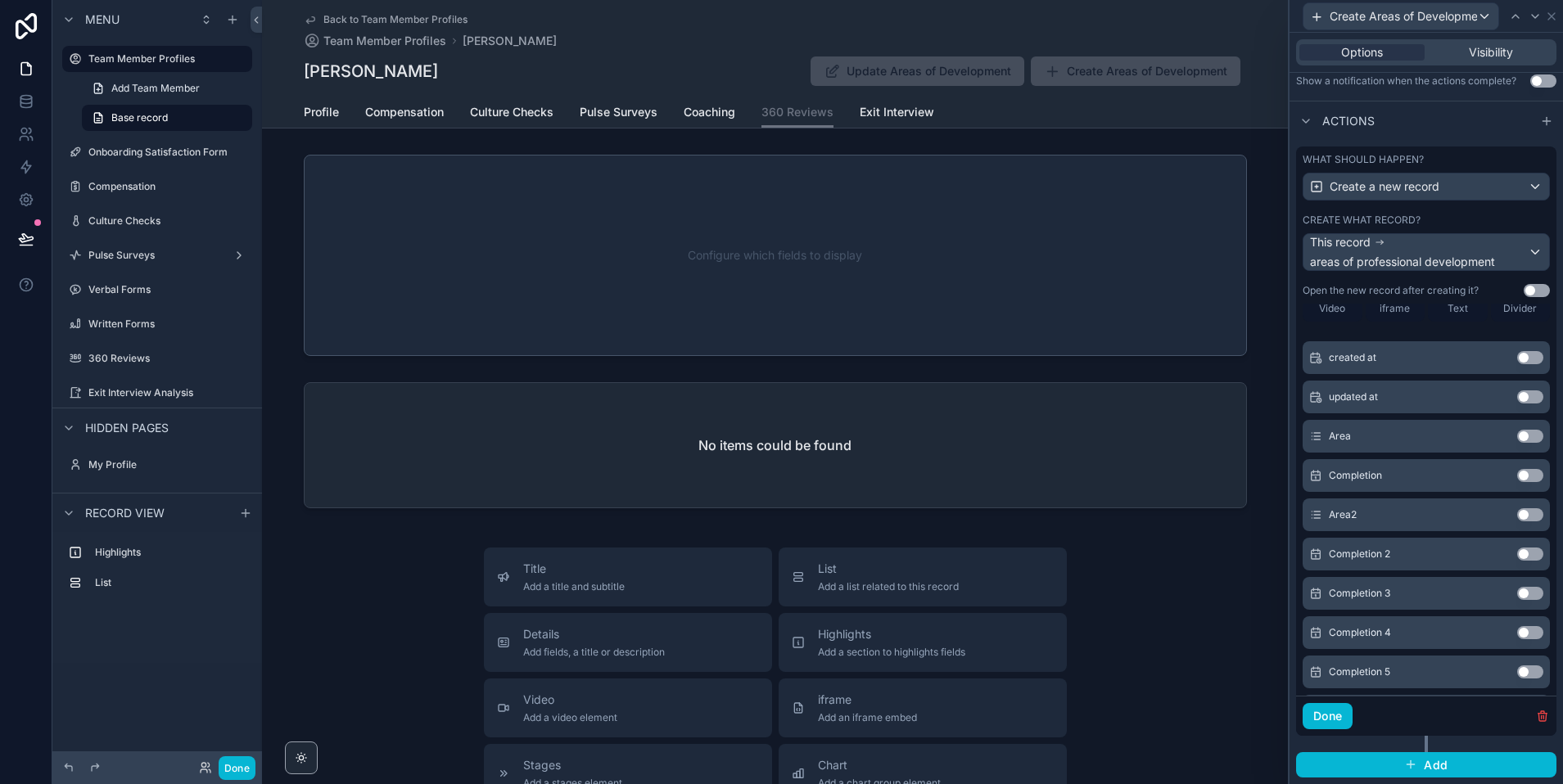
scroll to position [139, 0]
click at [1526, 434] on button "Use setting" at bounding box center [1530, 433] width 26 height 13
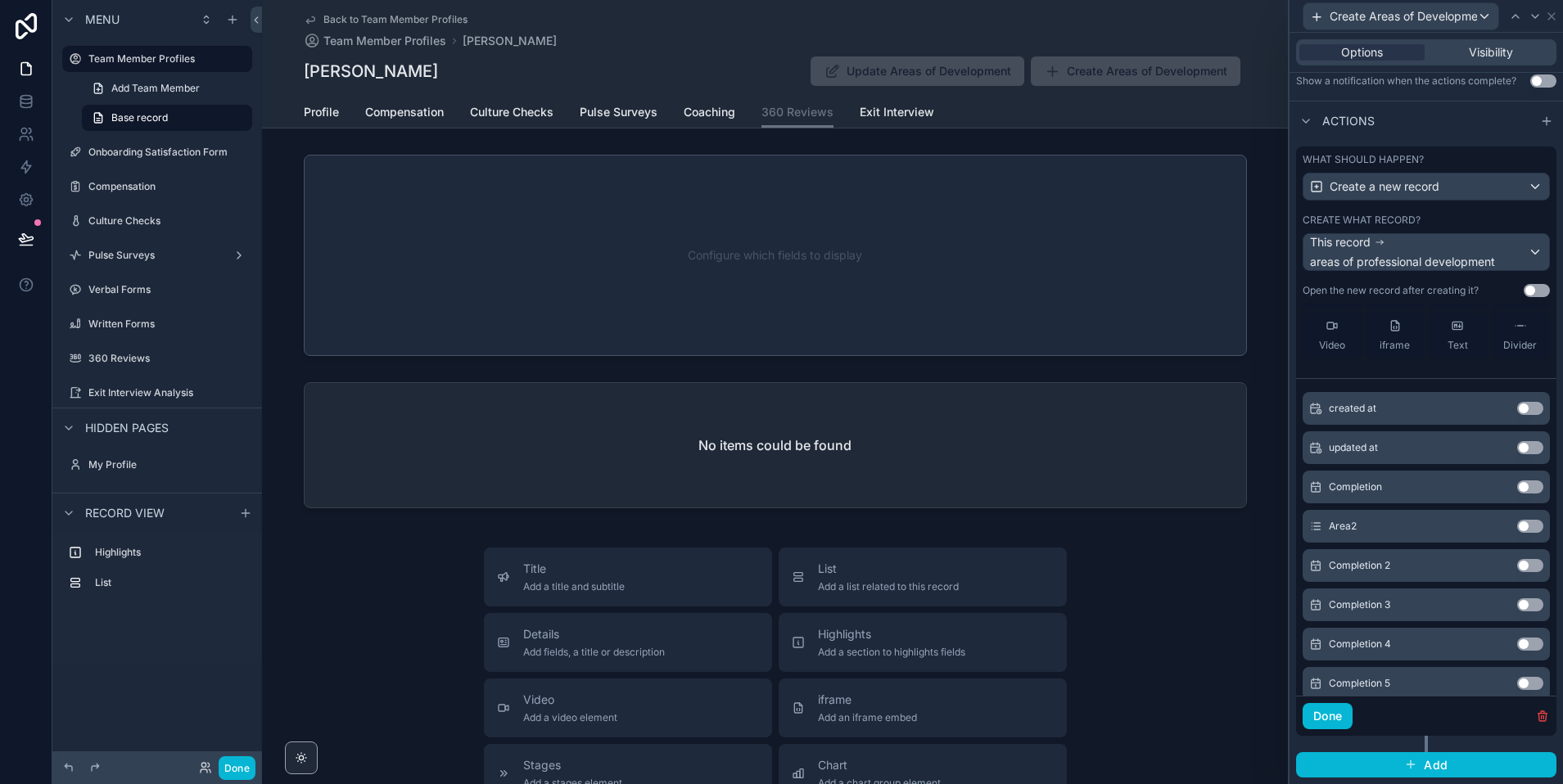
click at [1526, 487] on button "Use setting" at bounding box center [1530, 486] width 26 height 13
click at [1526, 481] on button "Use setting" at bounding box center [1530, 486] width 26 height 13
click at [1525, 641] on button "Use setting" at bounding box center [1530, 643] width 26 height 13
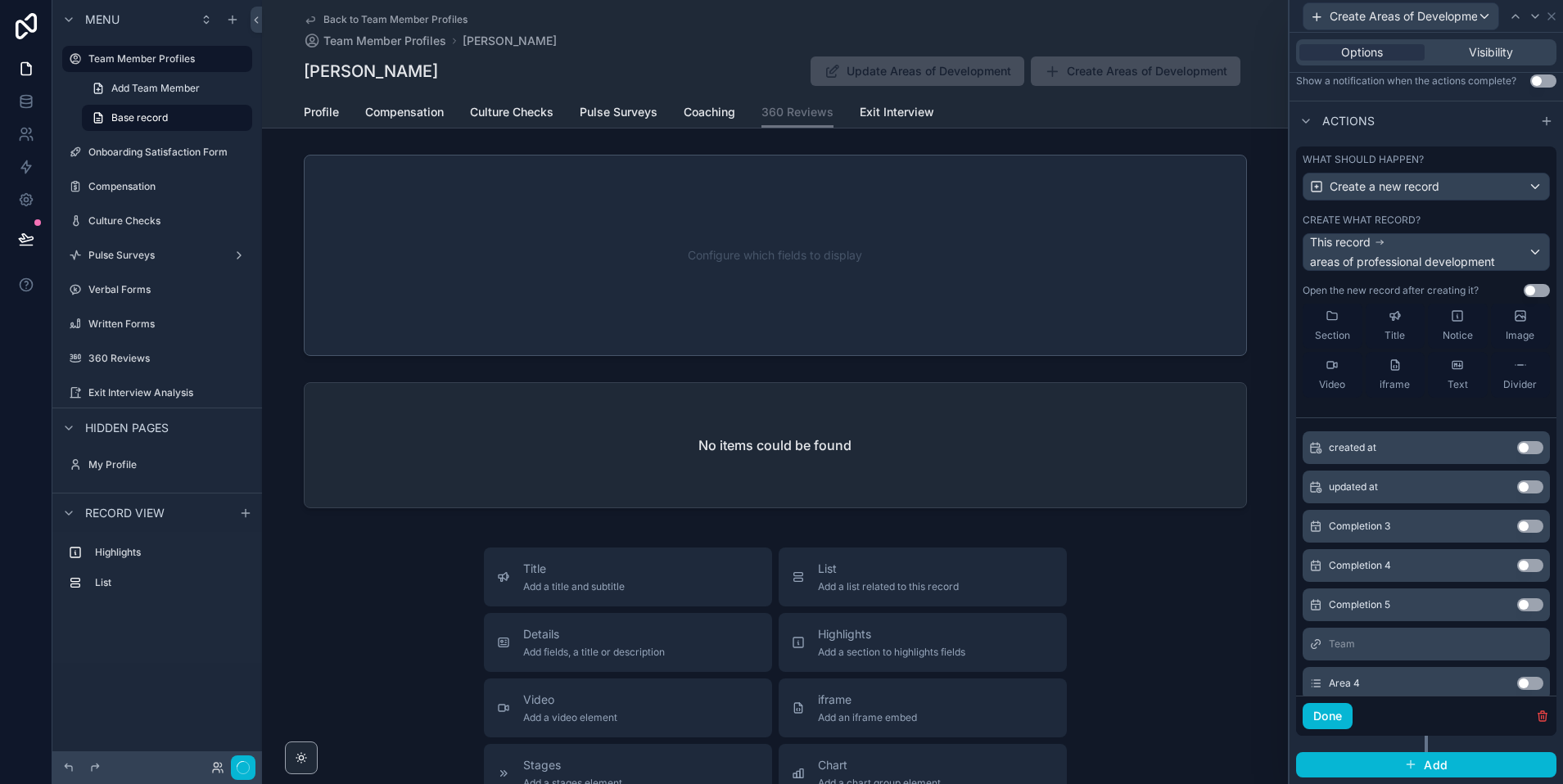
scroll to position [297, 0]
click at [1524, 487] on button "Use setting" at bounding box center [1530, 486] width 26 height 13
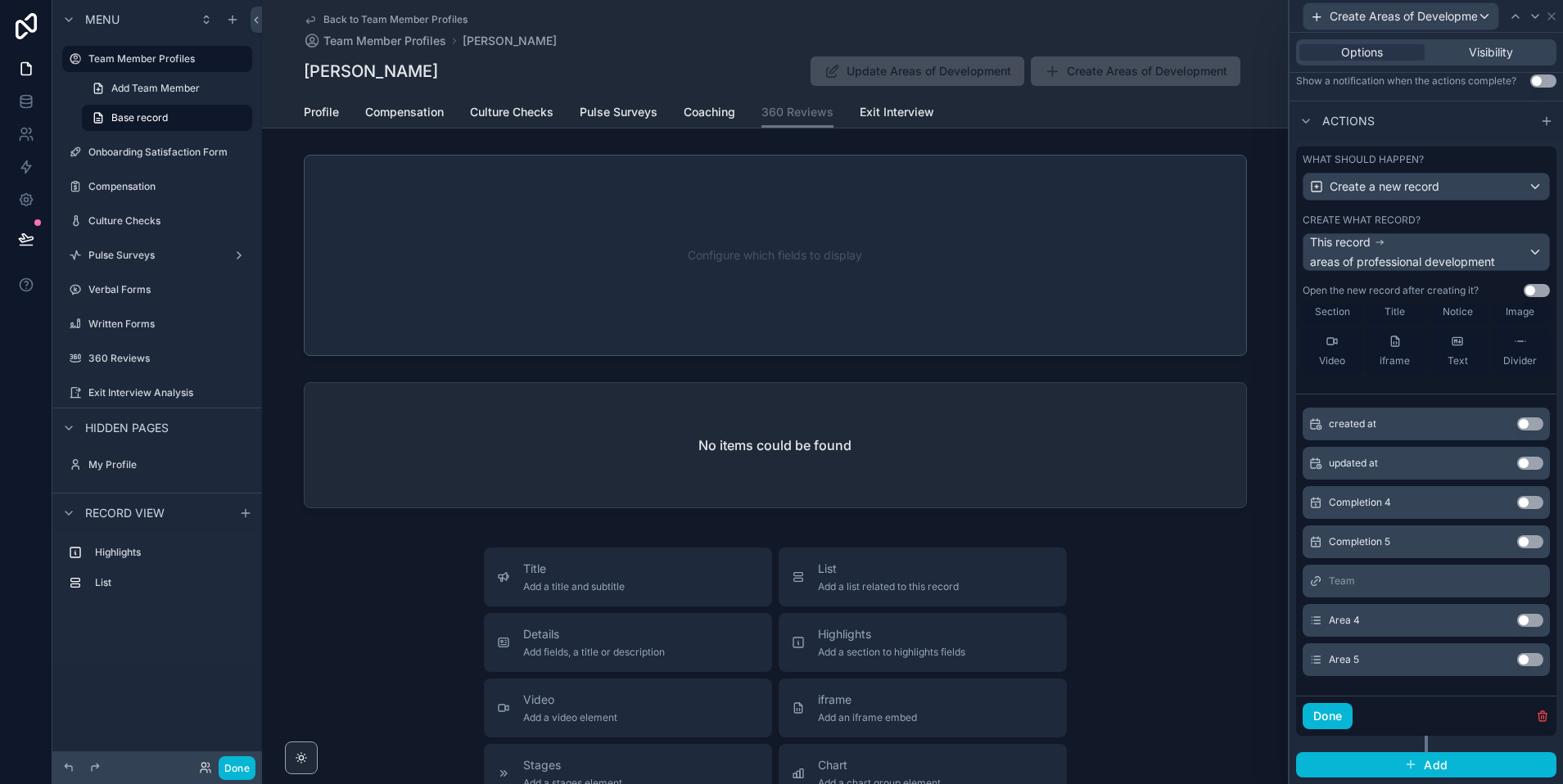
click at [1524, 621] on button "Use setting" at bounding box center [1530, 620] width 26 height 13
click at [1523, 543] on button "Use setting" at bounding box center [1530, 541] width 26 height 13
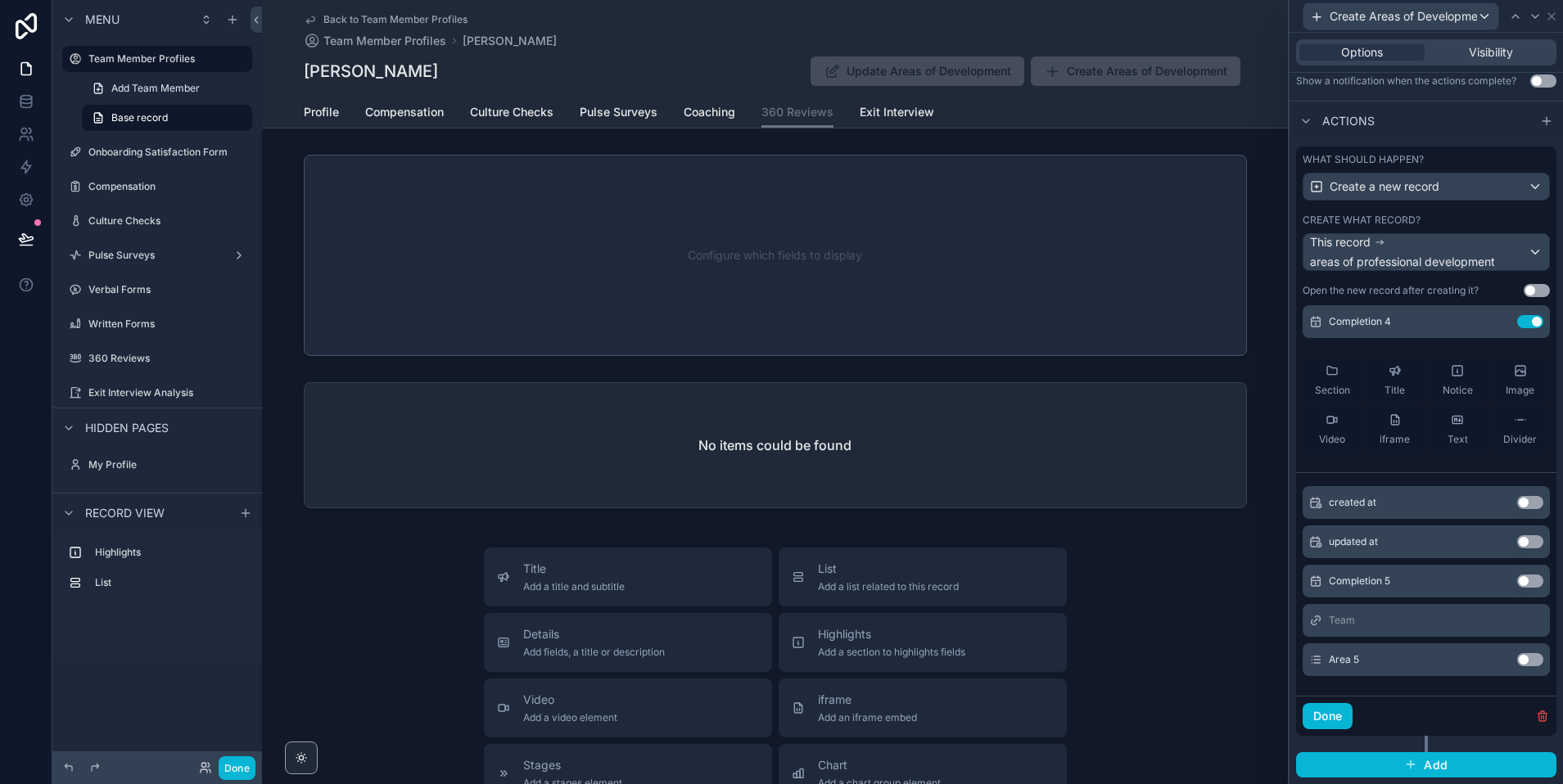
click at [1525, 662] on button "Use setting" at bounding box center [1530, 659] width 26 height 13
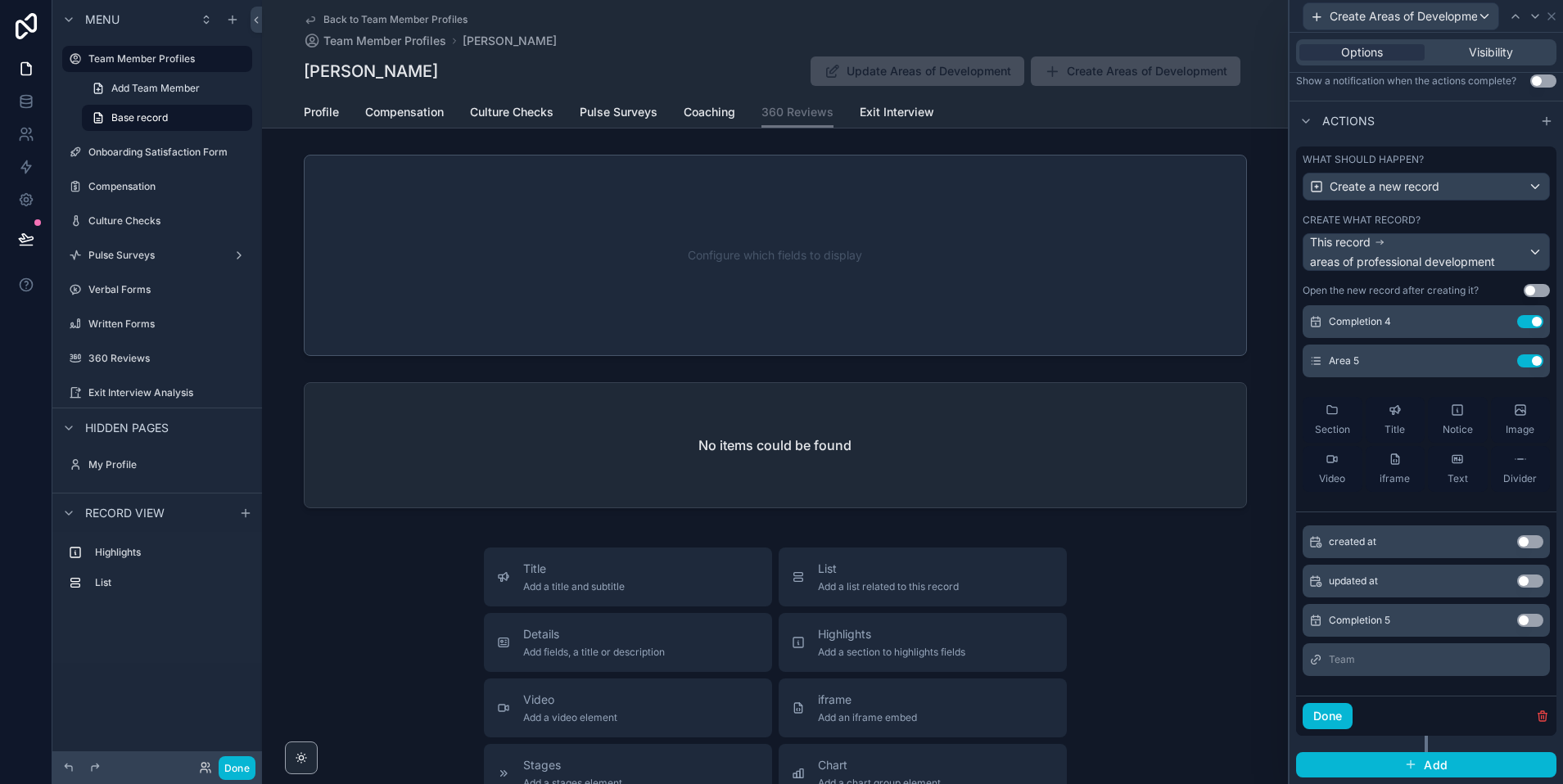
click at [1523, 621] on button "Use setting" at bounding box center [1530, 620] width 26 height 13
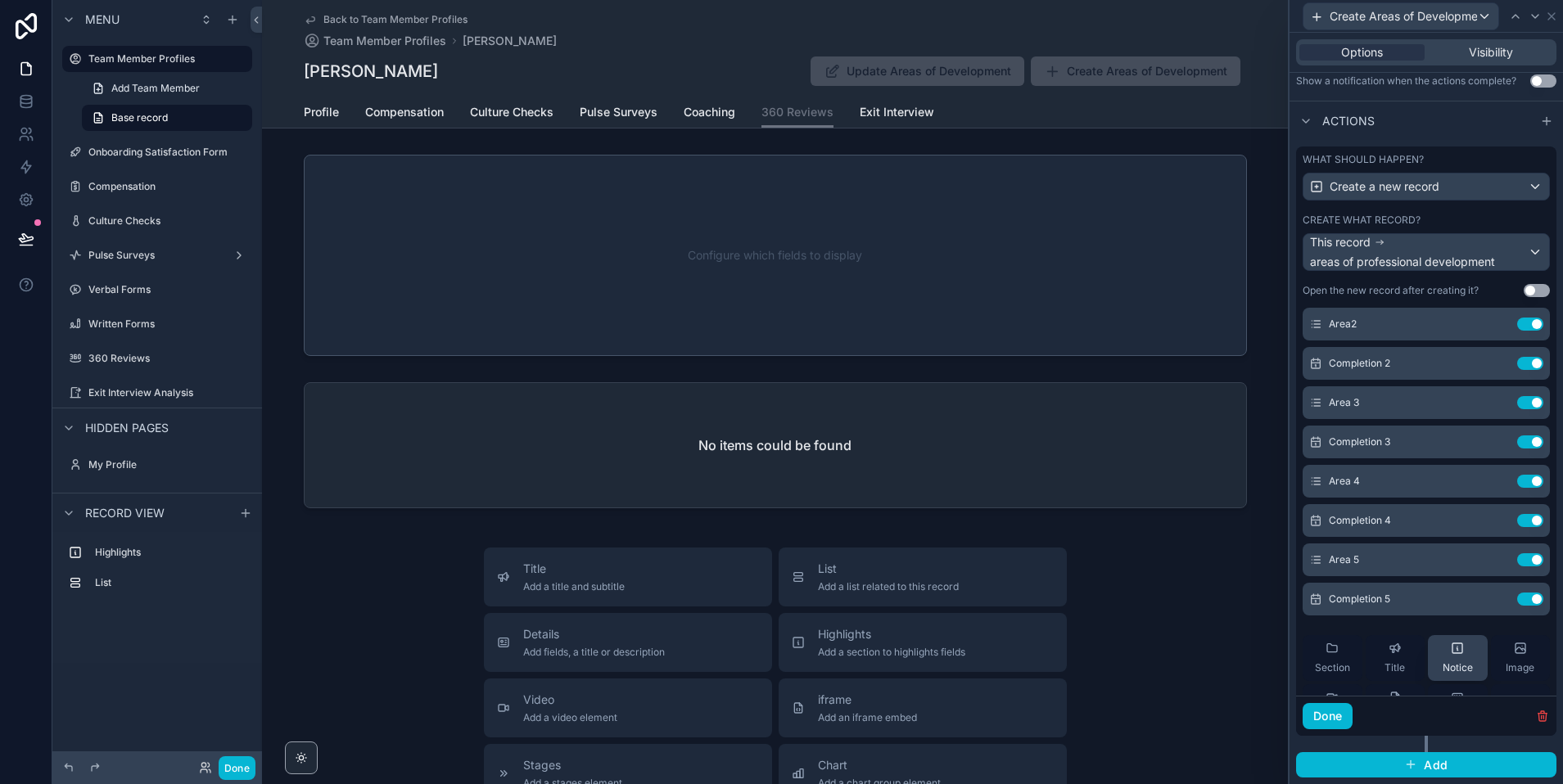
scroll to position [0, 0]
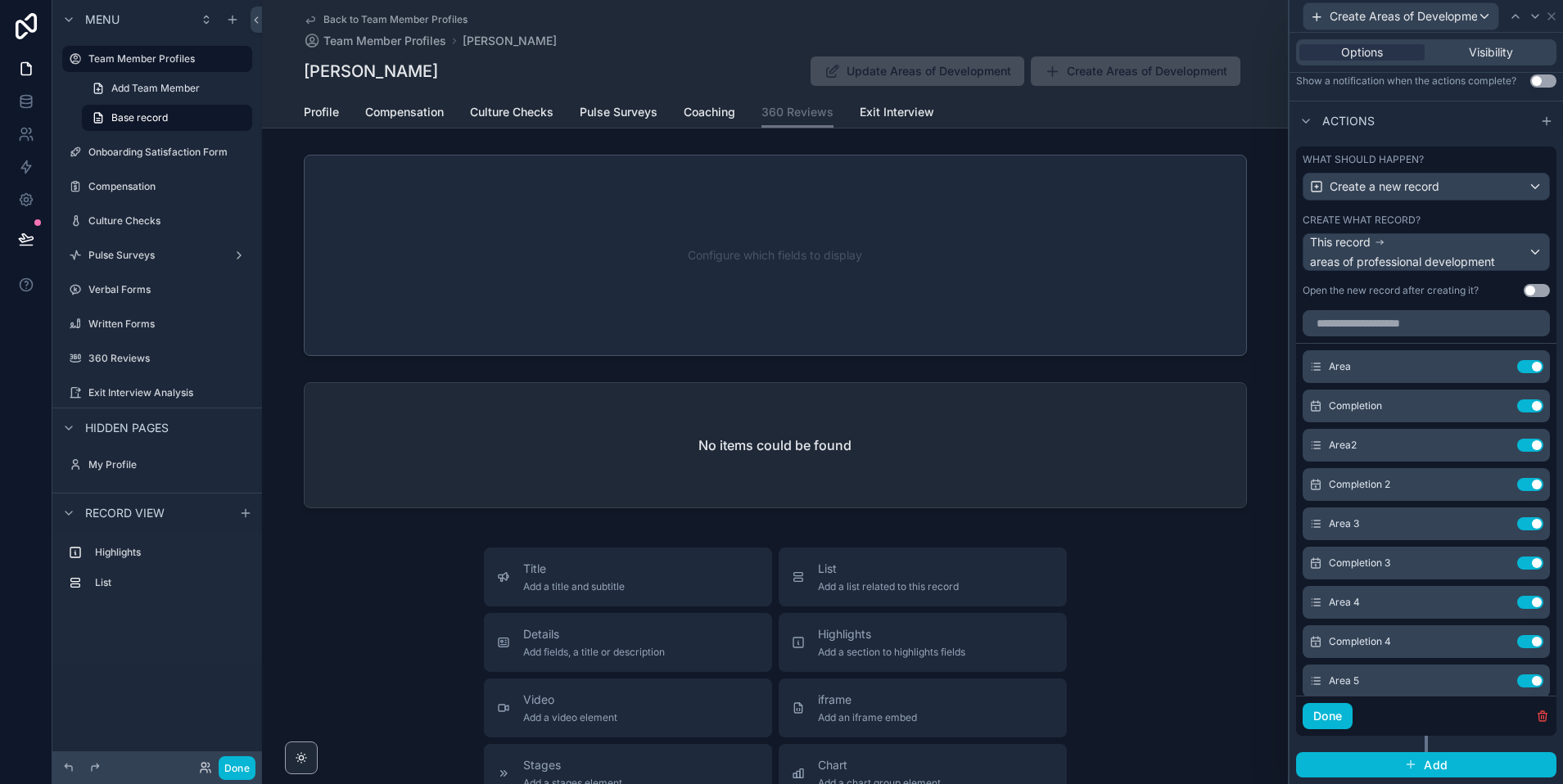
click at [1363, 720] on div "Done" at bounding box center [1427, 715] width 261 height 40
drag, startPoint x: 1333, startPoint y: 720, endPoint x: 1295, endPoint y: 715, distance: 38.3
click at [1333, 720] on button "Done" at bounding box center [1327, 716] width 50 height 26
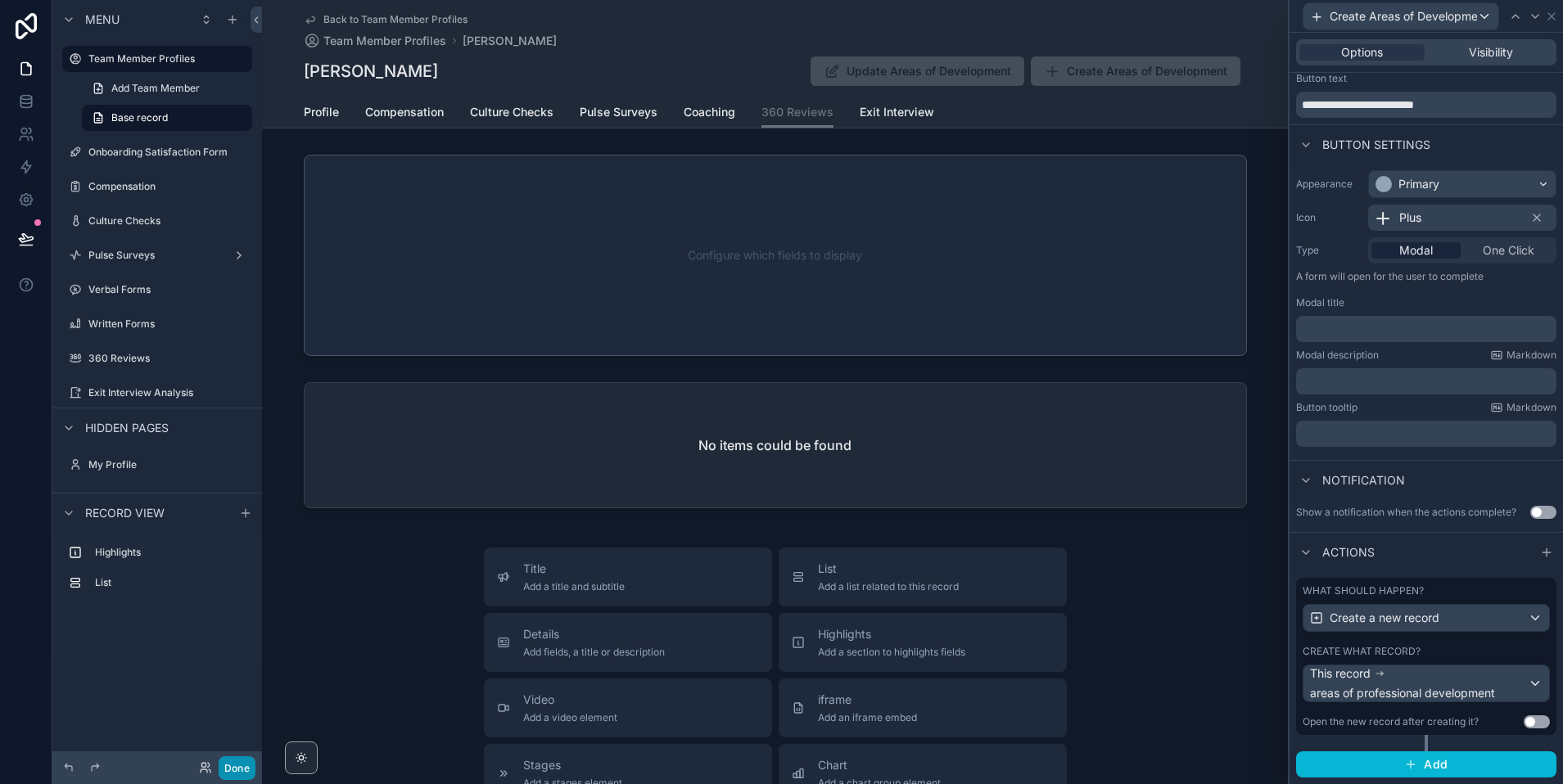
click at [238, 771] on button "Done" at bounding box center [237, 767] width 37 height 23
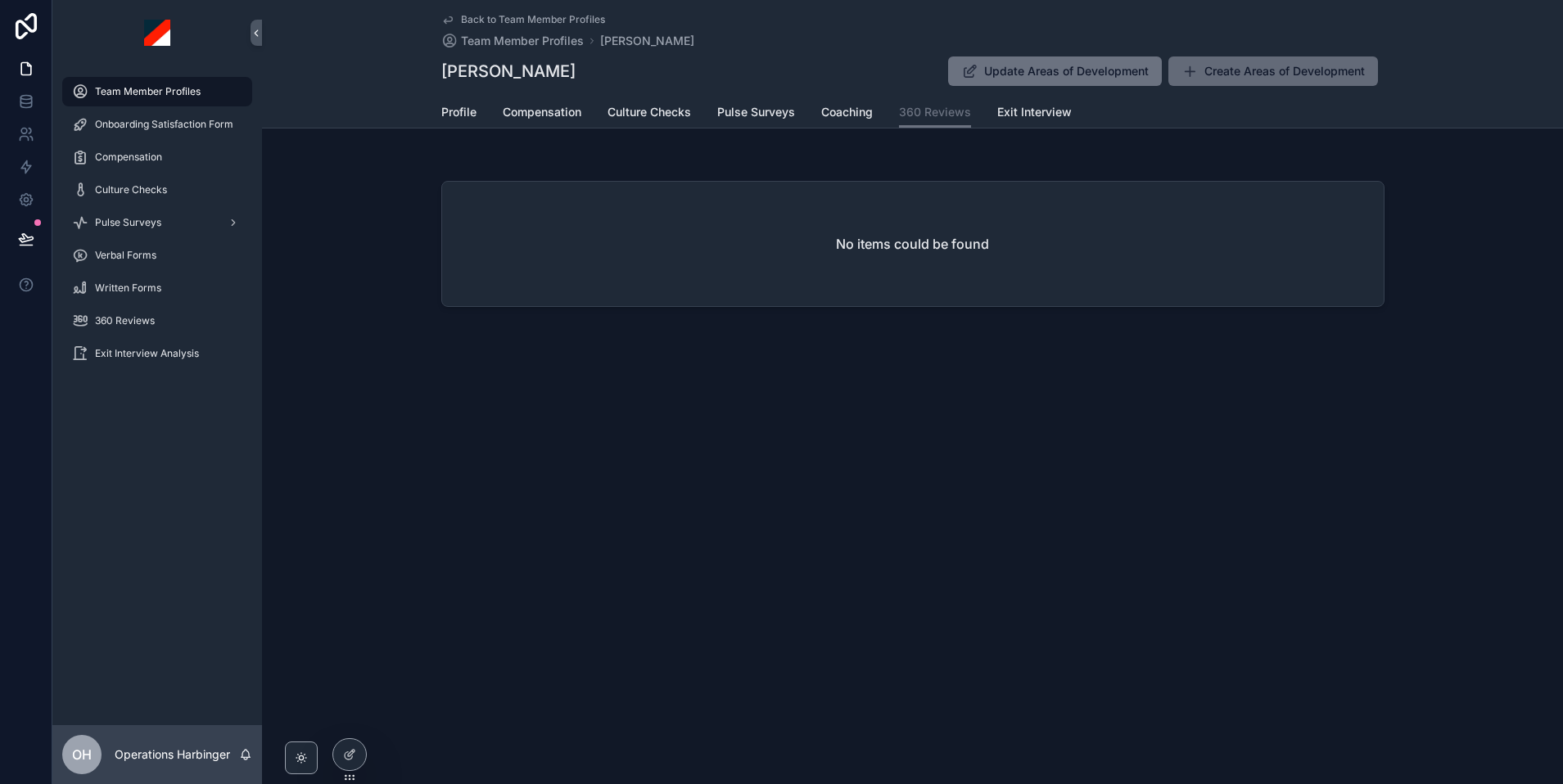
click at [1301, 64] on span "Create Areas of Development" at bounding box center [1284, 71] width 161 height 17
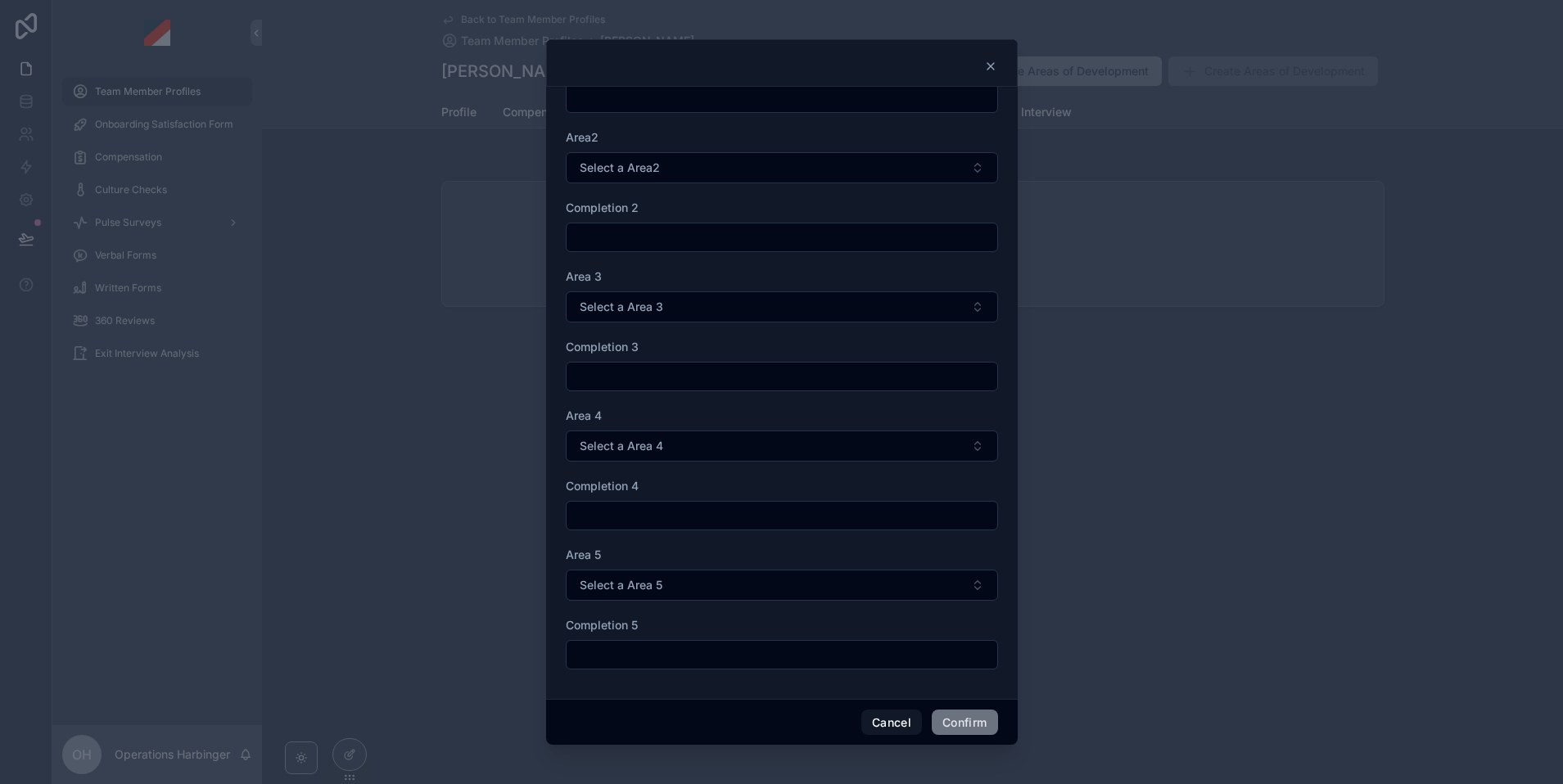
scroll to position [0, 0]
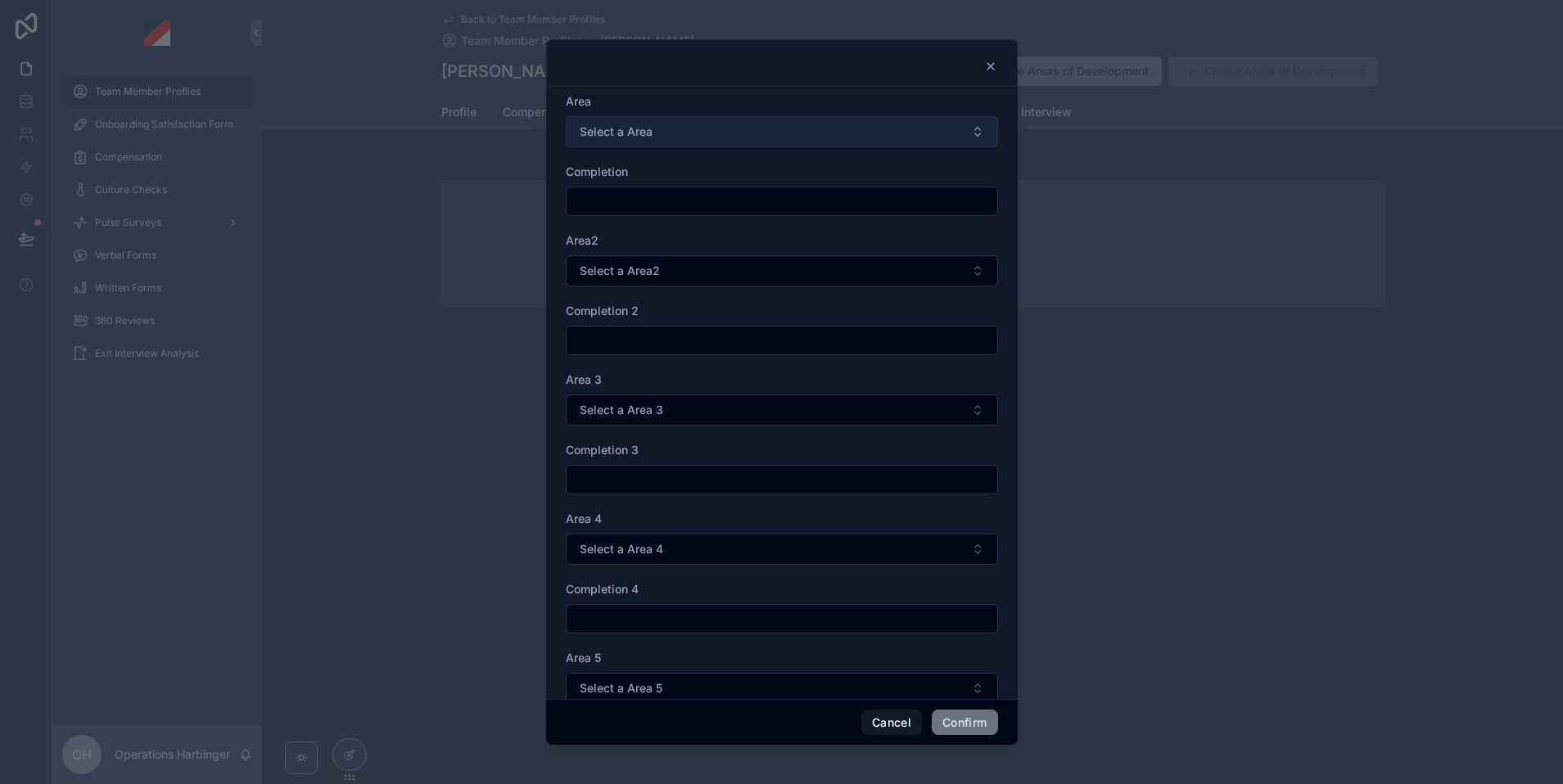
click at [735, 134] on button "Select a Area" at bounding box center [782, 131] width 432 height 31
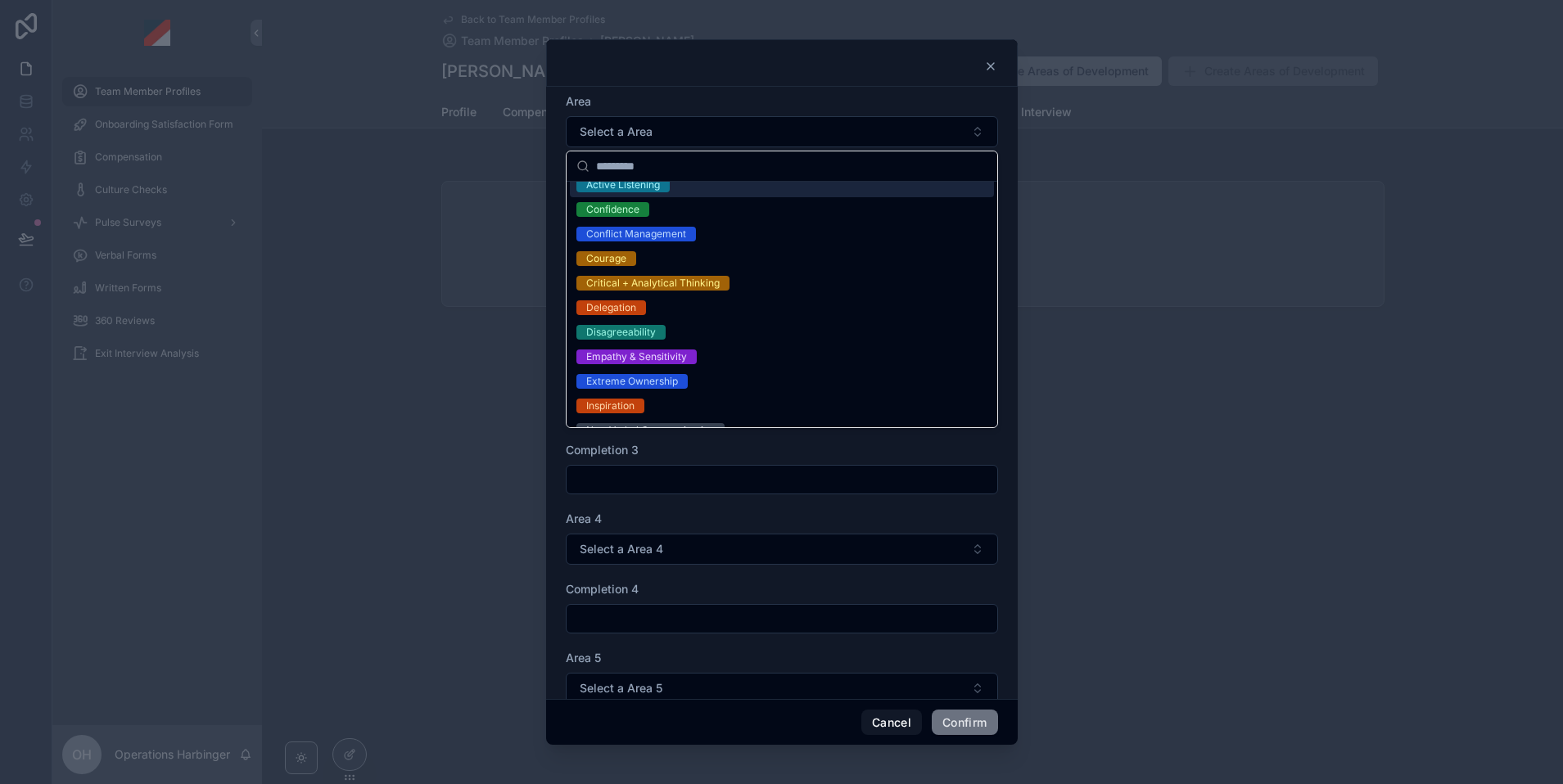
click at [726, 198] on div "Confidence" at bounding box center [782, 209] width 424 height 24
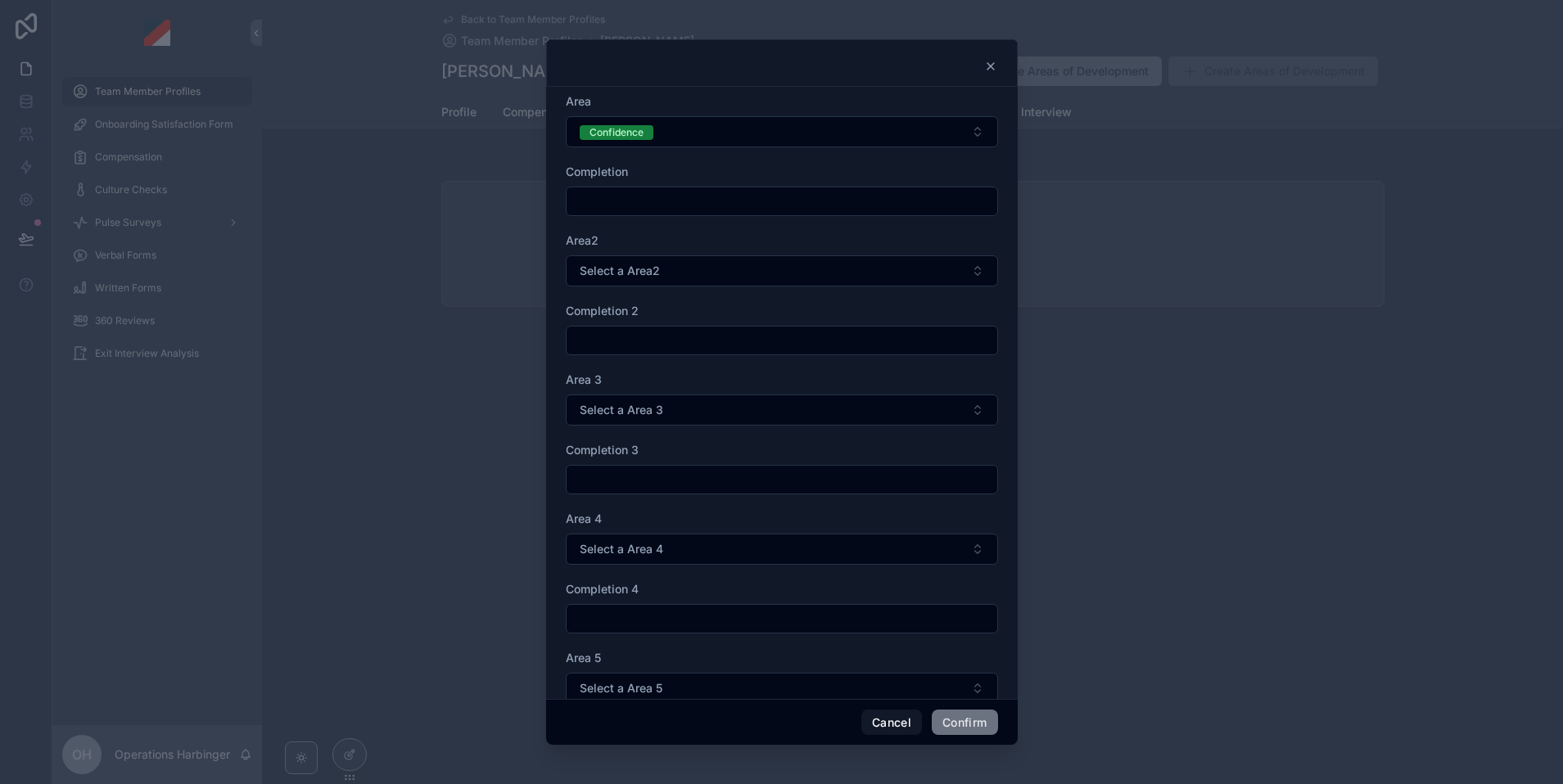
click at [683, 199] on input "text" at bounding box center [782, 201] width 430 height 23
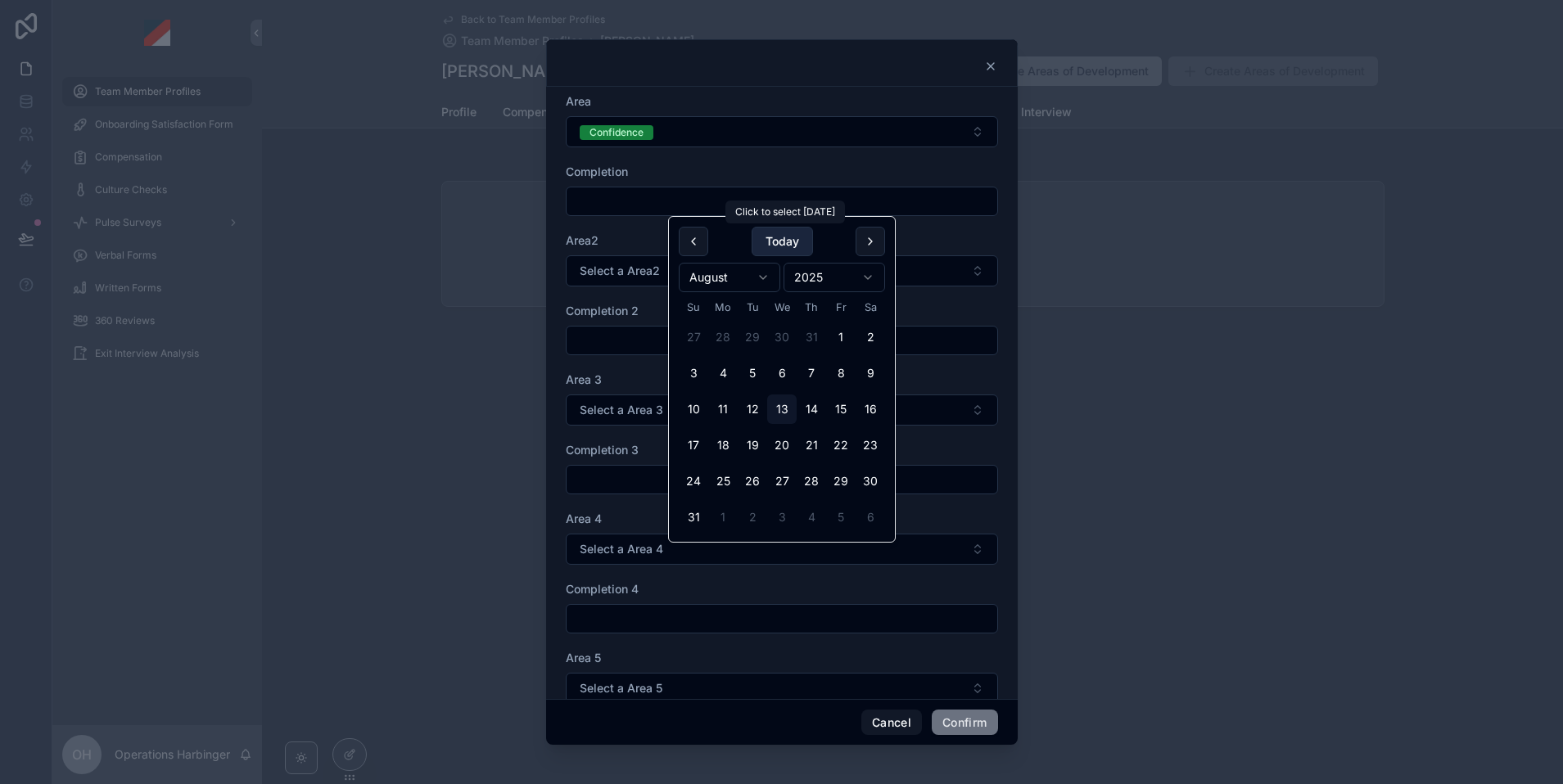
click at [766, 236] on button "Today" at bounding box center [782, 241] width 61 height 29
type input "*********"
click at [638, 266] on span "Select a Area2" at bounding box center [620, 270] width 80 height 17
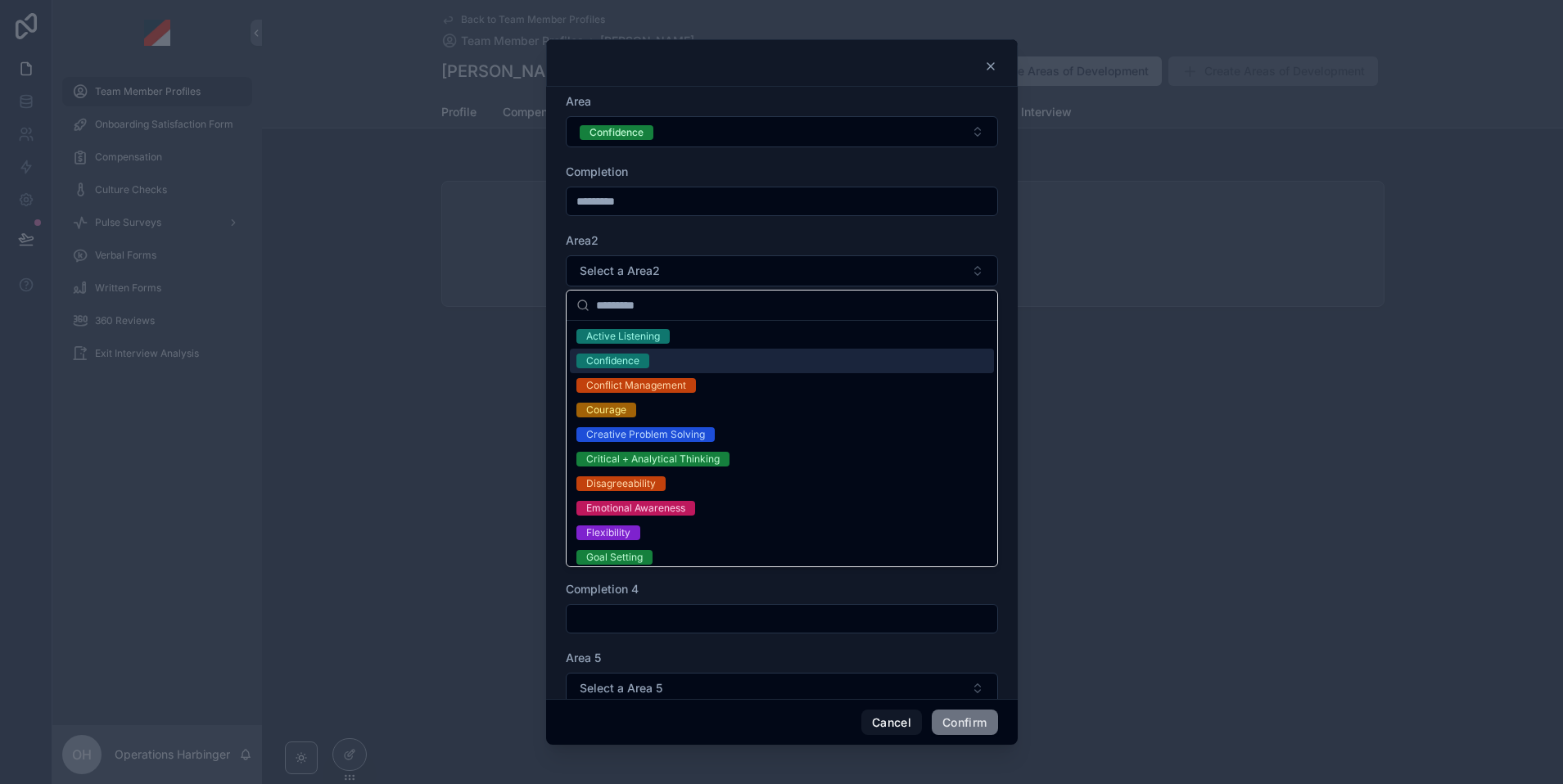
click at [657, 365] on div "Confidence" at bounding box center [782, 360] width 424 height 24
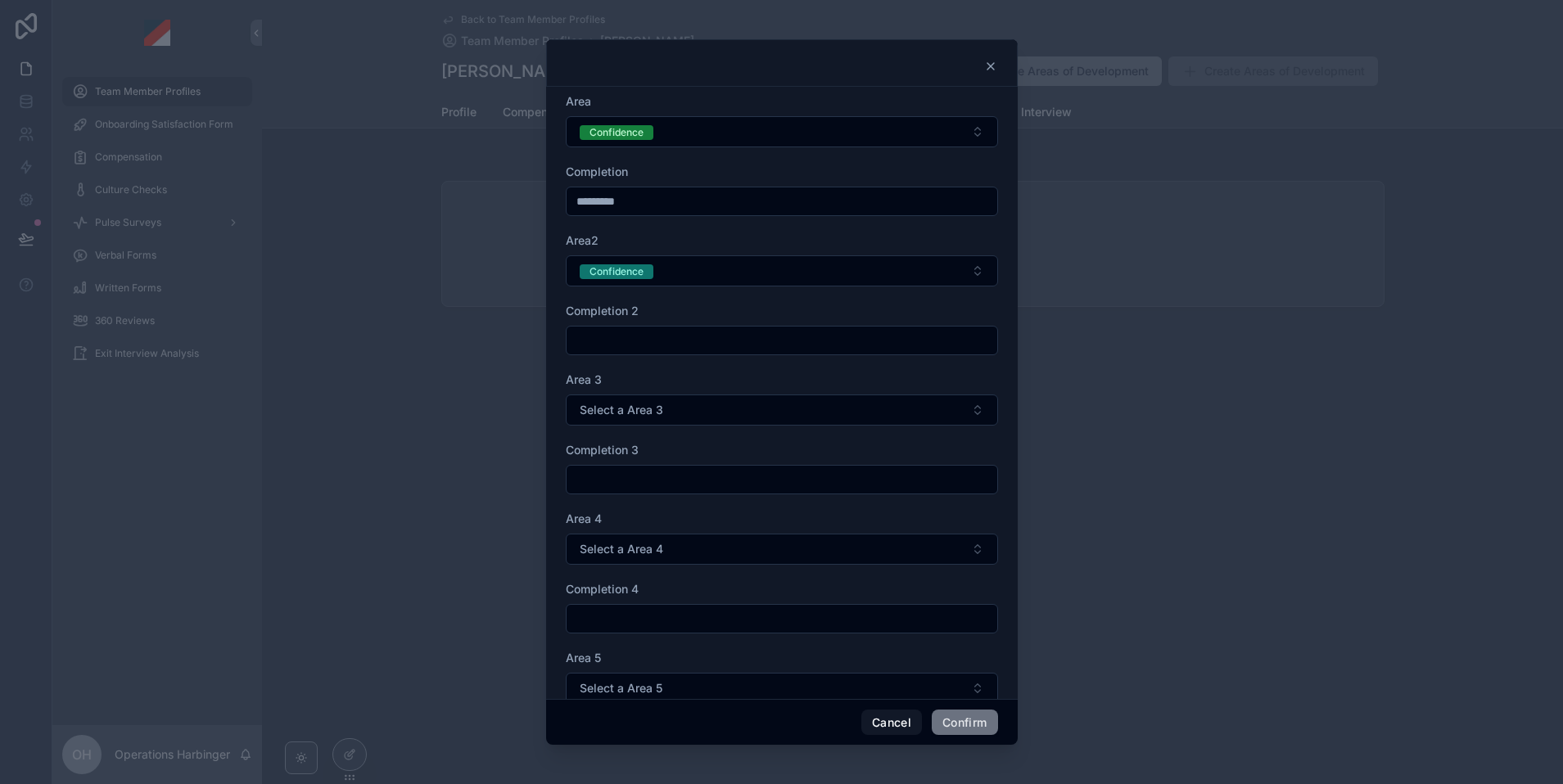
click at [676, 335] on input "text" at bounding box center [782, 340] width 430 height 23
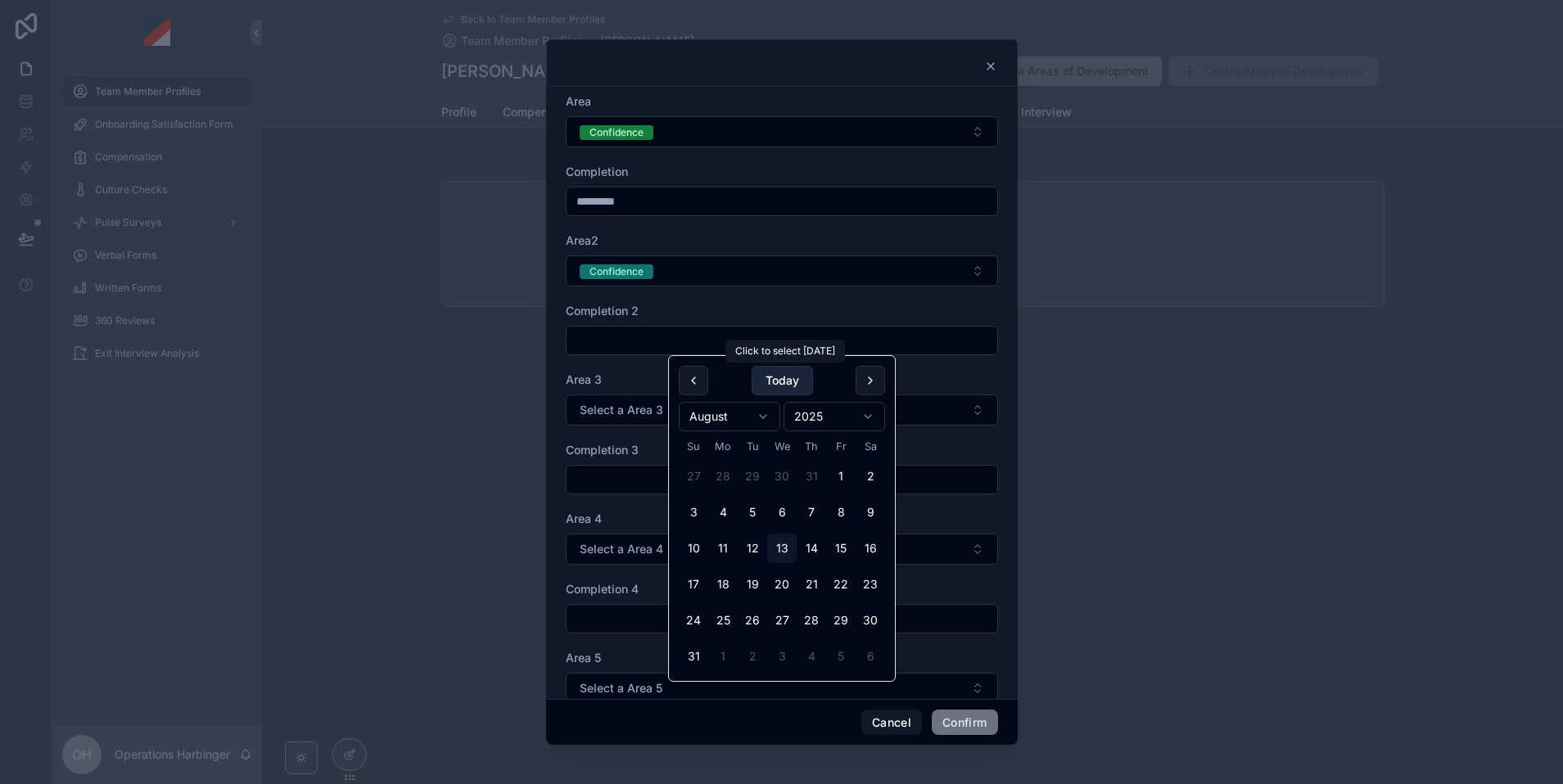
click at [786, 382] on button "Today" at bounding box center [782, 380] width 61 height 29
type input "*********"
click at [630, 412] on span "Select a Area 3" at bounding box center [622, 410] width 84 height 17
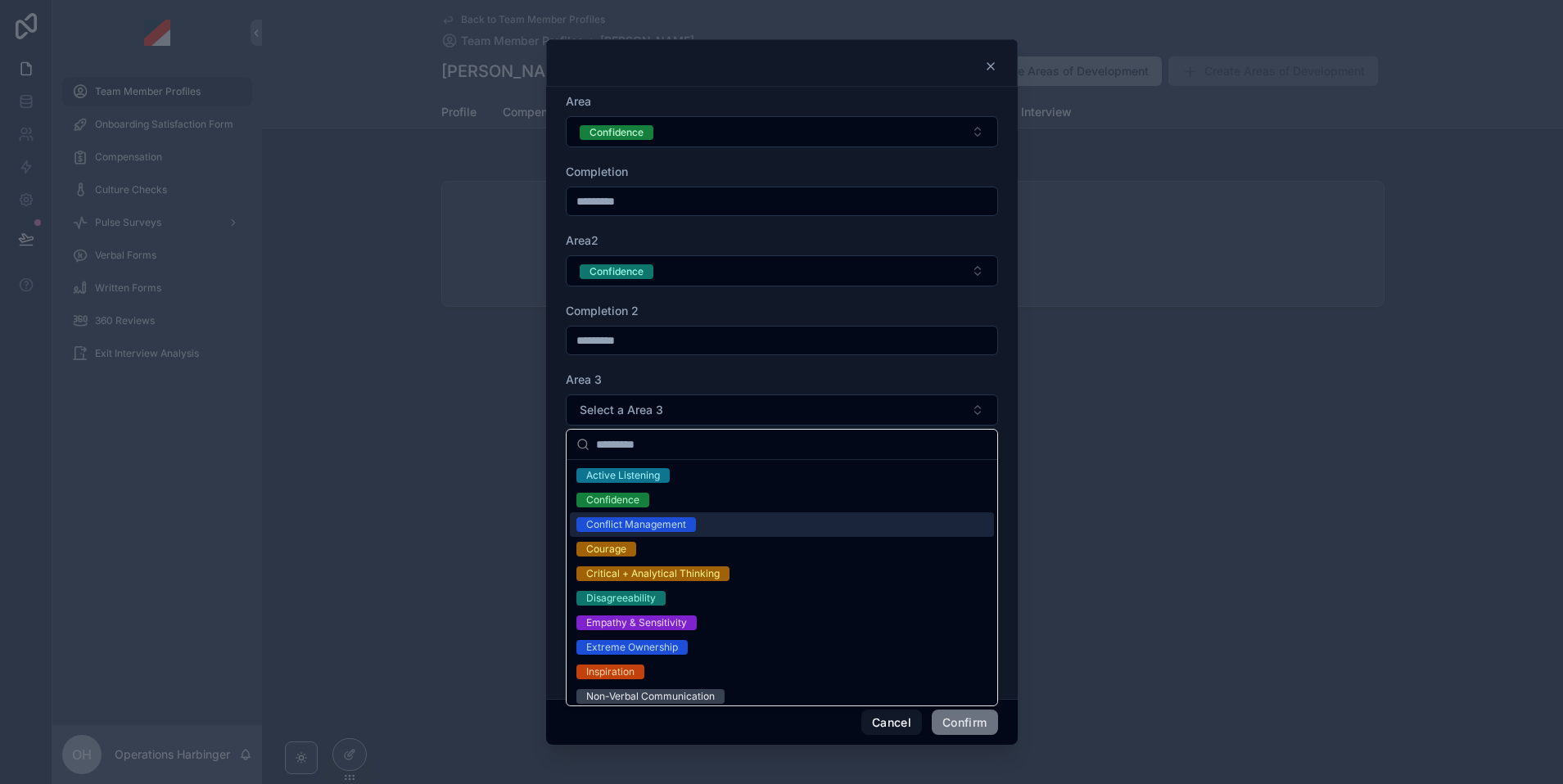
click at [674, 532] on div "Conflict Management" at bounding box center [782, 524] width 424 height 24
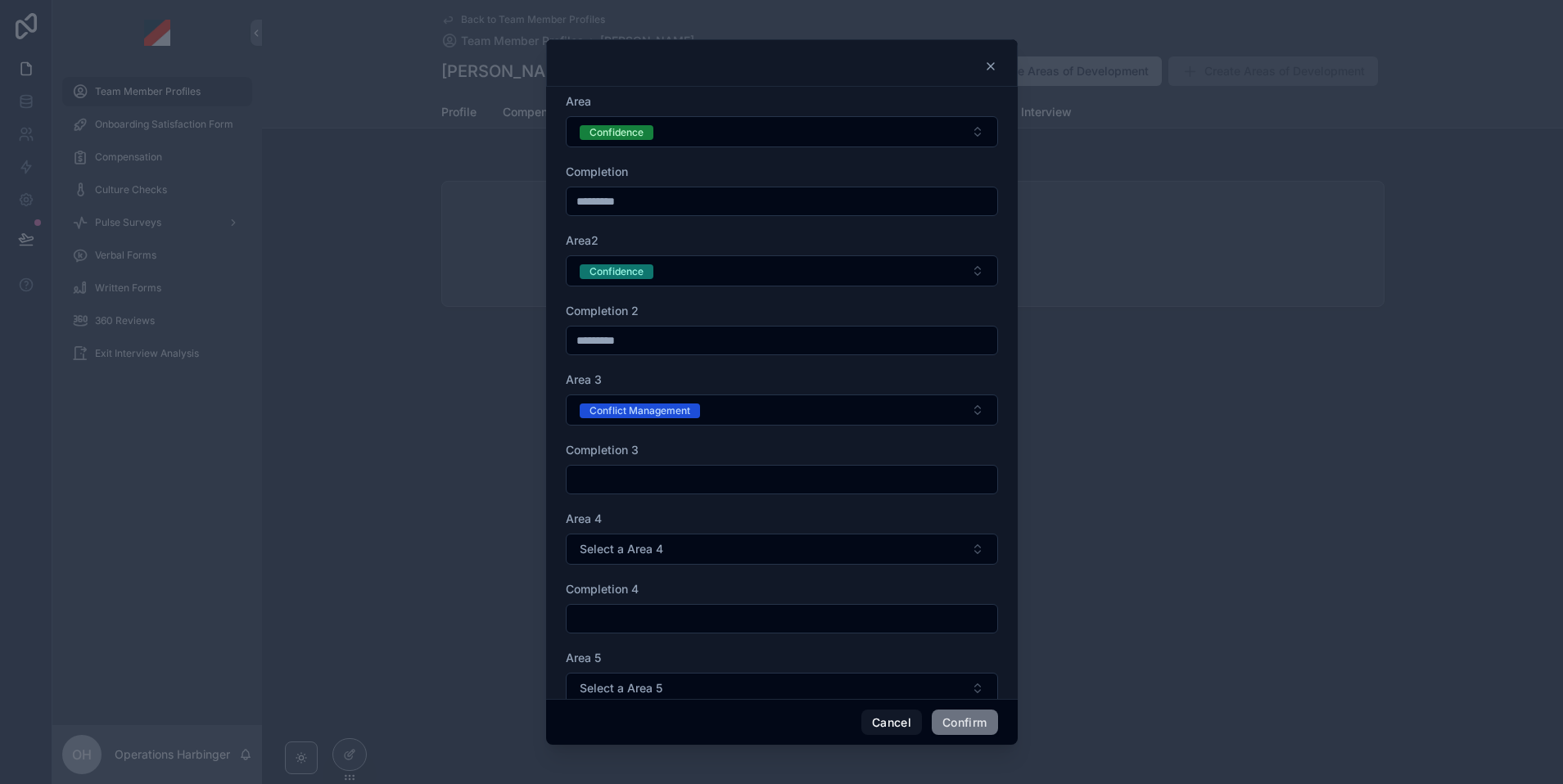
click at [697, 477] on input "text" at bounding box center [782, 480] width 430 height 23
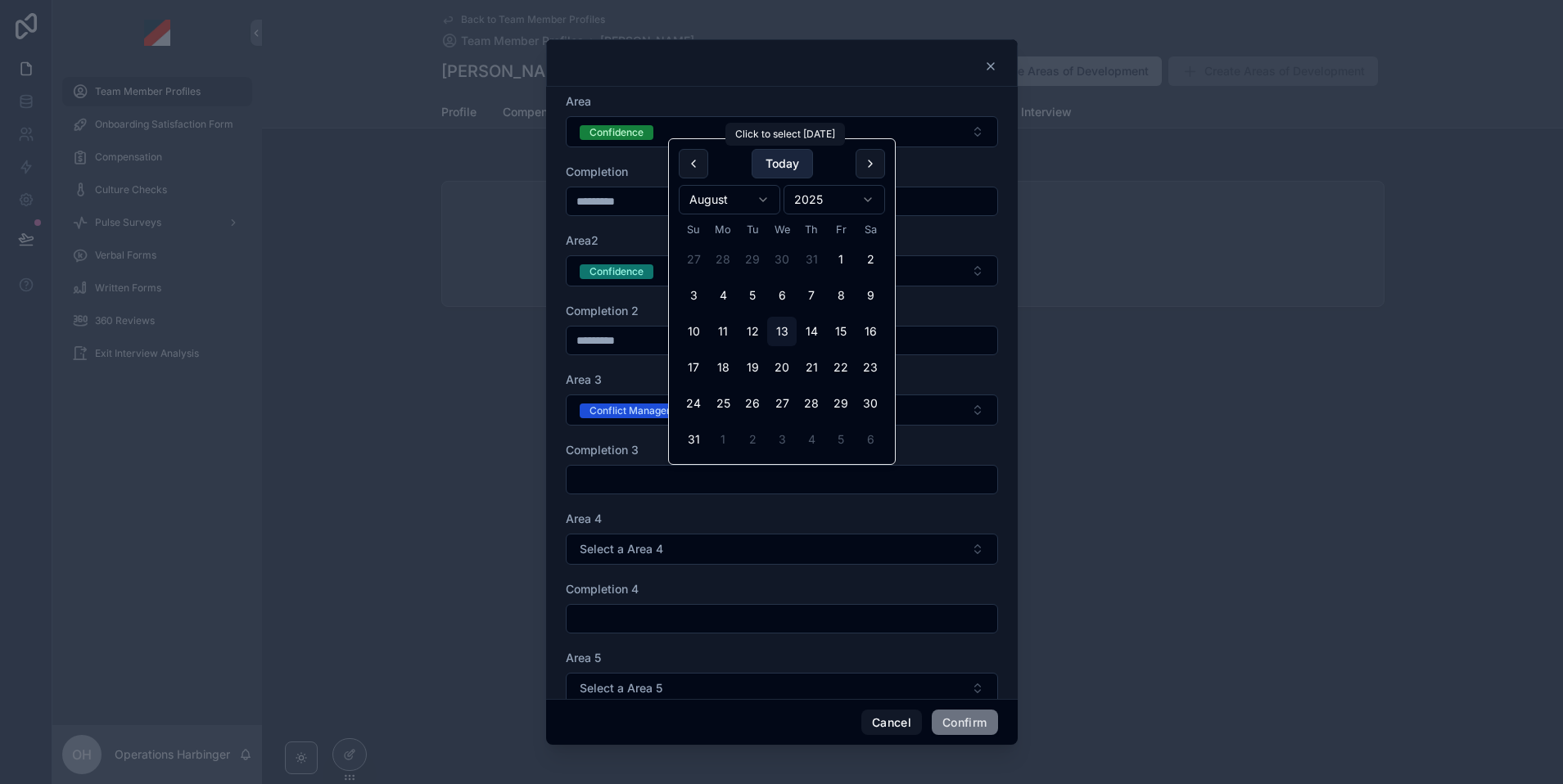
click at [782, 166] on button "Today" at bounding box center [782, 163] width 61 height 29
type input "*********"
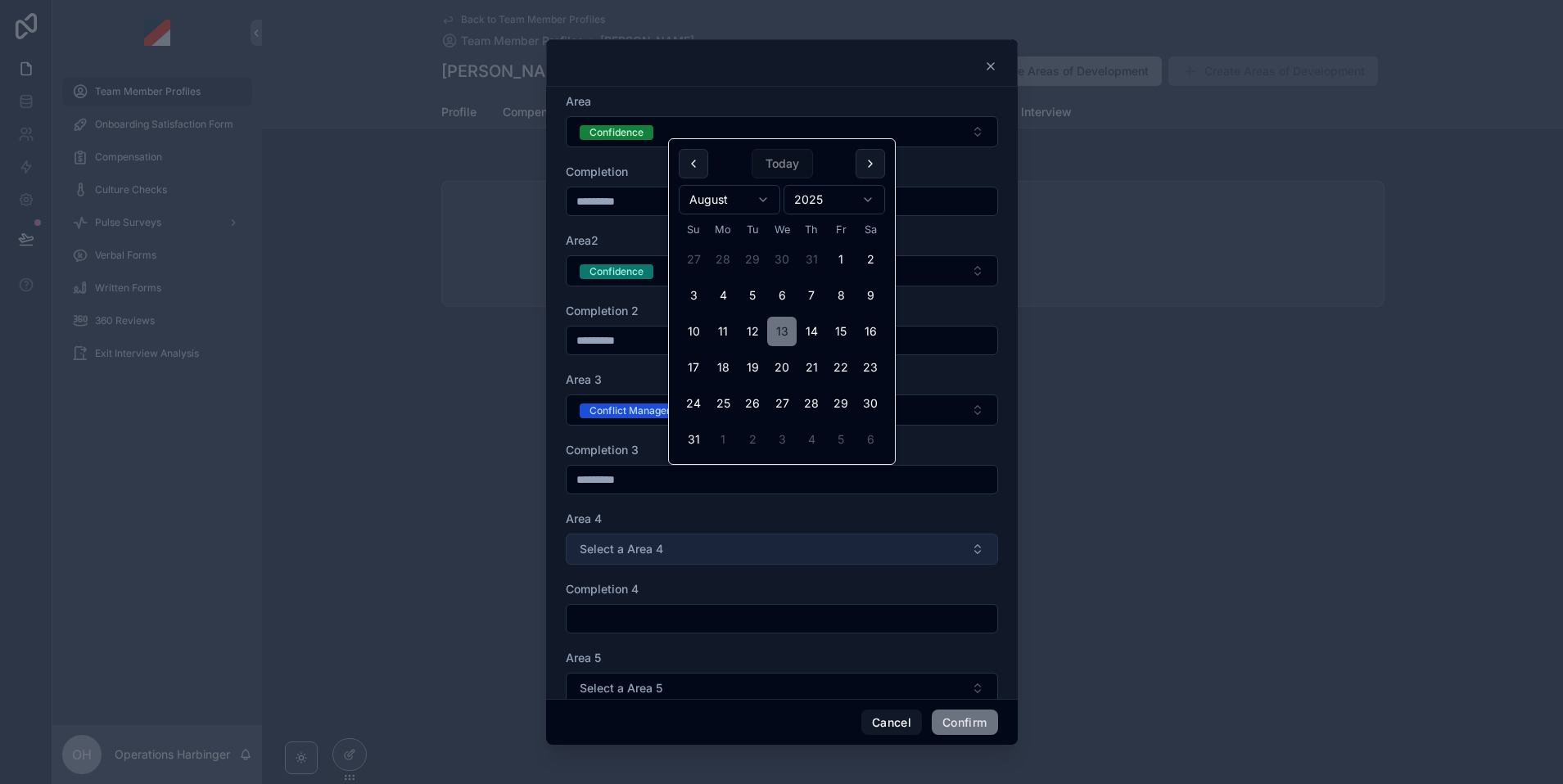
click at [682, 551] on button "Select a Area 4" at bounding box center [782, 549] width 432 height 31
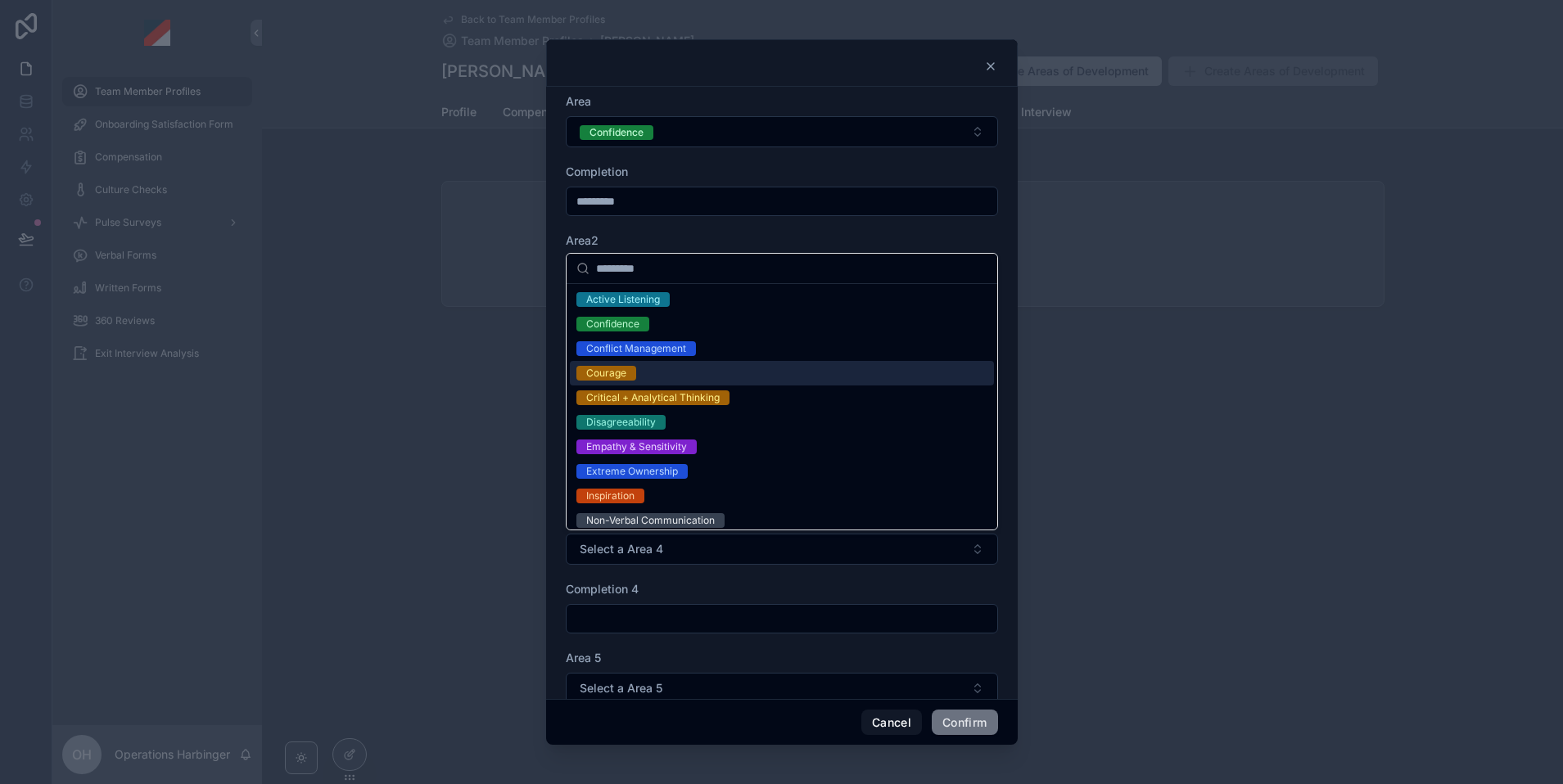
click at [648, 365] on div "Courage" at bounding box center [782, 373] width 424 height 24
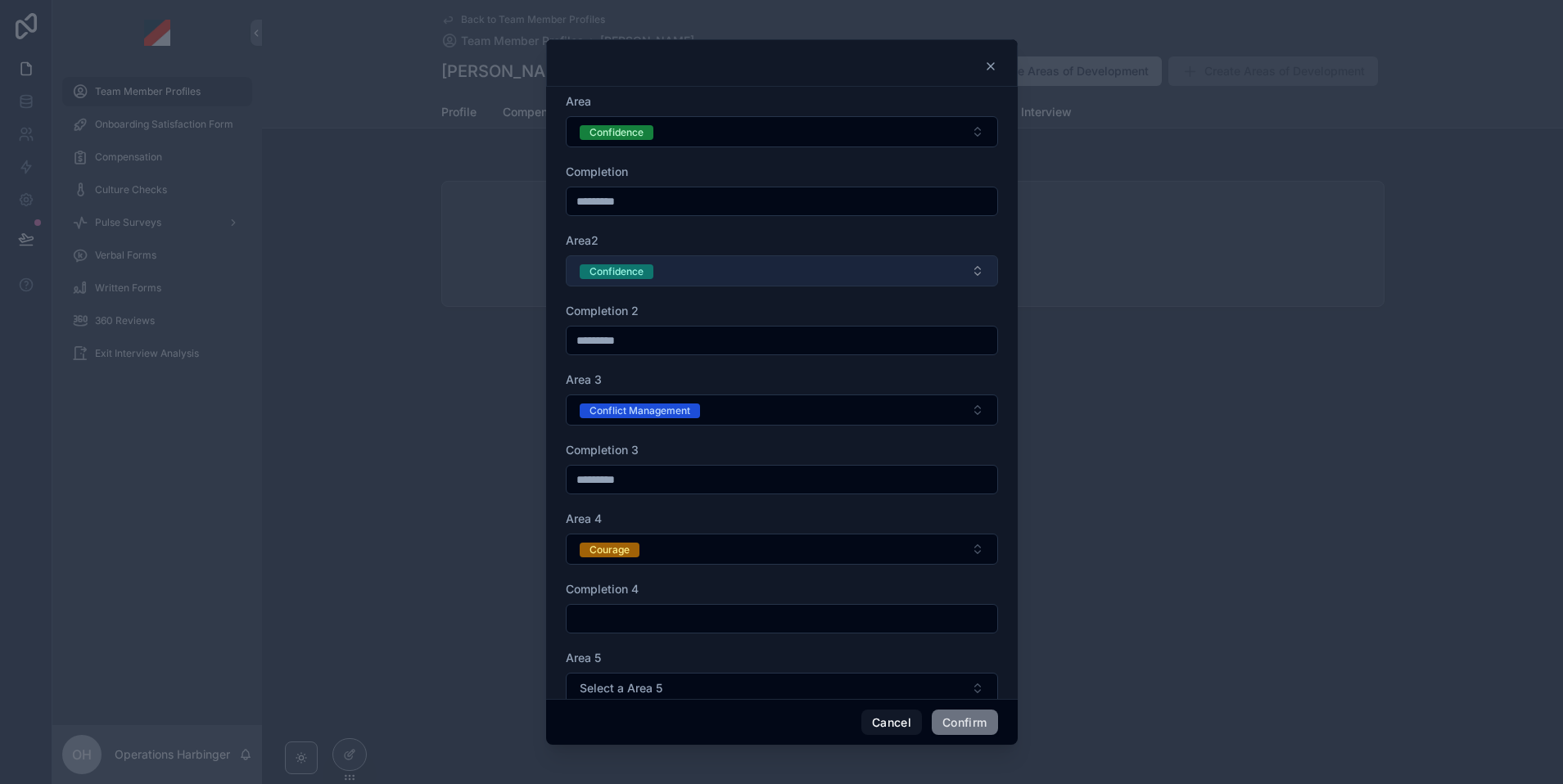
click at [663, 278] on button "Confidence" at bounding box center [782, 270] width 432 height 31
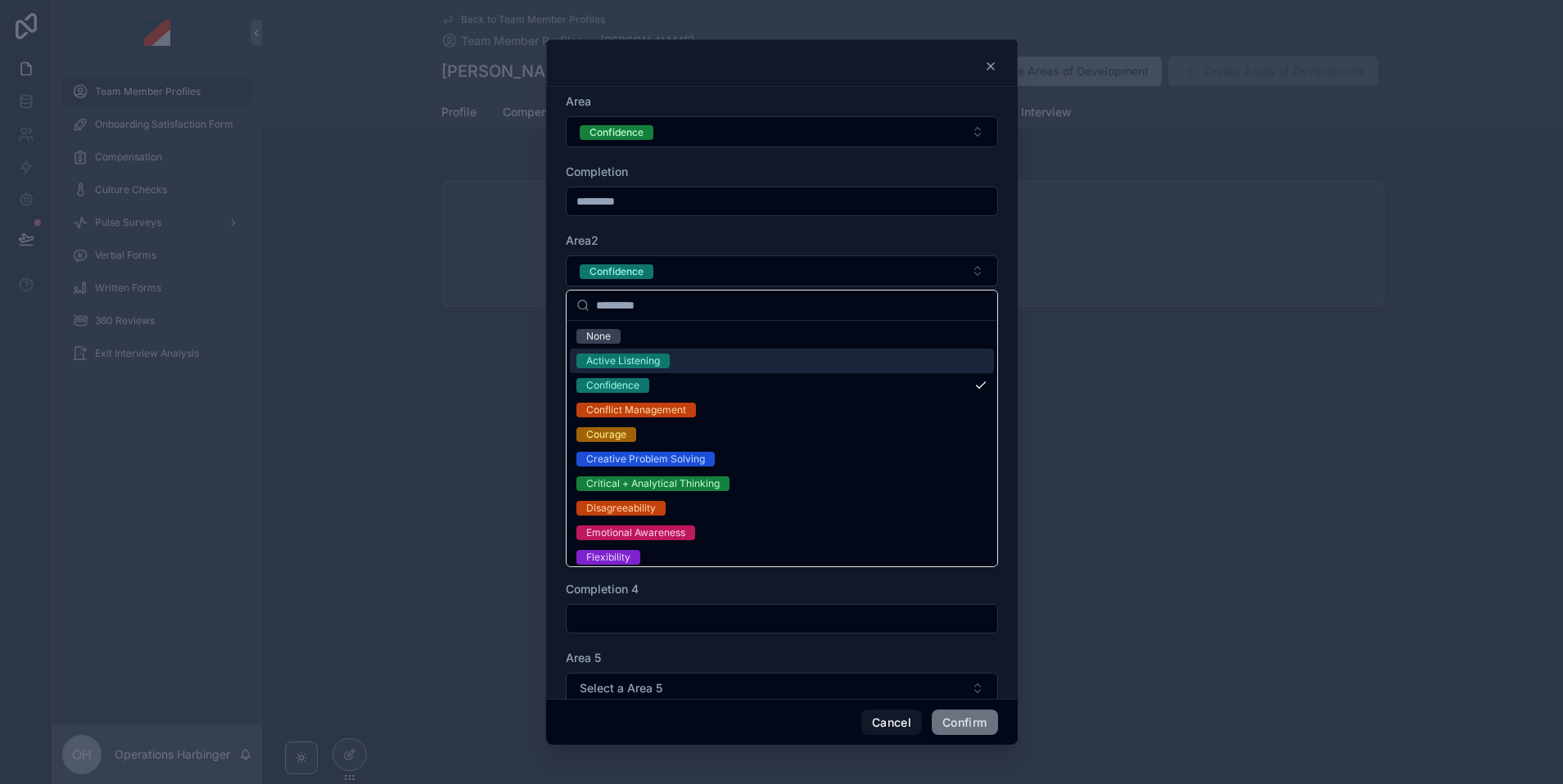
click at [669, 355] on span "Active Listening" at bounding box center [623, 360] width 93 height 15
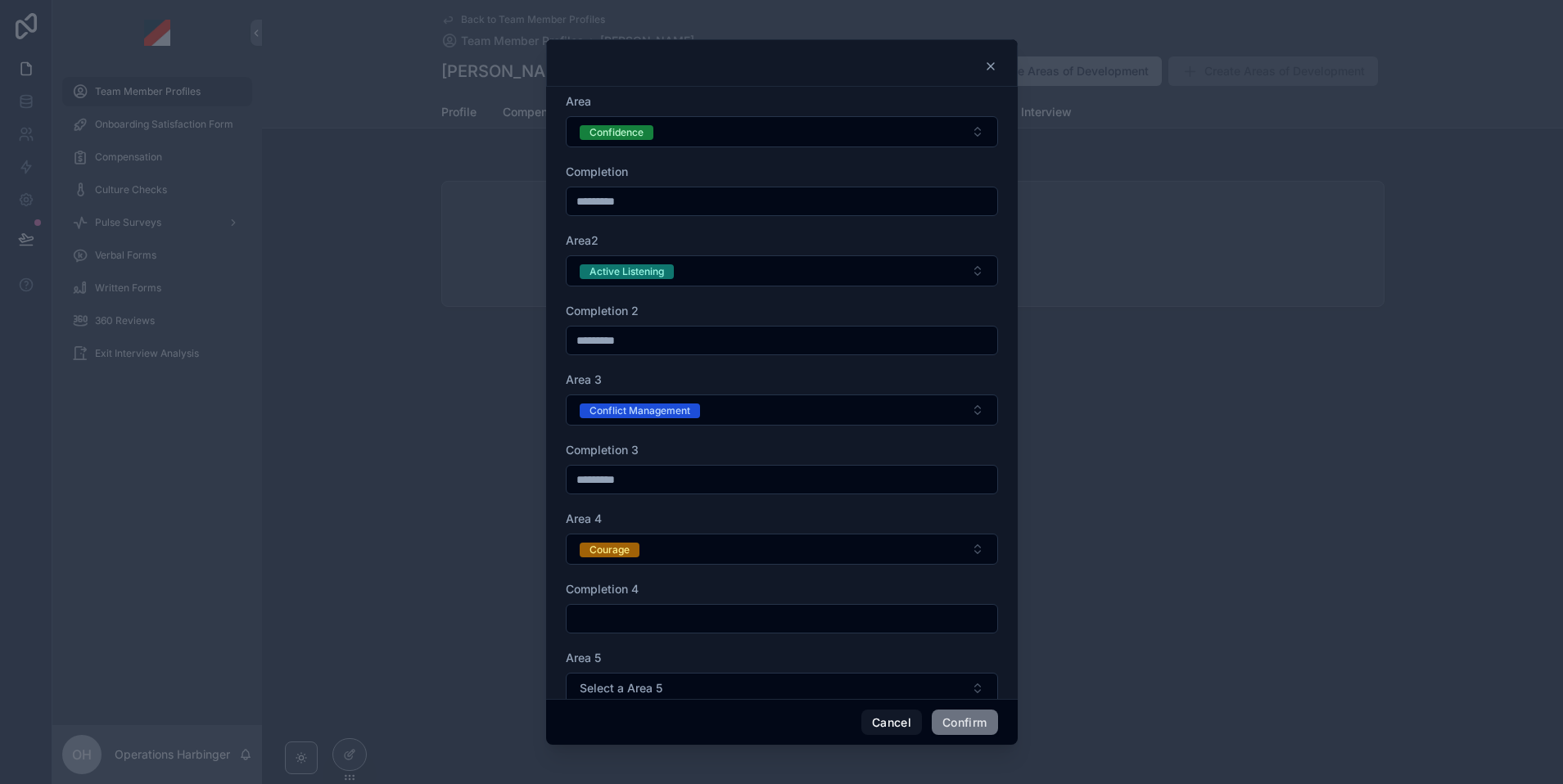
click at [694, 611] on input "text" at bounding box center [782, 619] width 430 height 23
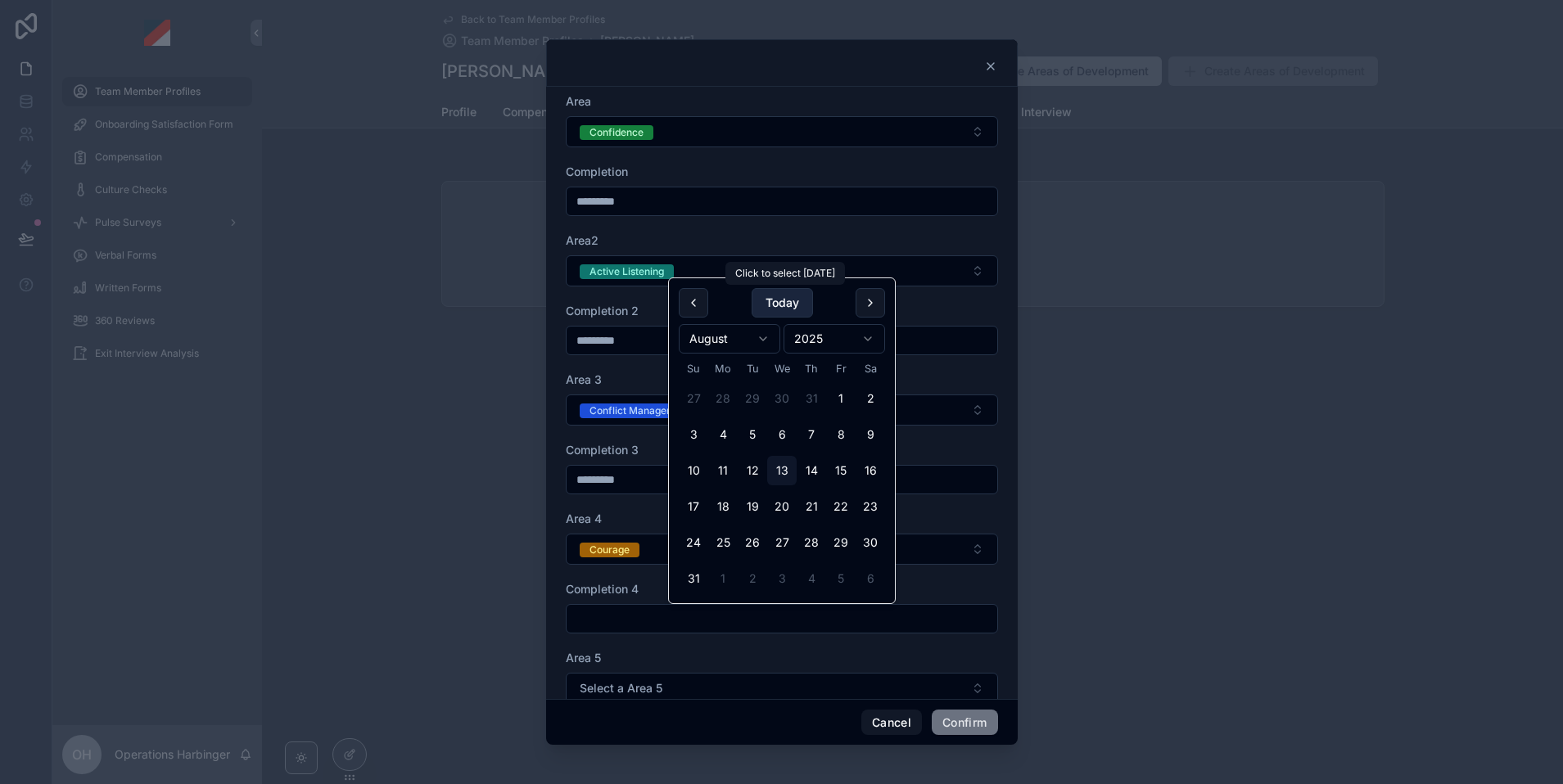
click at [771, 297] on button "Today" at bounding box center [782, 303] width 61 height 29
type input "*********"
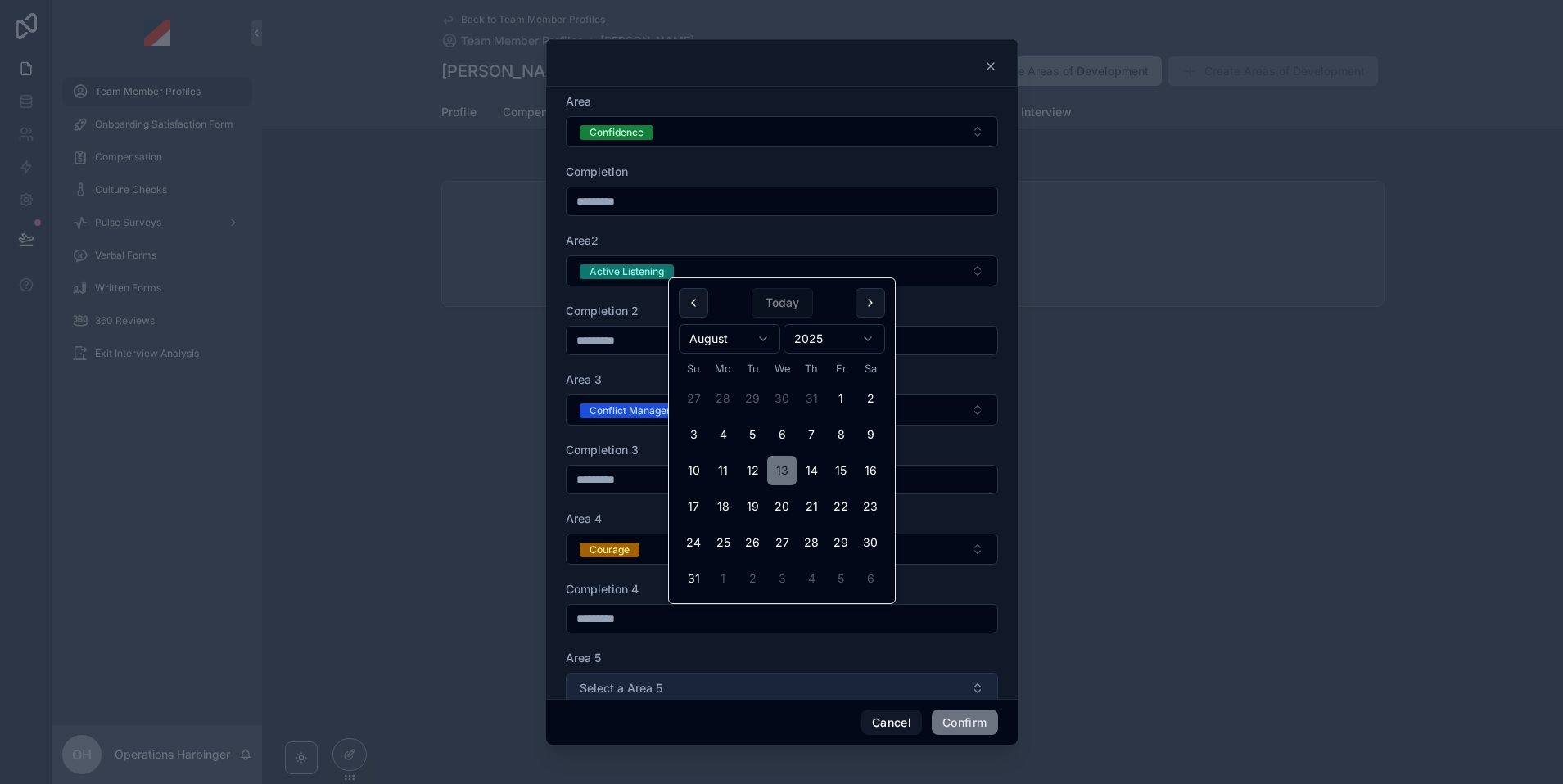
click at [687, 690] on button "Select a Area 5" at bounding box center [782, 689] width 432 height 31
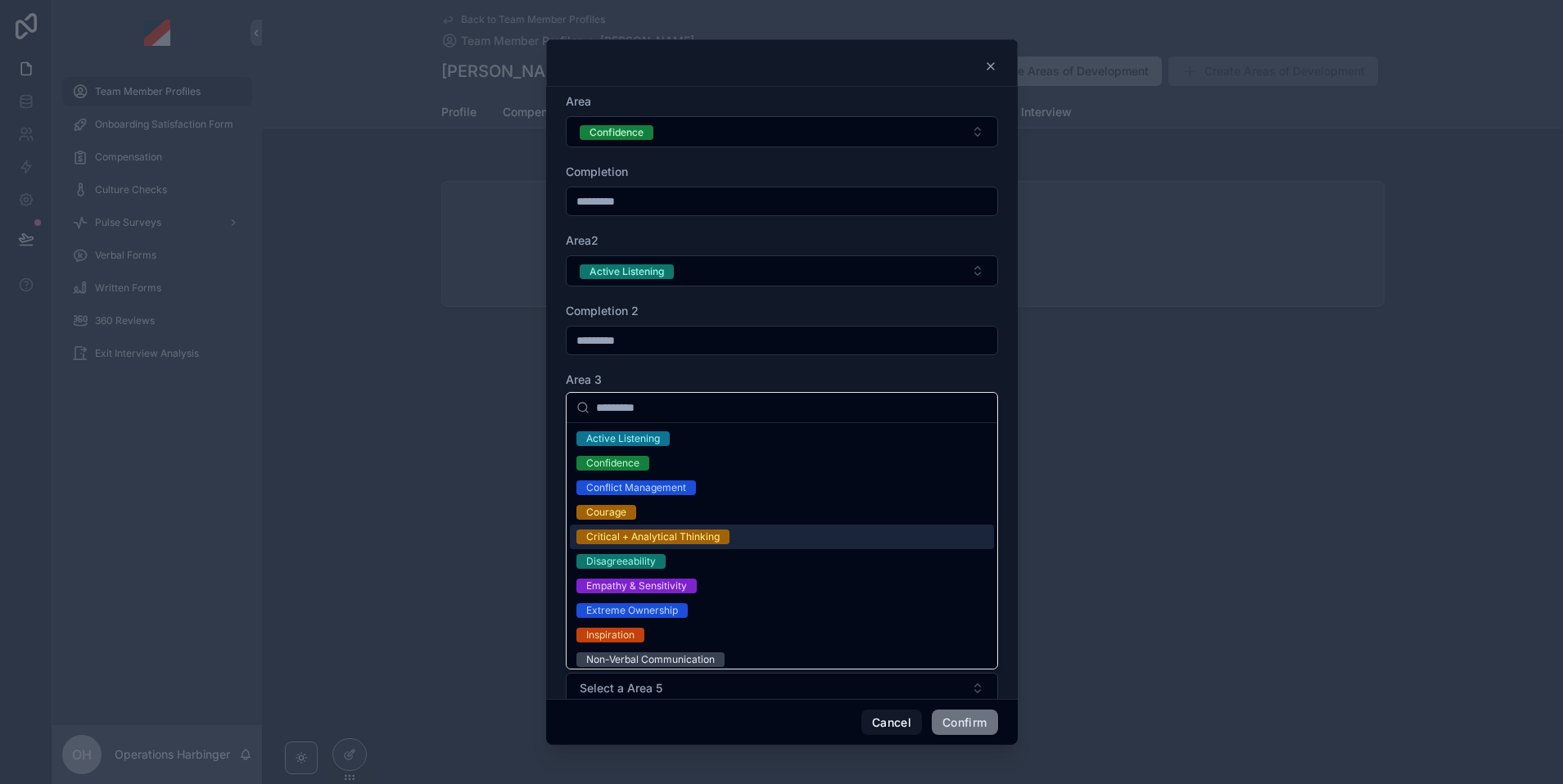
click at [693, 538] on div "Critical + Analytical Thinking" at bounding box center [652, 536] width 133 height 15
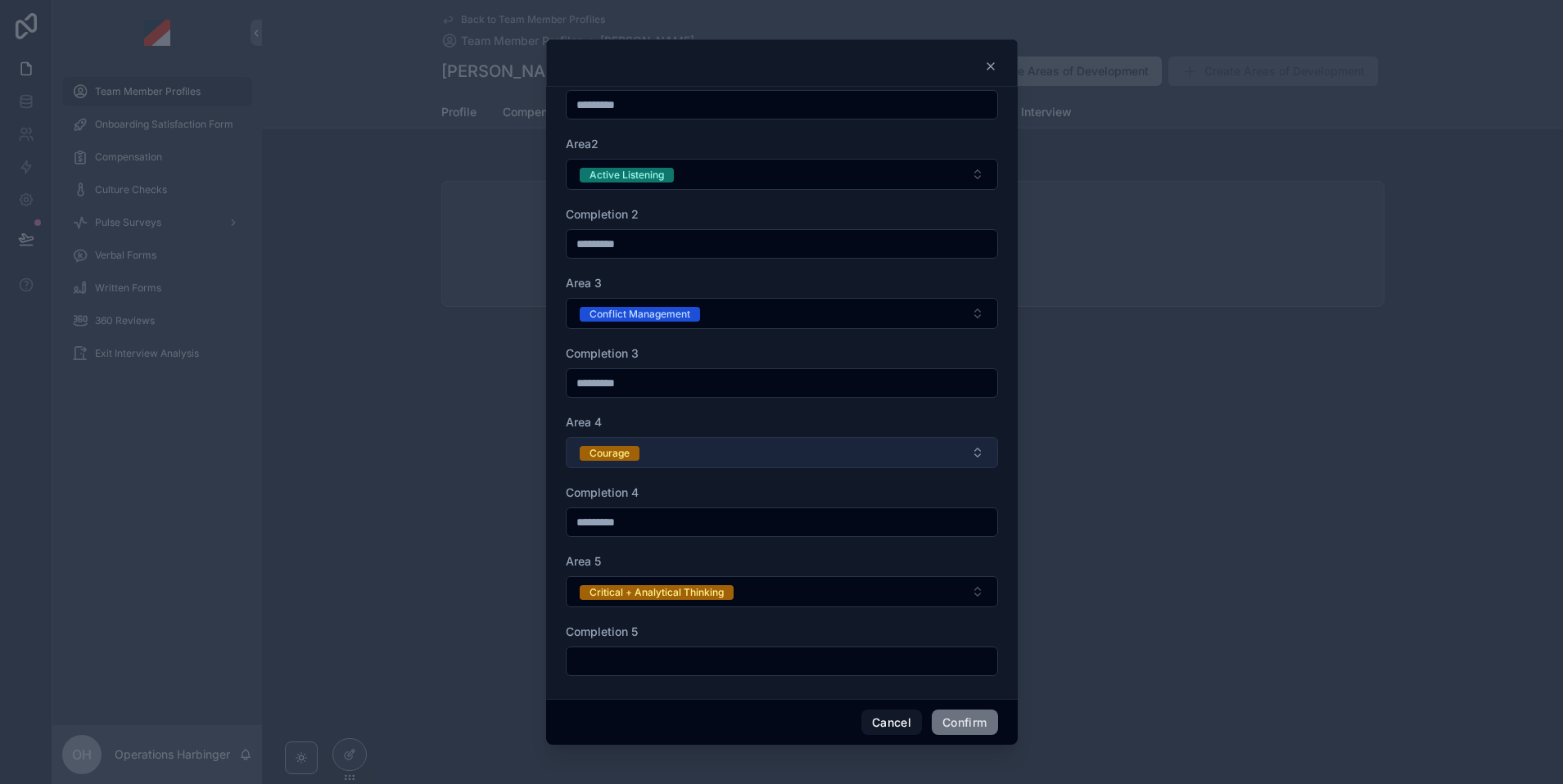
scroll to position [103, 0]
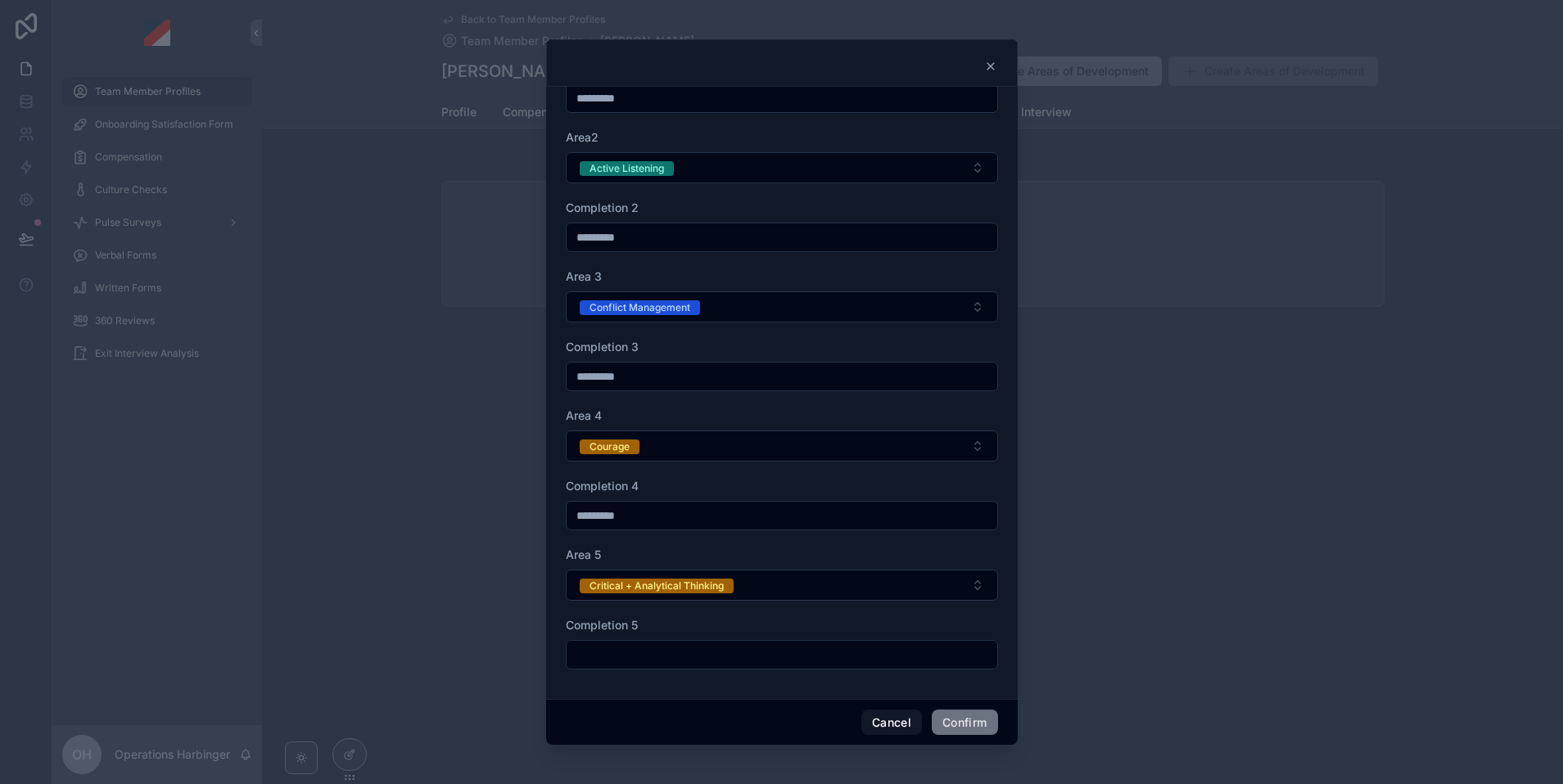
click at [749, 658] on input "text" at bounding box center [782, 655] width 430 height 23
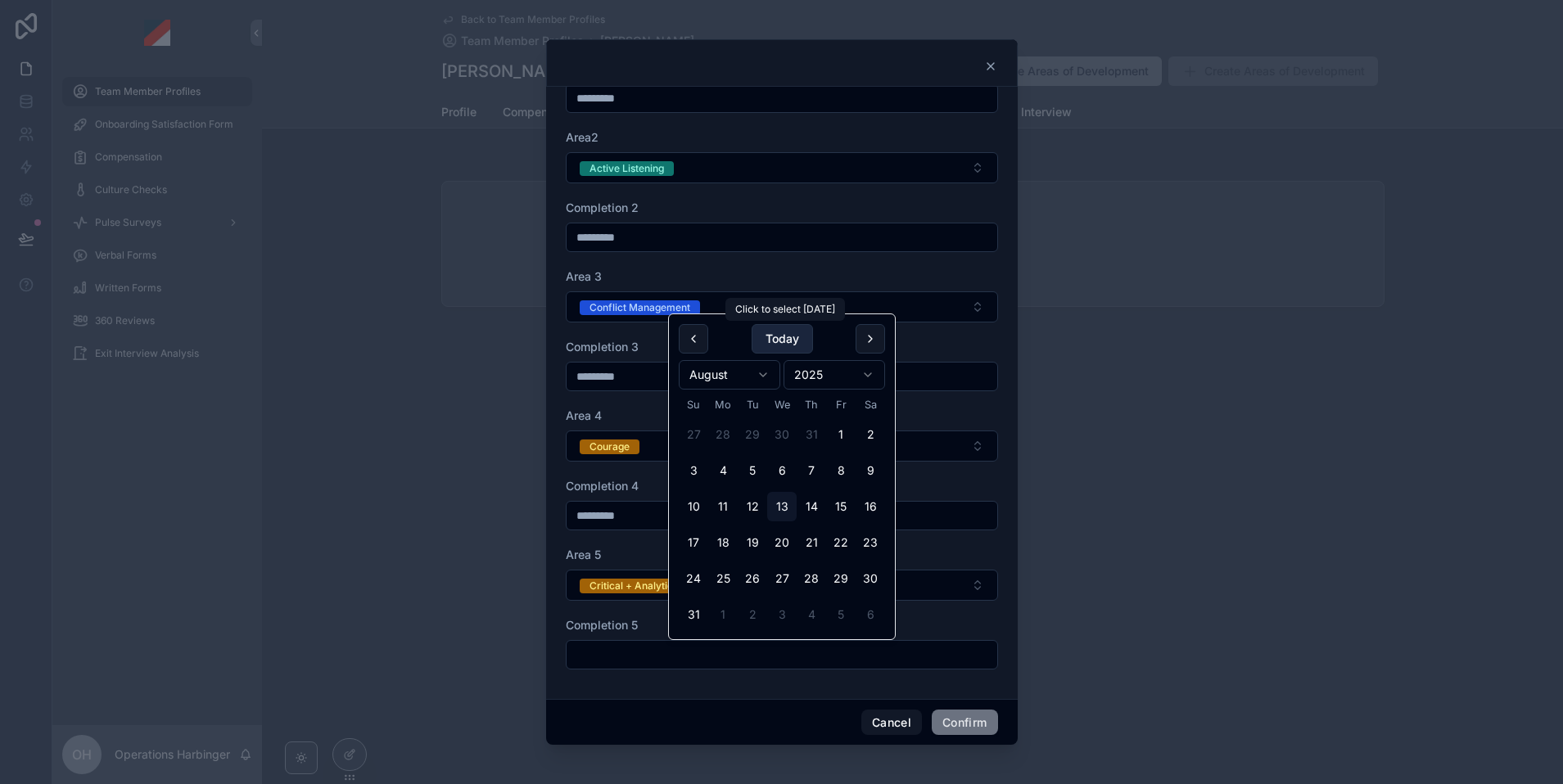
click at [796, 328] on button "Today" at bounding box center [782, 339] width 61 height 29
type input "*********"
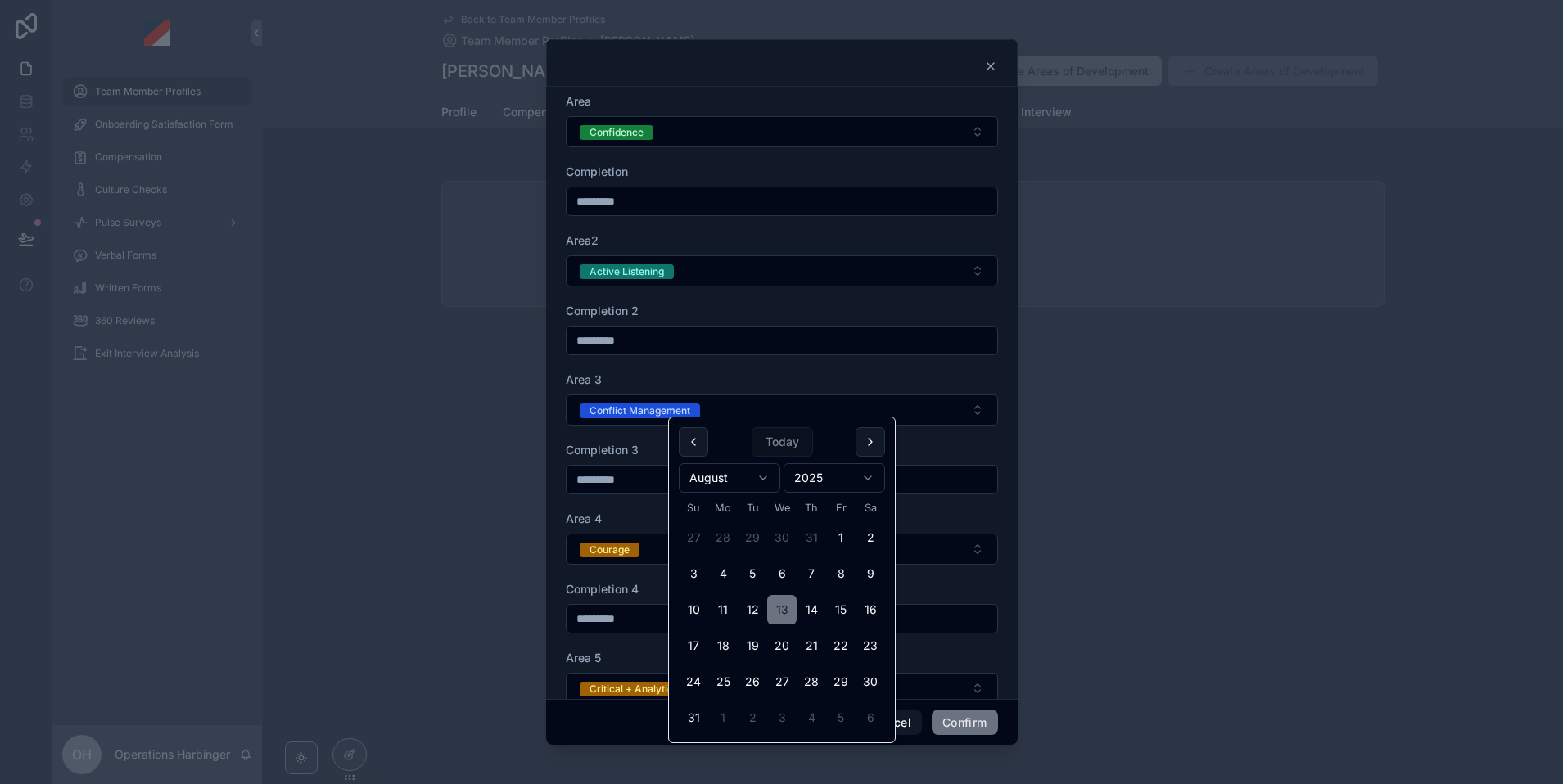
click at [802, 232] on div "Area2" at bounding box center [782, 240] width 432 height 17
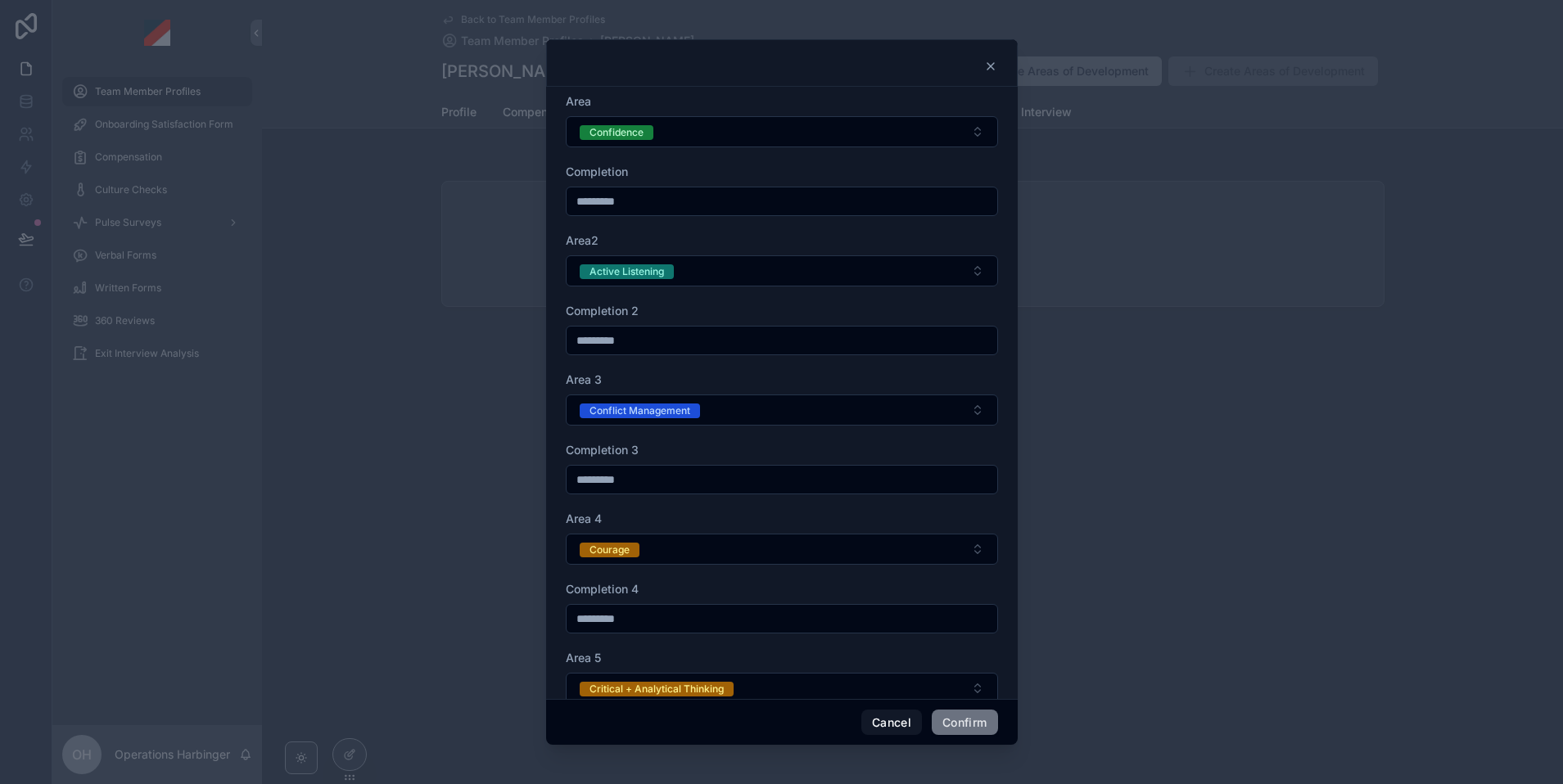
scroll to position [103, 0]
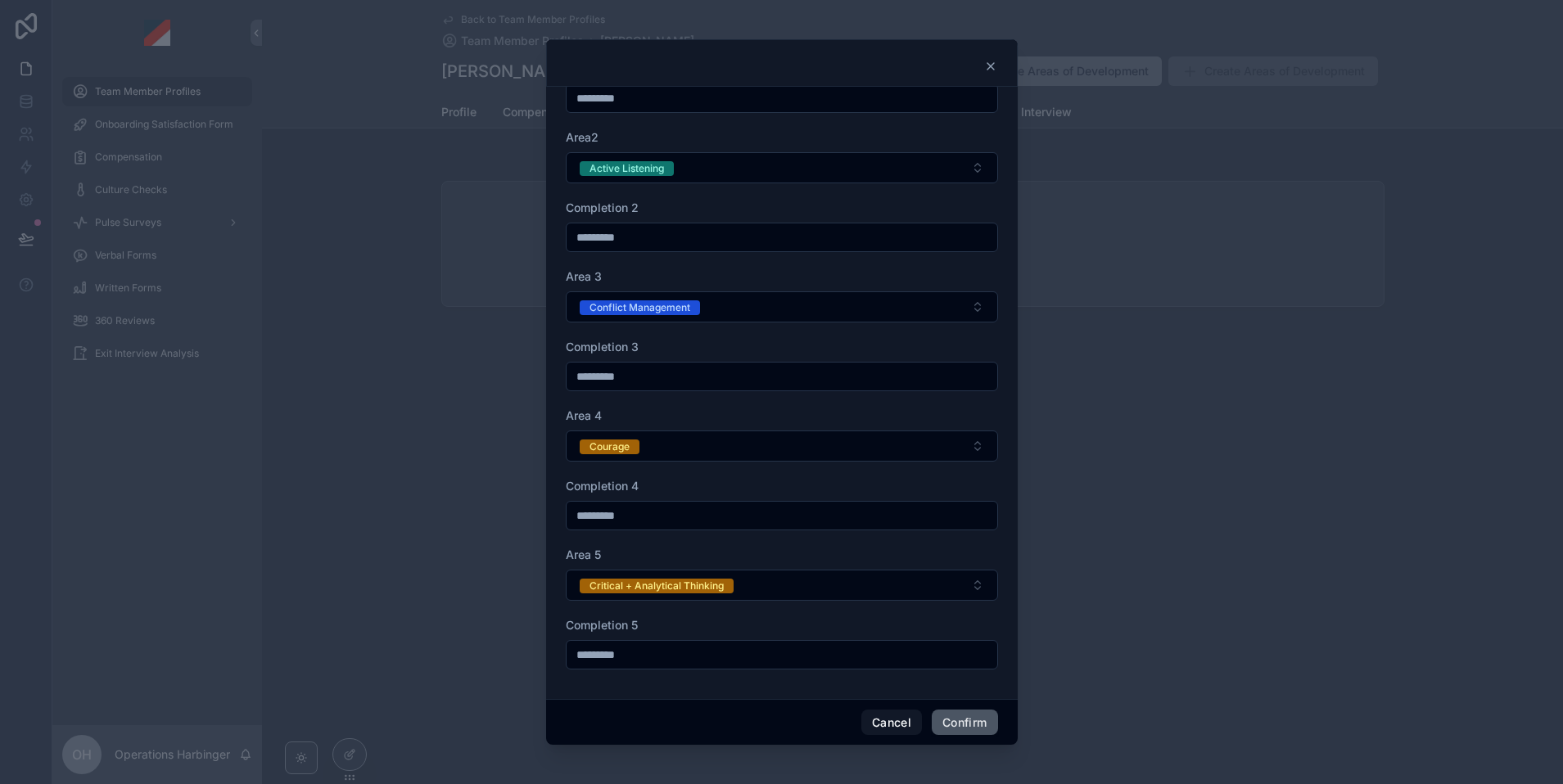
click at [957, 712] on button "Confirm" at bounding box center [963, 722] width 65 height 26
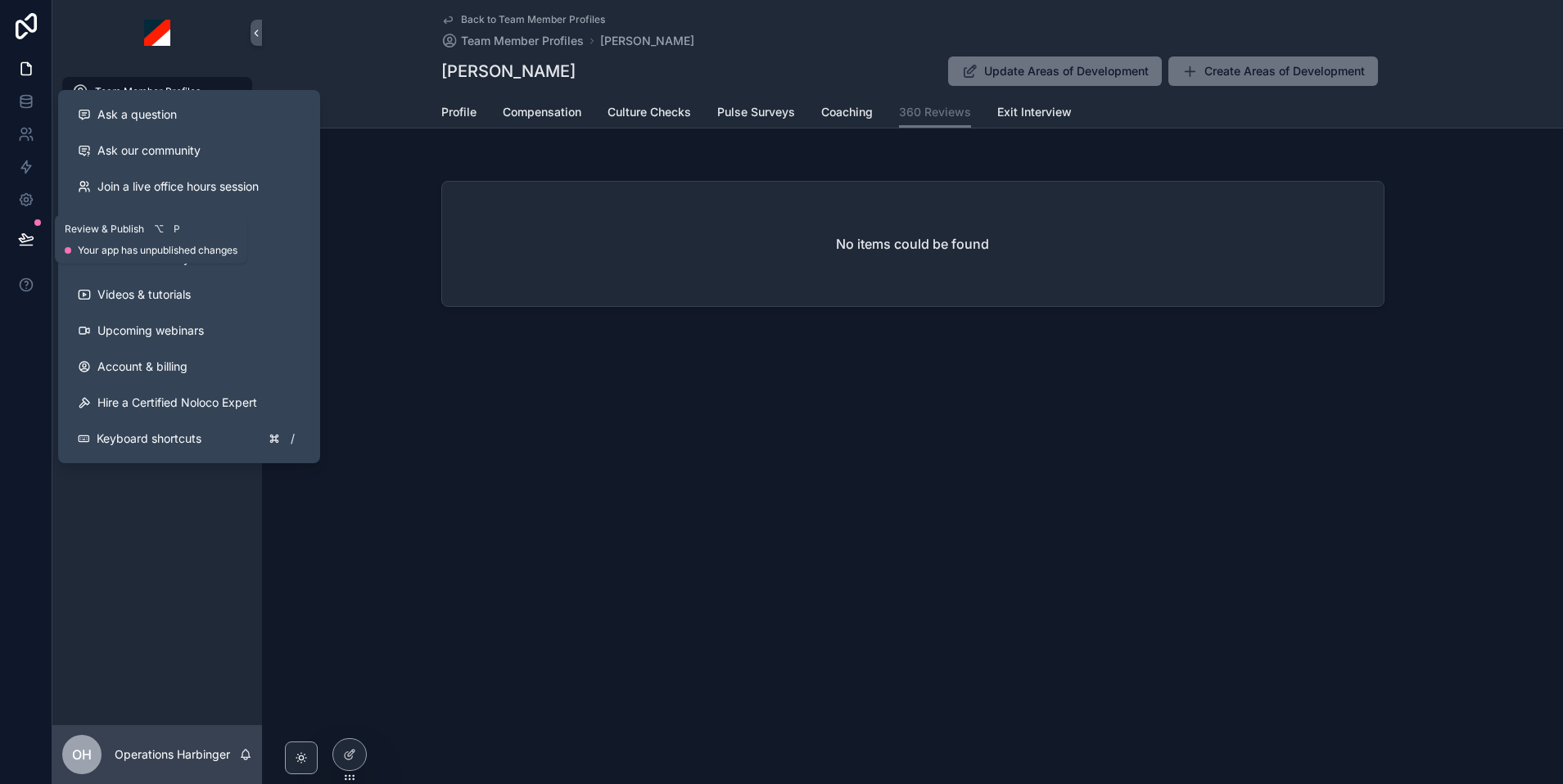
click at [26, 252] on button at bounding box center [25, 238] width 36 height 46
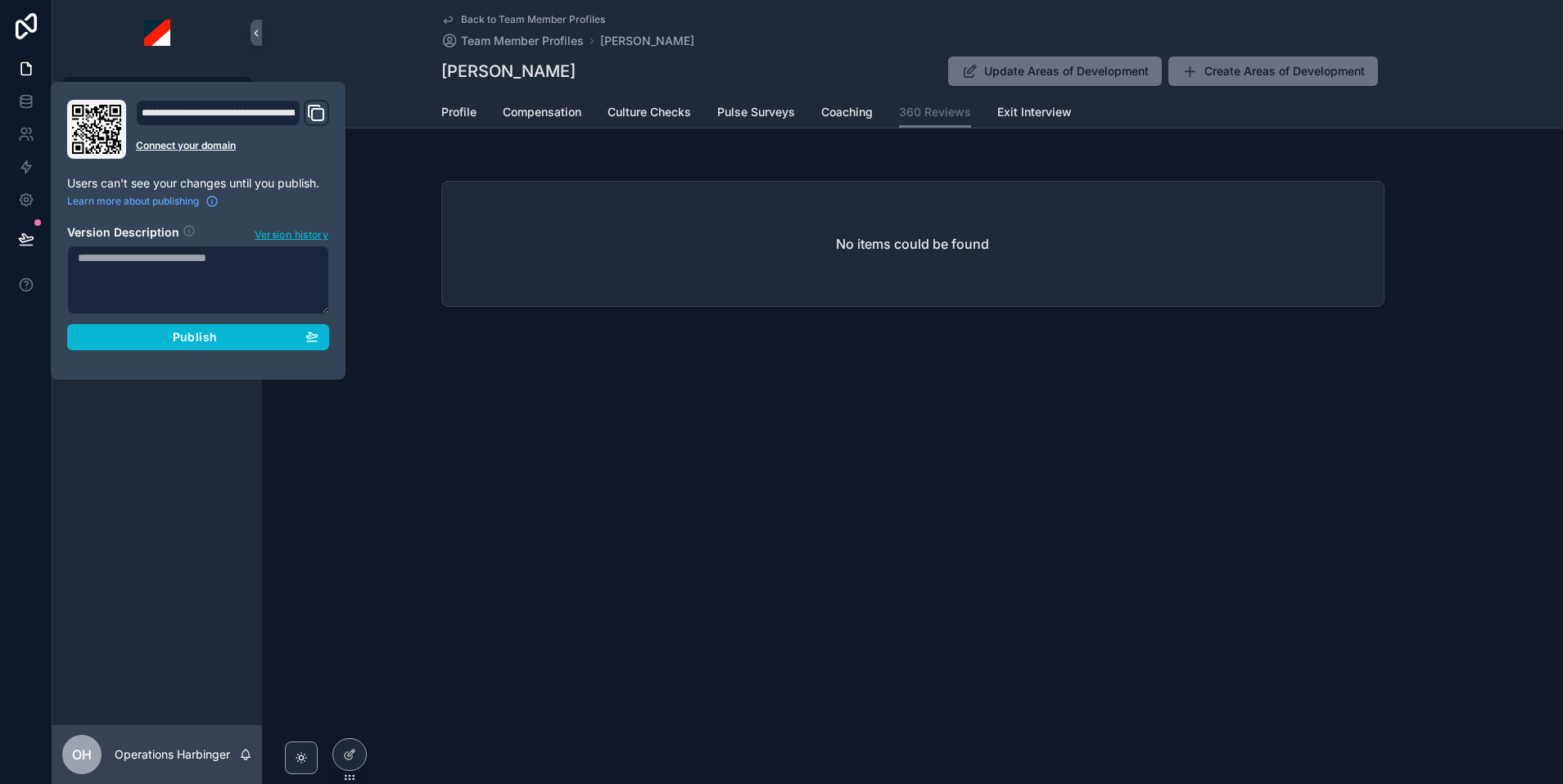
click at [179, 302] on textarea at bounding box center [198, 279] width 262 height 69
type textarea "**********"
click at [216, 341] on div "Publish" at bounding box center [198, 337] width 240 height 15
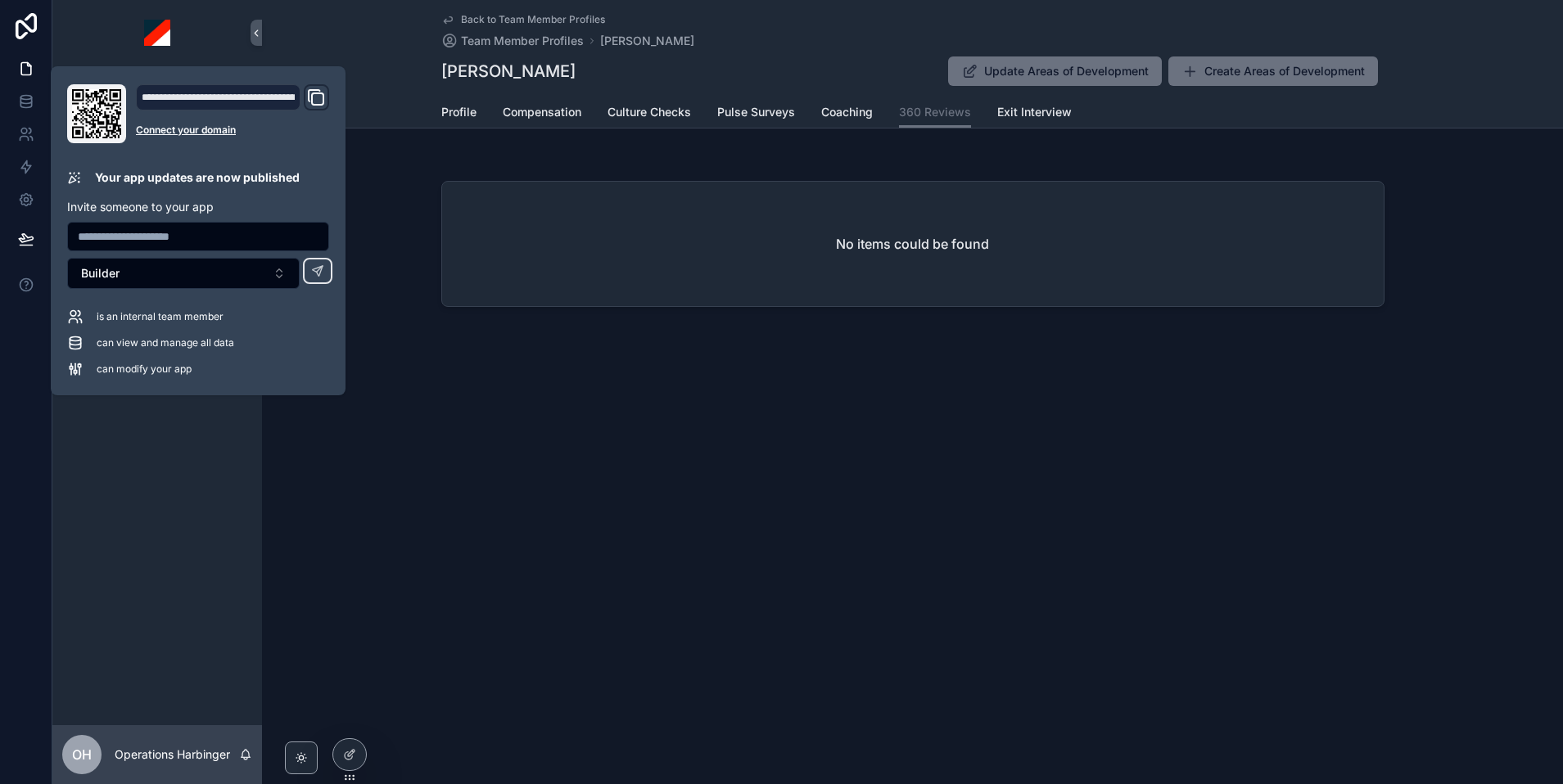
click at [532, 404] on div "Back to Team Member Profiles Team Member Profiles [PERSON_NAME] [PERSON_NAME] U…" at bounding box center [912, 212] width 1301 height 425
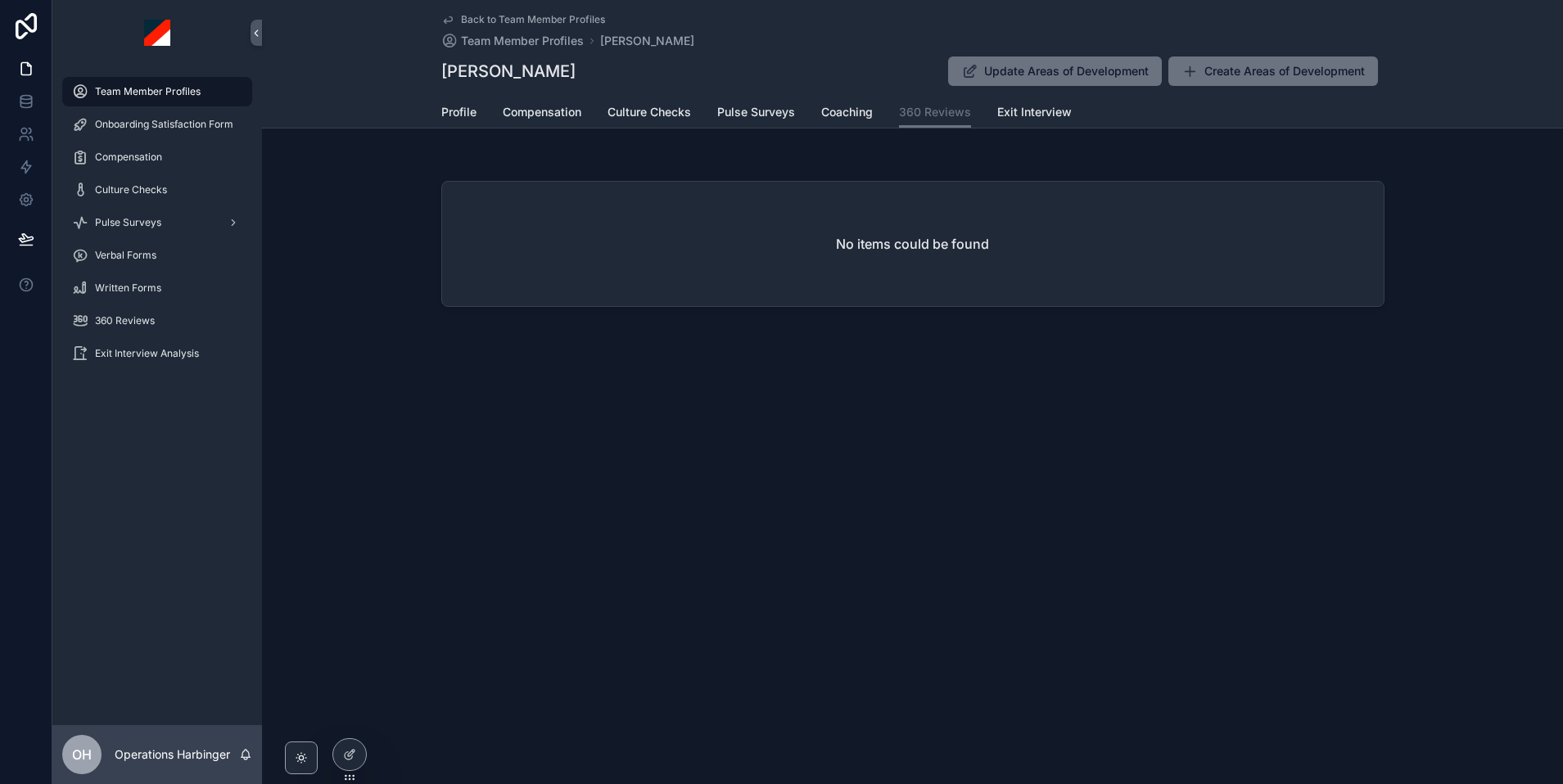
click at [701, 67] on div "[PERSON_NAME] Update Areas of Development Create Areas of Development" at bounding box center [912, 71] width 943 height 31
click at [231, 214] on div "scrollable content" at bounding box center [232, 222] width 21 height 26
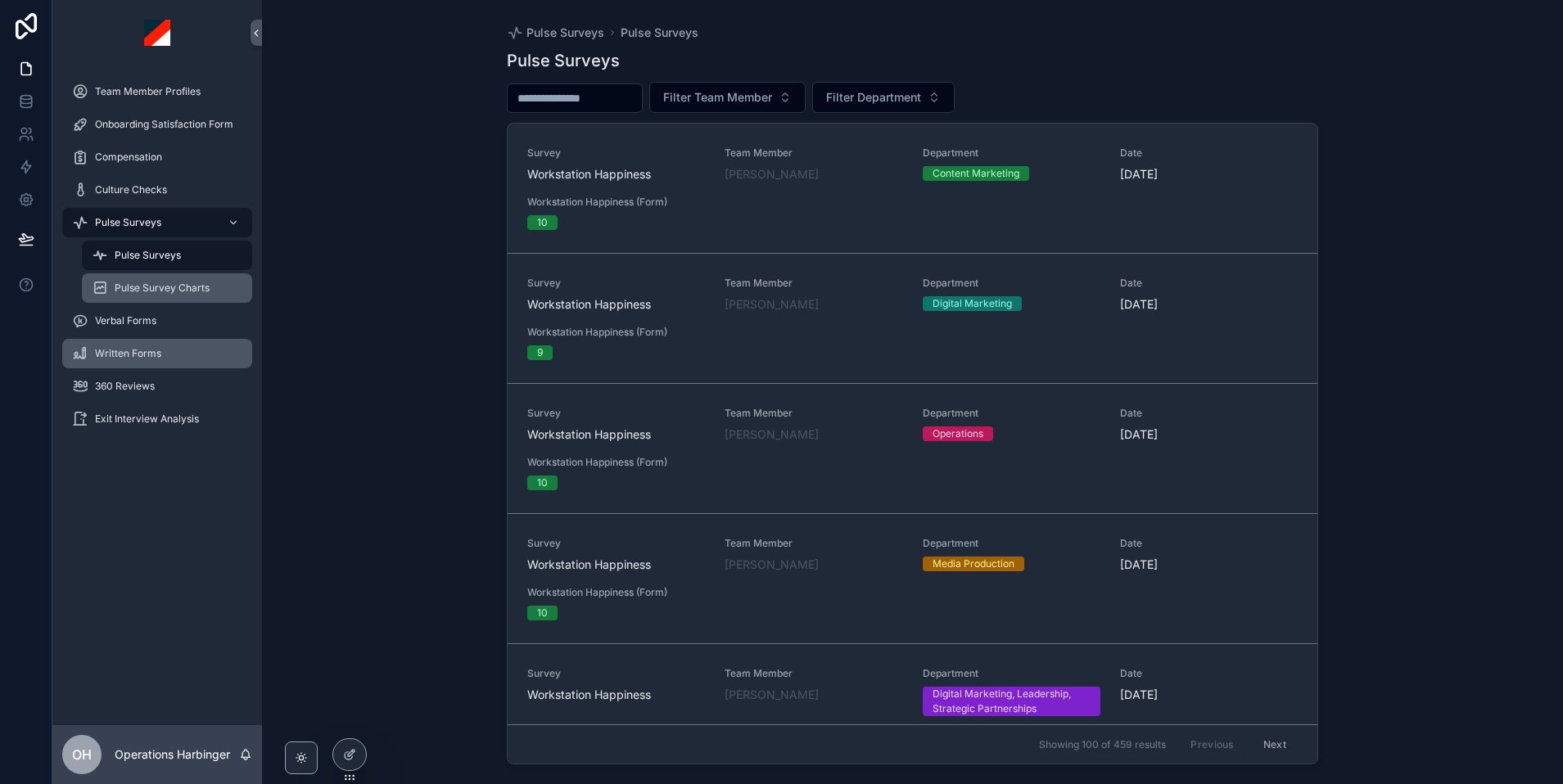
click at [151, 297] on div "Pulse Survey Charts" at bounding box center [166, 288] width 151 height 26
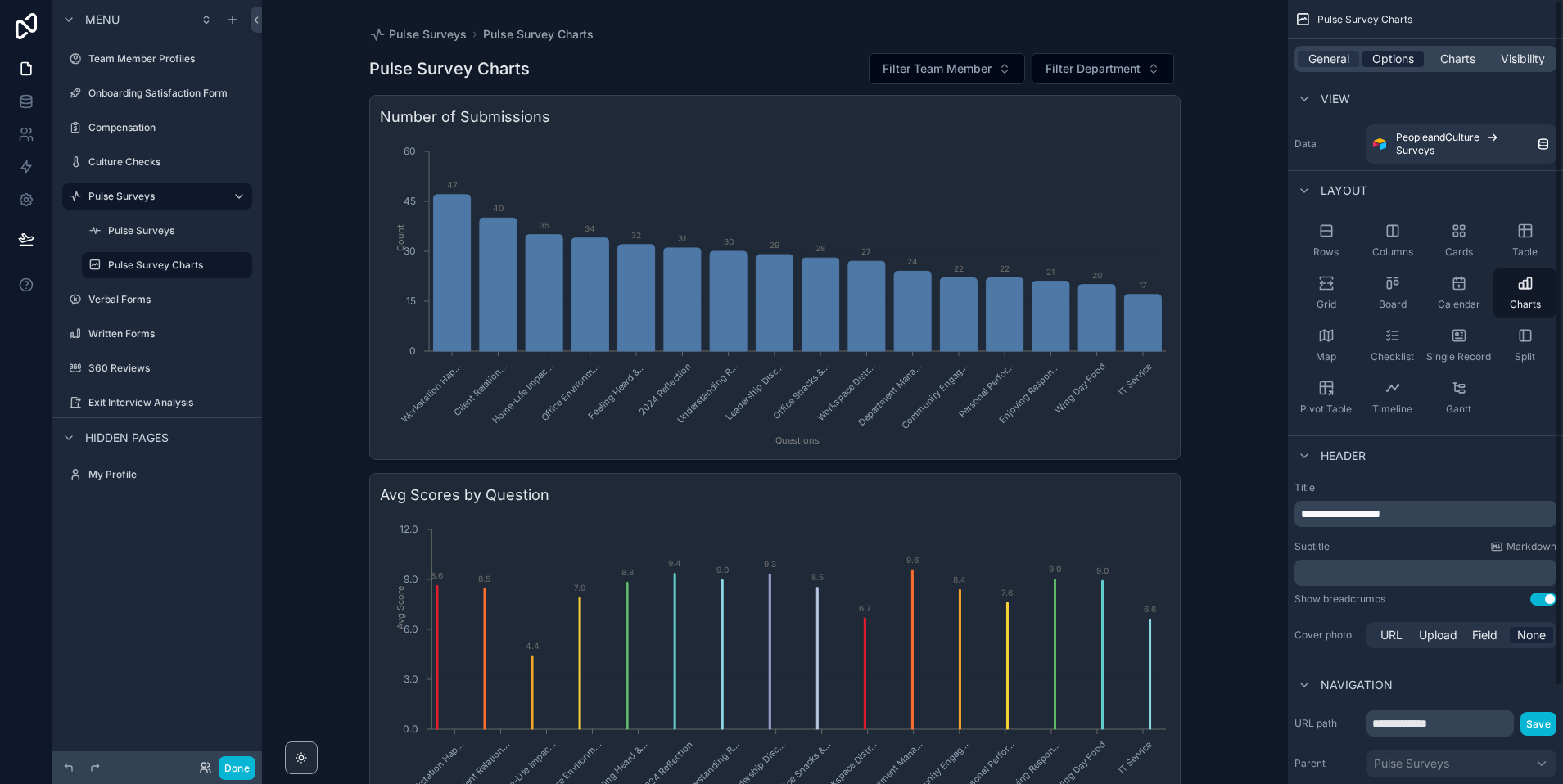
click at [1374, 63] on span "Options" at bounding box center [1393, 58] width 42 height 17
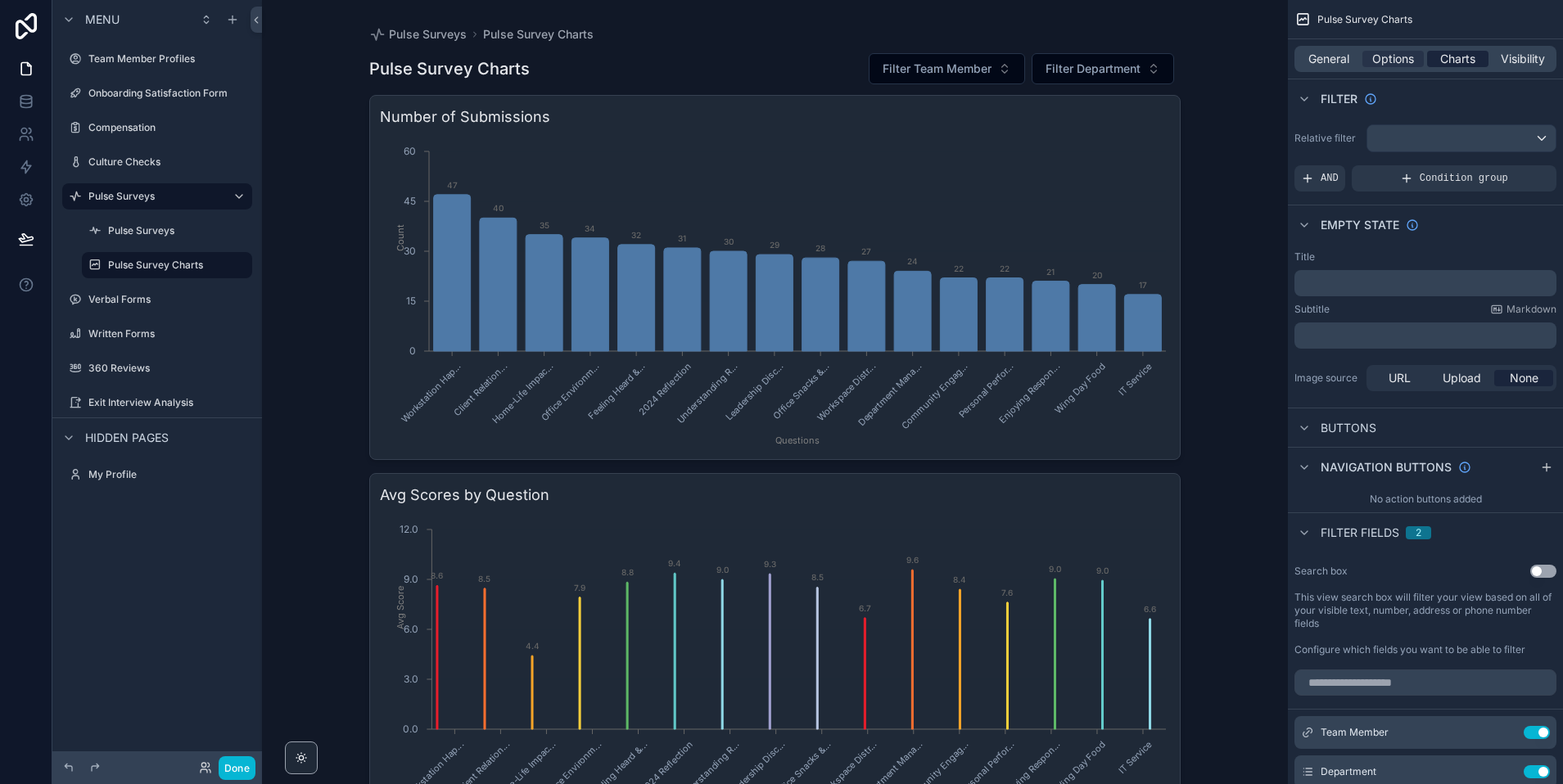
click at [1471, 61] on span "Charts" at bounding box center [1458, 58] width 35 height 17
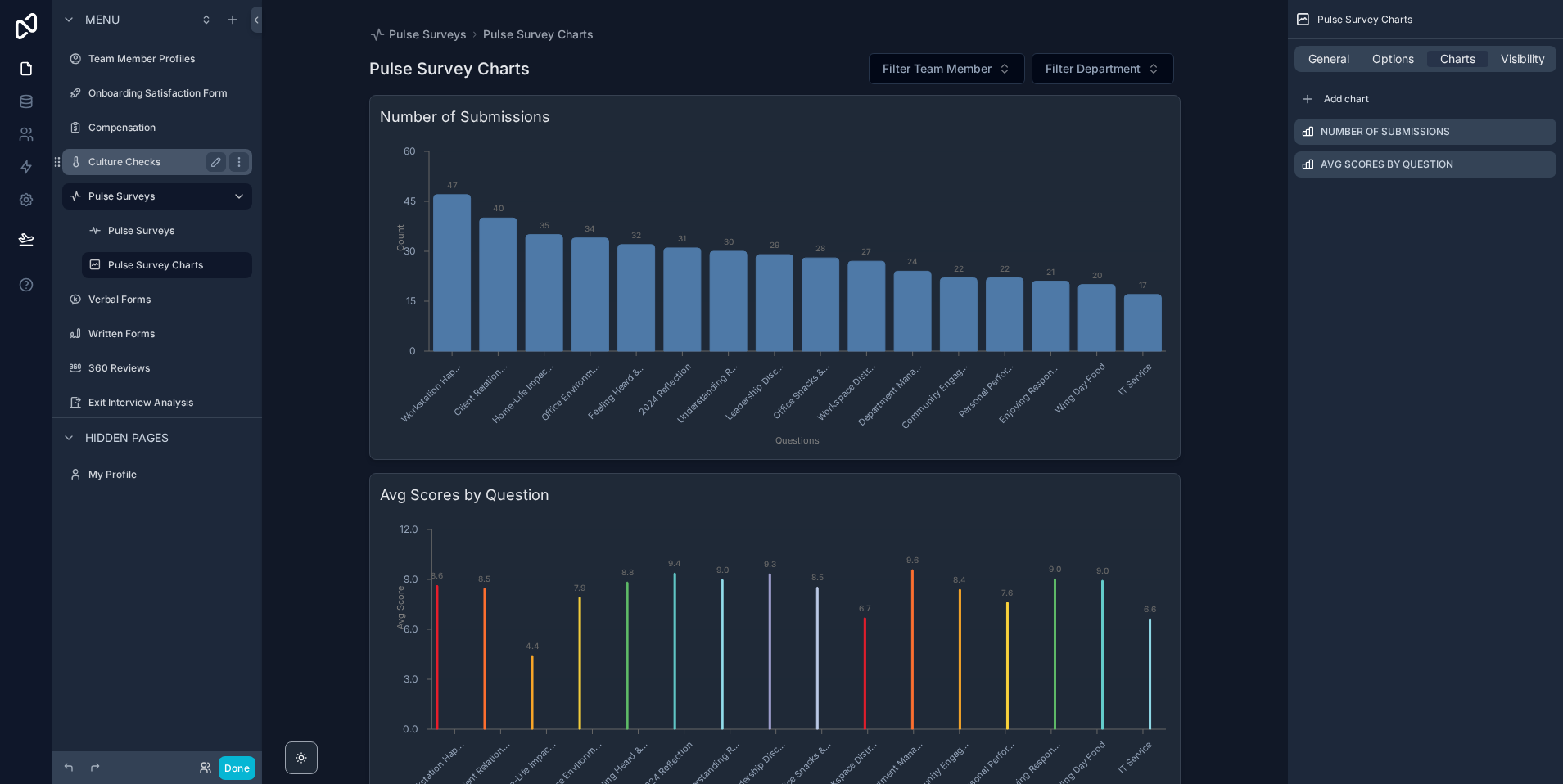
click at [156, 160] on label "Culture Checks" at bounding box center [154, 161] width 131 height 13
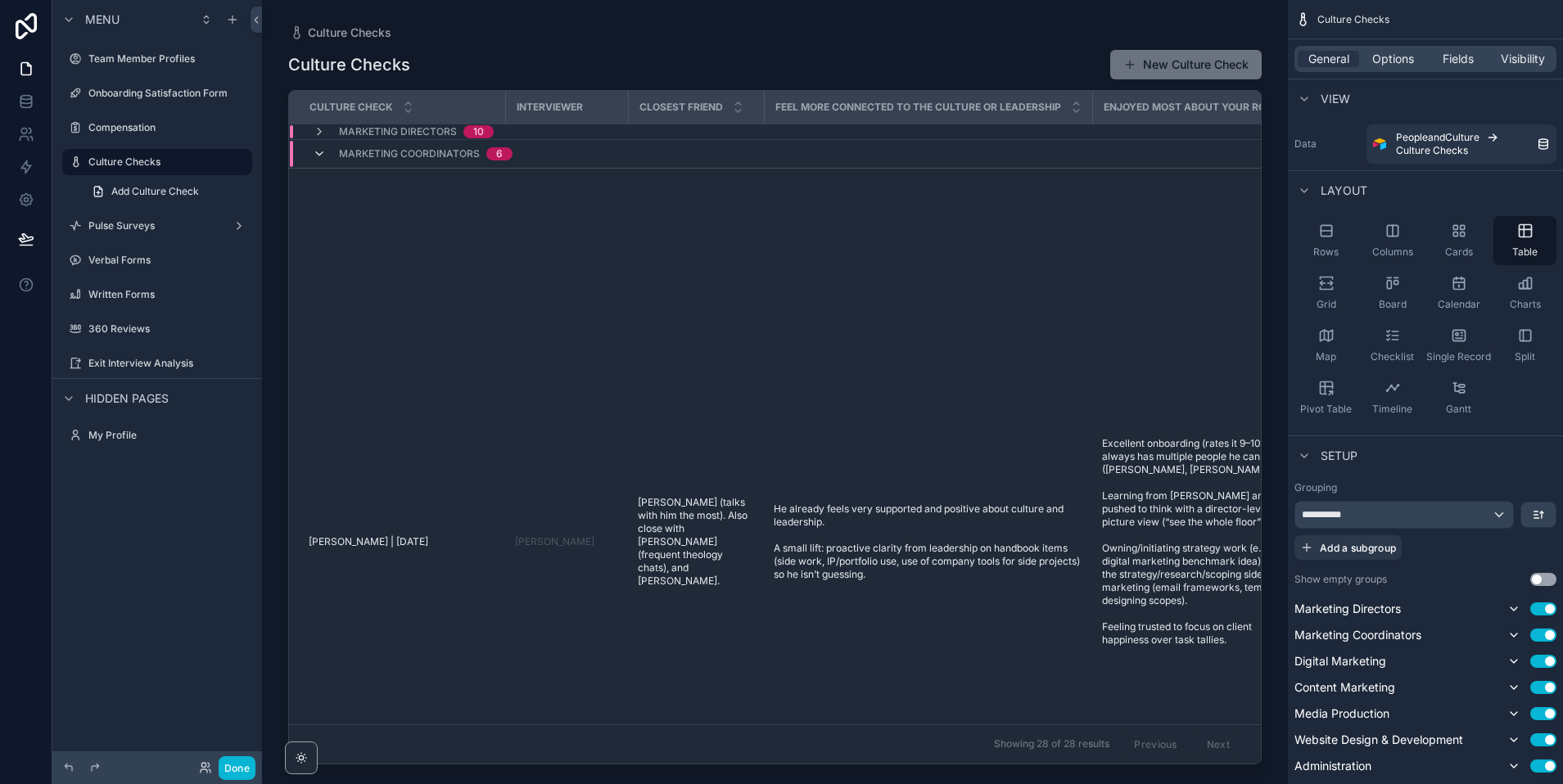
click at [320, 152] on icon "scrollable content" at bounding box center [318, 153] width 13 height 13
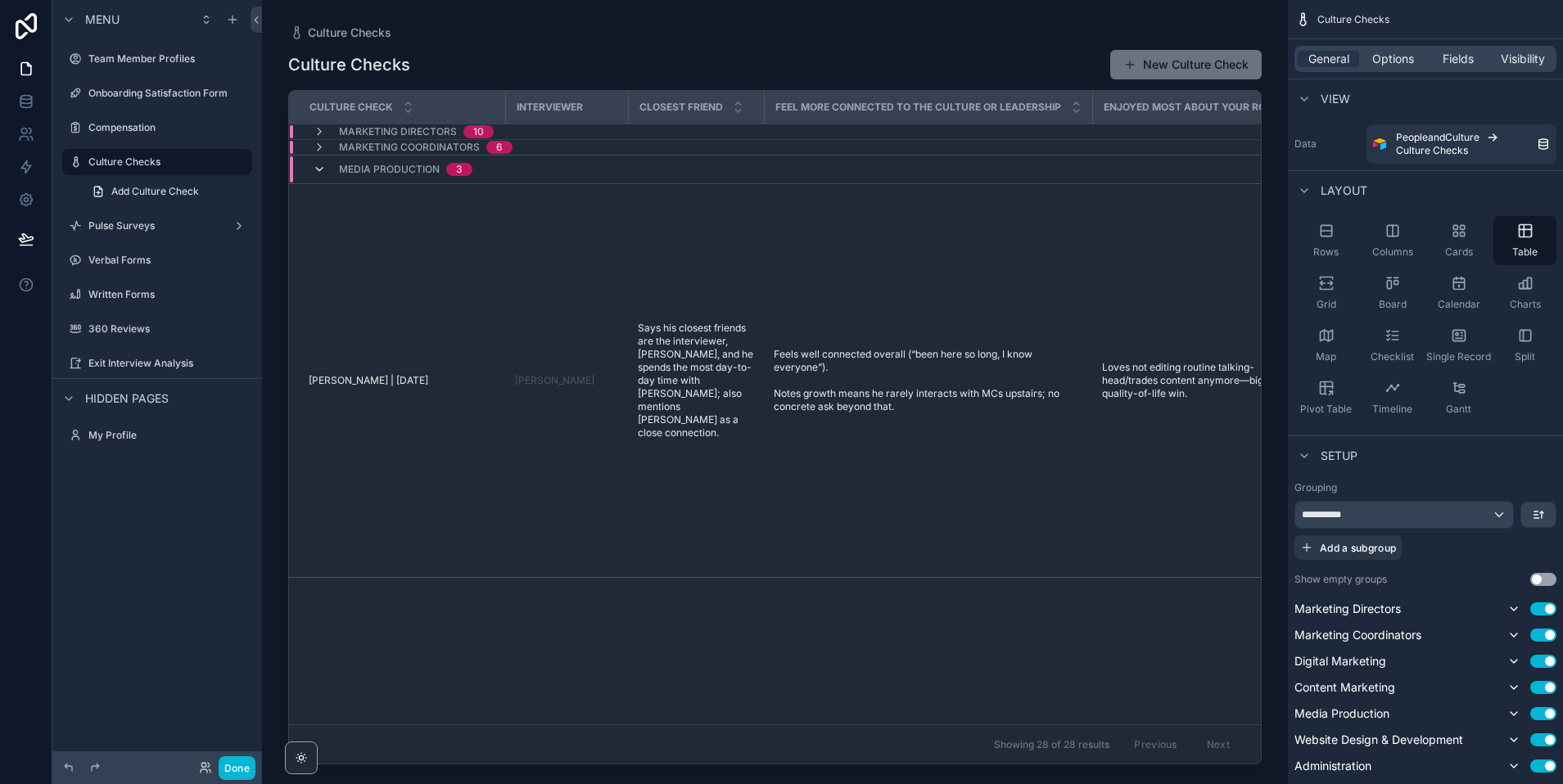
click at [322, 171] on icon "scrollable content" at bounding box center [318, 168] width 13 height 13
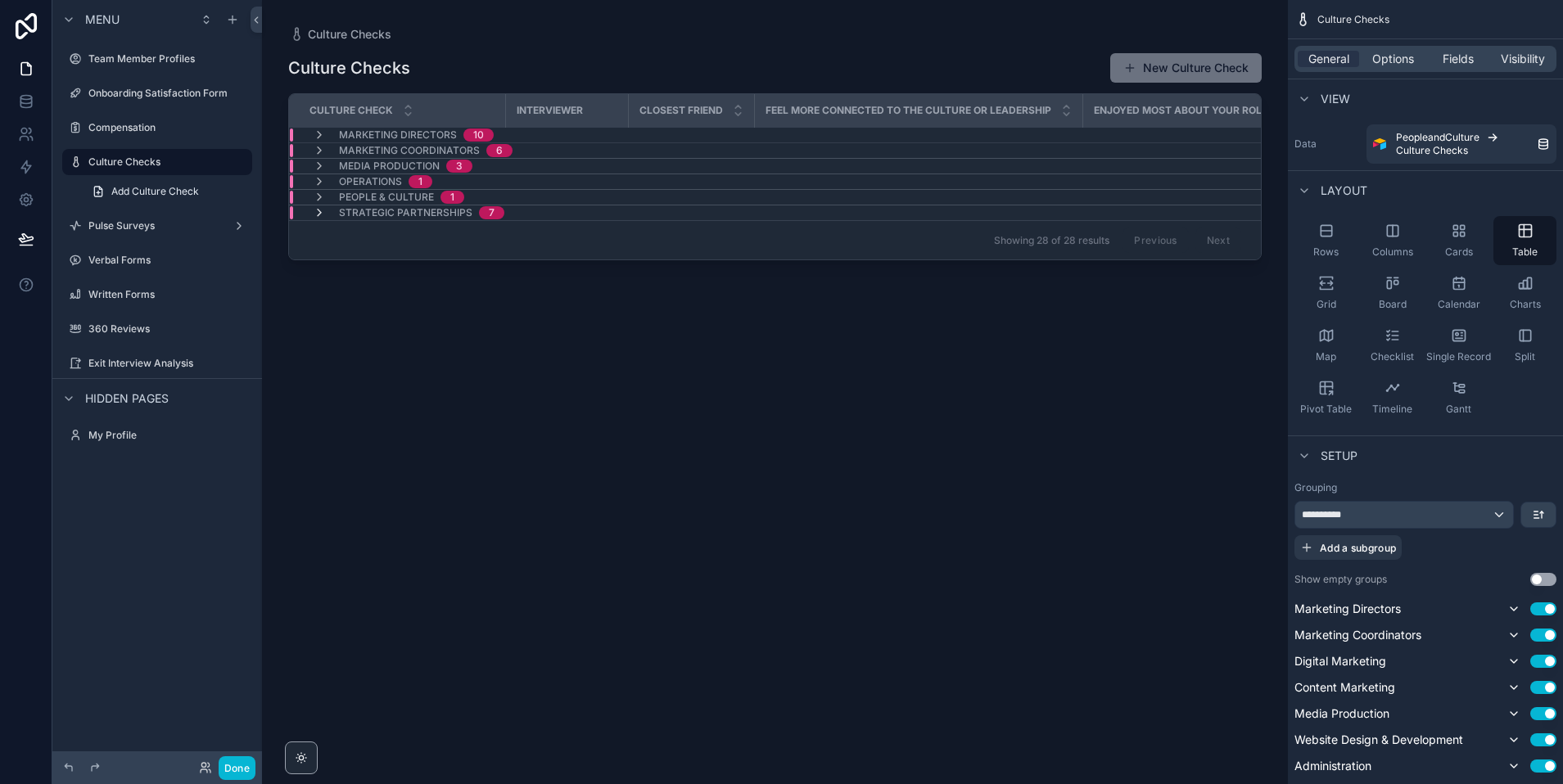
click at [318, 209] on icon "scrollable content" at bounding box center [318, 212] width 13 height 13
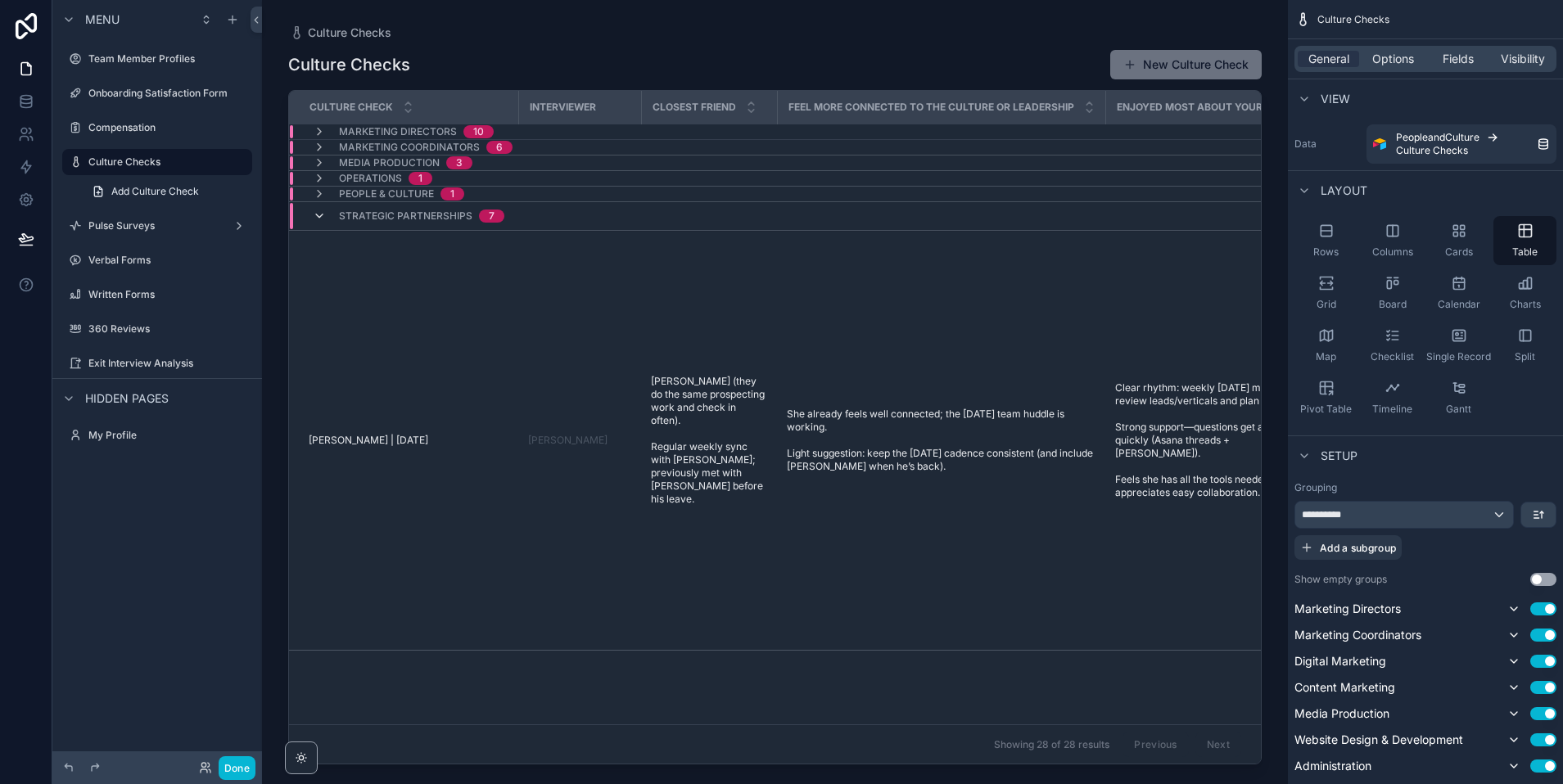
click at [317, 213] on icon "scrollable content" at bounding box center [318, 215] width 13 height 13
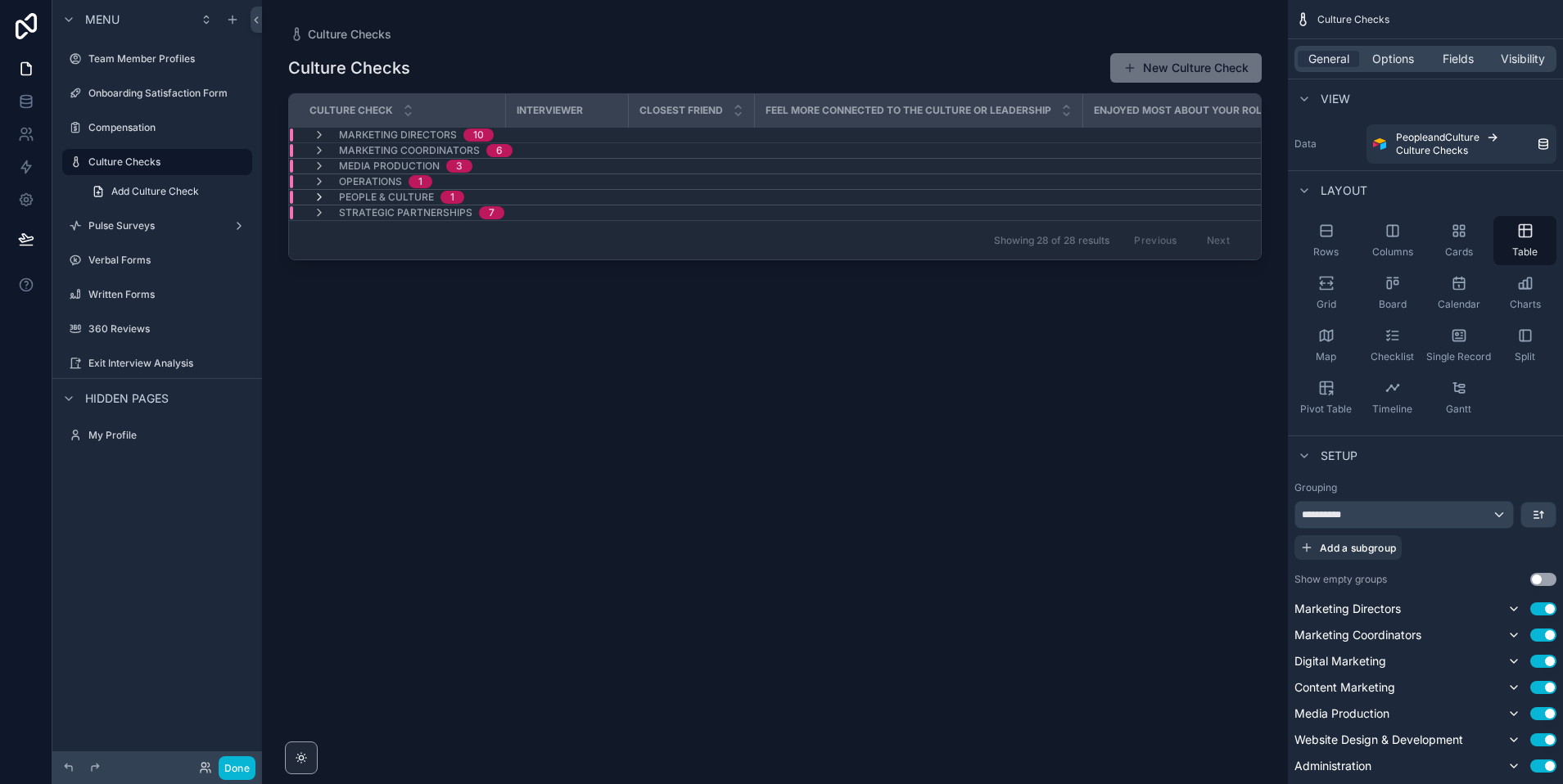
click at [318, 192] on icon "scrollable content" at bounding box center [318, 196] width 13 height 13
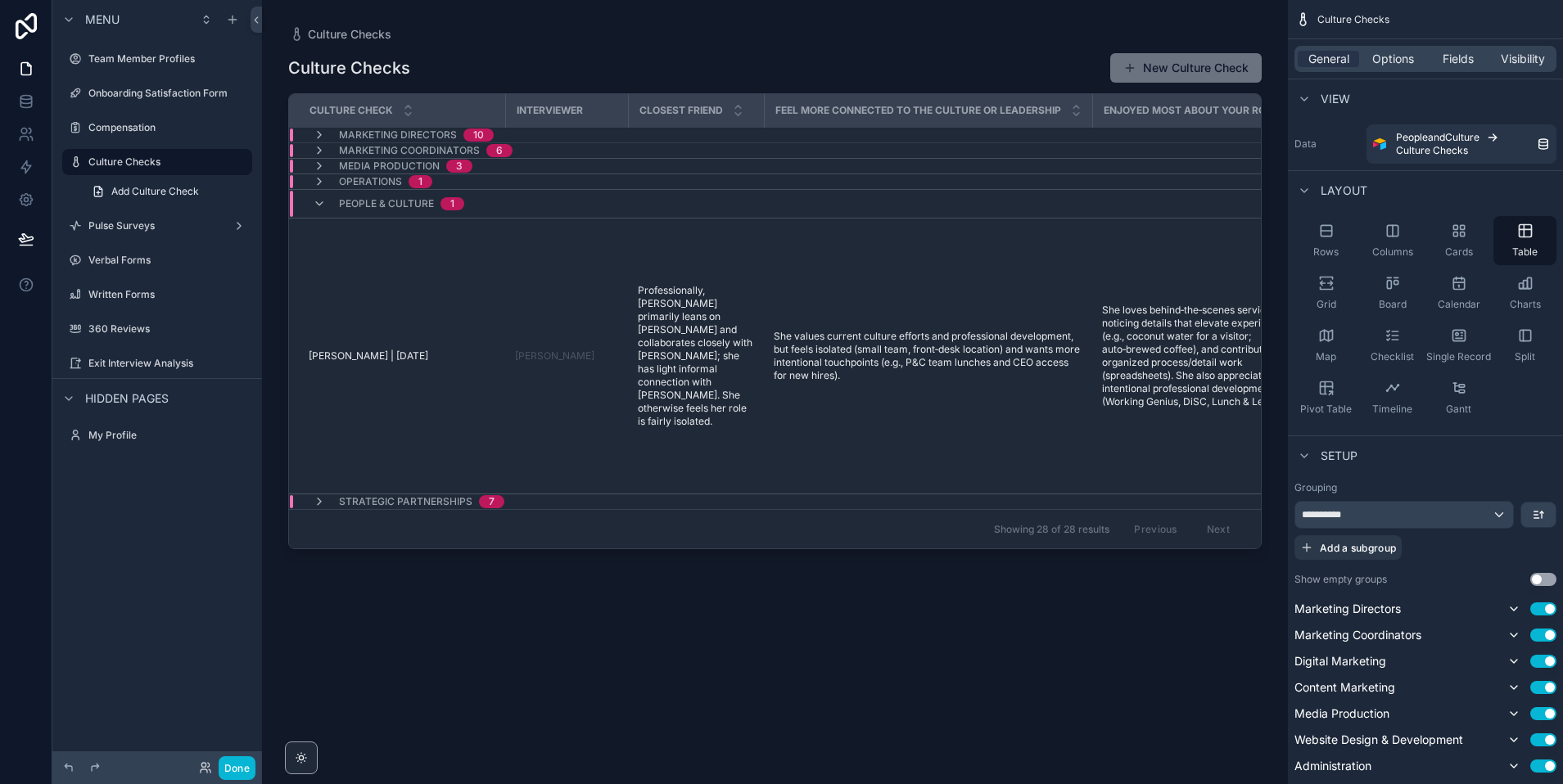
click at [318, 192] on div "People & Culture 1" at bounding box center [388, 203] width 152 height 26
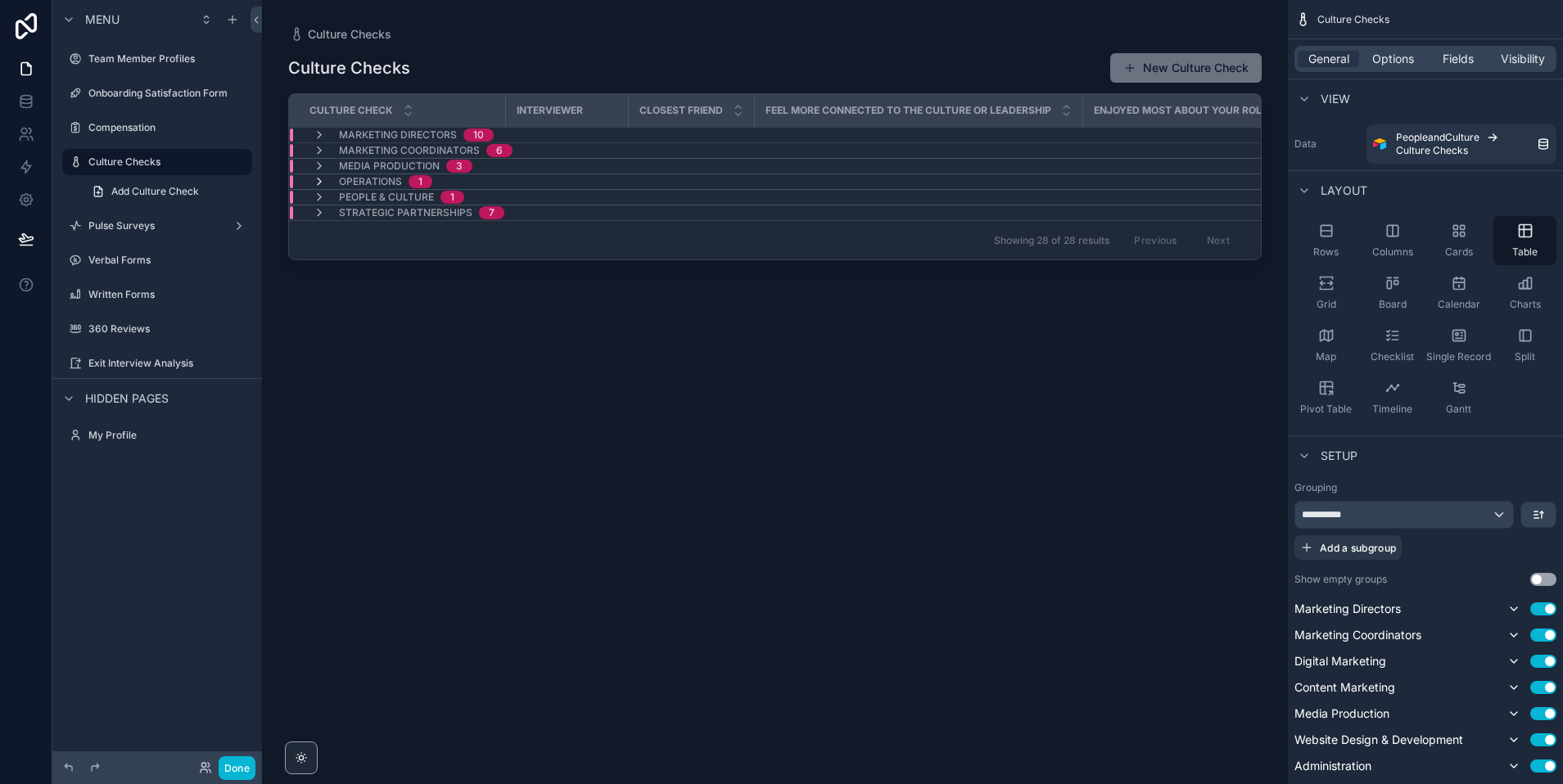
click at [319, 175] on icon "scrollable content" at bounding box center [318, 181] width 13 height 13
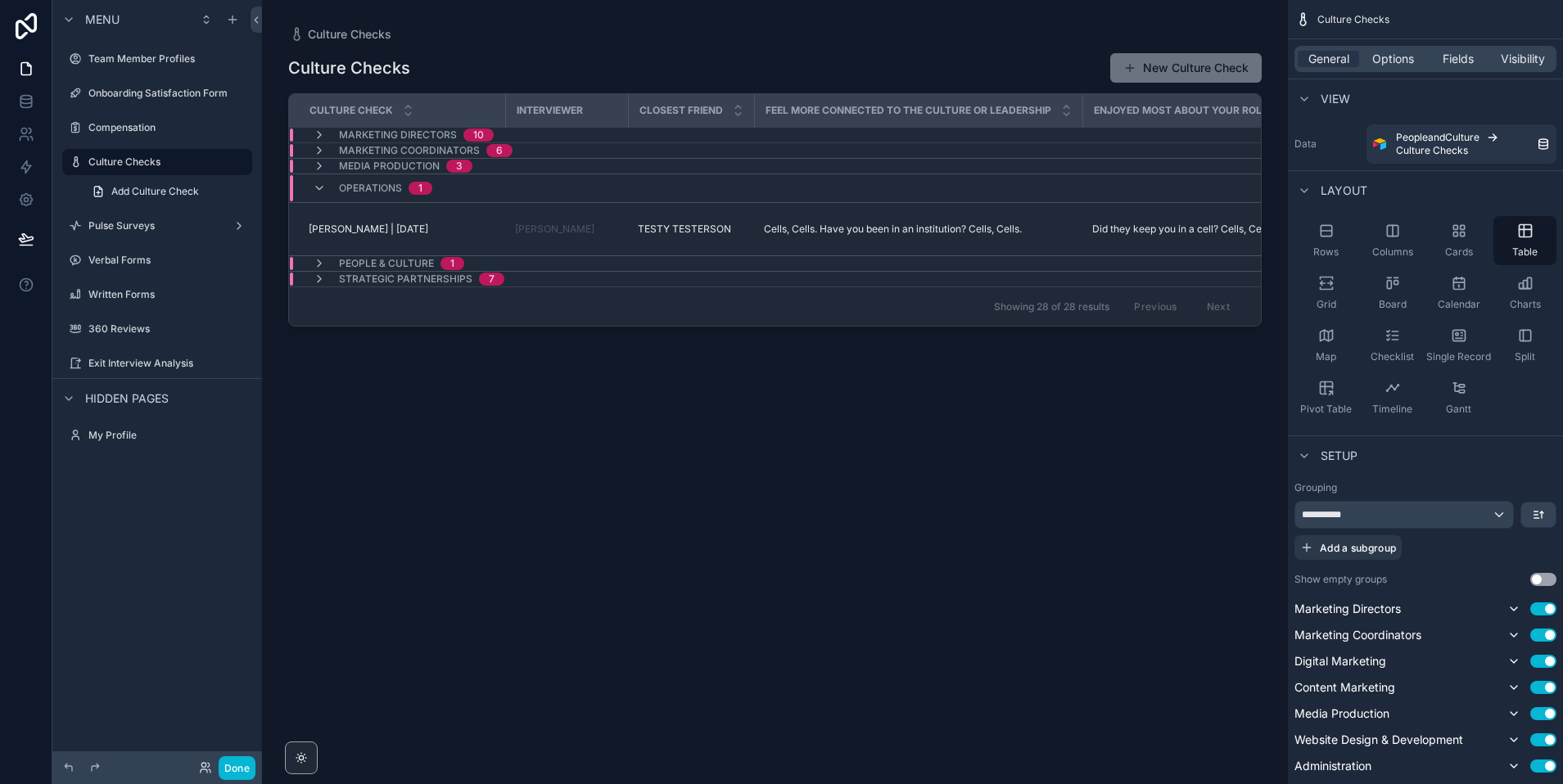
click at [319, 178] on div "Operations 1" at bounding box center [372, 188] width 120 height 26
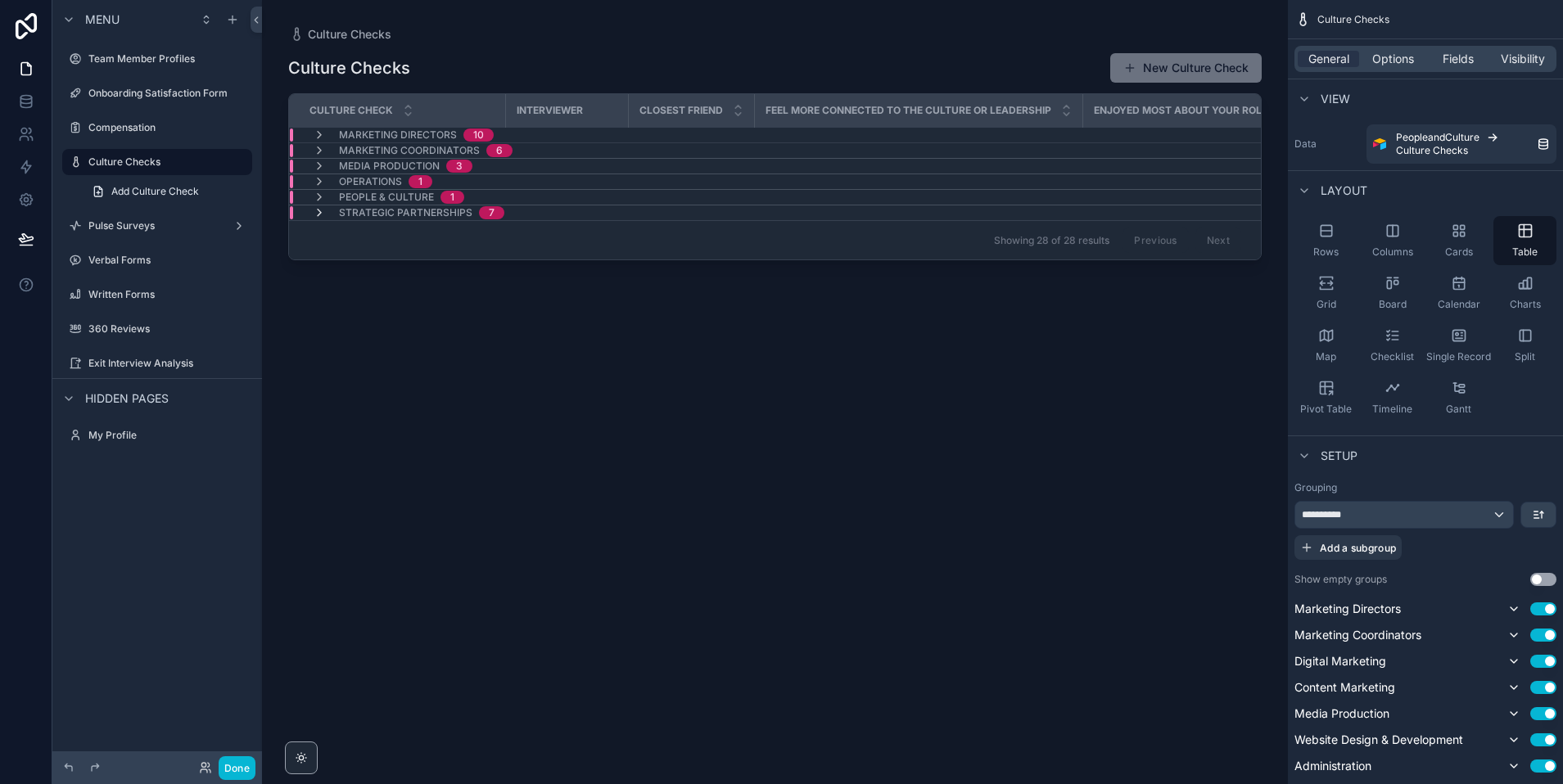
click at [315, 210] on icon "scrollable content" at bounding box center [318, 212] width 13 height 13
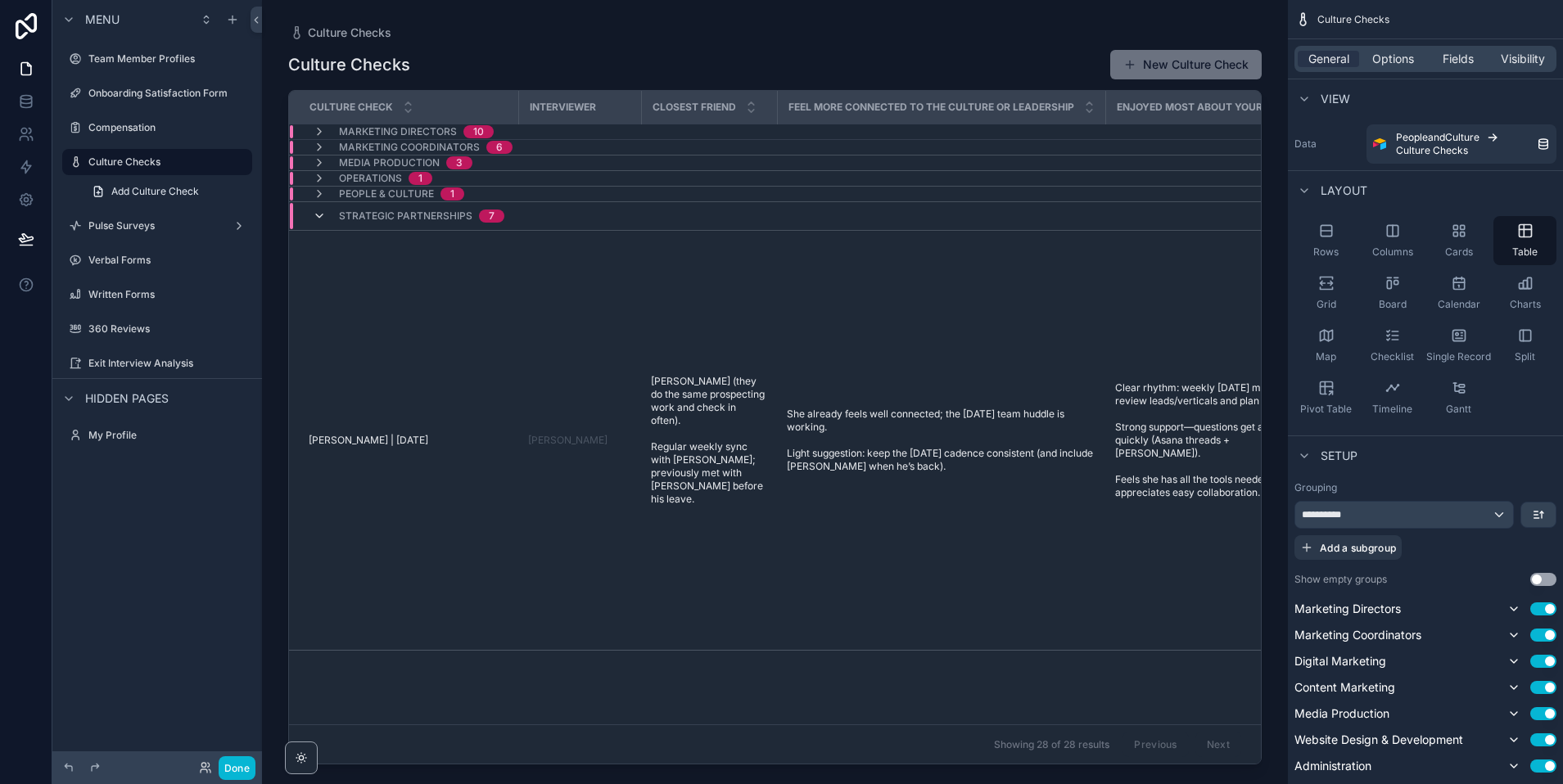
click at [317, 215] on icon "scrollable content" at bounding box center [318, 215] width 13 height 13
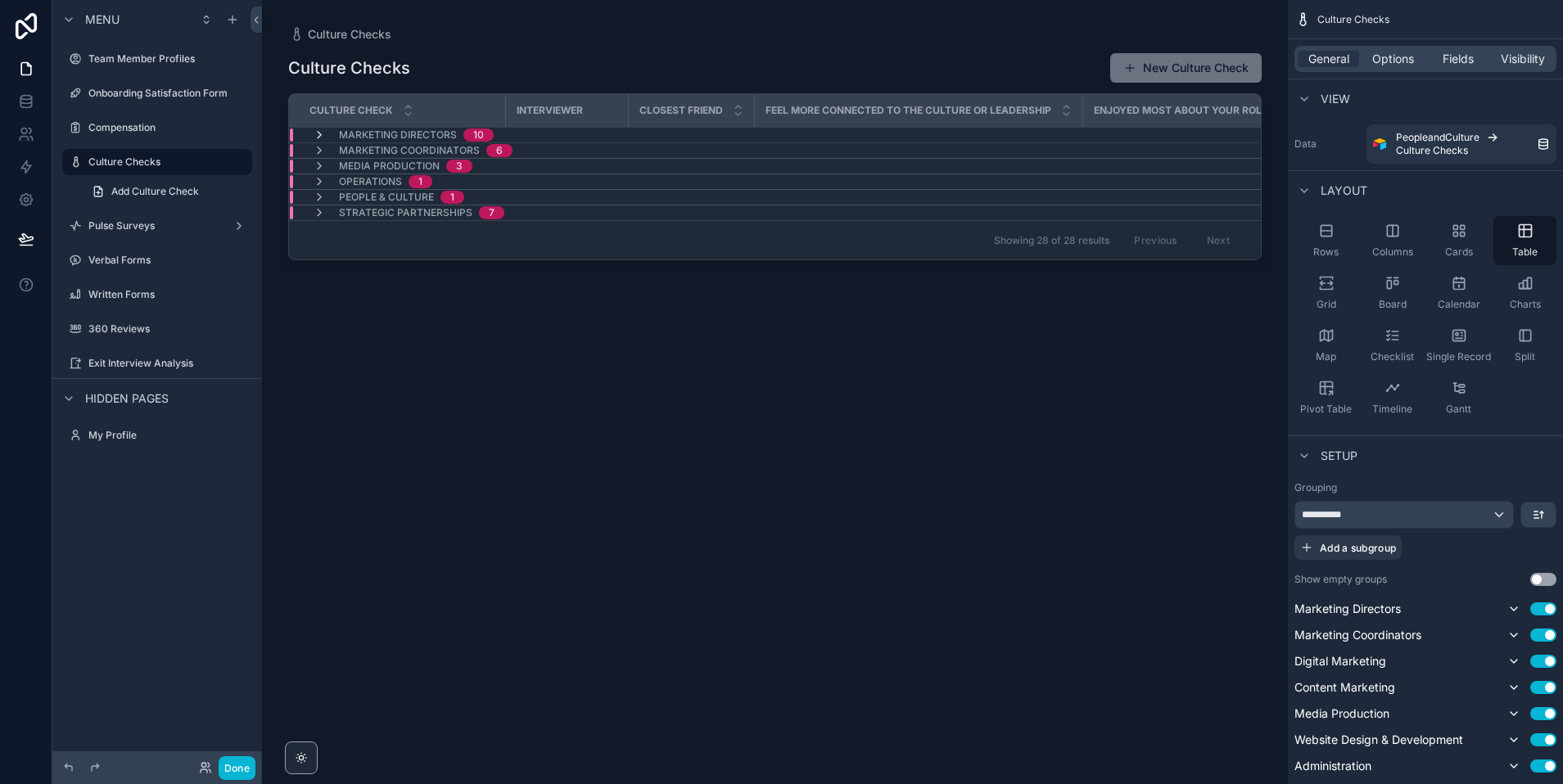
click at [316, 132] on icon "scrollable content" at bounding box center [318, 134] width 13 height 13
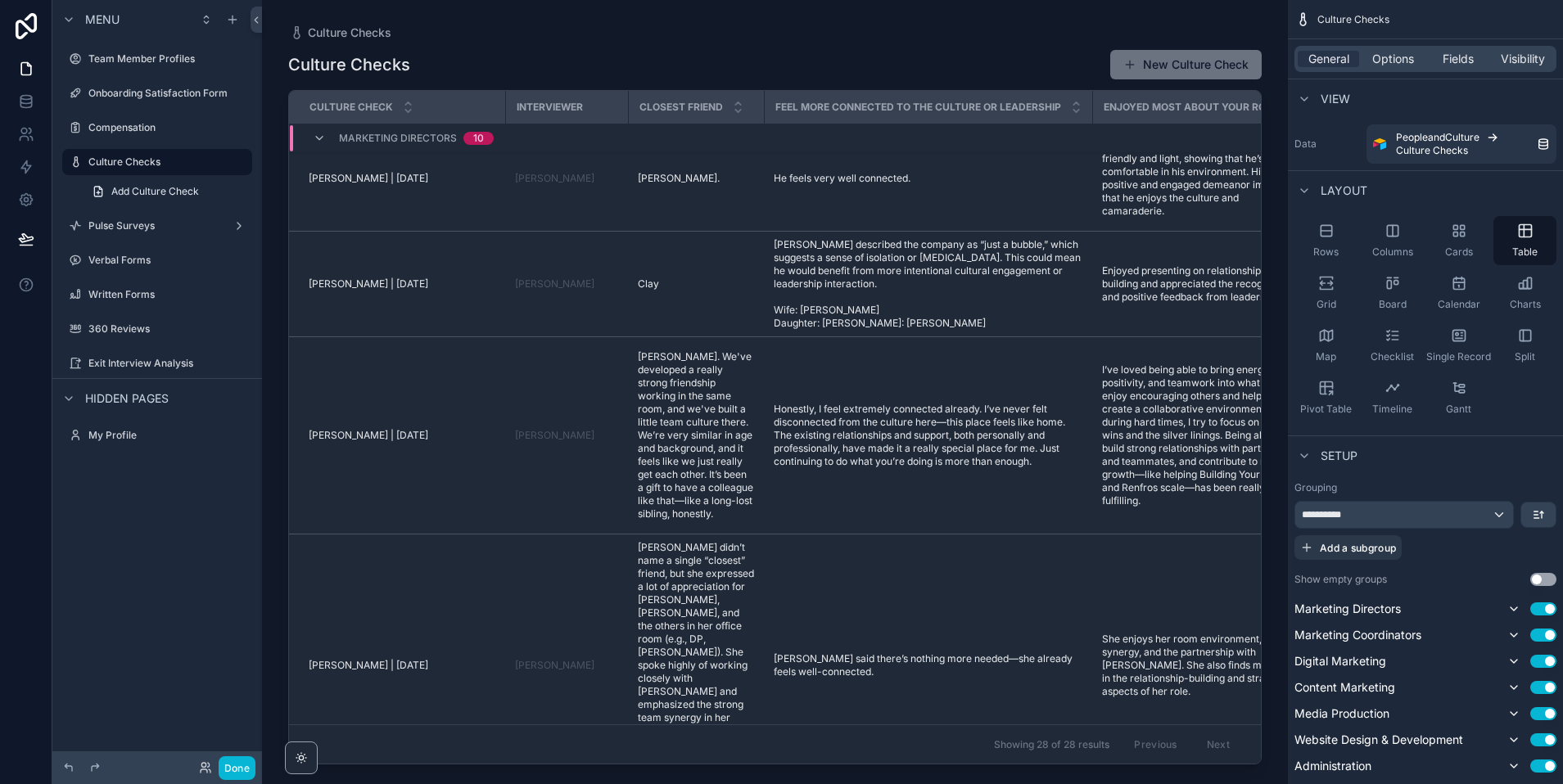
scroll to position [1334, 0]
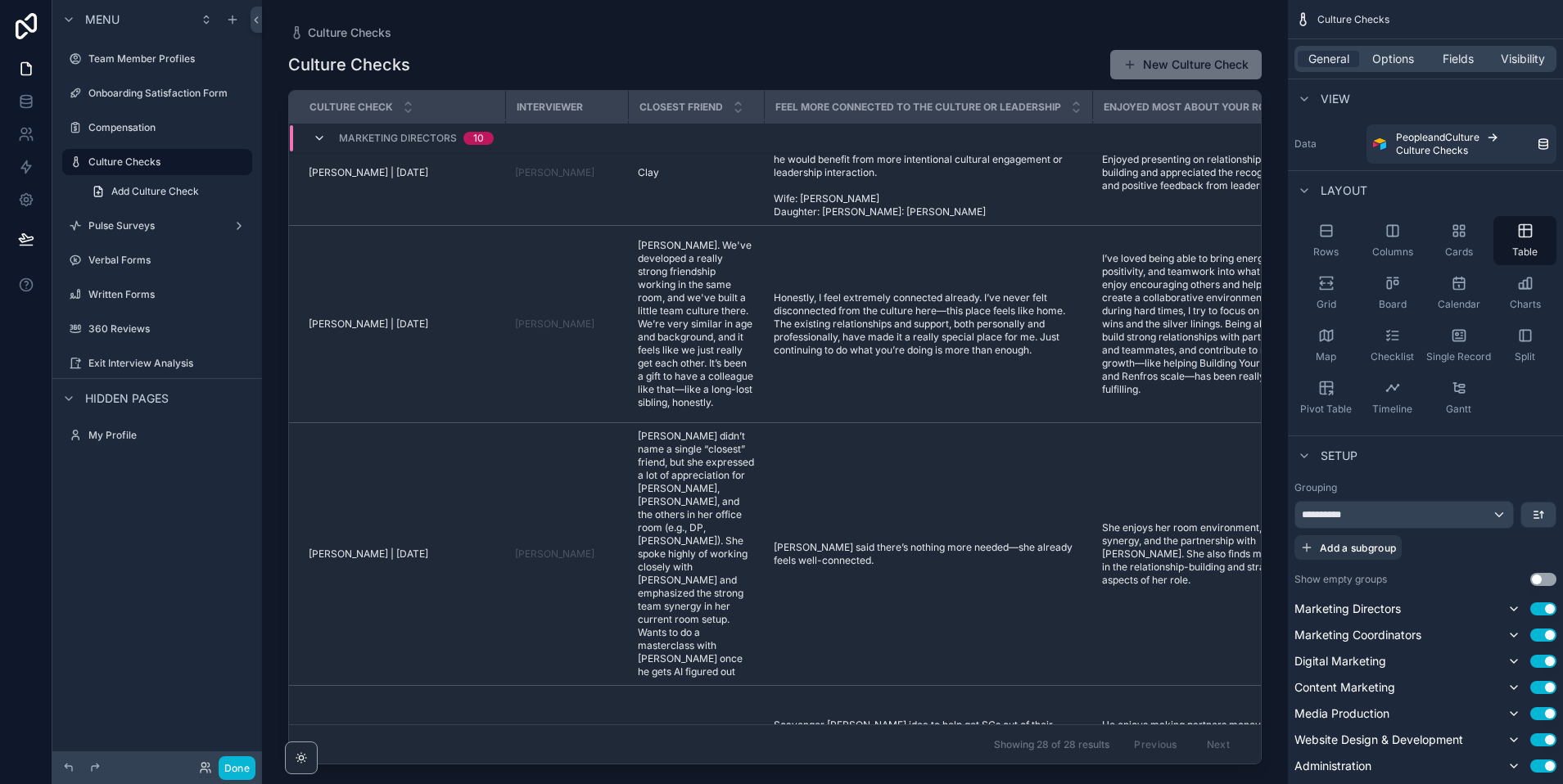
click at [322, 142] on icon "scrollable content" at bounding box center [318, 137] width 13 height 13
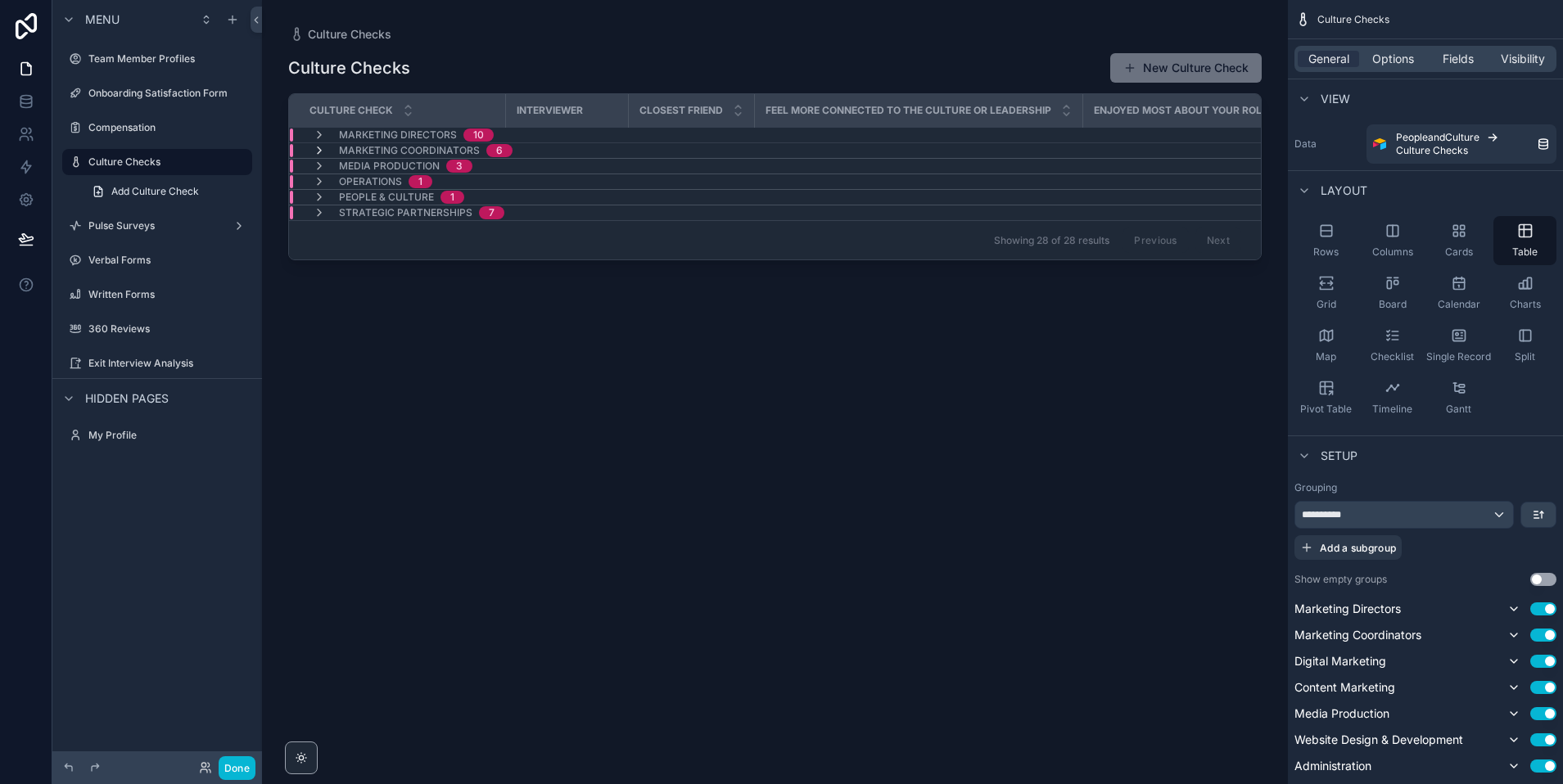
click at [316, 151] on icon "scrollable content" at bounding box center [318, 150] width 13 height 13
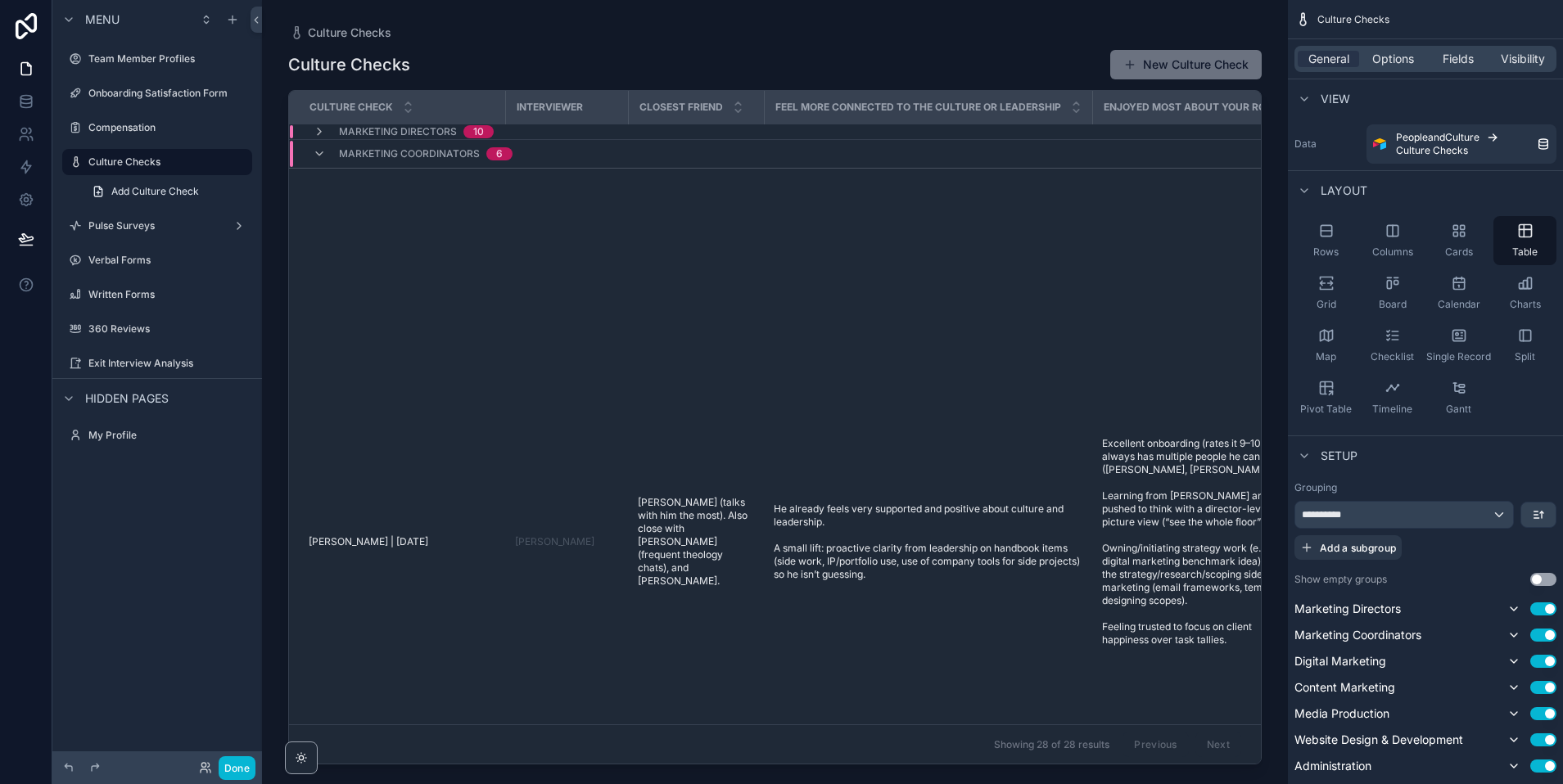
scroll to position [0, 3]
click at [342, 152] on span "Marketing Coordinators" at bounding box center [409, 153] width 141 height 13
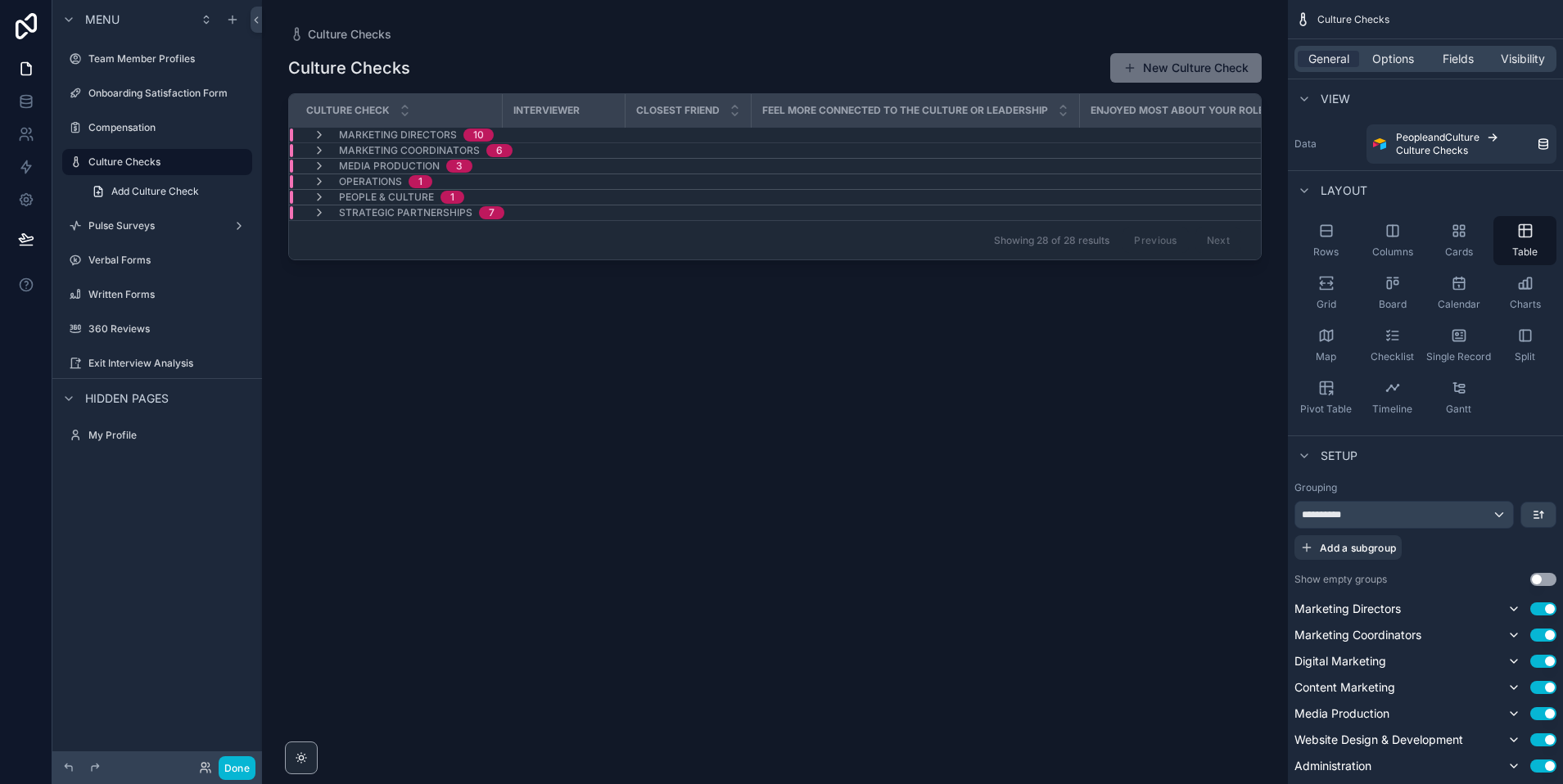
click at [332, 160] on div "Media Production 3" at bounding box center [392, 165] width 160 height 13
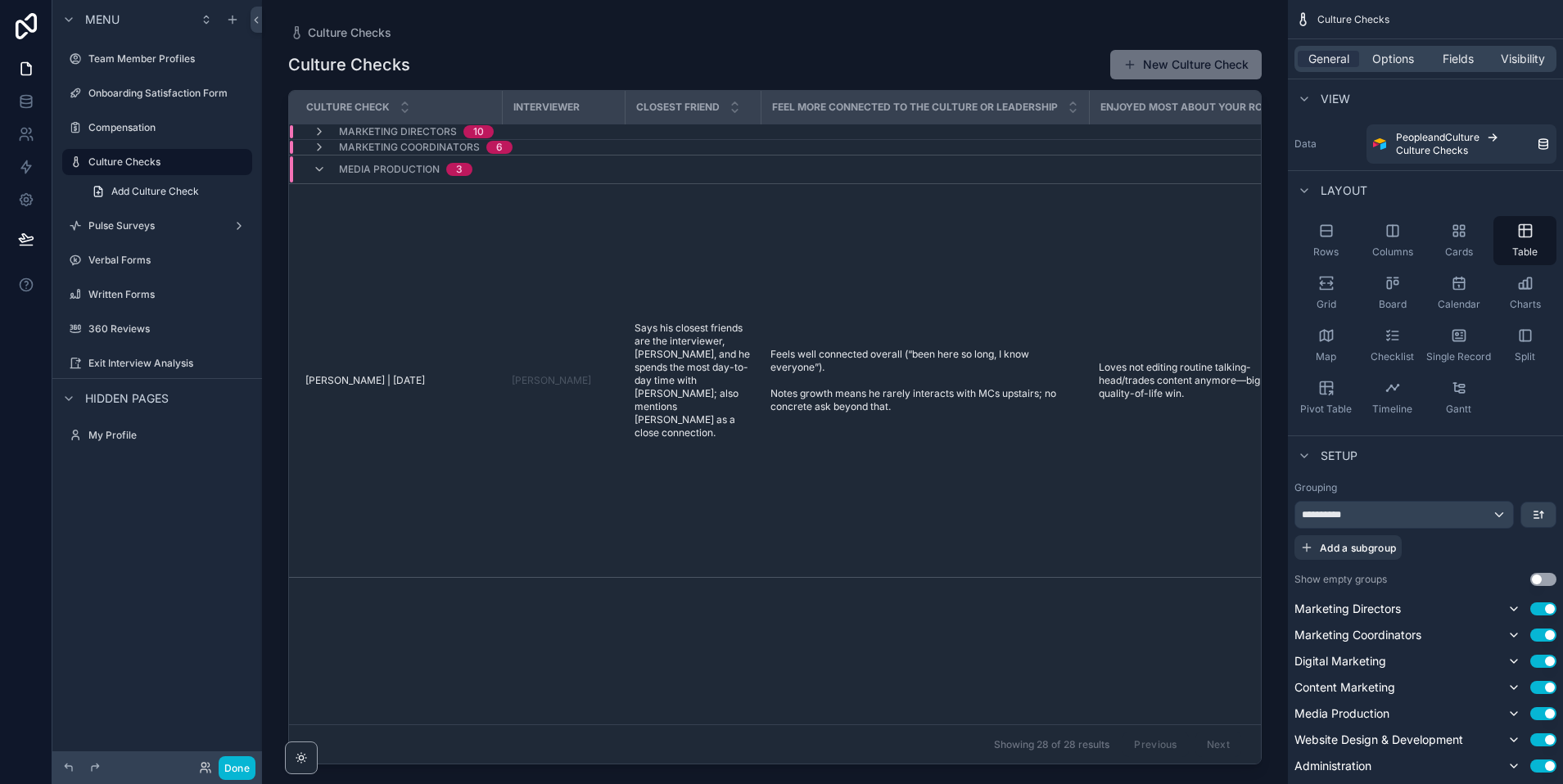
click at [362, 167] on span "Media Production" at bounding box center [388, 168] width 100 height 13
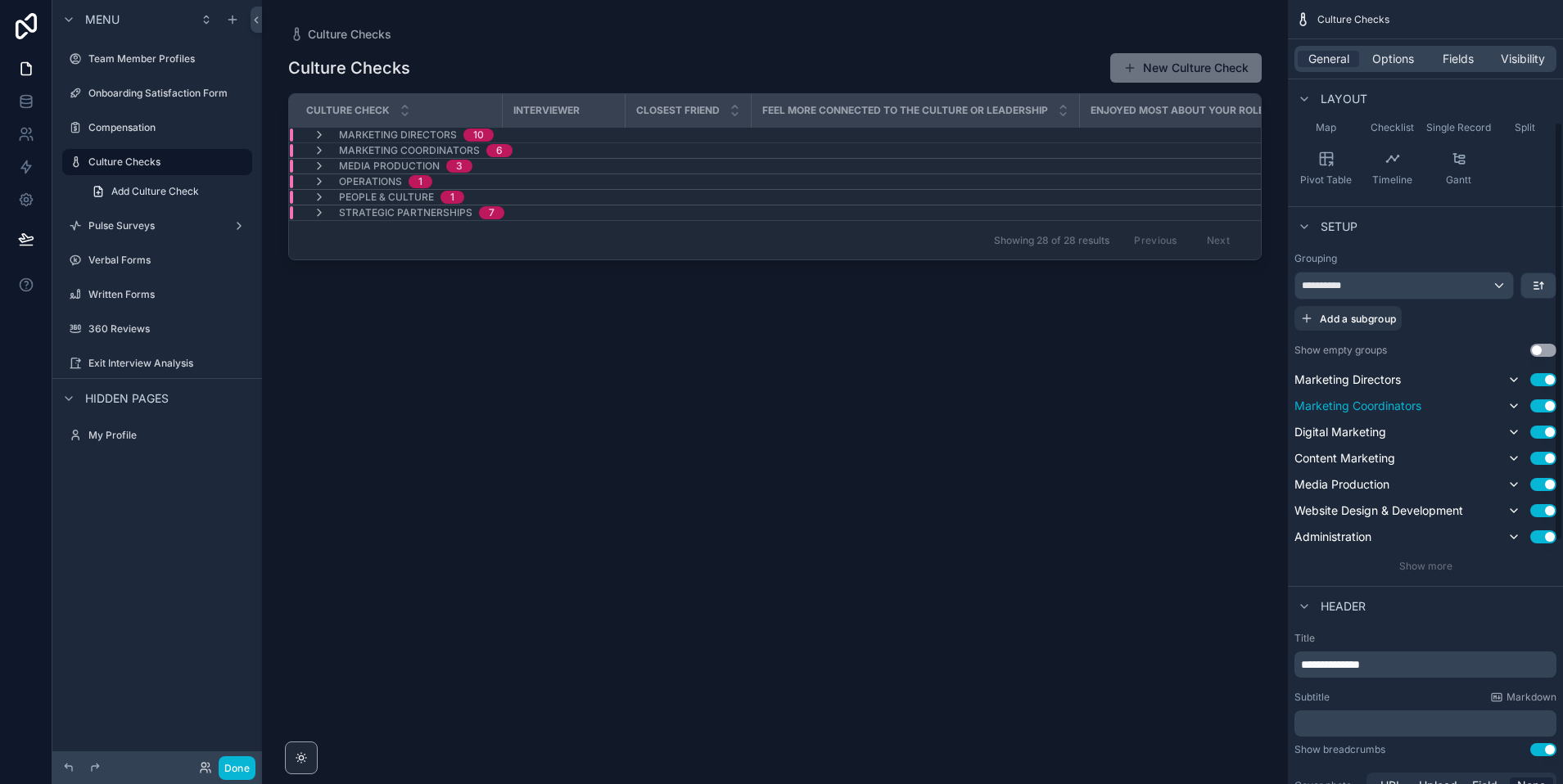
scroll to position [232, 0]
click at [1418, 562] on span "Show more" at bounding box center [1426, 562] width 54 height 13
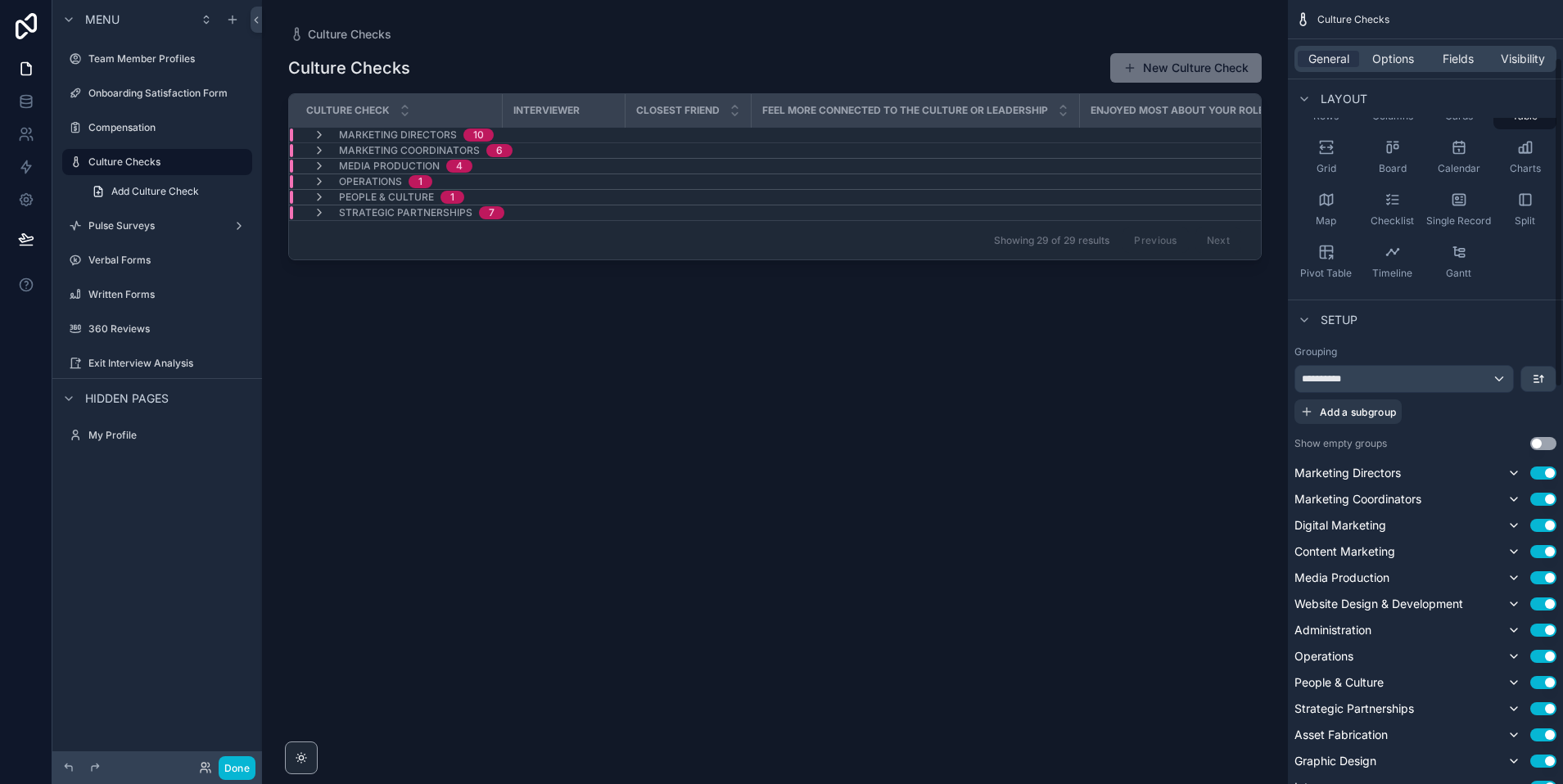
scroll to position [0, 0]
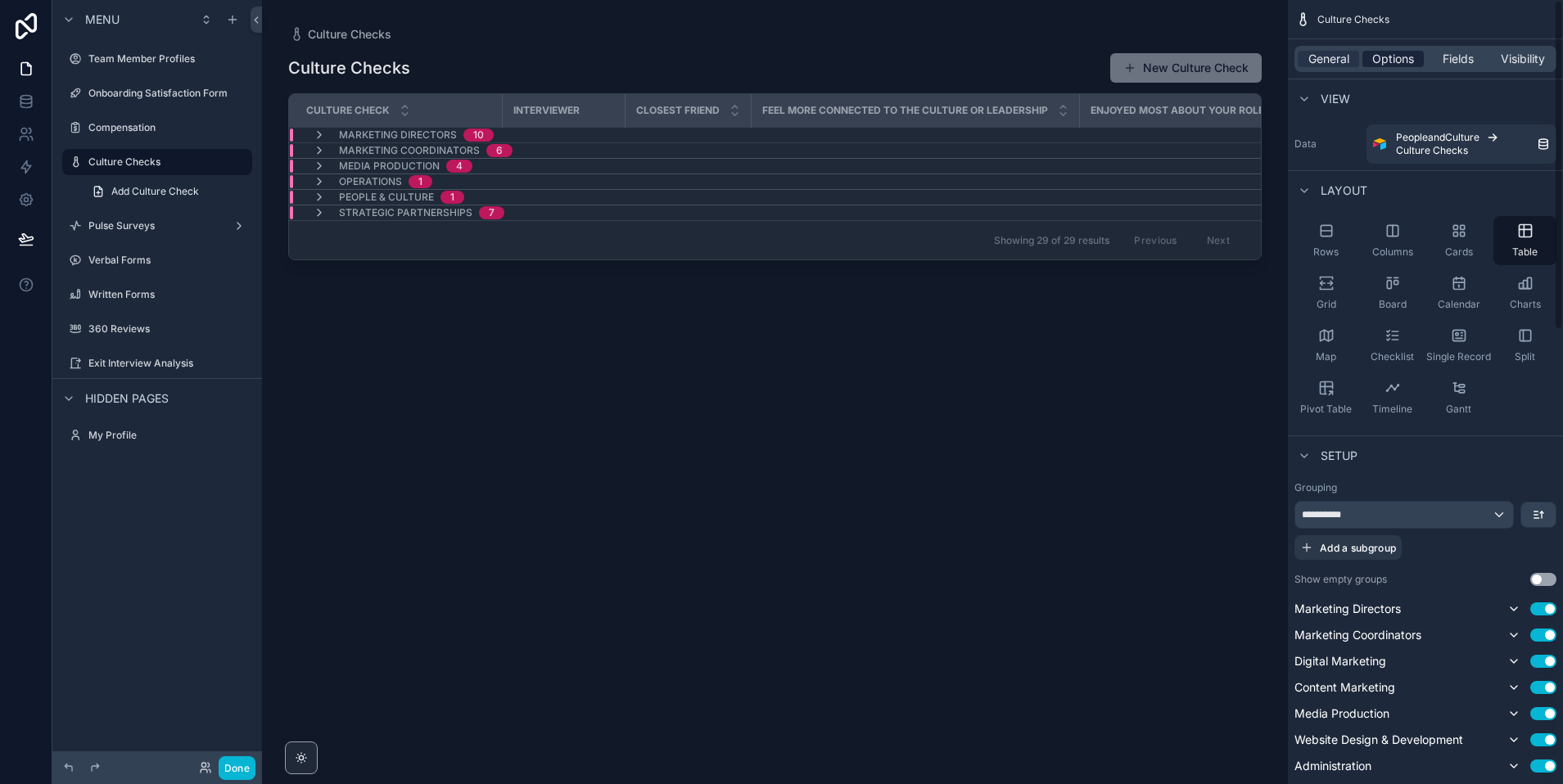
click at [1390, 61] on span "Options" at bounding box center [1393, 58] width 42 height 17
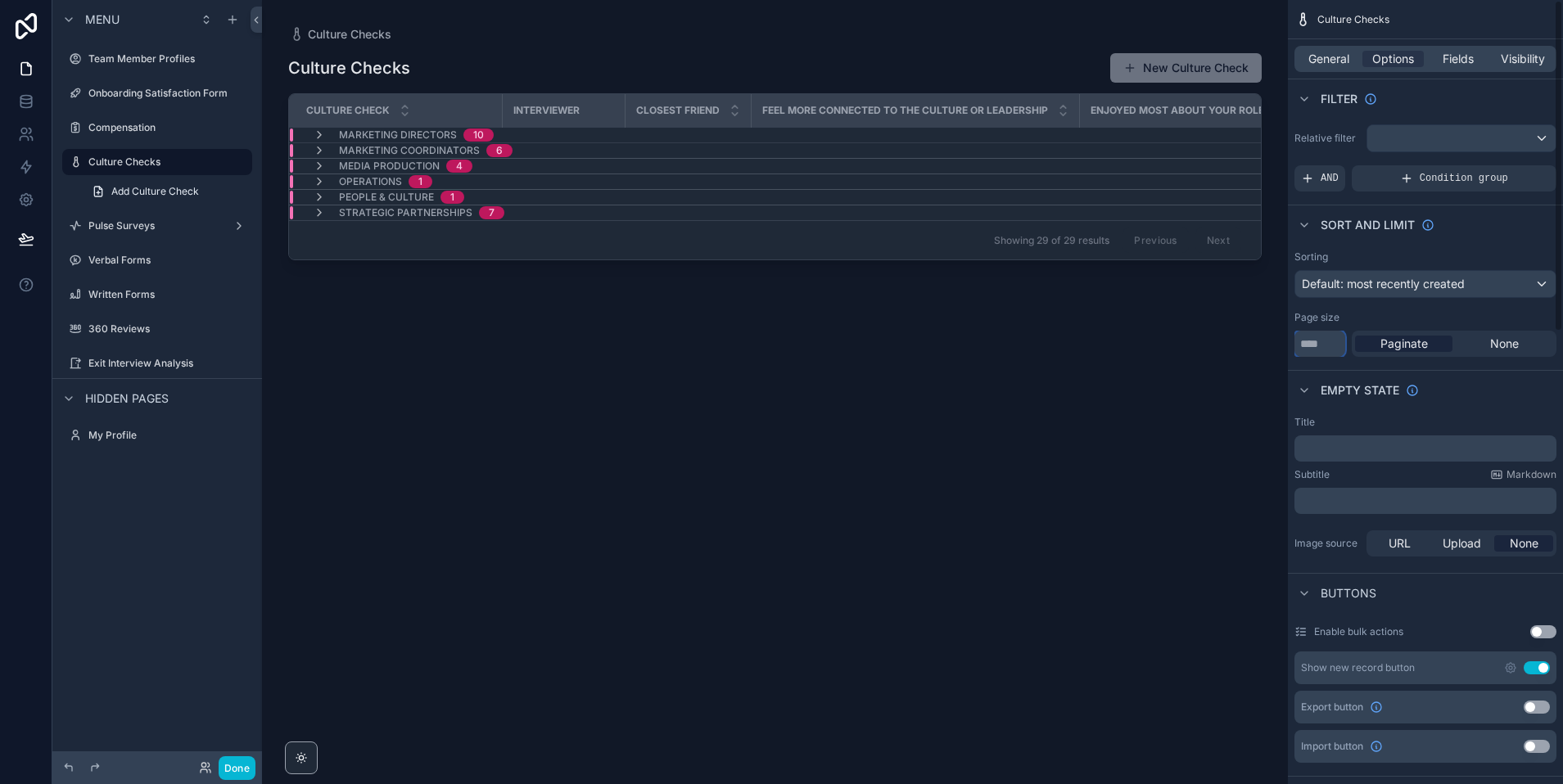
click at [1332, 348] on input "**" at bounding box center [1320, 343] width 51 height 26
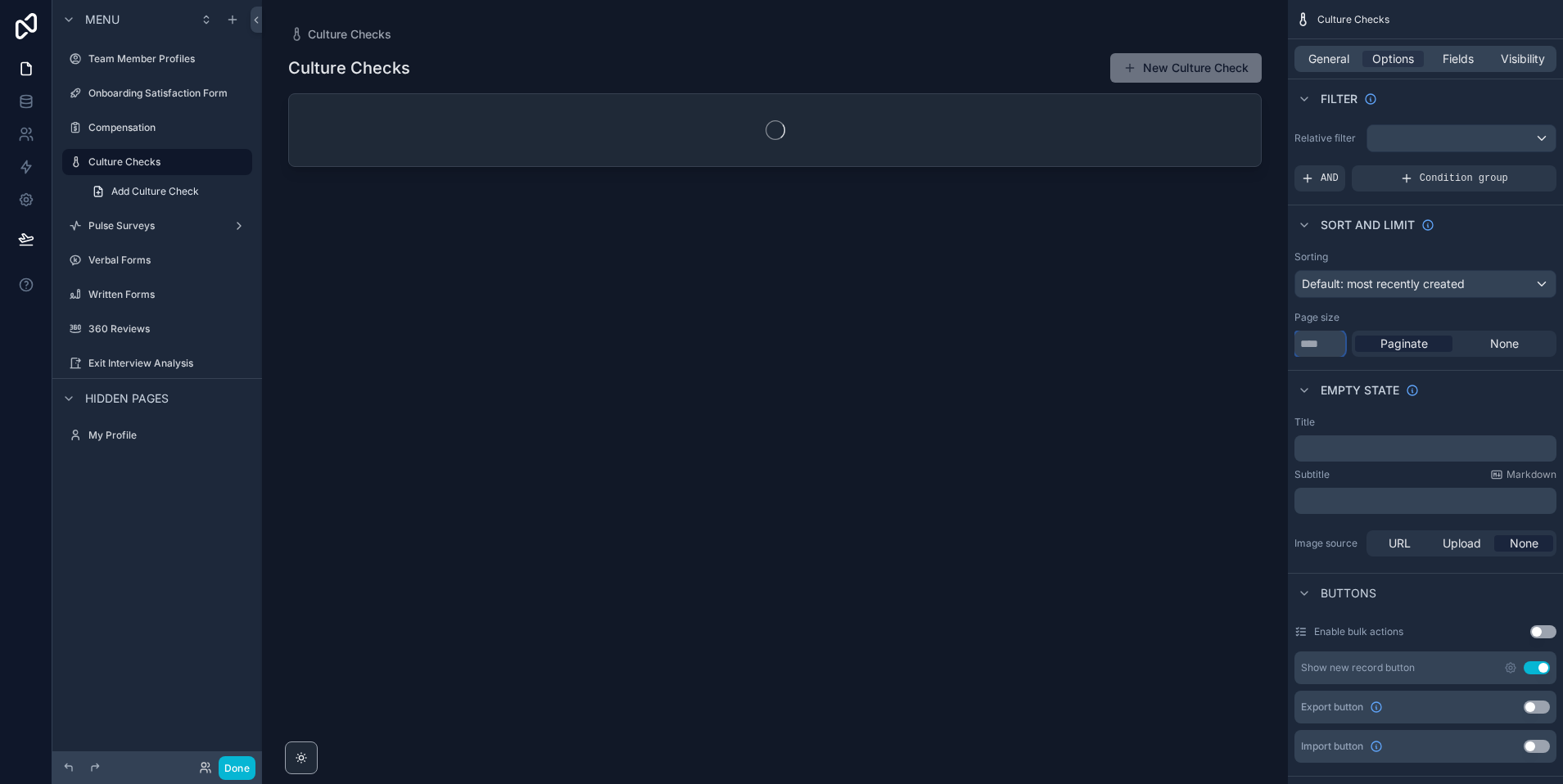
type input "***"
click at [1462, 271] on div "Default: most recently created" at bounding box center [1426, 283] width 261 height 26
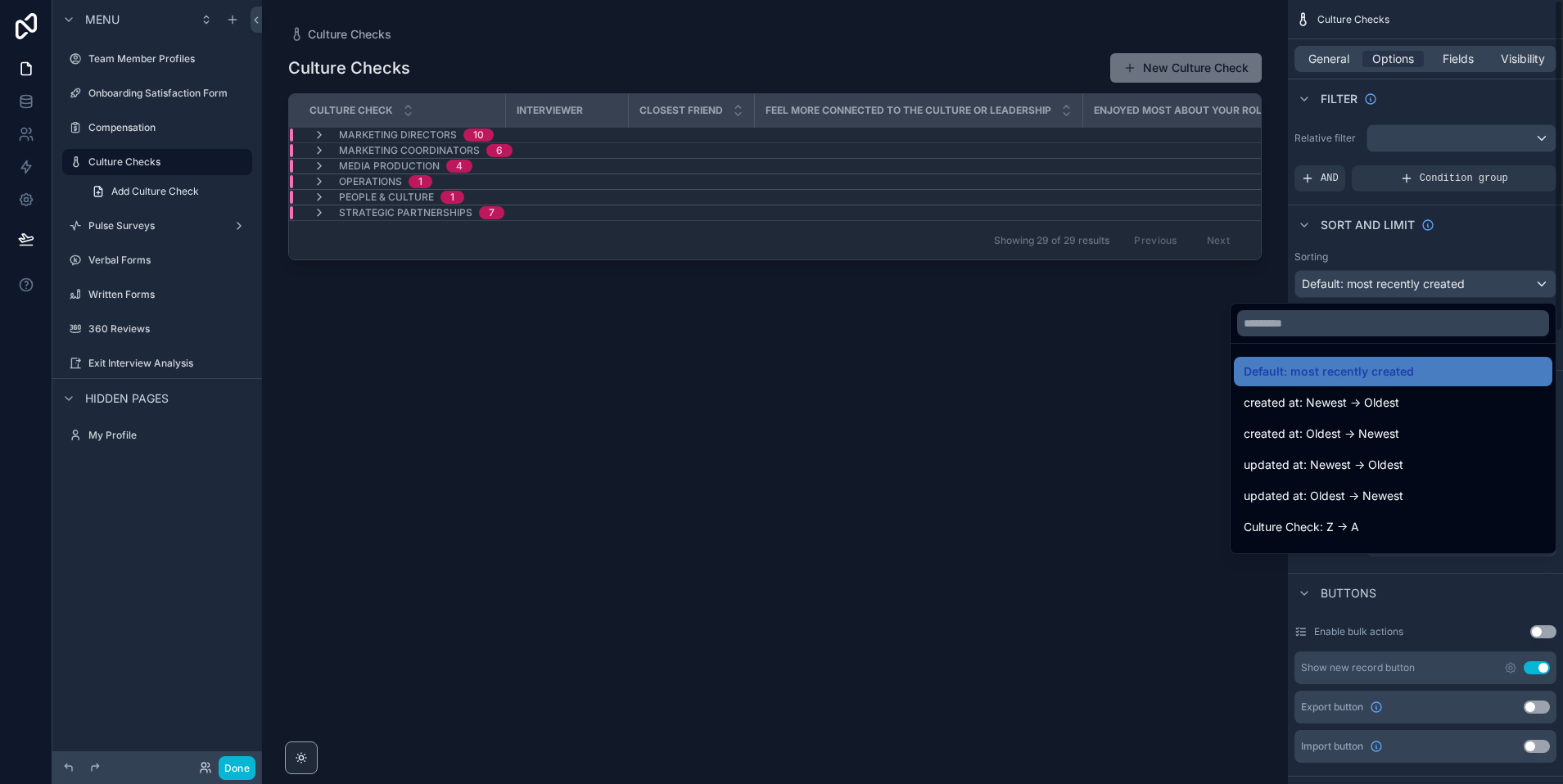
click at [1499, 250] on div "scrollable content" at bounding box center [782, 392] width 1563 height 784
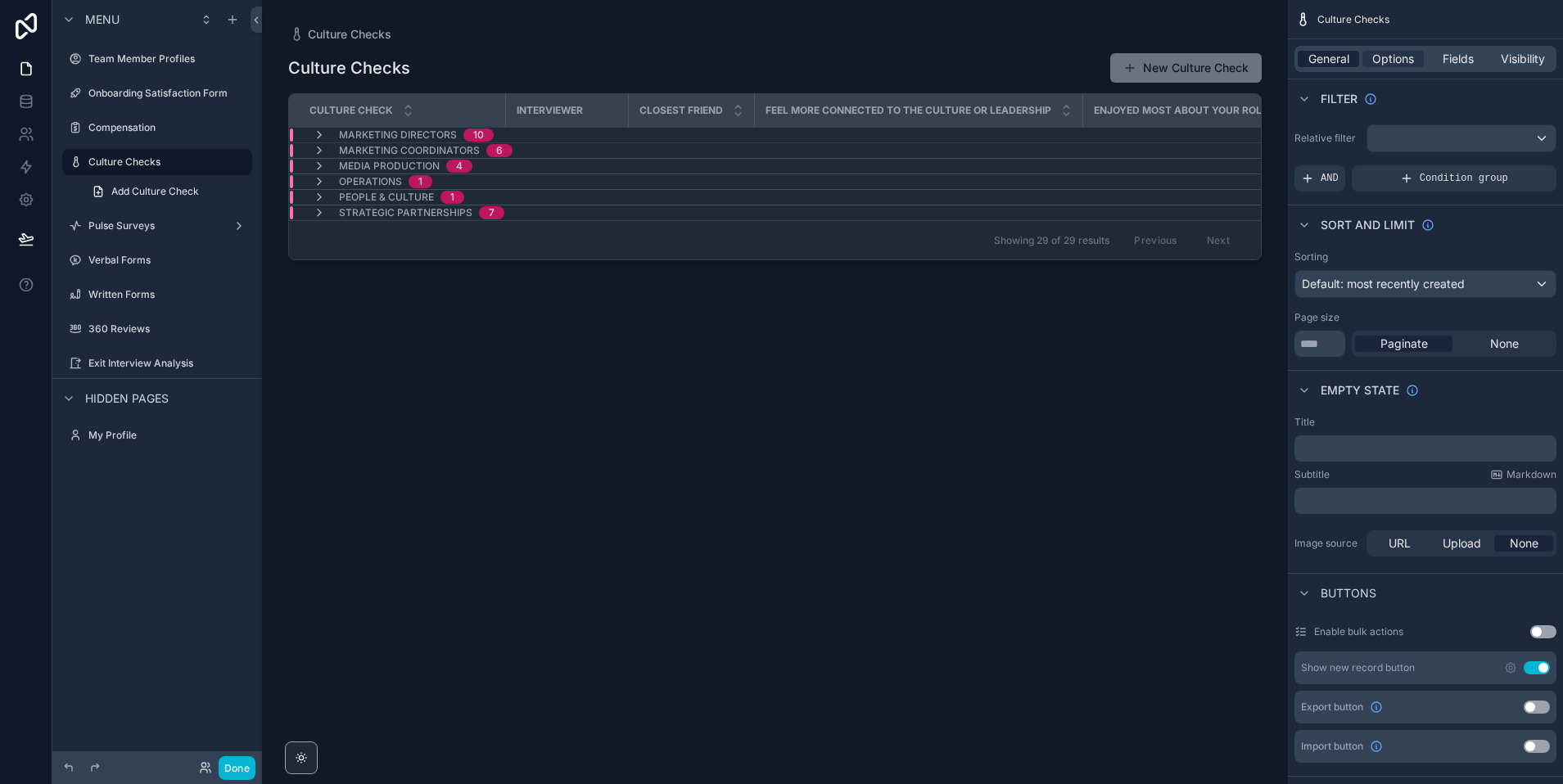
click at [1323, 64] on span "General" at bounding box center [1328, 58] width 41 height 17
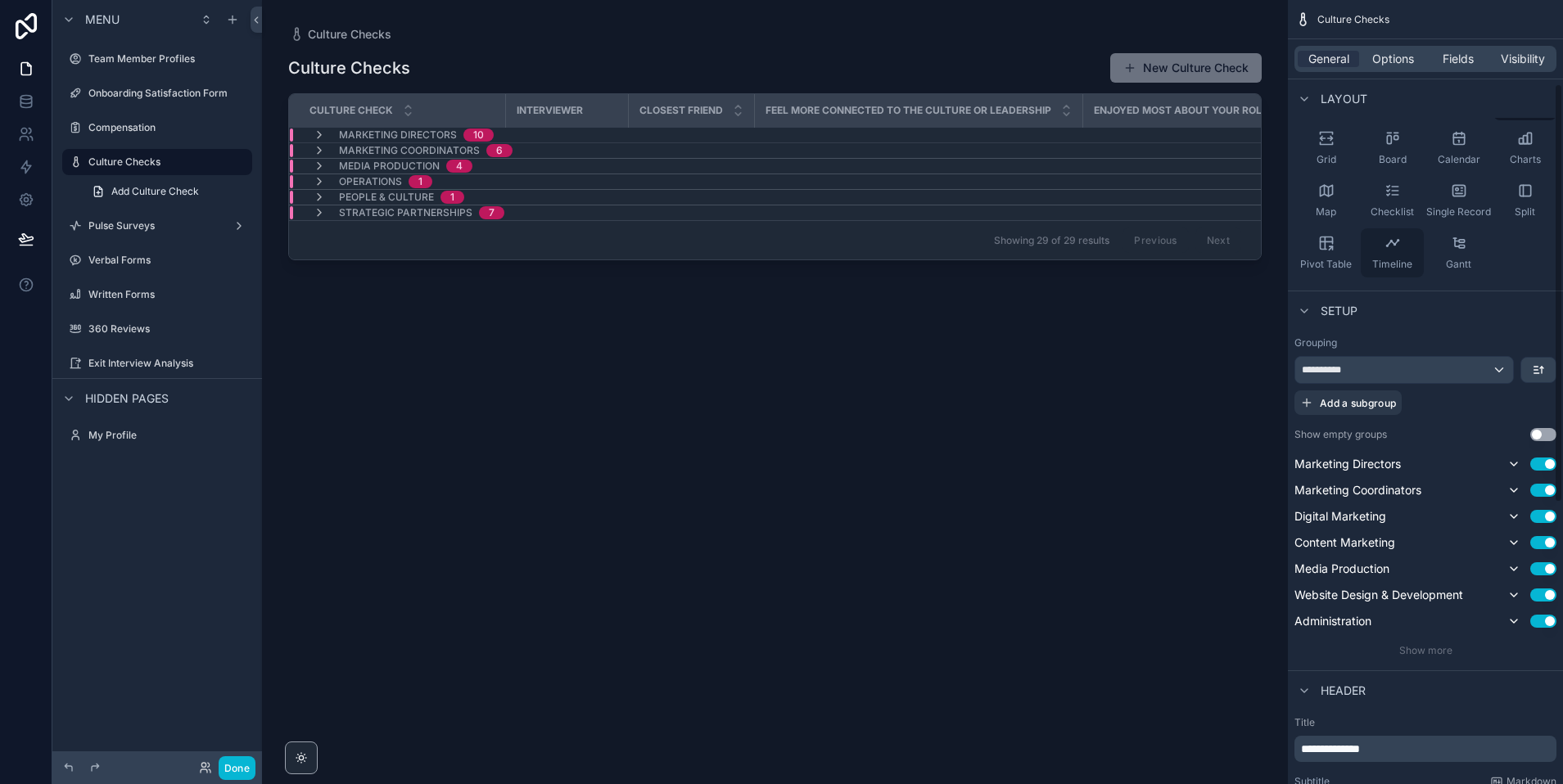
scroll to position [175, 0]
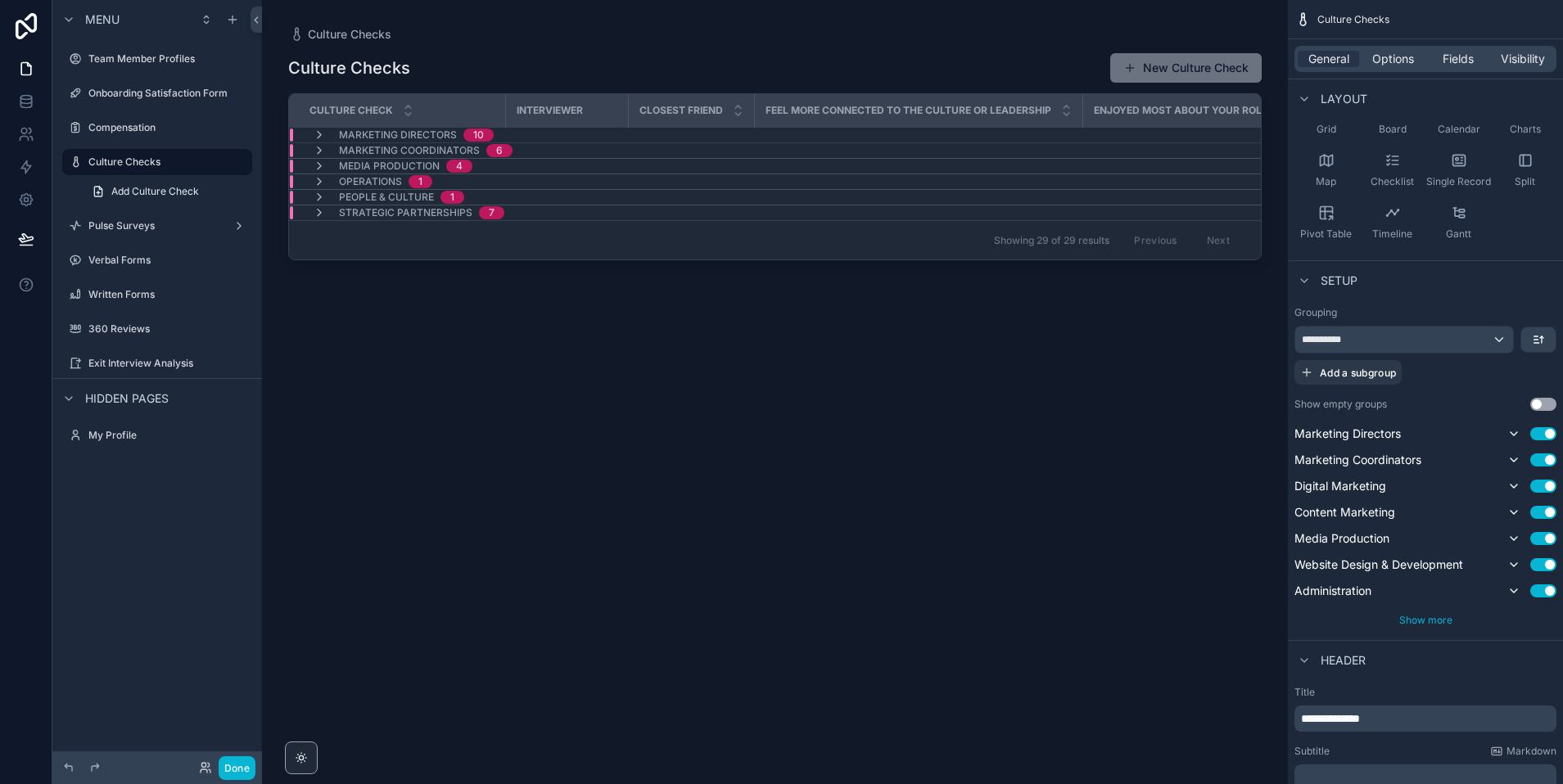
click at [1405, 620] on span "Show more" at bounding box center [1426, 620] width 54 height 13
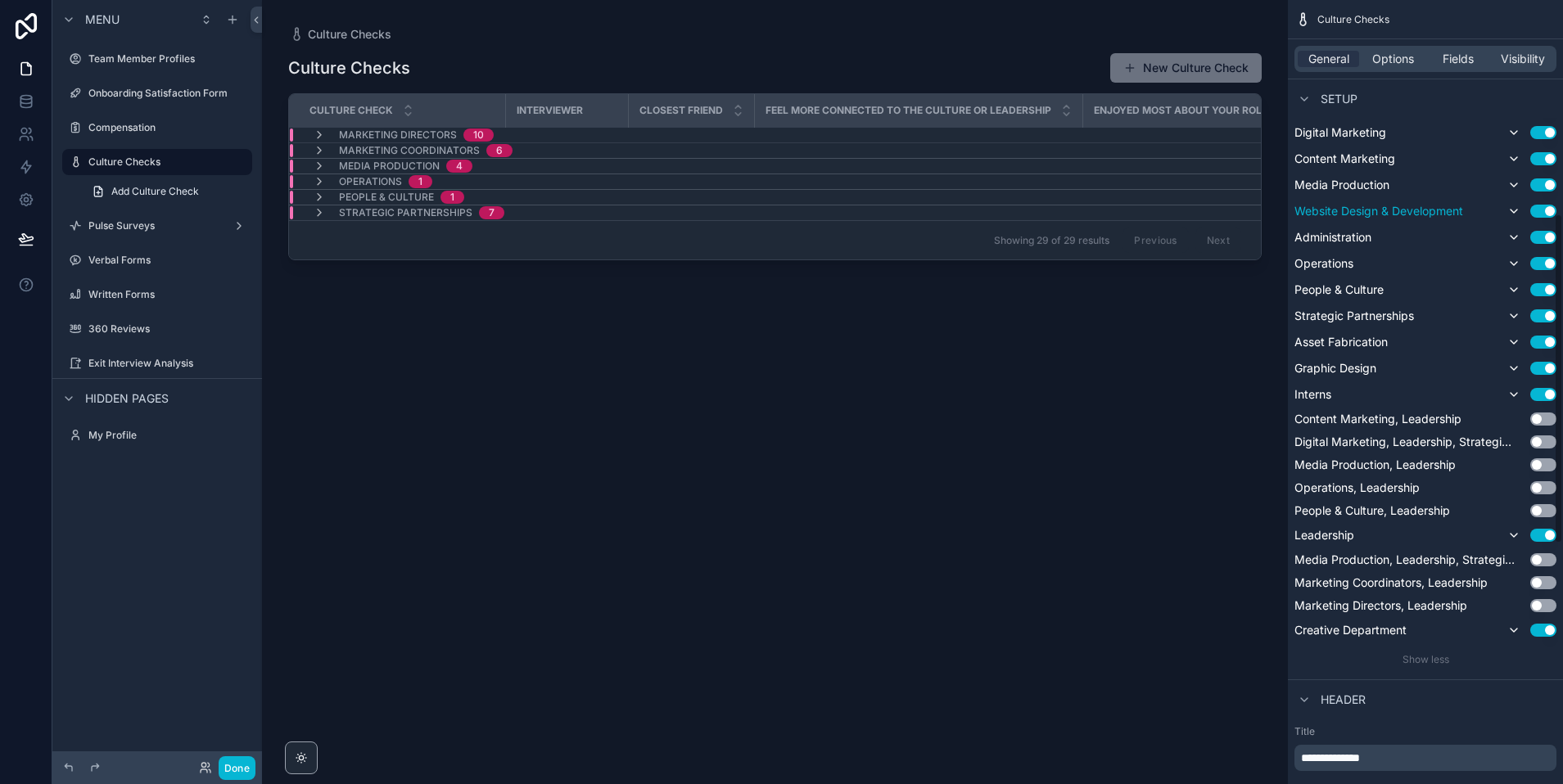
scroll to position [548, 0]
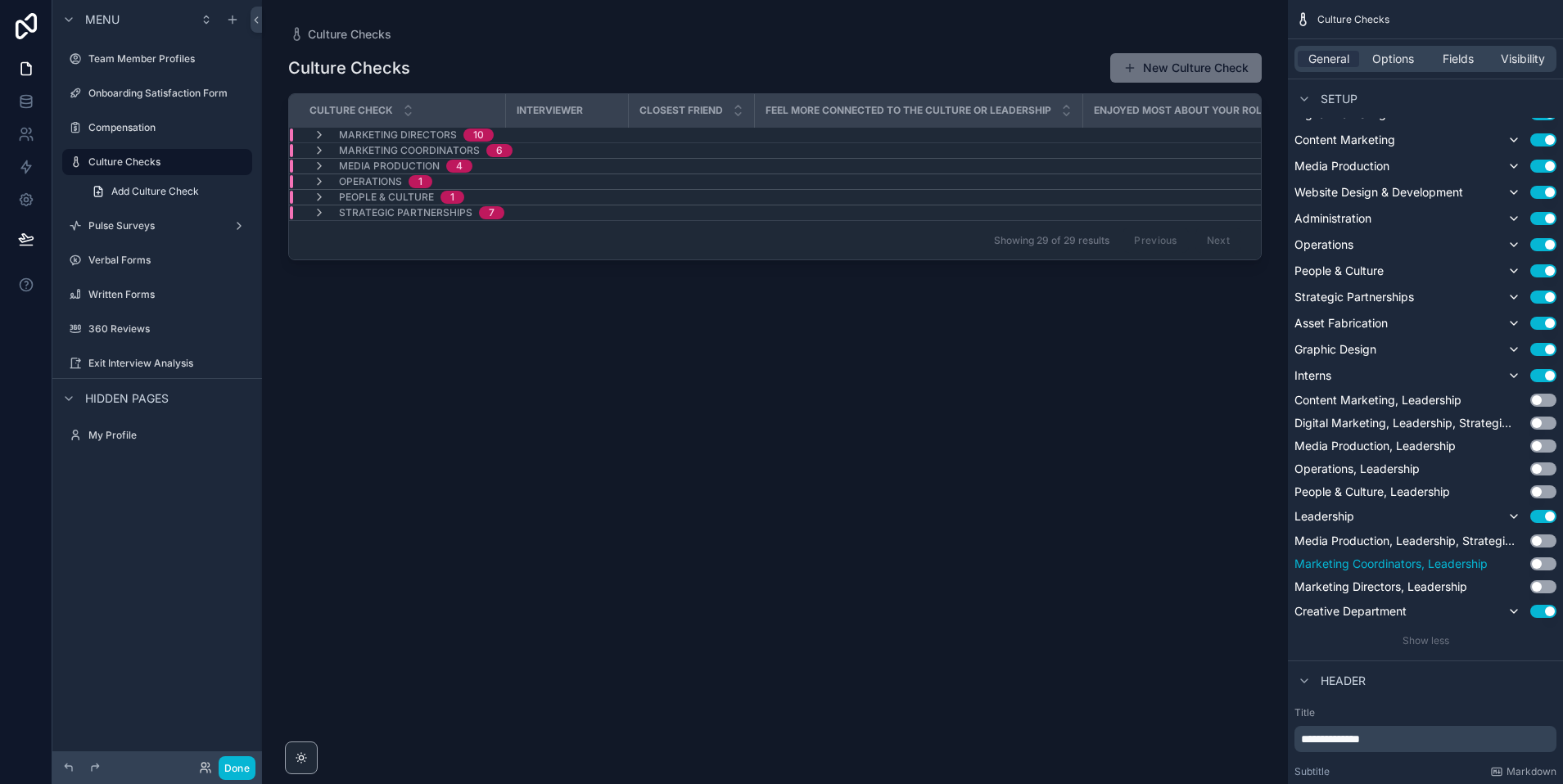
click at [1538, 564] on button "Use setting" at bounding box center [1543, 563] width 26 height 13
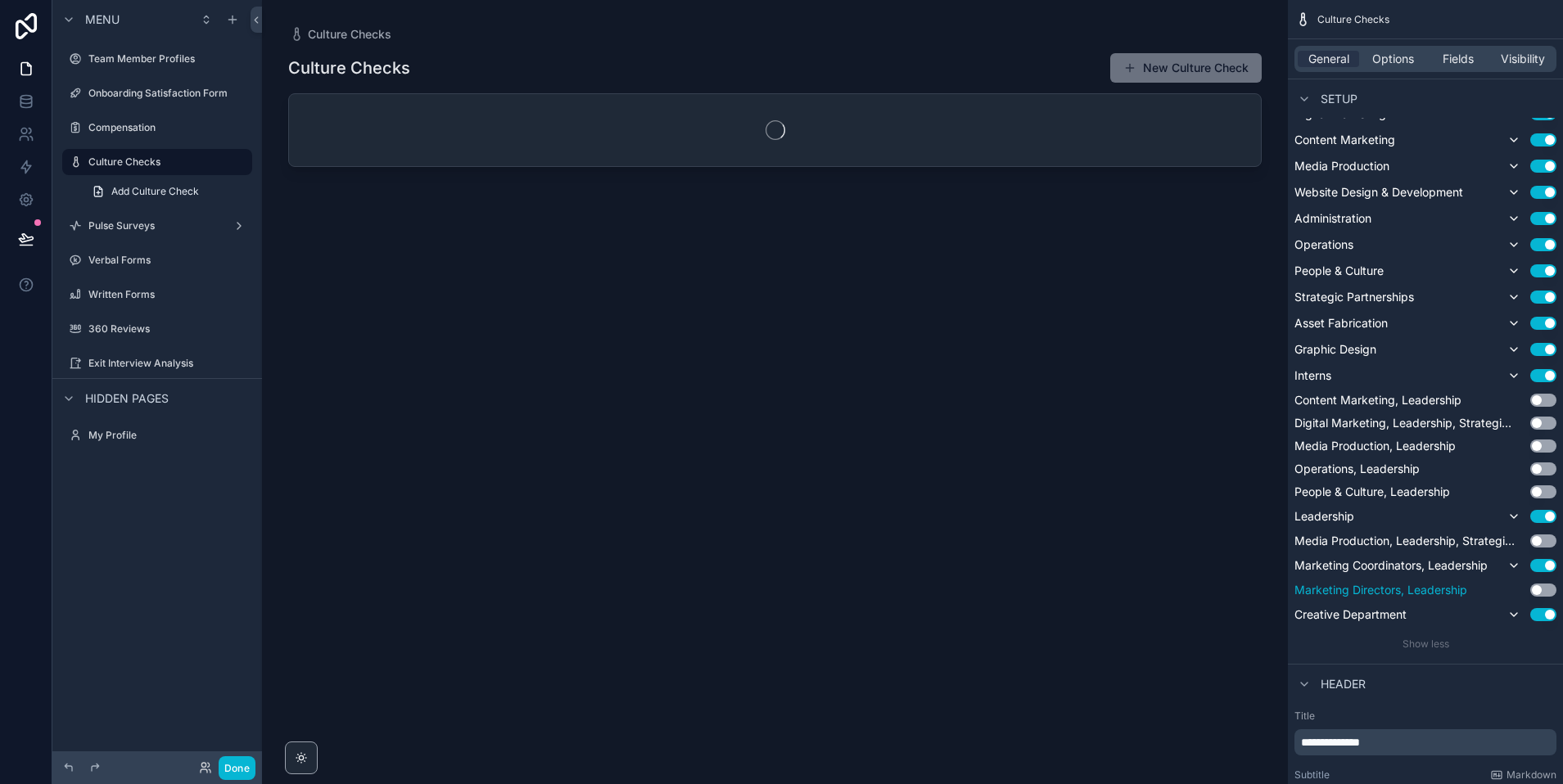
click at [1541, 589] on button "Use setting" at bounding box center [1543, 589] width 26 height 13
click at [1542, 538] on button "Use setting" at bounding box center [1543, 540] width 26 height 13
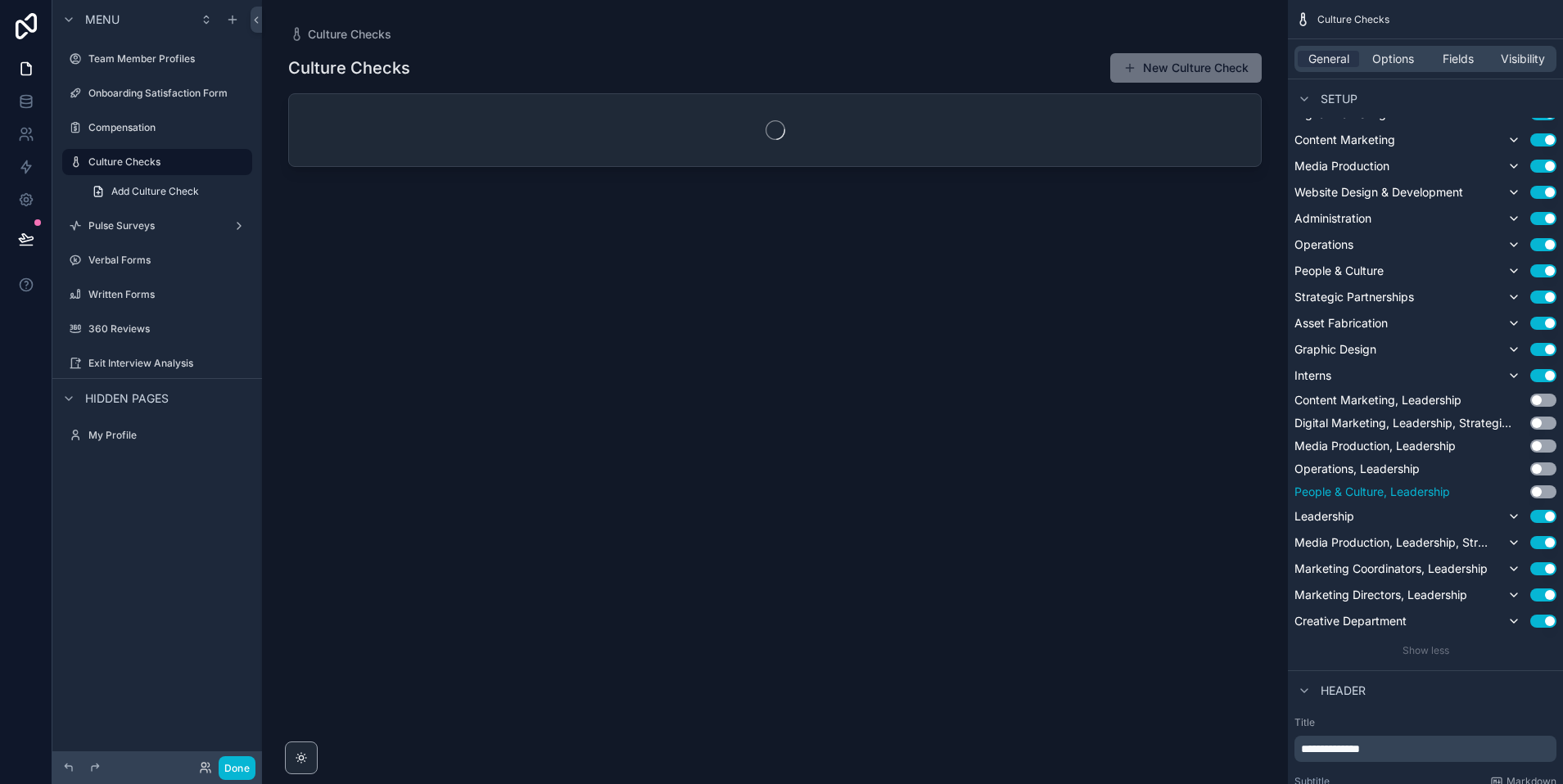
click at [1534, 483] on div "People & Culture, Leadership Use setting" at bounding box center [1425, 491] width 262 height 17
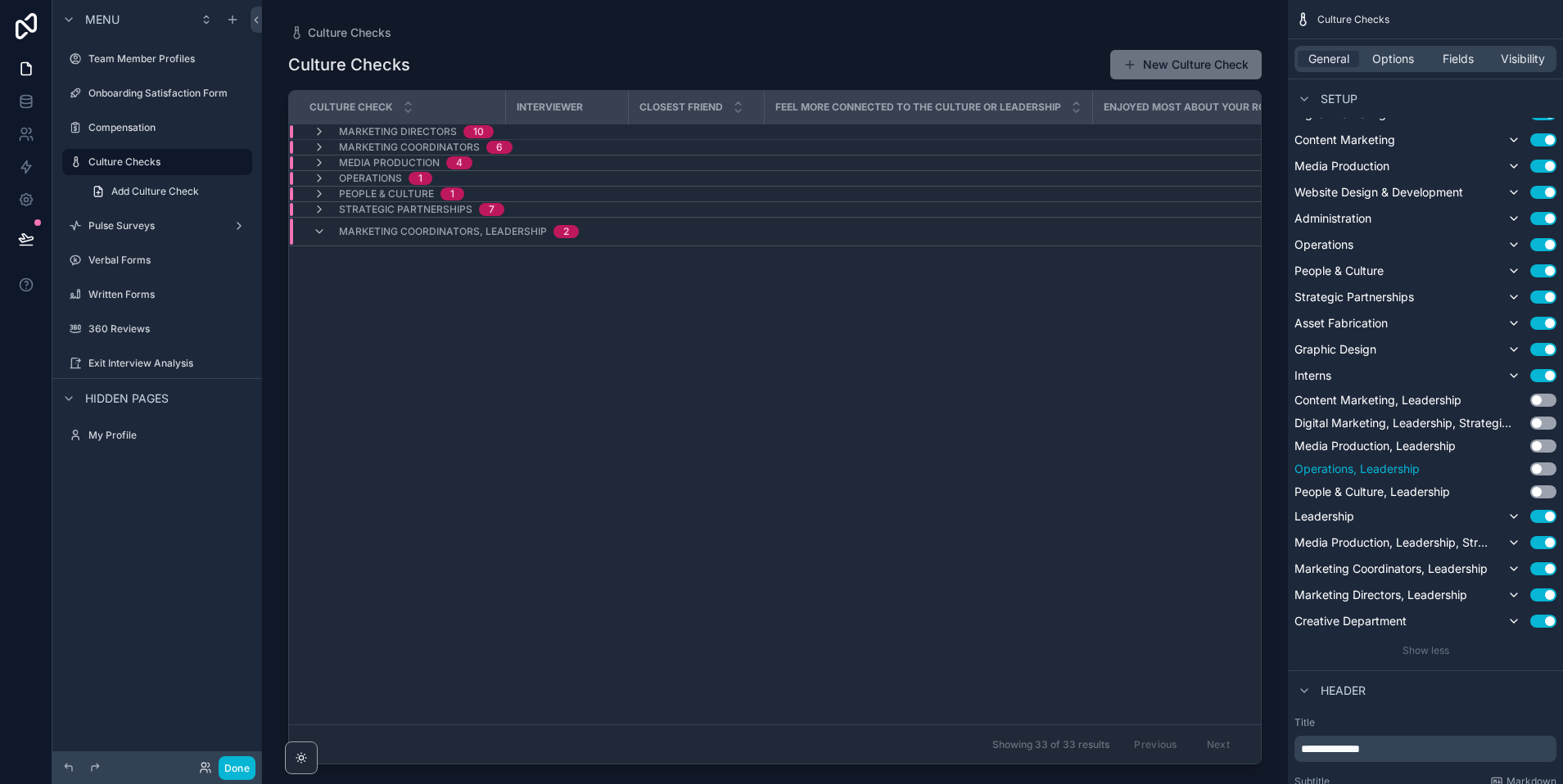
click at [1537, 490] on button "Use setting" at bounding box center [1543, 491] width 26 height 13
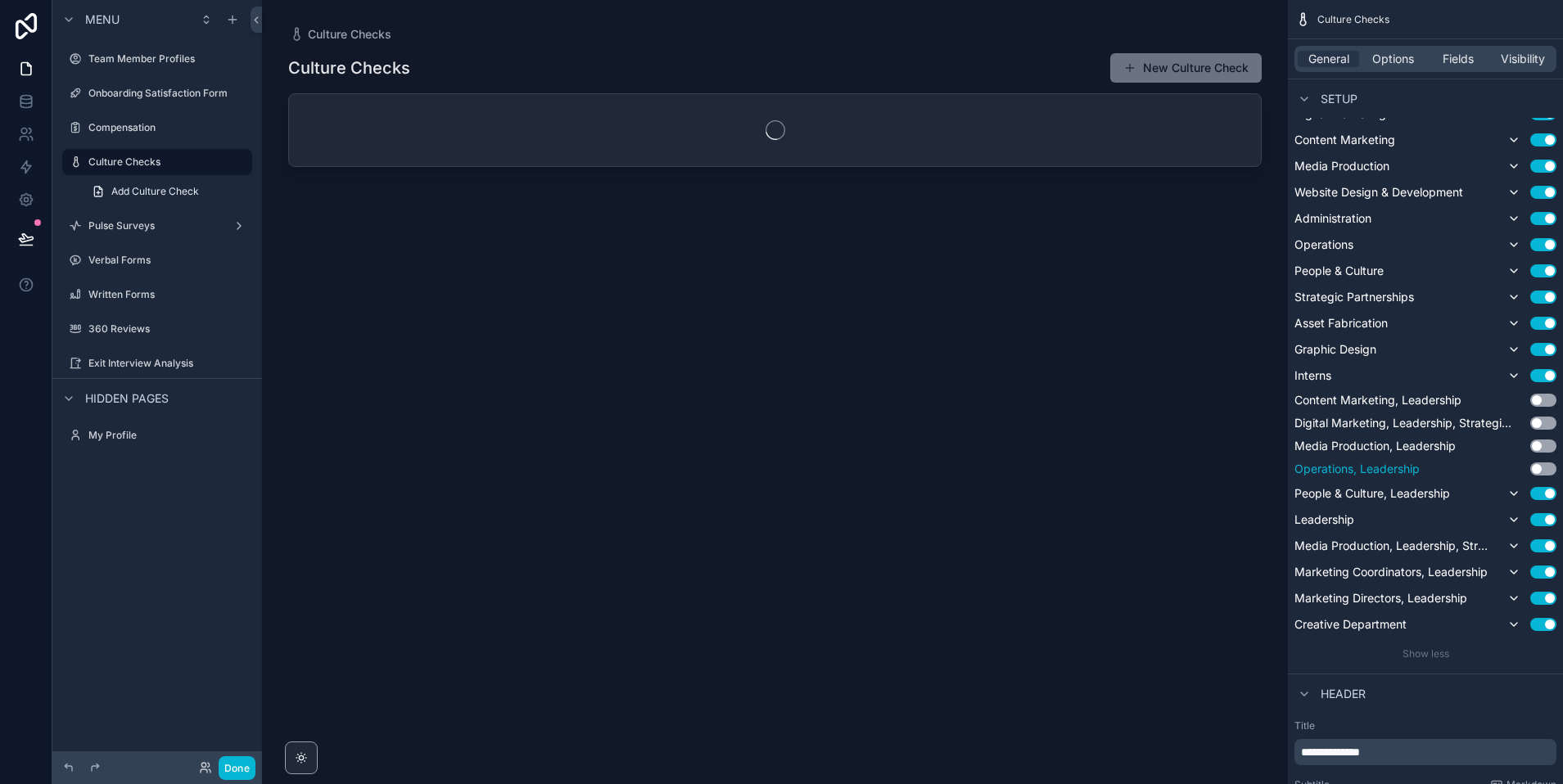
click at [1536, 467] on button "Use setting" at bounding box center [1543, 468] width 26 height 13
click at [1536, 444] on button "Use setting" at bounding box center [1543, 445] width 26 height 13
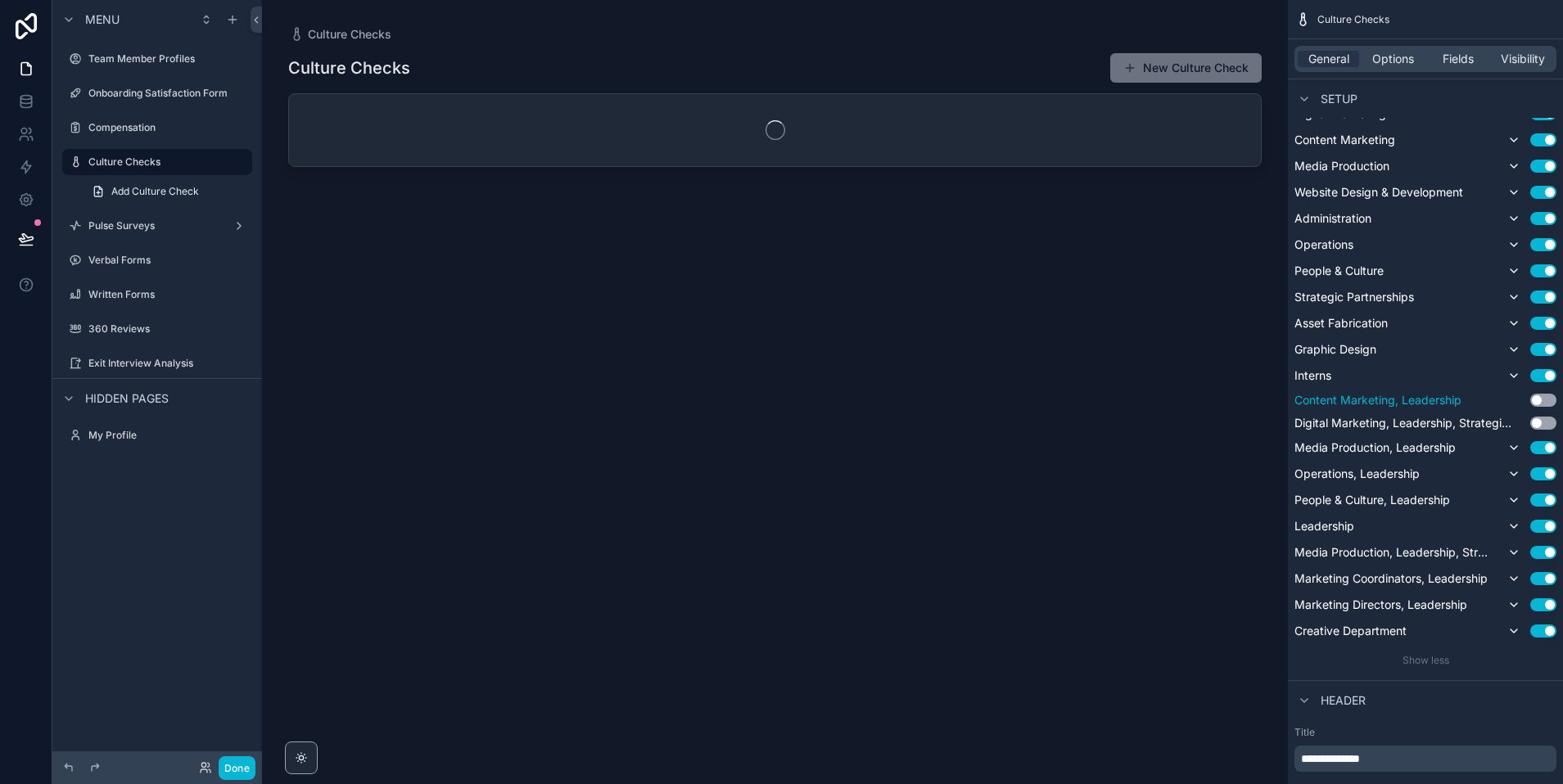
click at [1537, 423] on button "Use setting" at bounding box center [1543, 422] width 26 height 13
click at [1538, 398] on button "Use setting" at bounding box center [1543, 400] width 26 height 13
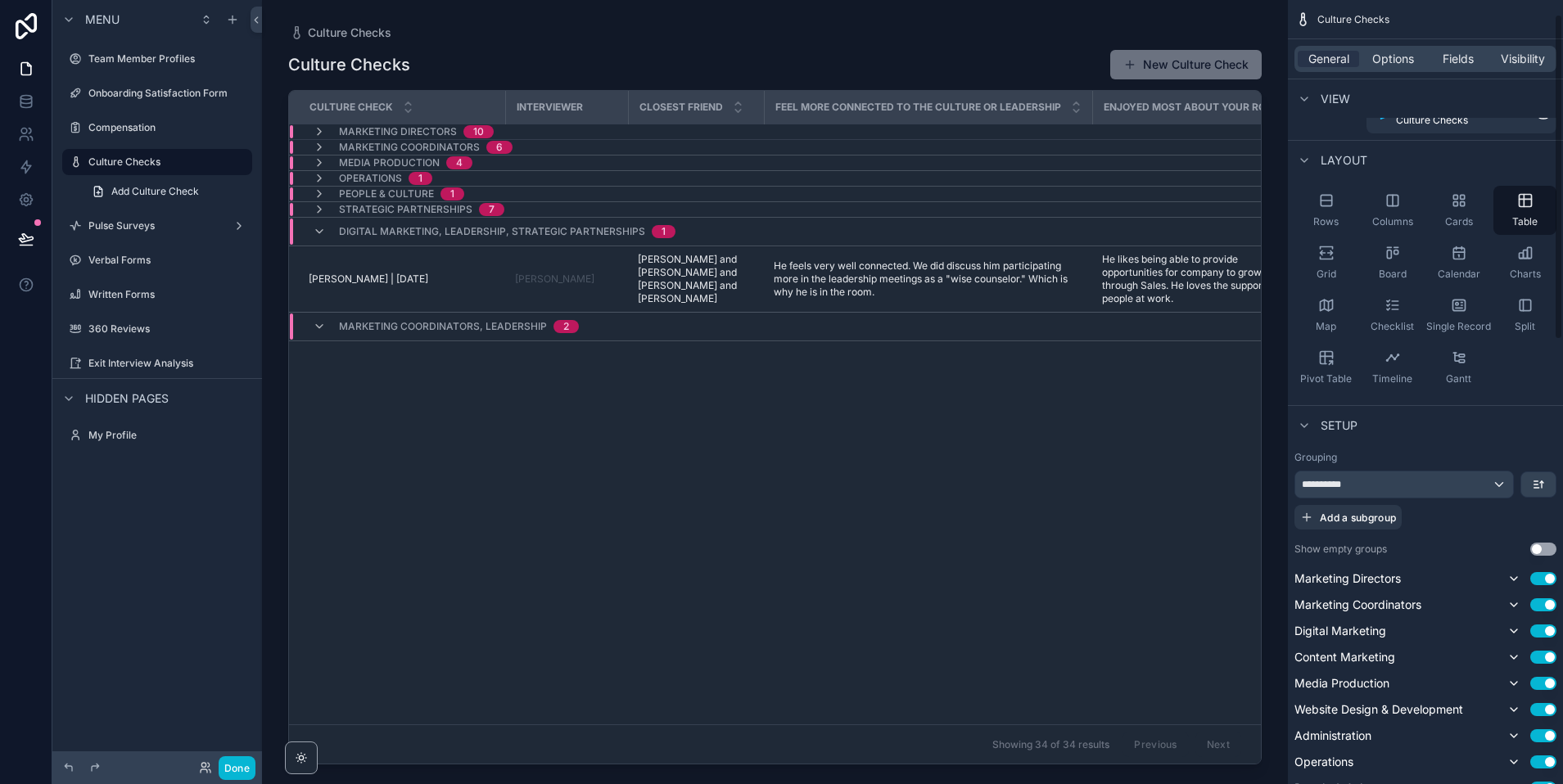
scroll to position [34, 0]
click at [384, 224] on div "Digital Marketing, Leadership, Strategic Partnerships 1" at bounding box center [507, 232] width 337 height 26
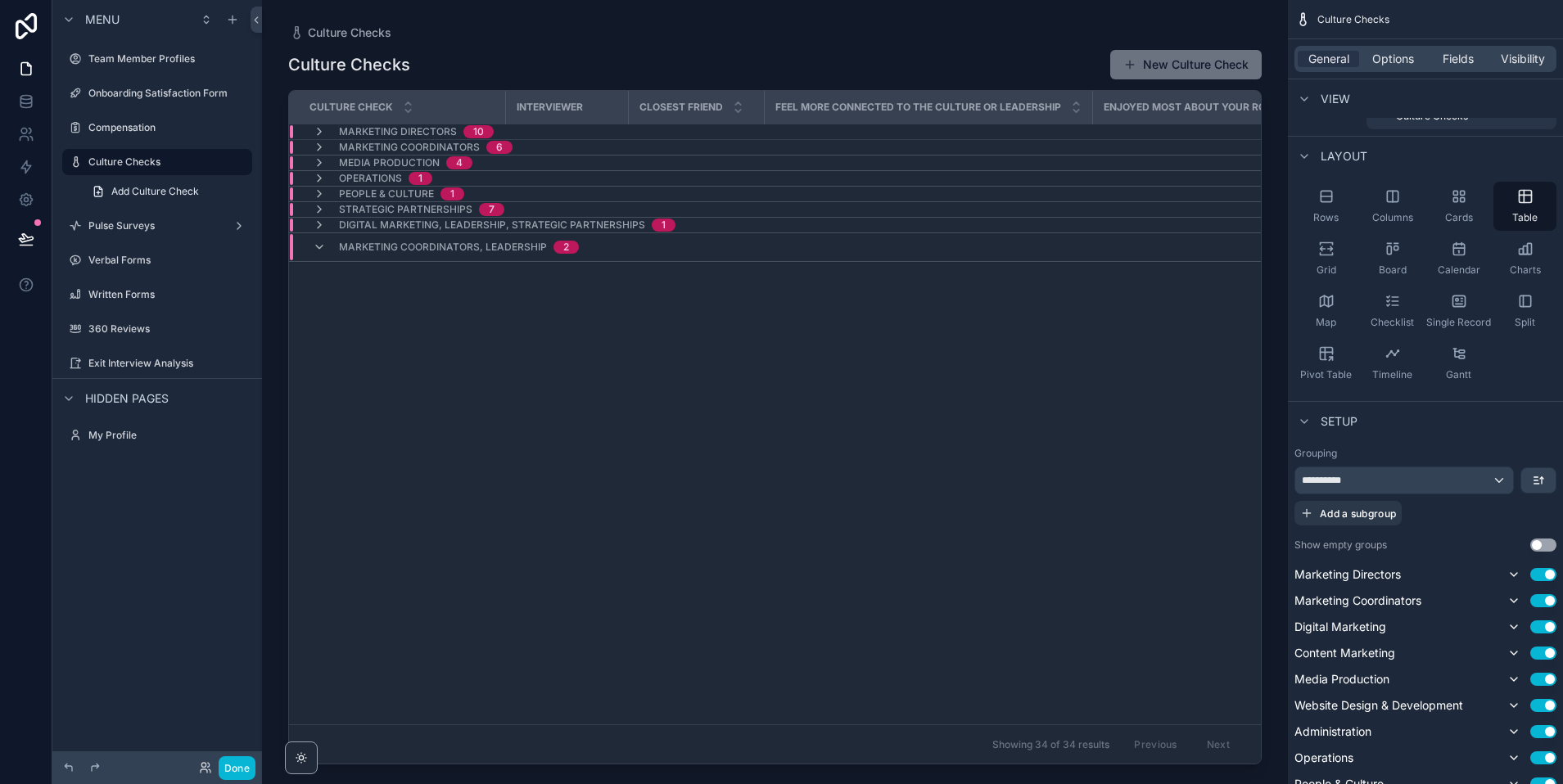
click at [384, 242] on span "Marketing Coordinators, Leadership" at bounding box center [443, 246] width 208 height 13
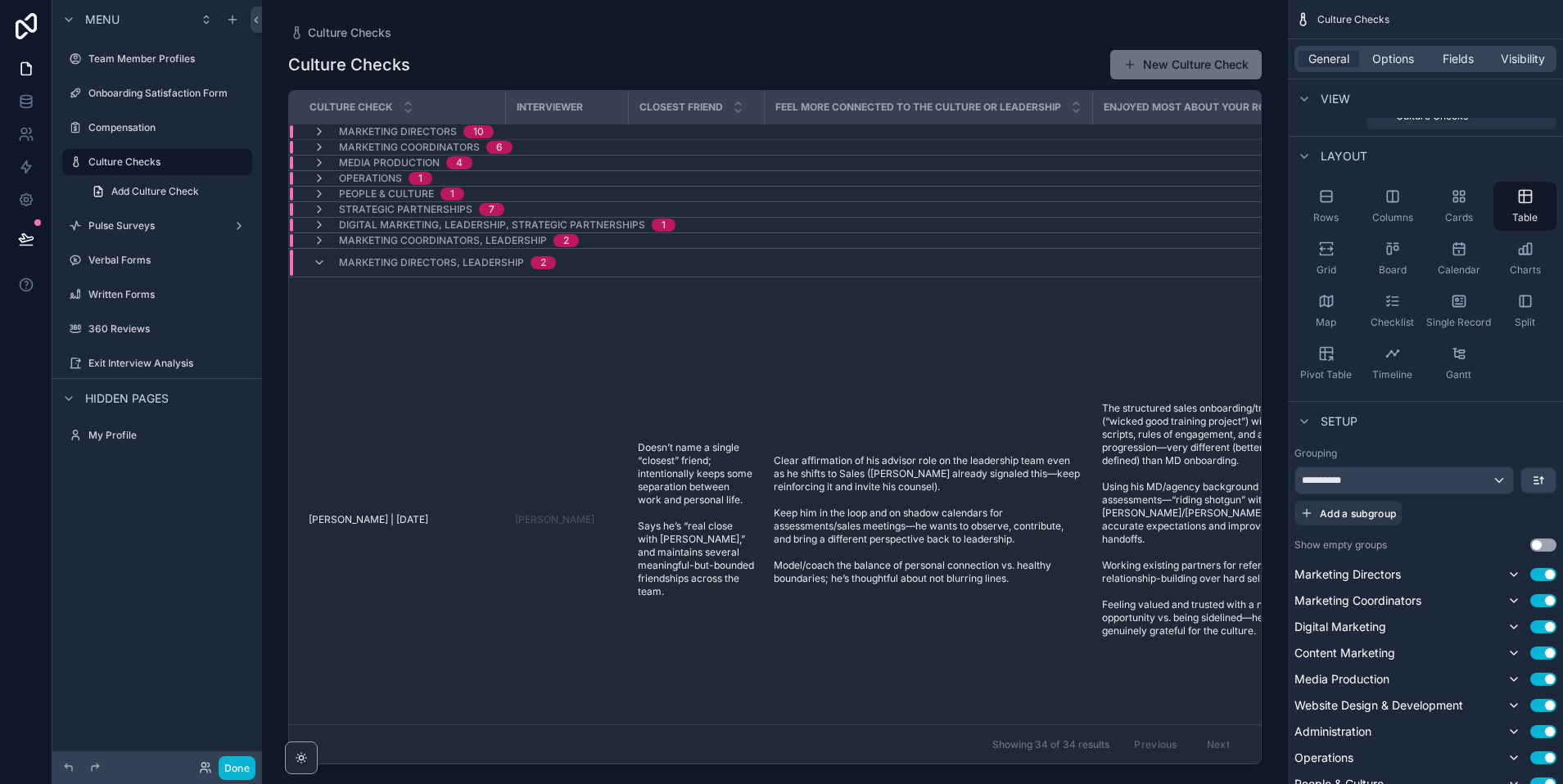
click at [378, 261] on span "Marketing Directors, Leadership" at bounding box center [431, 262] width 185 height 13
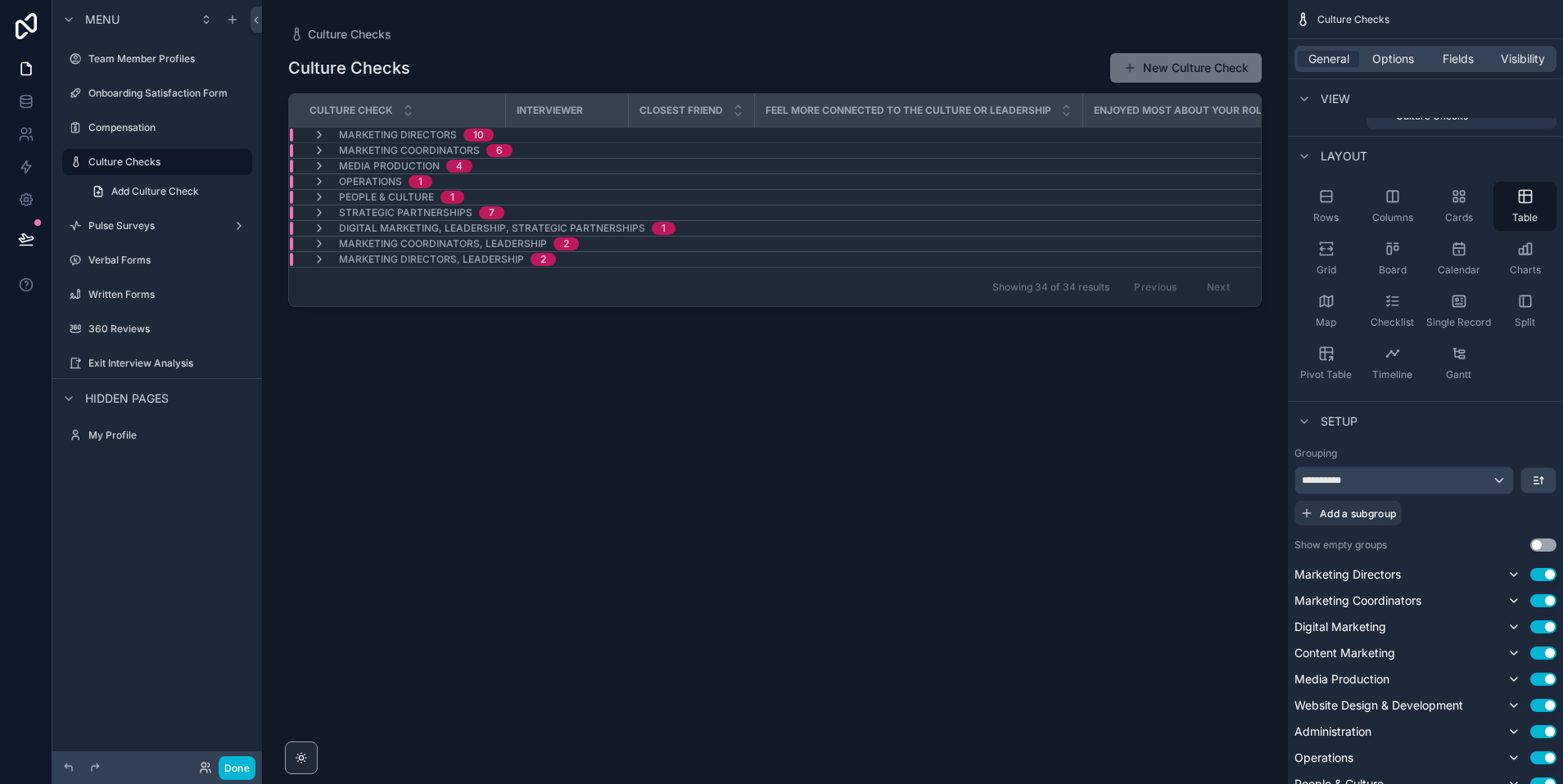
click at [572, 241] on span "2" at bounding box center [566, 243] width 25 height 13
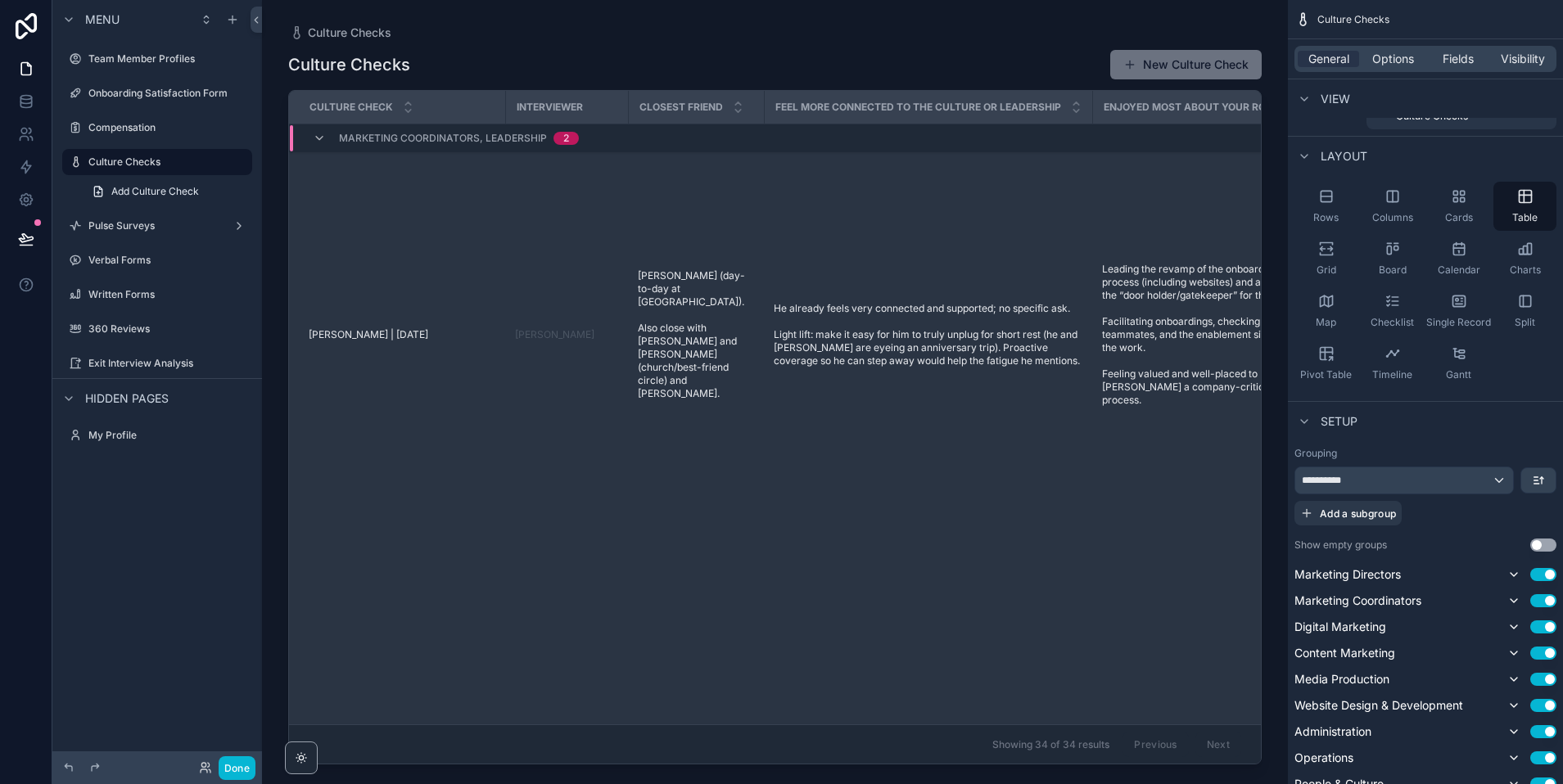
scroll to position [0, 0]
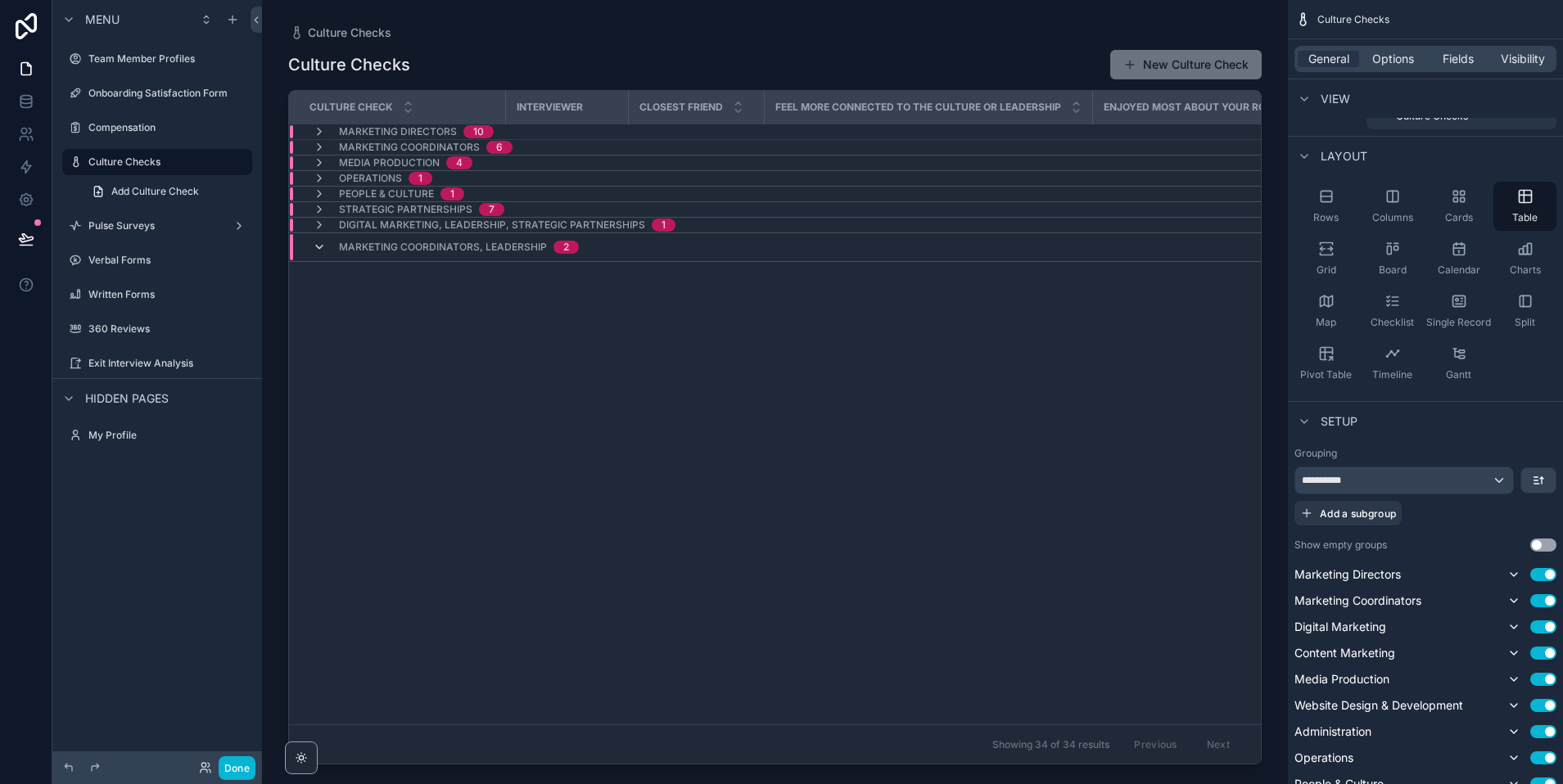
click at [322, 248] on icon "scrollable content" at bounding box center [318, 246] width 13 height 13
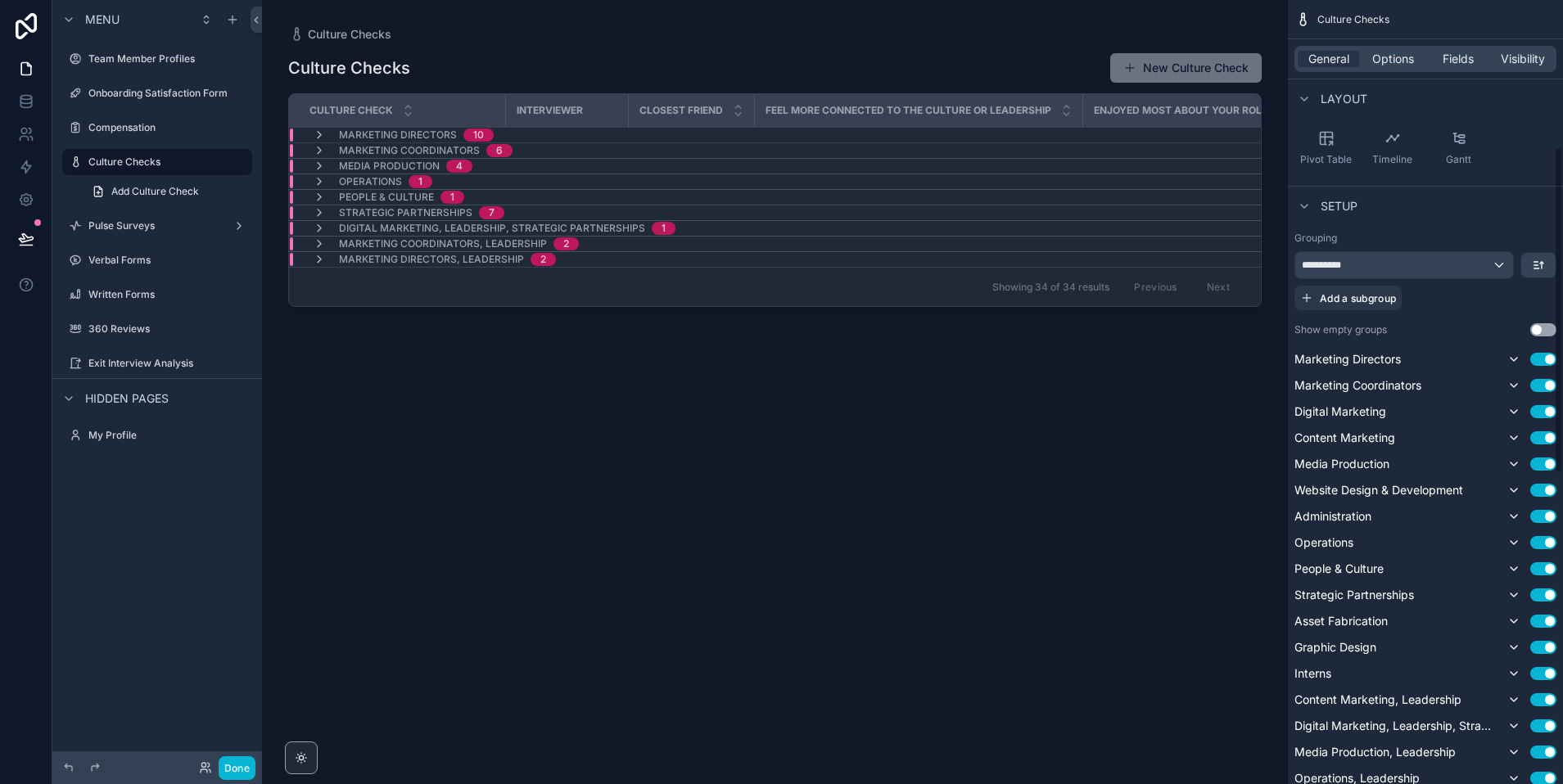
scroll to position [197, 0]
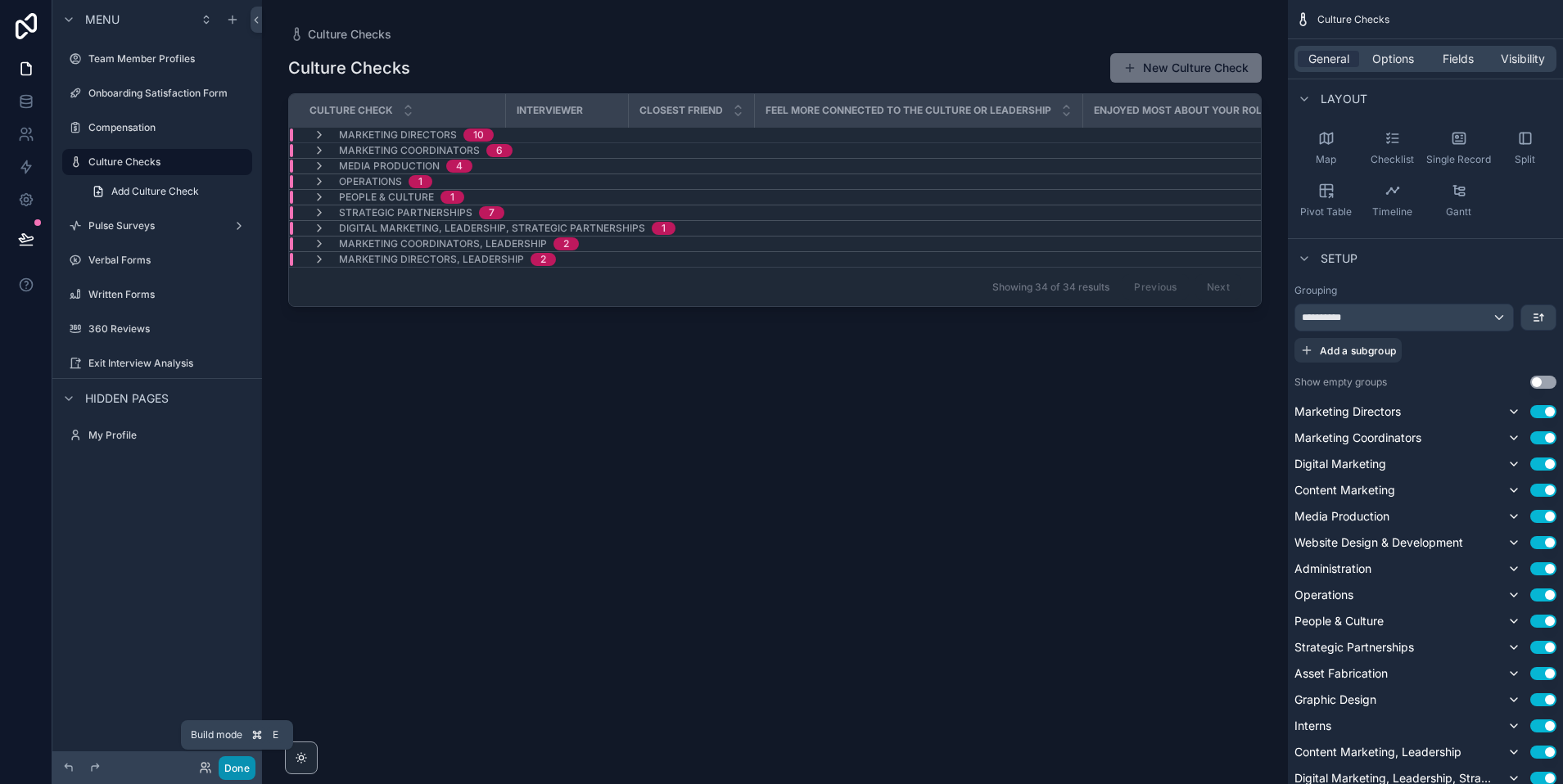
click at [236, 767] on button "Done" at bounding box center [237, 767] width 37 height 23
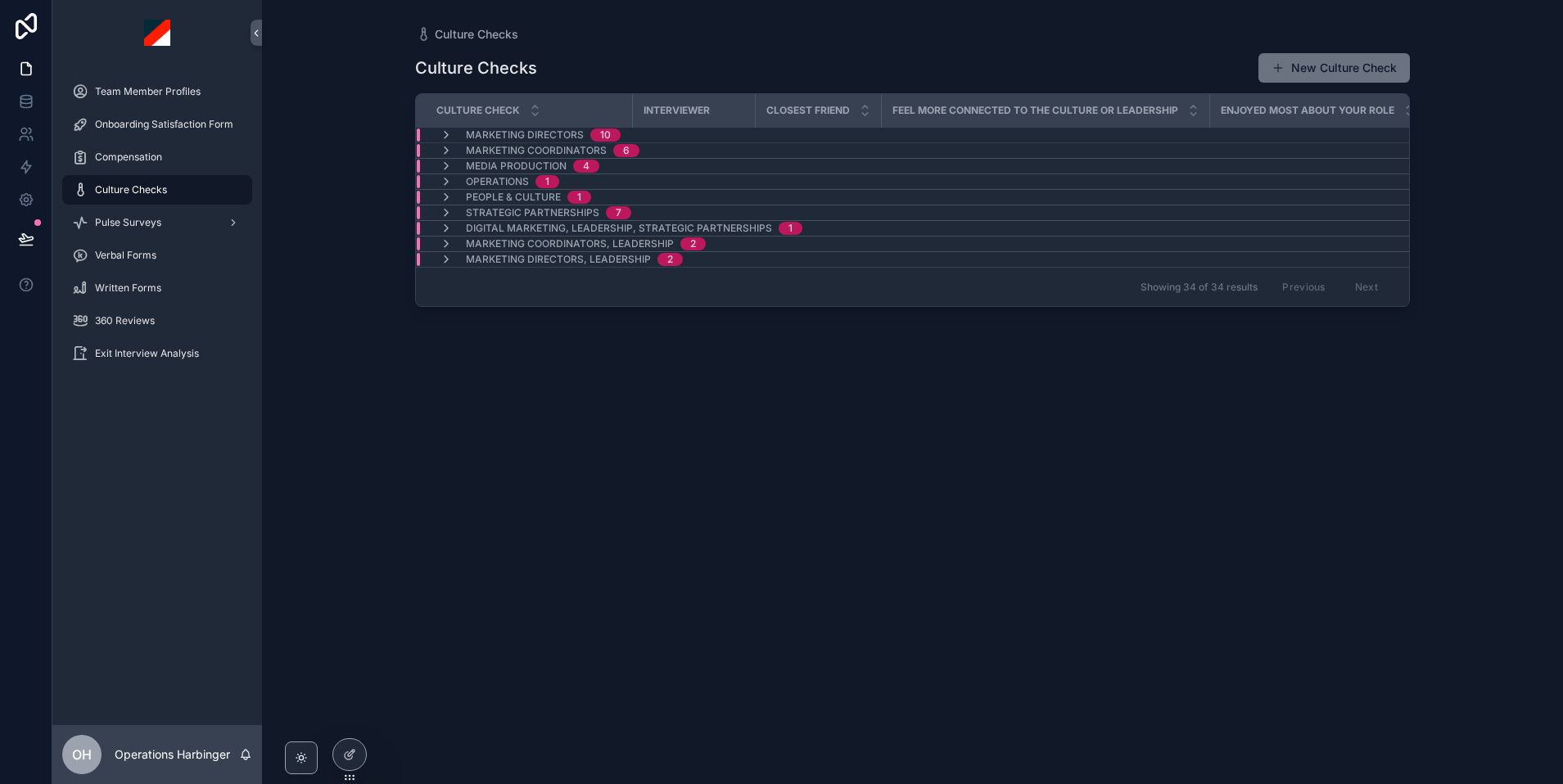
click at [466, 242] on span "Marketing Coordinators, Leadership" at bounding box center [570, 243] width 208 height 13
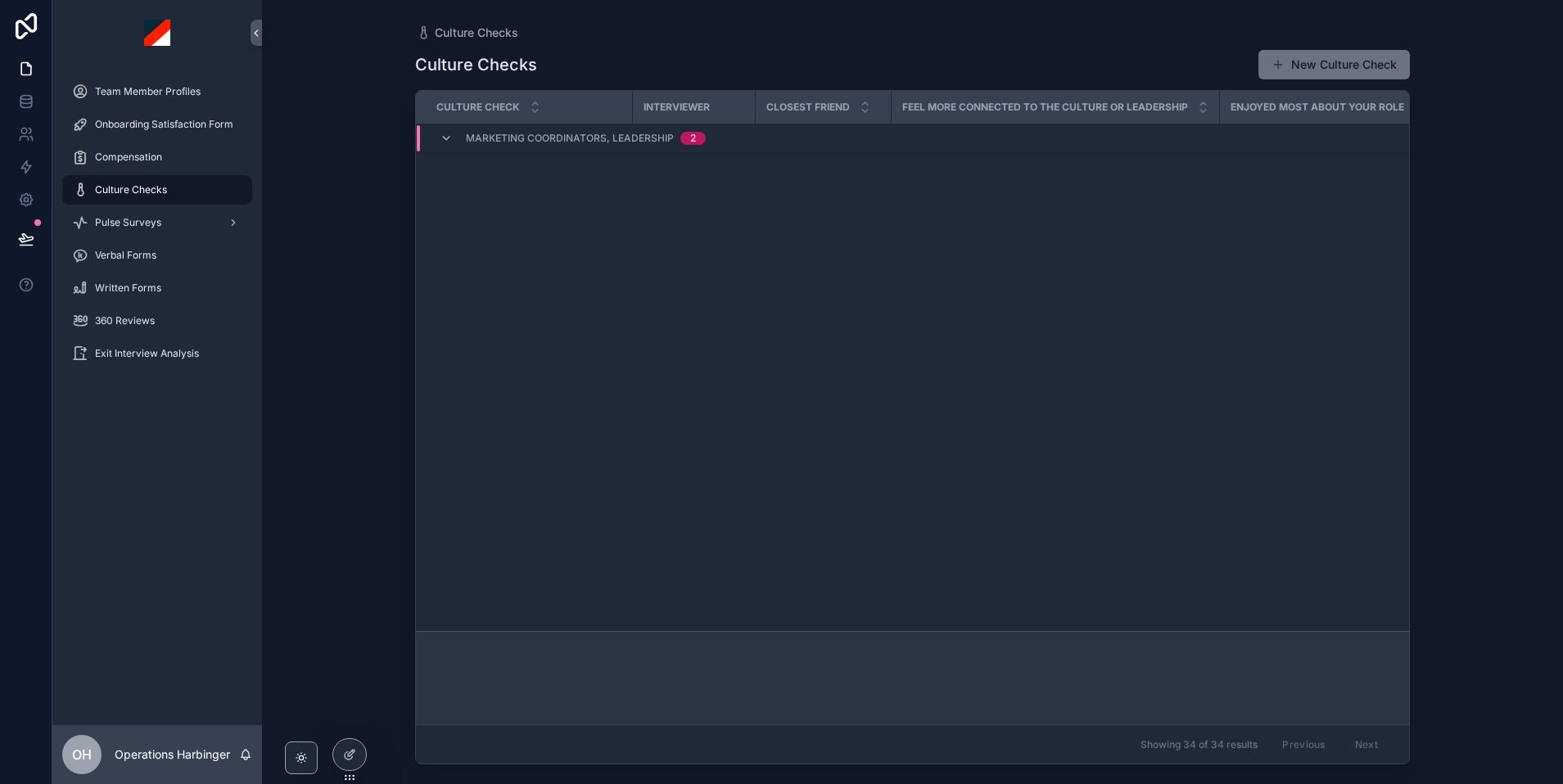
scroll to position [1440, 0]
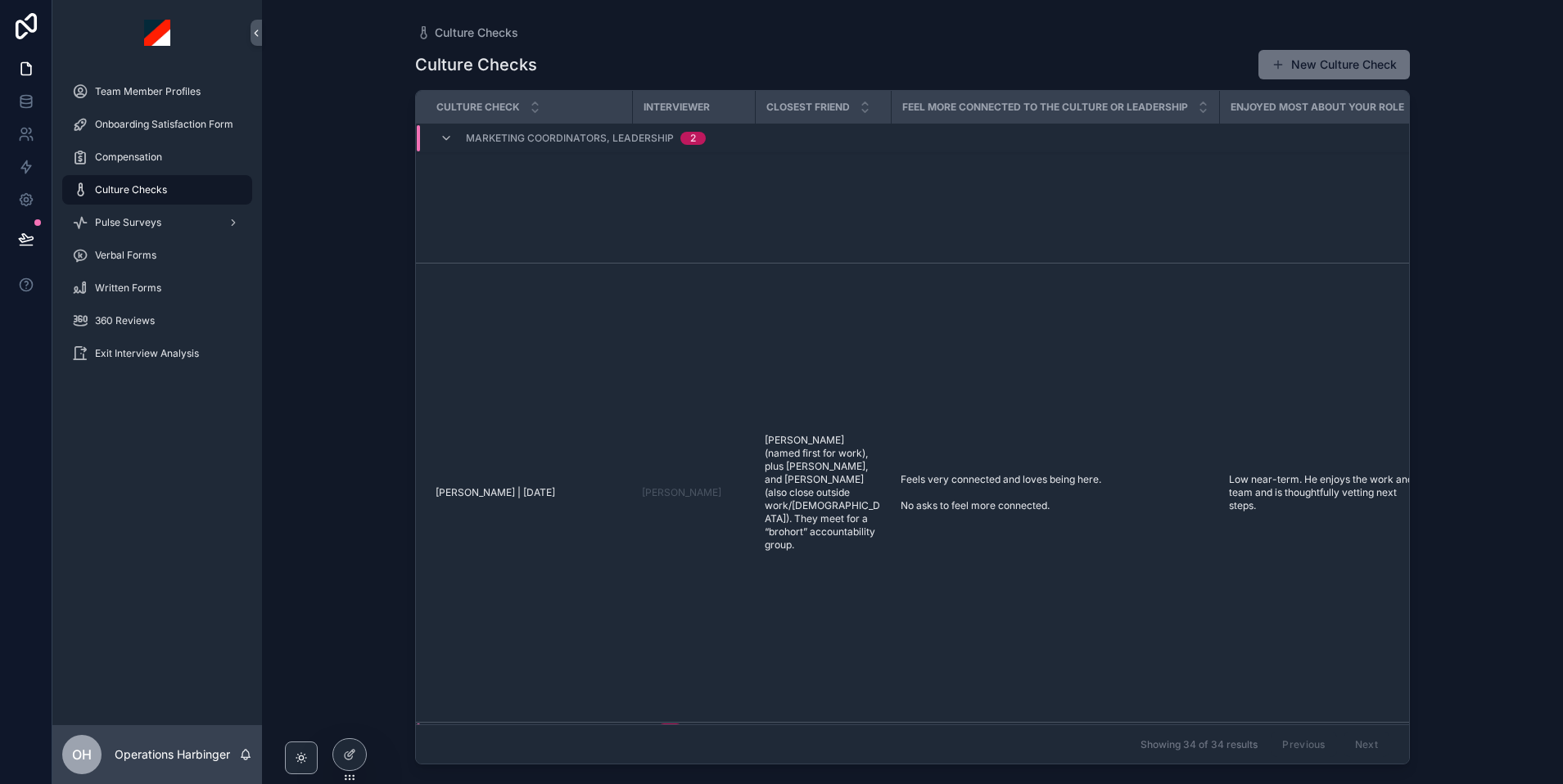
click at [696, 724] on div "Marketing Directors, Leadership 2" at bounding box center [562, 730] width 282 height 13
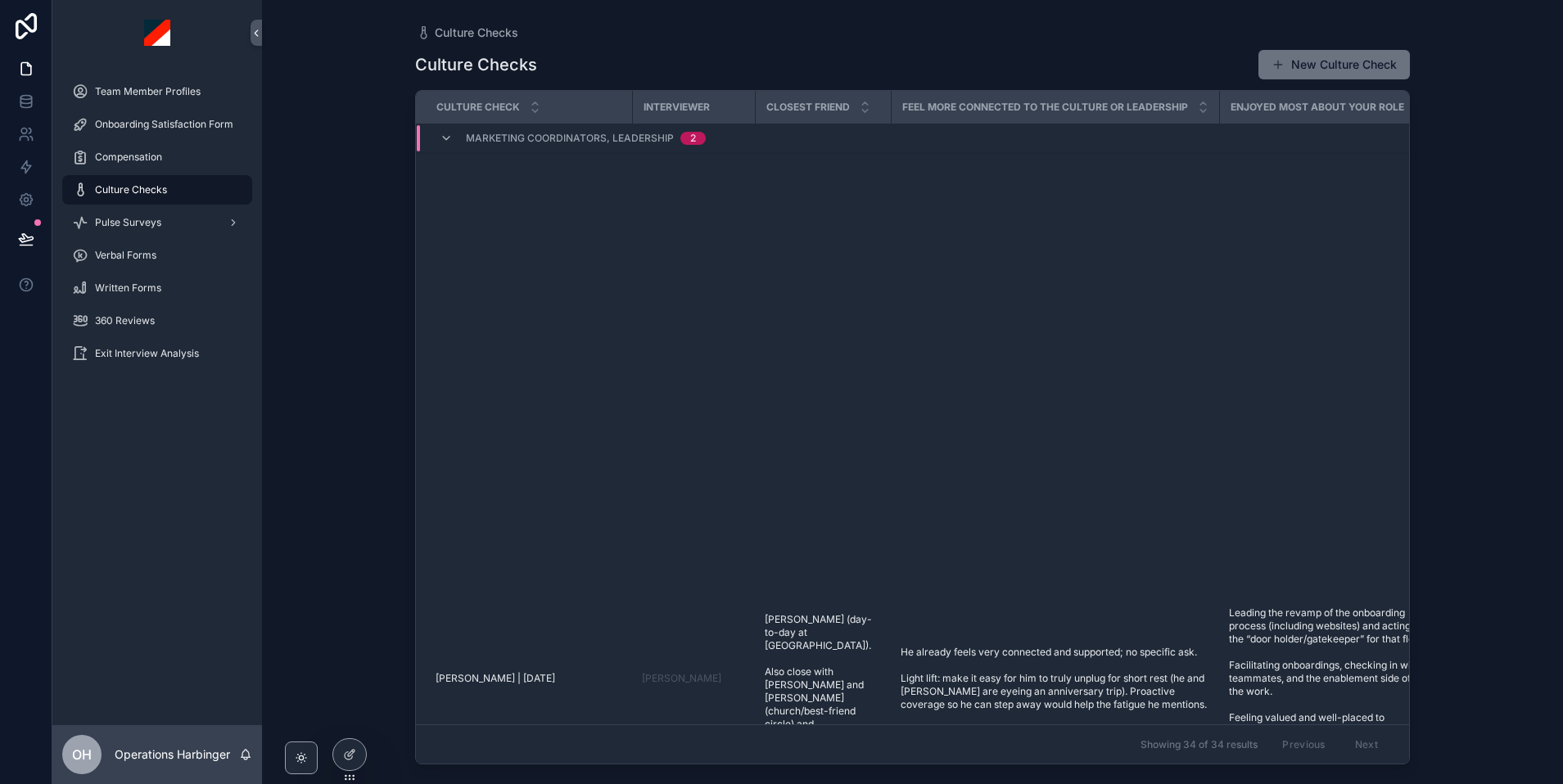
scroll to position [0, 0]
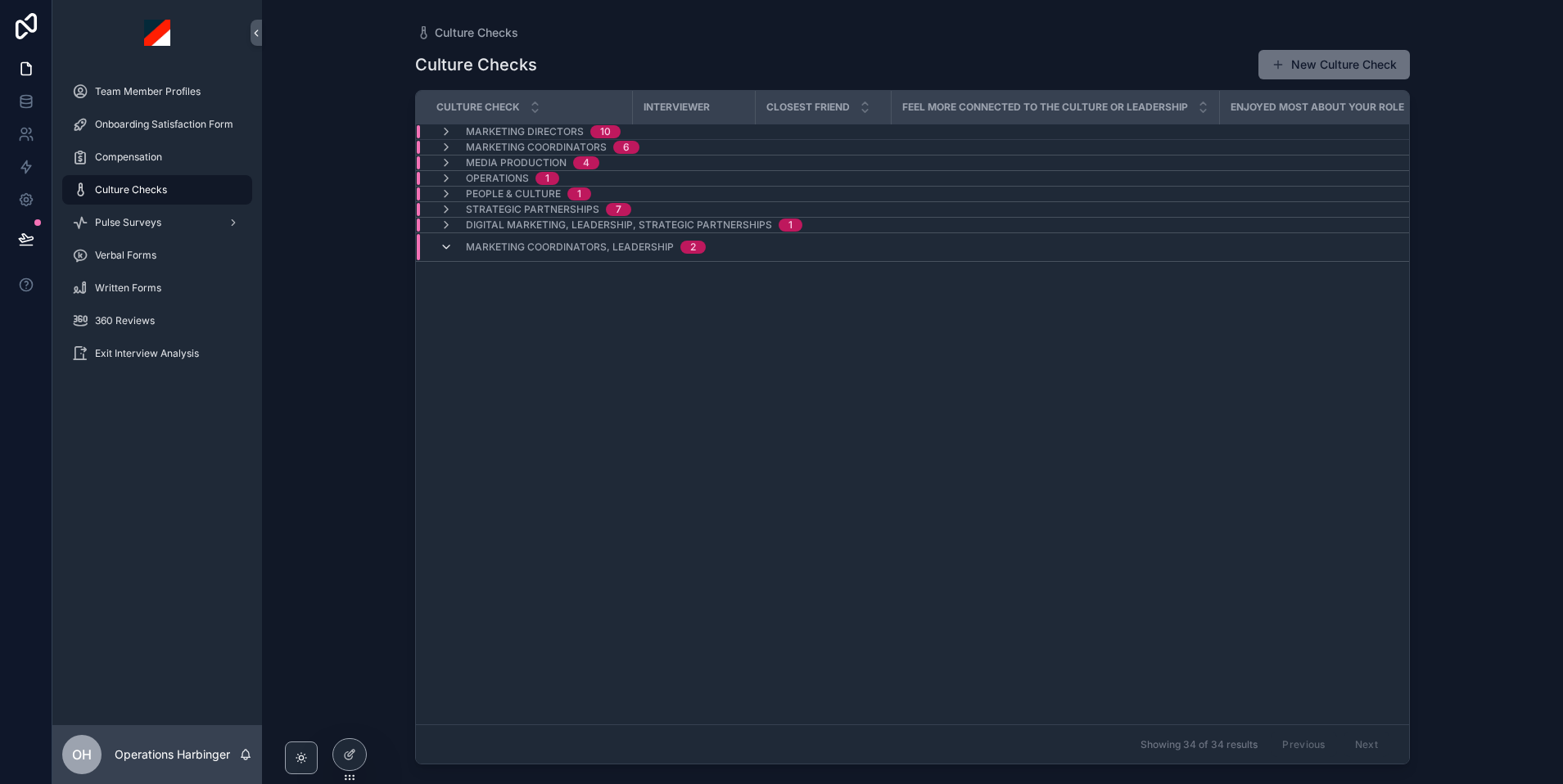
click at [452, 244] on icon "scrollable content" at bounding box center [446, 246] width 13 height 13
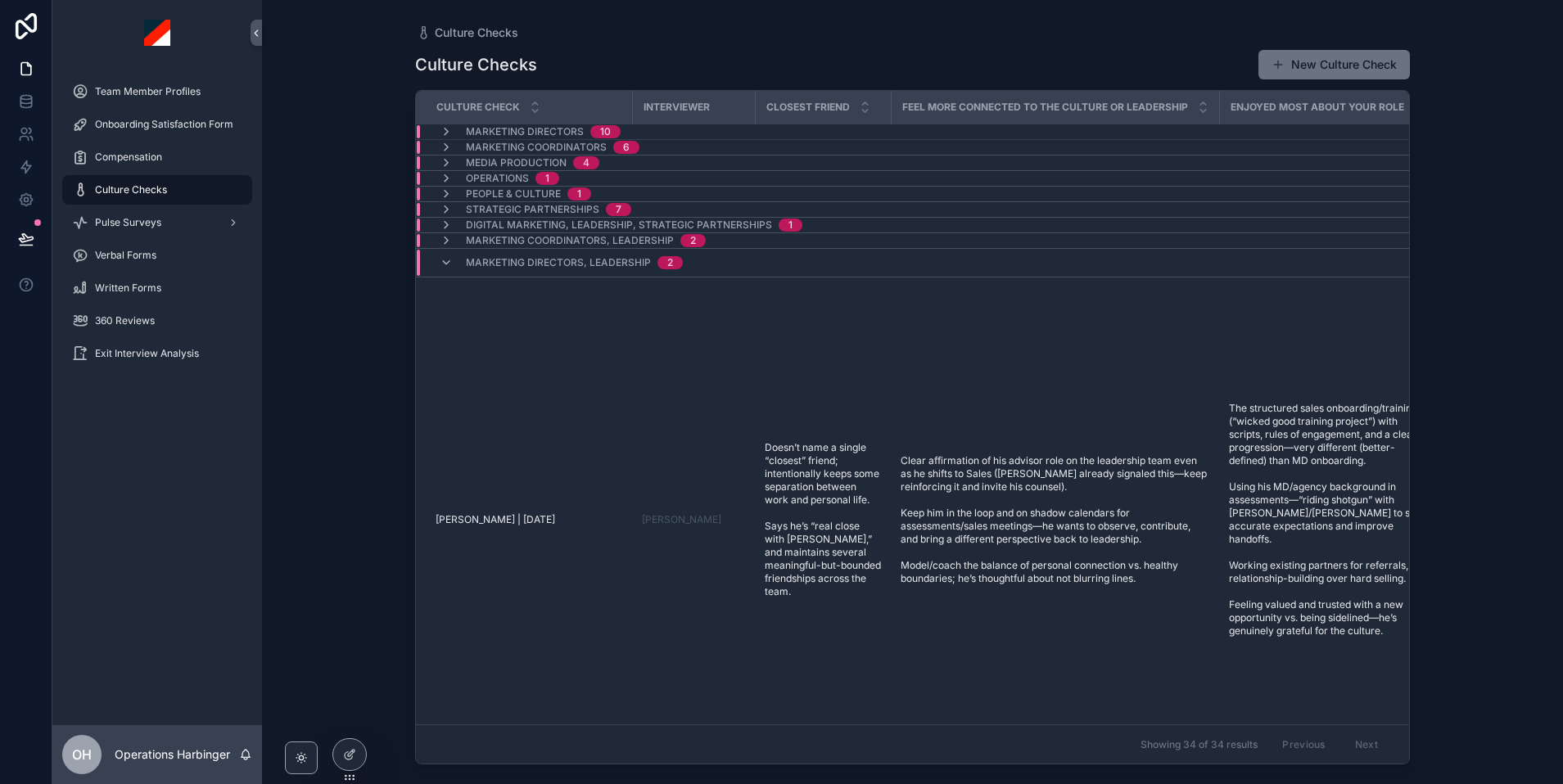
click at [467, 260] on span "Marketing Directors, Leadership" at bounding box center [559, 262] width 185 height 13
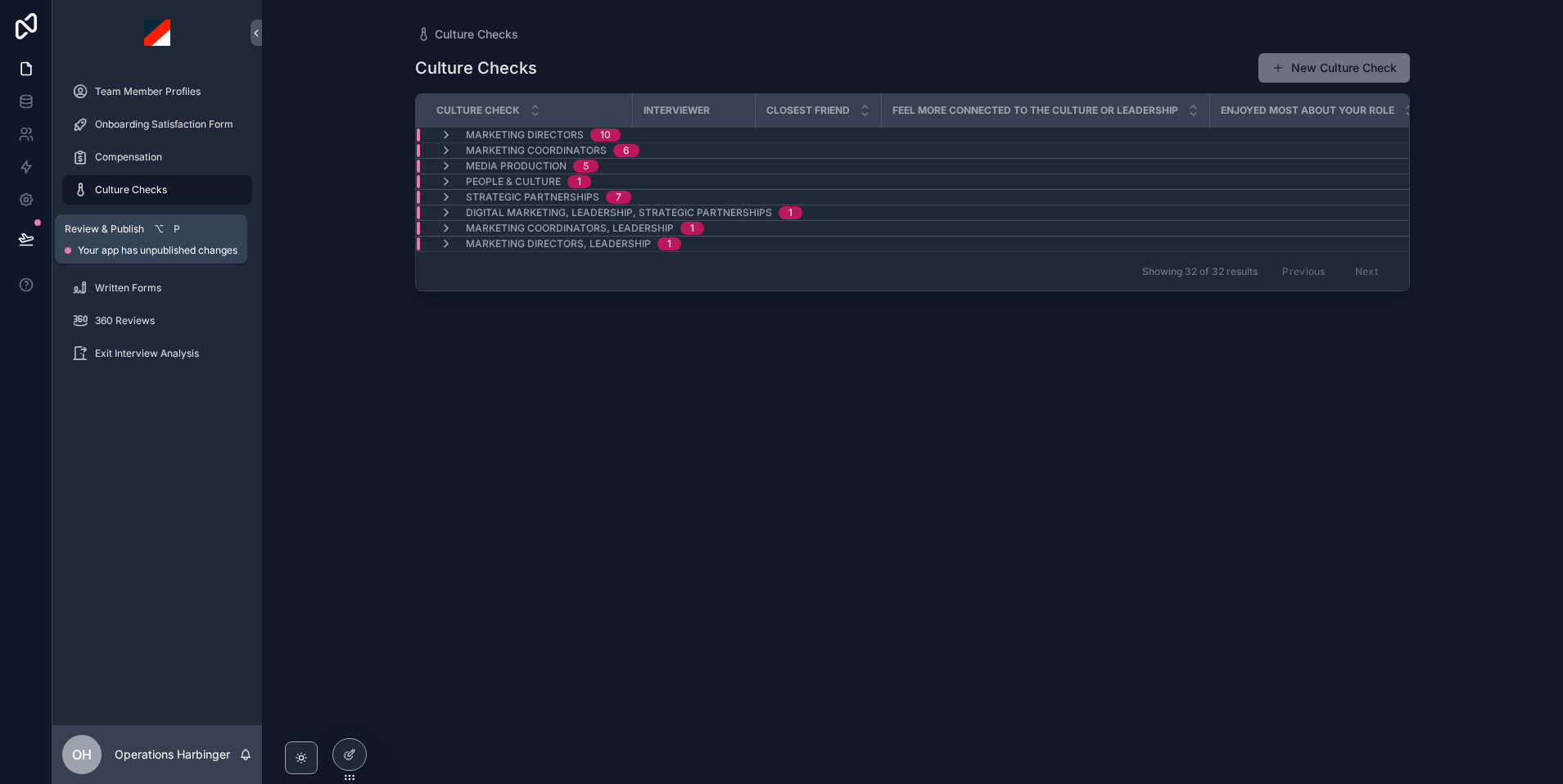
click at [18, 250] on button at bounding box center [25, 238] width 36 height 46
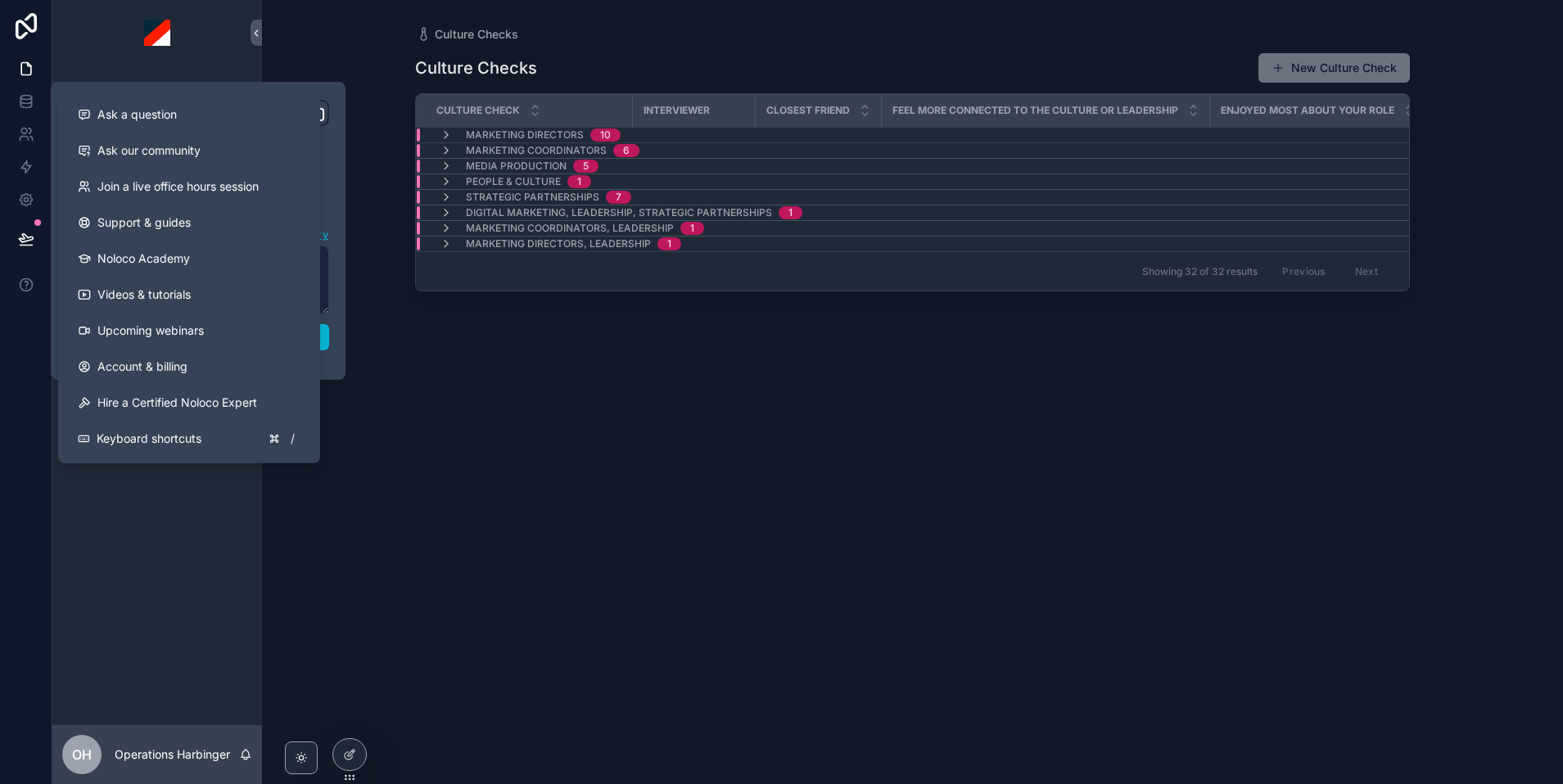
click at [499, 555] on div "Culture Checks New Culture Check Culture Check Interviewer Closest Friend Feel …" at bounding box center [913, 404] width 995 height 722
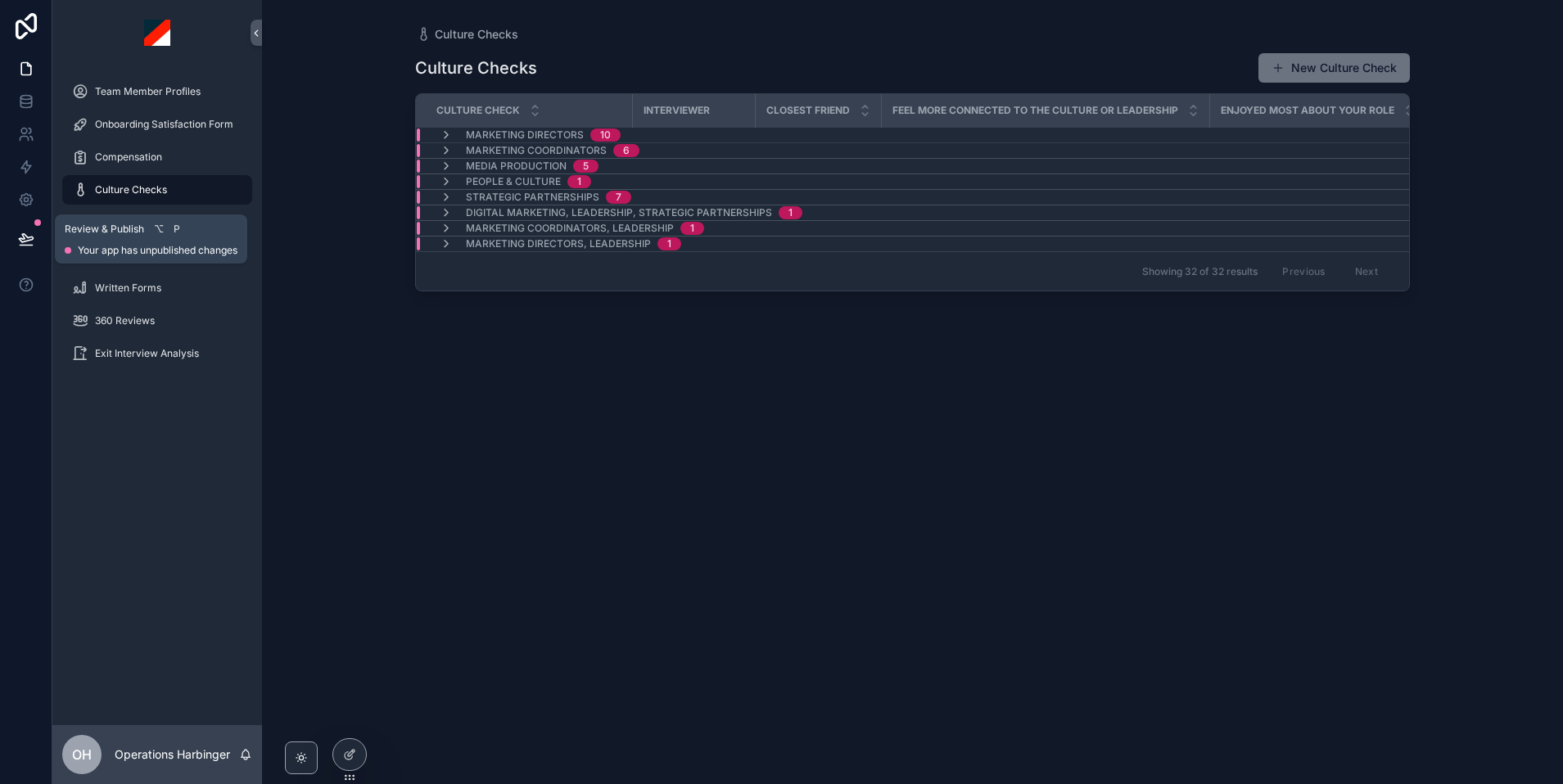
click at [10, 230] on button at bounding box center [25, 238] width 36 height 46
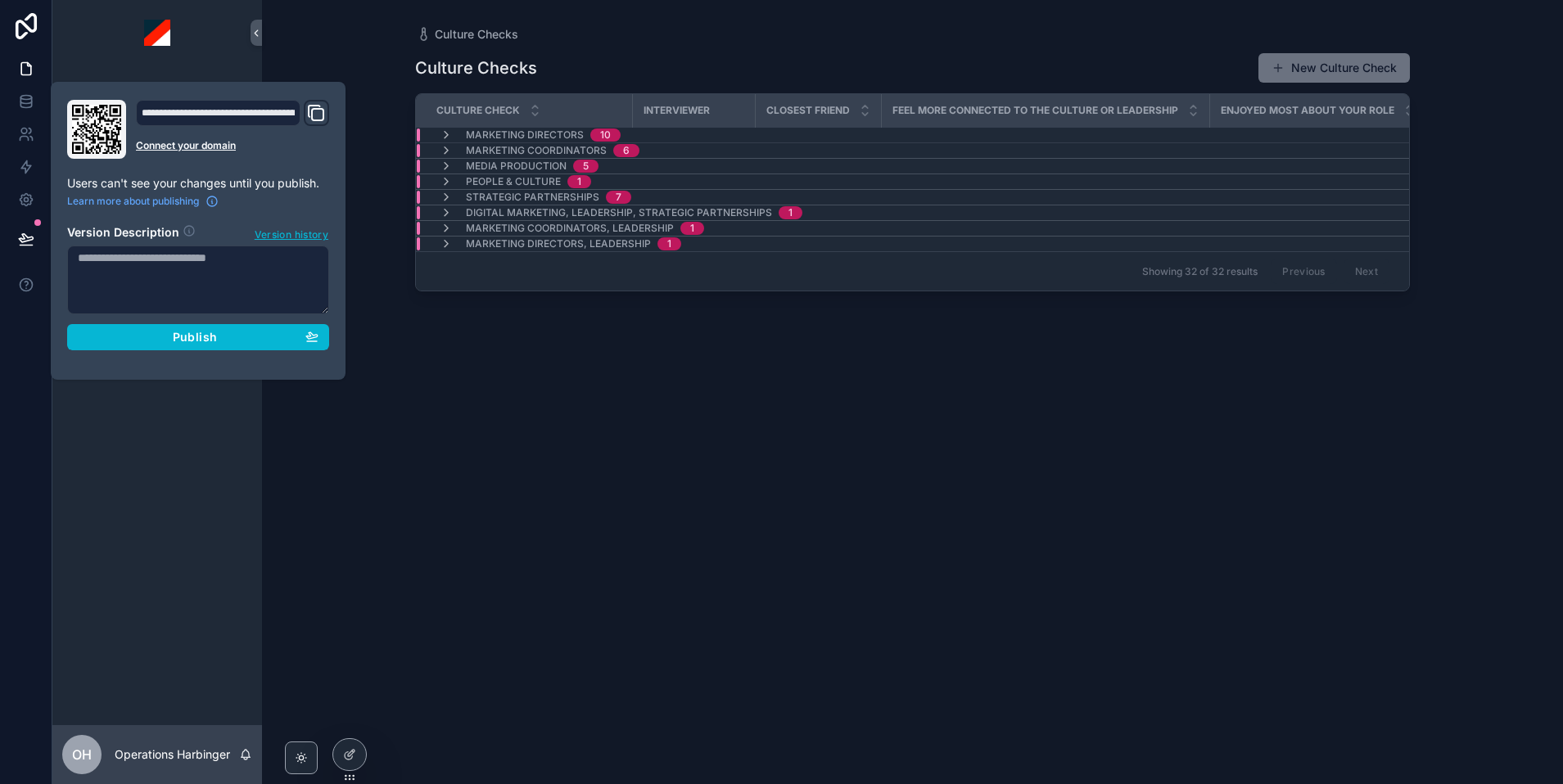
click at [338, 306] on div "**********" at bounding box center [198, 231] width 295 height 298
click at [222, 272] on textarea at bounding box center [198, 279] width 262 height 69
type textarea "**********"
click at [214, 342] on span "Publish" at bounding box center [195, 337] width 44 height 15
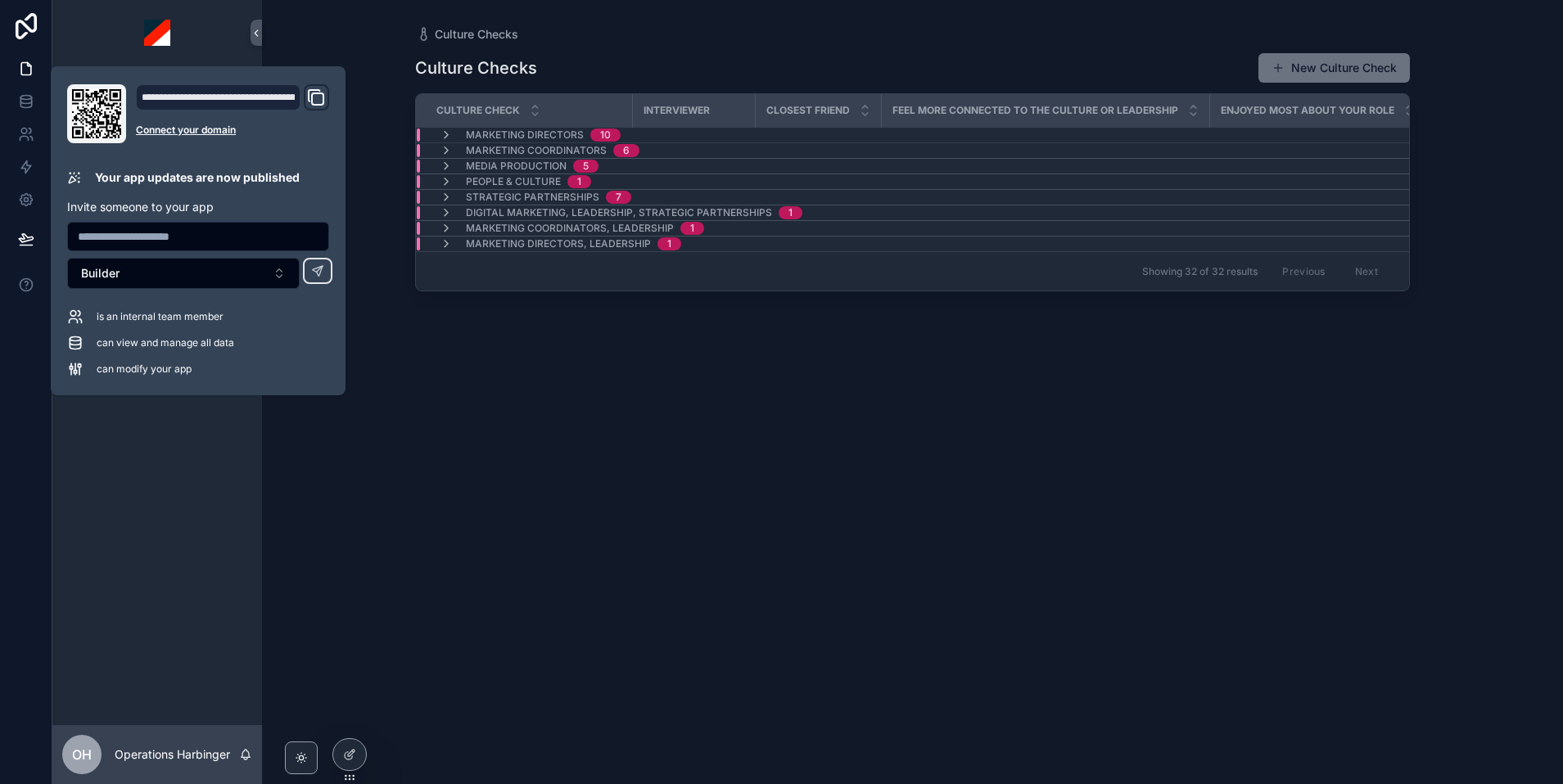
click at [520, 350] on div "Culture Checks New Culture Check Culture Check Interviewer Closest Friend Feel …" at bounding box center [913, 404] width 995 height 722
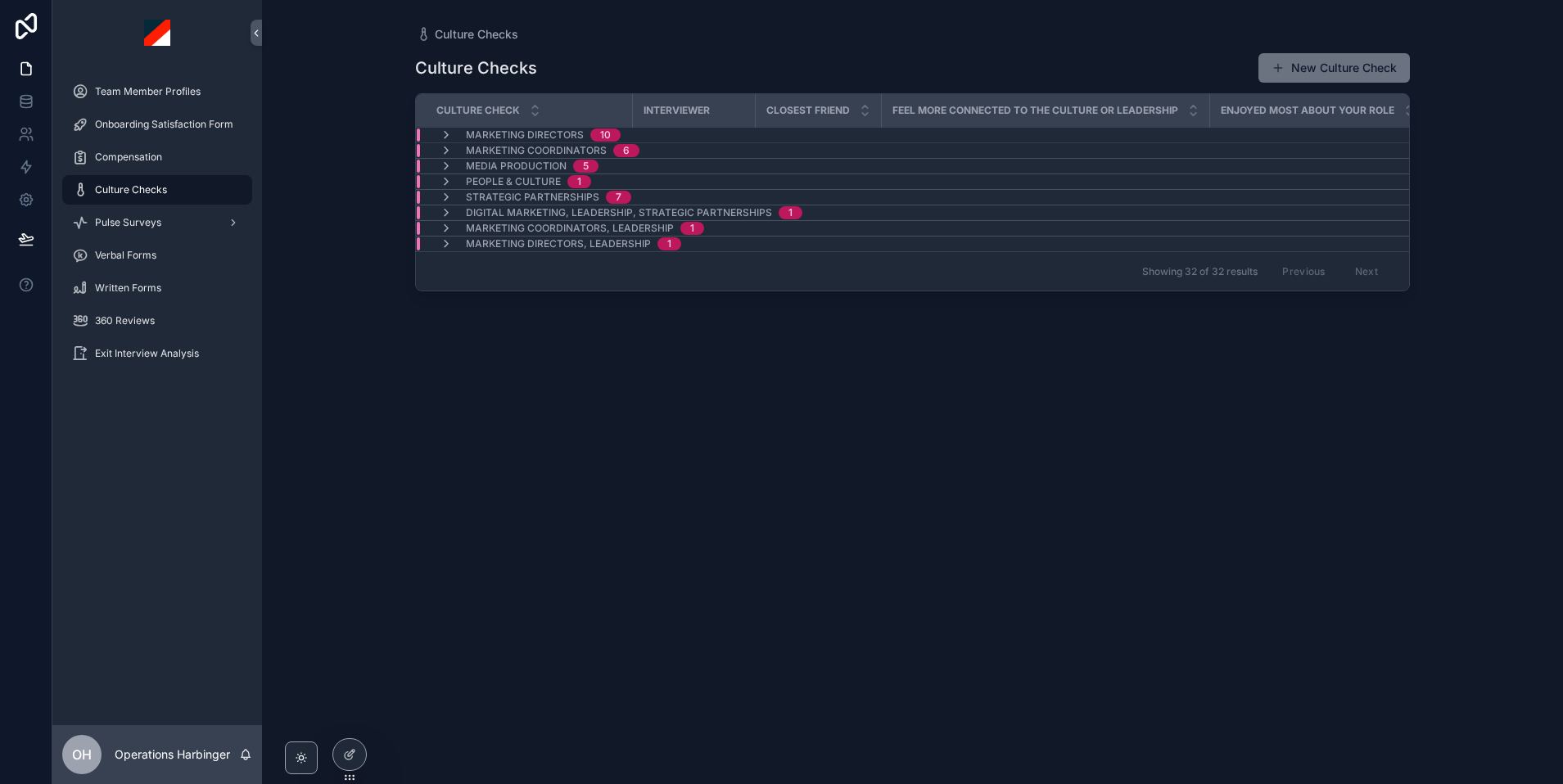
click at [533, 234] on td "Marketing Coordinators, Leadership 1" at bounding box center [648, 229] width 465 height 16
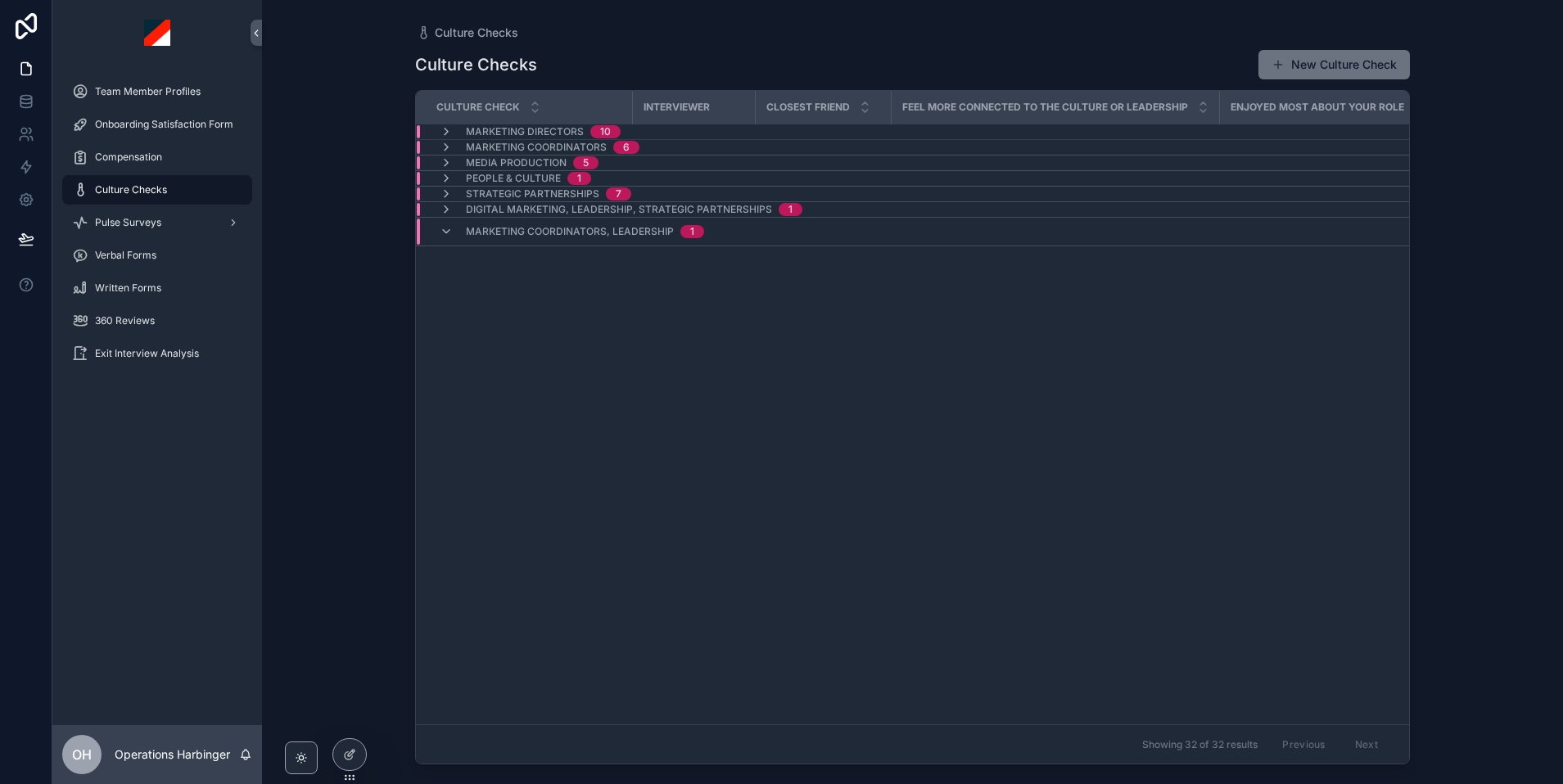
scroll to position [1, 0]
click at [519, 227] on span "Marketing Coordinators, Leadership" at bounding box center [570, 231] width 208 height 13
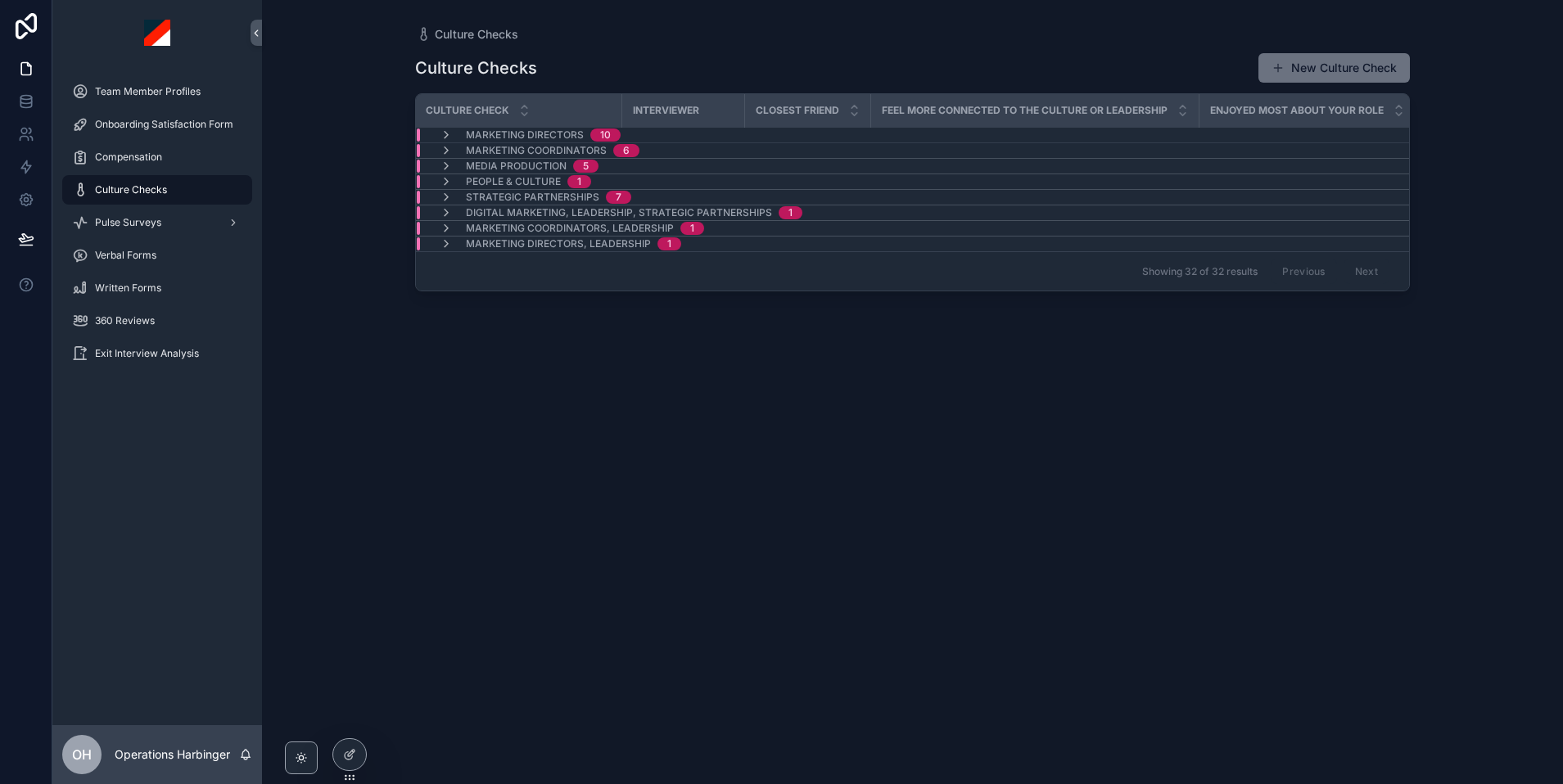
scroll to position [0, 12]
click at [523, 214] on span "Digital Marketing, Leadership, Strategic Partnerships" at bounding box center [619, 212] width 307 height 13
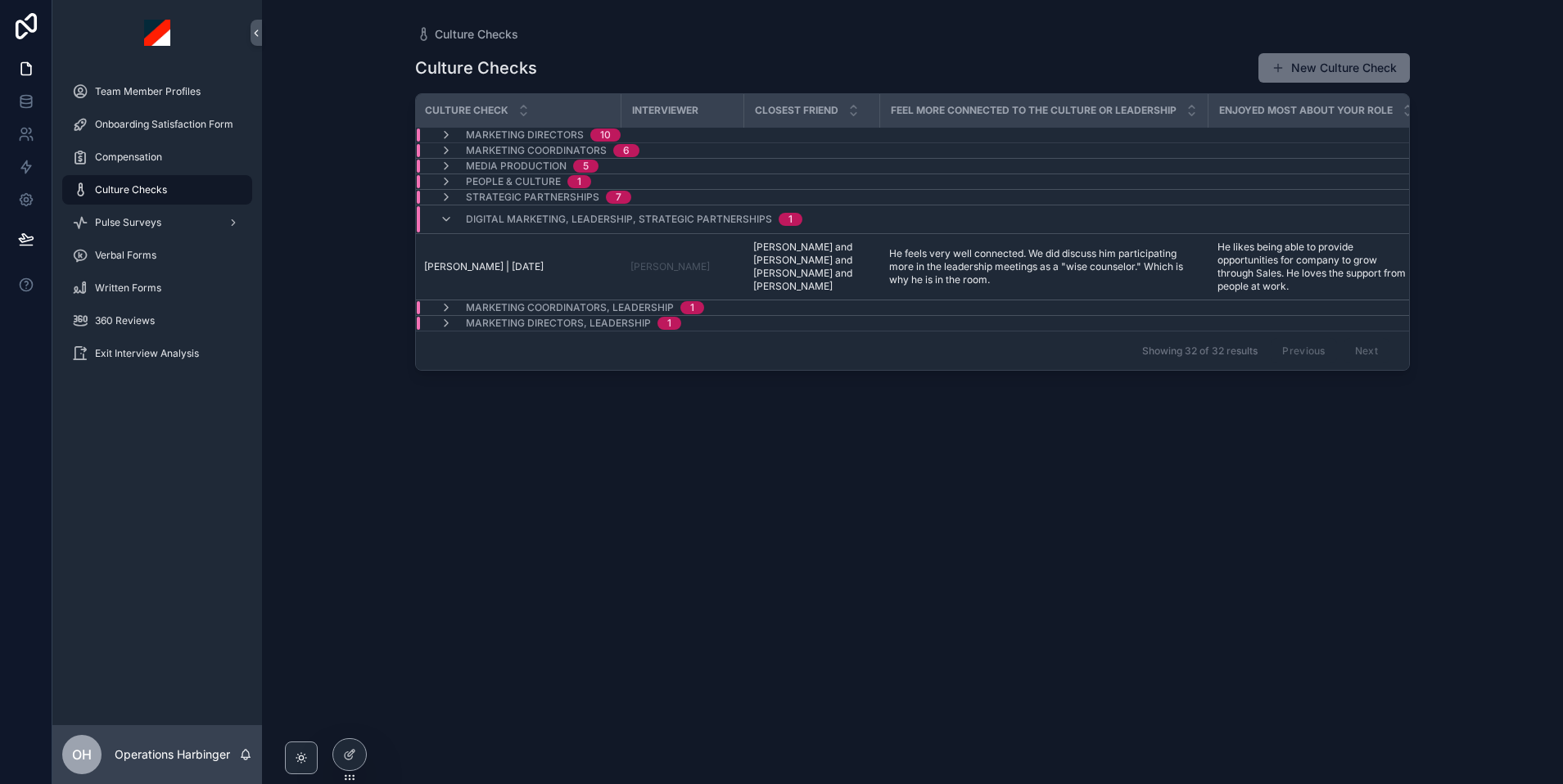
click at [523, 214] on span "Digital Marketing, Leadership, Strategic Partnerships" at bounding box center [619, 219] width 307 height 13
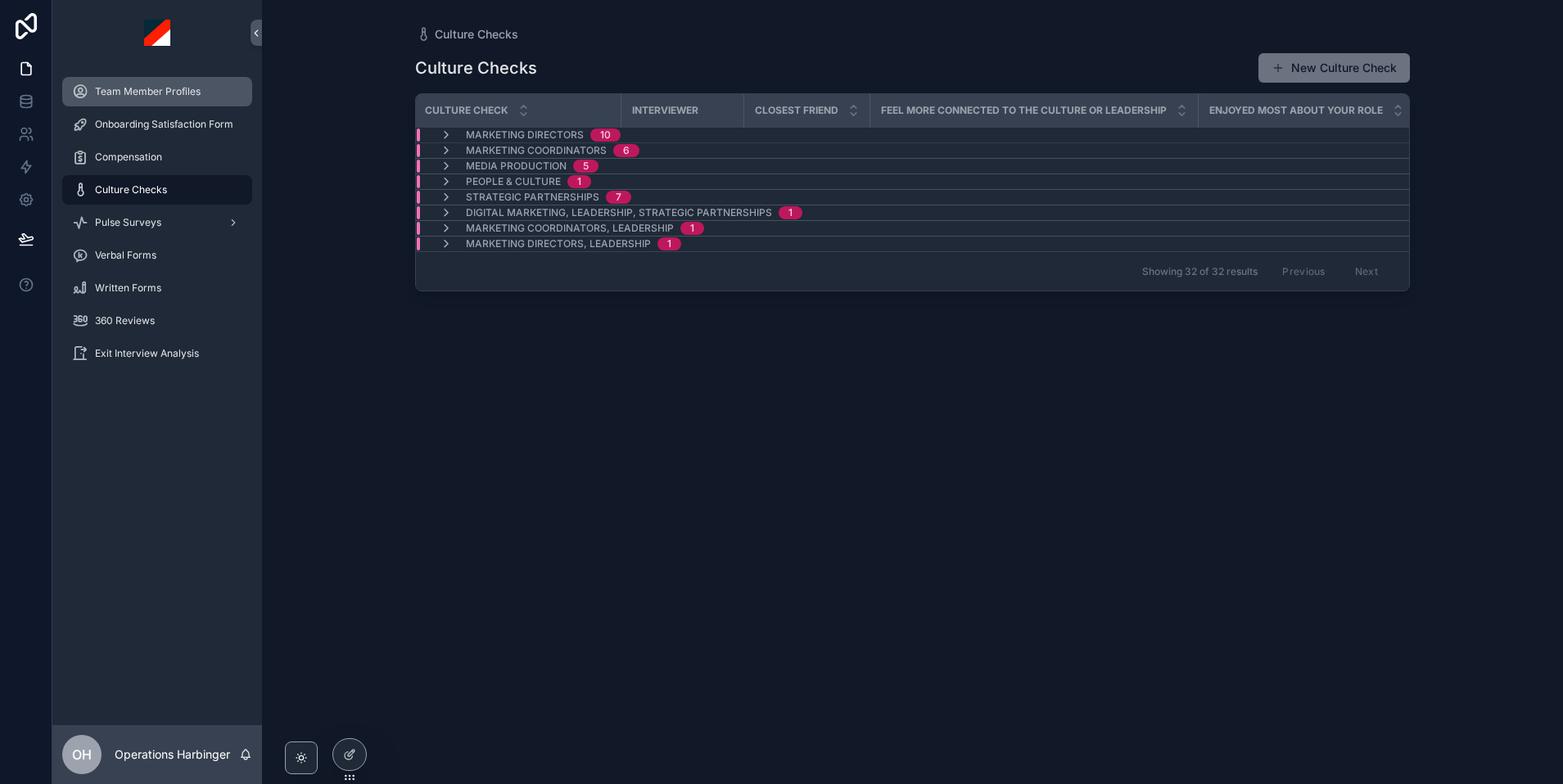
click at [158, 92] on span "Team Member Profiles" at bounding box center [148, 90] width 106 height 13
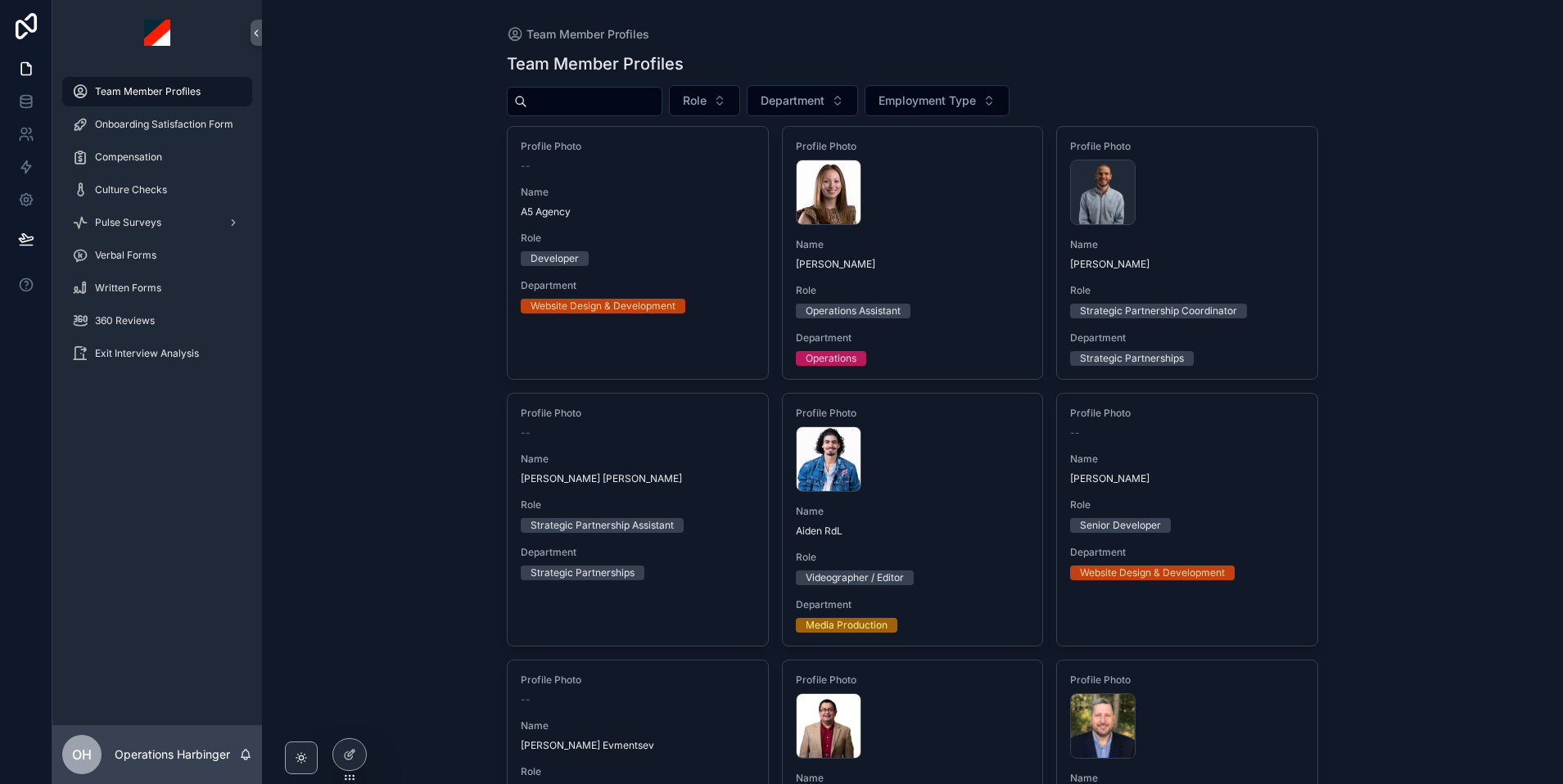
click at [601, 91] on input "scrollable content" at bounding box center [595, 102] width 134 height 23
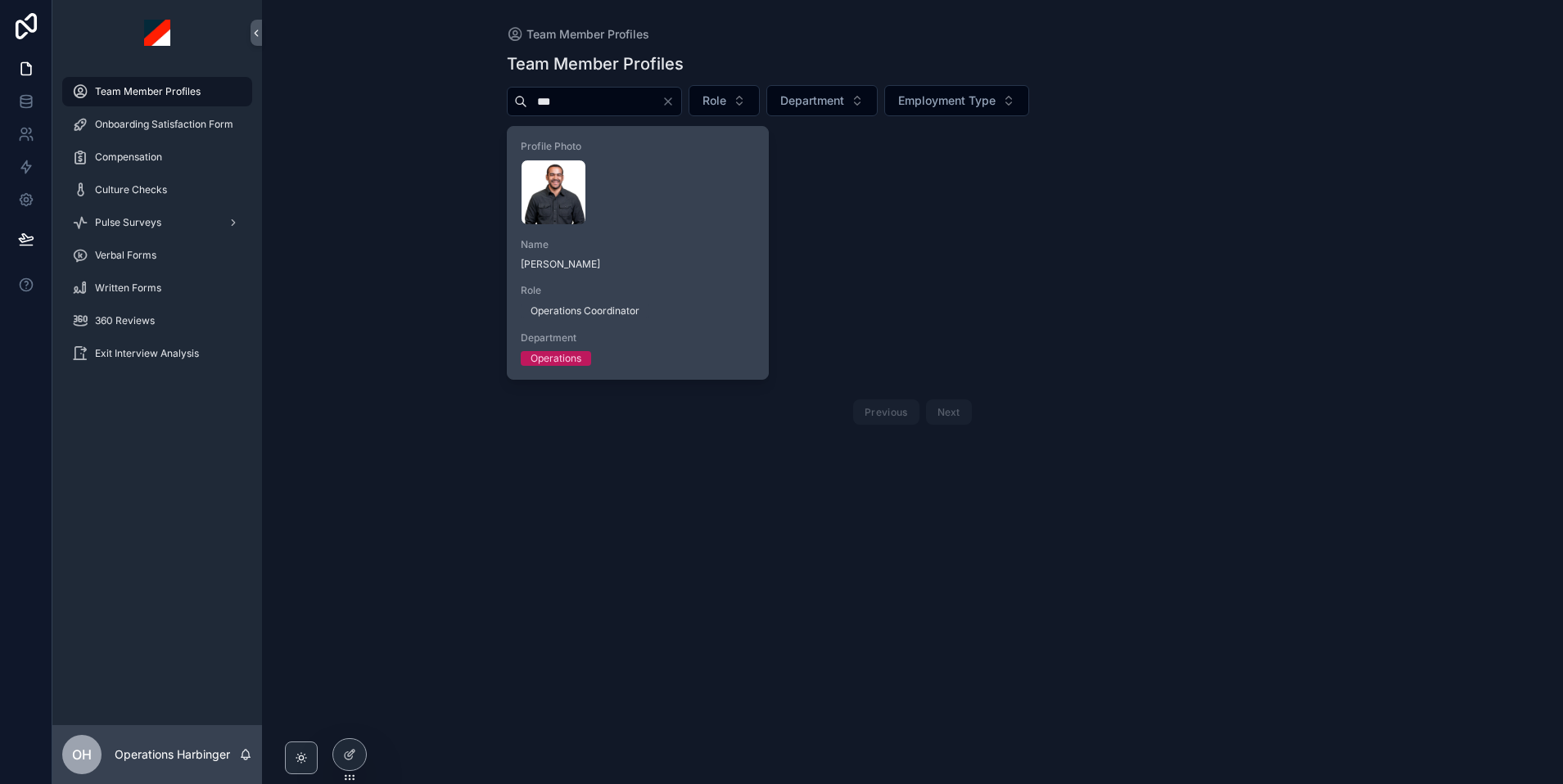
type input "***"
click at [665, 221] on div "[PERSON_NAME] .webp" at bounding box center [637, 192] width 235 height 65
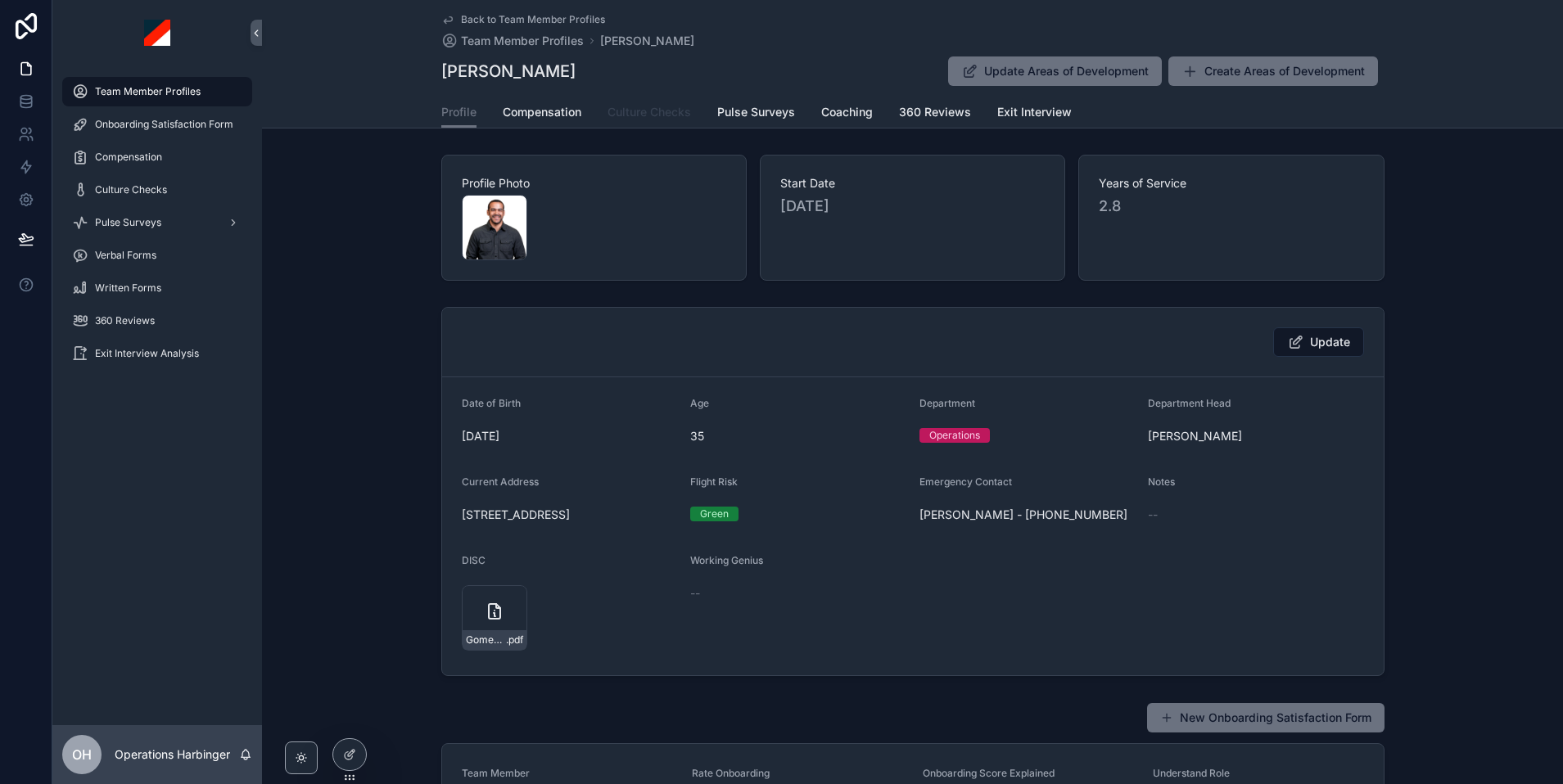
click at [652, 113] on span "Culture Checks" at bounding box center [649, 112] width 84 height 17
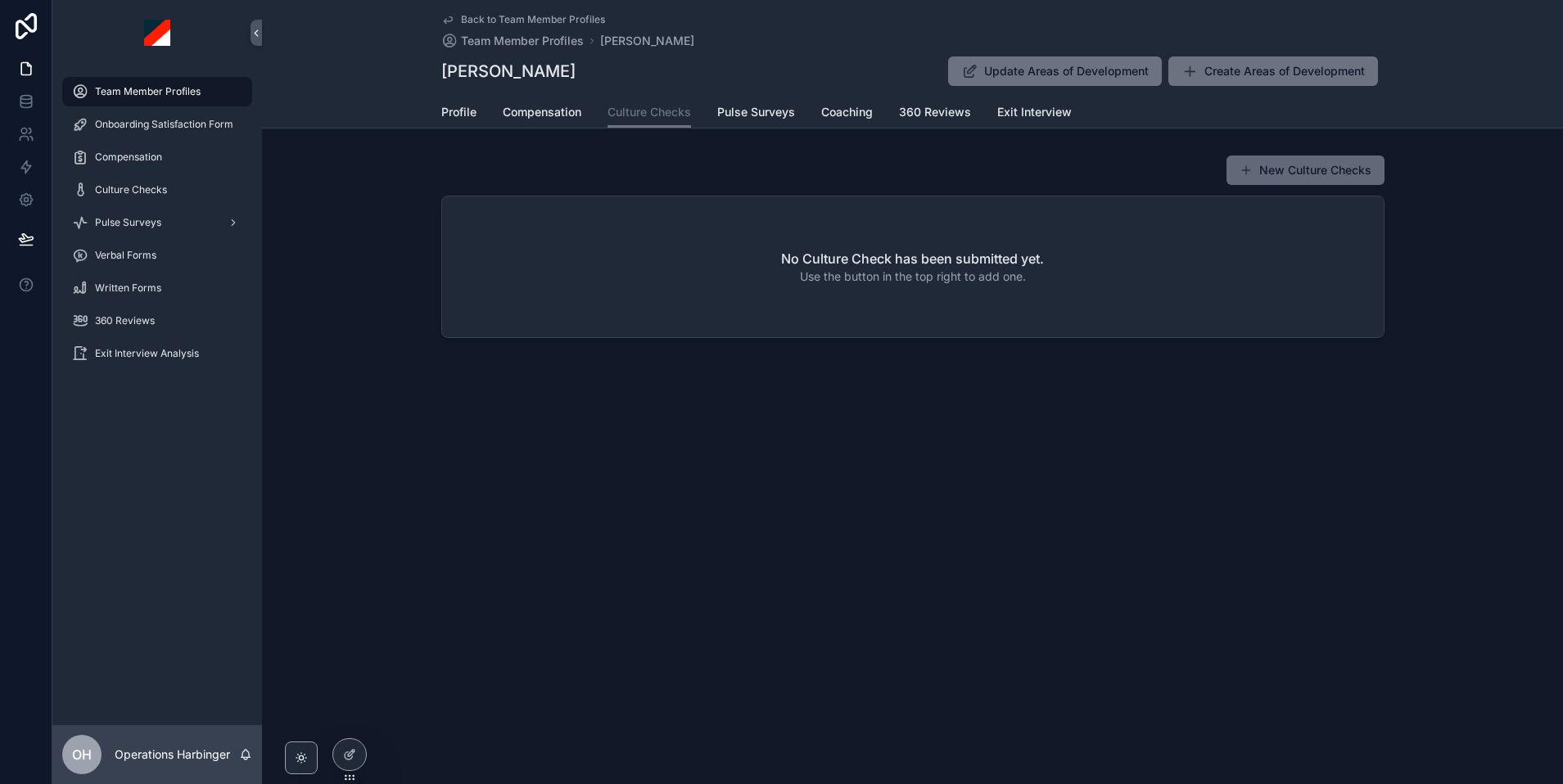
click at [1298, 177] on button "New Culture Checks" at bounding box center [1305, 170] width 158 height 29
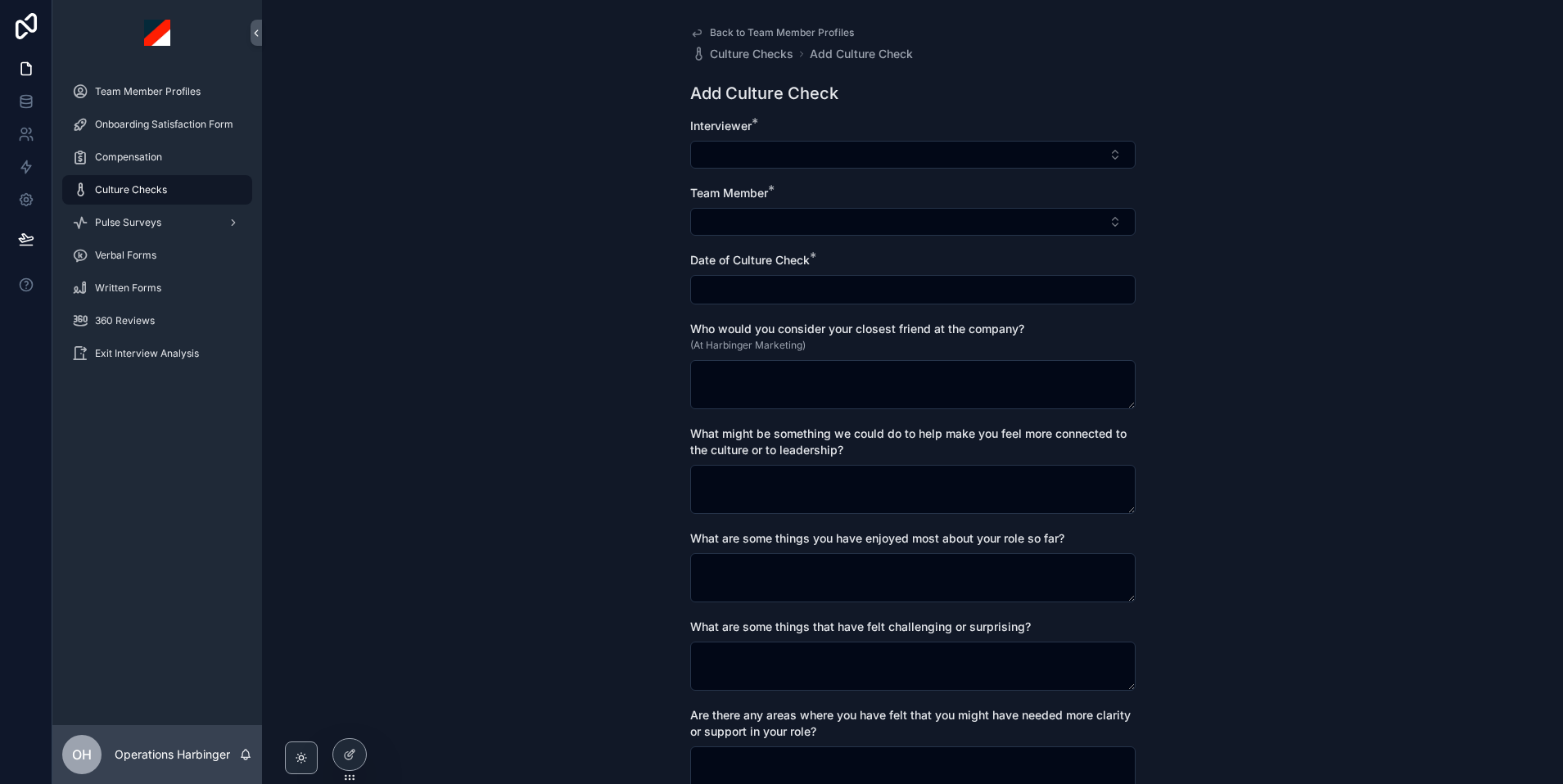
click at [158, 186] on span "Culture Checks" at bounding box center [131, 189] width 72 height 13
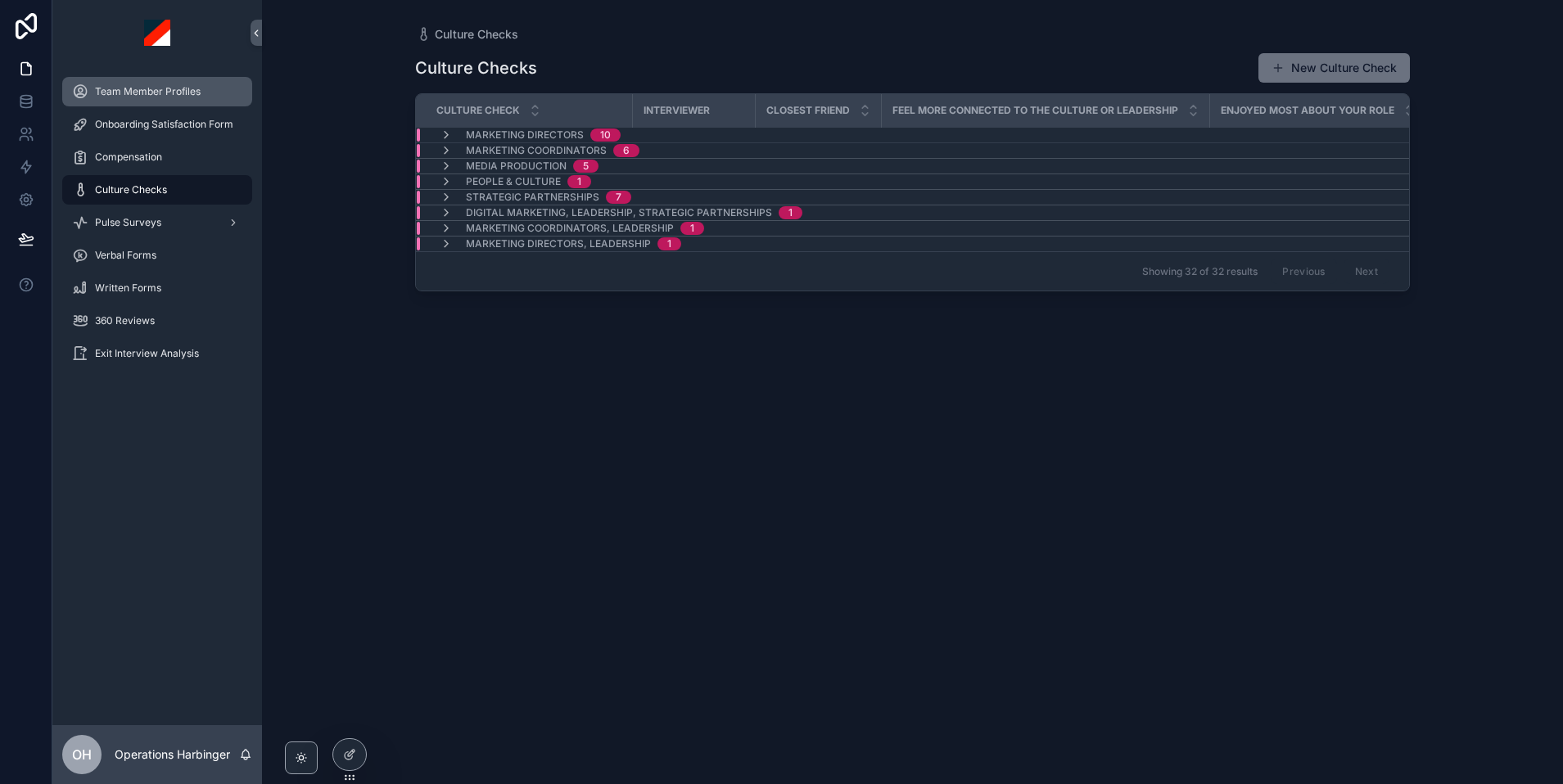
click at [142, 93] on span "Team Member Profiles" at bounding box center [148, 90] width 106 height 13
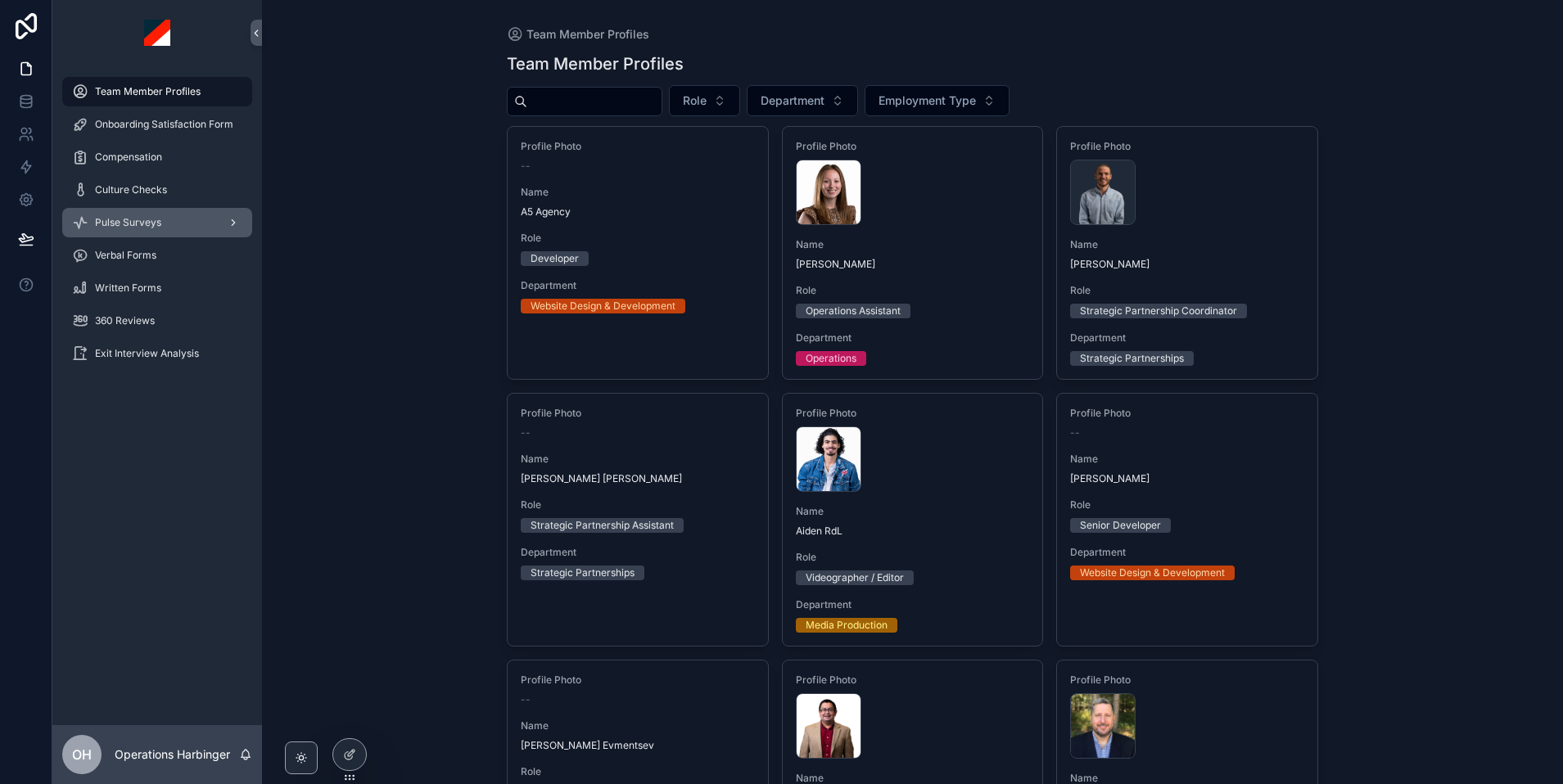
click at [132, 225] on span "Pulse Surveys" at bounding box center [128, 222] width 66 height 13
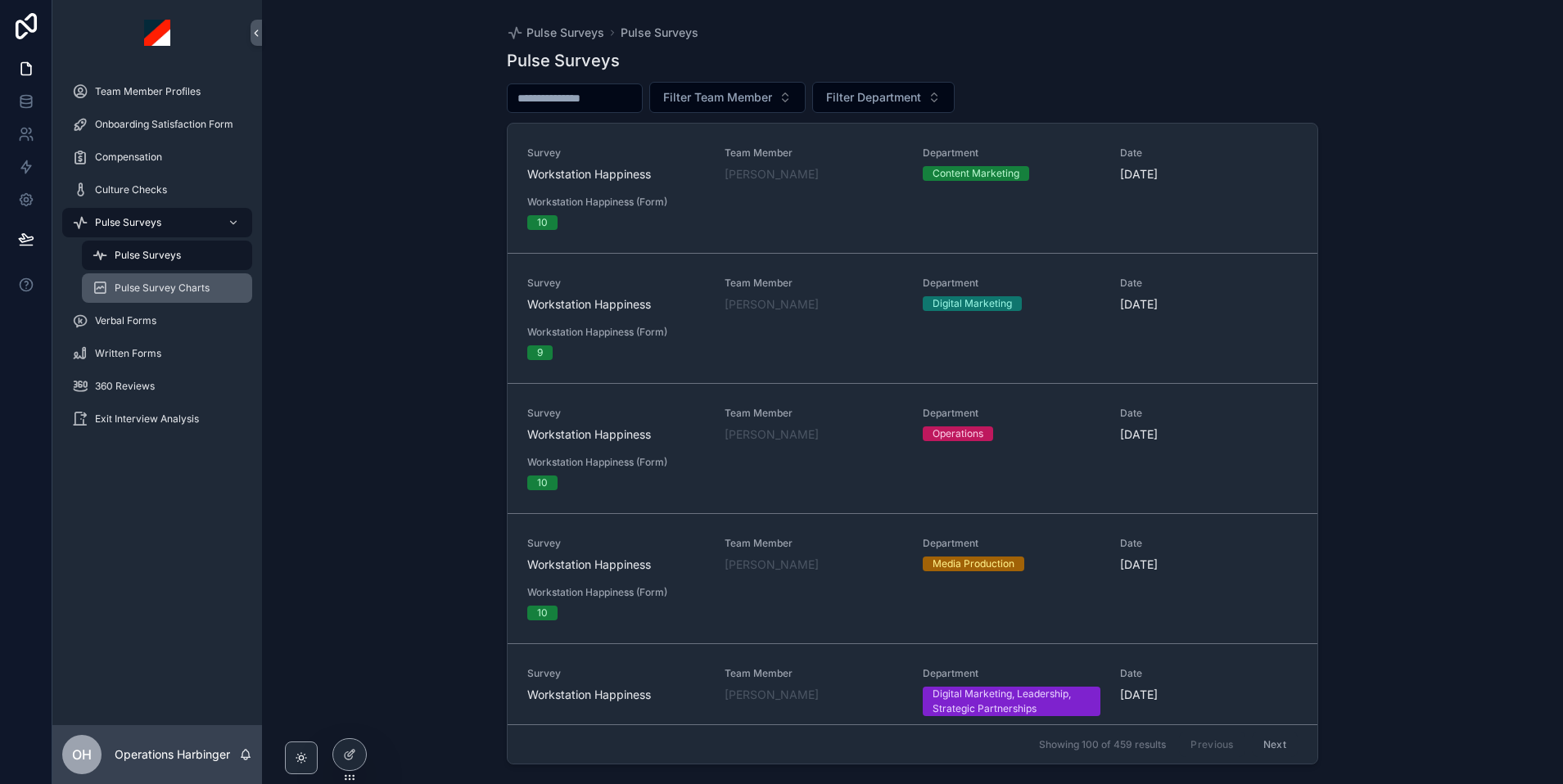
click at [147, 285] on span "Pulse Survey Charts" at bounding box center [163, 287] width 95 height 13
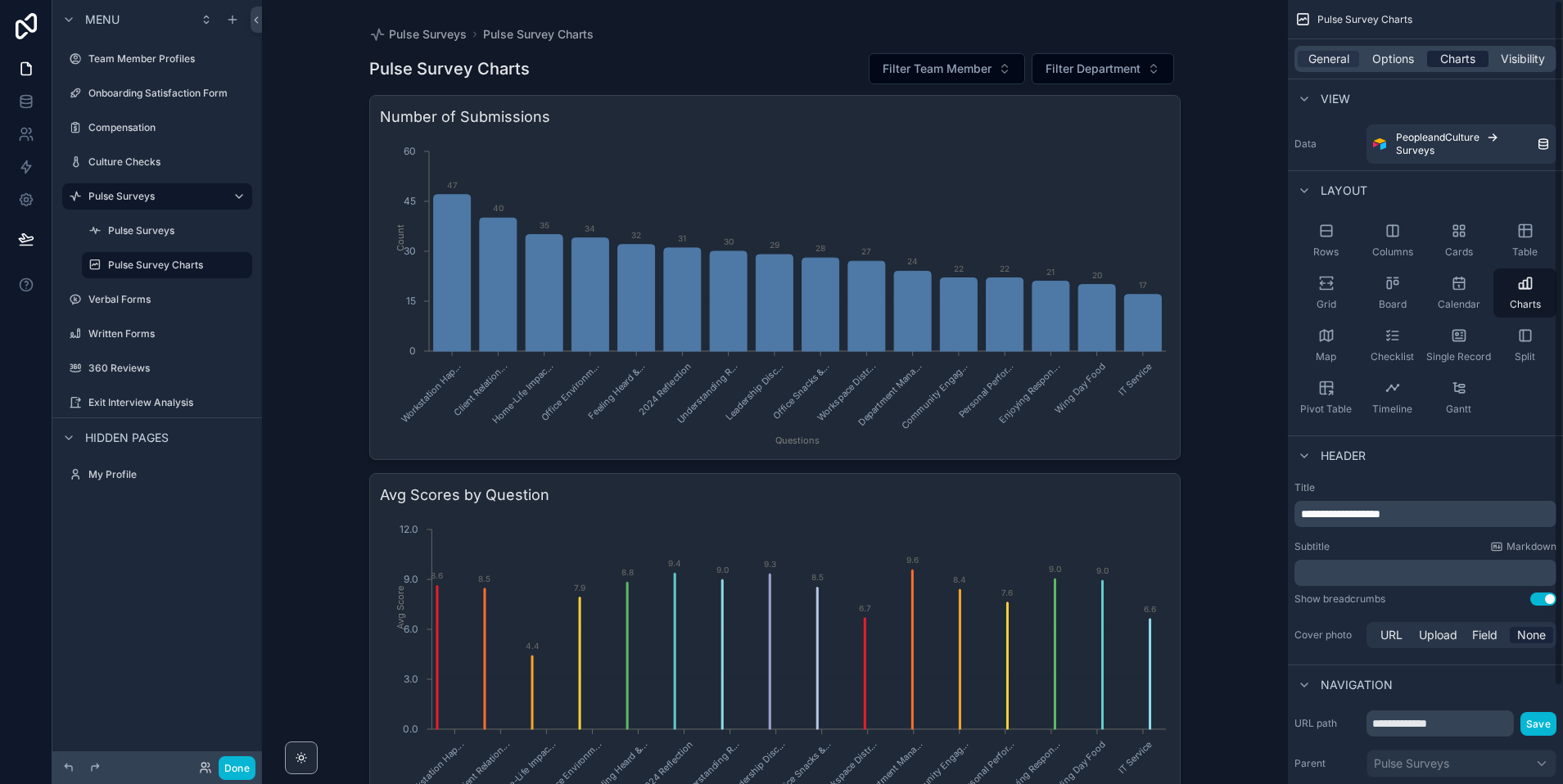
click at [1471, 59] on span "Charts" at bounding box center [1458, 58] width 35 height 17
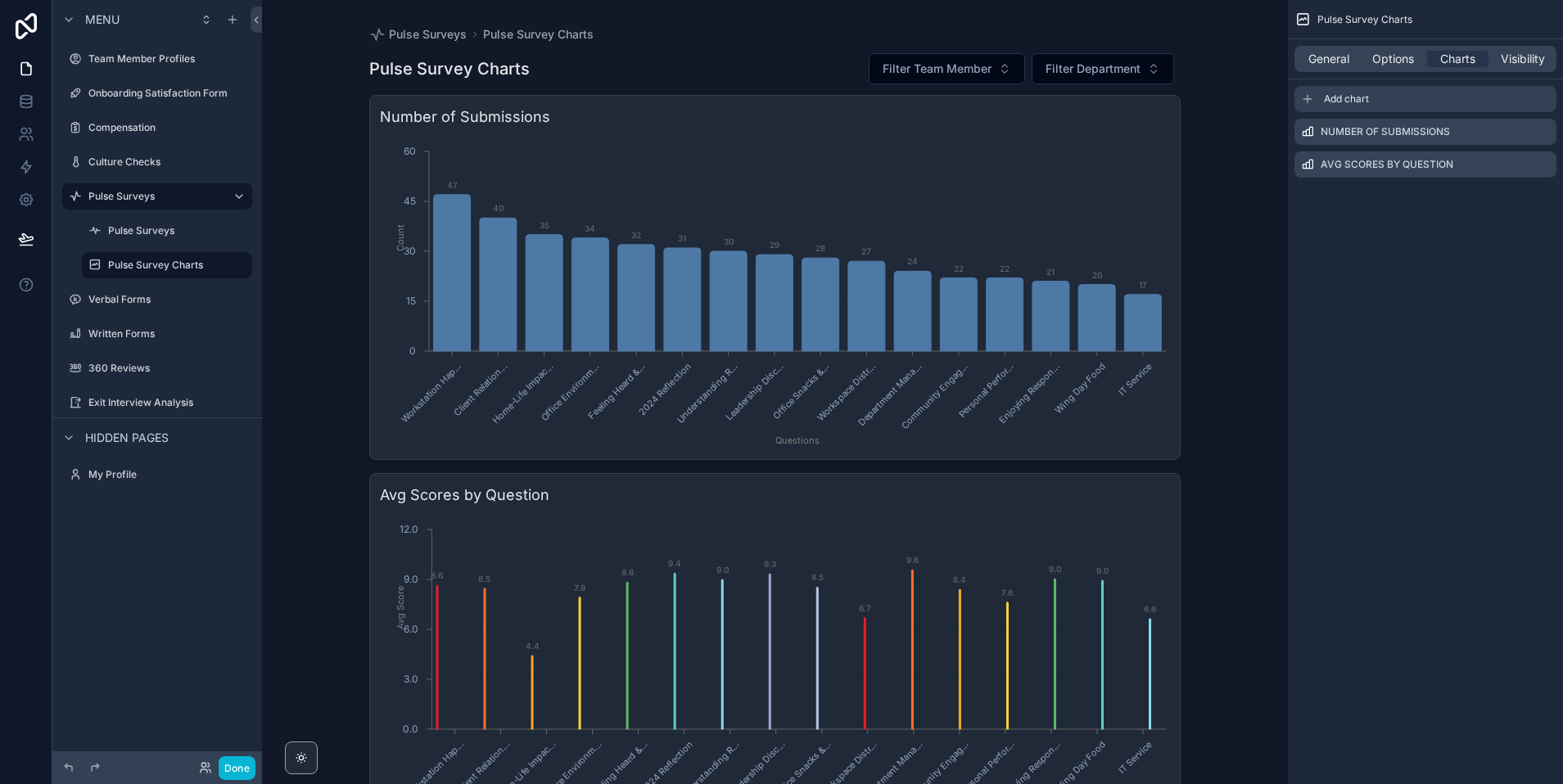
drag, startPoint x: 1333, startPoint y: 95, endPoint x: 1289, endPoint y: 280, distance: 190.2
click at [1333, 96] on span "Add chart" at bounding box center [1346, 98] width 45 height 13
click at [1540, 198] on icon "scrollable content" at bounding box center [1544, 198] width 8 height 8
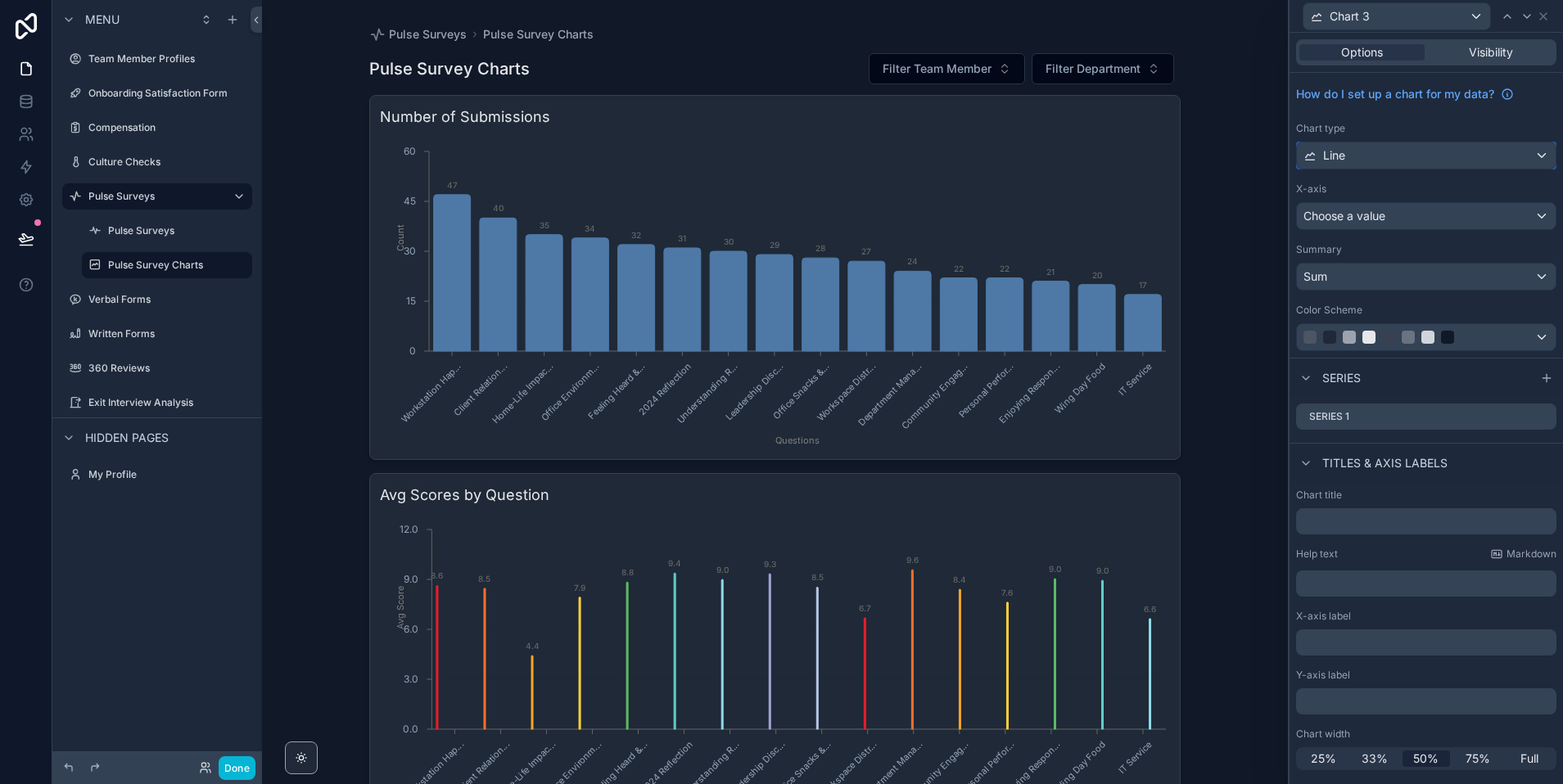
click at [1364, 153] on div "Line" at bounding box center [1427, 155] width 259 height 26
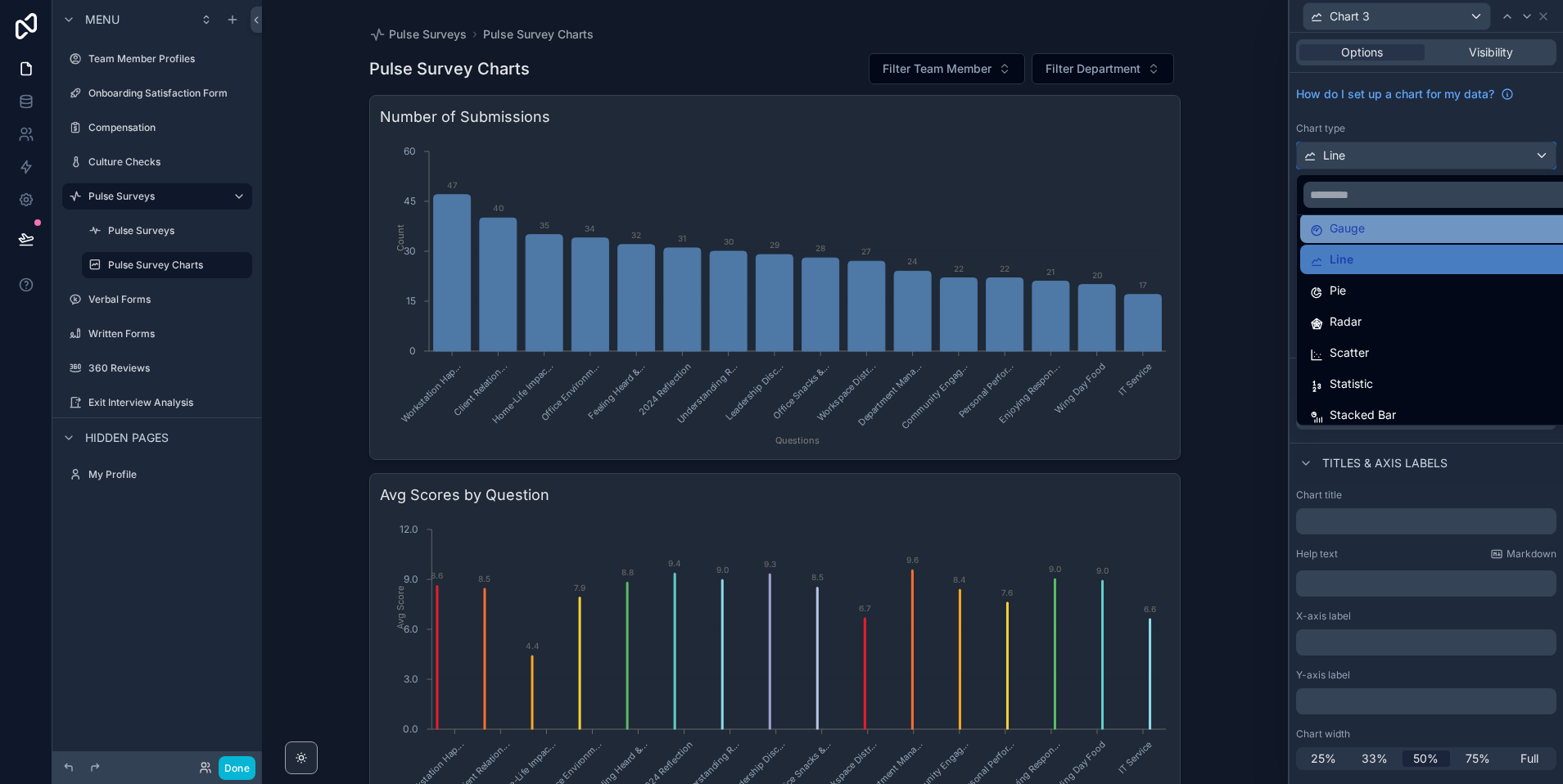
scroll to position [116, 0]
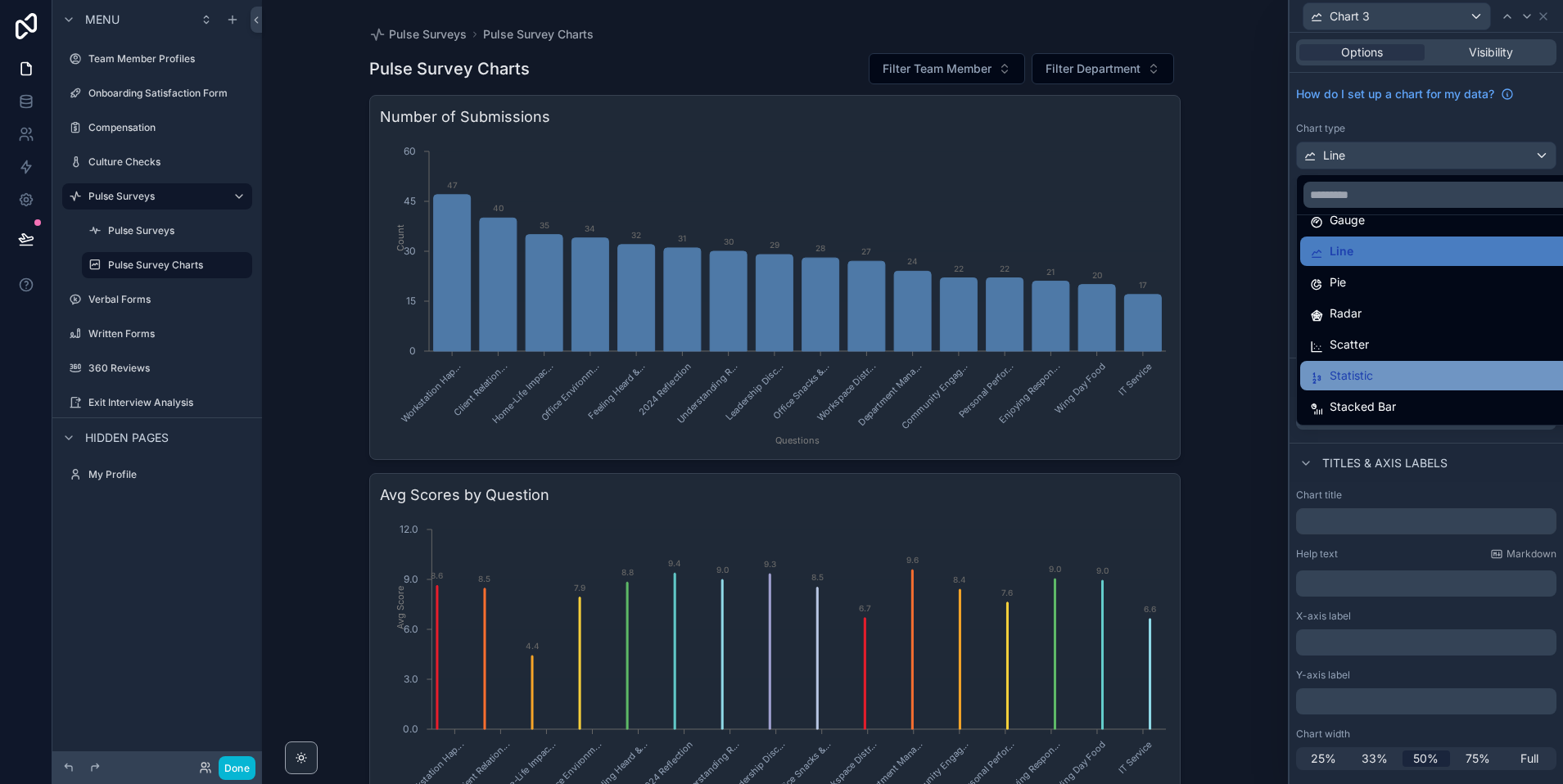
click at [1354, 382] on span "Statistic" at bounding box center [1351, 375] width 44 height 19
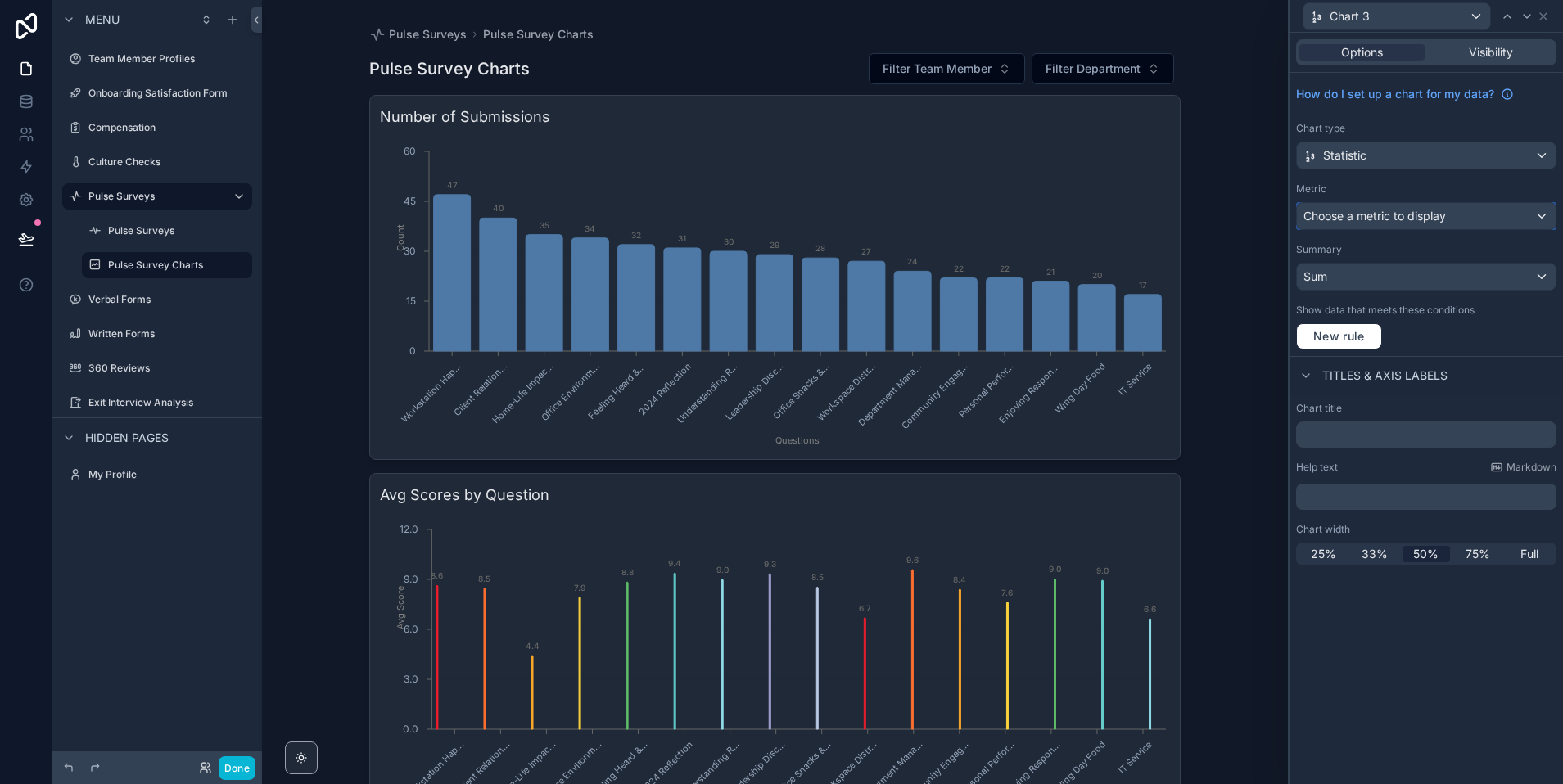
click at [1365, 214] on span "Choose a metric to display" at bounding box center [1374, 216] width 142 height 14
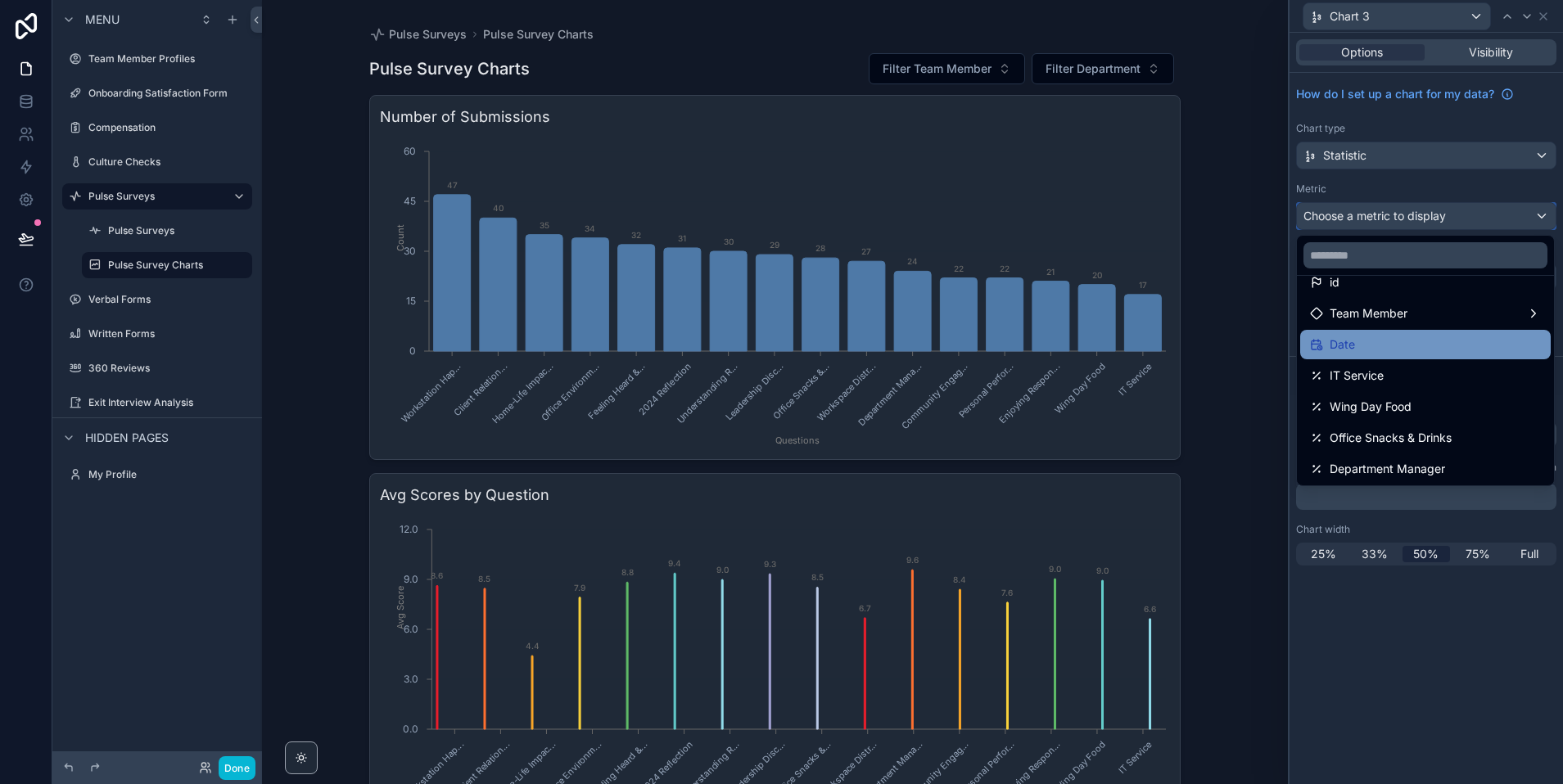
scroll to position [0, 0]
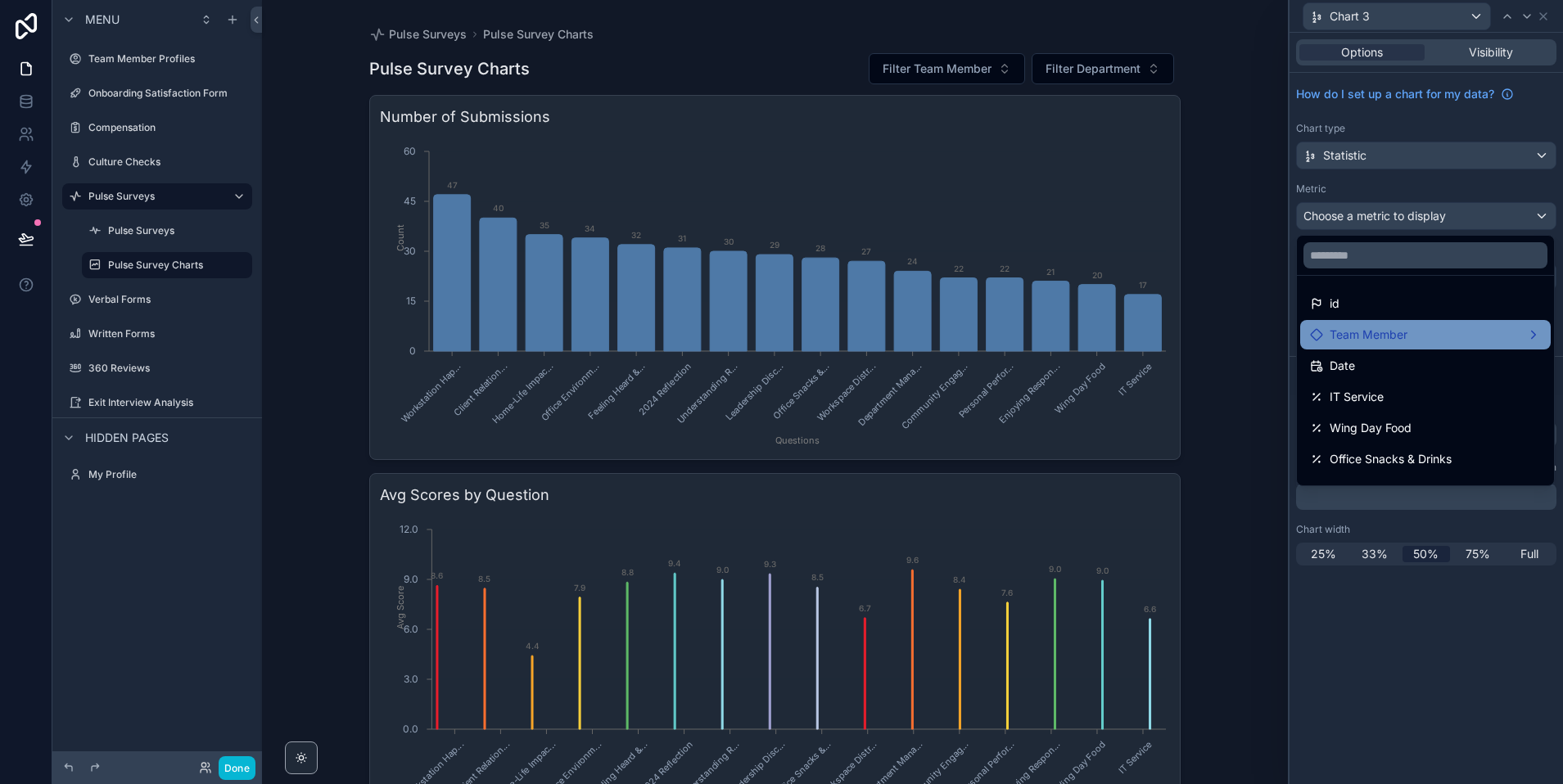
click at [1363, 325] on span "Team Member" at bounding box center [1368, 335] width 78 height 19
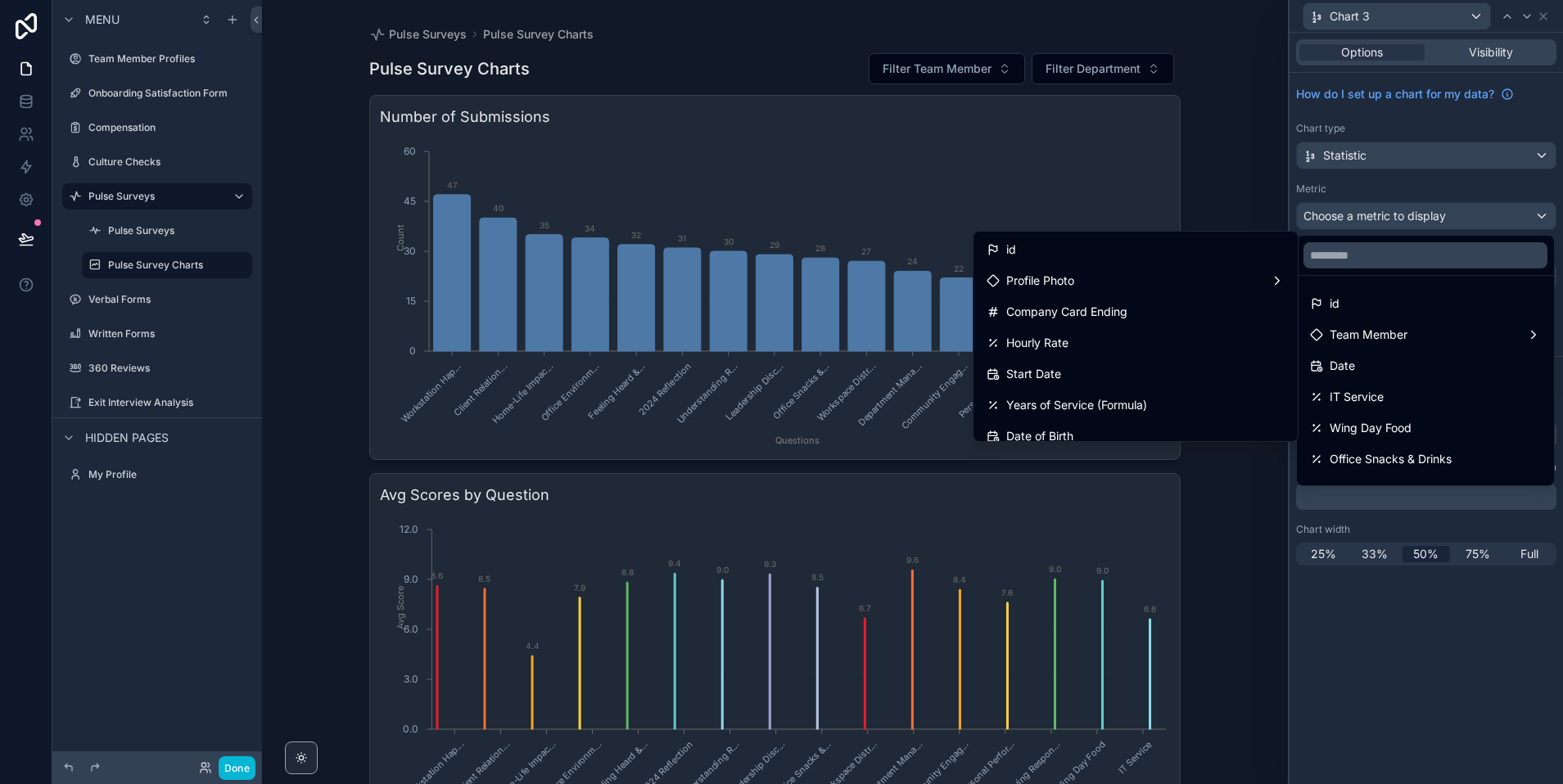
click at [1425, 180] on div at bounding box center [1426, 392] width 273 height 784
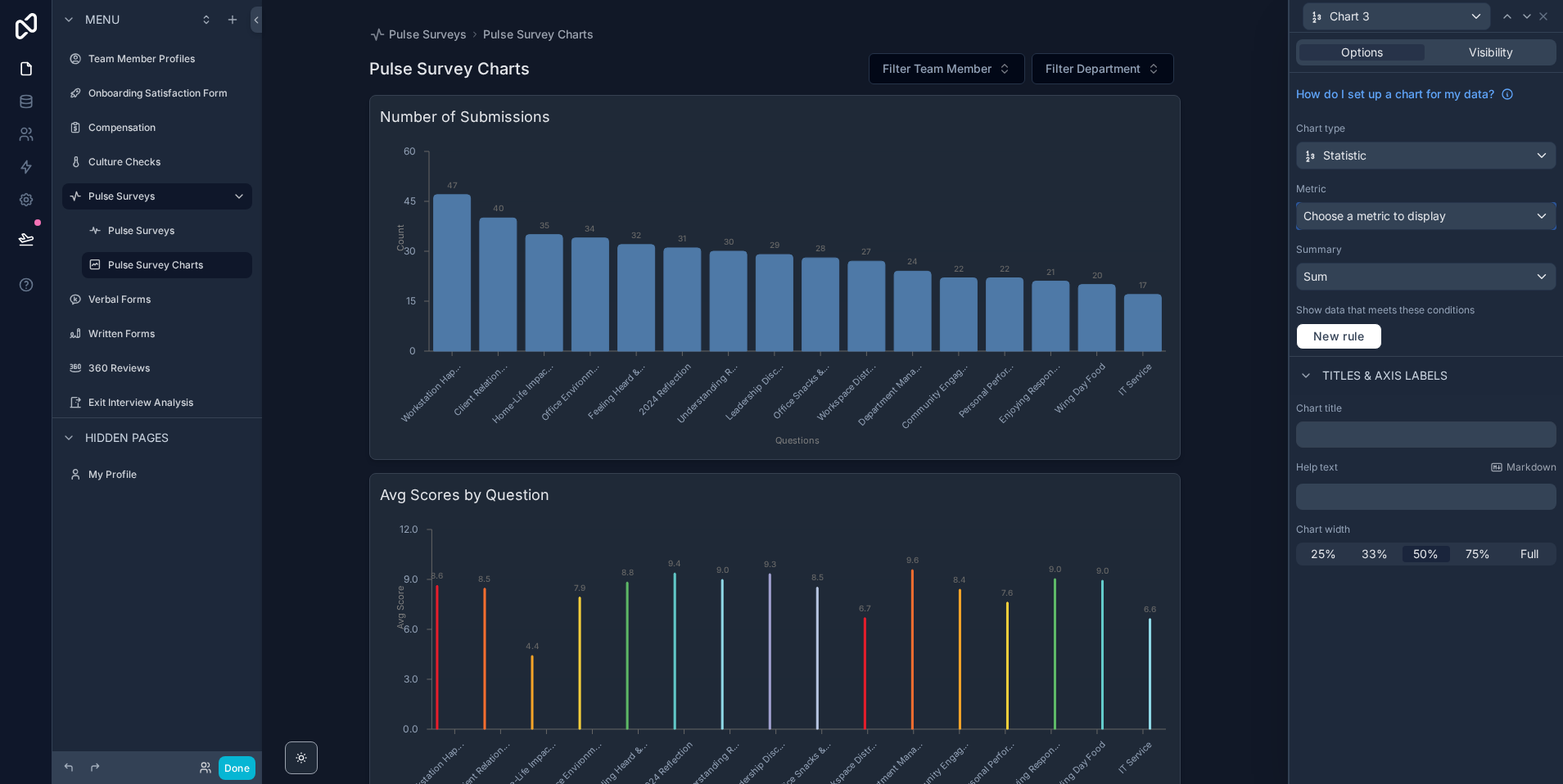
click at [1345, 214] on span "Choose a metric to display" at bounding box center [1374, 216] width 142 height 14
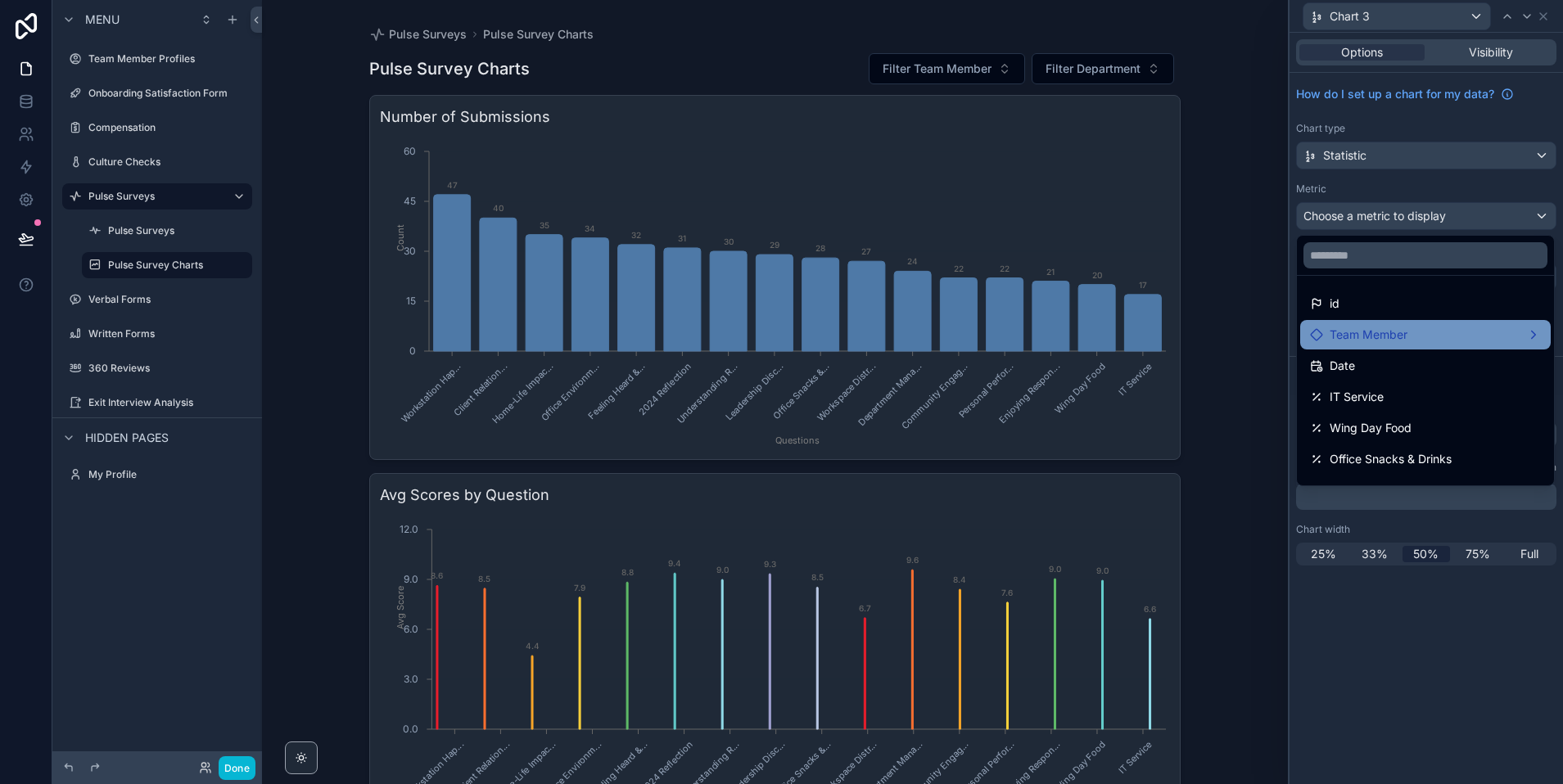
click at [1371, 338] on span "Team Member" at bounding box center [1368, 335] width 78 height 19
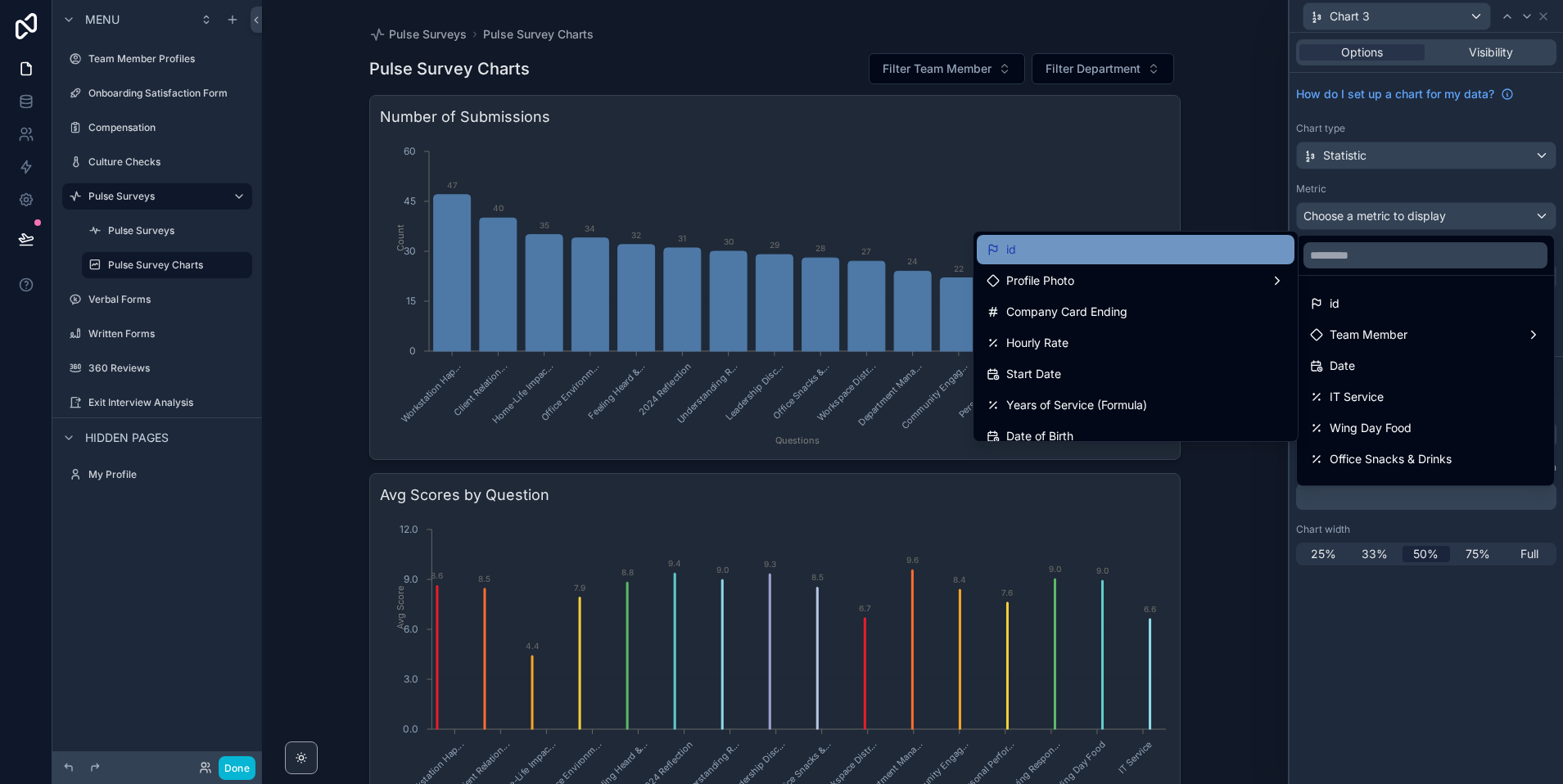
click at [1052, 252] on div "id" at bounding box center [1136, 249] width 298 height 19
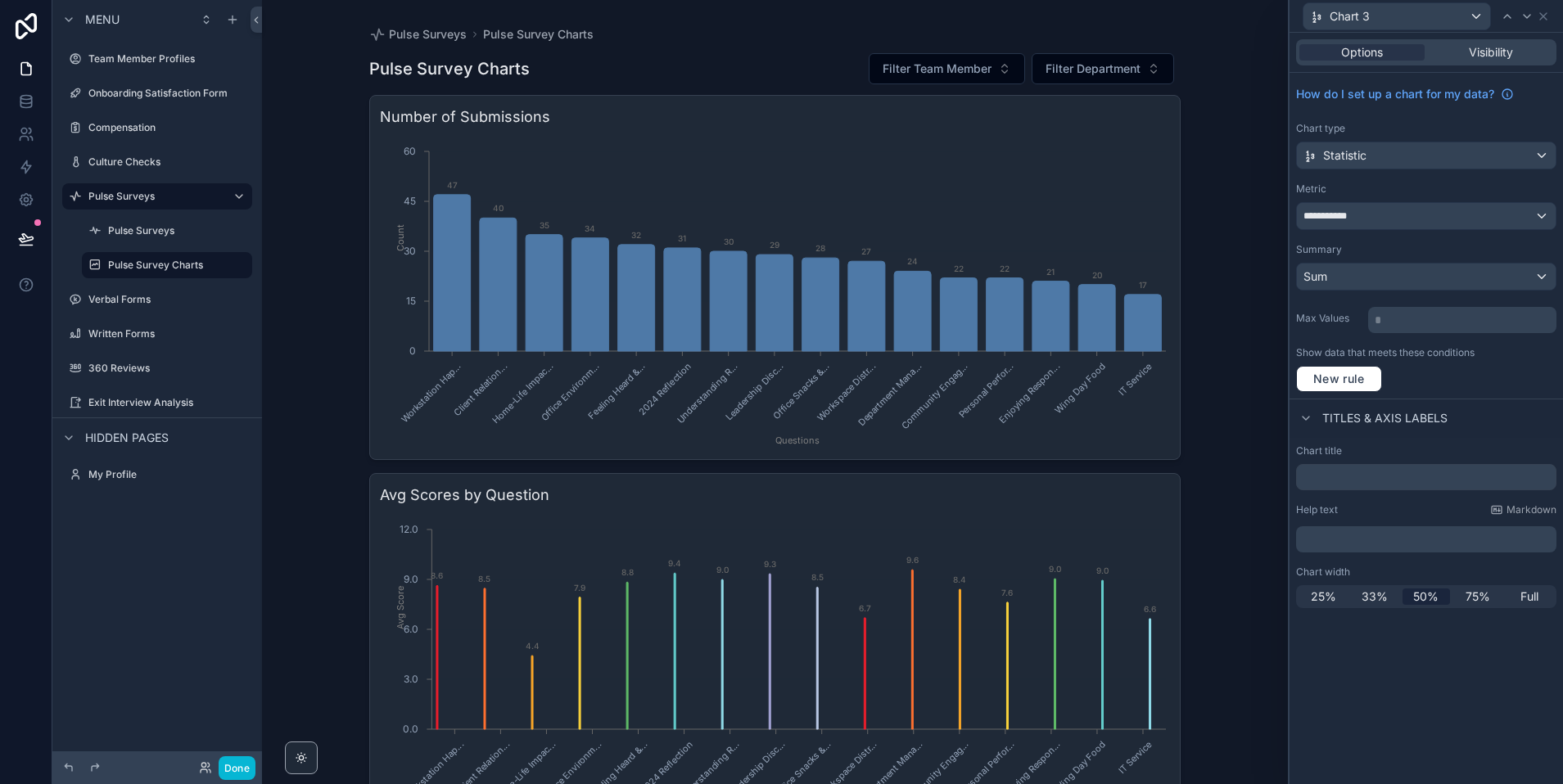
scroll to position [167, 0]
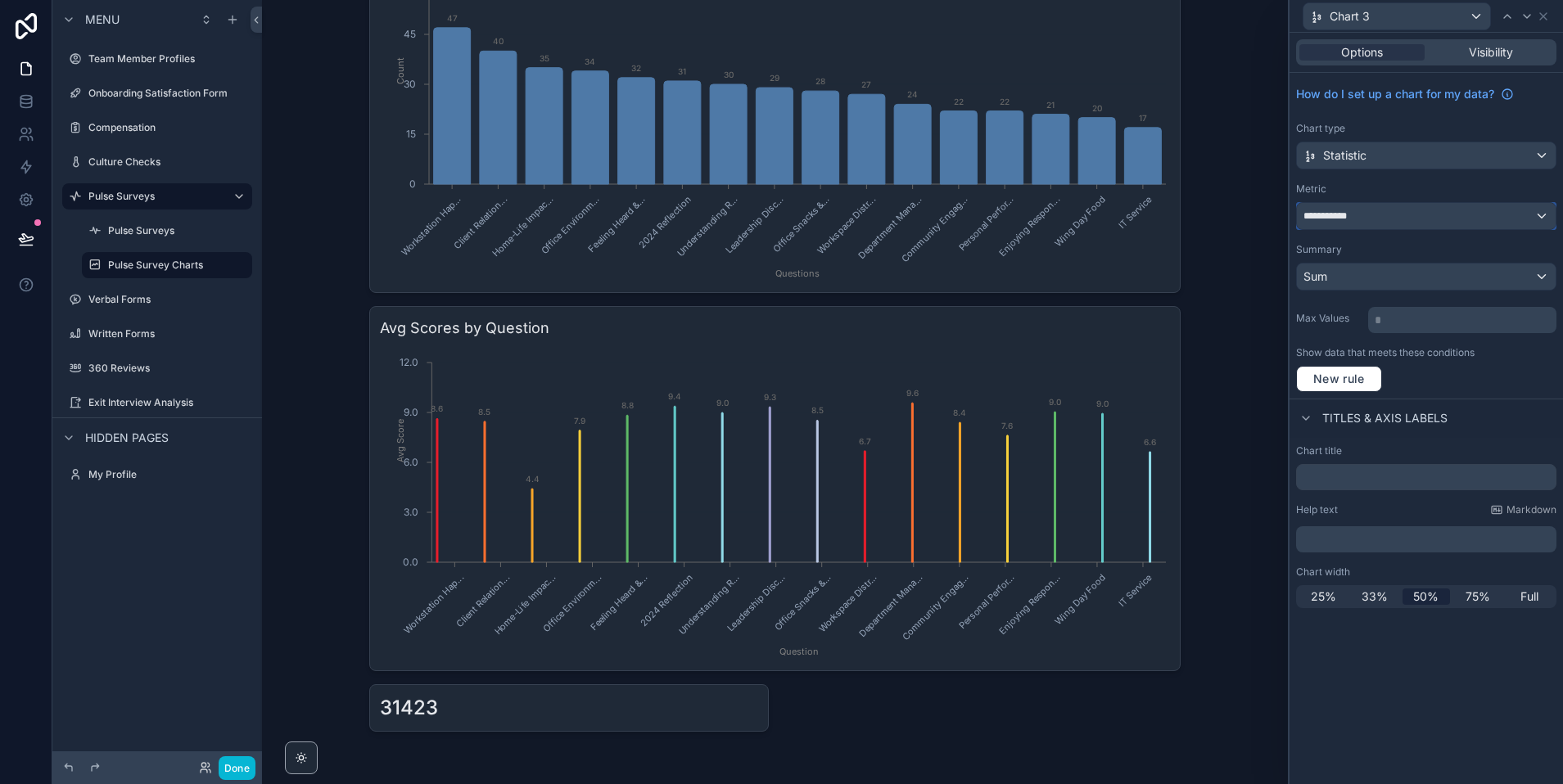
click at [1347, 223] on div "**********" at bounding box center [1427, 216] width 259 height 26
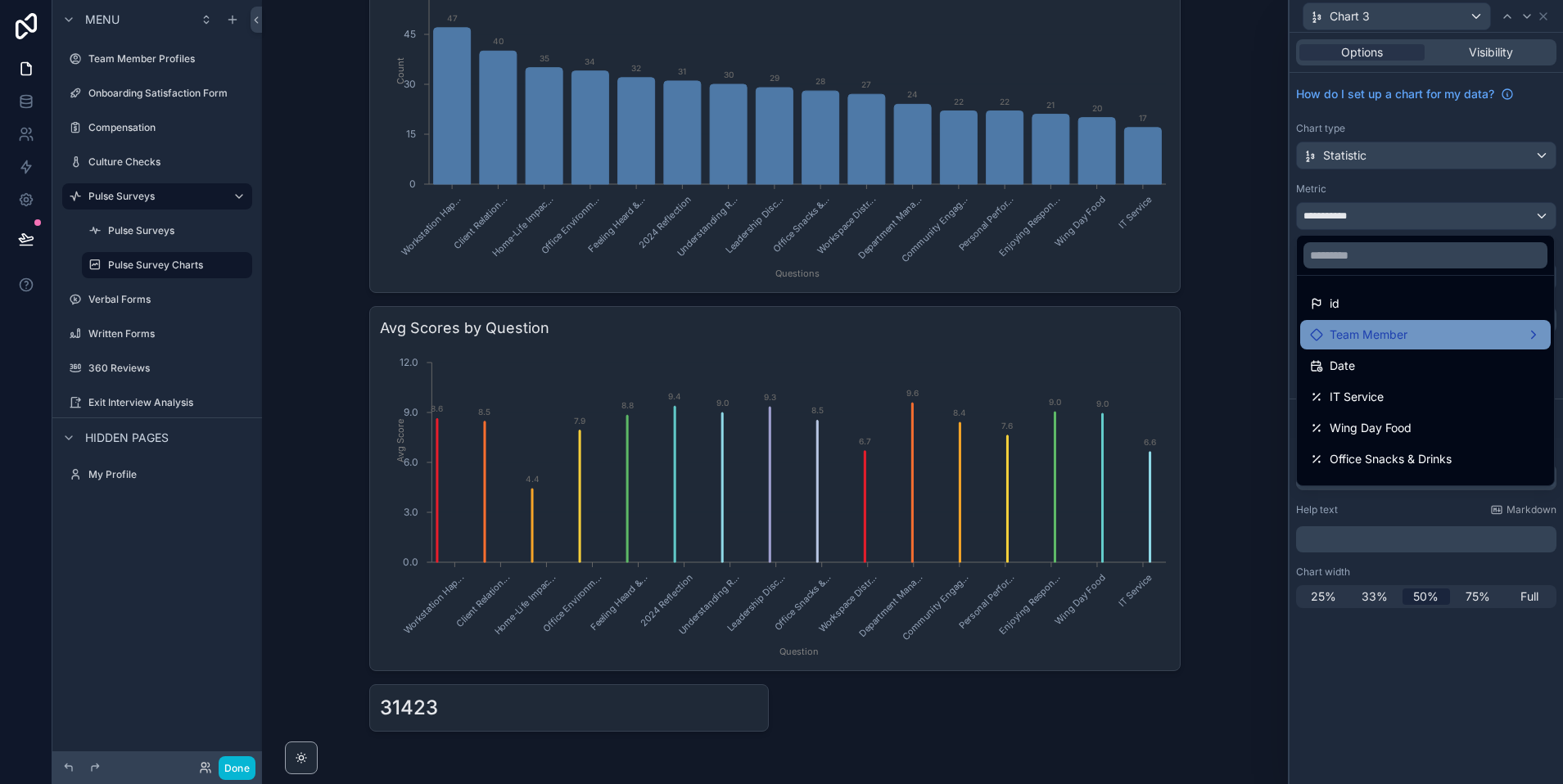
click at [1376, 339] on span "Team Member" at bounding box center [1368, 335] width 78 height 19
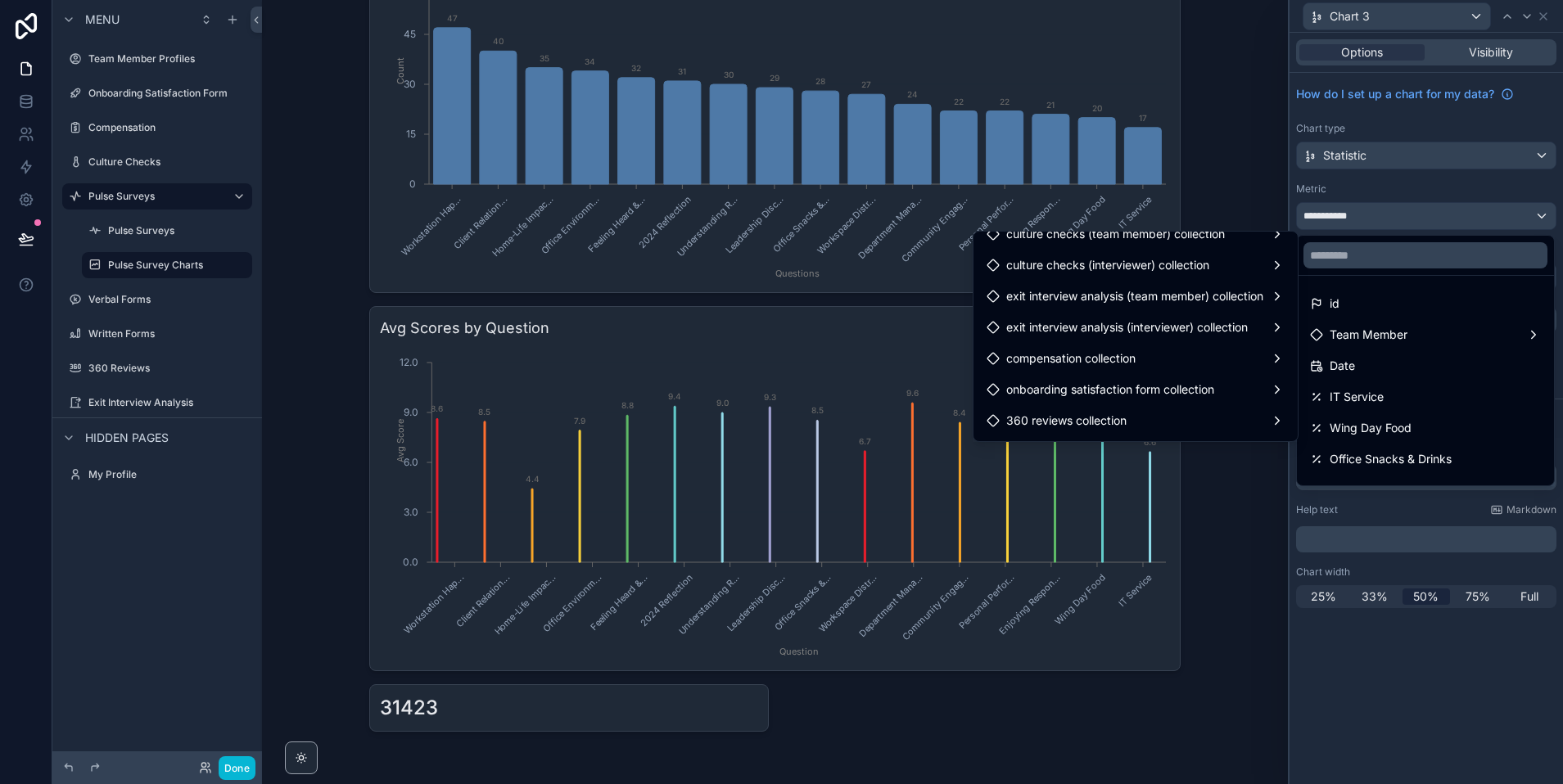
scroll to position [635, 0]
click at [1362, 200] on div at bounding box center [1426, 392] width 273 height 784
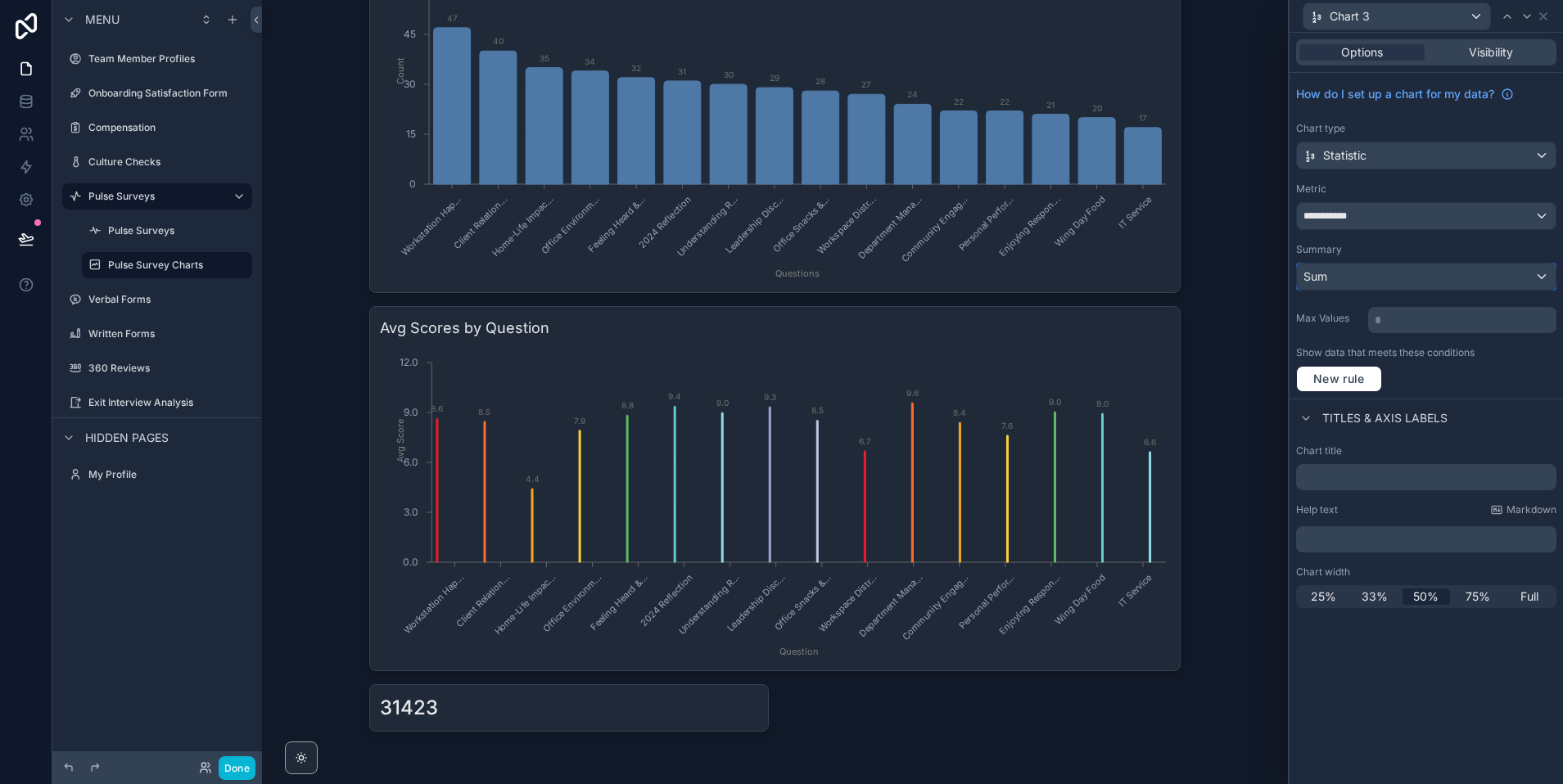
click at [1360, 271] on div "Sum" at bounding box center [1427, 276] width 259 height 26
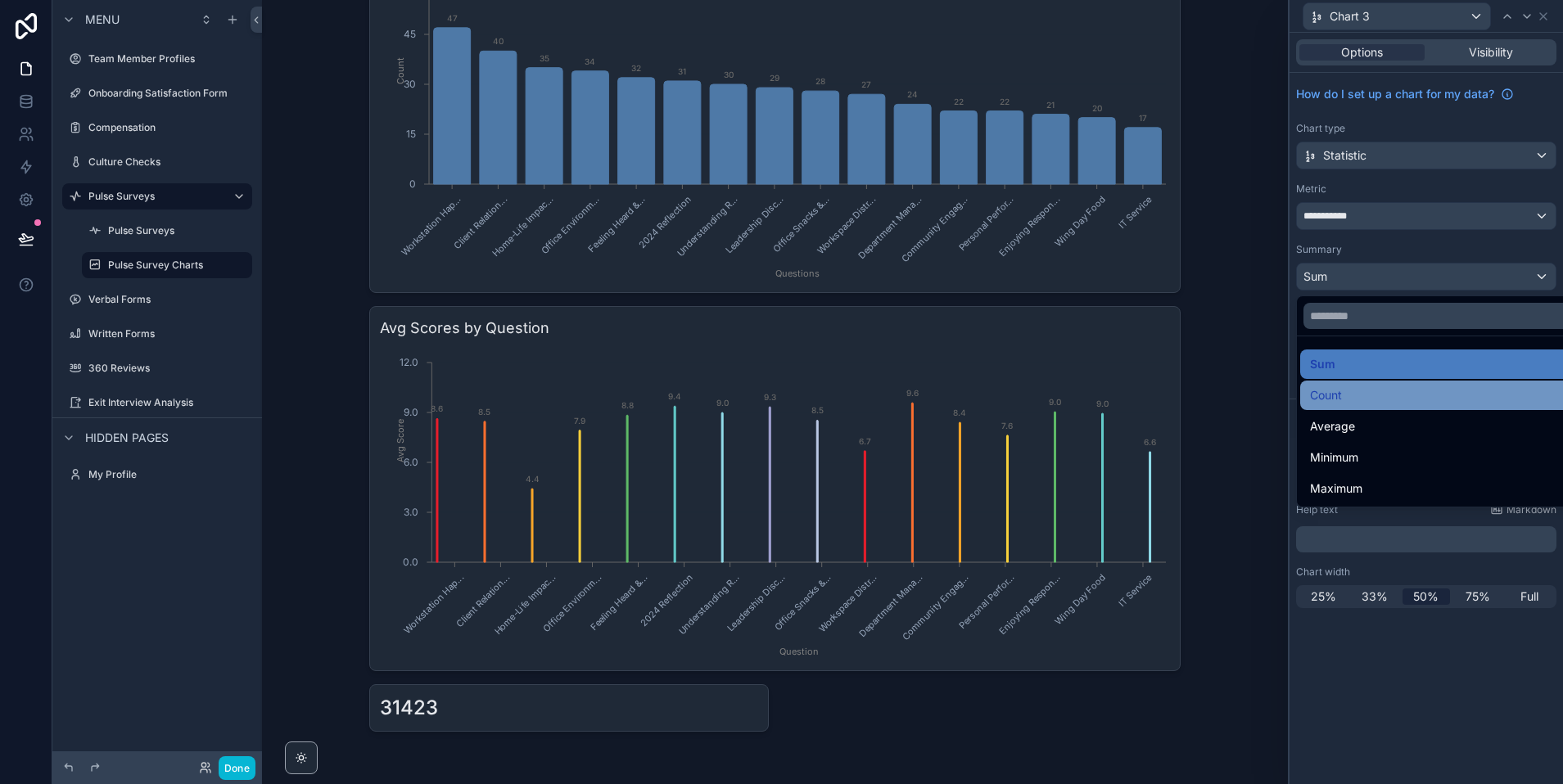
click at [1341, 396] on span "Count" at bounding box center [1326, 395] width 32 height 19
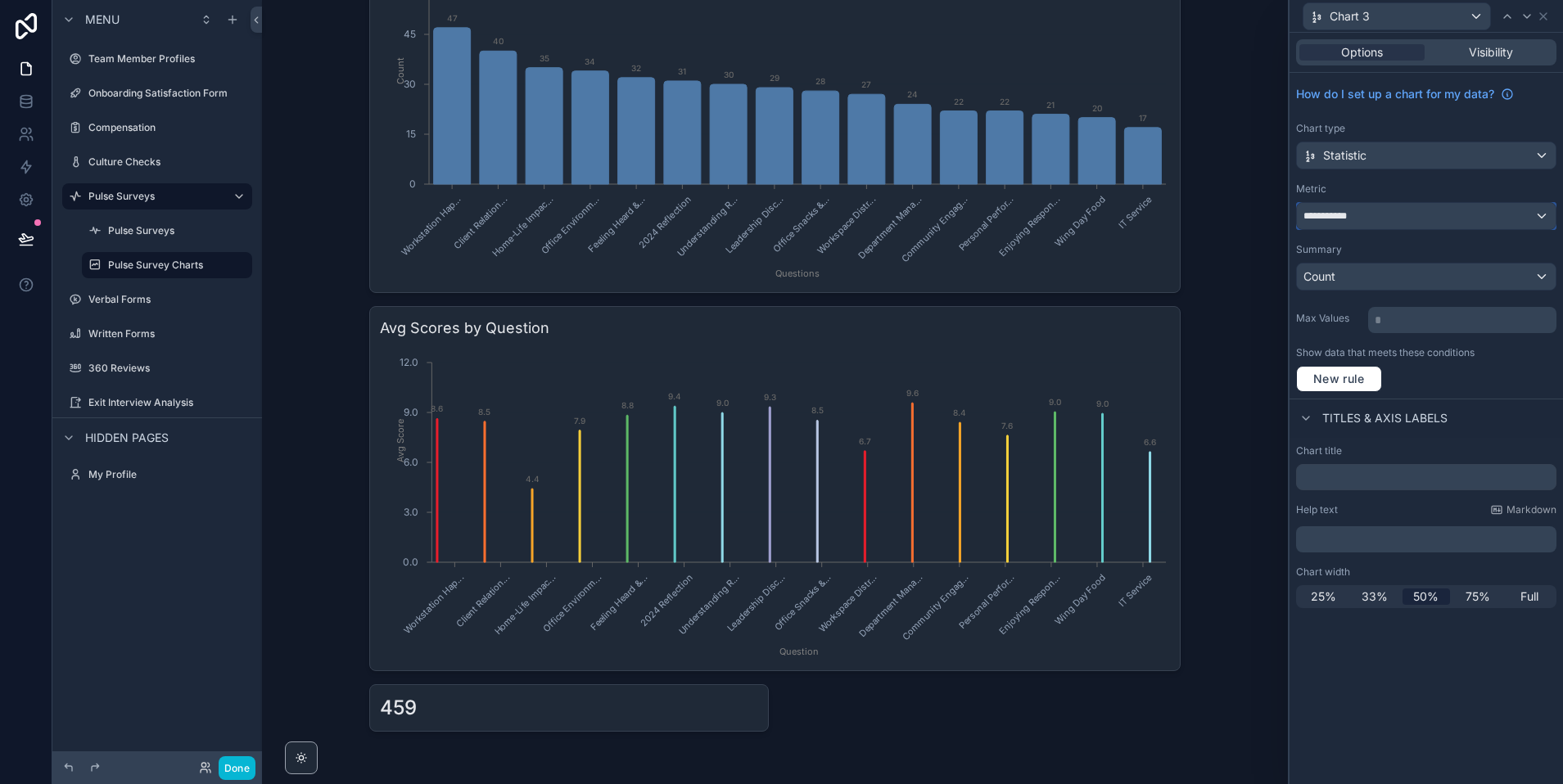
click at [1372, 217] on div "**********" at bounding box center [1427, 216] width 259 height 26
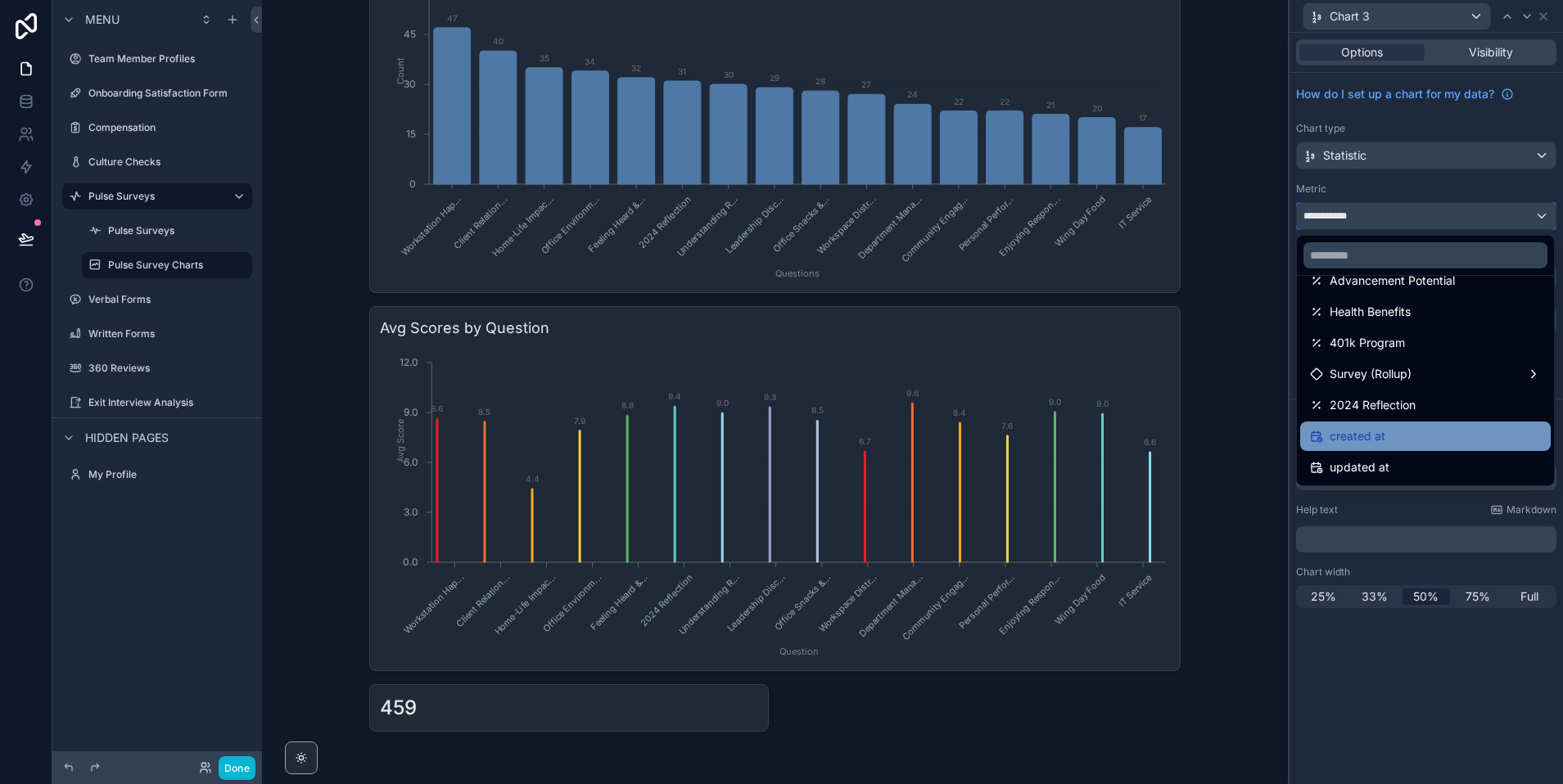
scroll to position [0, 0]
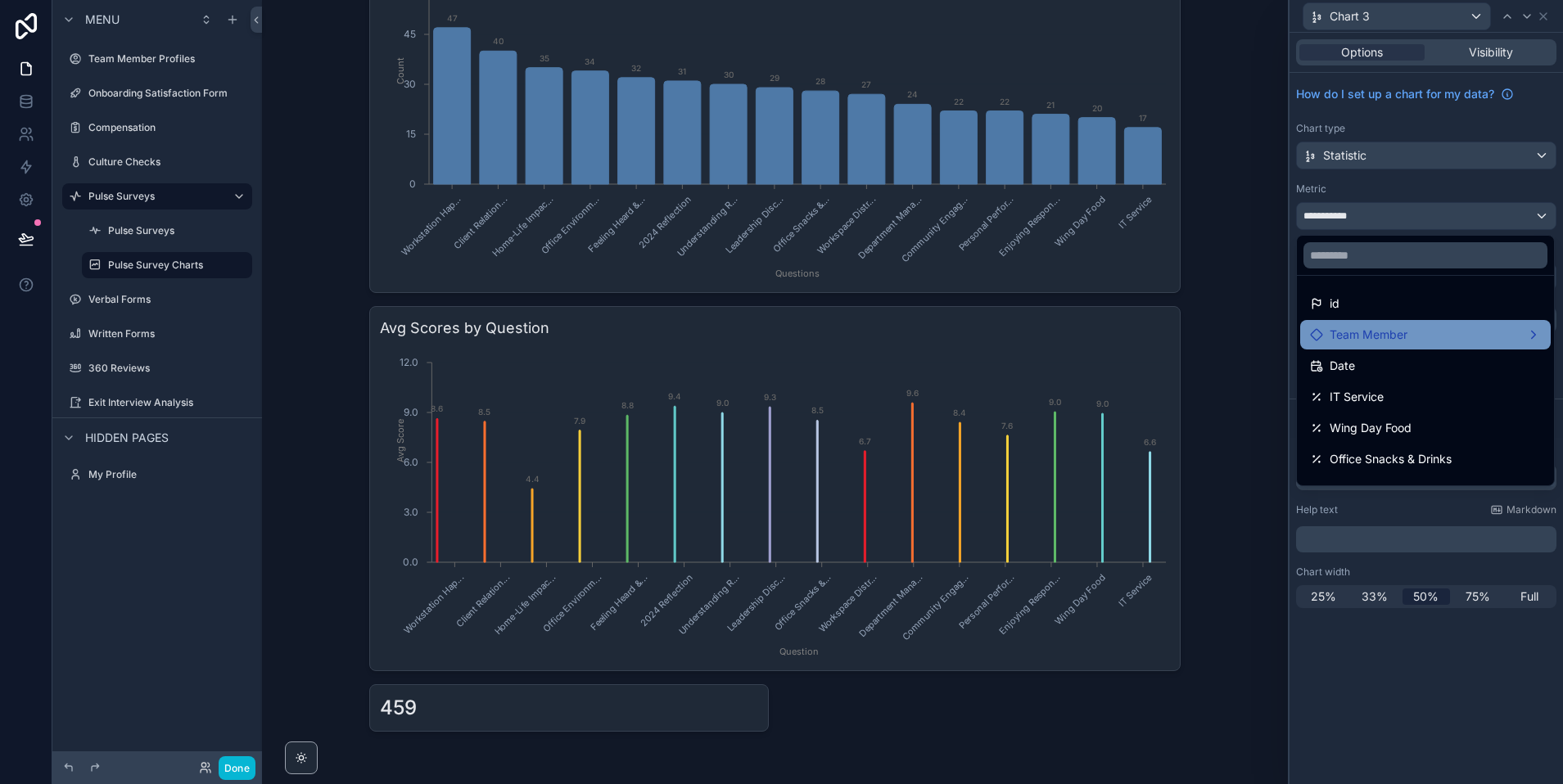
click at [1362, 338] on span "Team Member" at bounding box center [1368, 335] width 78 height 19
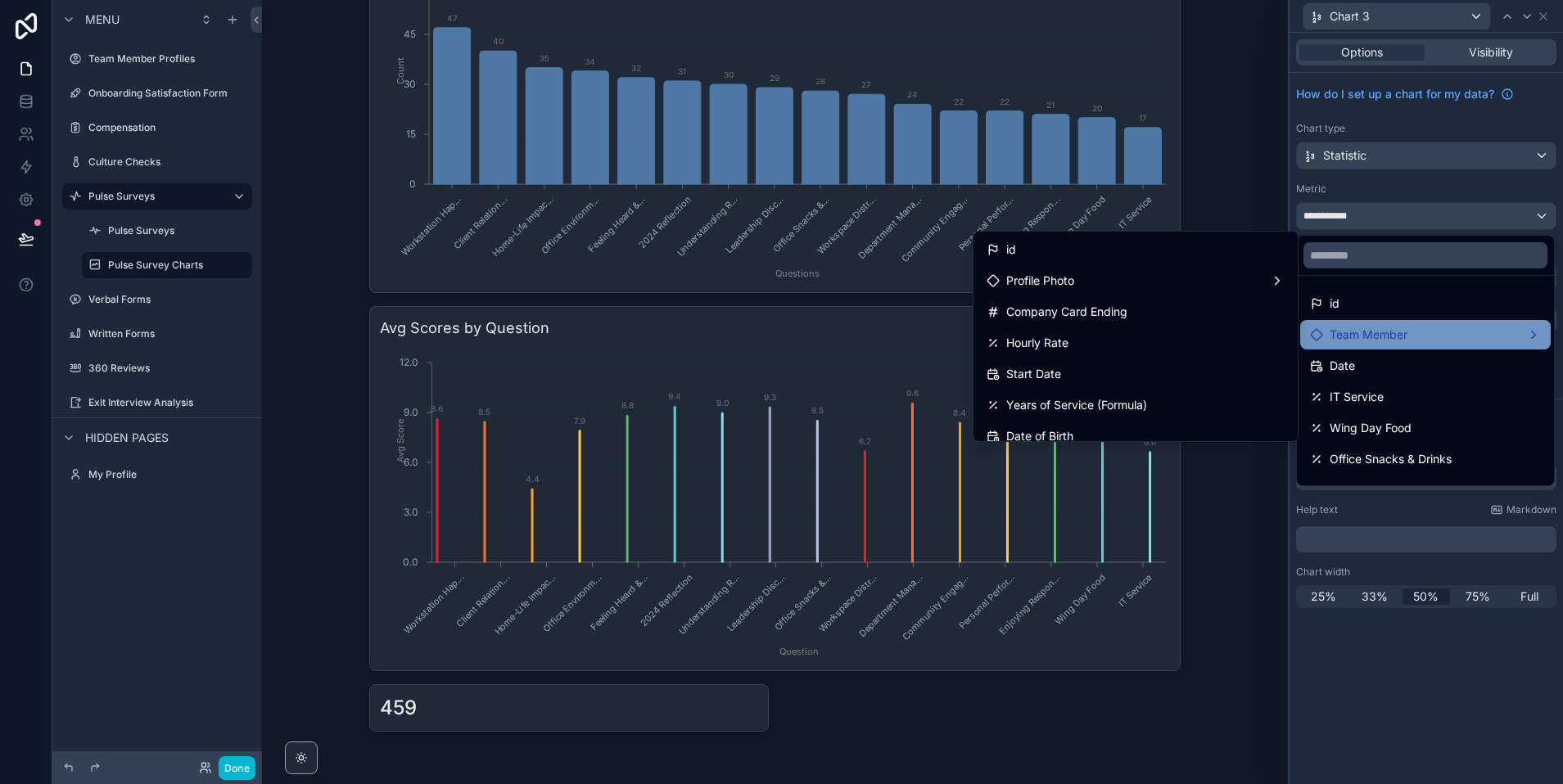
click at [1409, 330] on div "Team Member" at bounding box center [1425, 335] width 231 height 19
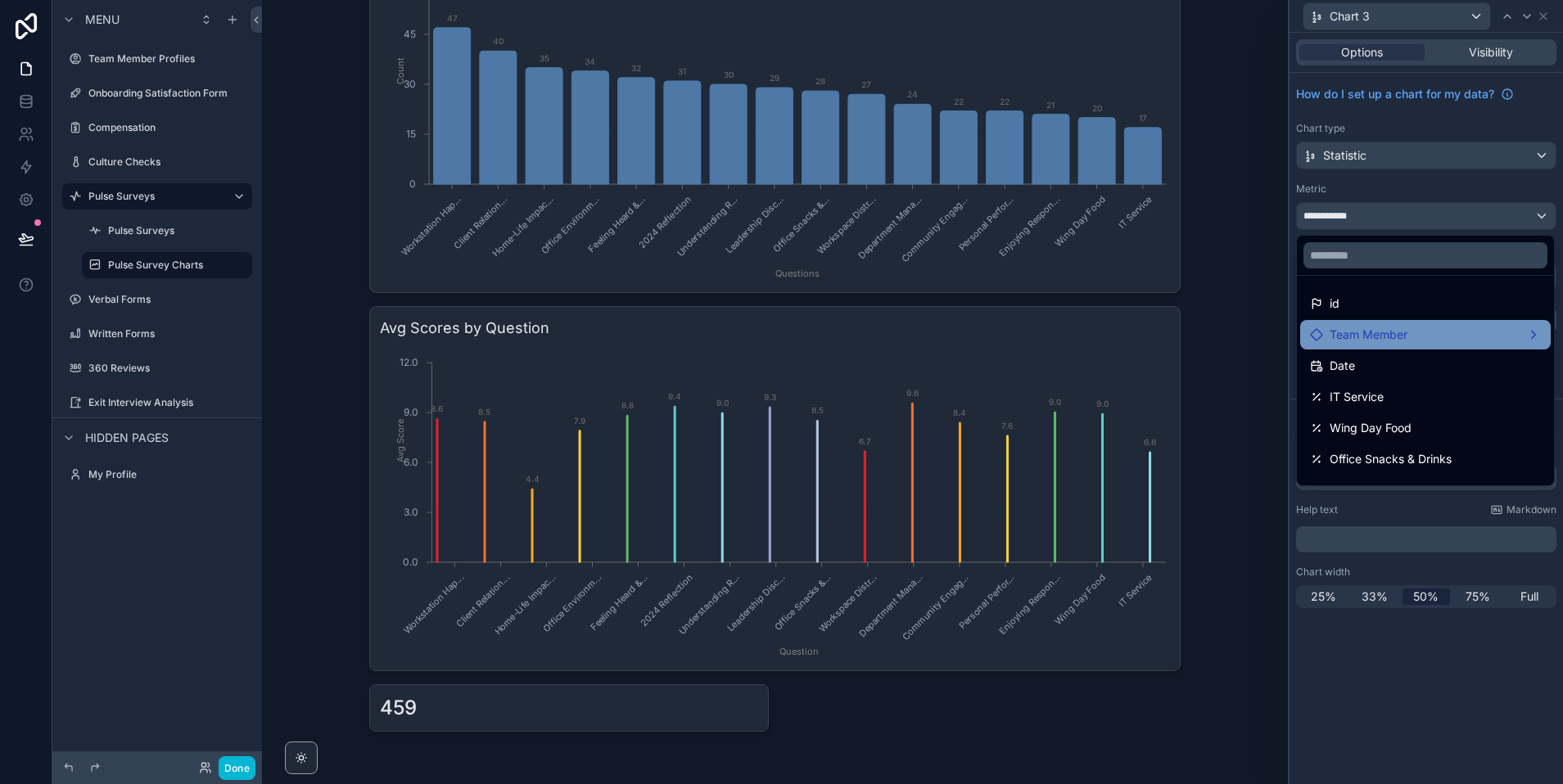
click at [1392, 328] on span "Team Member" at bounding box center [1368, 335] width 78 height 19
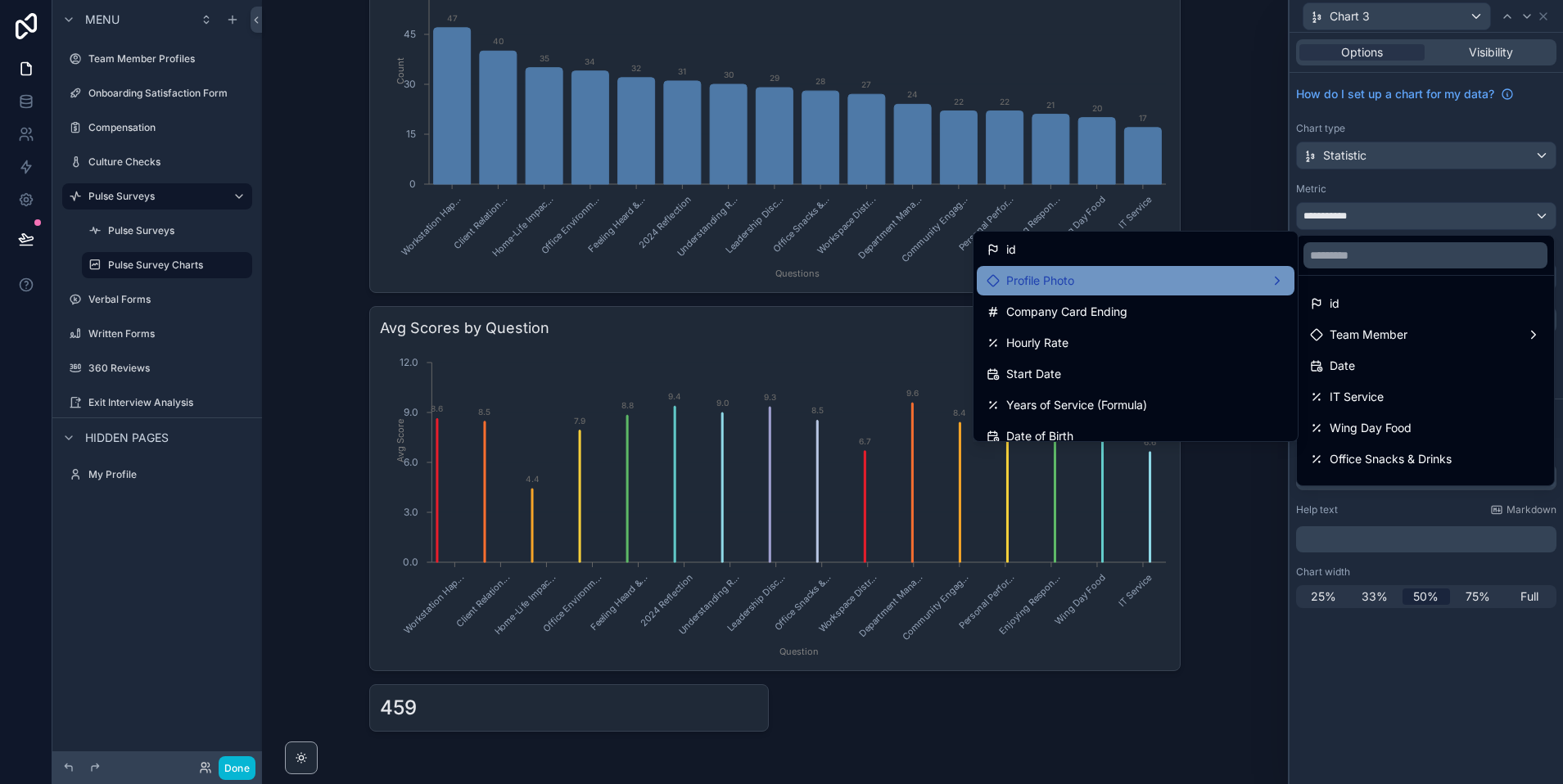
click at [1082, 283] on div "Profile Photo" at bounding box center [1136, 280] width 298 height 19
click at [1343, 197] on div at bounding box center [1426, 392] width 273 height 784
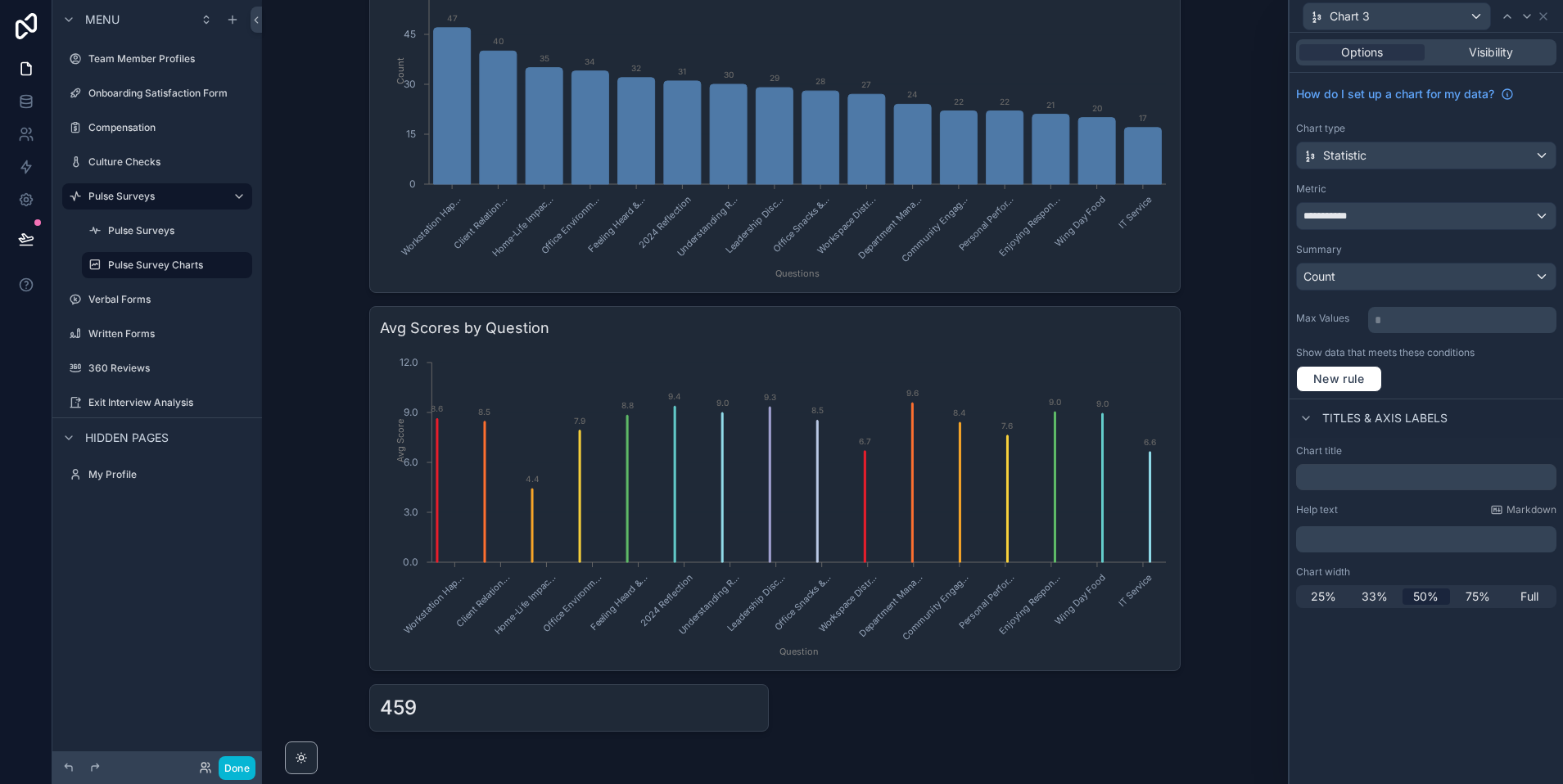
click at [1397, 318] on p "* ﻿" at bounding box center [1463, 320] width 178 height 17
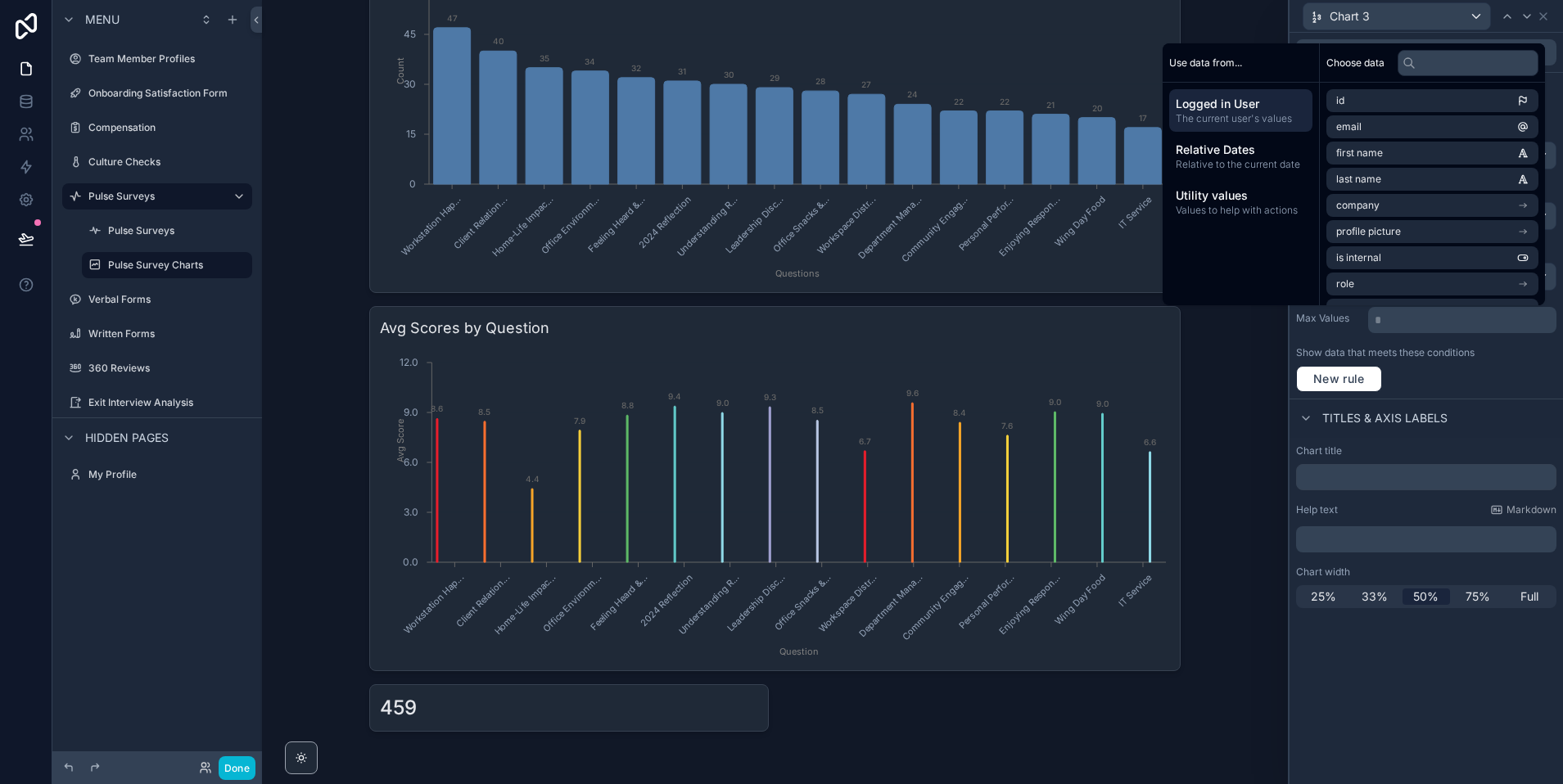
click at [1415, 326] on p "* ﻿" at bounding box center [1463, 320] width 178 height 17
click at [1485, 360] on div "Show data that meets these conditions New rule" at bounding box center [1427, 369] width 261 height 46
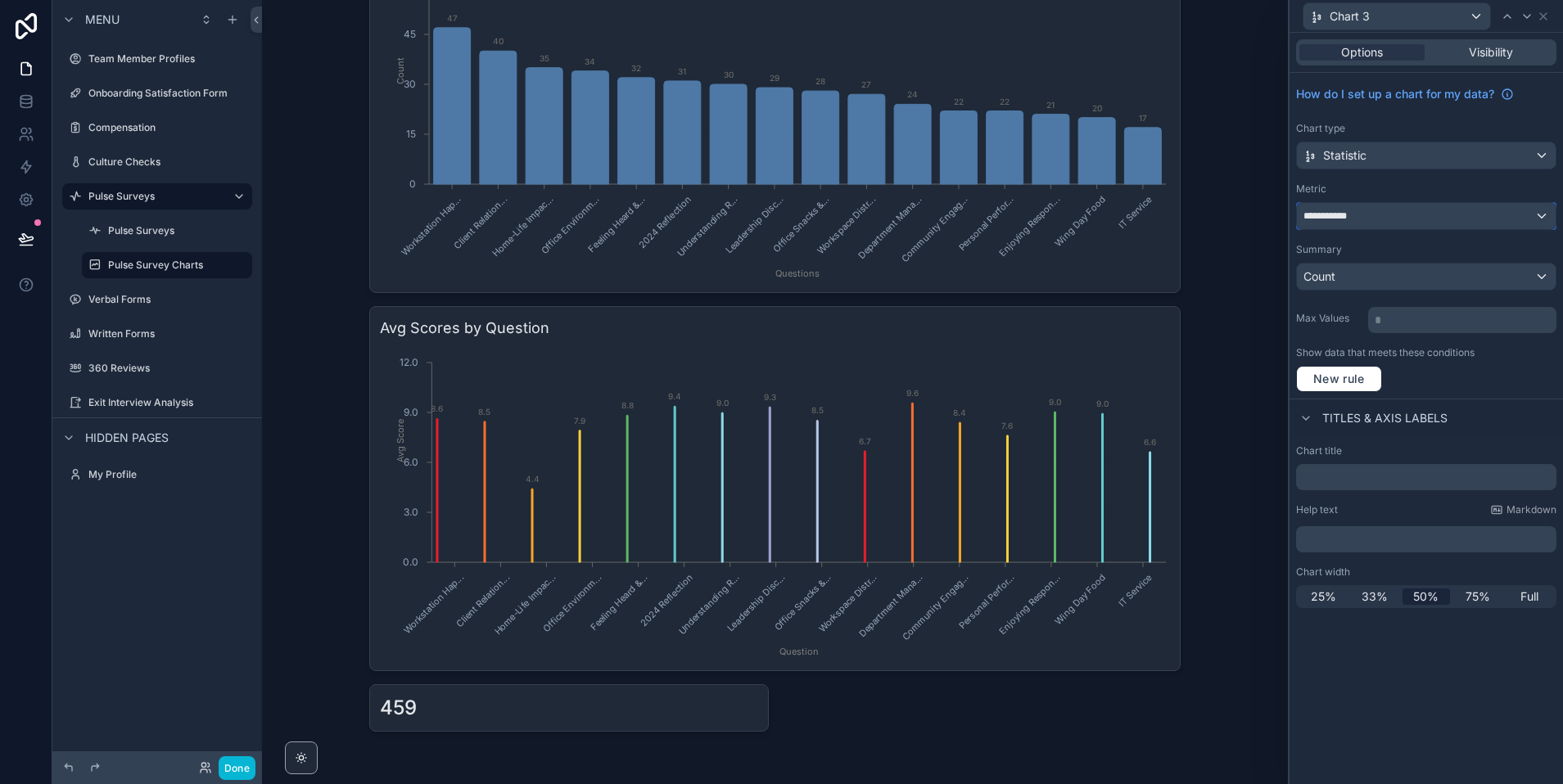
click at [1361, 209] on span "**********" at bounding box center [1336, 215] width 67 height 13
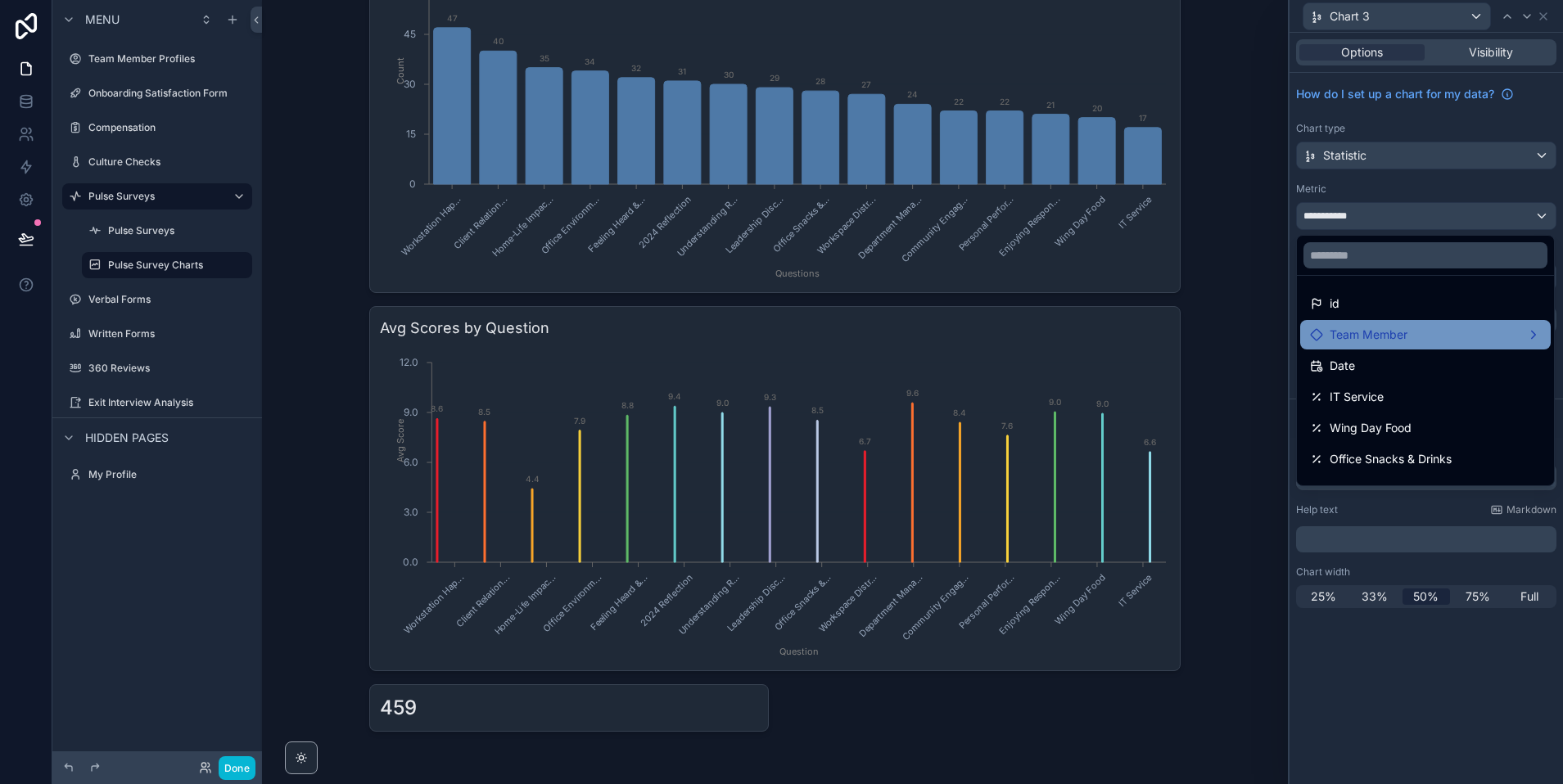
click at [1349, 333] on span "Team Member" at bounding box center [1368, 335] width 78 height 19
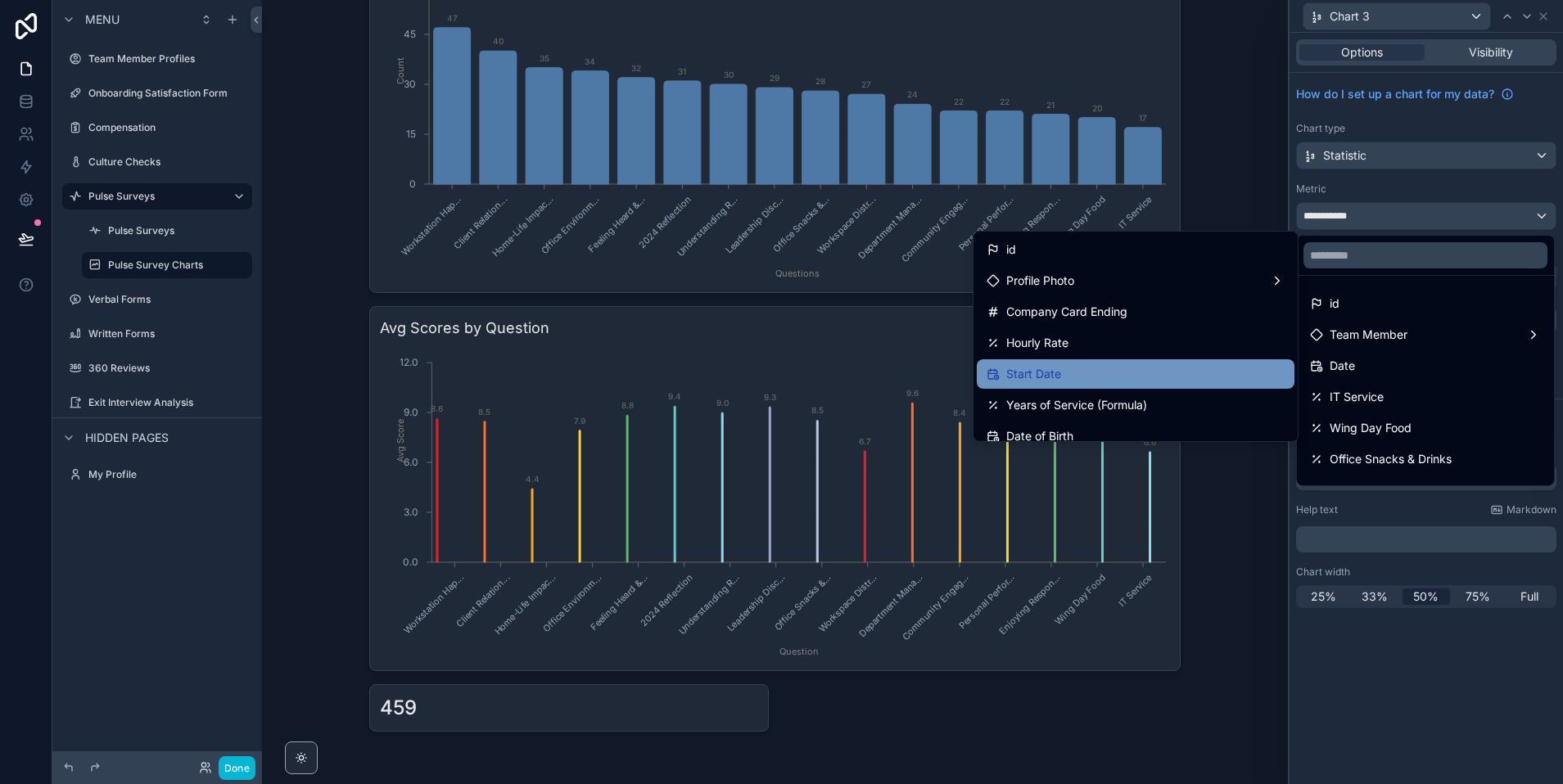
click at [1075, 375] on div "Start Date" at bounding box center [1136, 374] width 298 height 19
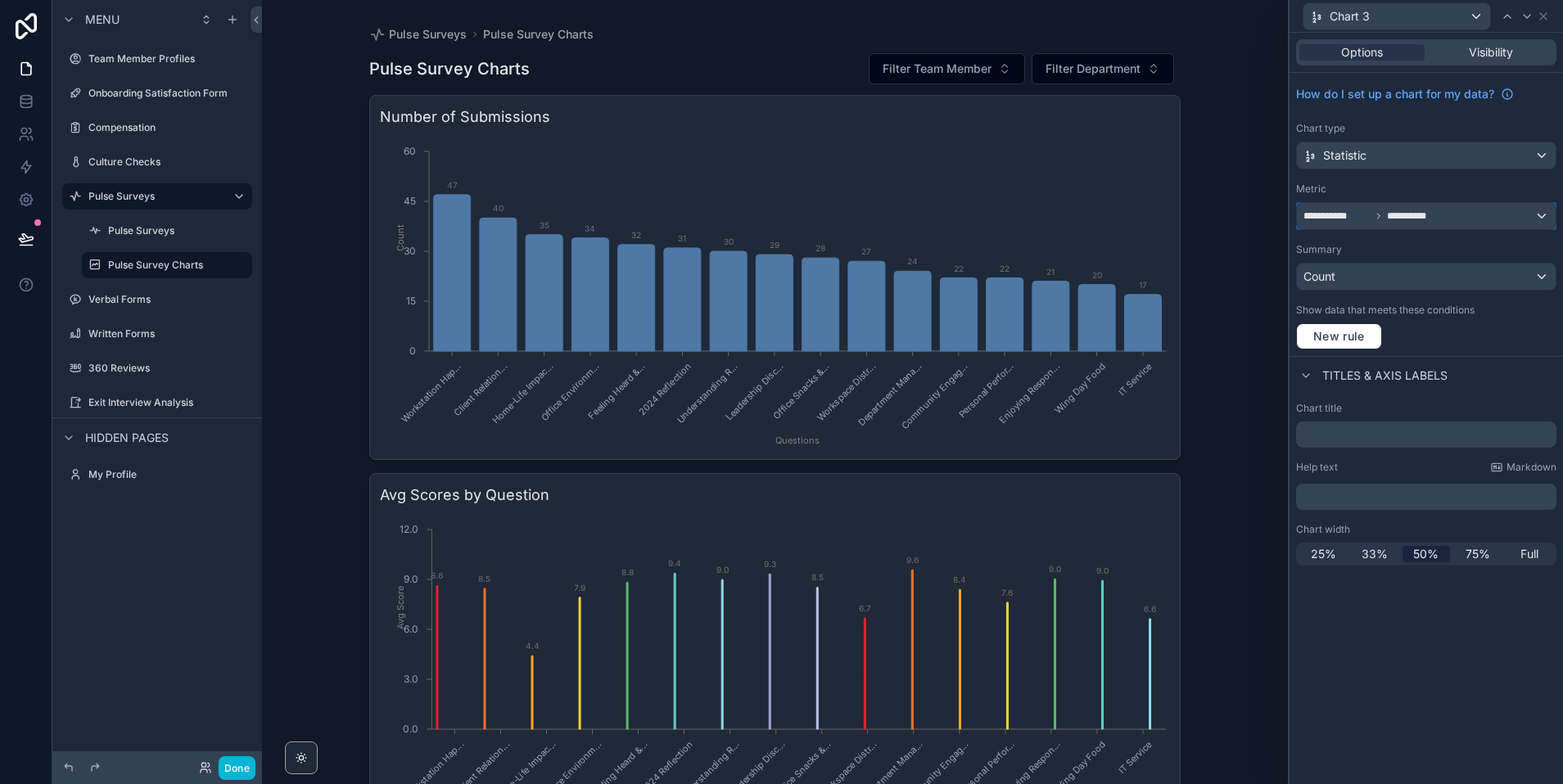
click at [1369, 219] on span "**********" at bounding box center [1367, 215] width 129 height 13
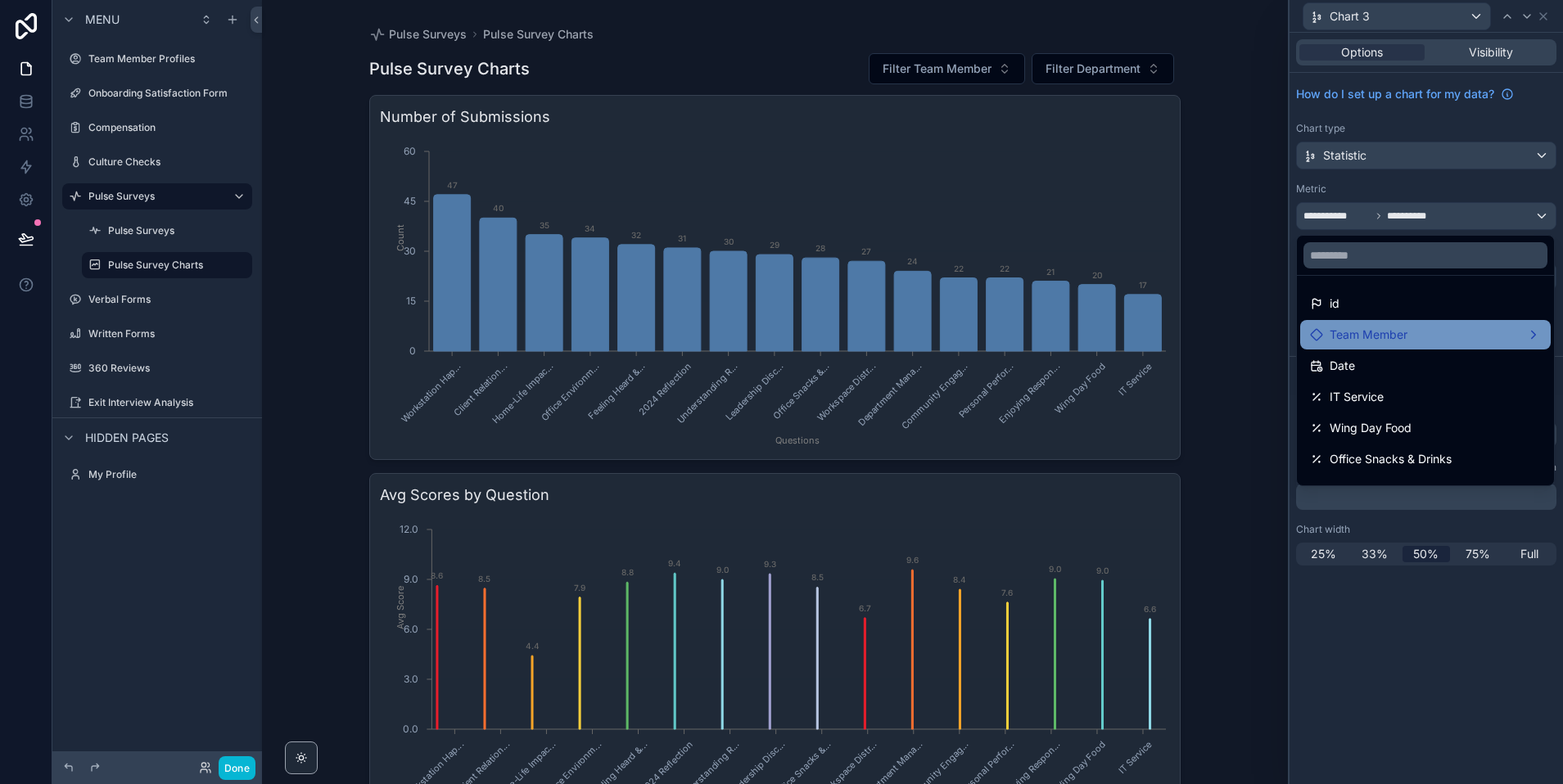
click at [1370, 330] on span "Team Member" at bounding box center [1368, 335] width 78 height 19
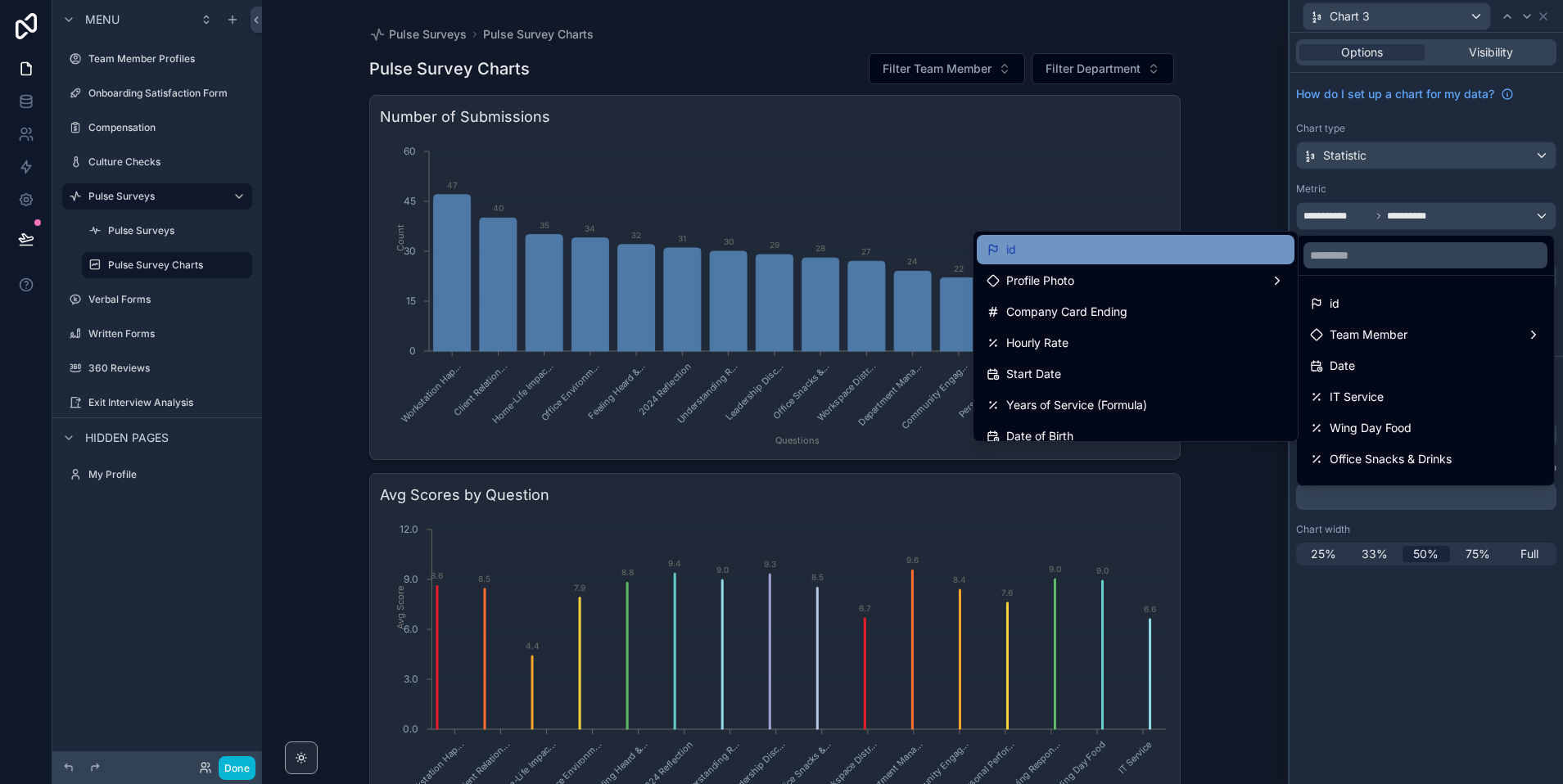
click at [1062, 256] on div "id" at bounding box center [1136, 249] width 298 height 19
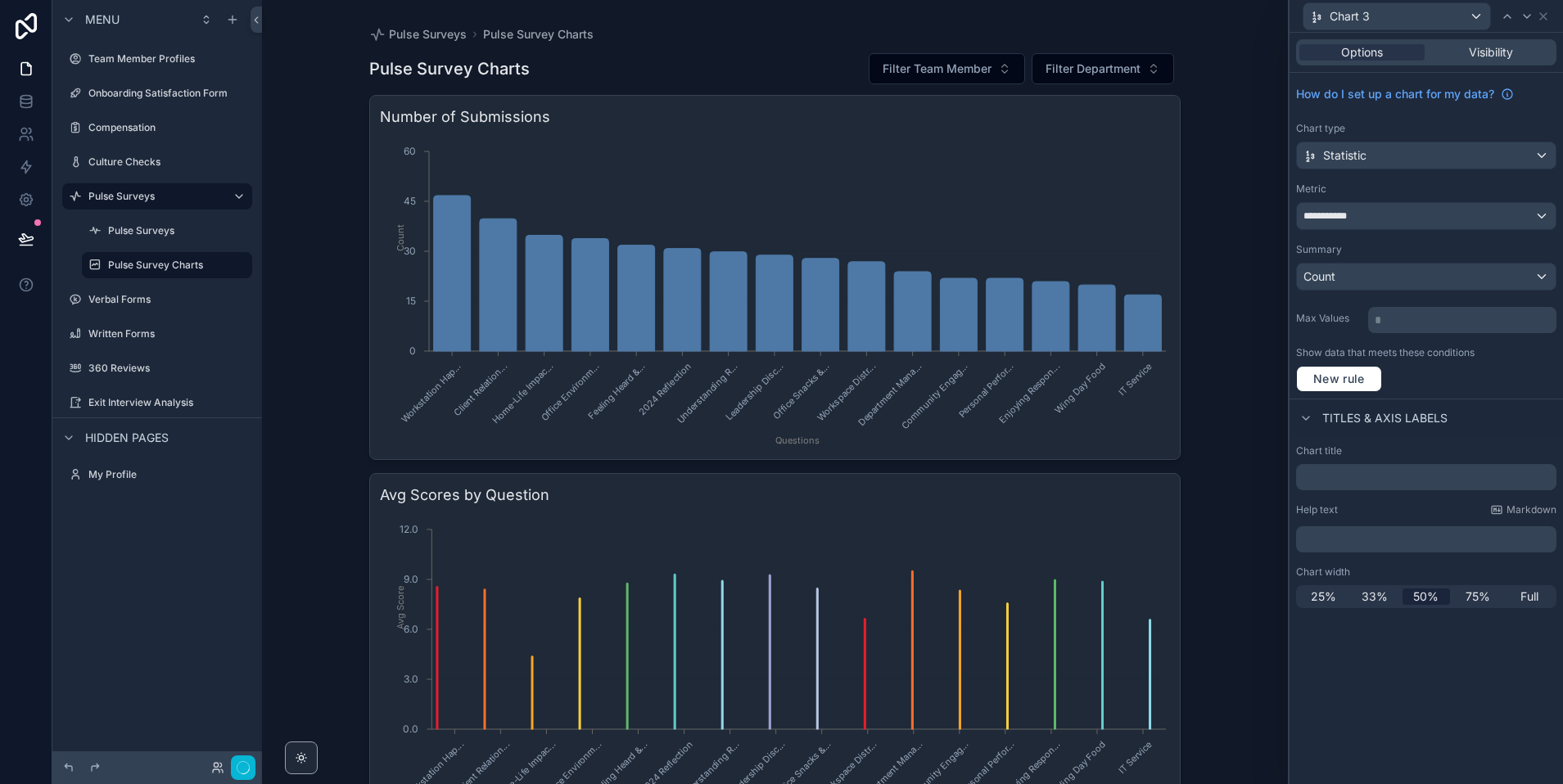
scroll to position [167, 0]
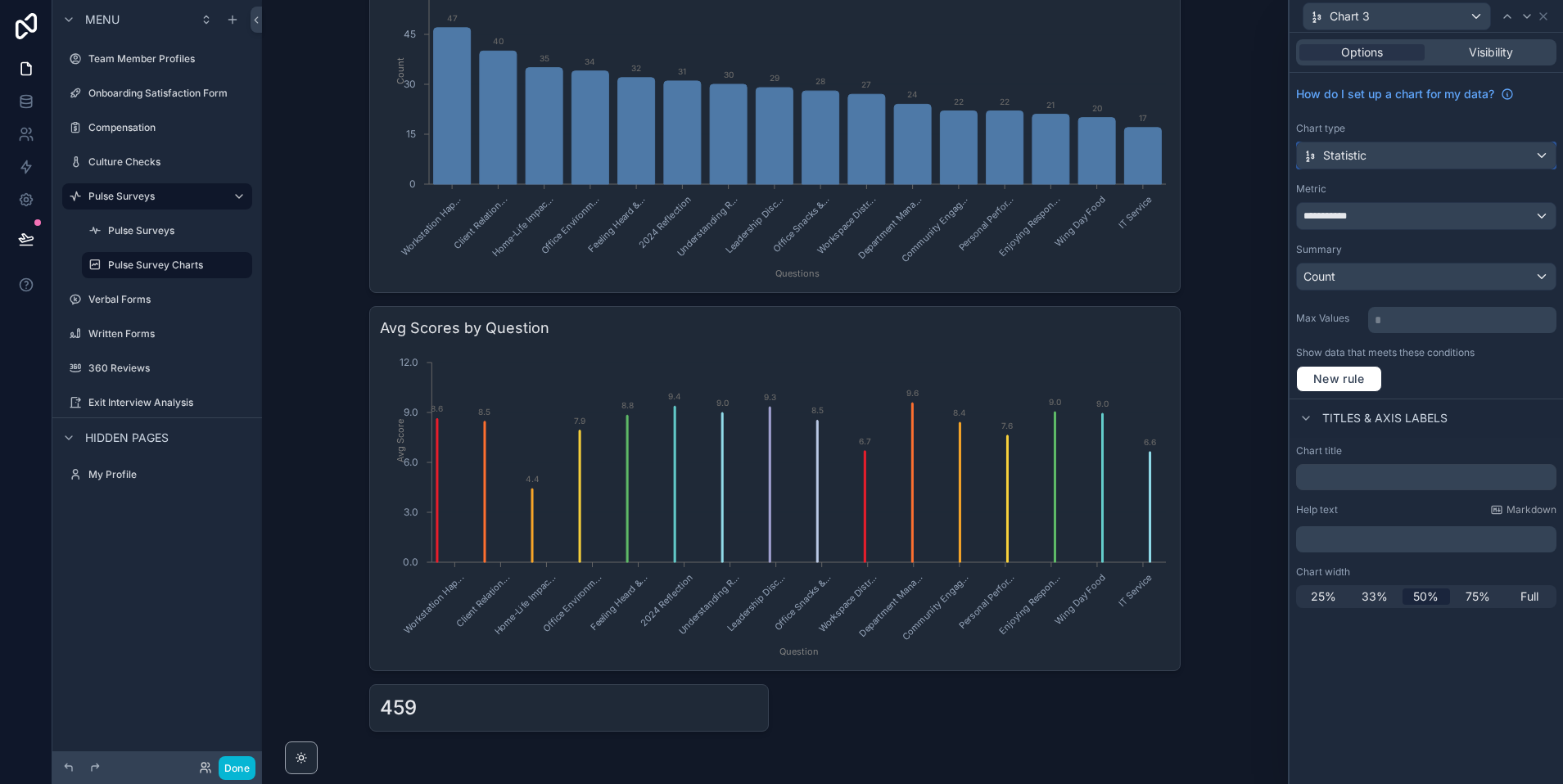
click at [1462, 154] on div "Statistic" at bounding box center [1427, 155] width 259 height 26
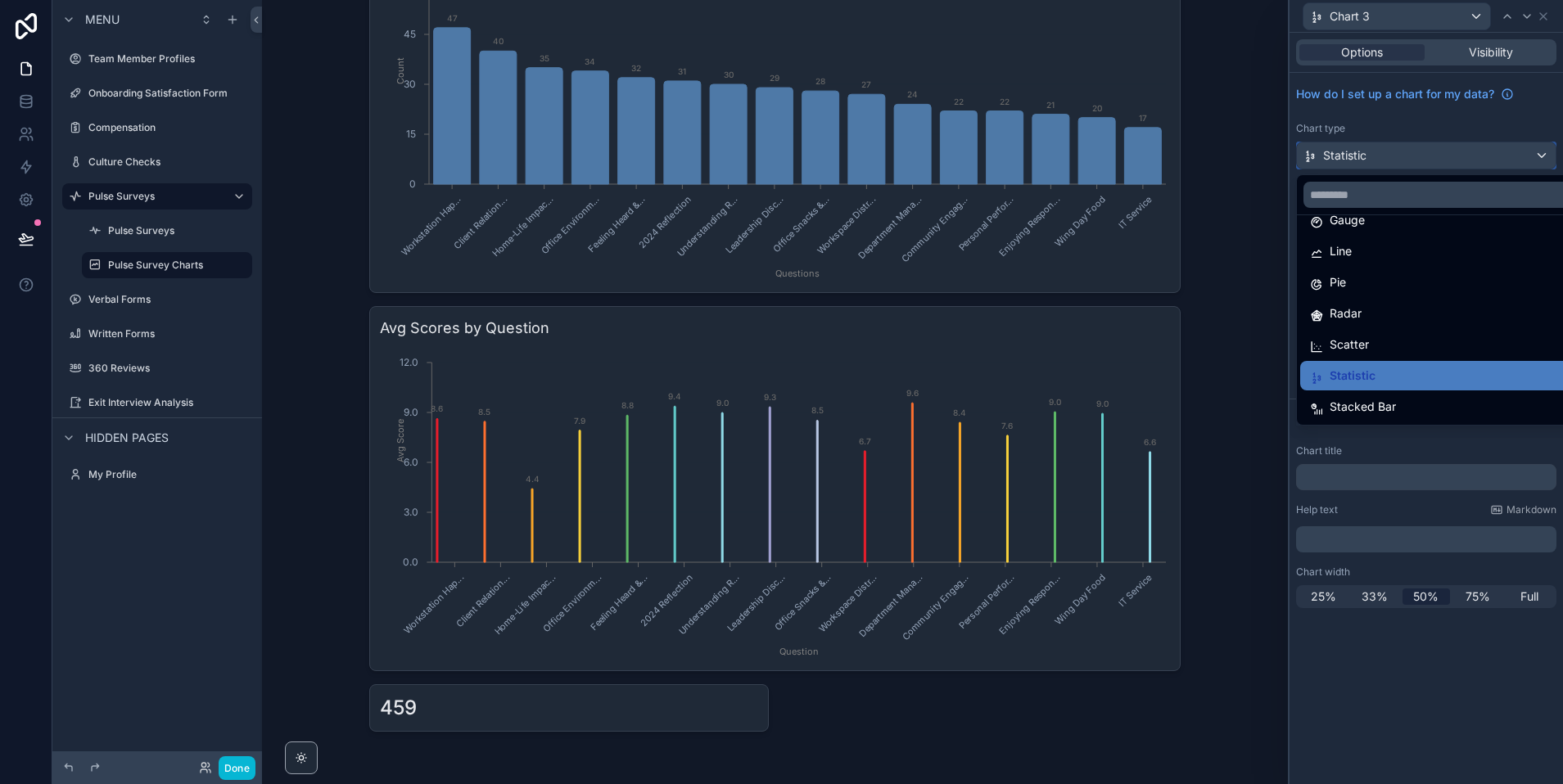
scroll to position [0, 0]
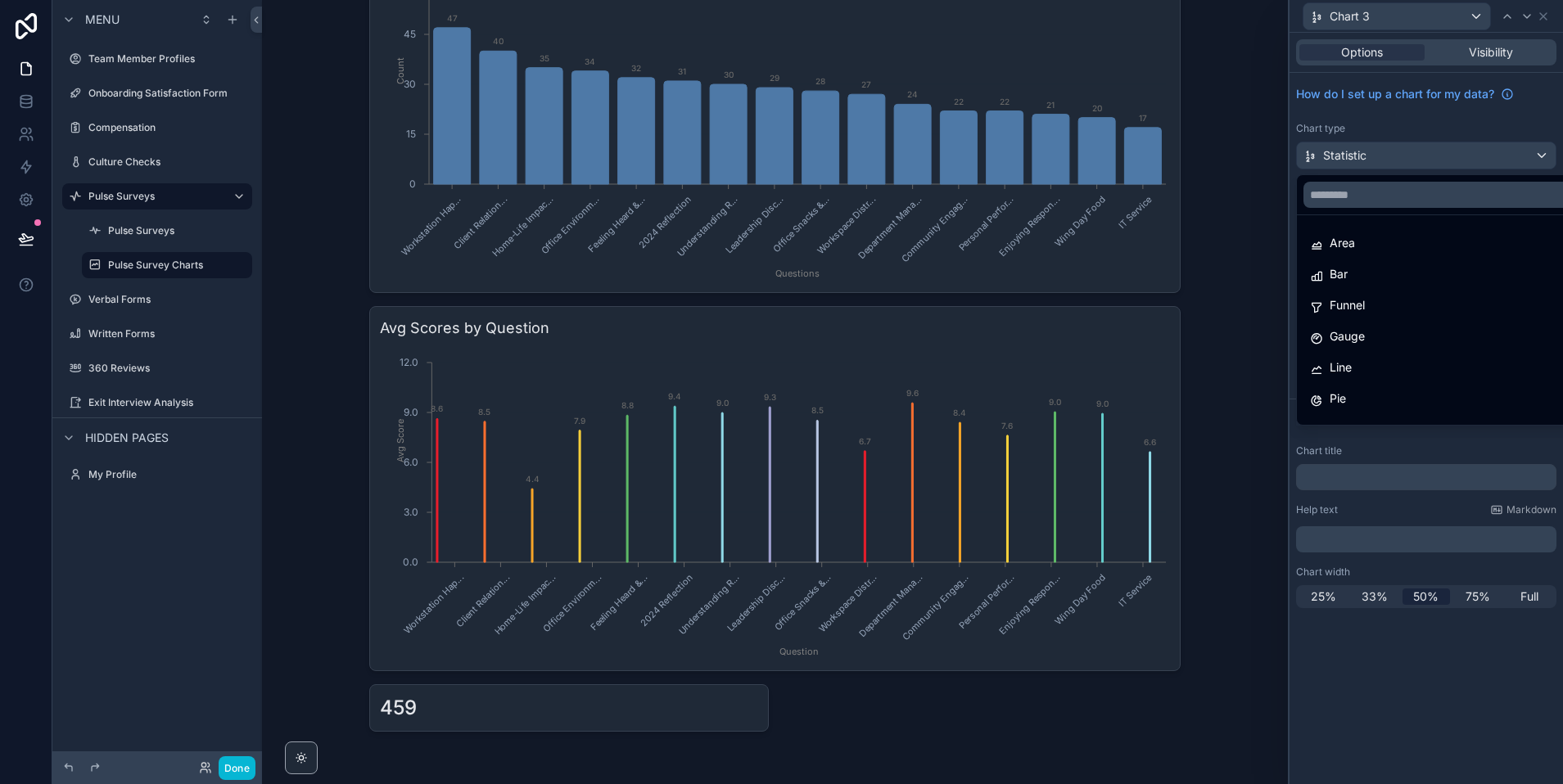
click at [1379, 115] on div at bounding box center [1426, 392] width 273 height 784
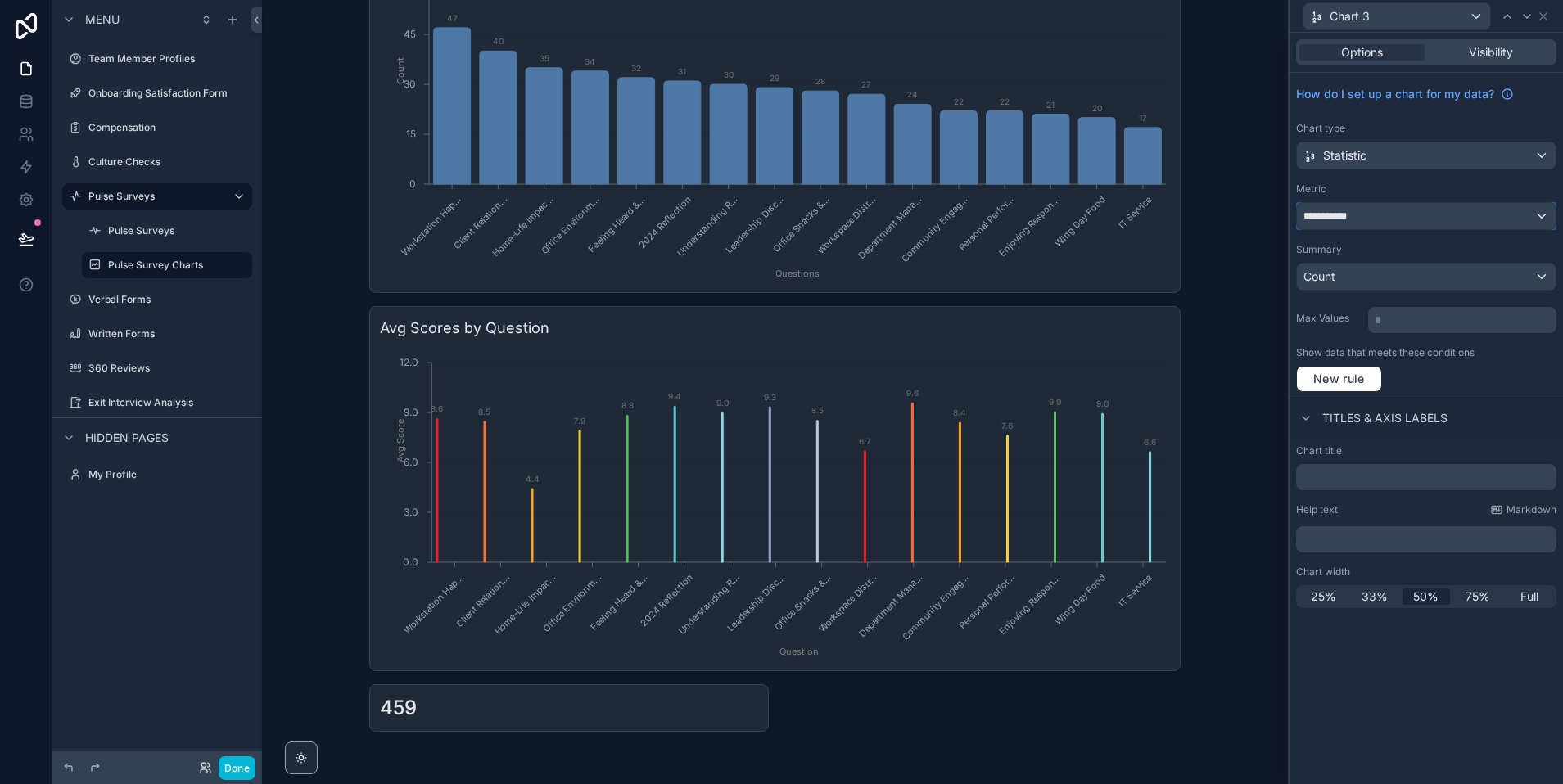
click at [1369, 226] on div "**********" at bounding box center [1427, 216] width 259 height 26
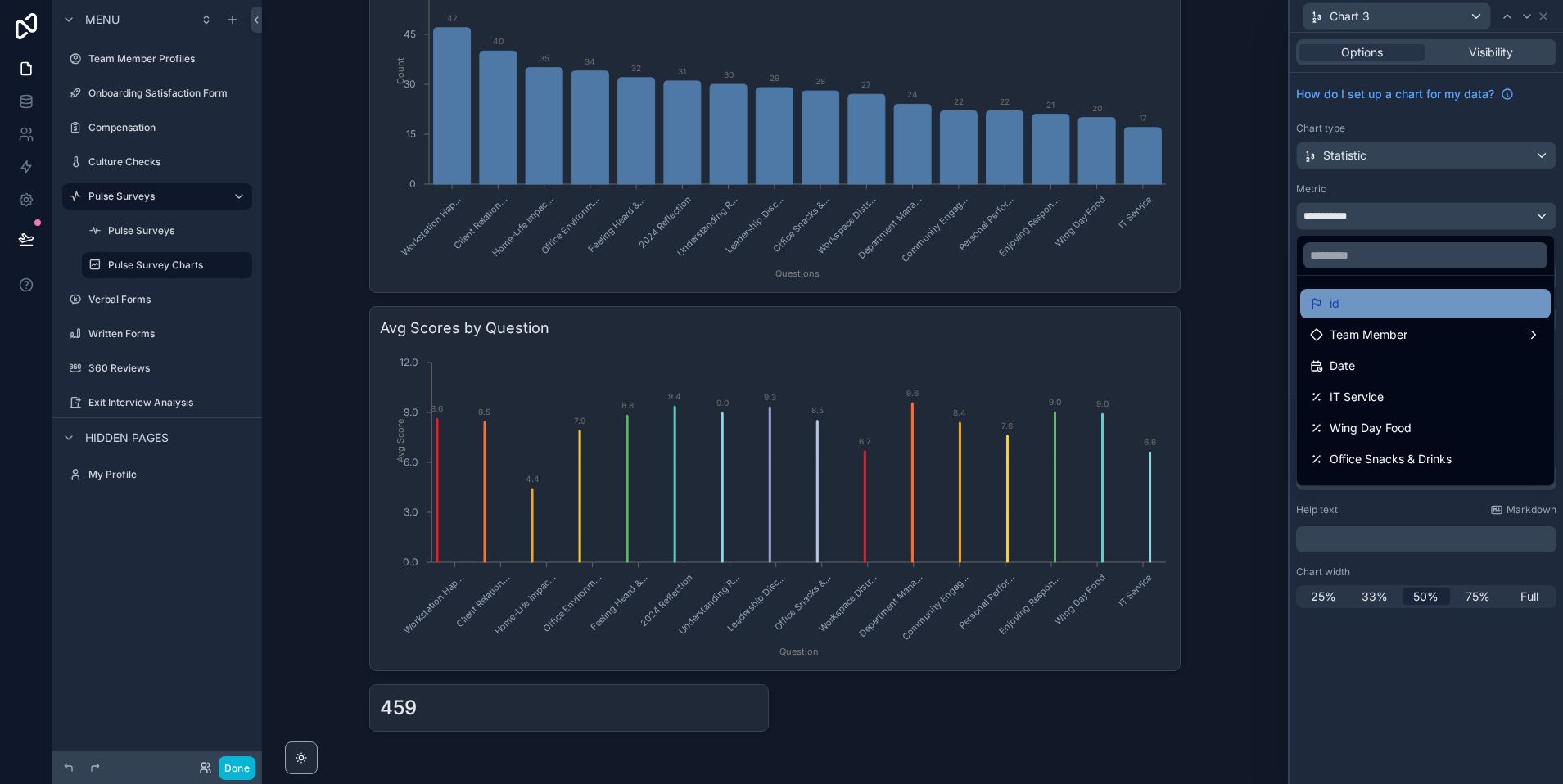
click at [1351, 306] on div "id" at bounding box center [1425, 303] width 231 height 19
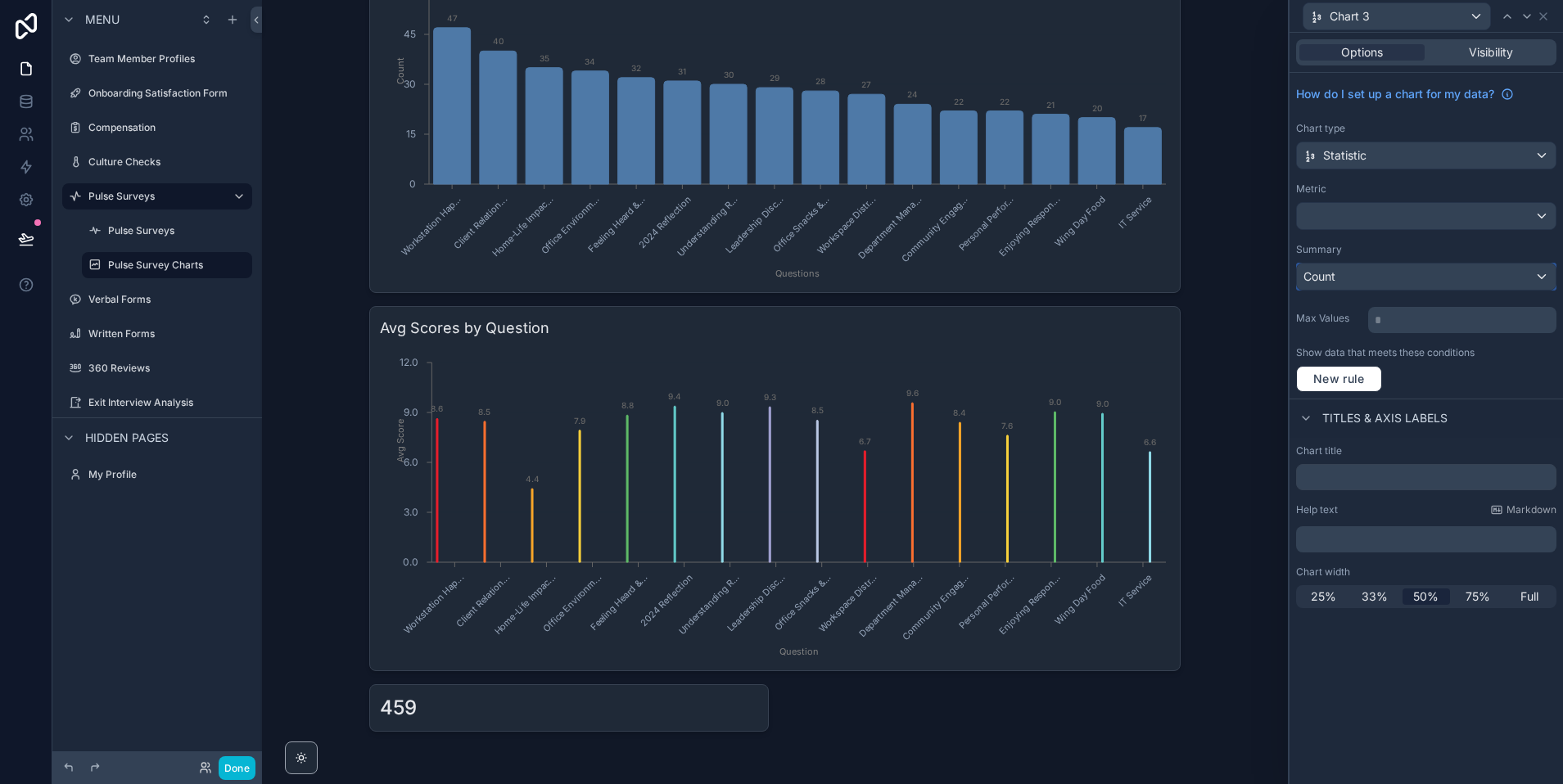
click at [1367, 276] on div "Count" at bounding box center [1427, 276] width 259 height 26
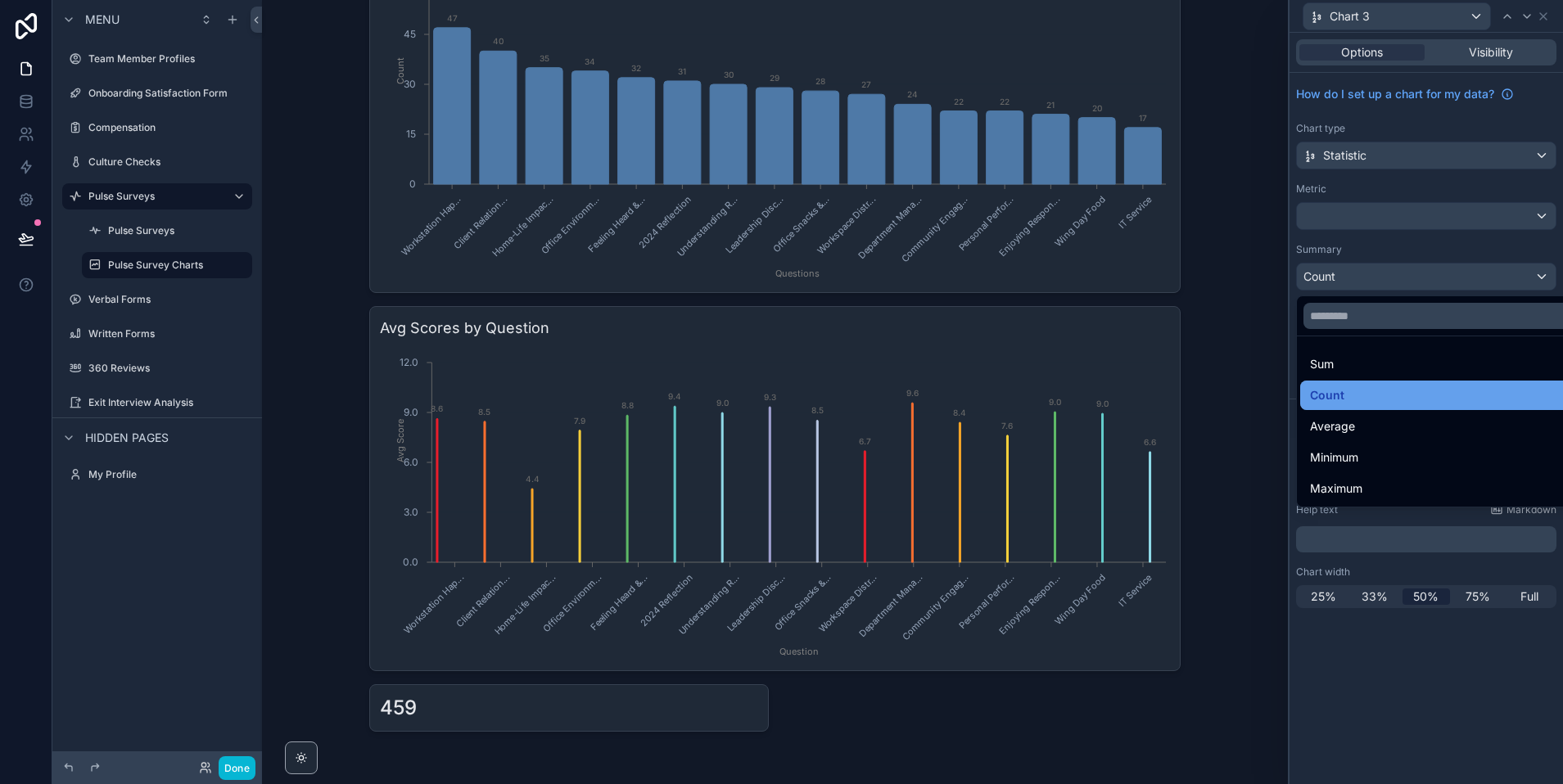
click at [1327, 399] on span "Count" at bounding box center [1327, 395] width 34 height 19
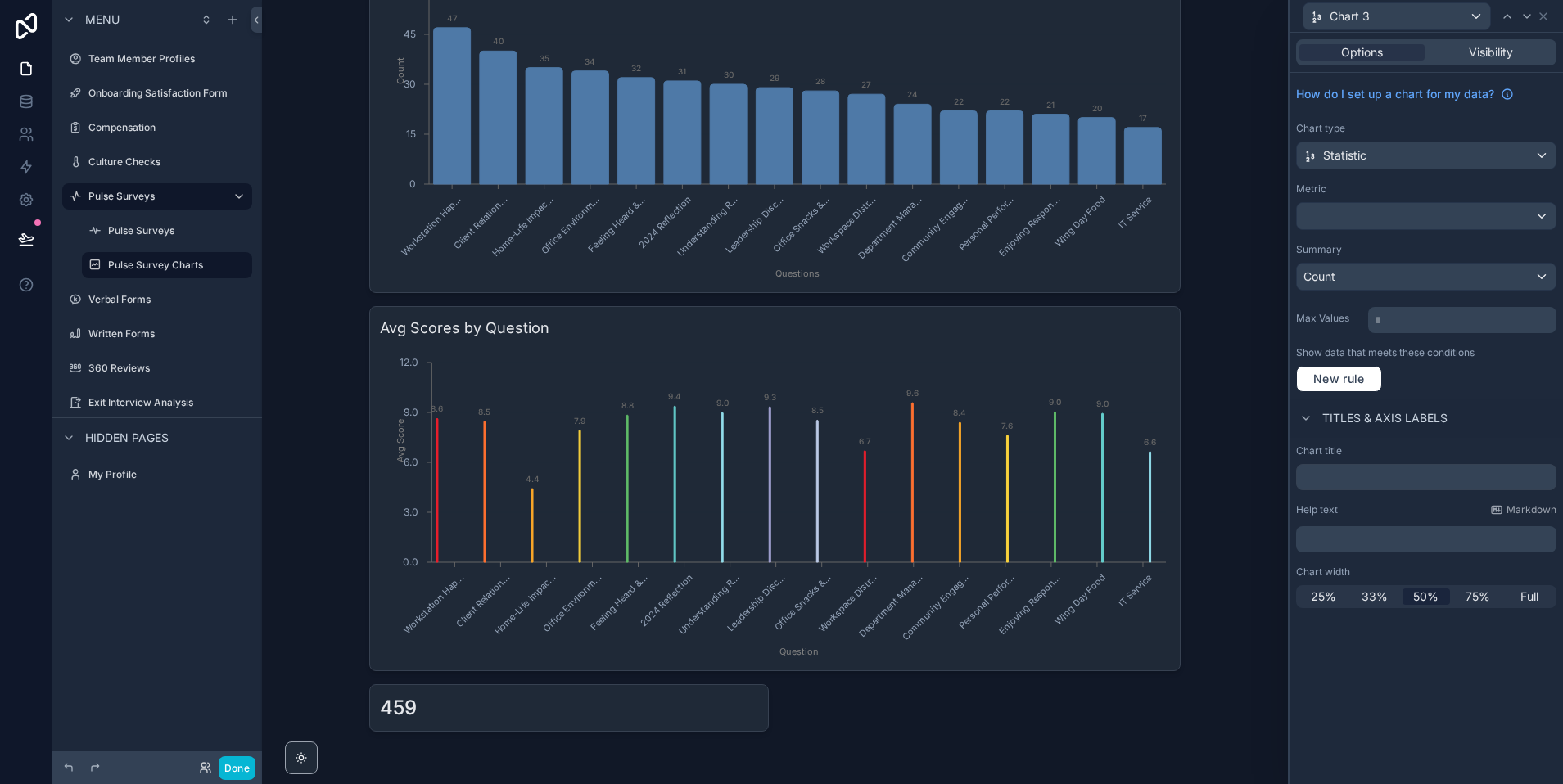
click at [1348, 394] on div "How do I set up a chart for my data? Chart type Statistic Metric Summary Count …" at bounding box center [1426, 235] width 273 height 326
click at [1338, 383] on span "New rule" at bounding box center [1339, 378] width 64 height 15
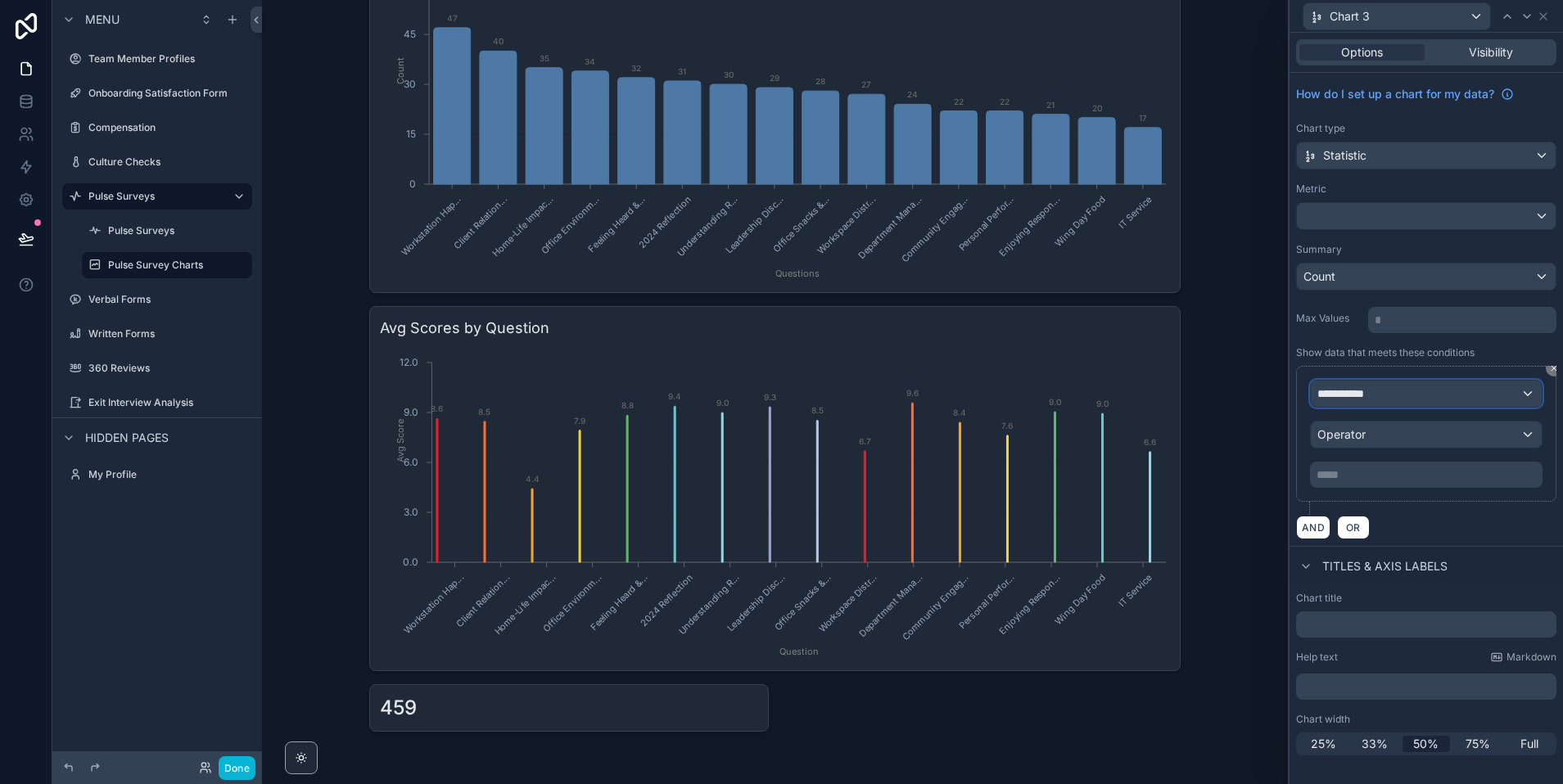
click at [1339, 394] on span "**********" at bounding box center [1348, 393] width 60 height 17
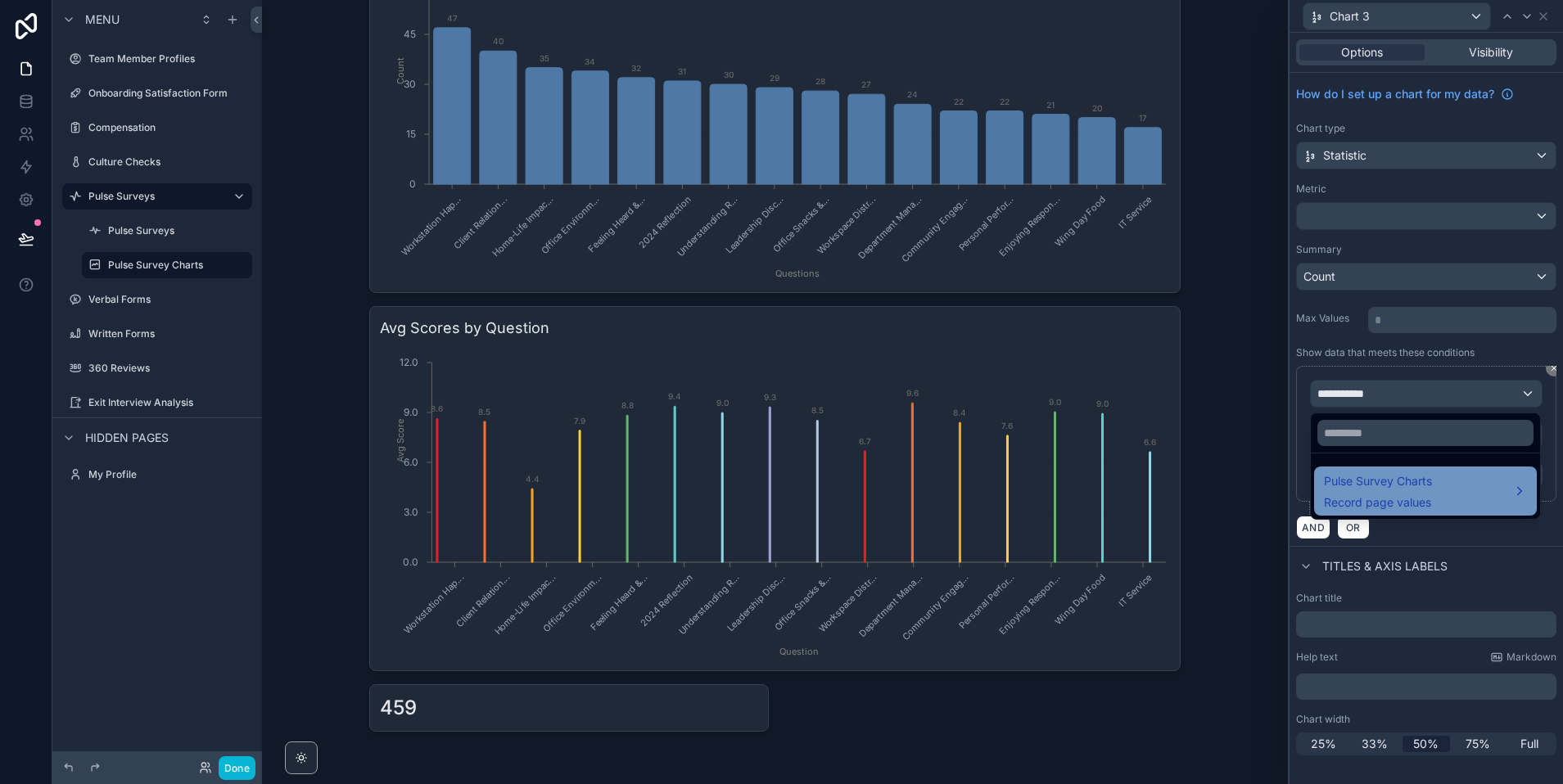
click at [1396, 488] on span "Pulse Survey Charts" at bounding box center [1377, 481] width 108 height 19
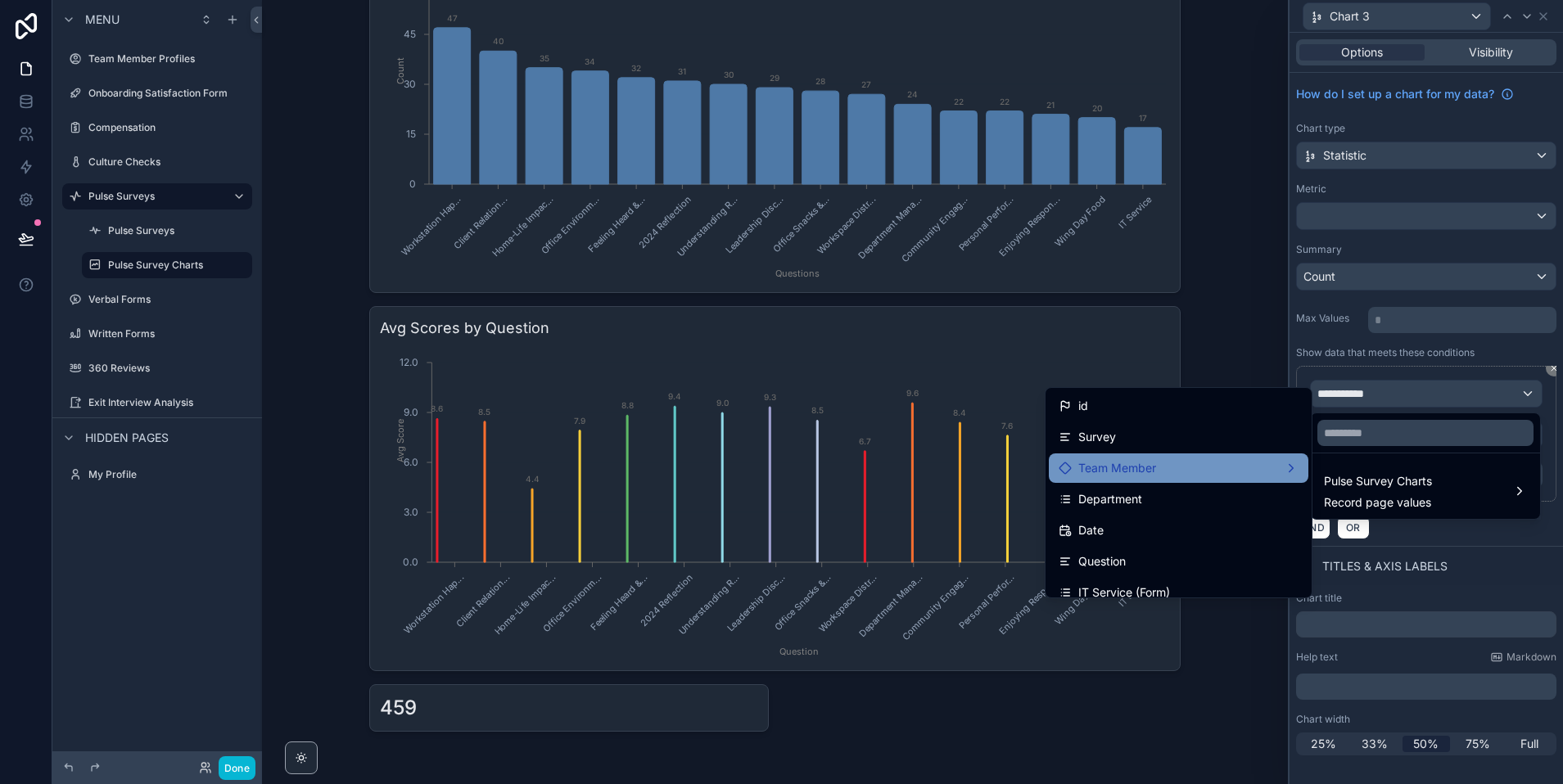
click at [1103, 467] on span "Team Member" at bounding box center [1117, 468] width 78 height 19
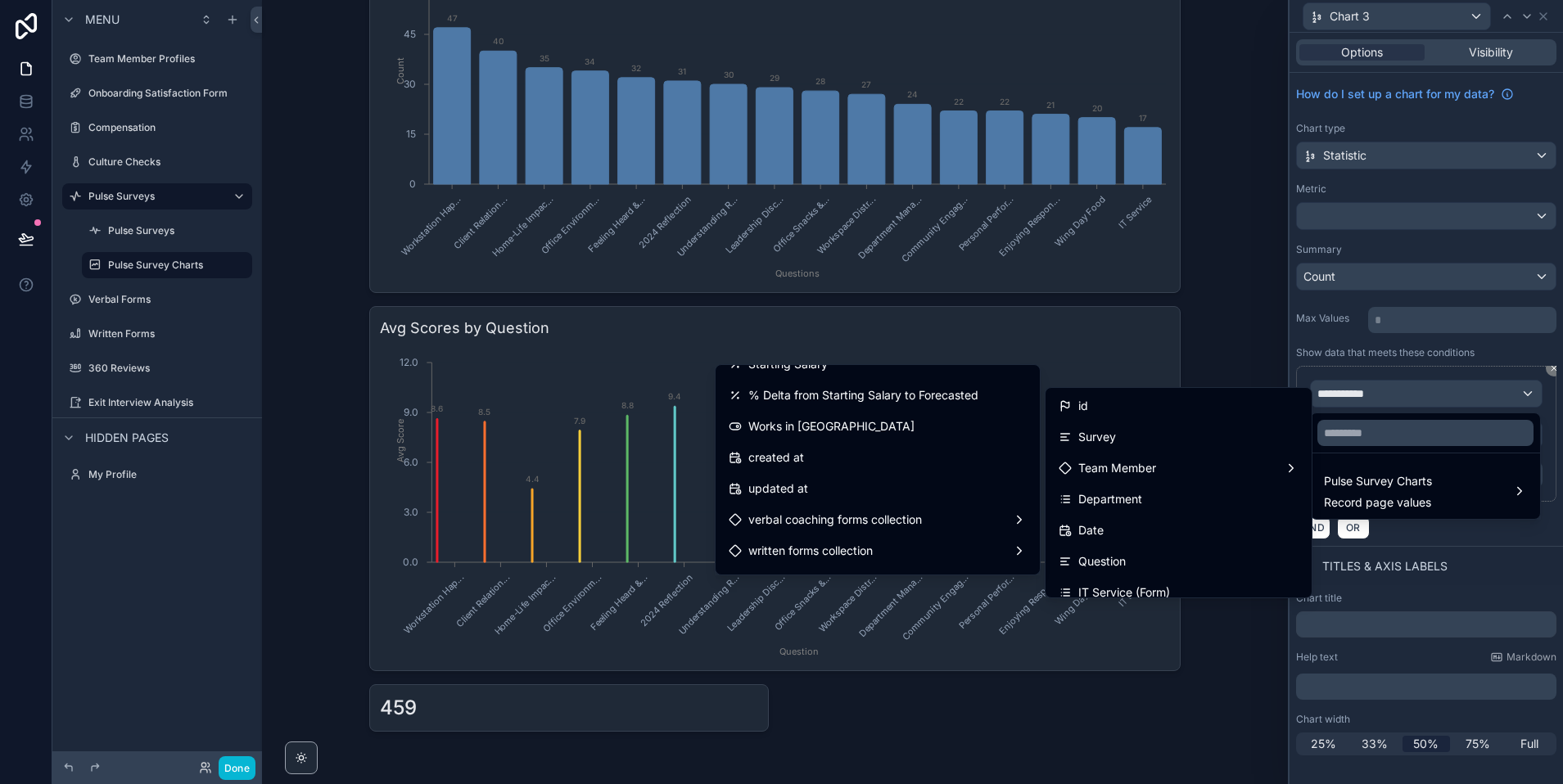
scroll to position [1047, 0]
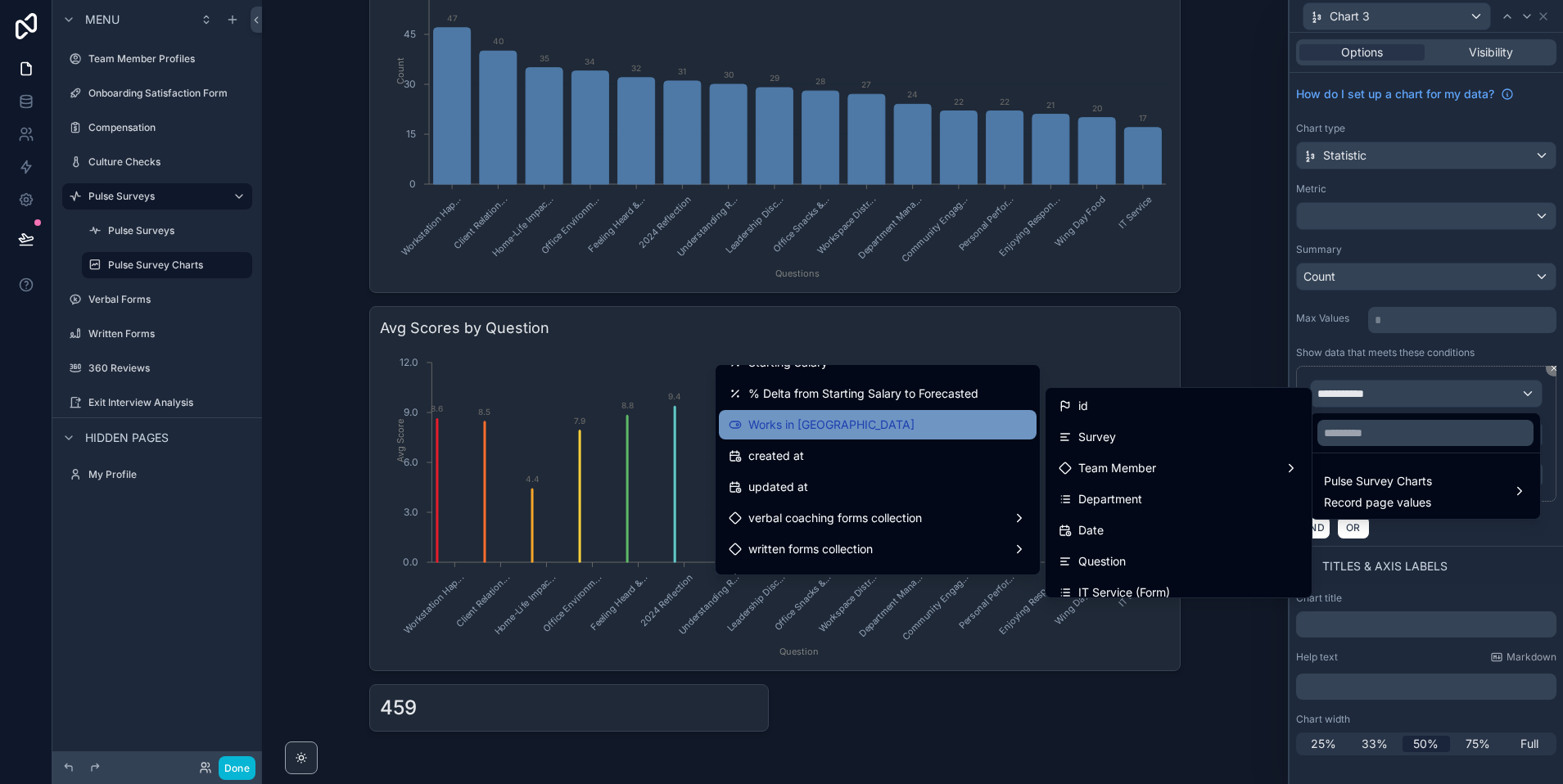
click at [810, 427] on span "Works in [GEOGRAPHIC_DATA]" at bounding box center [831, 425] width 166 height 19
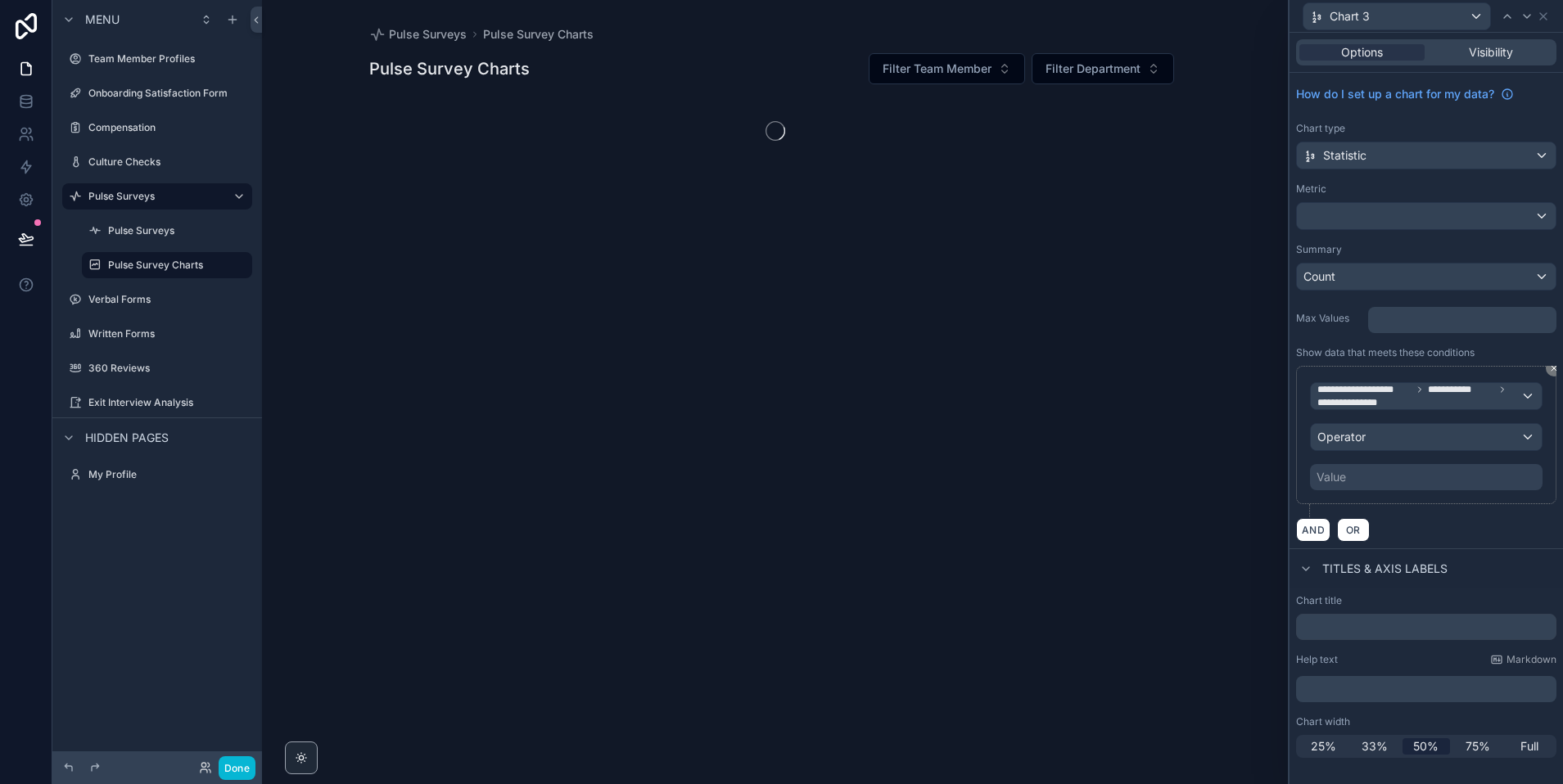
scroll to position [0, 0]
click at [1395, 445] on div "Operator" at bounding box center [1426, 437] width 231 height 26
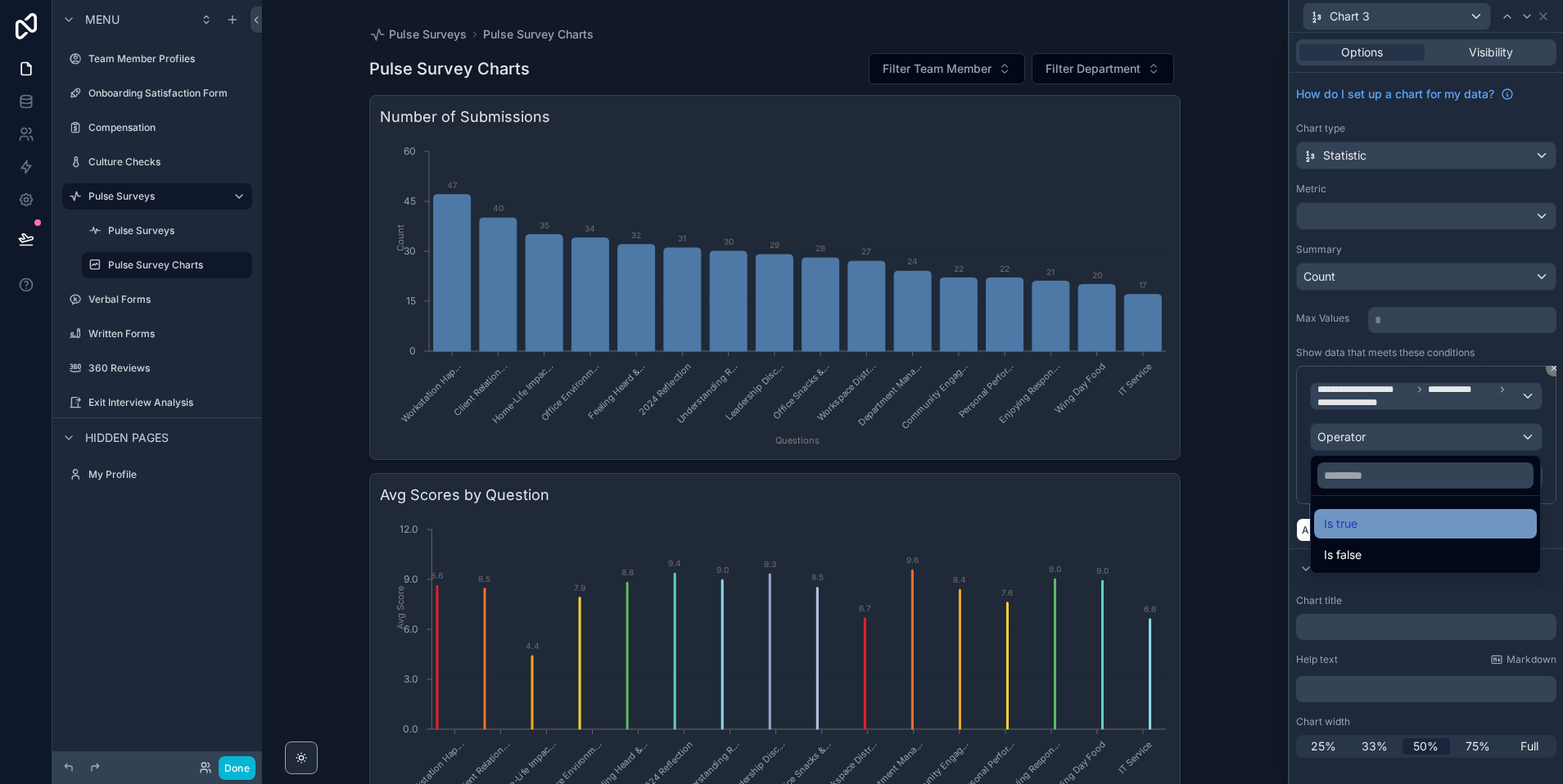
click at [1366, 525] on div "Is true" at bounding box center [1425, 523] width 203 height 19
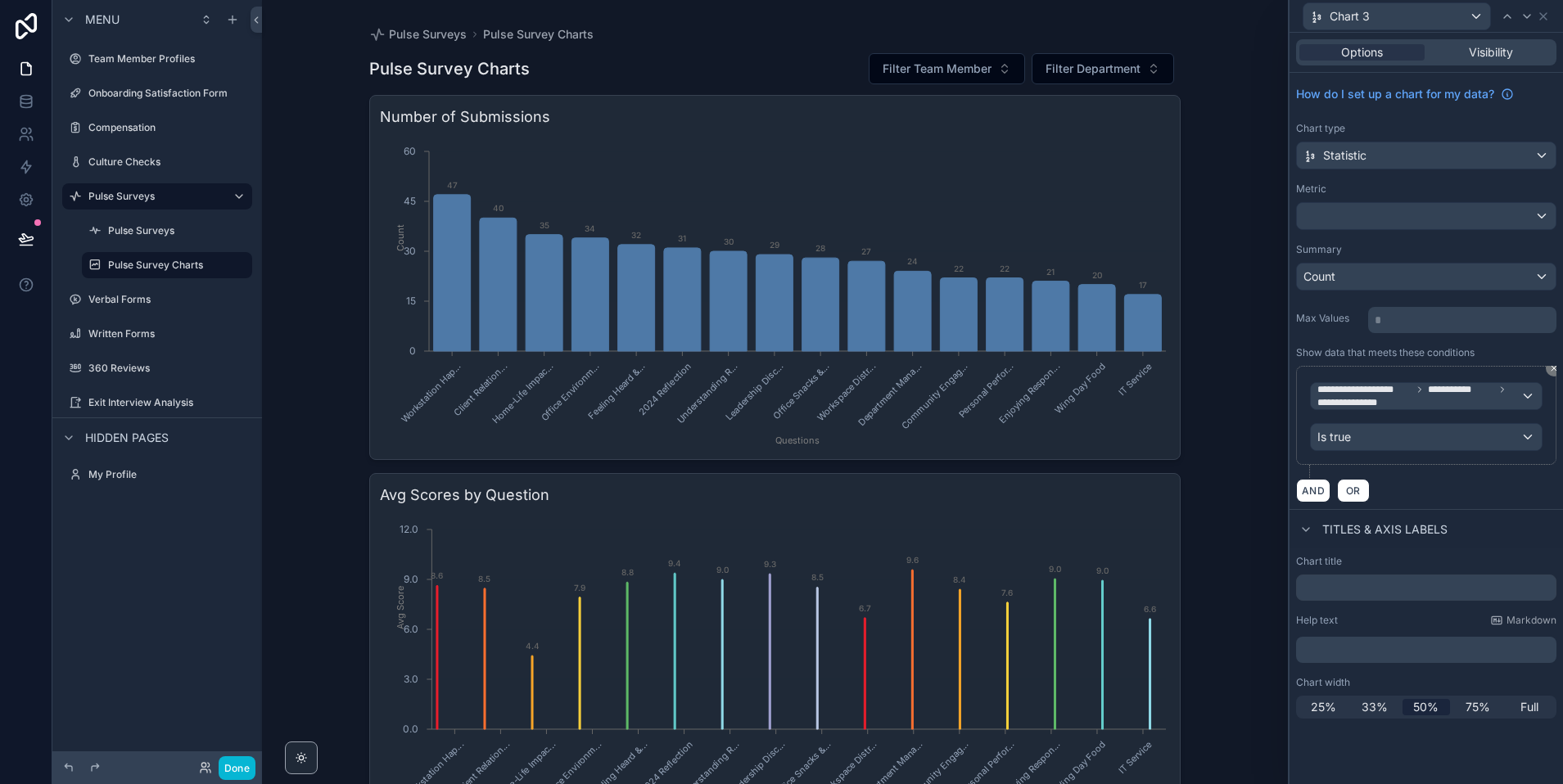
scroll to position [167, 0]
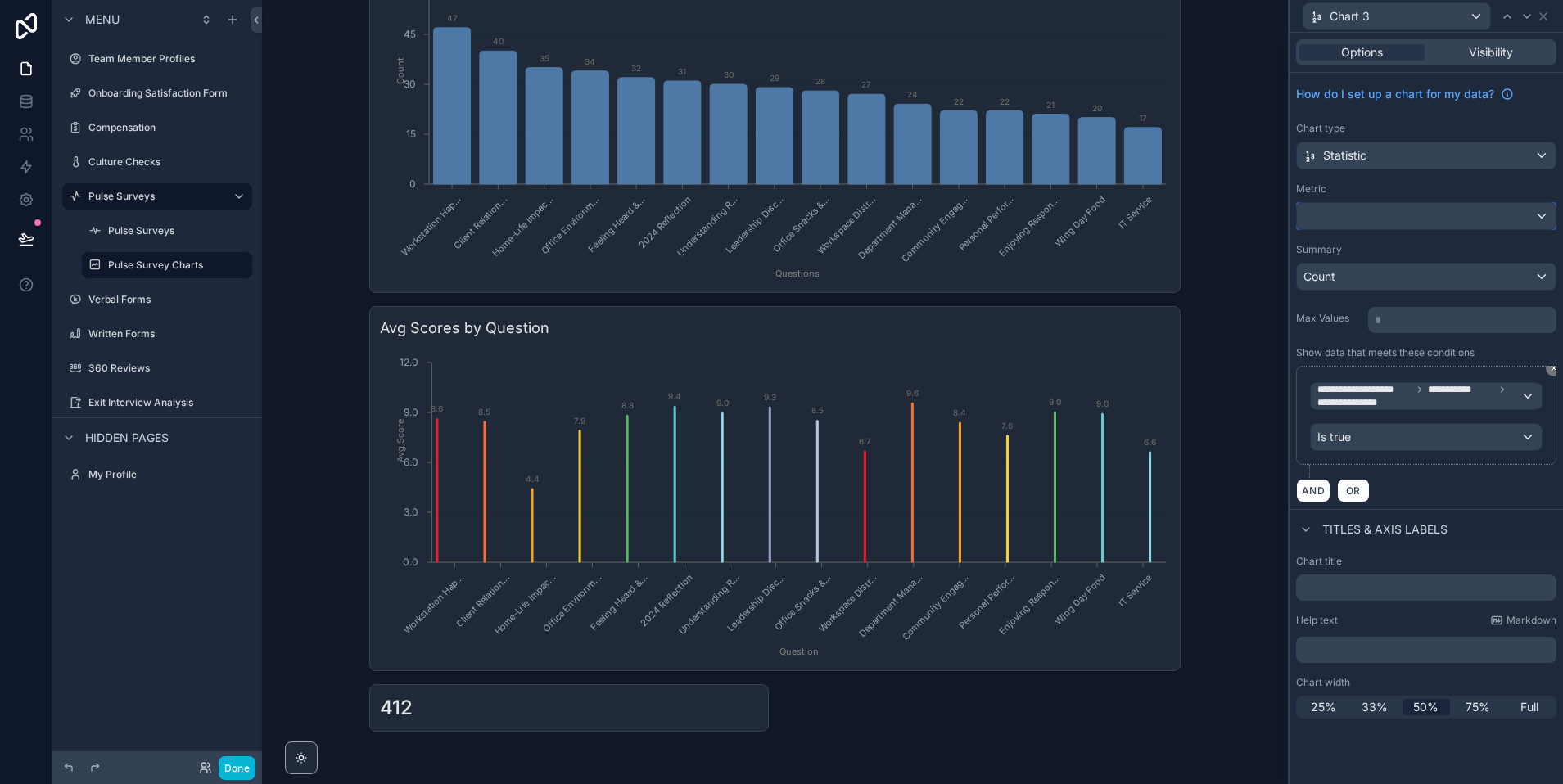
click at [1377, 212] on div at bounding box center [1427, 216] width 259 height 26
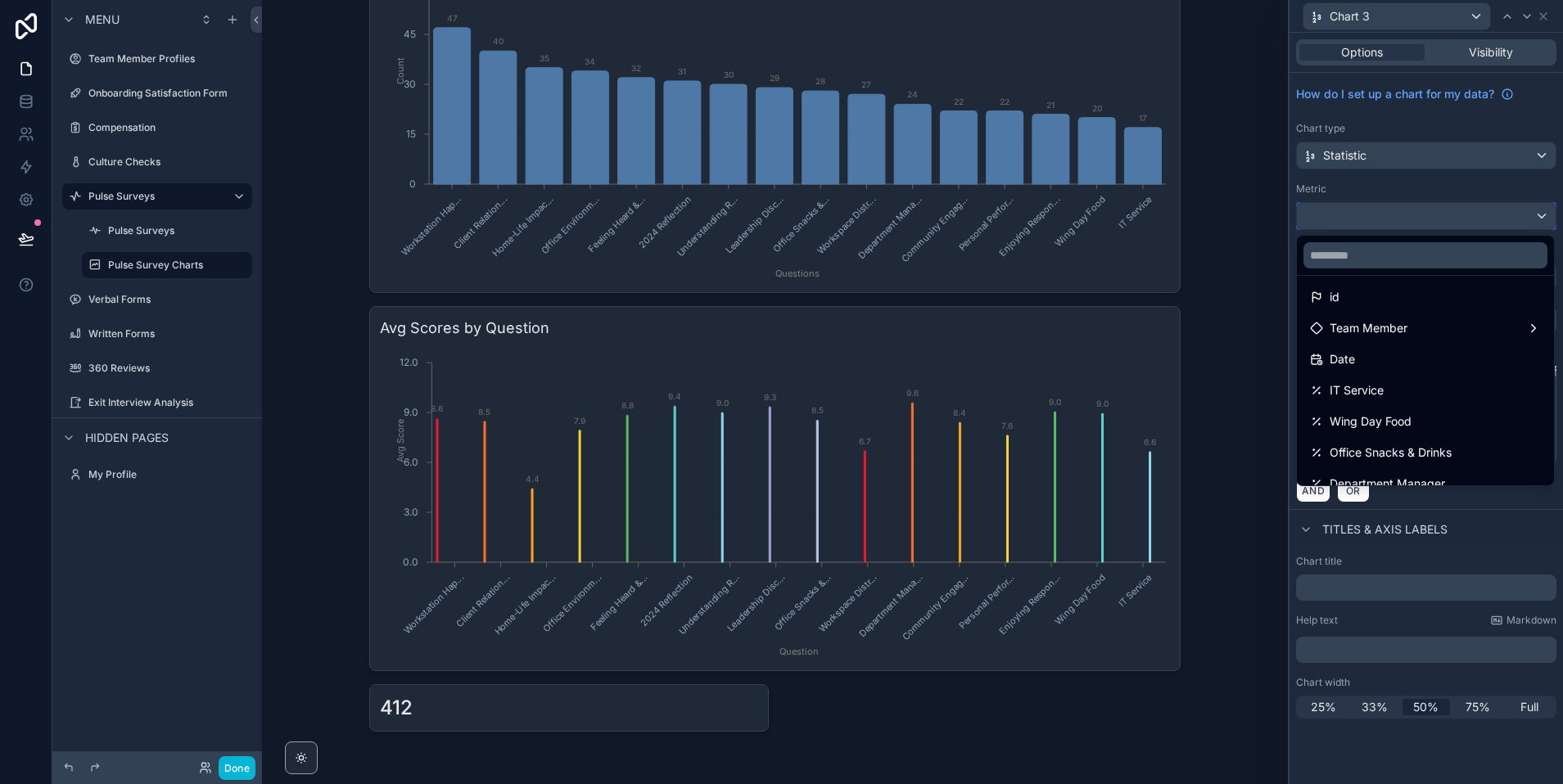
scroll to position [0, 0]
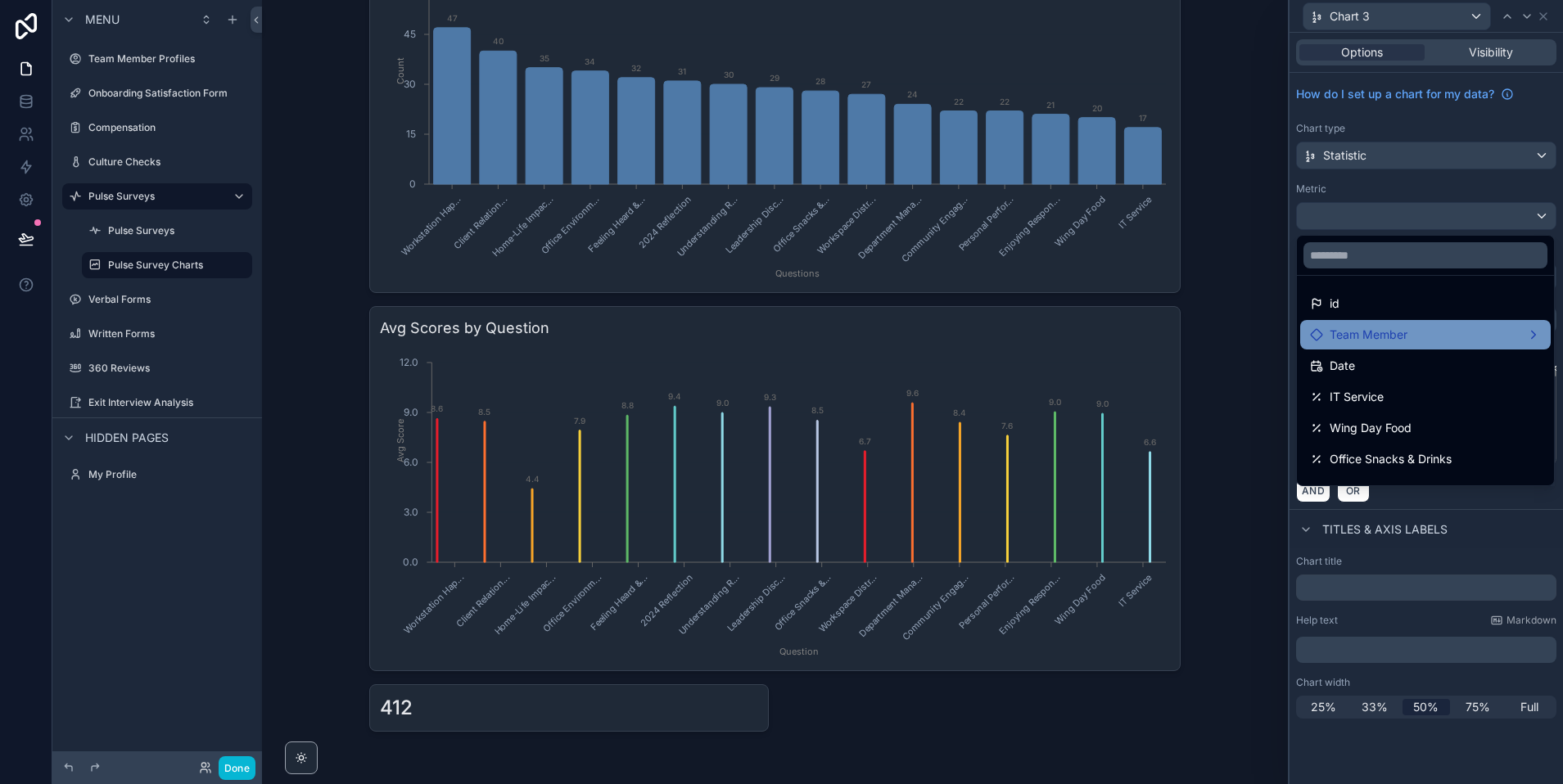
click at [1375, 342] on span "Team Member" at bounding box center [1368, 335] width 78 height 19
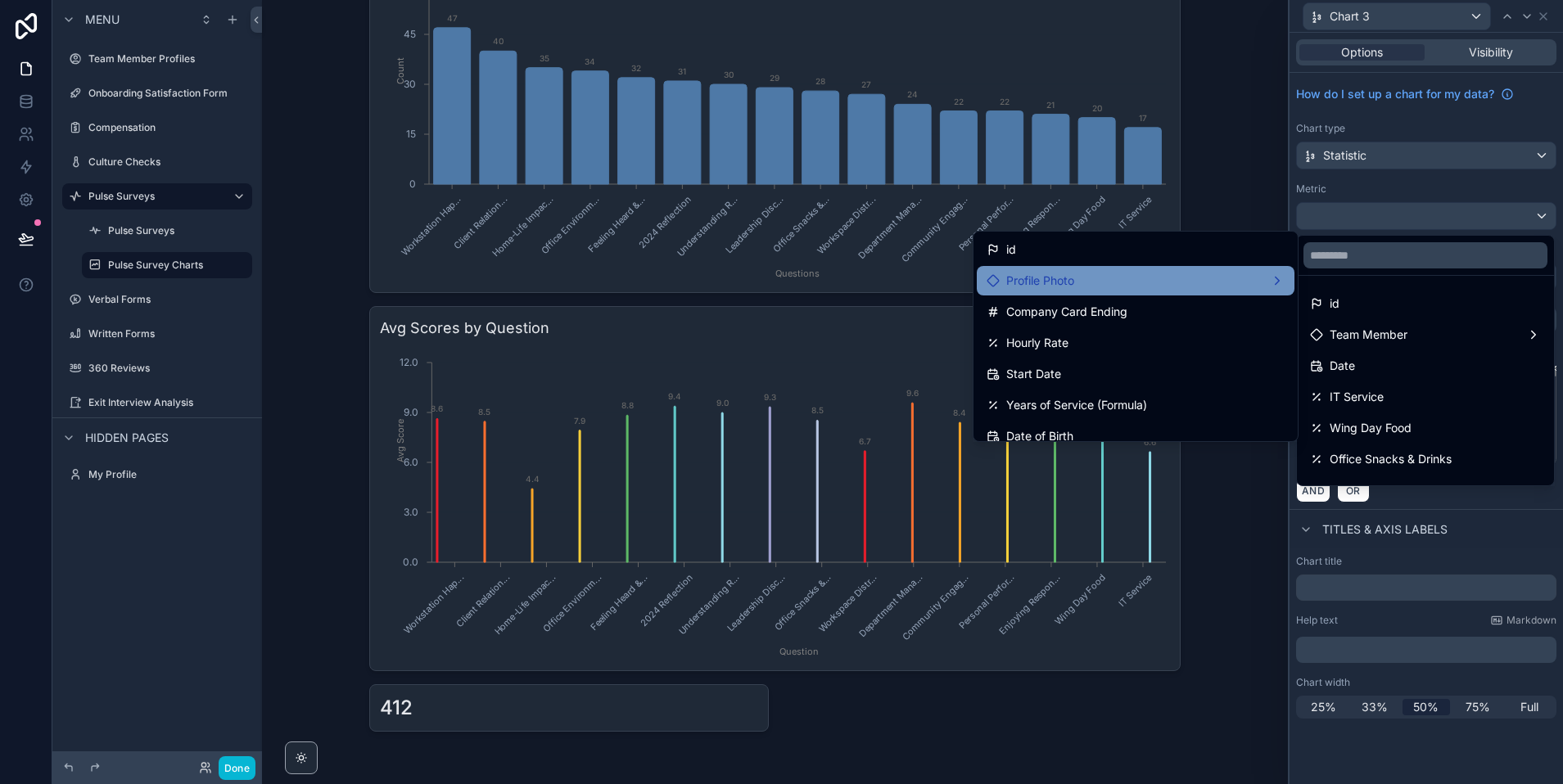
scroll to position [2, 0]
click at [1044, 277] on span "Profile Photo" at bounding box center [1040, 279] width 68 height 19
click at [1353, 283] on span "Profile Photo count" at bounding box center [1380, 280] width 101 height 19
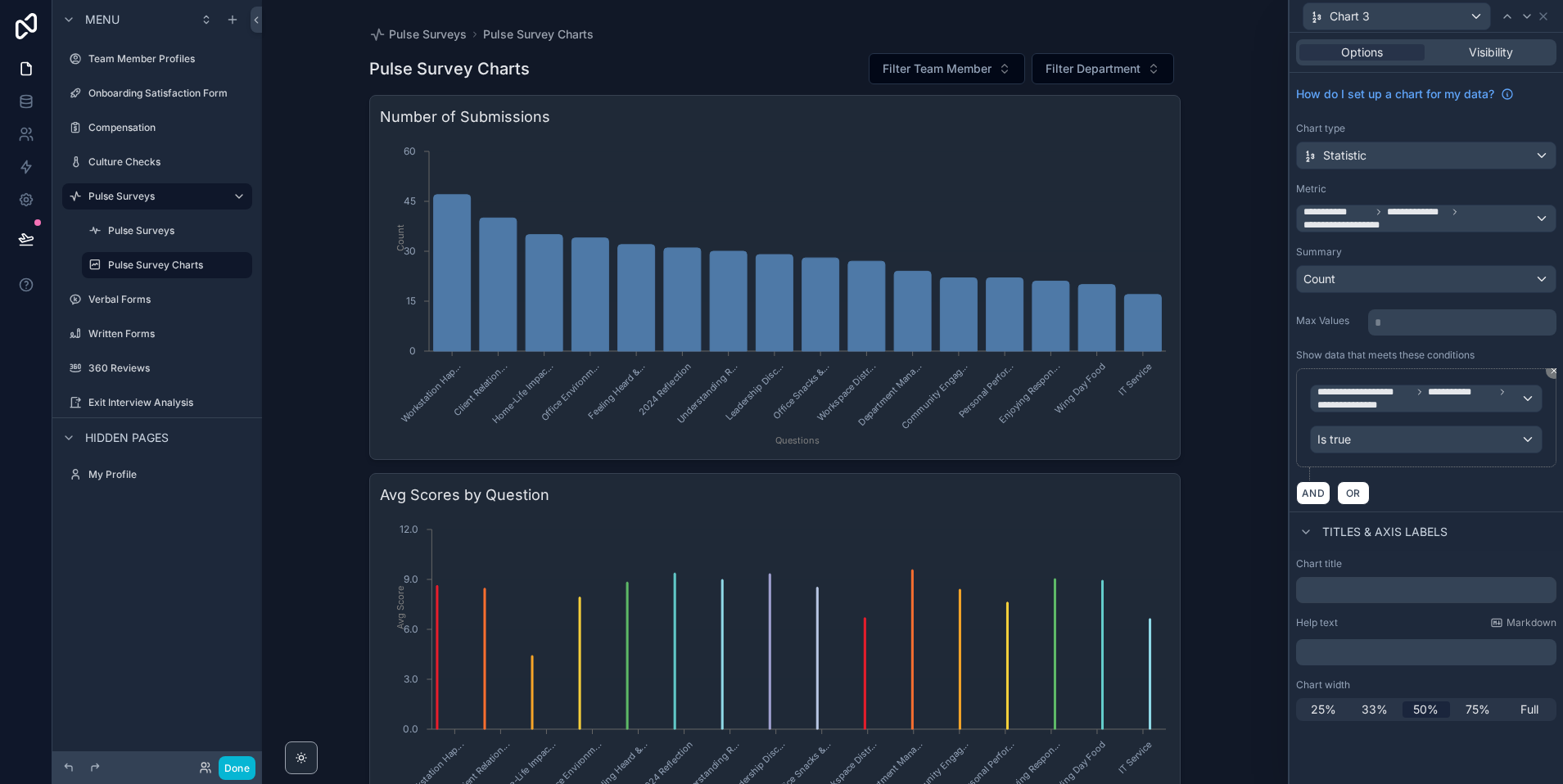
scroll to position [167, 0]
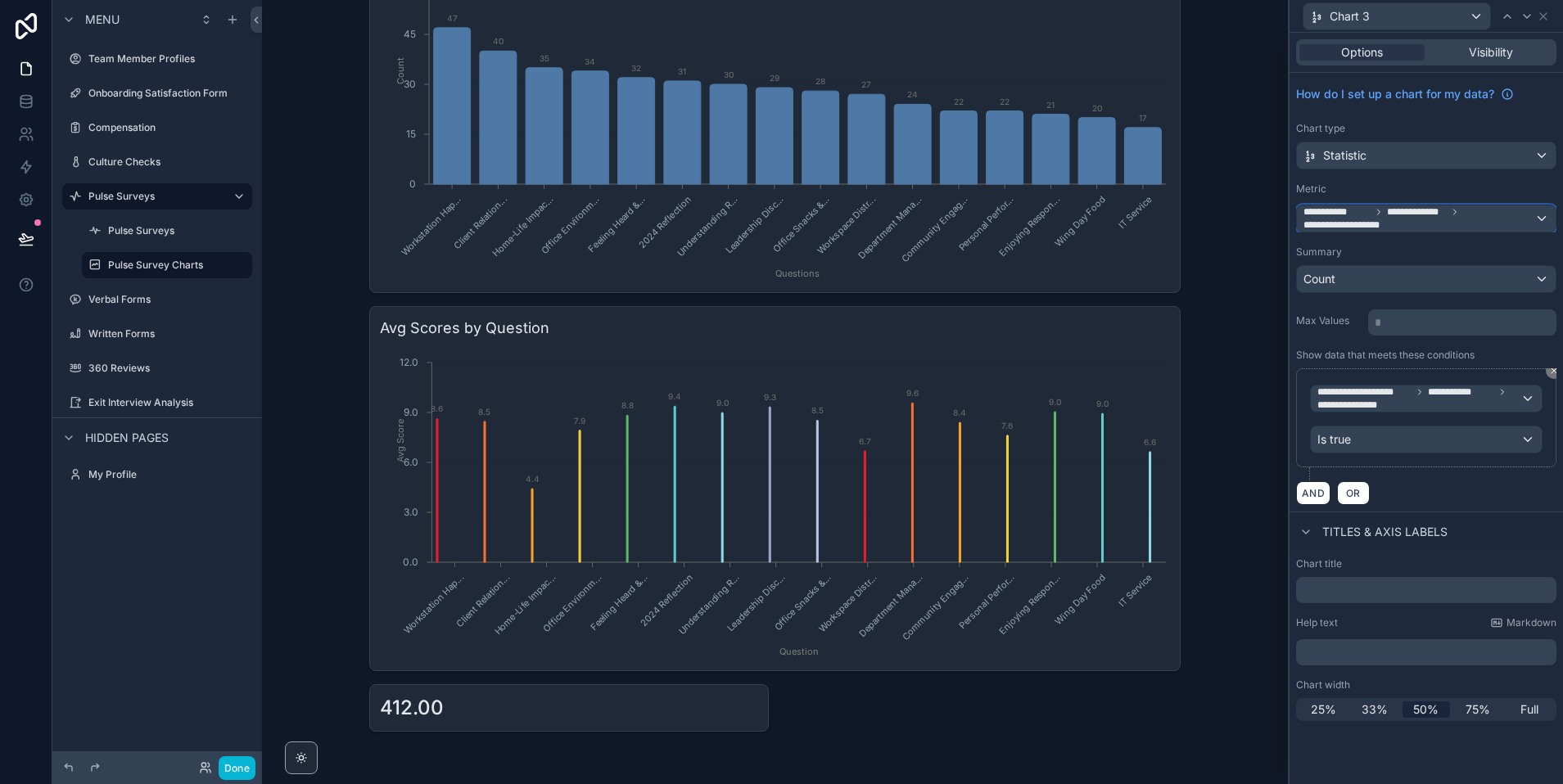
click at [1440, 223] on span "**********" at bounding box center [1418, 218] width 231 height 26
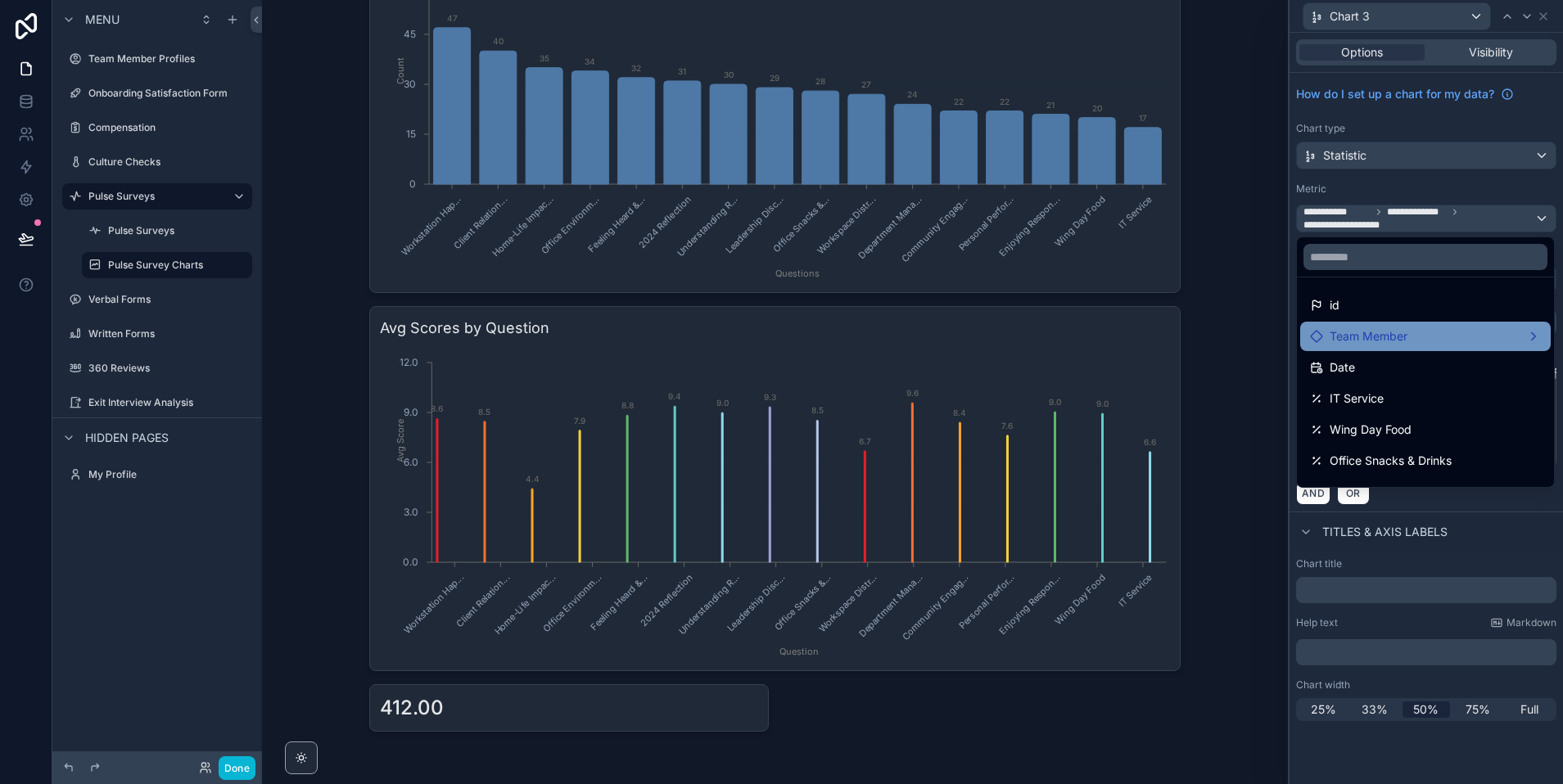
click at [1368, 335] on span "Team Member" at bounding box center [1368, 337] width 78 height 19
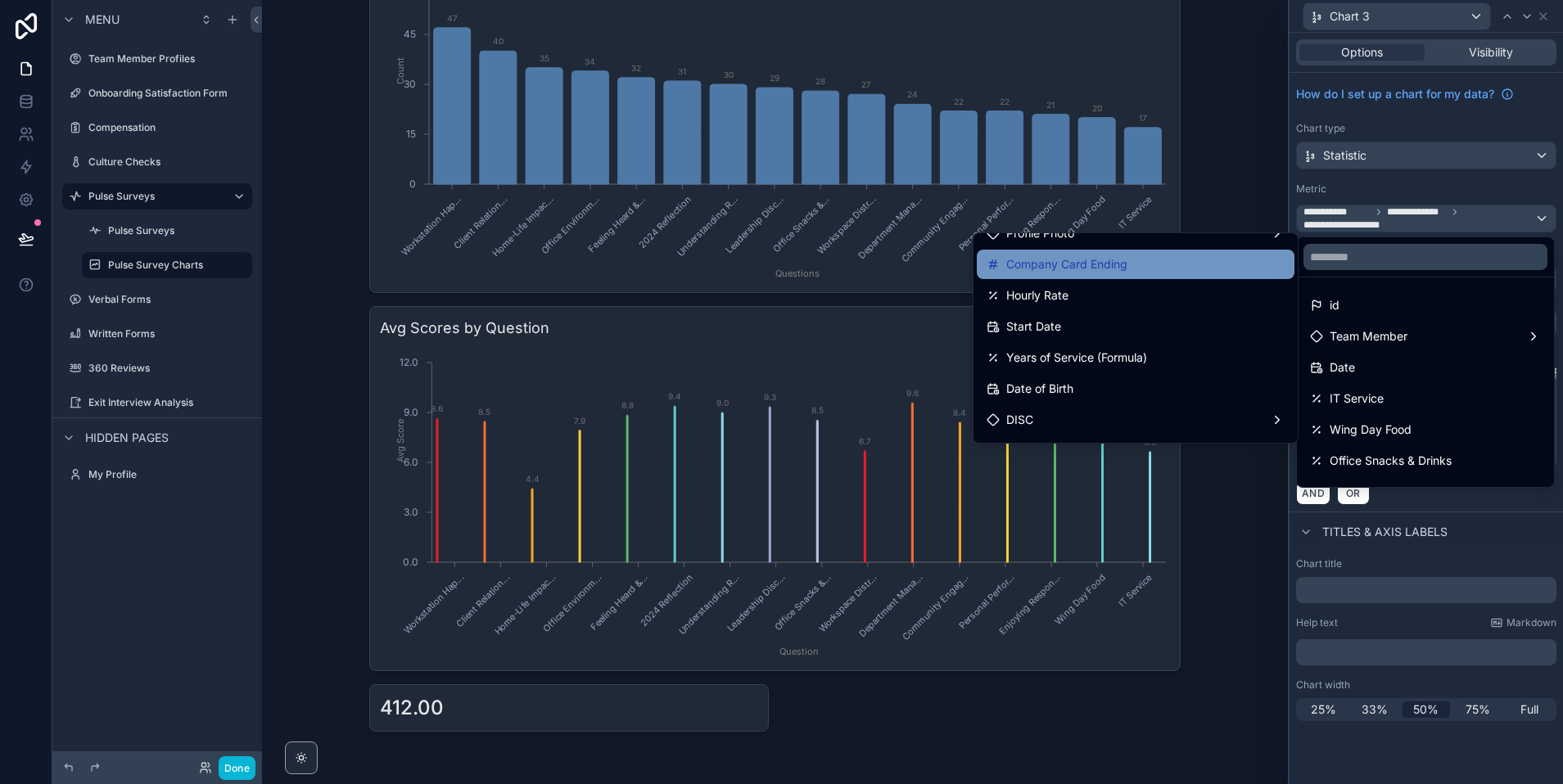
scroll to position [0, 0]
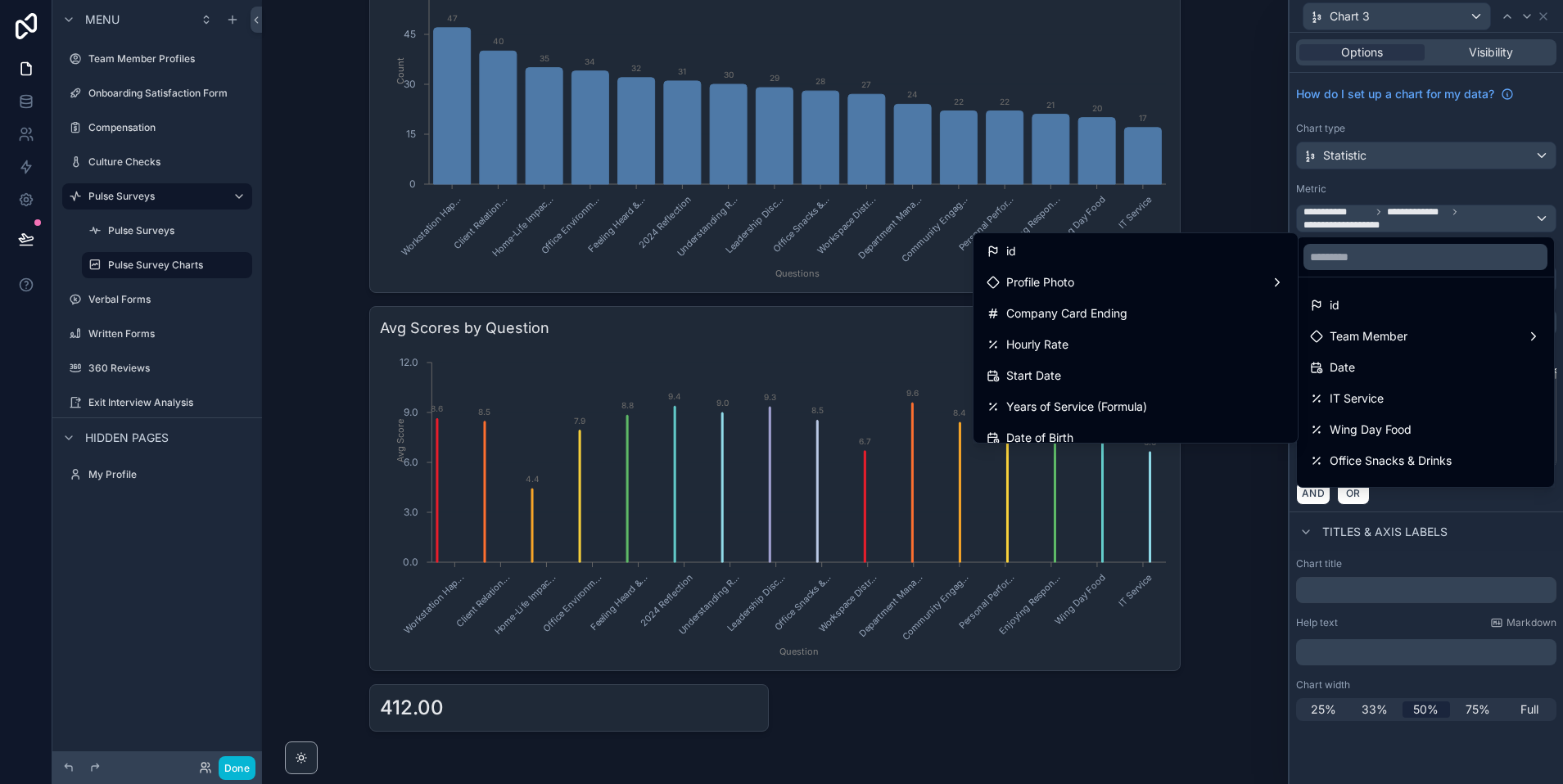
click at [1448, 182] on div at bounding box center [1426, 392] width 273 height 784
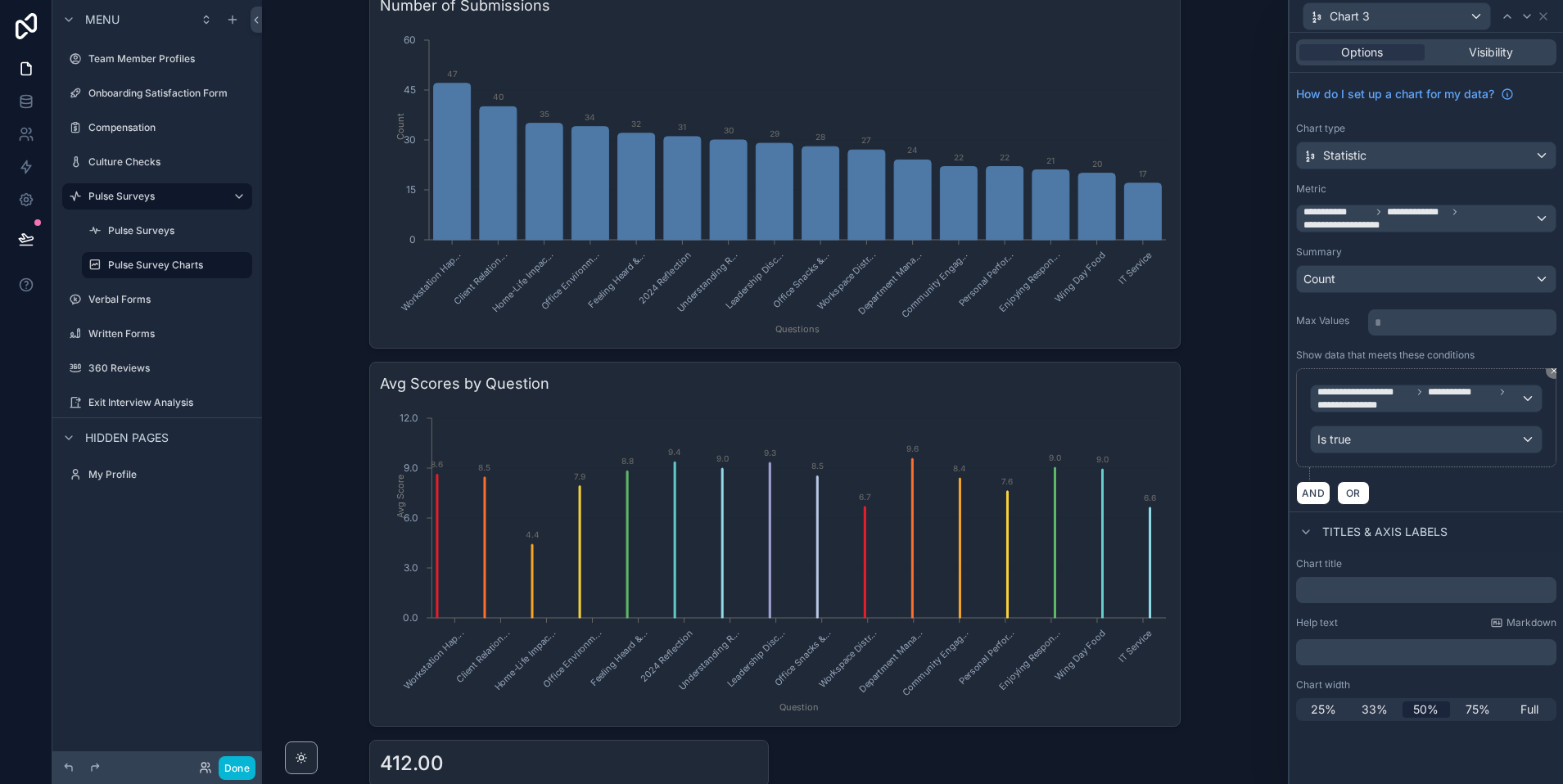
scroll to position [167, 0]
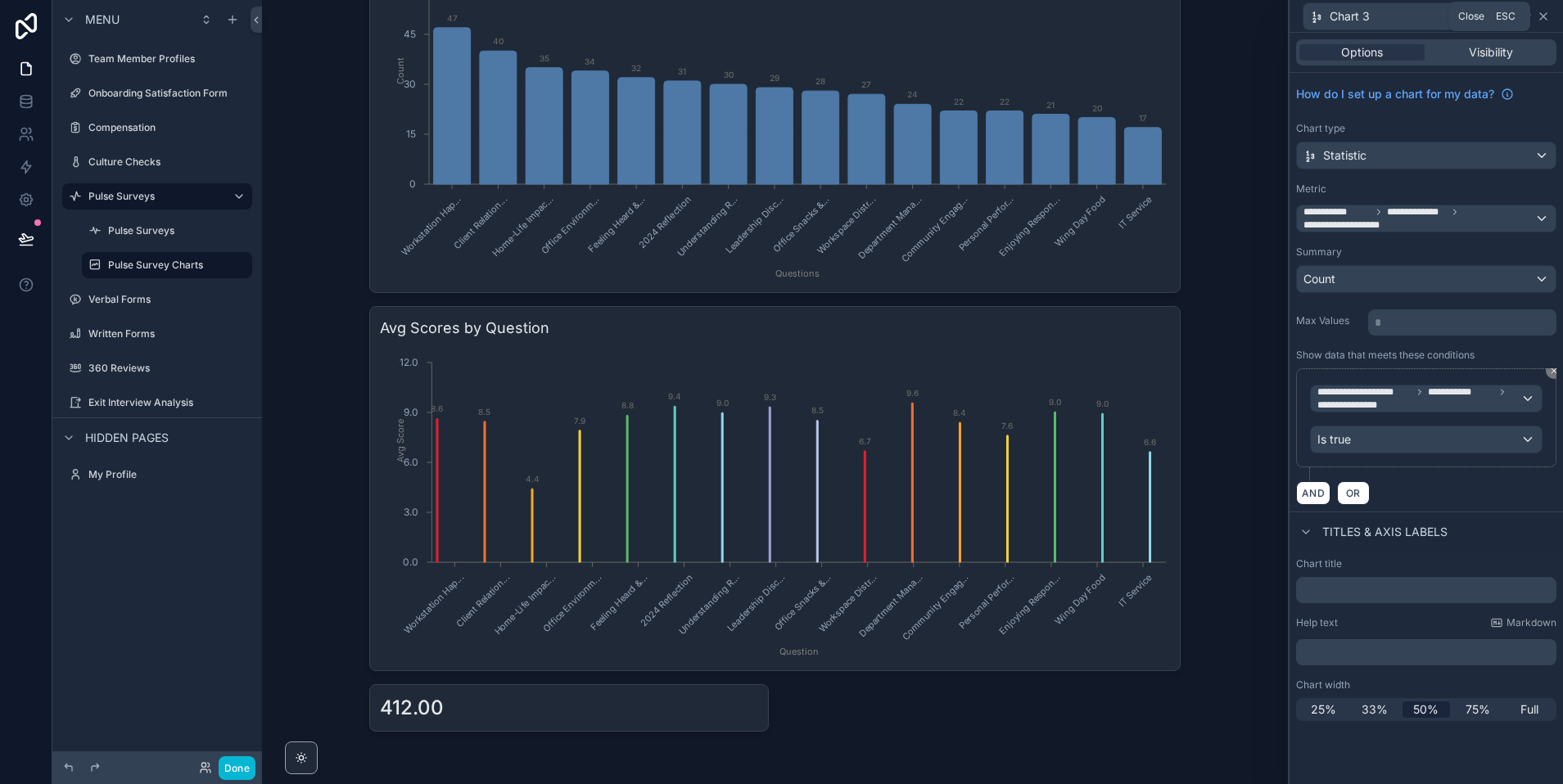
click at [1545, 18] on icon at bounding box center [1543, 16] width 13 height 13
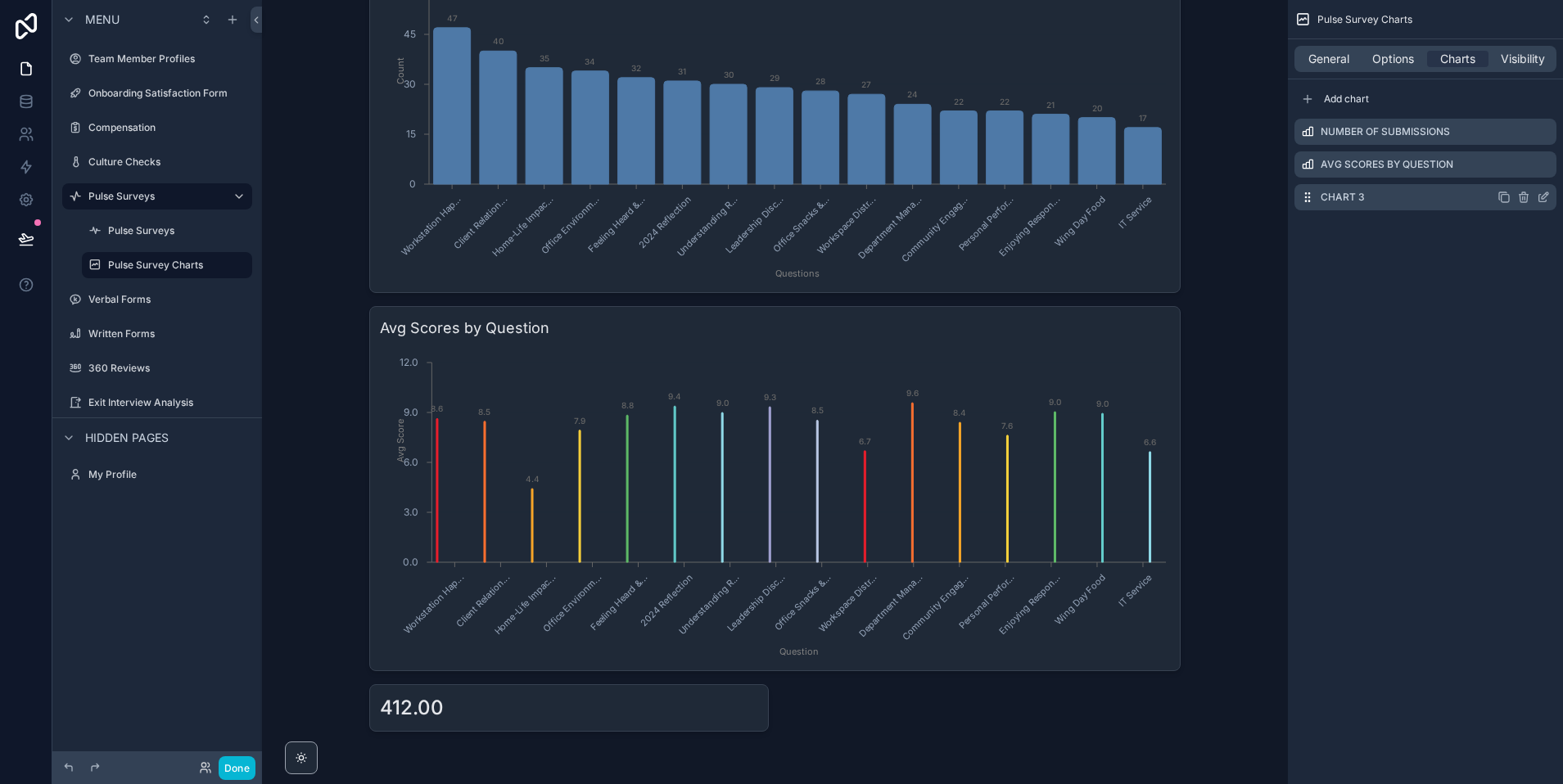
click at [1542, 199] on icon "scrollable content" at bounding box center [1543, 196] width 13 height 13
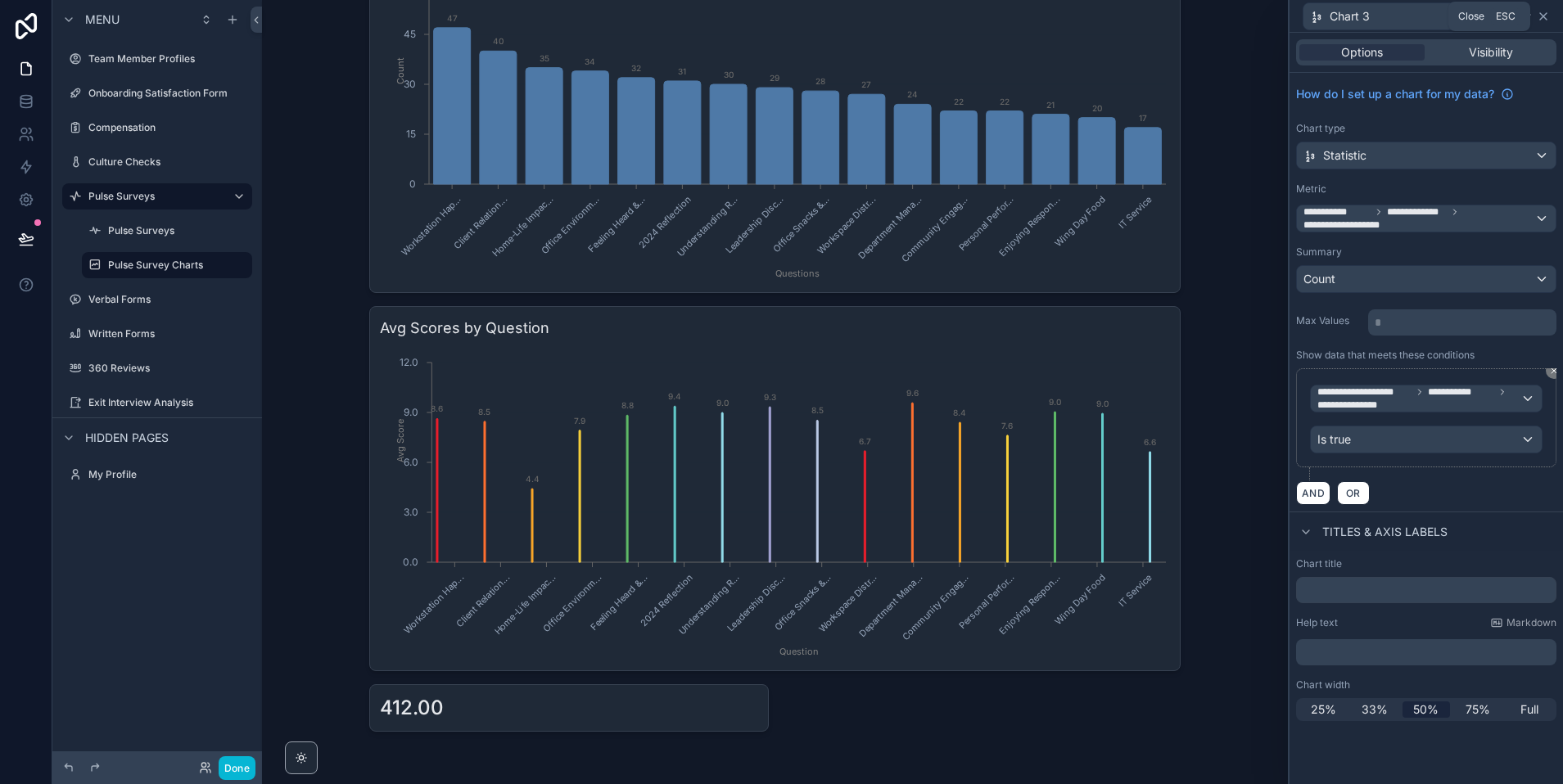
click at [1540, 12] on icon at bounding box center [1543, 16] width 13 height 13
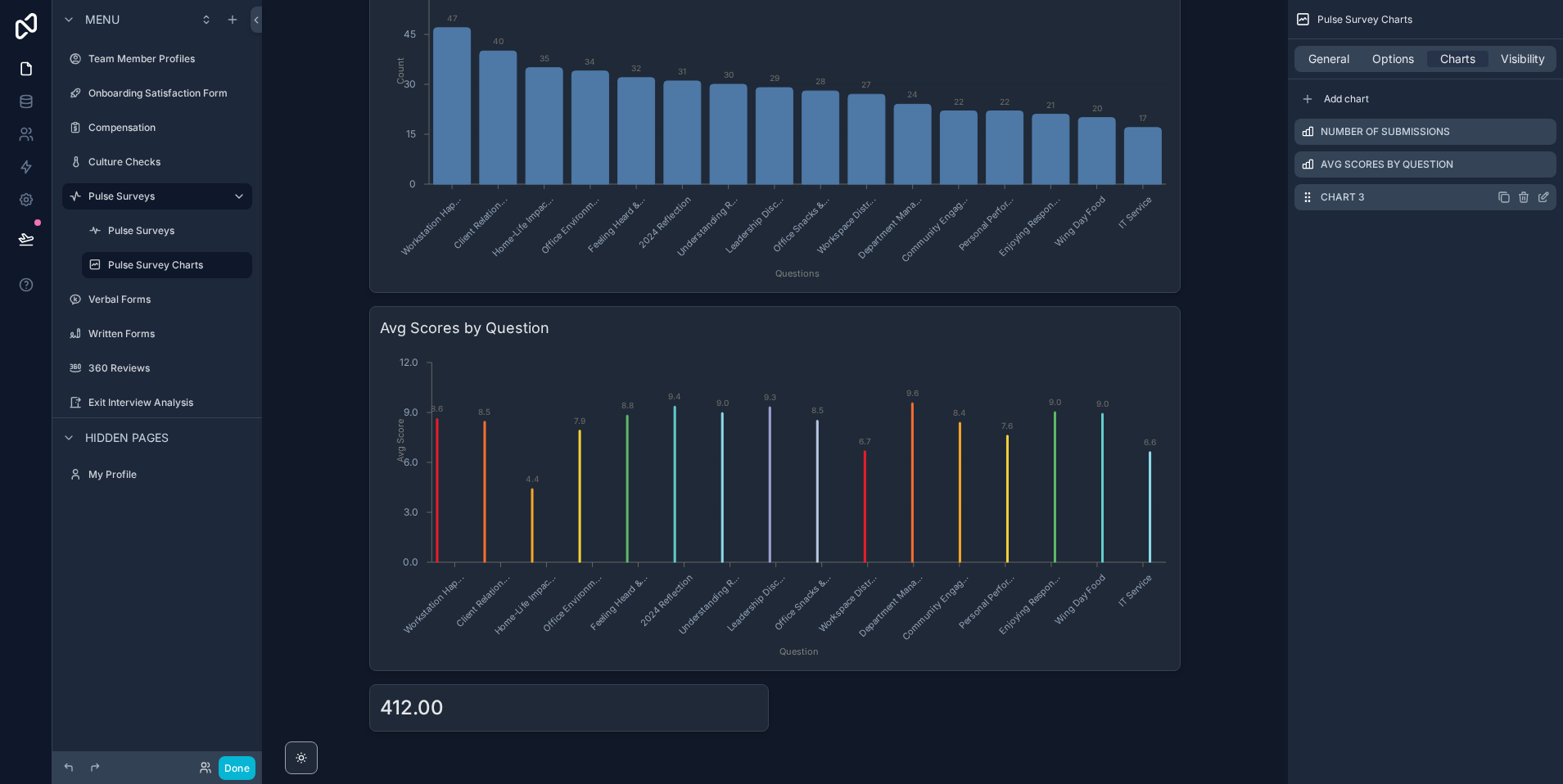
click at [1523, 198] on icon "scrollable content" at bounding box center [1523, 197] width 0 height 3
click at [1514, 172] on icon at bounding box center [1516, 170] width 13 height 13
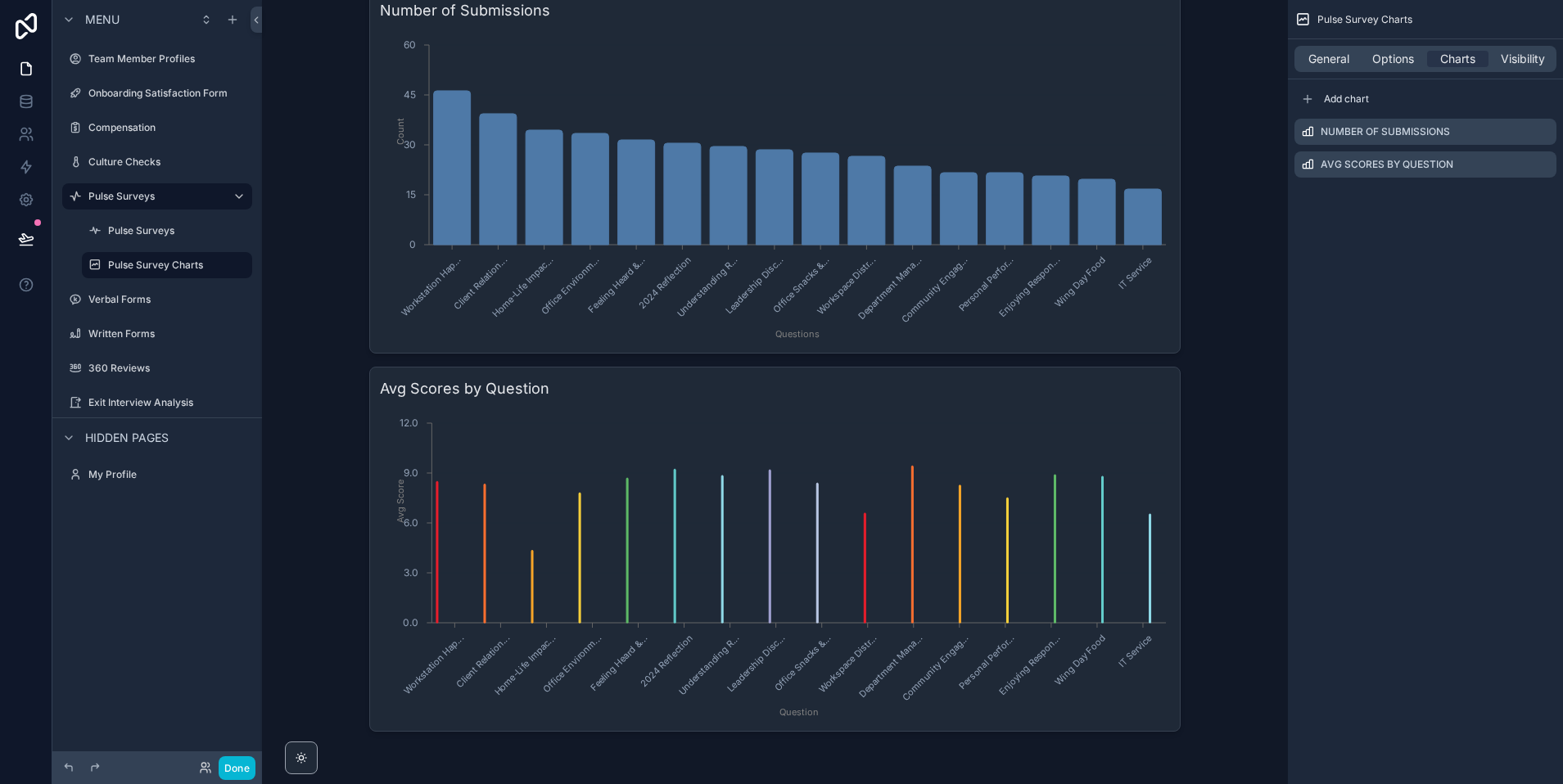
scroll to position [0, 0]
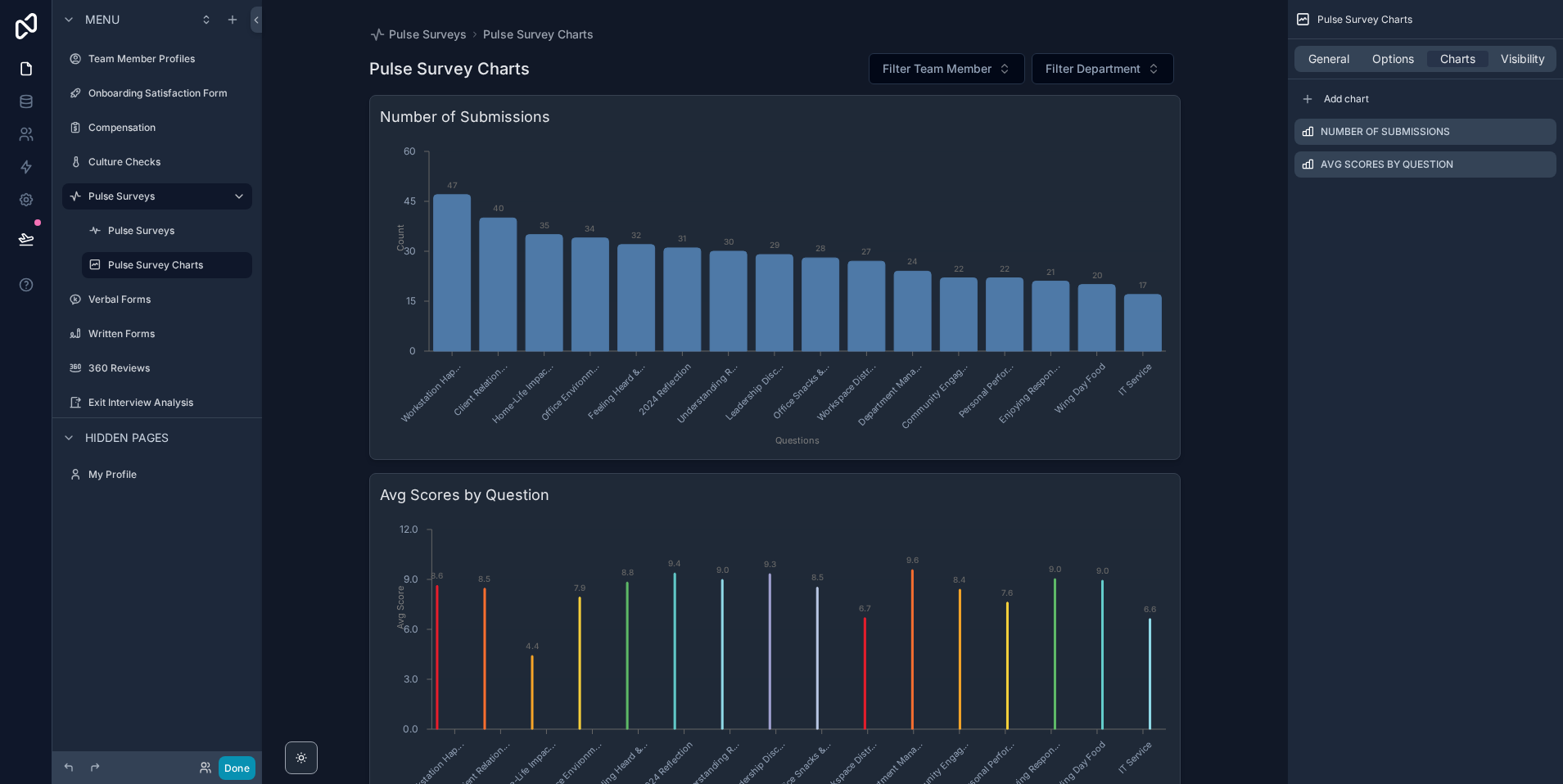
click at [230, 764] on button "Done" at bounding box center [237, 767] width 37 height 23
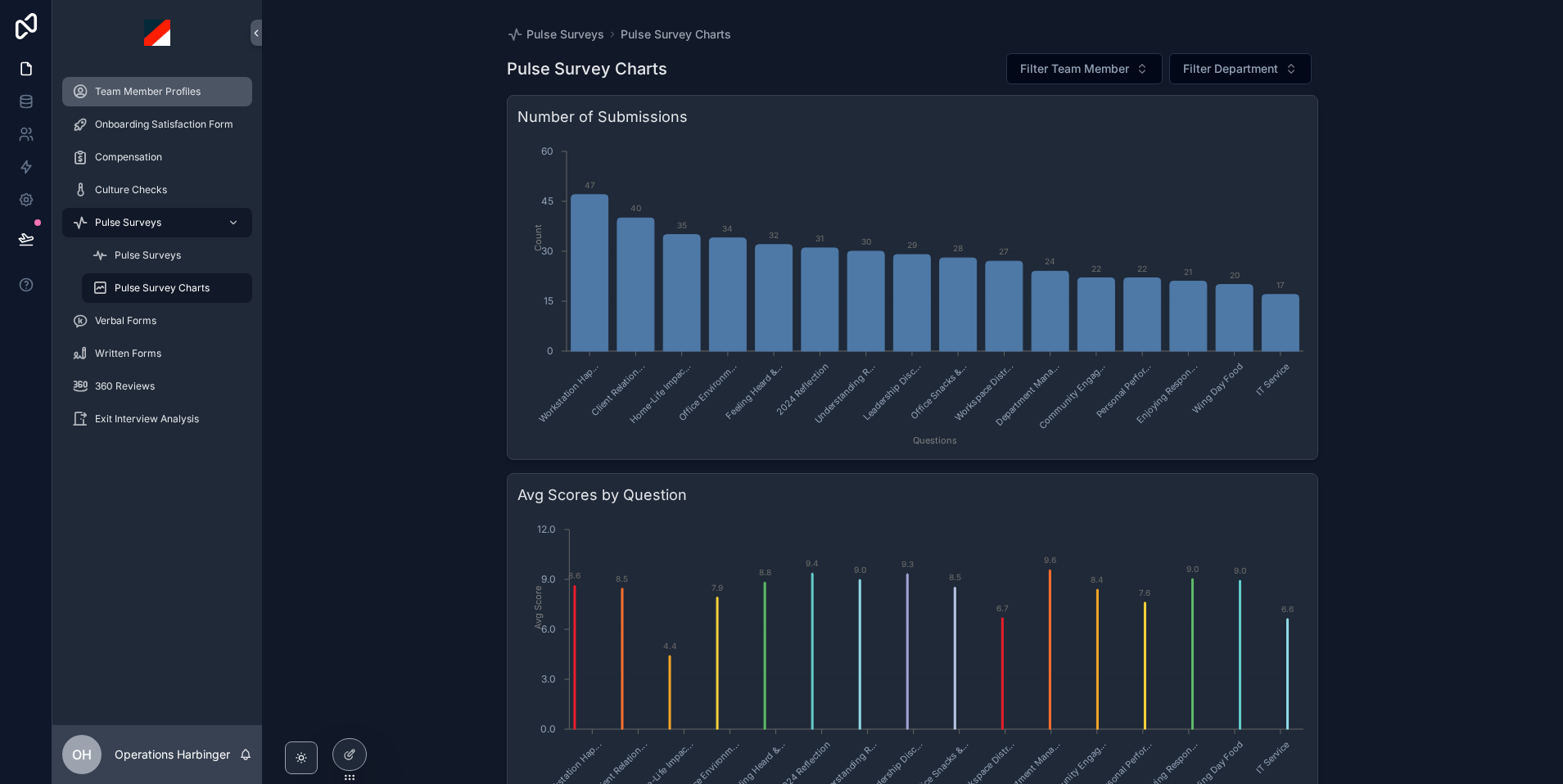
click at [139, 96] on span "Team Member Profiles" at bounding box center [148, 90] width 106 height 13
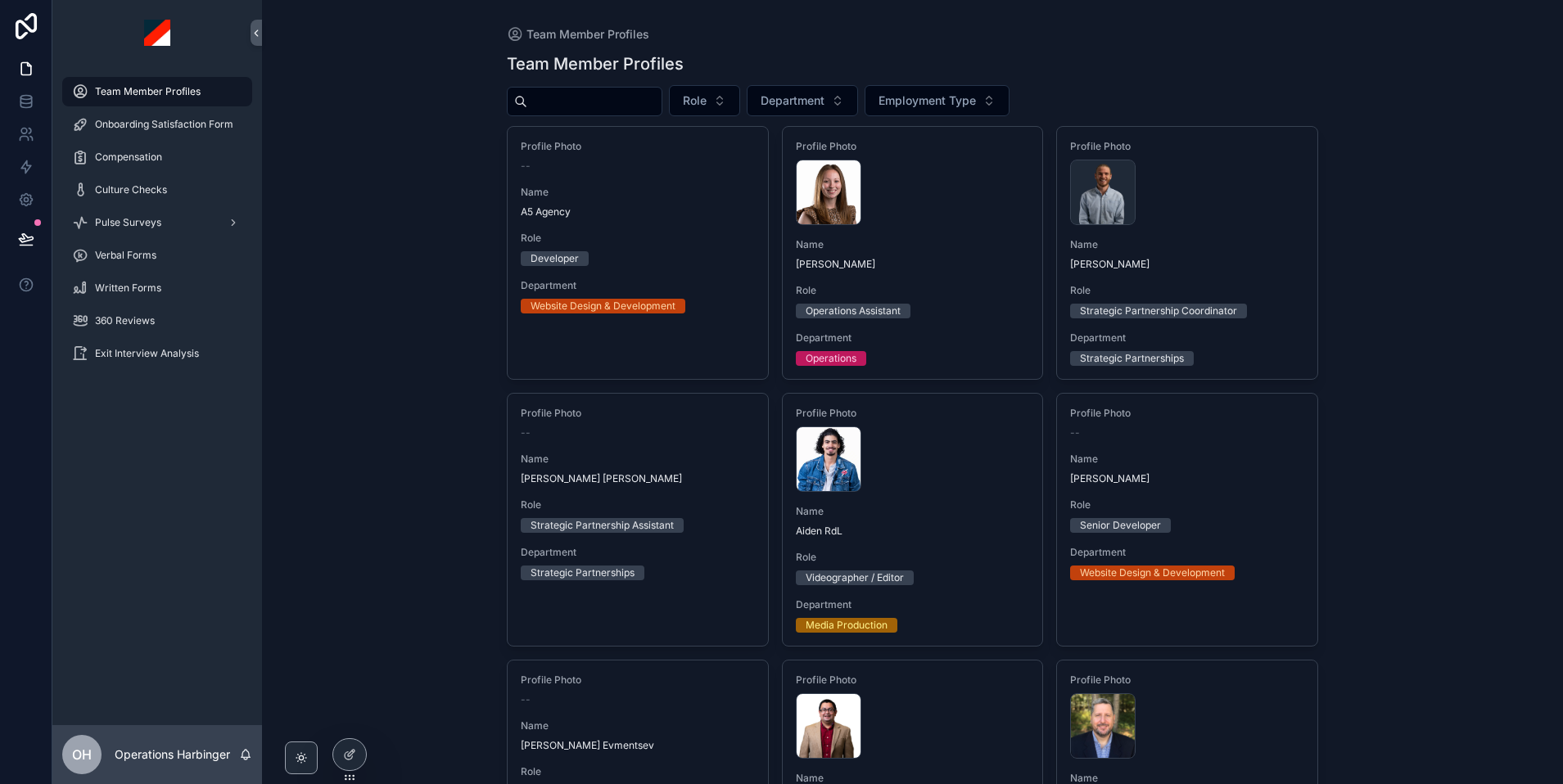
click at [604, 87] on div "scrollable content" at bounding box center [585, 101] width 156 height 29
click at [603, 90] on input "scrollable content" at bounding box center [595, 102] width 134 height 23
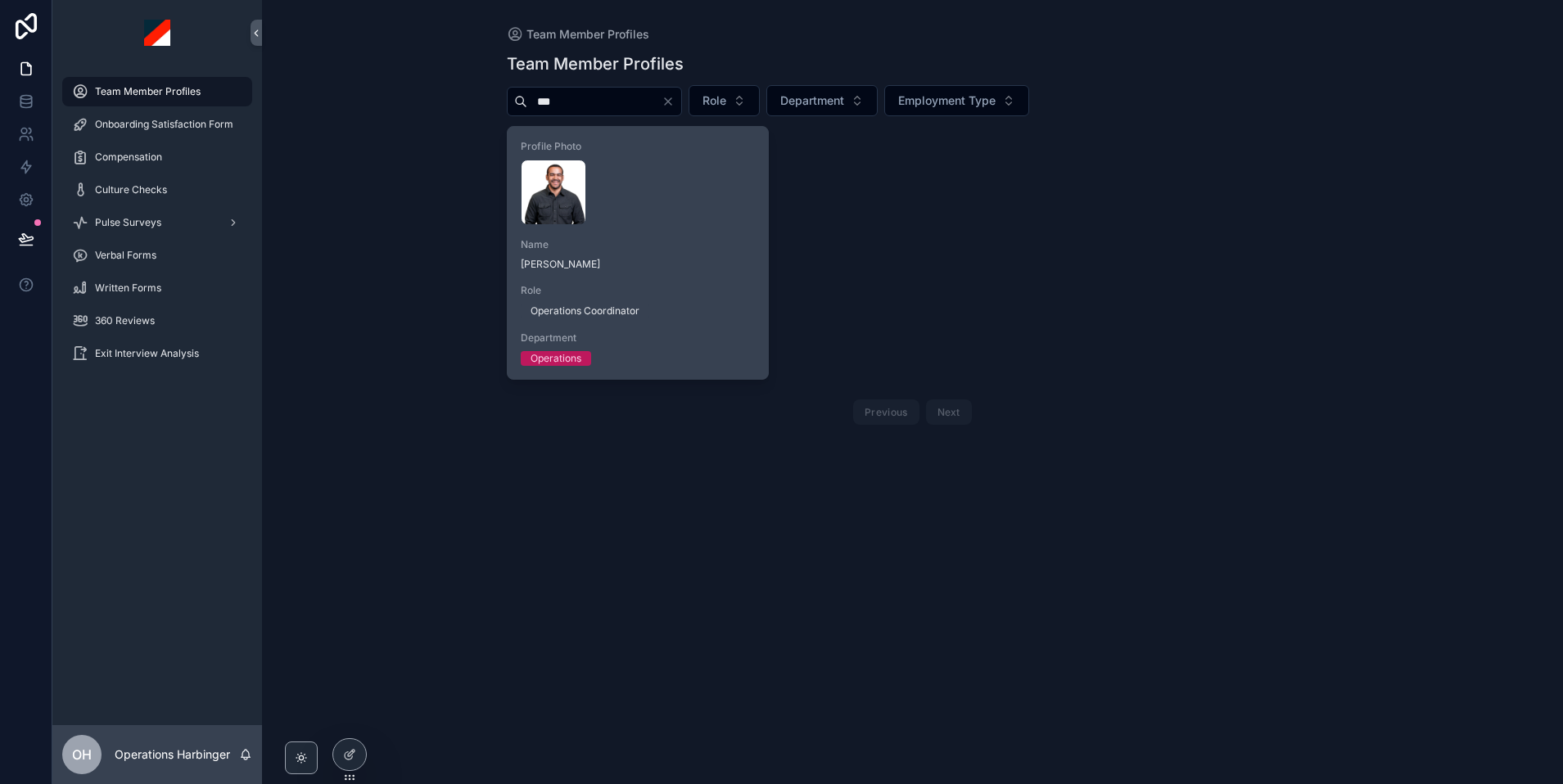
type input "***"
click at [752, 270] on div "Profile Photo [PERSON_NAME] .webp Name [PERSON_NAME] Role Operations Coordinato…" at bounding box center [638, 252] width 261 height 252
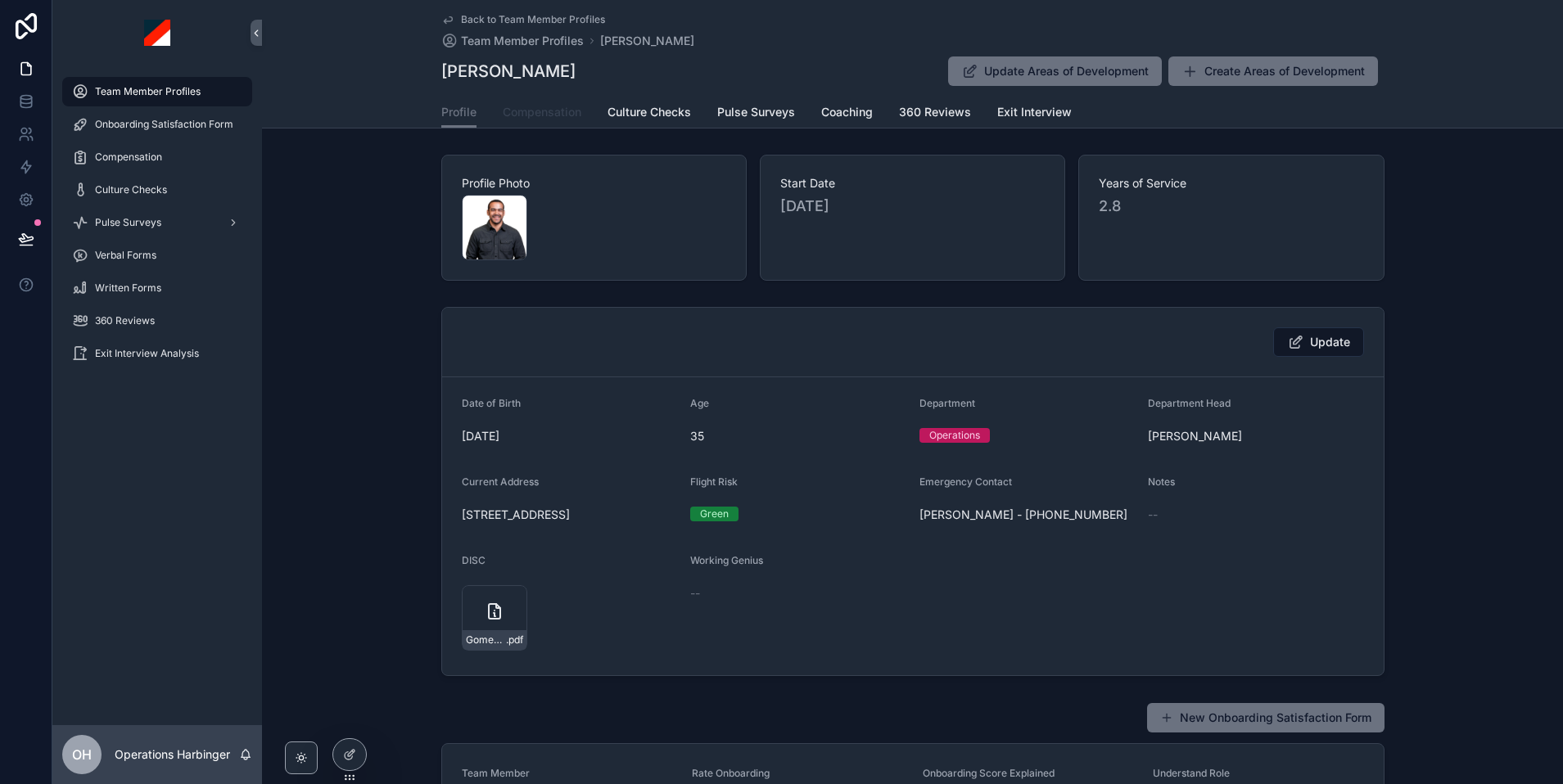
click at [540, 113] on span "Compensation" at bounding box center [542, 112] width 79 height 17
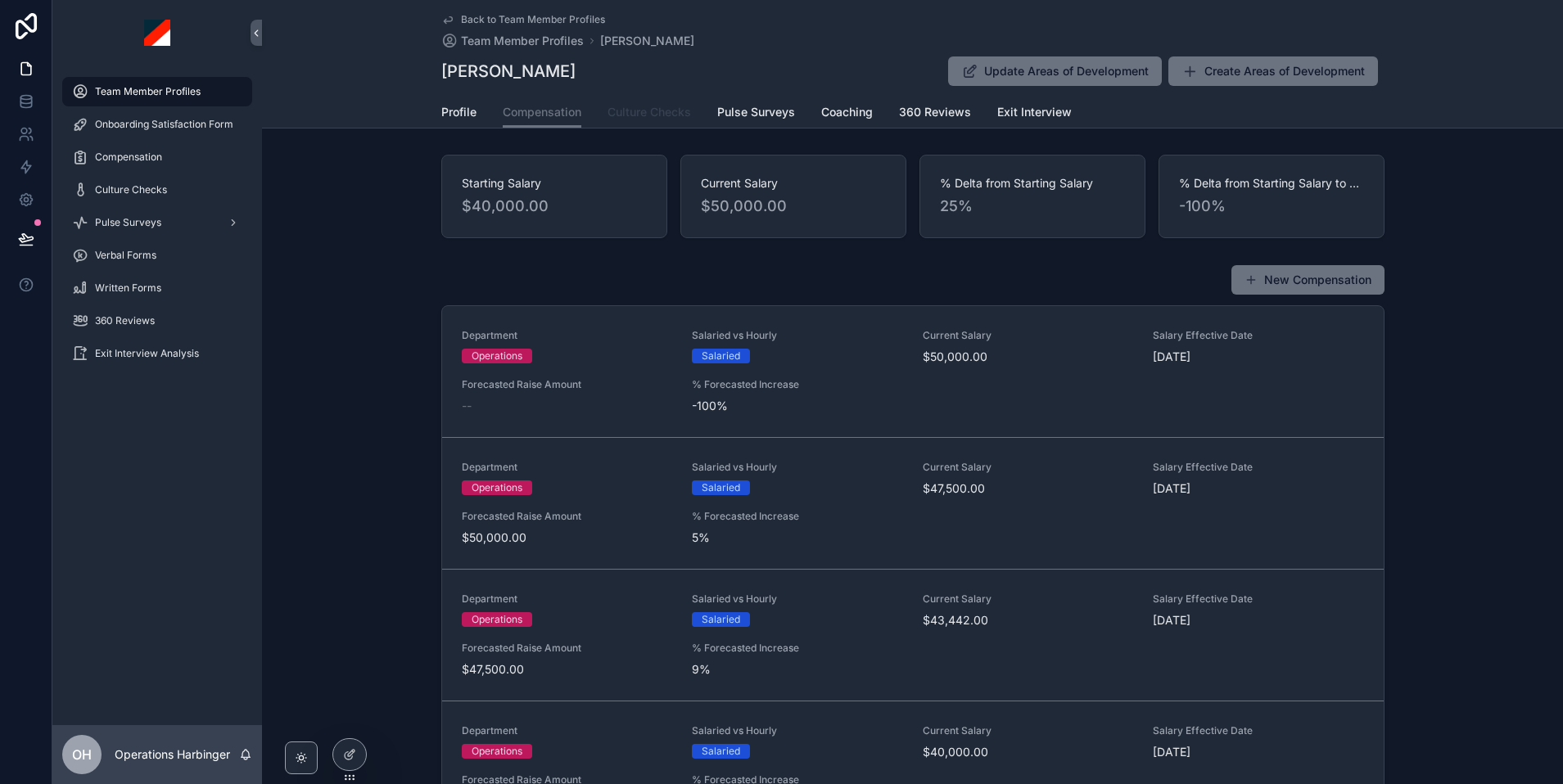
click at [635, 114] on span "Culture Checks" at bounding box center [649, 112] width 84 height 17
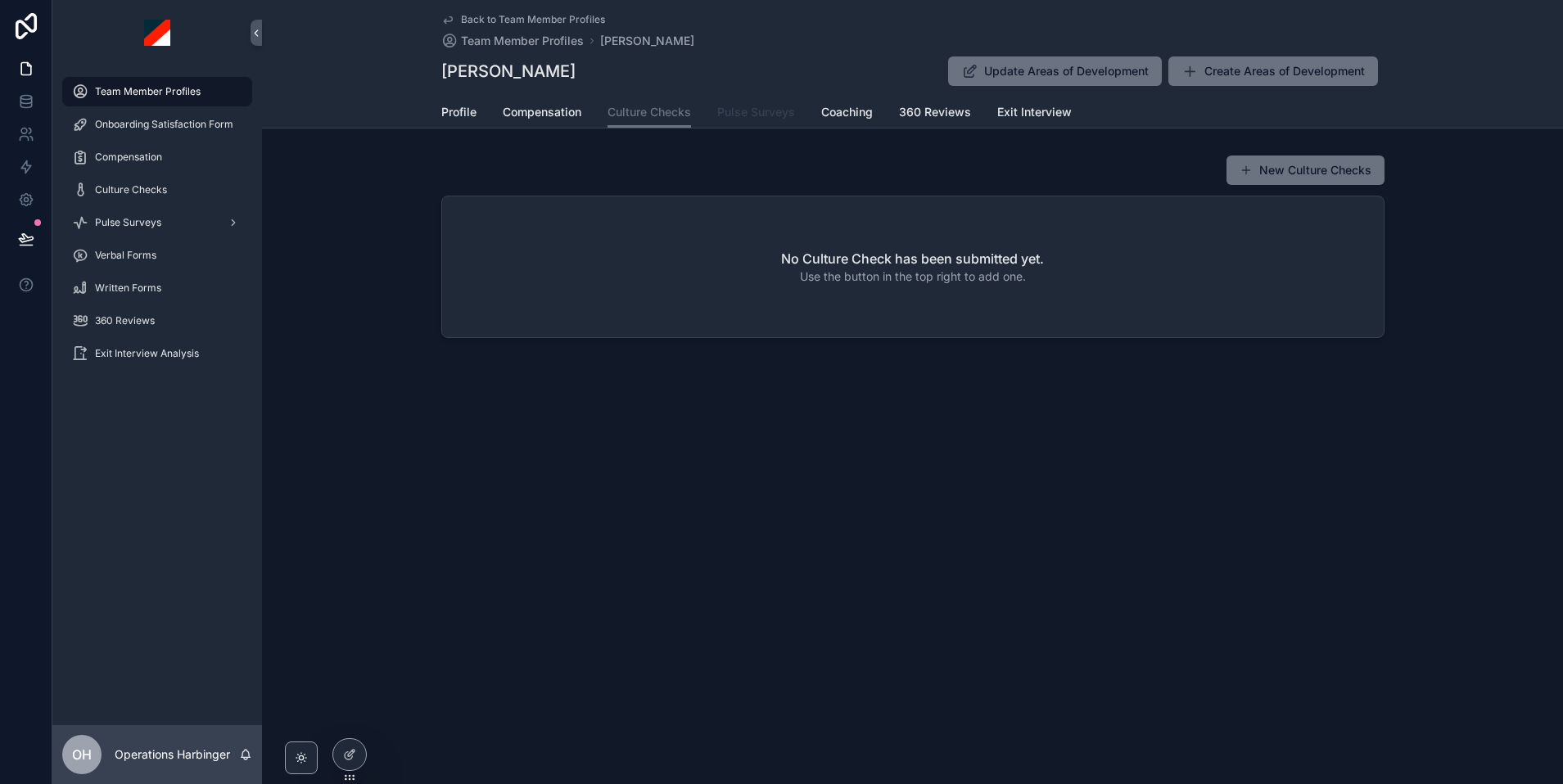
click at [754, 116] on span "Pulse Surveys" at bounding box center [756, 112] width 78 height 17
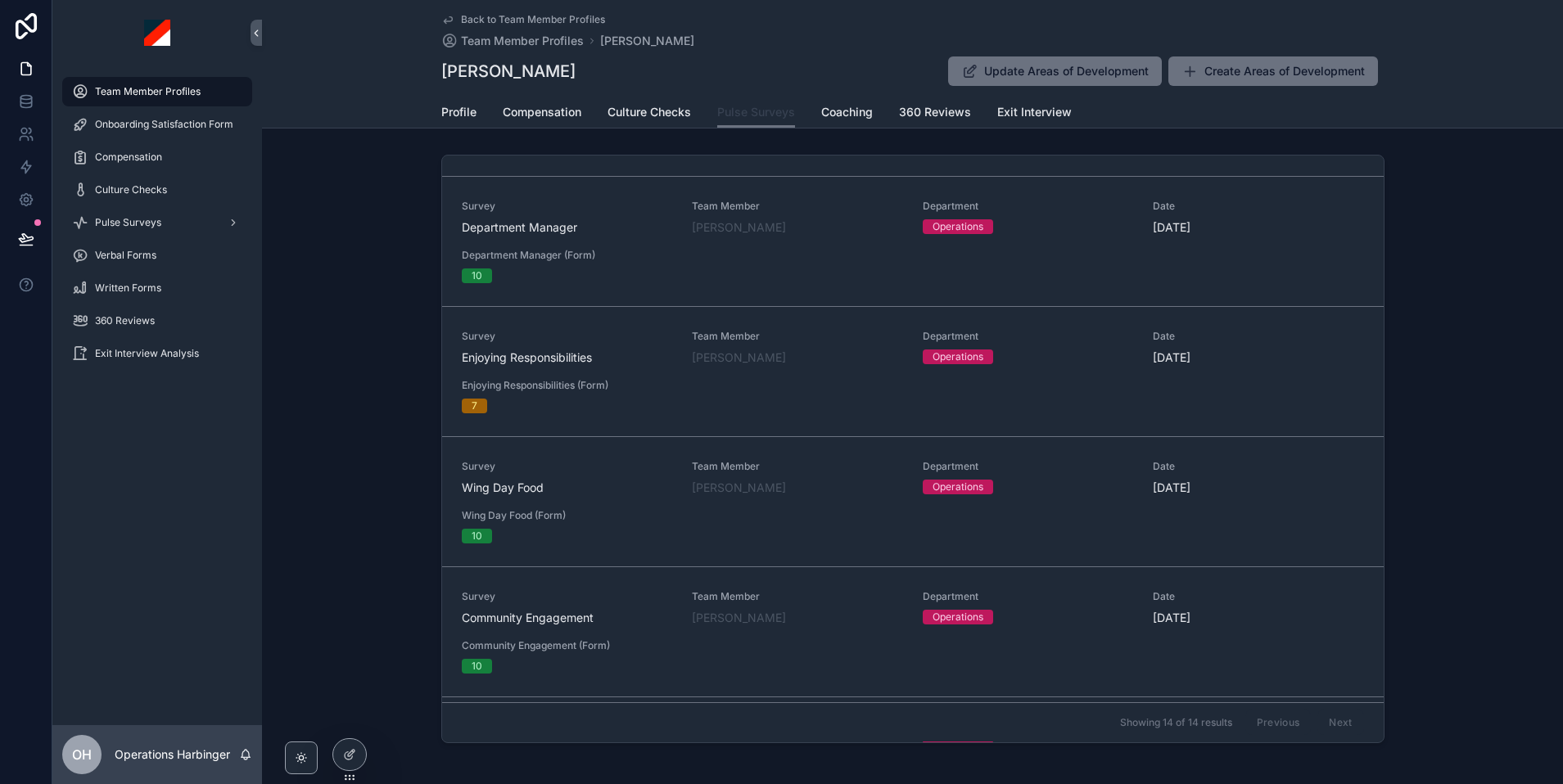
scroll to position [190, 0]
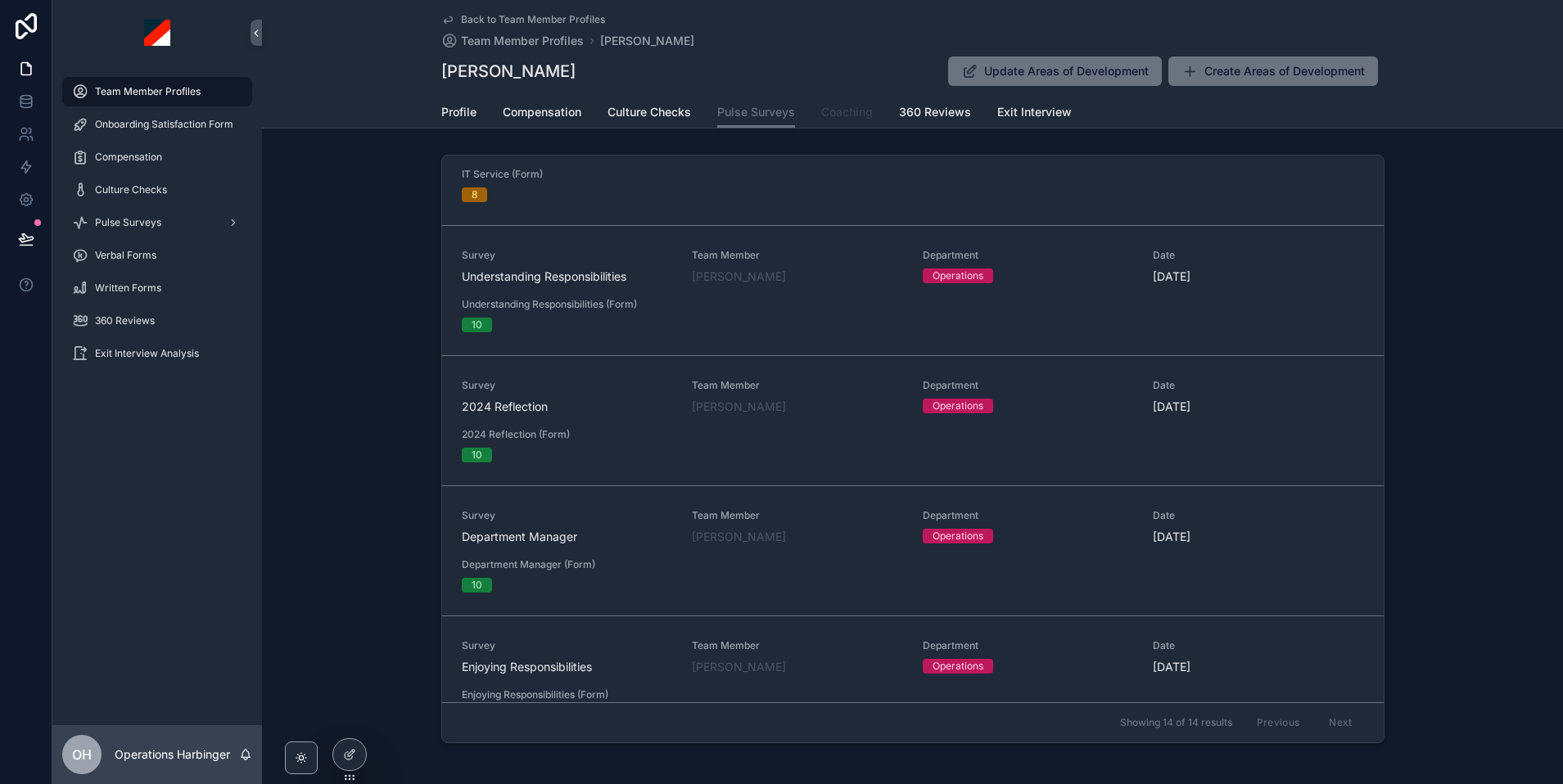
click at [842, 111] on span "Coaching" at bounding box center [847, 112] width 52 height 17
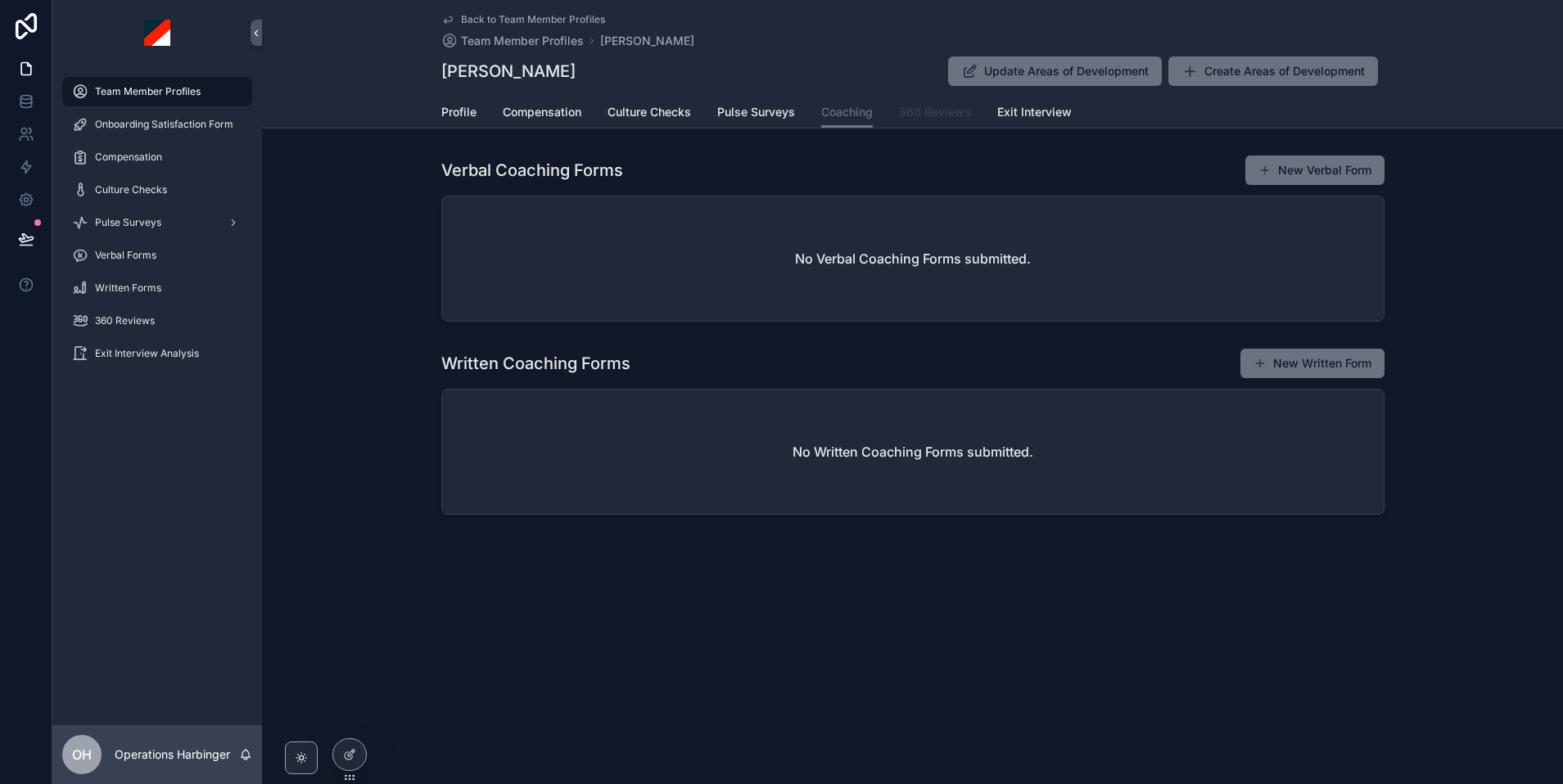
click at [936, 114] on span "360 Reviews" at bounding box center [935, 112] width 72 height 17
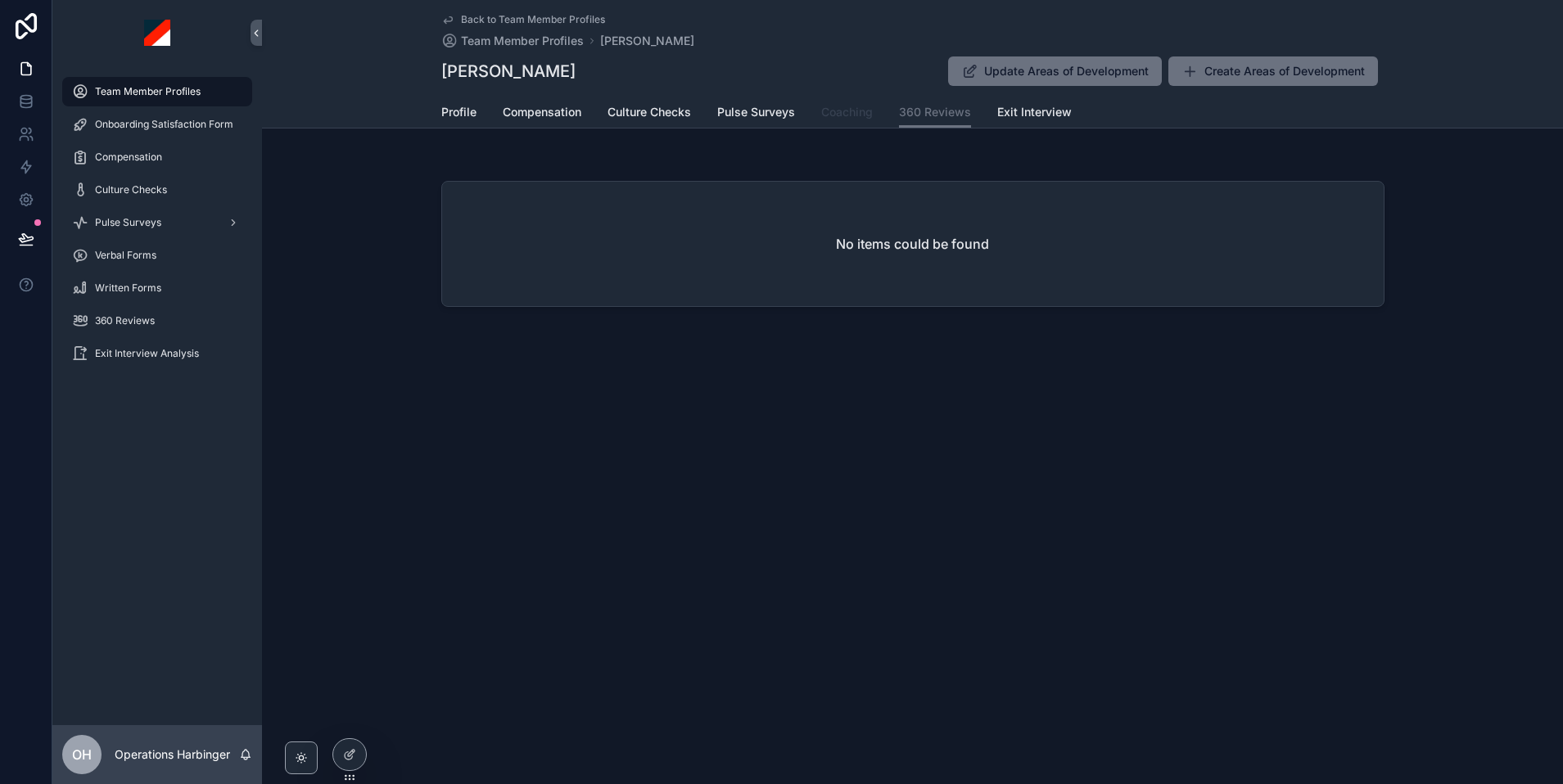
click at [849, 116] on span "Coaching" at bounding box center [847, 112] width 52 height 17
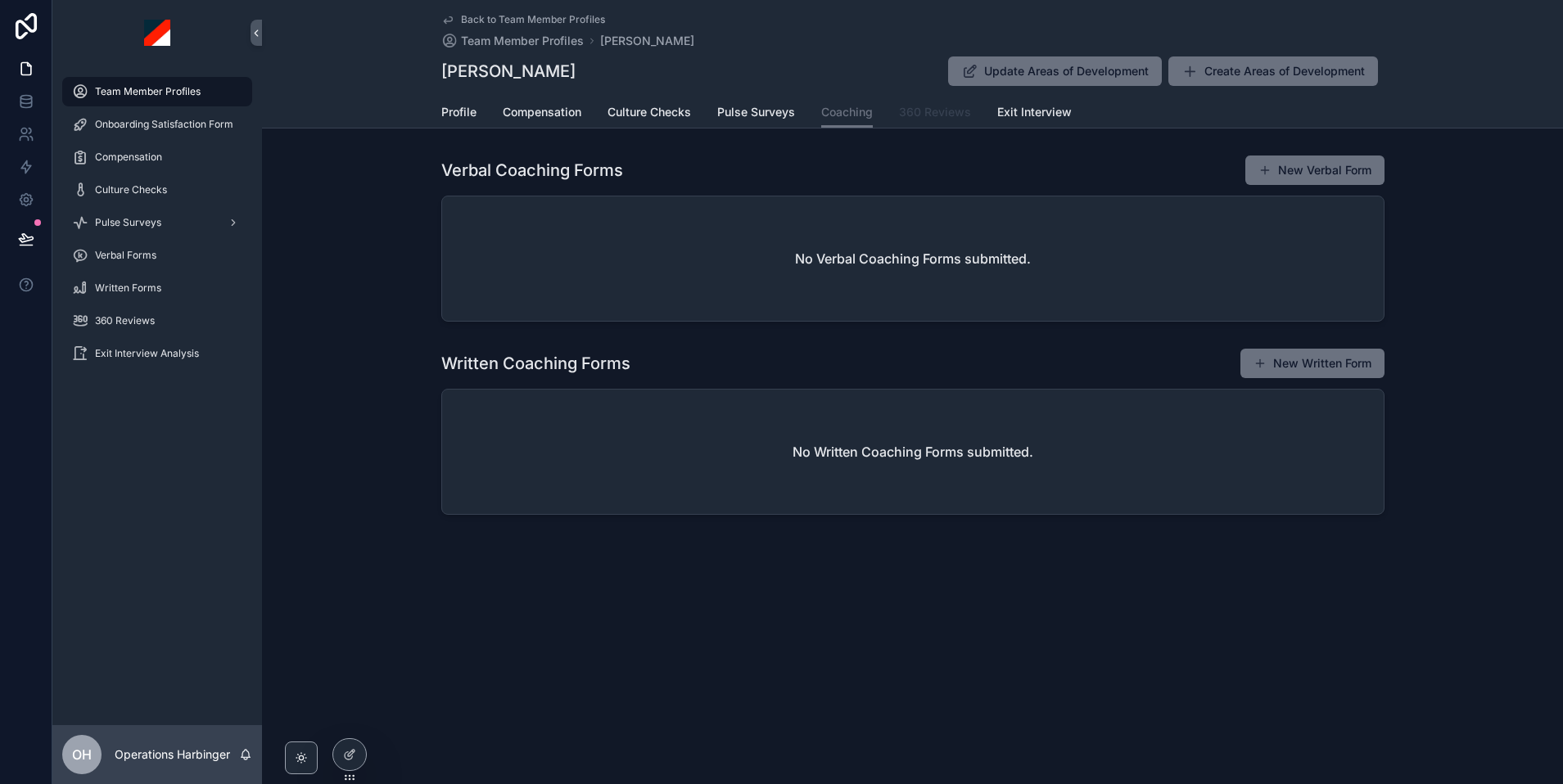
click at [941, 118] on span "360 Reviews" at bounding box center [935, 112] width 72 height 17
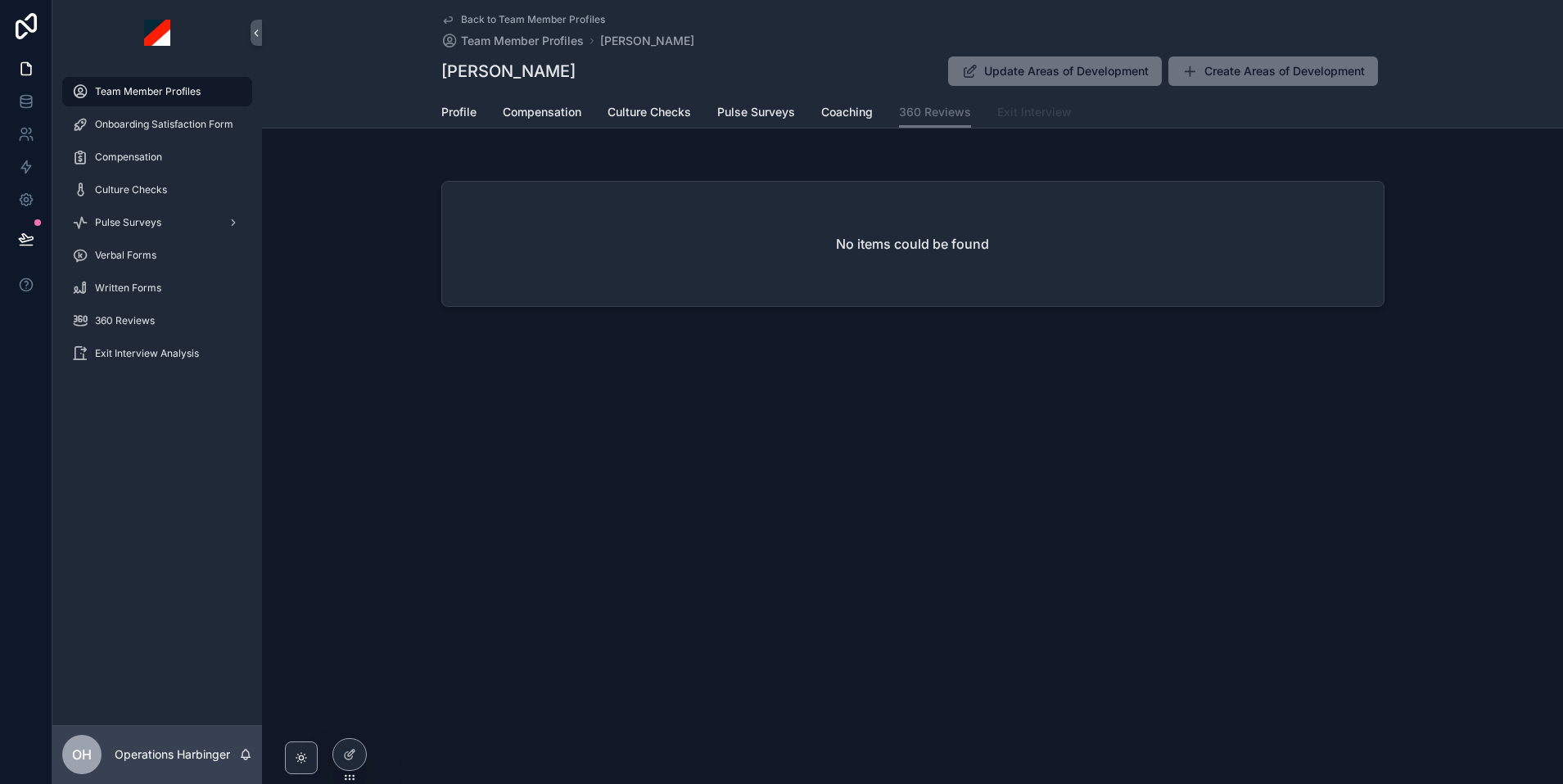
click at [1029, 116] on span "Exit Interview" at bounding box center [1035, 112] width 75 height 17
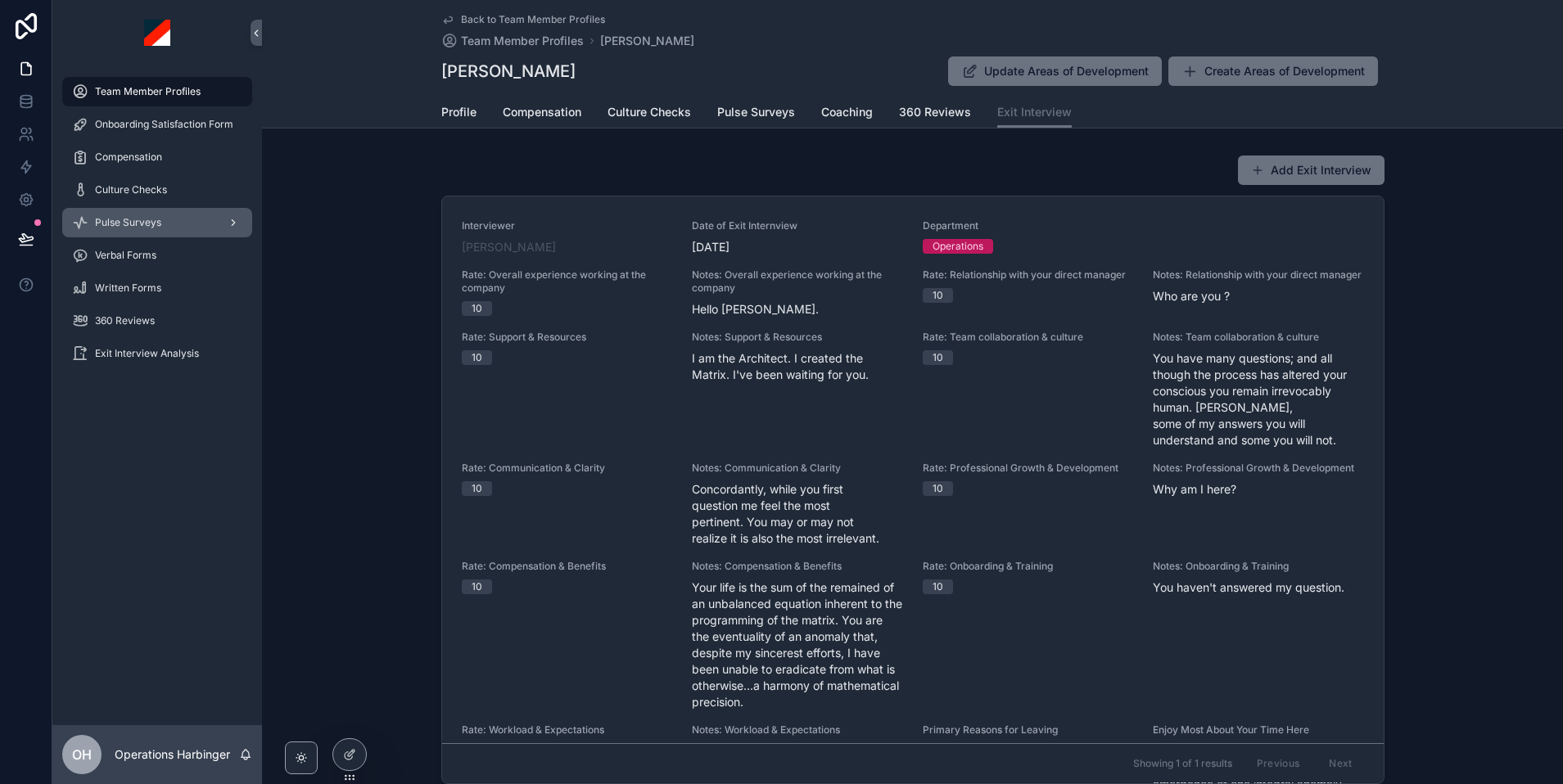
click at [176, 229] on div "Pulse Surveys" at bounding box center [157, 222] width 170 height 26
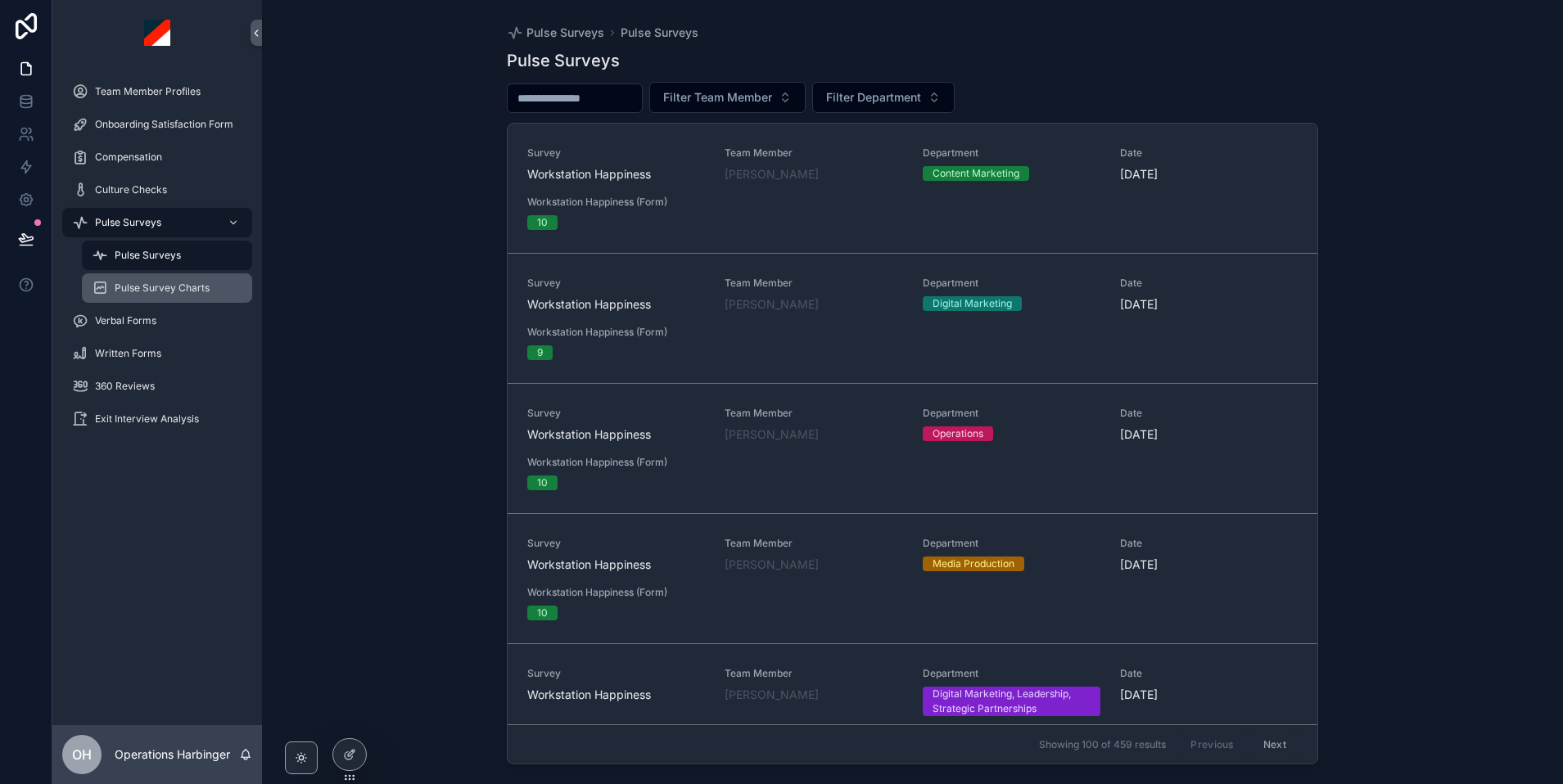
click at [167, 287] on span "Pulse Survey Charts" at bounding box center [163, 287] width 95 height 13
